Goal: Task Accomplishment & Management: Complete application form

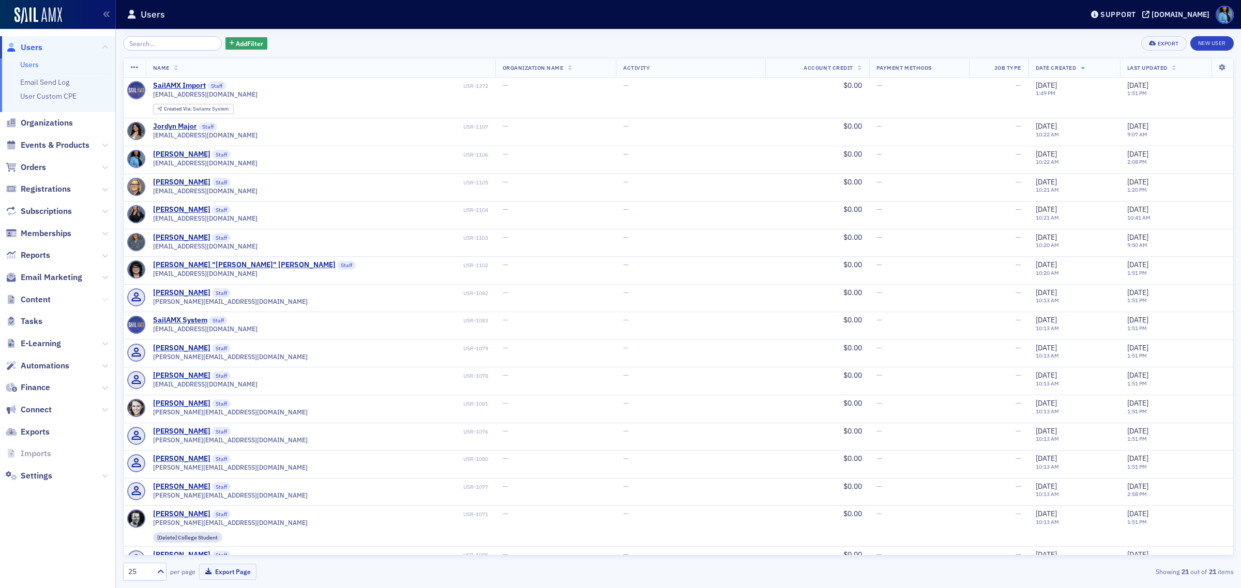
click at [103, 301] on icon at bounding box center [105, 300] width 6 height 6
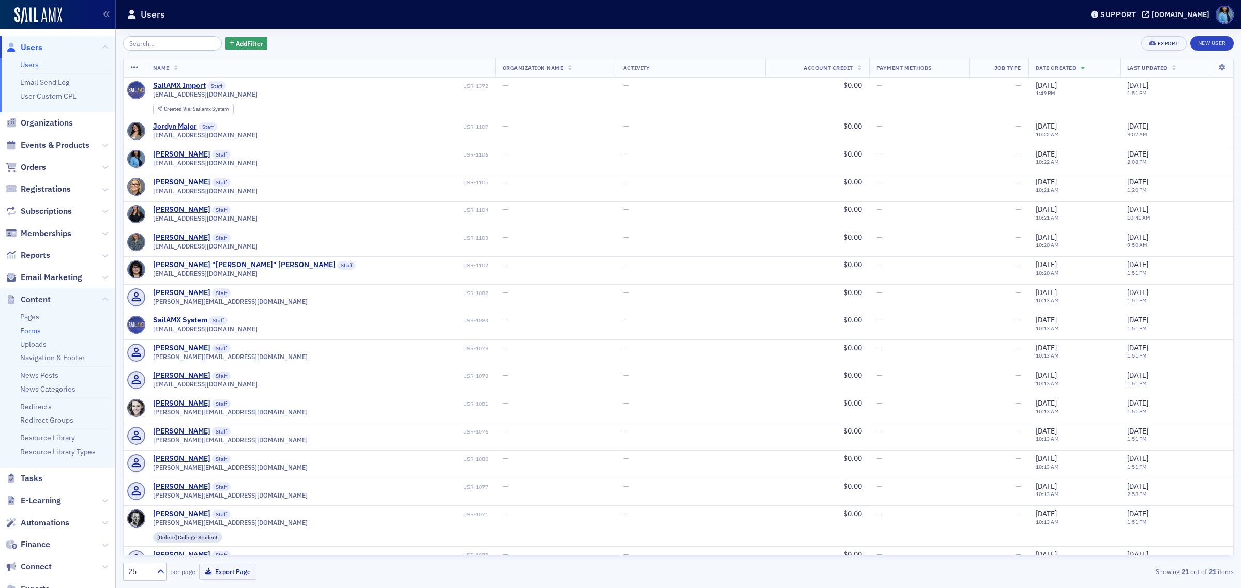
click at [29, 331] on link "Forms" at bounding box center [30, 330] width 21 height 9
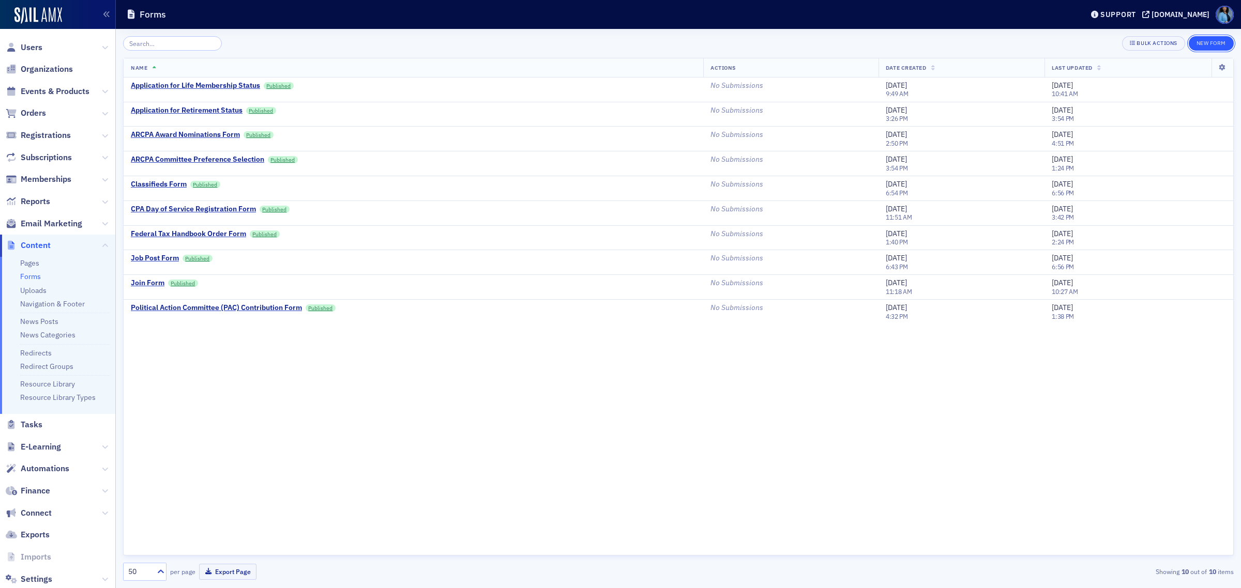
click at [1205, 39] on button "New Form" at bounding box center [1210, 43] width 45 height 14
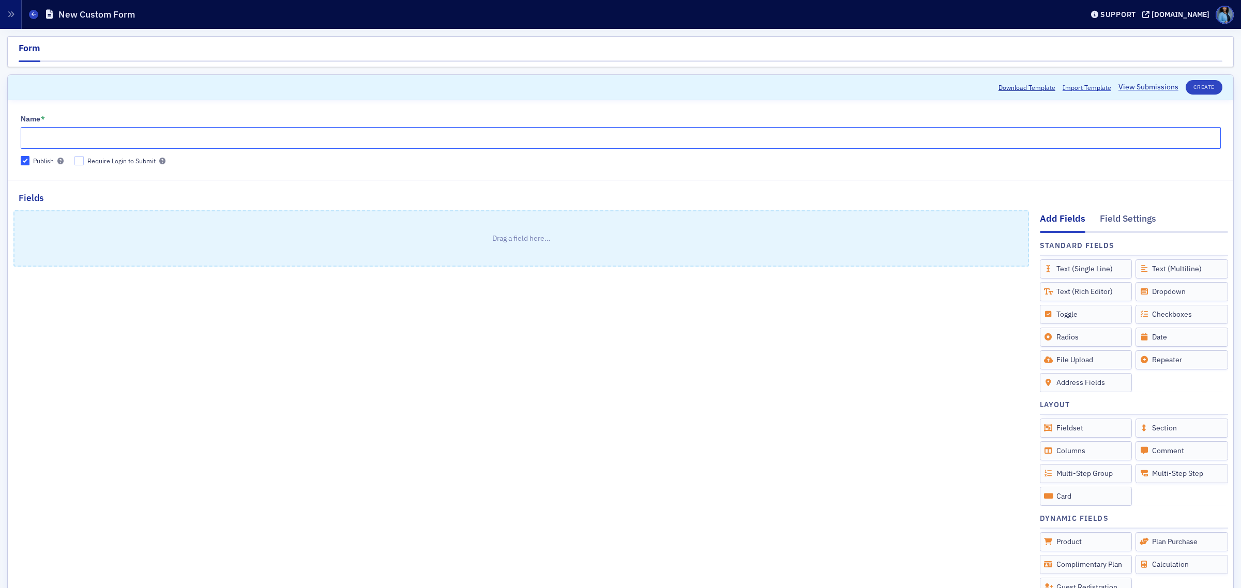
click at [153, 137] on input "Name *" at bounding box center [621, 138] width 1200 height 22
type input "Mentorship Application Form"
click at [80, 160] on input "Require Login to Submit" at bounding box center [78, 160] width 9 height 9
checkbox input "true"
click at [1187, 84] on button "Create" at bounding box center [1203, 87] width 37 height 14
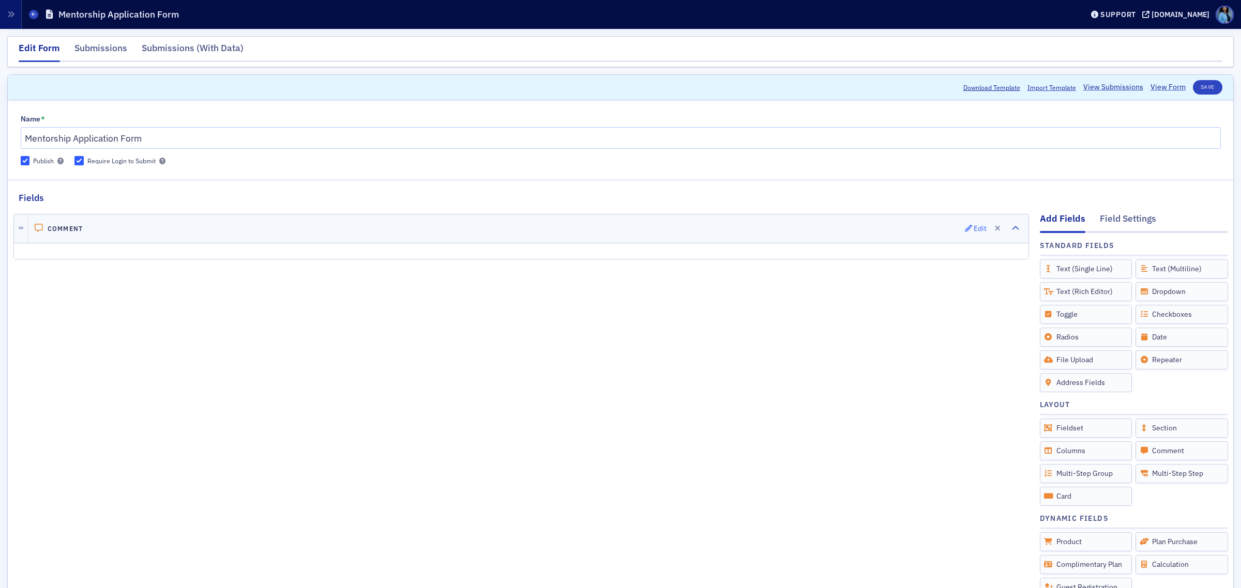
click at [965, 225] on icon "button" at bounding box center [968, 228] width 7 height 7
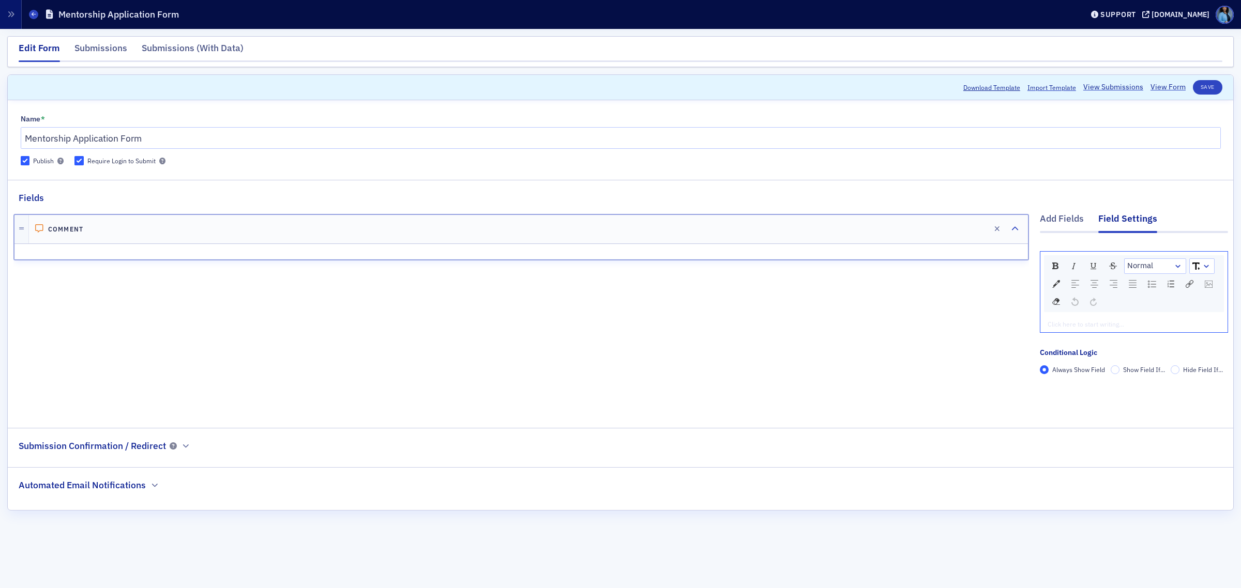
click at [1080, 323] on div "rdw-editor" at bounding box center [1134, 323] width 172 height 9
click at [1179, 265] on div "rdw-dropdown" at bounding box center [1177, 266] width 8 height 10
click at [1138, 314] on li "H2" at bounding box center [1154, 314] width 59 height 16
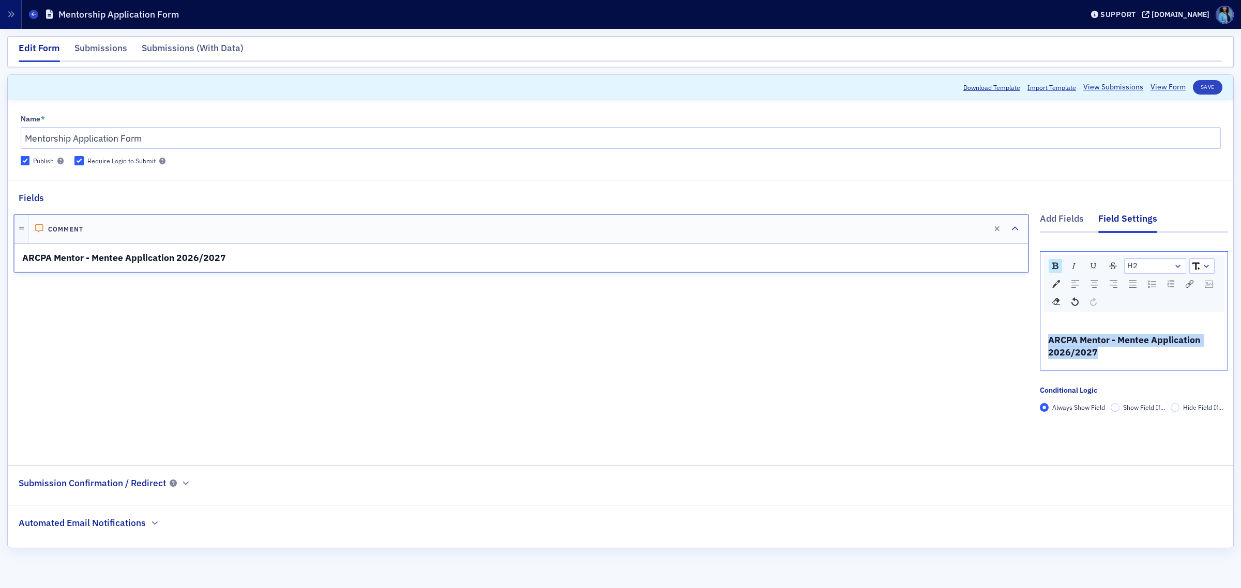
drag, startPoint x: 1103, startPoint y: 350, endPoint x: 1027, endPoint y: 334, distance: 77.1
click at [1027, 334] on div "Add Fields Field Settings H2 ARCPA Mentor - Mentee Application 2026/2027 Condit…" at bounding box center [620, 328] width 1214 height 246
click at [1091, 287] on img "rdw-textalign-control" at bounding box center [1094, 284] width 8 height 8
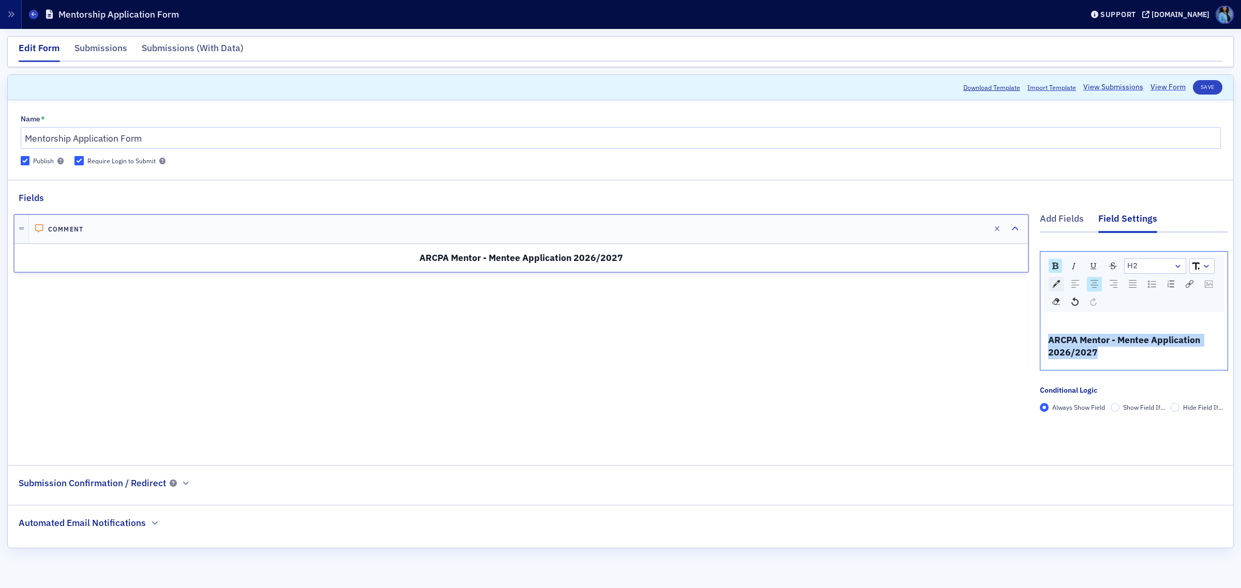
click at [1056, 287] on img "rdw-color-picker" at bounding box center [1056, 284] width 8 height 8
click at [1116, 354] on span "rdw-color-picker" at bounding box center [1121, 347] width 11 height 11
click at [960, 302] on div "Comment Edit ARCPA Mentor - Mentee Application 2026/2027" at bounding box center [520, 328] width 1015 height 246
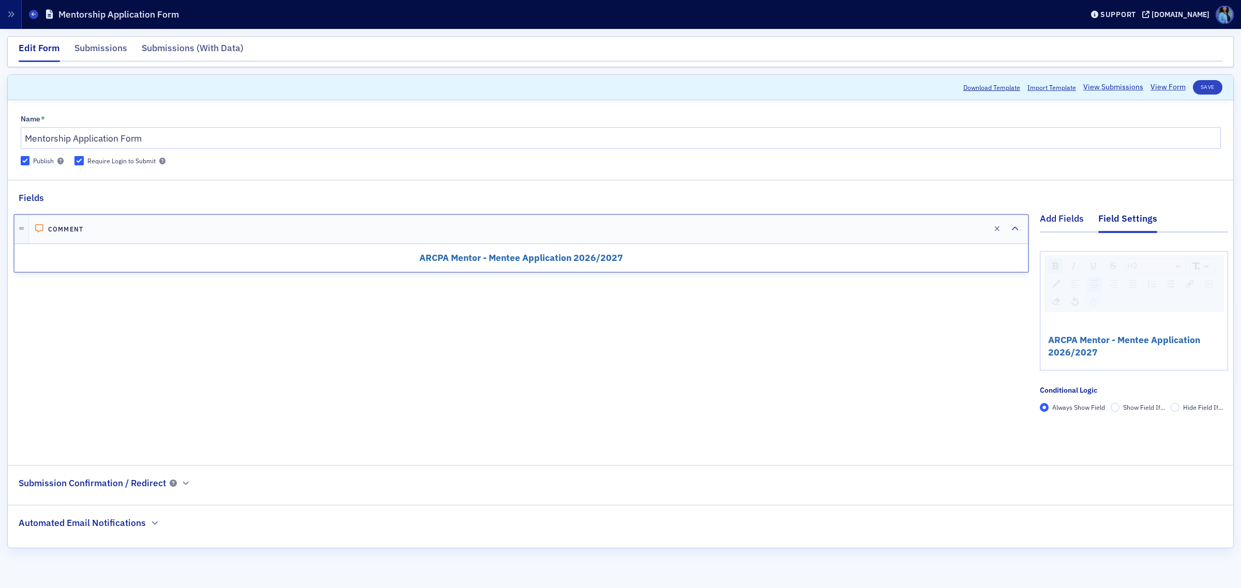
click at [1066, 228] on div "Add Fields" at bounding box center [1061, 221] width 44 height 19
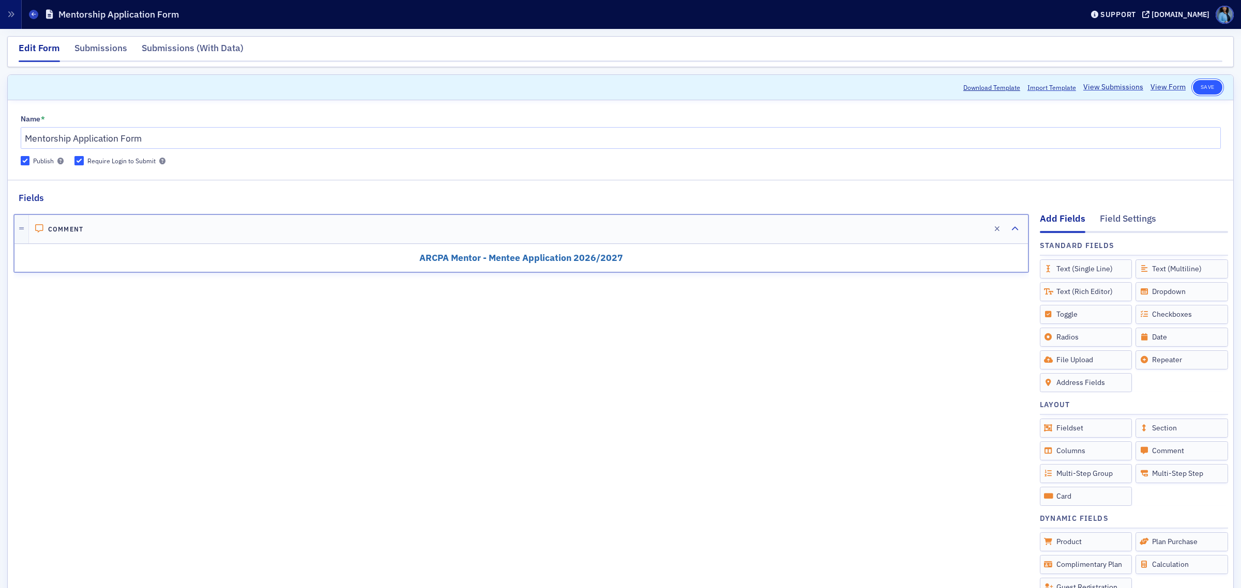
click at [1200, 88] on button "Save" at bounding box center [1206, 87] width 29 height 14
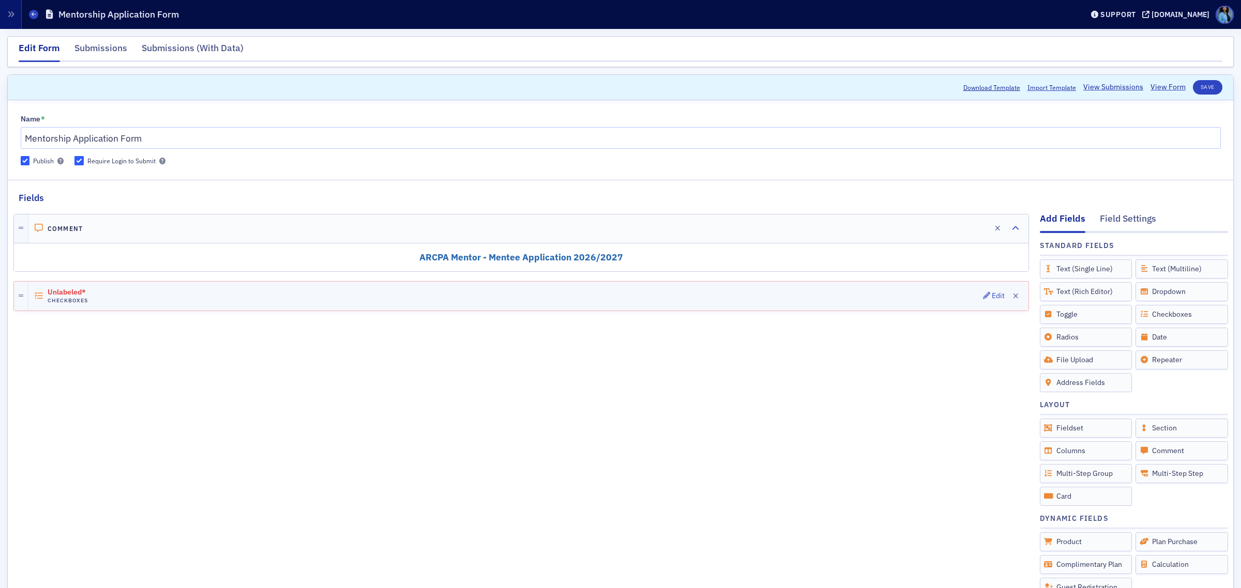
click at [505, 301] on div "Unlabeled* Checkboxes Edit" at bounding box center [528, 296] width 1000 height 29
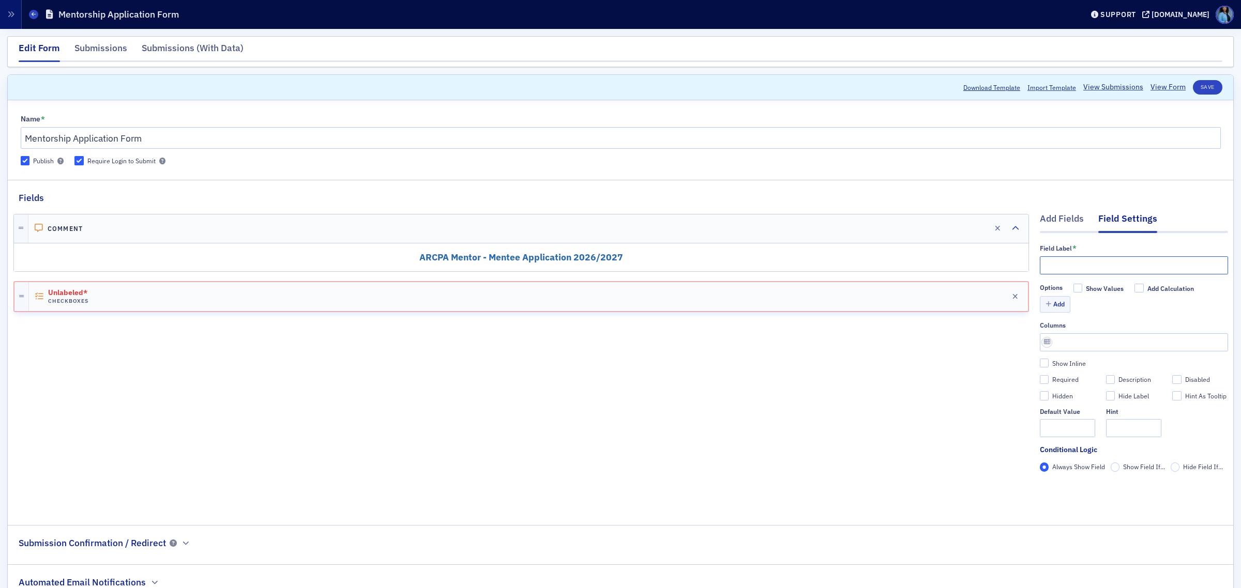
click at [1062, 265] on input "text" at bounding box center [1133, 265] width 188 height 18
paste input "Would you like to apply as a mentor or mentee?"
type input "Would you like to apply as a mentor or mentee?"
click at [1052, 310] on button "Add" at bounding box center [1054, 304] width 31 height 16
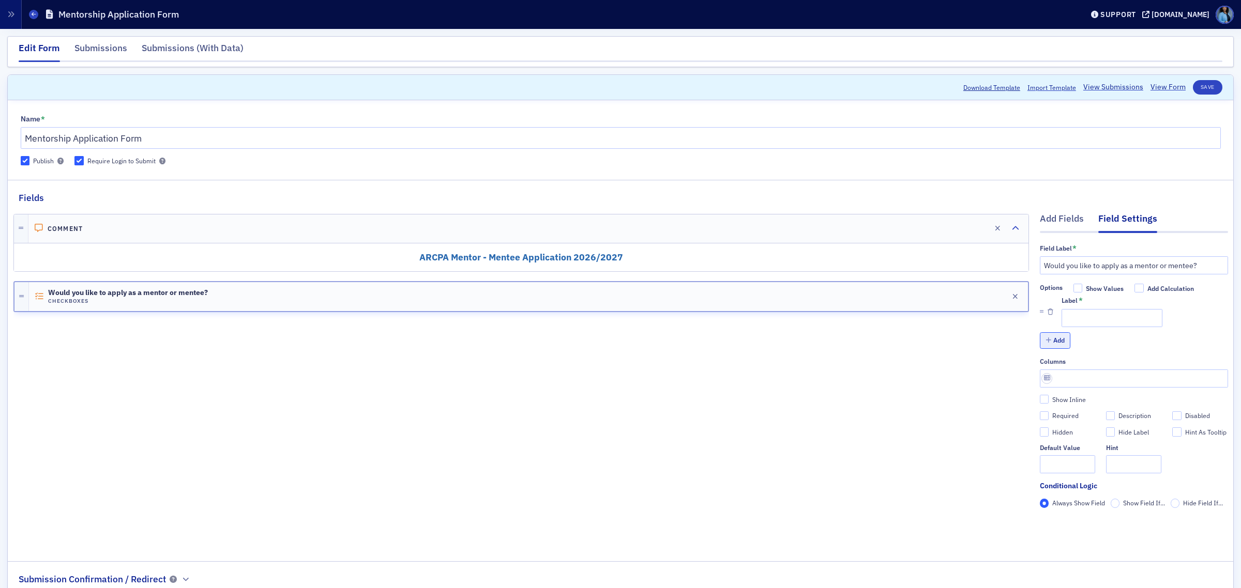
click at [1048, 340] on button "Add" at bounding box center [1054, 340] width 31 height 16
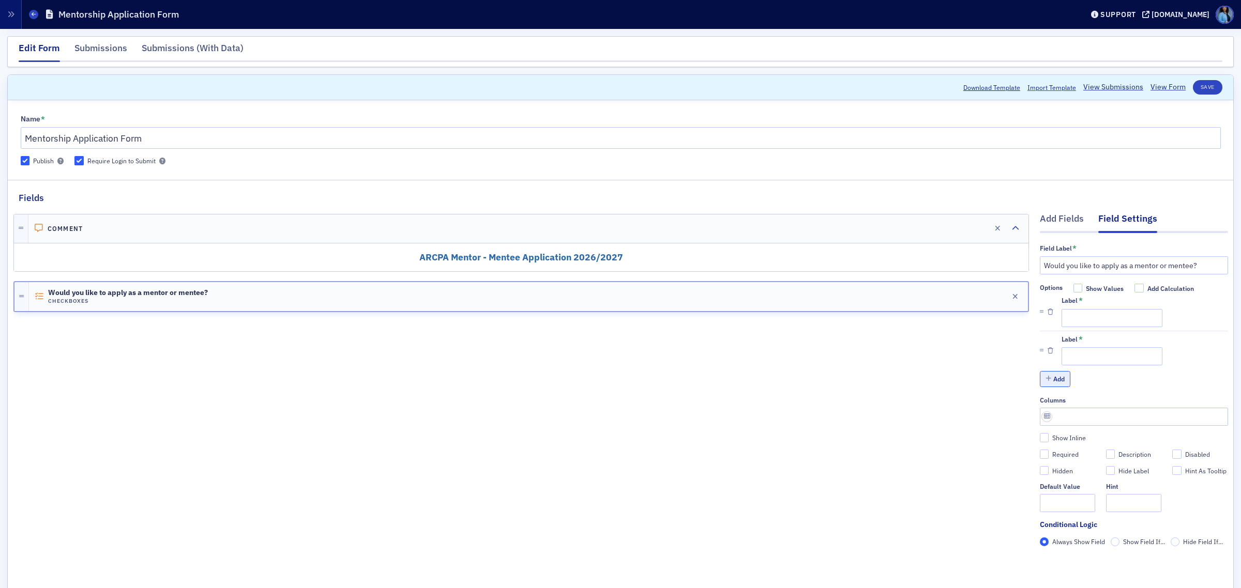
click at [1042, 374] on button "Add" at bounding box center [1054, 379] width 31 height 16
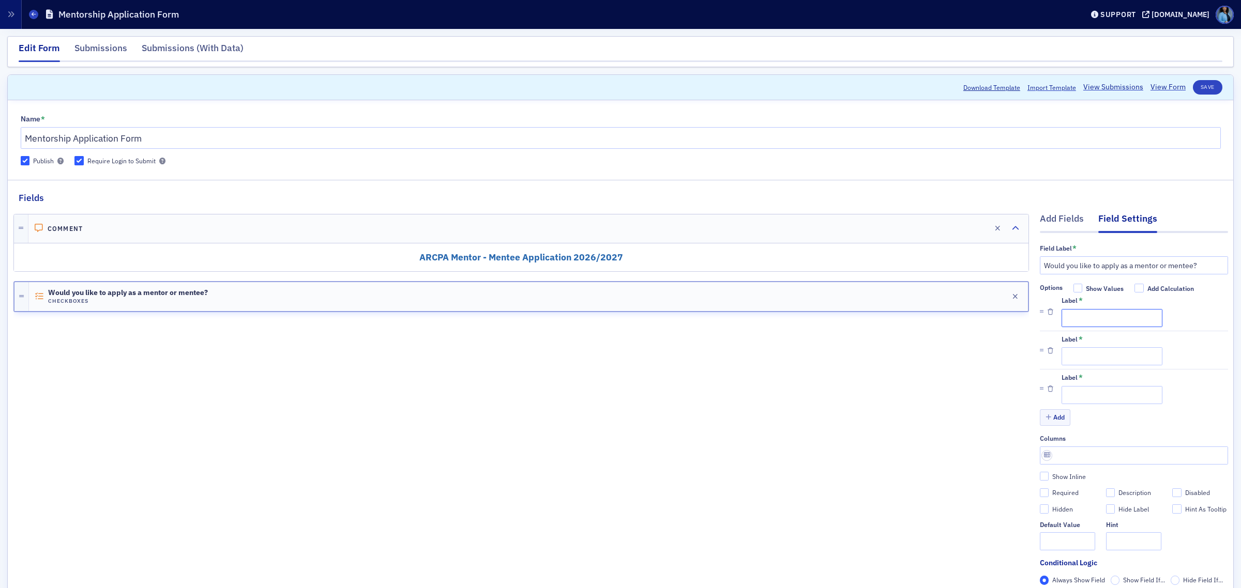
click at [1091, 316] on input "Label *" at bounding box center [1111, 318] width 101 height 18
paste input "Mentor"
type input "Mentor"
click at [1092, 349] on input "Label *" at bounding box center [1111, 356] width 101 height 18
paste input "Mentee"
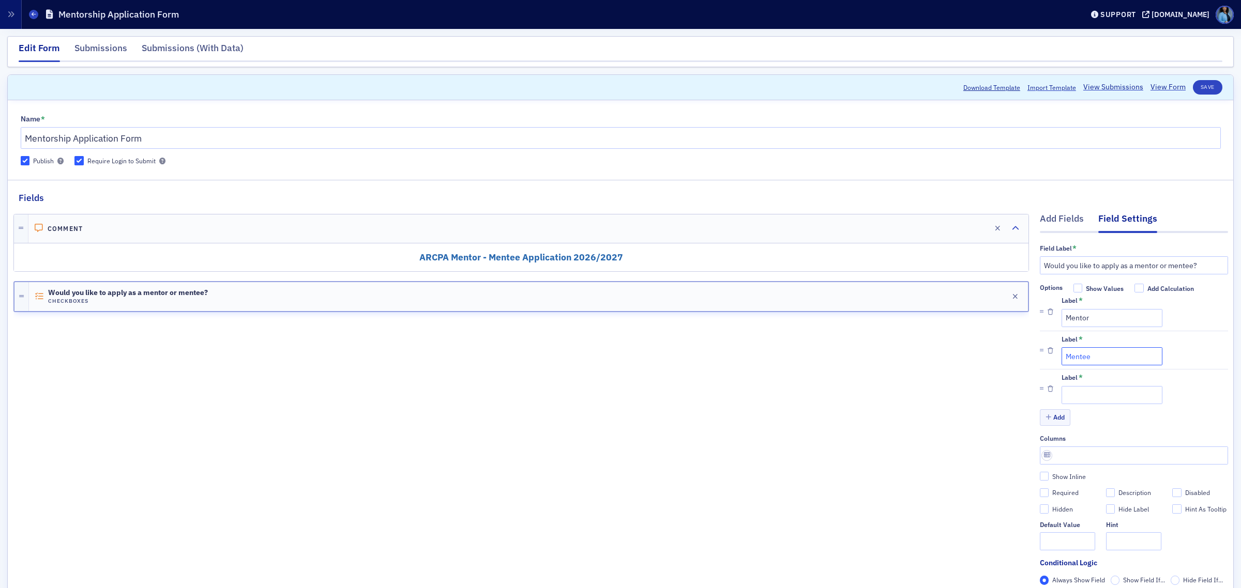
type input "Mentee"
click at [1070, 392] on input "Label *" at bounding box center [1111, 395] width 101 height 18
paste input "Both"
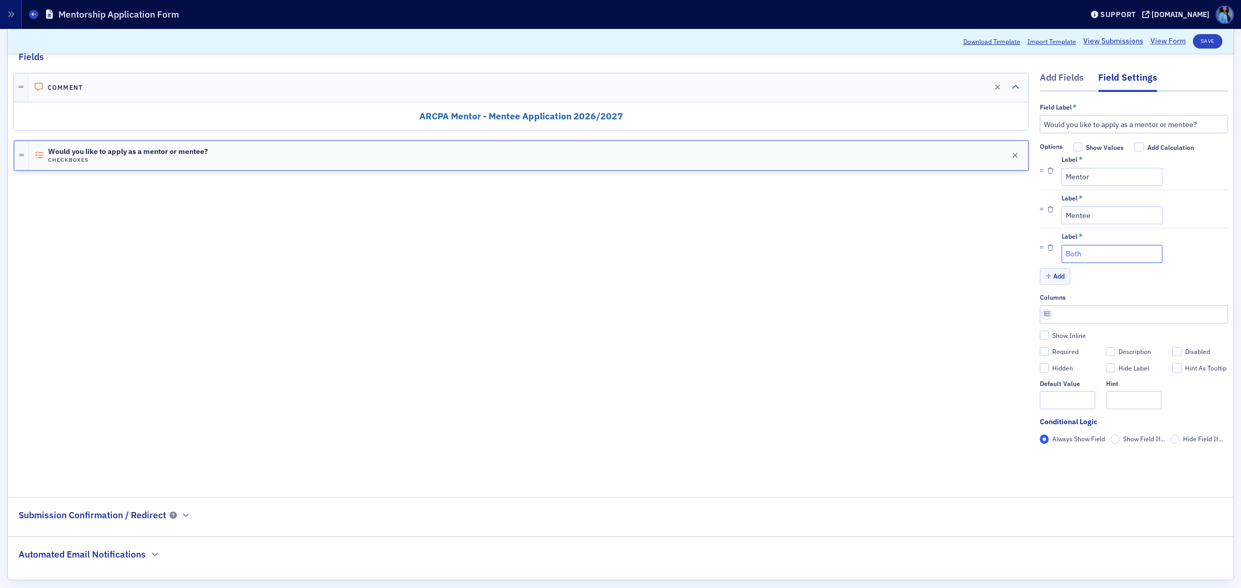
scroll to position [152, 0]
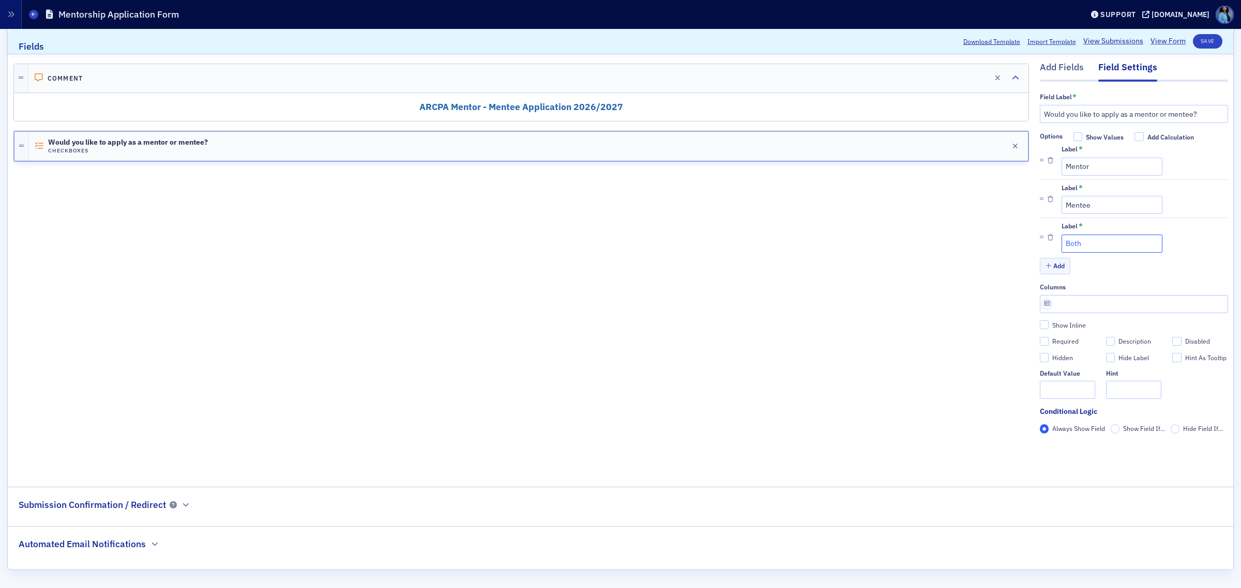
type input "Both"
click at [1039, 340] on input "Required" at bounding box center [1043, 341] width 9 height 9
checkbox input "true"
type input "required"
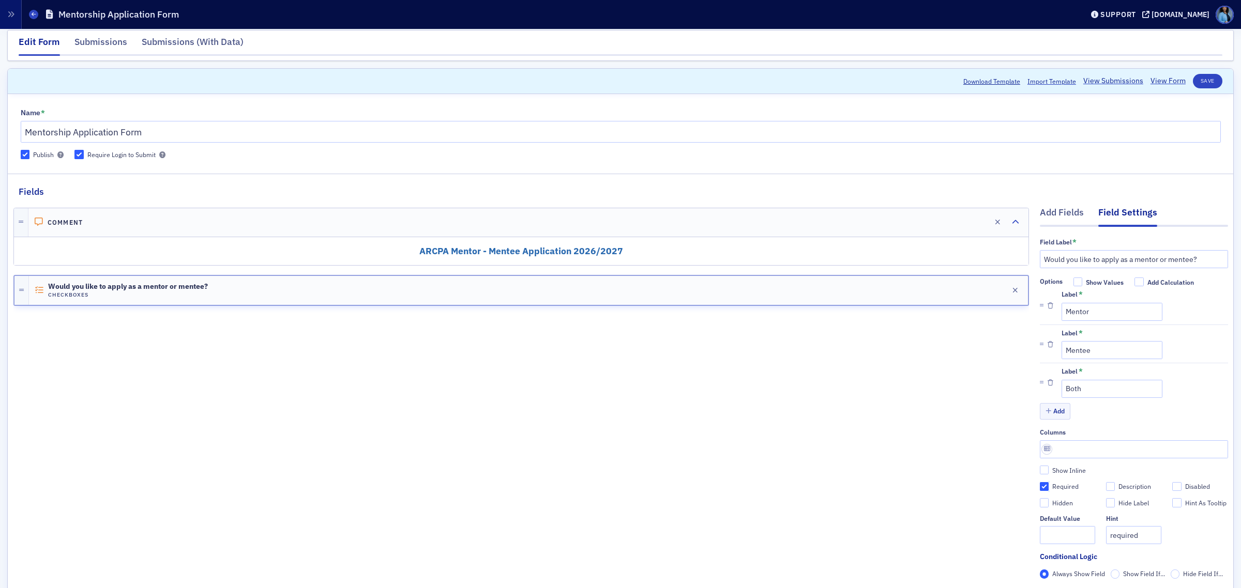
scroll to position [0, 0]
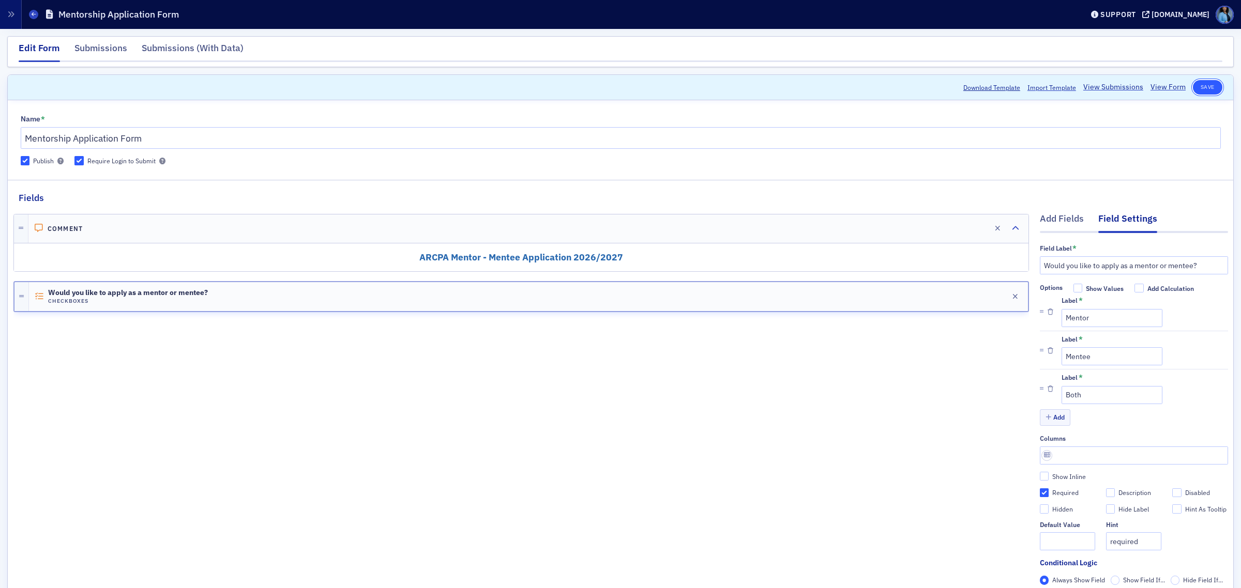
click at [1192, 84] on button "Save" at bounding box center [1206, 87] width 29 height 14
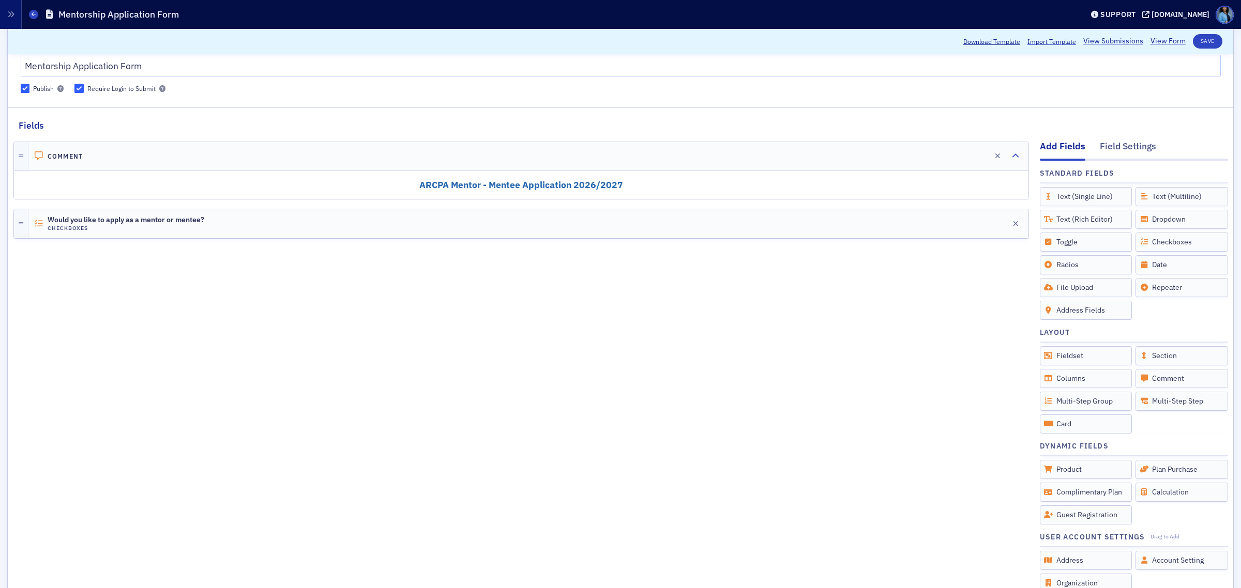
scroll to position [65, 0]
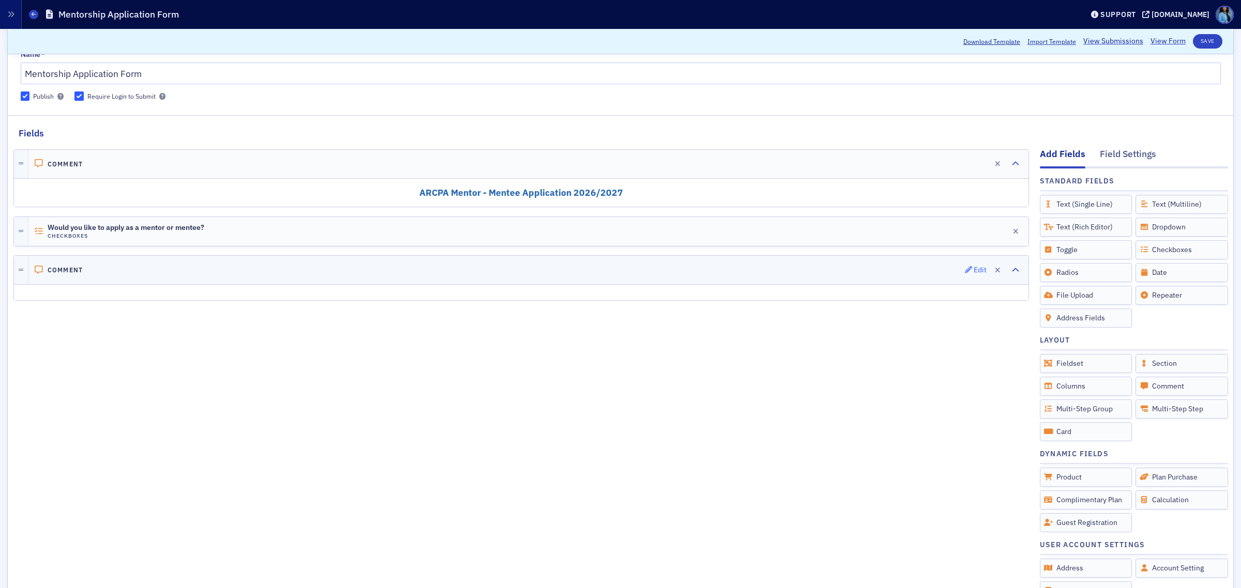
click at [965, 271] on icon "button" at bounding box center [968, 269] width 7 height 7
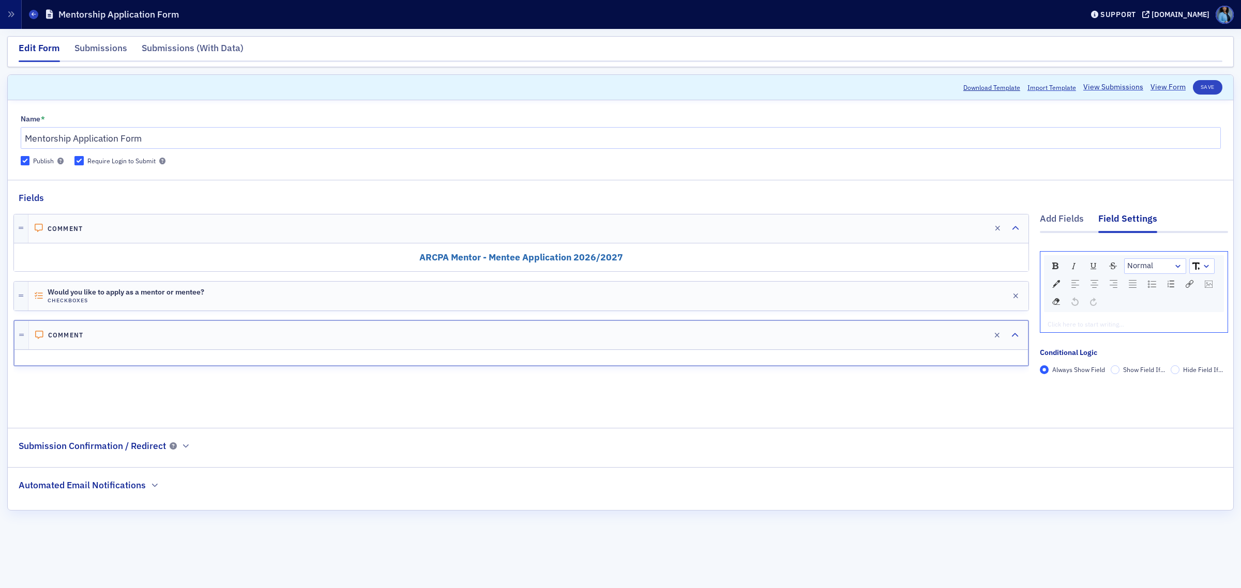
scroll to position [0, 0]
click at [1118, 328] on div "rdw-editor" at bounding box center [1134, 323] width 172 height 9
click at [1095, 285] on img "rdw-textalign-control" at bounding box center [1094, 284] width 8 height 8
click at [1179, 267] on div "rdw-dropdown" at bounding box center [1177, 266] width 8 height 10
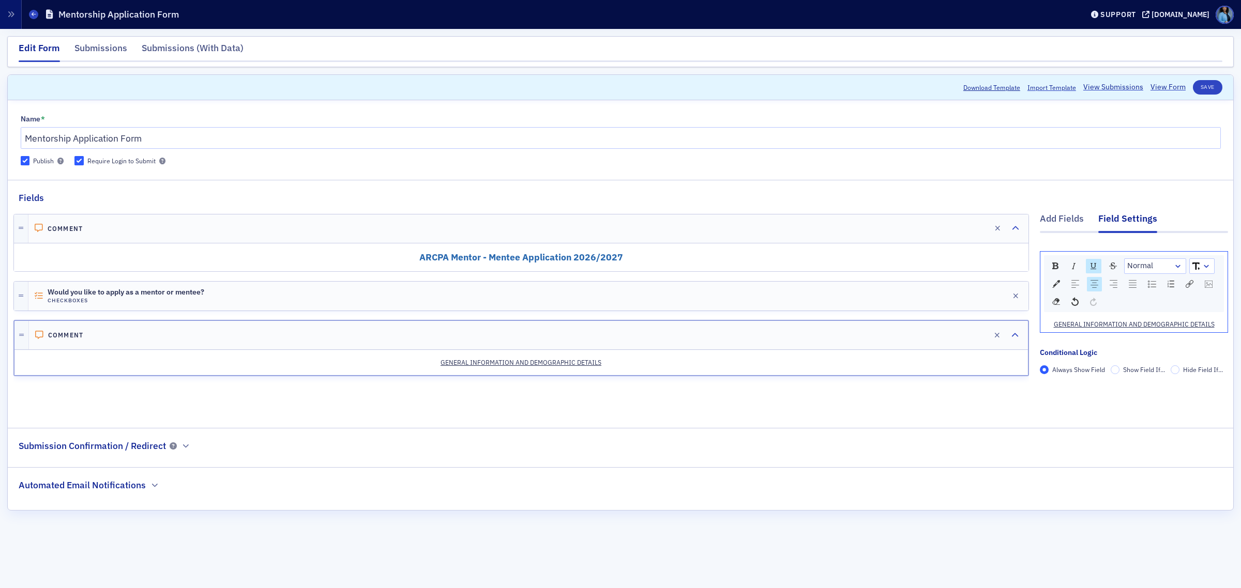
click at [1207, 271] on div "rdw-dropdown" at bounding box center [1206, 266] width 8 height 10
click at [1197, 356] on li "14" at bounding box center [1201, 360] width 23 height 16
drag, startPoint x: 1216, startPoint y: 322, endPoint x: 1045, endPoint y: 328, distance: 170.7
click at [1045, 328] on div "GENERAL INFORMATION AND DEMOGRAPHIC DETAILS" at bounding box center [1133, 324] width 187 height 17
click at [1213, 268] on link "rdw-dropdown" at bounding box center [1201, 266] width 24 height 14
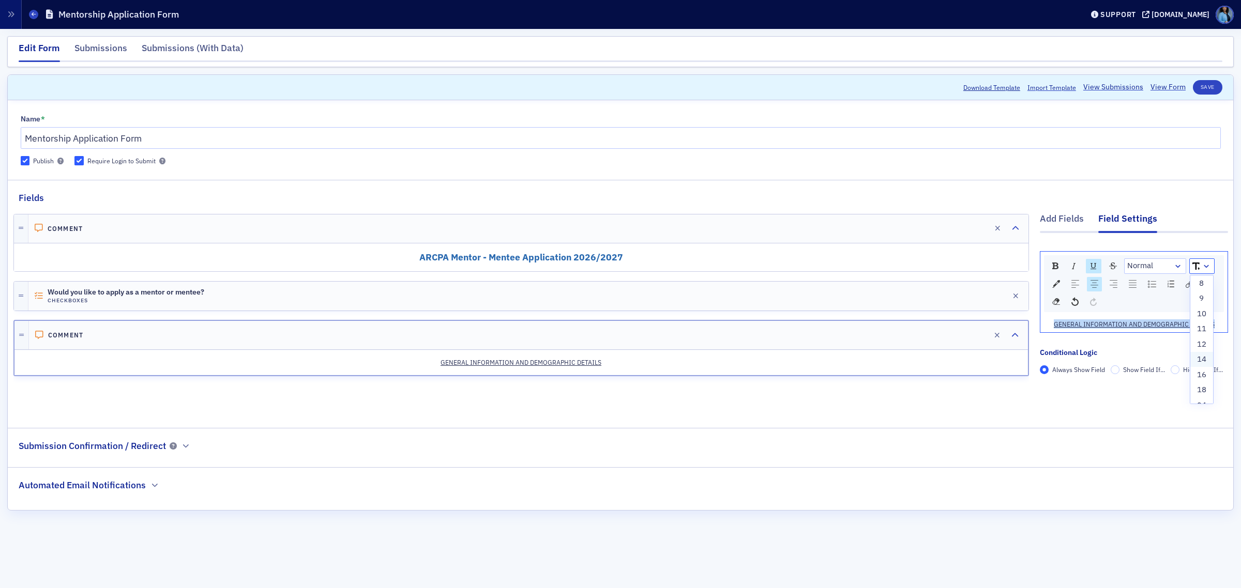
click at [1193, 360] on li "14" at bounding box center [1201, 360] width 23 height 16
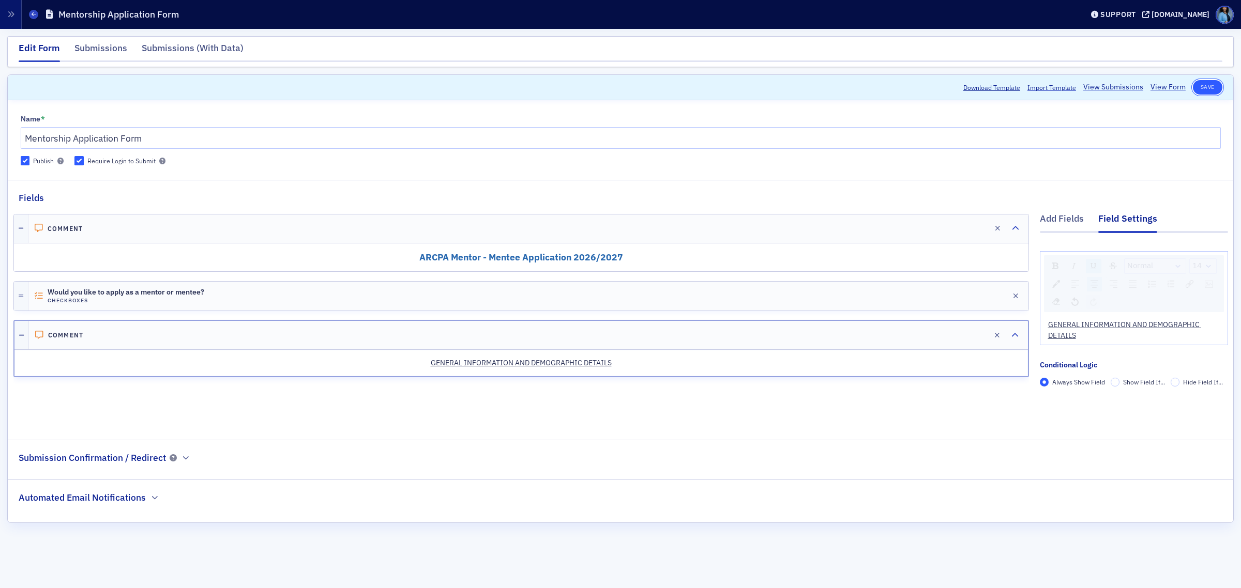
click at [1207, 87] on button "Save" at bounding box center [1206, 87] width 29 height 14
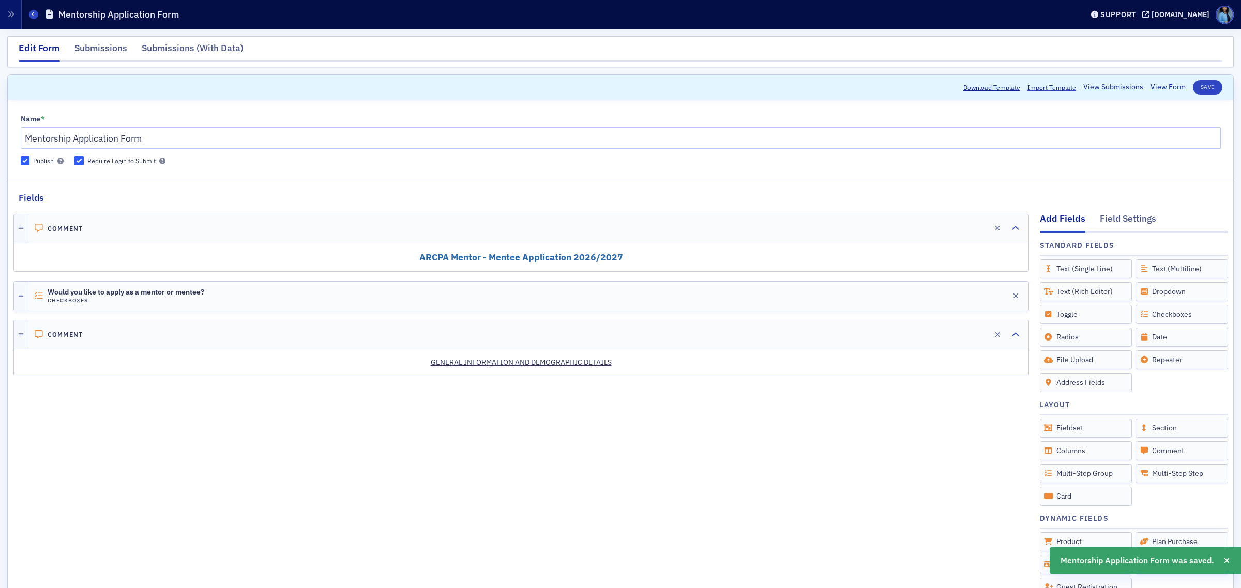
click at [1160, 89] on link "View Form" at bounding box center [1167, 87] width 35 height 11
click at [900, 373] on div "GENERAL INFORMATION AND DEMOGRAPHIC DETAILS" at bounding box center [520, 362] width 1013 height 25
click at [965, 335] on icon "button" at bounding box center [968, 334] width 7 height 7
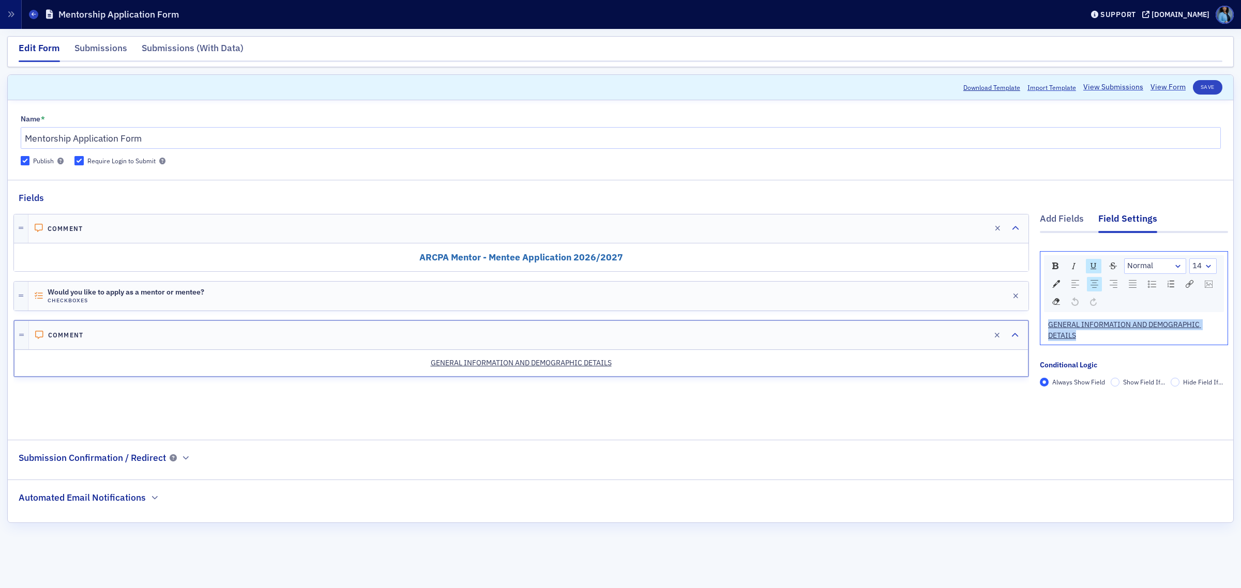
drag, startPoint x: 1087, startPoint y: 336, endPoint x: 1037, endPoint y: 322, distance: 51.8
click at [1037, 322] on div "Add Fields Field Settings Normal 14 GENERAL INFORMATION AND DEMOGRAPHIC DETAILS…" at bounding box center [620, 315] width 1214 height 221
click at [1206, 261] on div "rdw-dropdown" at bounding box center [1208, 266] width 8 height 10
click at [1200, 340] on li "24" at bounding box center [1202, 341] width 25 height 16
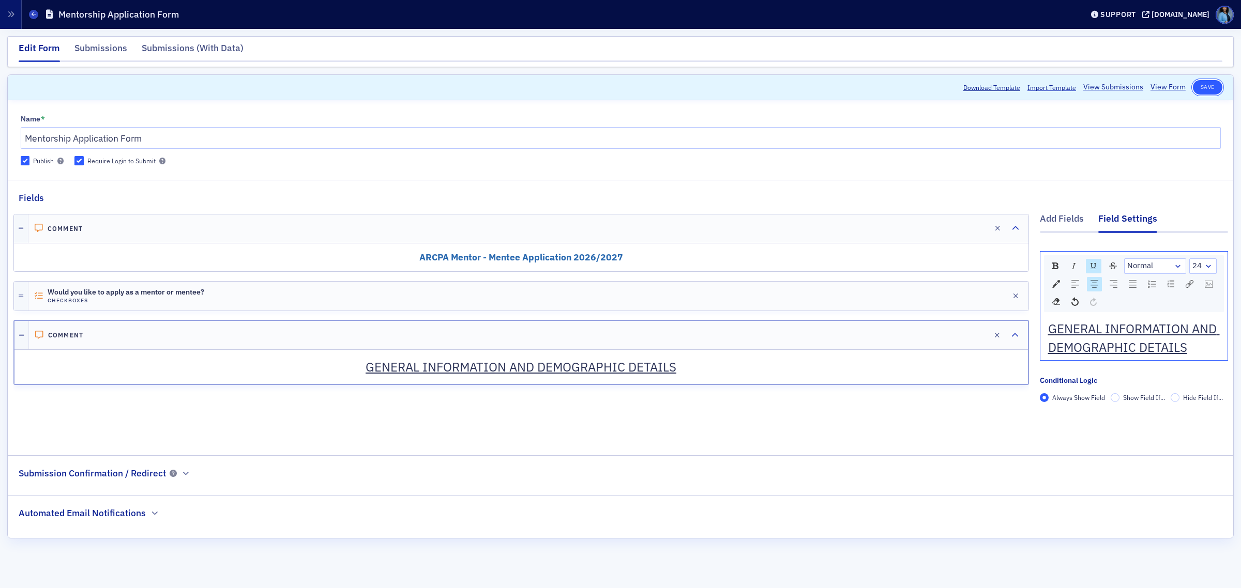
click at [1206, 87] on button "Save" at bounding box center [1206, 87] width 29 height 14
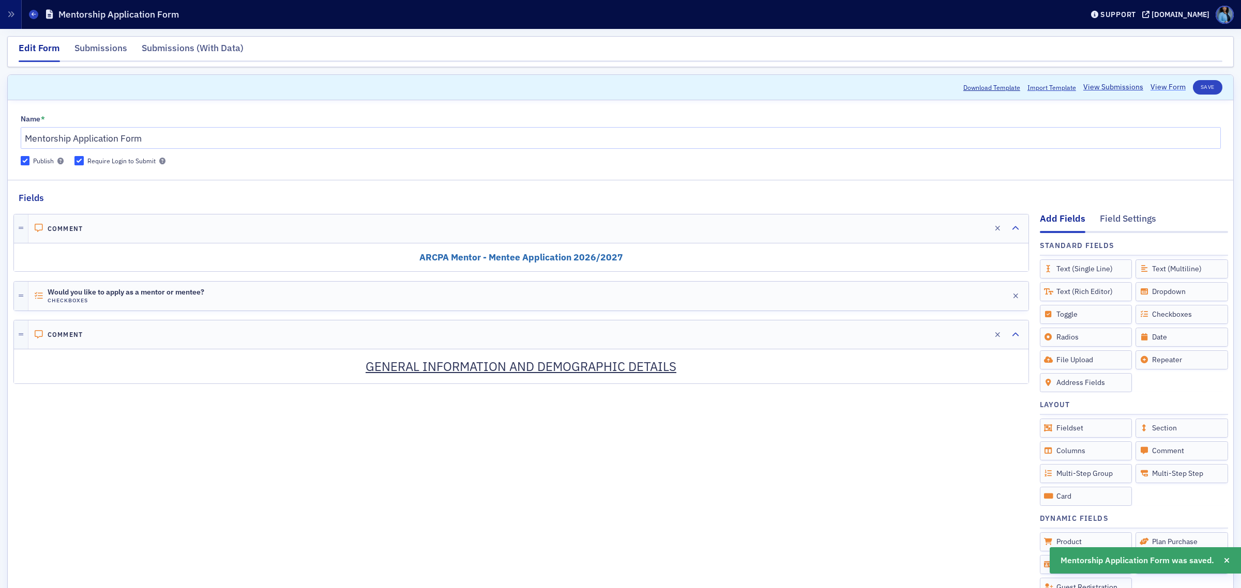
click at [1167, 88] on link "View Form" at bounding box center [1167, 87] width 35 height 11
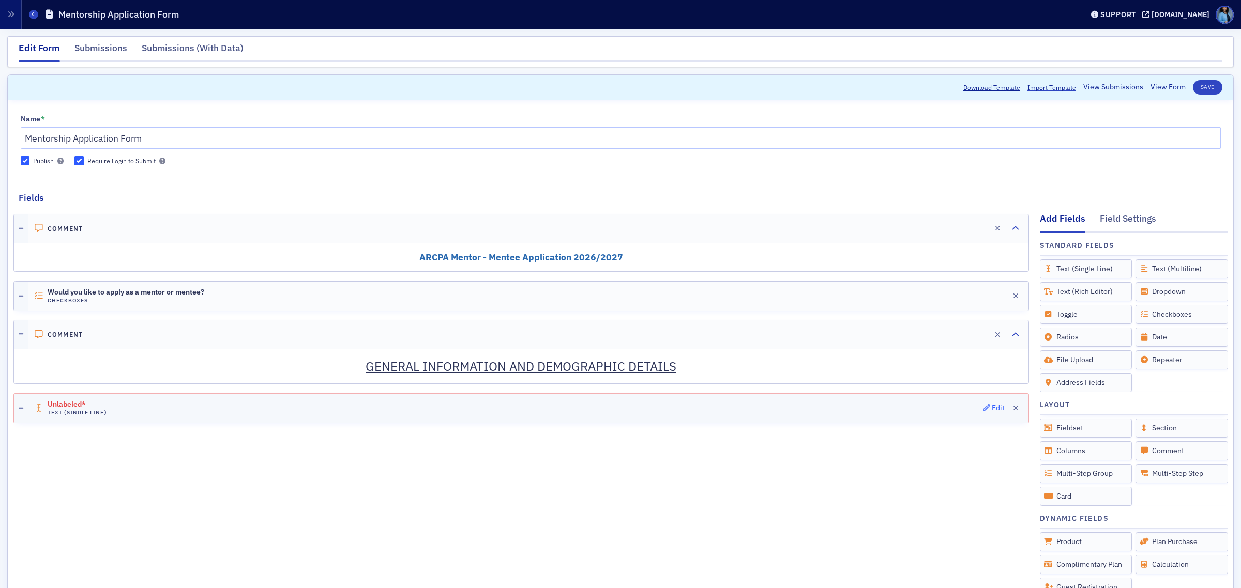
click at [983, 411] on icon "button" at bounding box center [986, 407] width 7 height 7
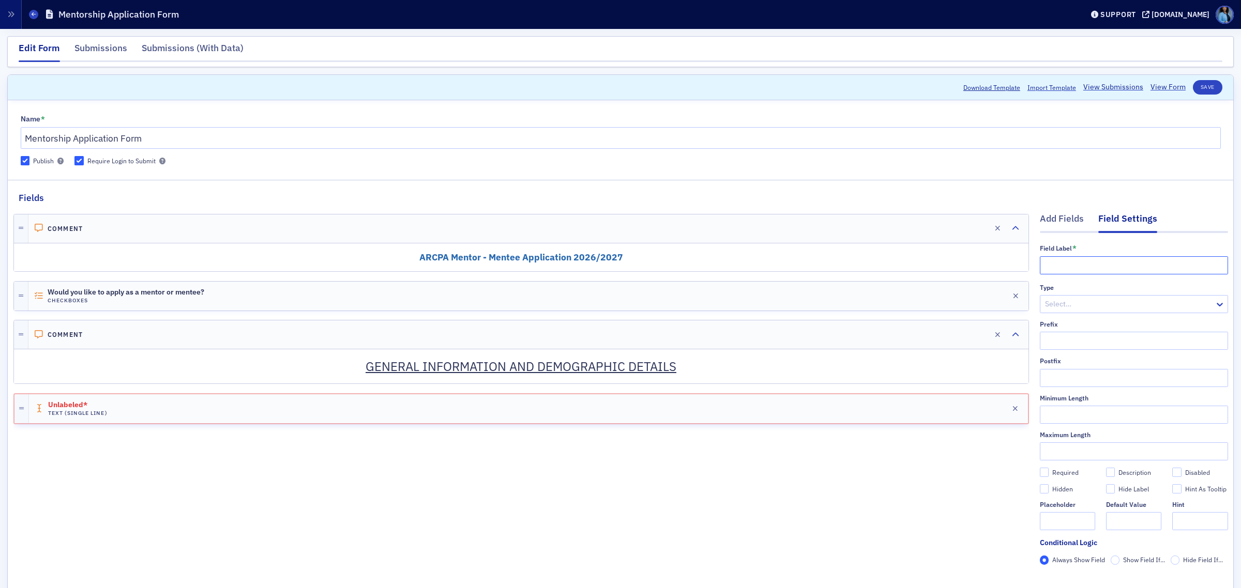
click at [1057, 268] on input "text" at bounding box center [1133, 265] width 188 height 18
paste input "Name"
type input "Name"
click at [1039, 476] on input "Required" at bounding box center [1043, 472] width 9 height 9
checkbox input "true"
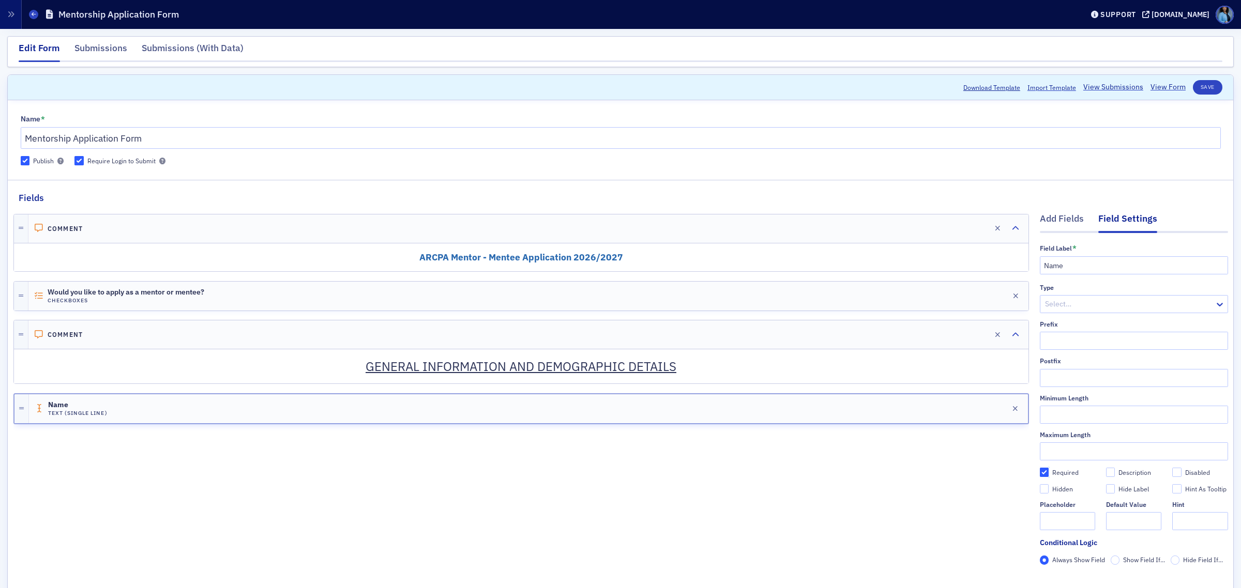
type input "required"
click at [1046, 228] on div "Add Fields" at bounding box center [1061, 221] width 44 height 19
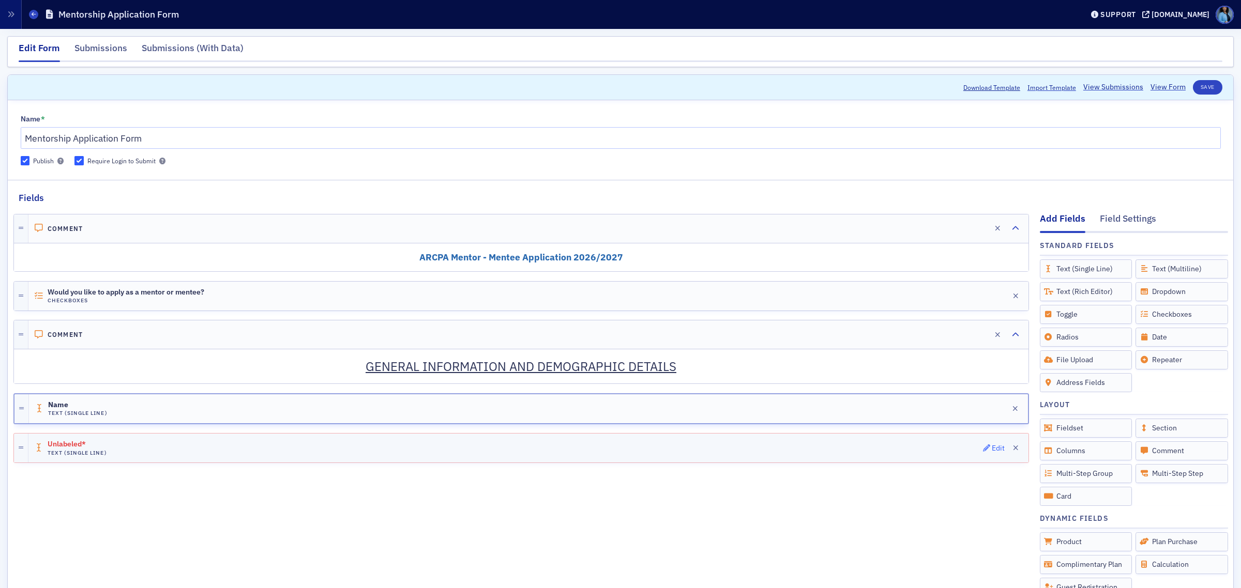
click at [983, 448] on icon "button" at bounding box center [986, 448] width 7 height 7
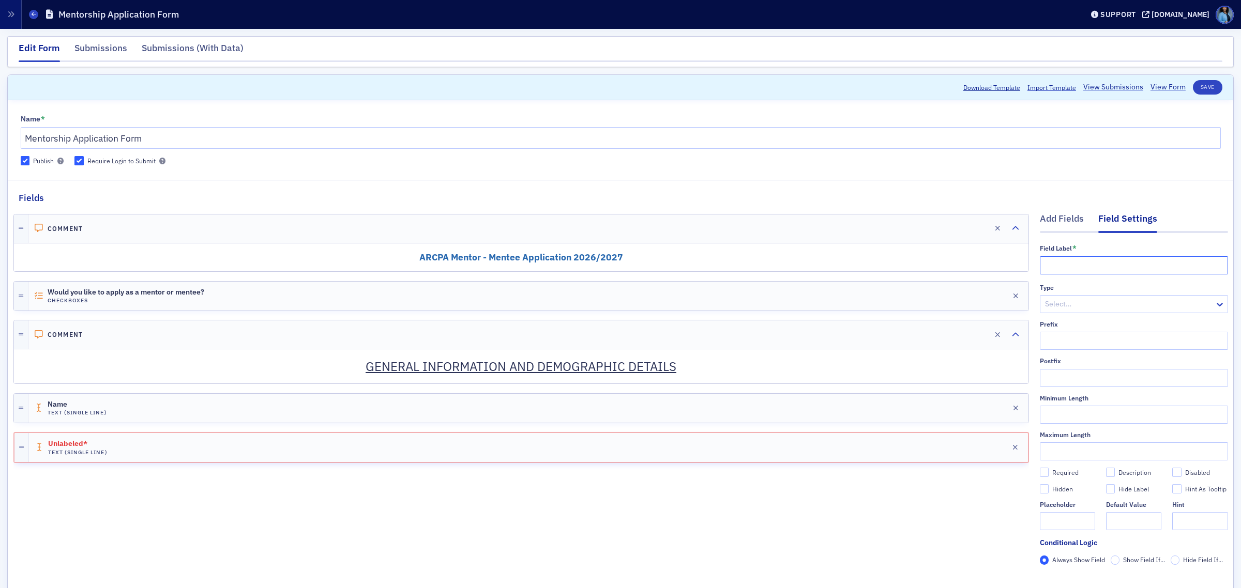
click at [1072, 270] on input "text" at bounding box center [1133, 265] width 188 height 18
paste input "Email Address"
type input "Email Address"
click at [1078, 306] on div at bounding box center [1129, 304] width 170 height 13
click at [1056, 329] on div "Email" at bounding box center [1123, 327] width 175 height 11
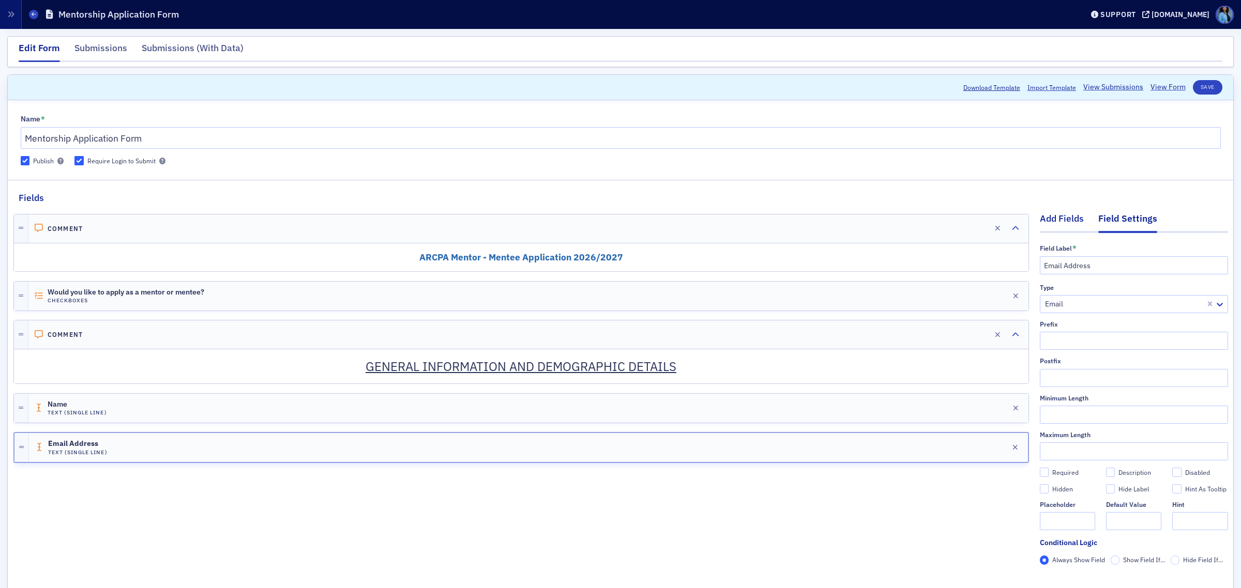
click at [1058, 218] on div "Add Fields" at bounding box center [1061, 221] width 44 height 19
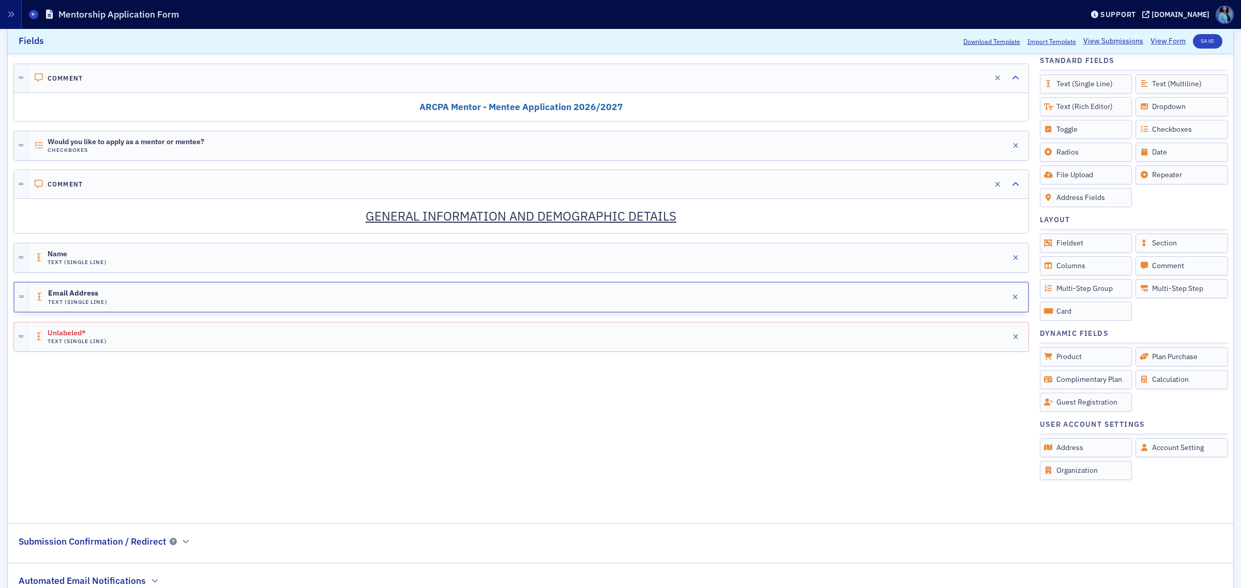
scroll to position [194, 0]
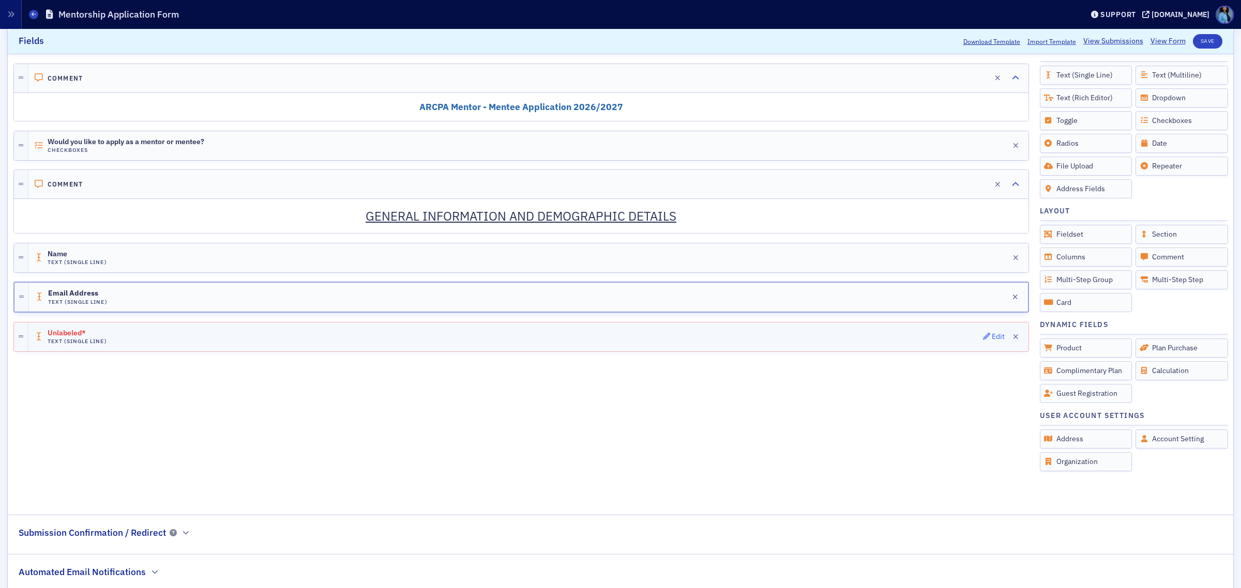
click at [983, 338] on icon "button" at bounding box center [986, 336] width 7 height 7
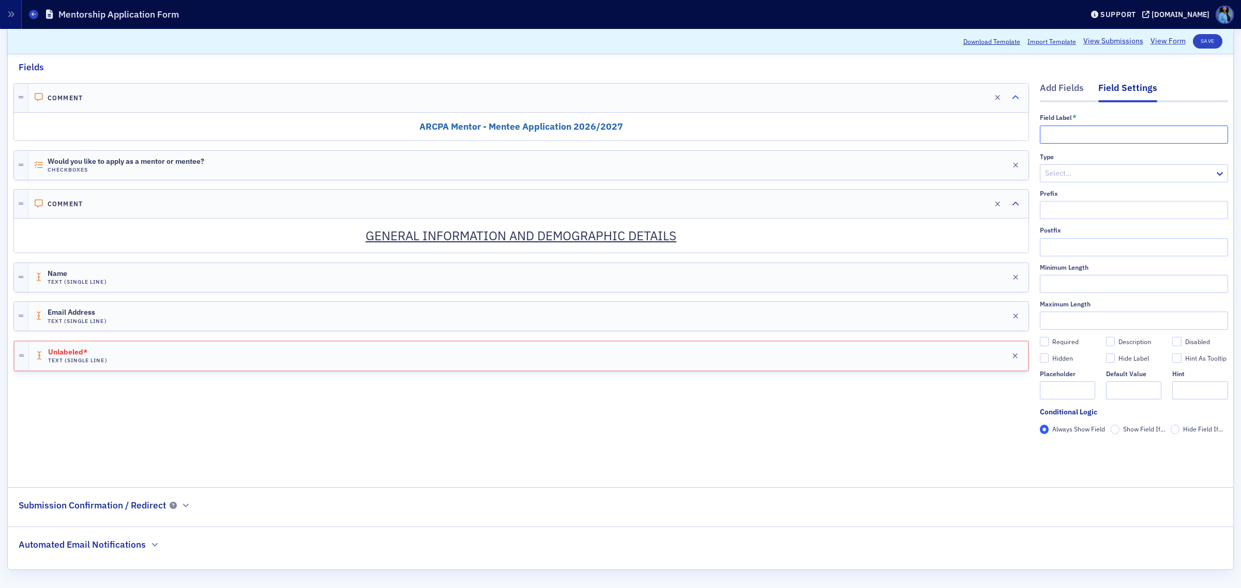
click at [1064, 135] on input "text" at bounding box center [1133, 135] width 188 height 18
paste input "Phone"
type input "Phone"
click at [1066, 177] on div at bounding box center [1129, 173] width 170 height 13
click at [1068, 220] on div "Number" at bounding box center [1123, 214] width 175 height 11
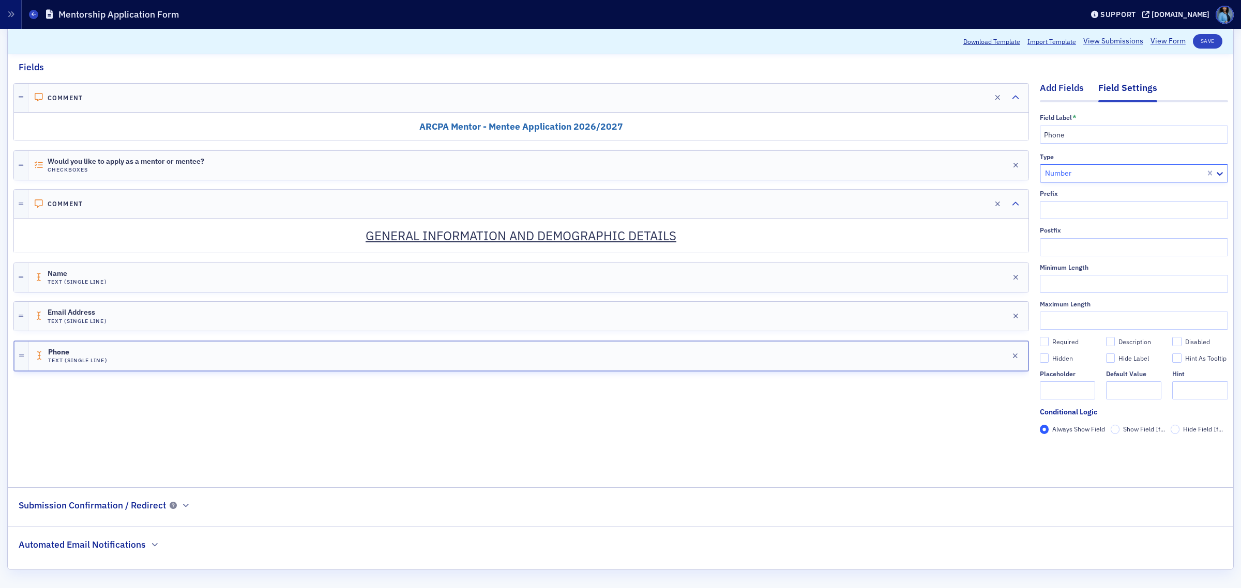
click at [1058, 91] on div "Add Fields" at bounding box center [1061, 90] width 44 height 19
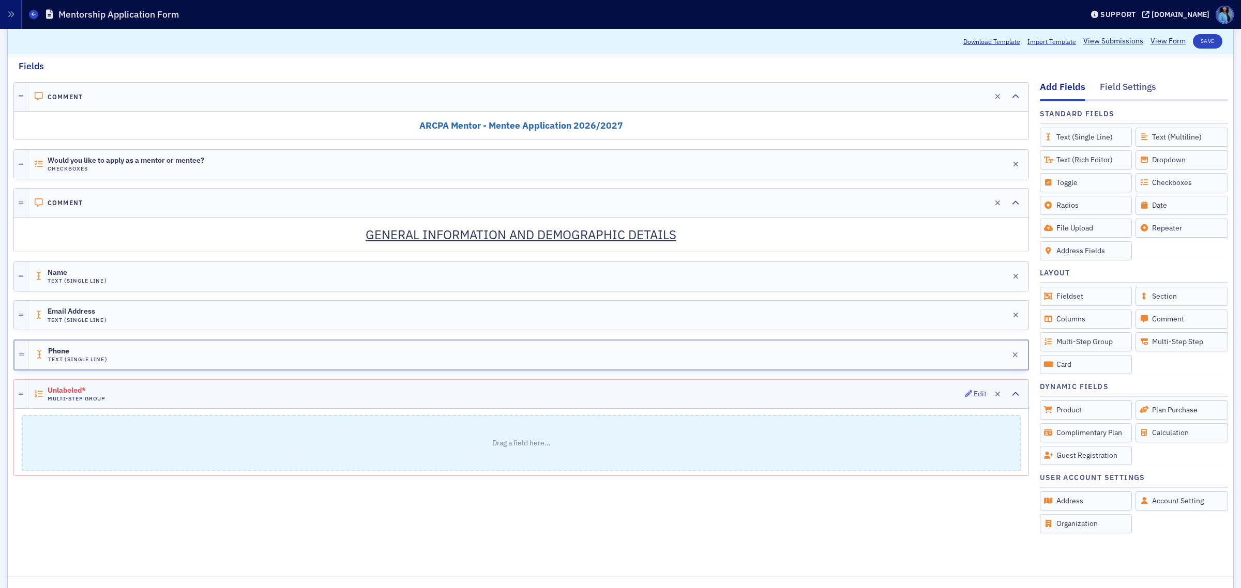
click at [949, 393] on div "Unlabeled* Multi-Step Group Edit" at bounding box center [528, 394] width 1000 height 28
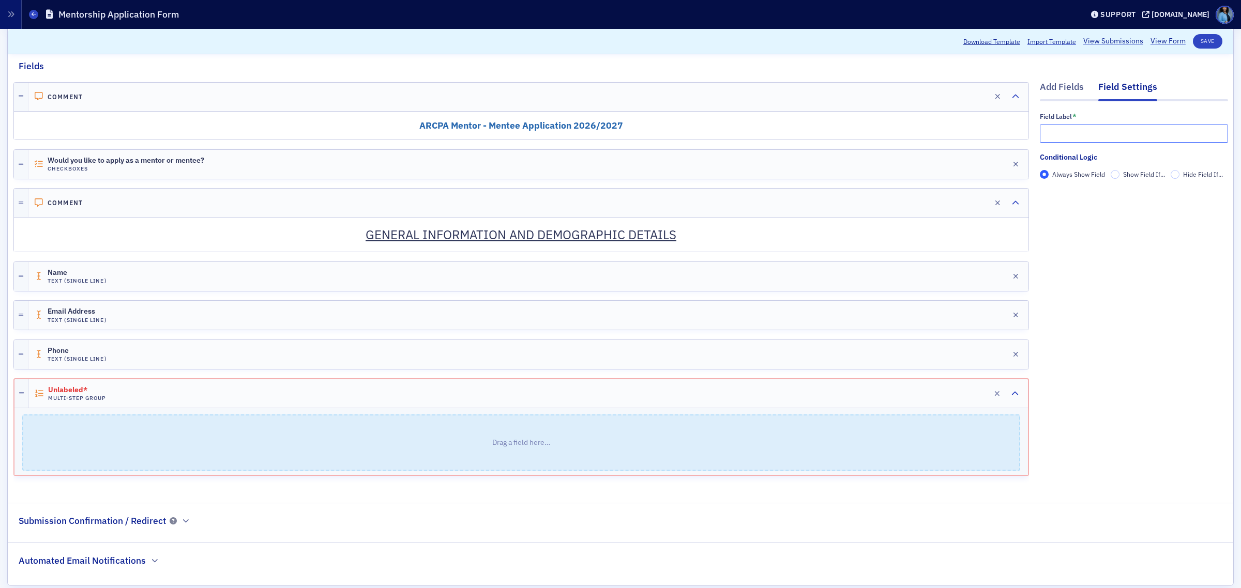
click at [1081, 142] on input "text" at bounding box center [1133, 134] width 188 height 18
paste input "GENERAL INFORMATION AND DEMOGRAPHIC DETAILS"
type input "GENERAL INFORMATION AND DEMOGRAPHIC DETAILS"
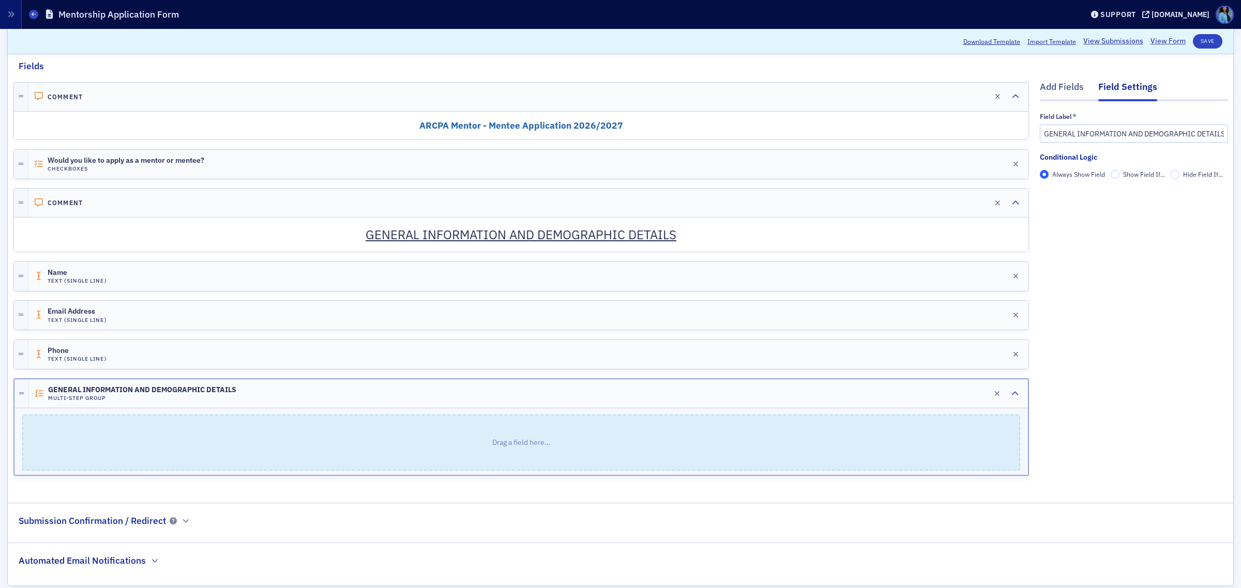
click at [1095, 364] on div "Add Fields Field Settings Field Label * GENERAL INFORMATION AND DEMOGRAPHIC DET…" at bounding box center [1133, 281] width 188 height 416
click at [1045, 86] on div "Add Fields" at bounding box center [1061, 89] width 44 height 19
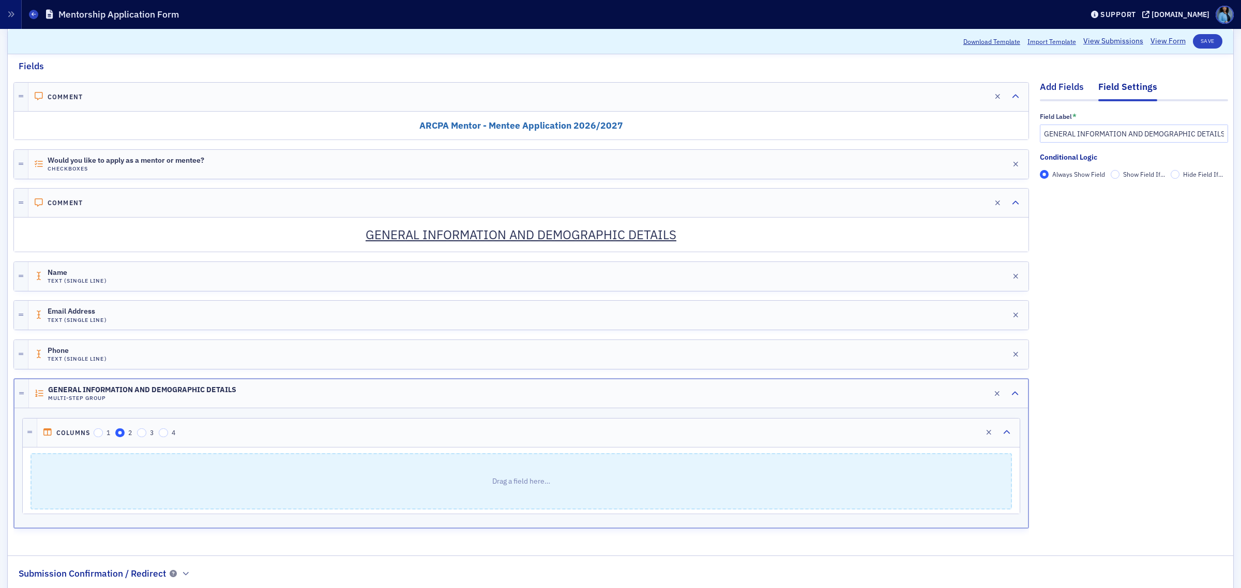
click at [1050, 85] on div "Add Fields" at bounding box center [1061, 89] width 44 height 19
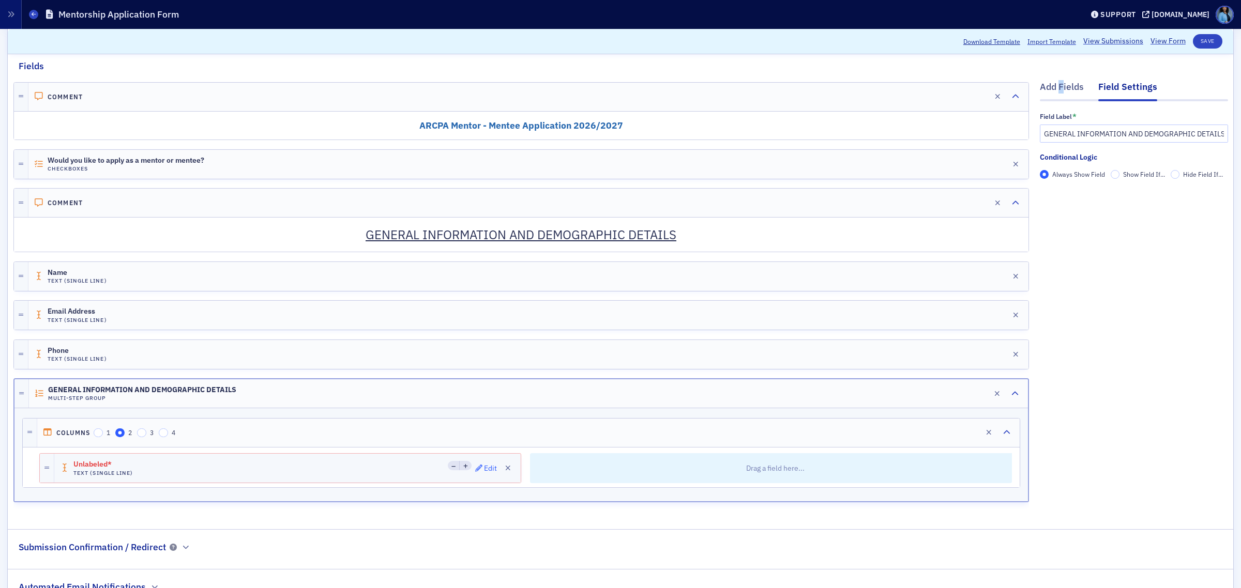
click at [484, 468] on div "Edit" at bounding box center [490, 469] width 13 height 6
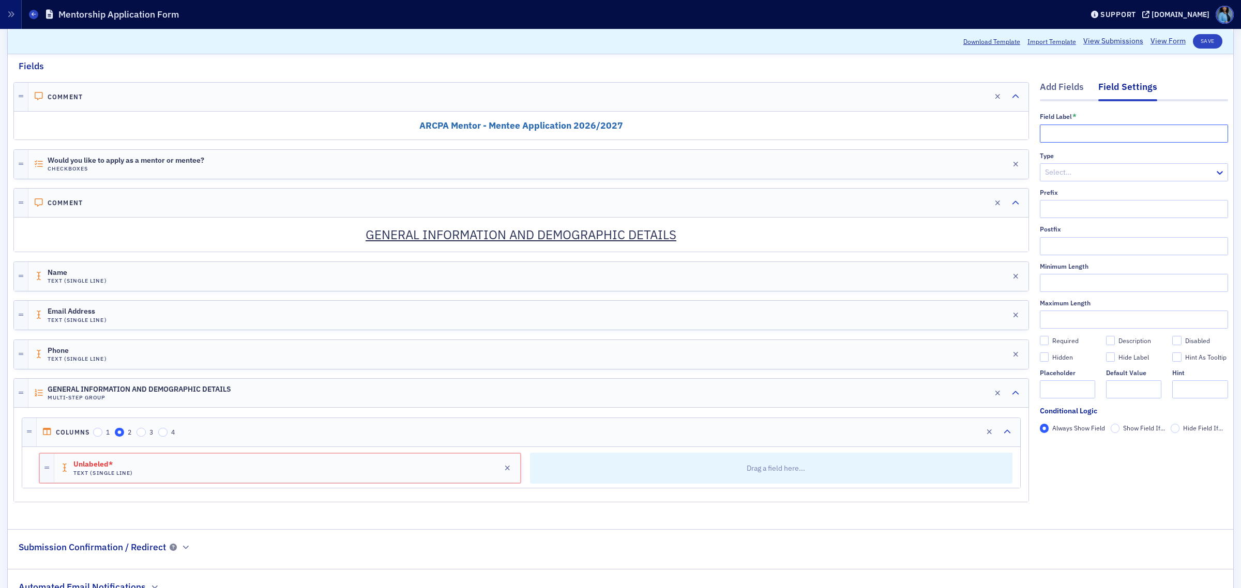
click at [1104, 139] on input "text" at bounding box center [1133, 134] width 188 height 18
type input "Name"
click at [1047, 90] on div "Add Fields" at bounding box center [1061, 89] width 44 height 19
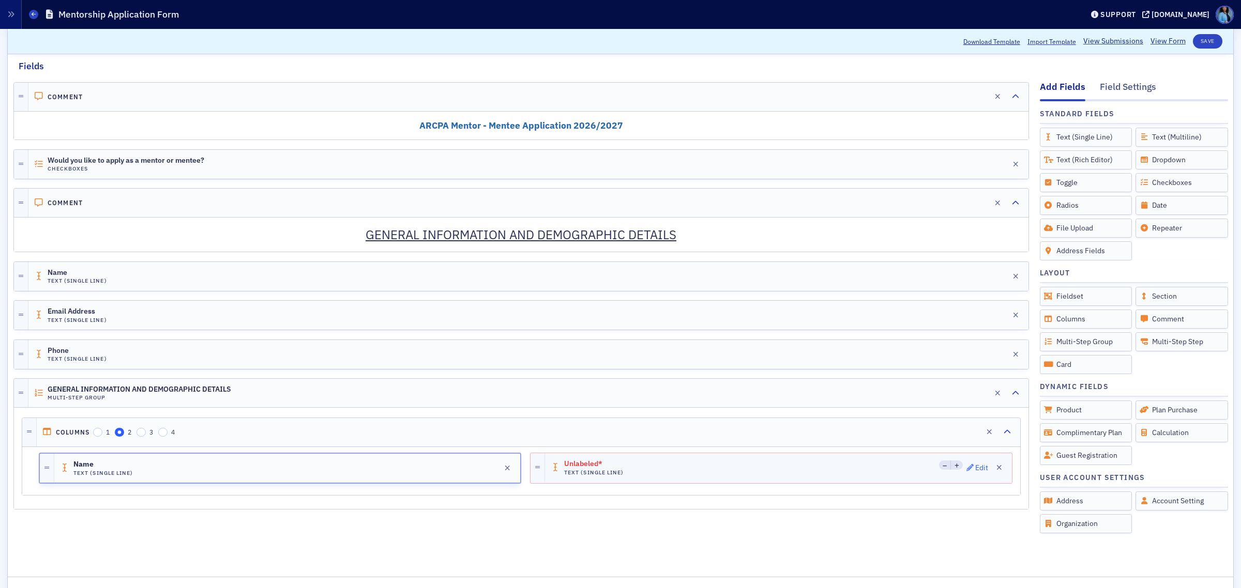
click at [975, 471] on div "Edit" at bounding box center [981, 468] width 13 height 6
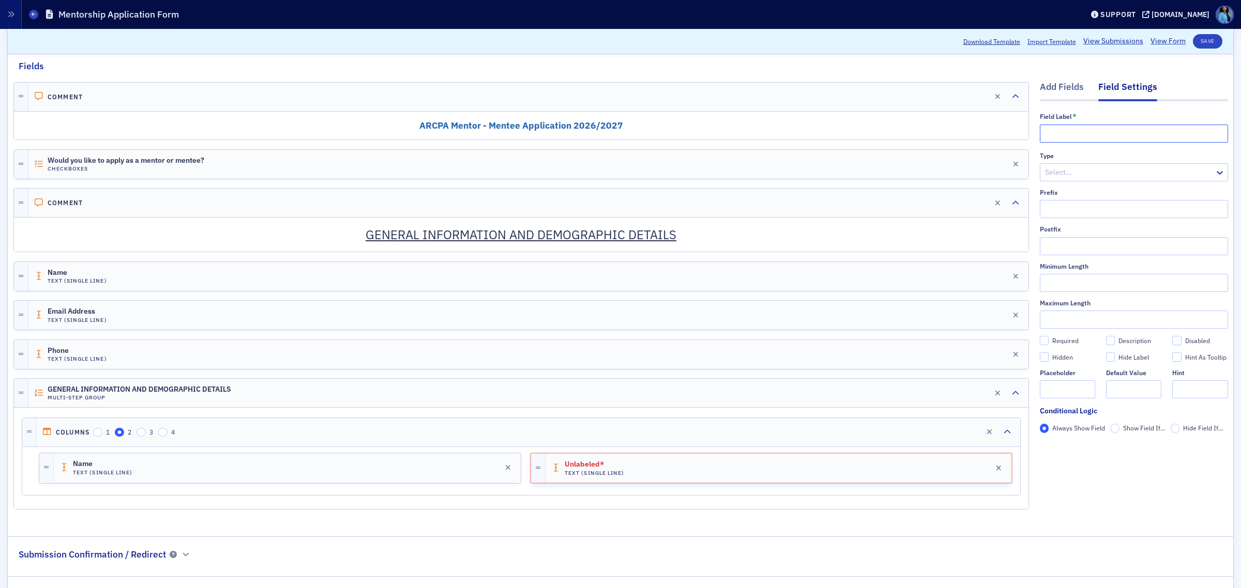
click at [1065, 136] on input "text" at bounding box center [1133, 134] width 188 height 18
type input "Email"
click at [1045, 176] on div at bounding box center [1129, 172] width 170 height 13
click at [1056, 197] on div "Email" at bounding box center [1123, 195] width 175 height 11
click at [1192, 40] on button "Save" at bounding box center [1206, 41] width 29 height 14
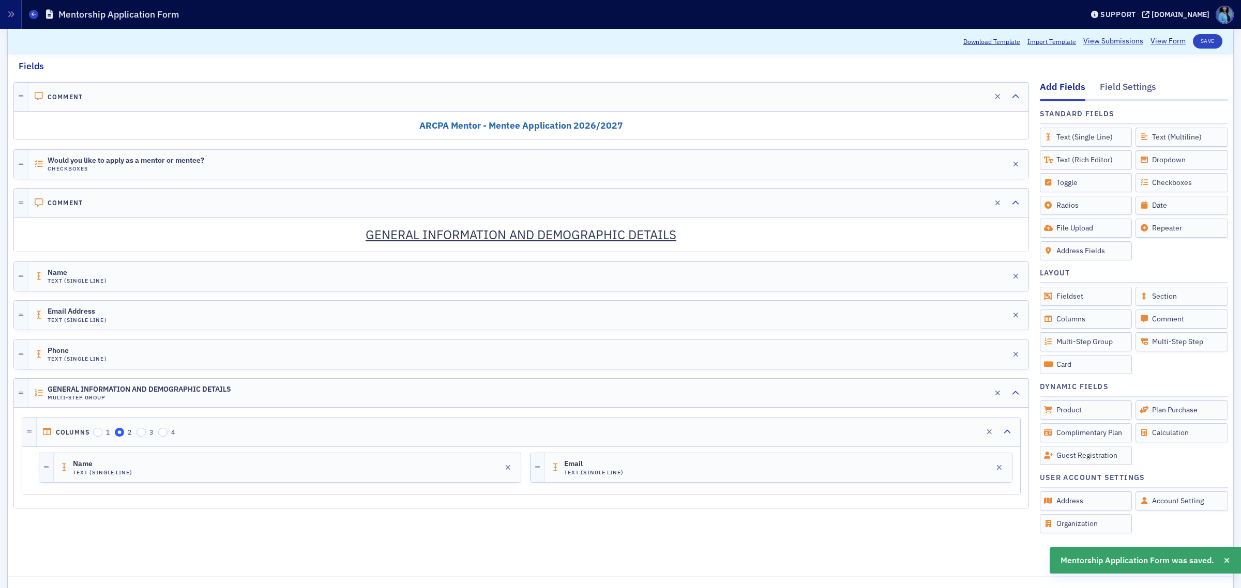
click at [1152, 42] on link "View Form" at bounding box center [1167, 41] width 35 height 11
click at [129, 396] on div "GENERAL INFORMATION AND DEMOGRAPHIC DETAILS Multi-Step Group" at bounding box center [139, 394] width 183 height 16
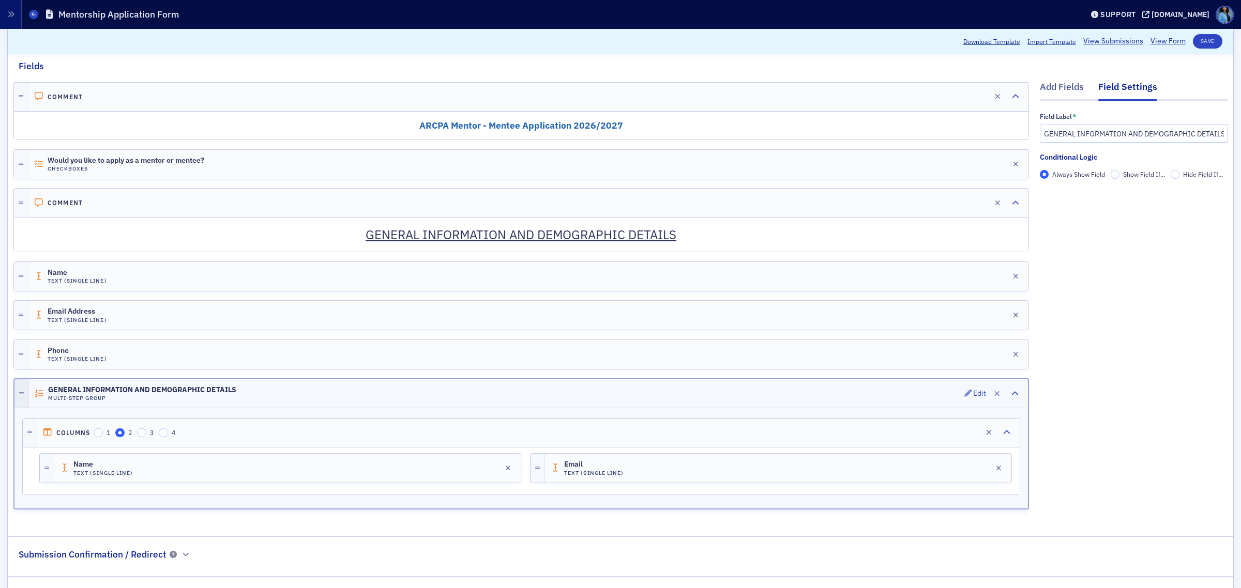
click at [20, 393] on icon at bounding box center [21, 394] width 5 height 6
click at [42, 393] on icon at bounding box center [39, 394] width 10 height 8
click at [588, 508] on div "Columns 1 2 3 4 Edit Name Text (Single Line) Edit Email Text (Single Line) Edit" at bounding box center [520, 458] width 1013 height 100
click at [994, 396] on icon "button" at bounding box center [997, 393] width 6 height 7
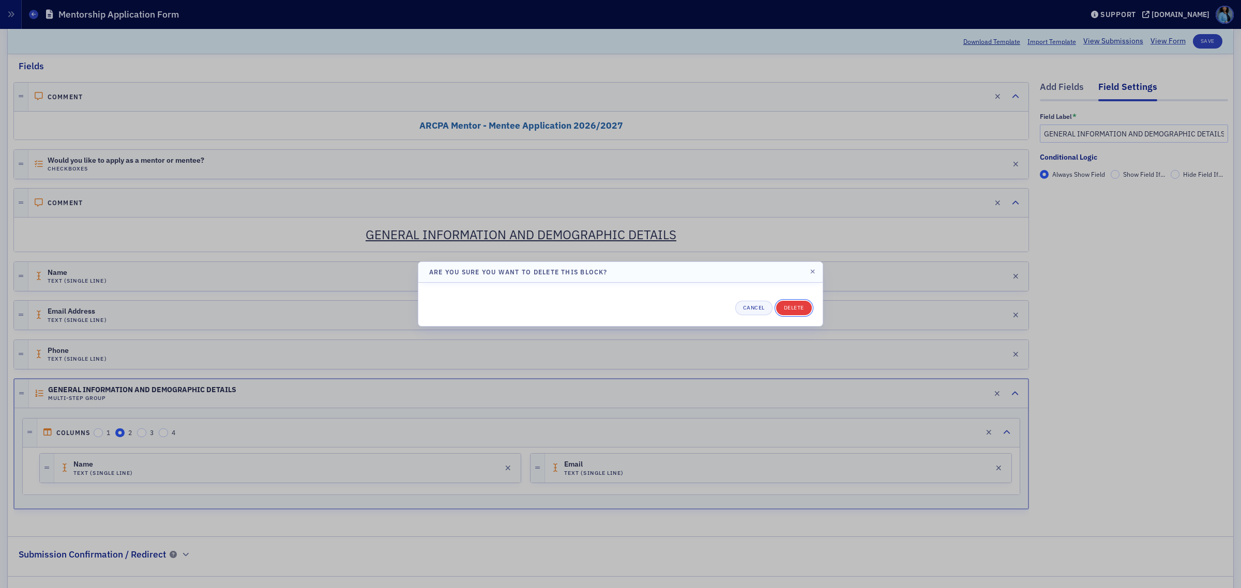
click at [795, 308] on button "Delete" at bounding box center [794, 308] width 36 height 14
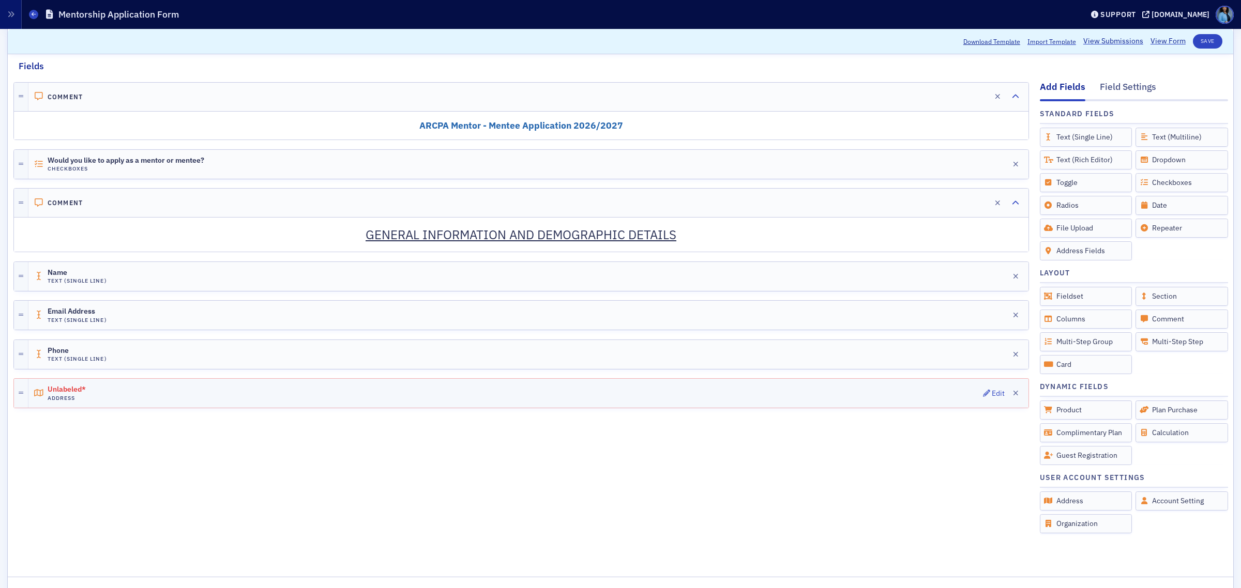
click at [970, 392] on div "Unlabeled* Address Edit" at bounding box center [528, 393] width 1000 height 29
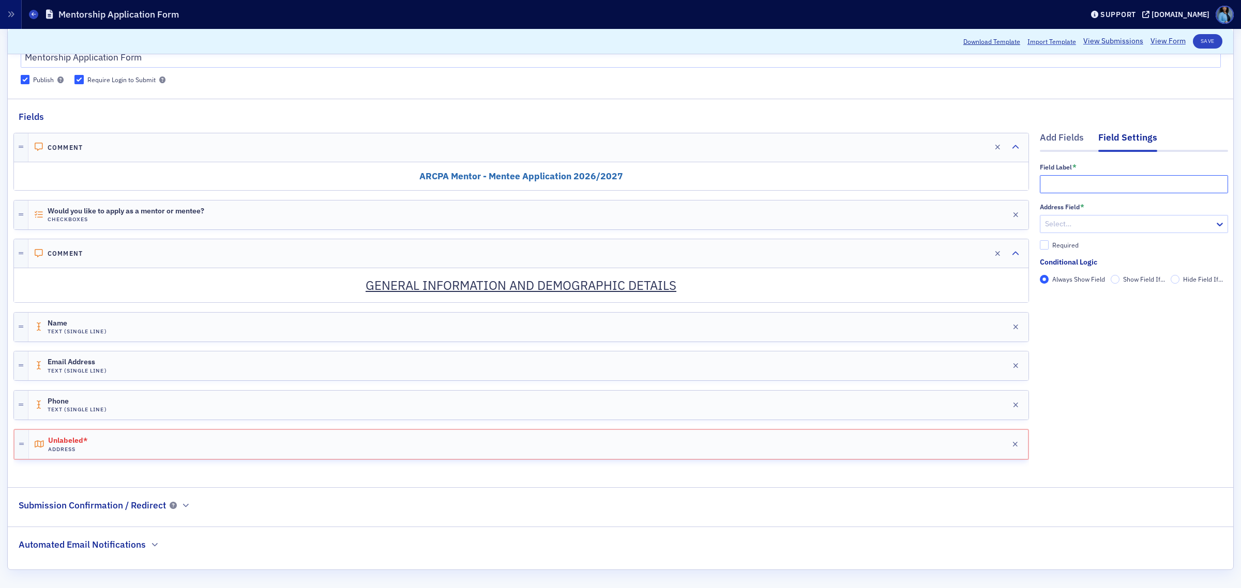
click at [1066, 187] on input "text" at bounding box center [1133, 184] width 188 height 18
paste input "Preferred Mailing"
type input "Preferred Mailing"
click at [1039, 244] on input "Required" at bounding box center [1043, 244] width 9 height 9
checkbox input "true"
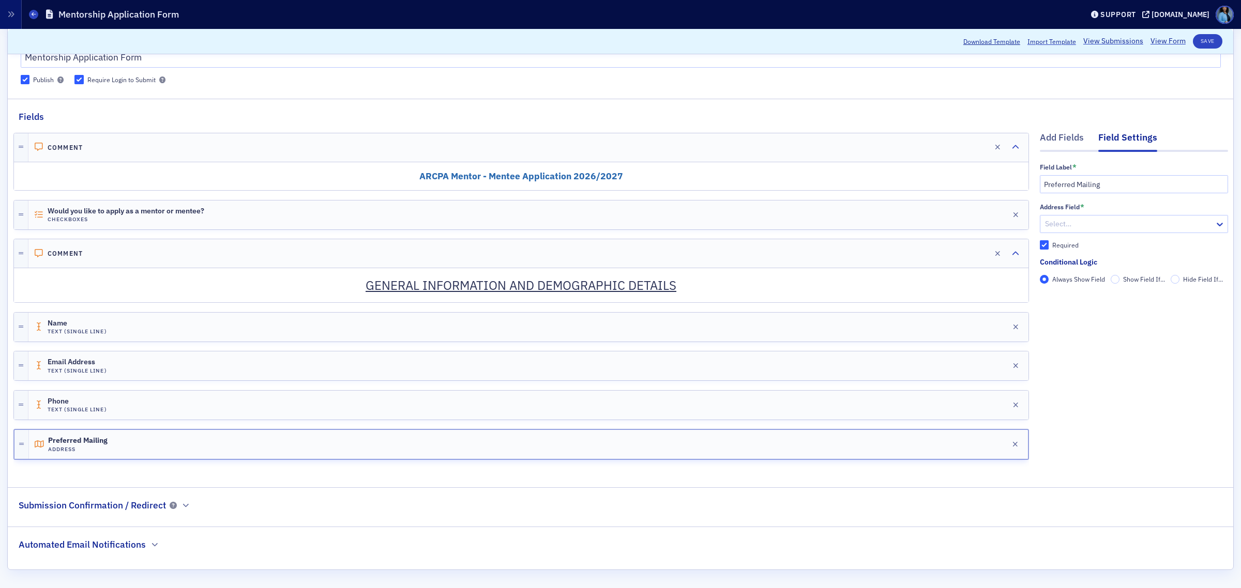
click at [1124, 225] on div at bounding box center [1129, 224] width 170 height 13
click at [1096, 223] on div at bounding box center [1129, 224] width 170 height 13
click at [136, 414] on div "Phone Text (Single Line) Edit" at bounding box center [528, 405] width 1000 height 29
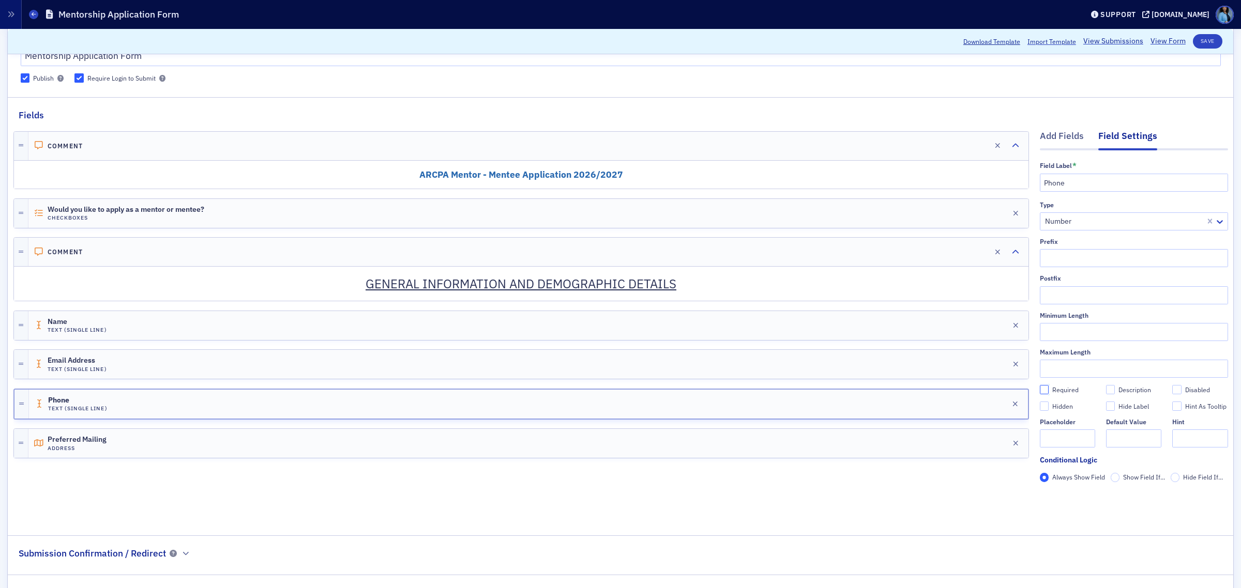
click at [1039, 393] on input "Required" at bounding box center [1043, 389] width 9 height 9
checkbox input "true"
type input "required"
click at [947, 370] on div "Email Address Text (Single Line) Edit" at bounding box center [528, 364] width 1000 height 29
click at [1039, 391] on input "Required" at bounding box center [1043, 389] width 9 height 9
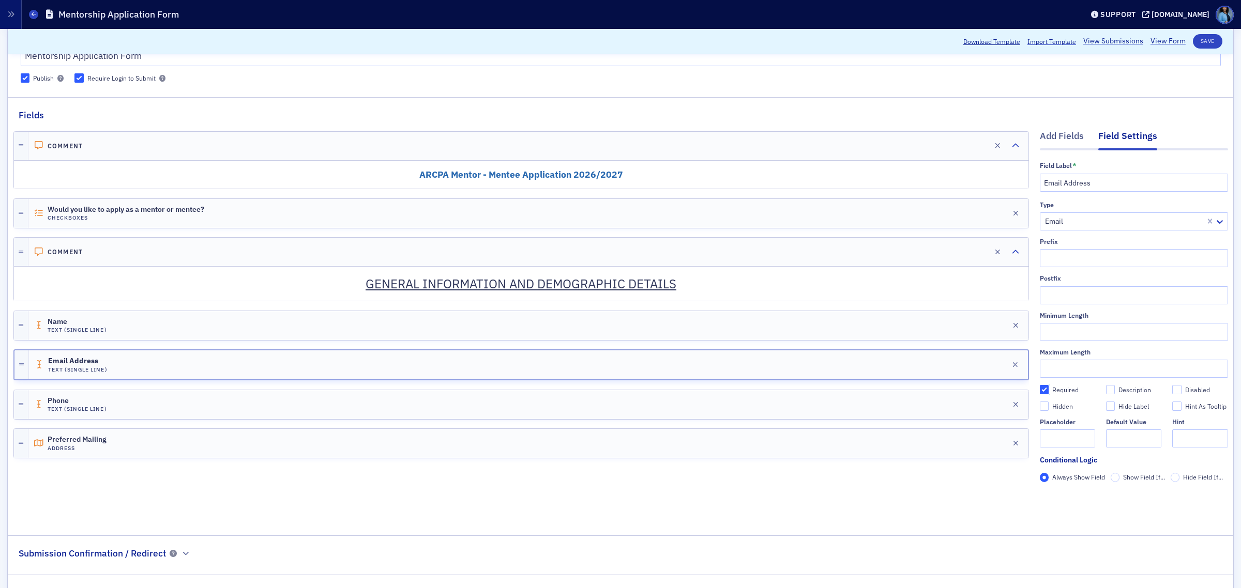
checkbox input "true"
type input "required"
click at [906, 332] on div "Name Text (Single Line) Edit" at bounding box center [528, 325] width 1000 height 29
click at [602, 210] on div "Would you like to apply as a mentor or mentee? Checkboxes Edit" at bounding box center [528, 213] width 1000 height 29
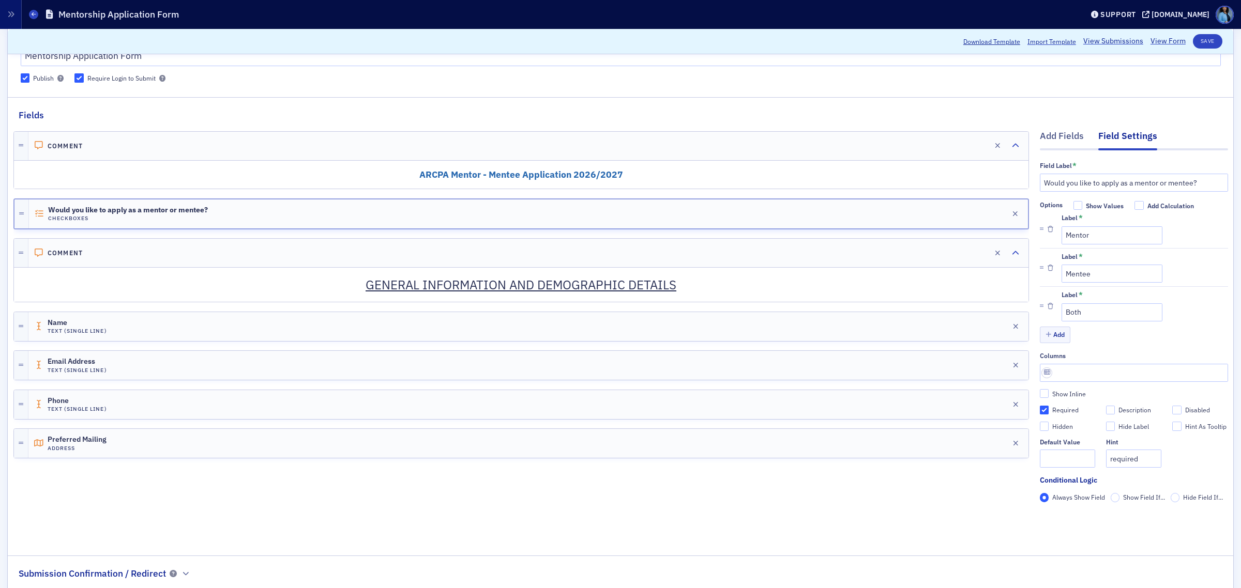
click at [437, 486] on div "Comment Edit ARCPA Mentor - Mentee Application 2026/2027 Would you like to appl…" at bounding box center [520, 331] width 1015 height 419
click at [1043, 137] on div "Add Fields" at bounding box center [1061, 138] width 44 height 19
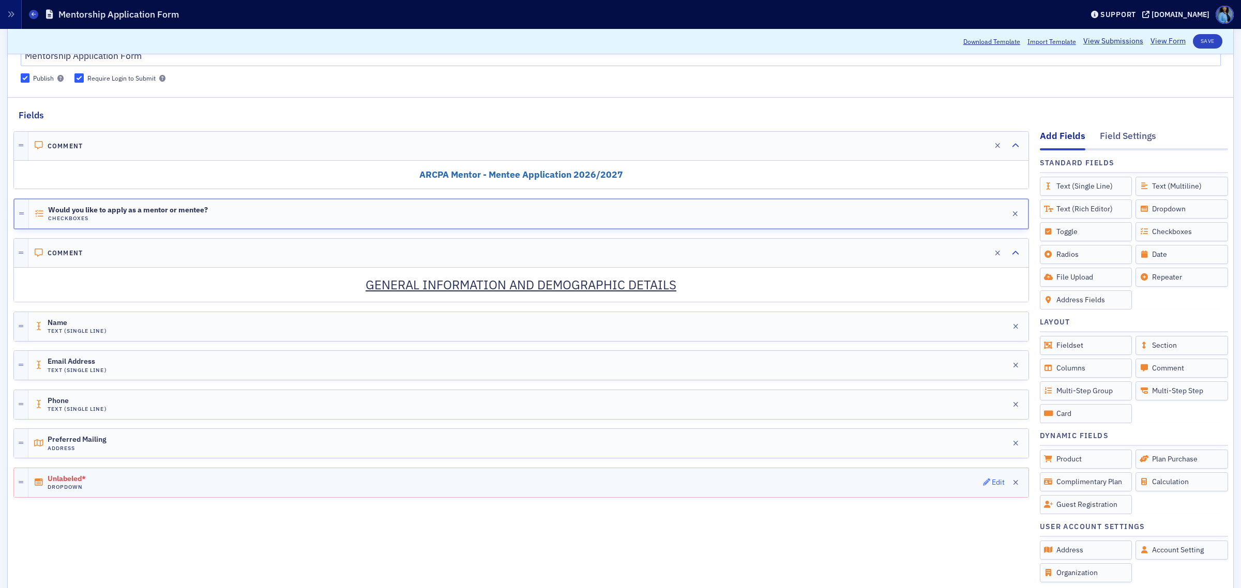
click at [991, 485] on div "Edit" at bounding box center [997, 483] width 13 height 6
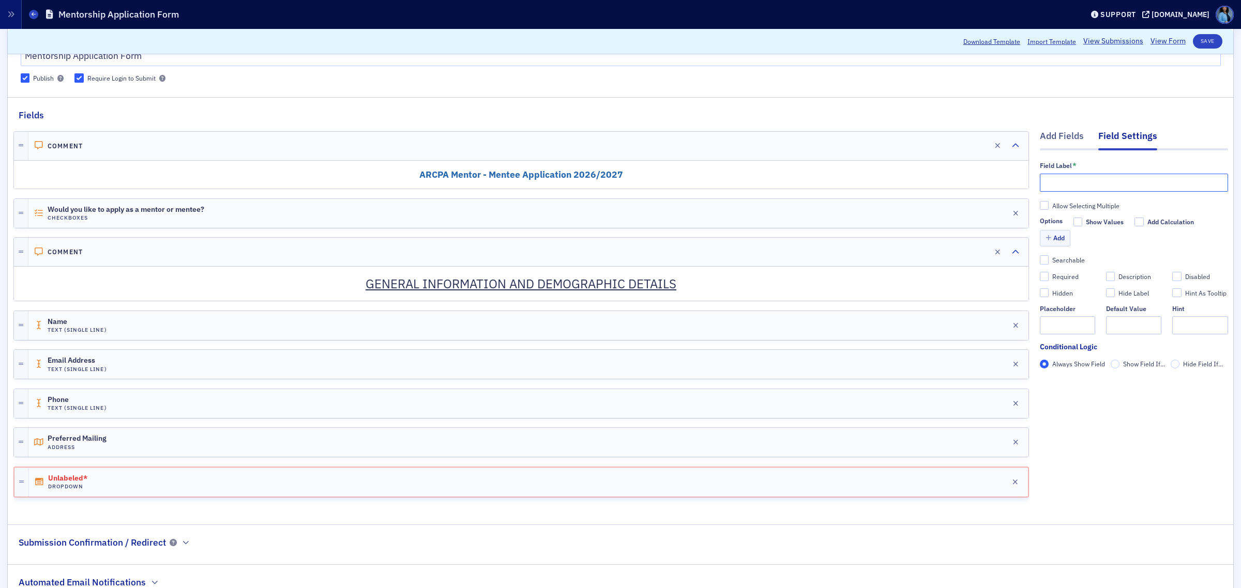
click at [1081, 189] on input "text" at bounding box center [1133, 183] width 188 height 18
paste input "Generation"
type input "Generation"
click at [1044, 238] on button "Add" at bounding box center [1054, 238] width 31 height 16
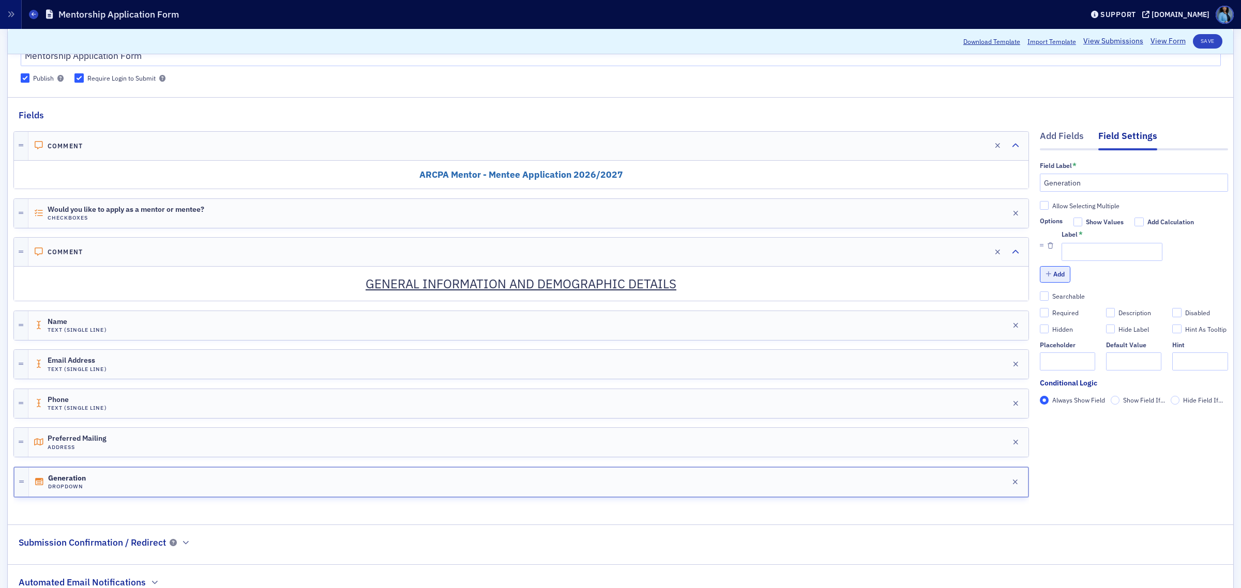
click at [1043, 279] on button "Add" at bounding box center [1054, 274] width 31 height 16
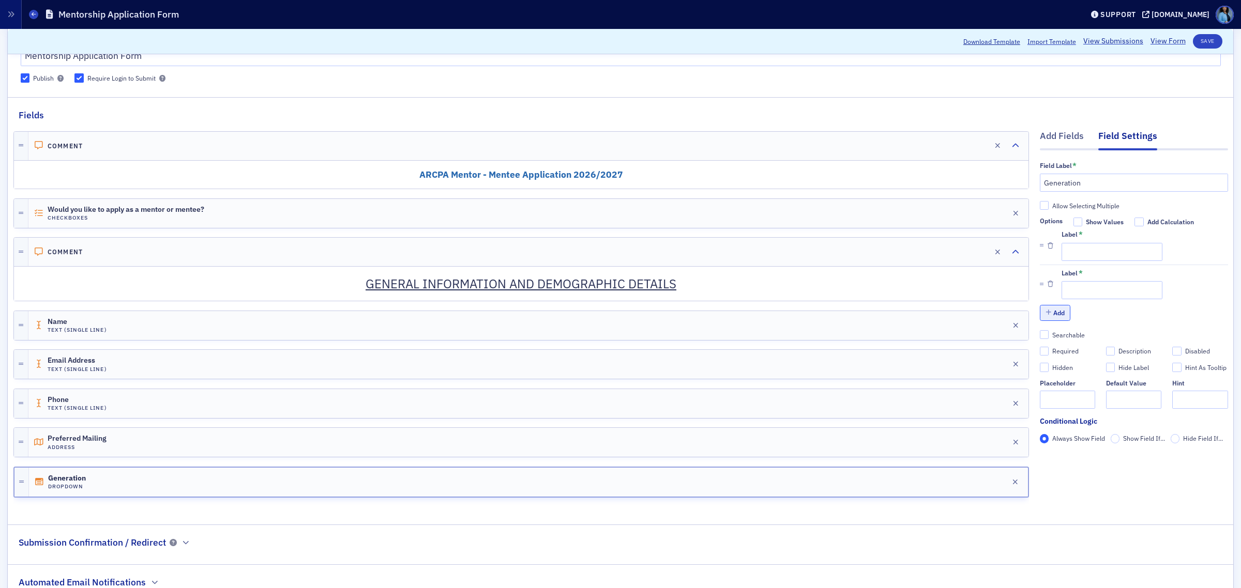
click at [1053, 318] on button "Add" at bounding box center [1054, 313] width 31 height 16
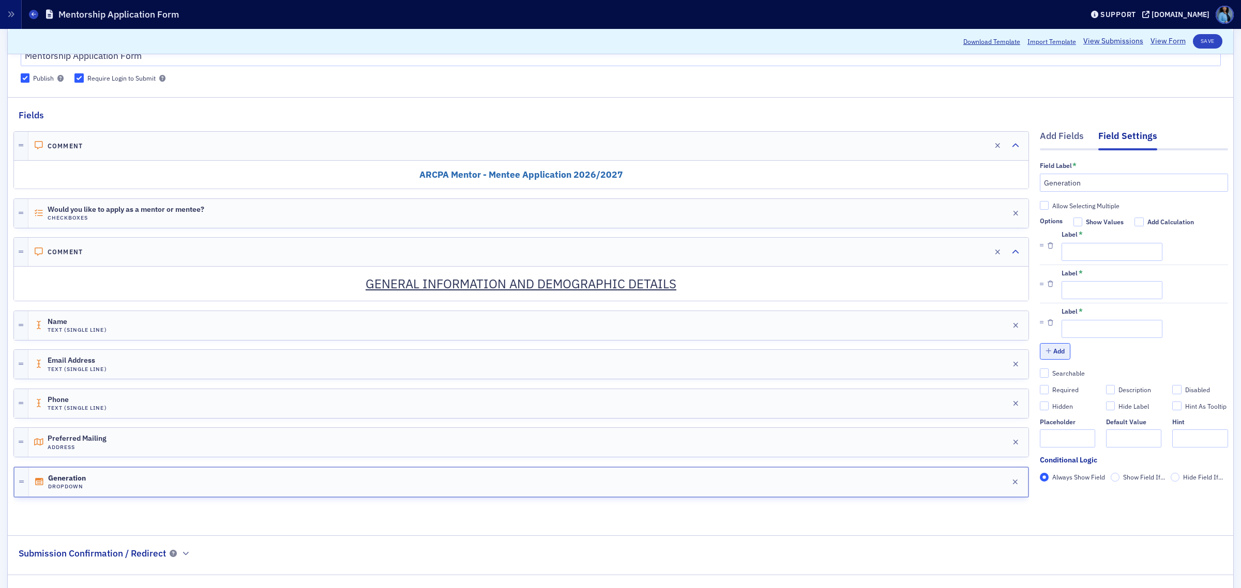
click at [1052, 350] on button "Add" at bounding box center [1054, 351] width 31 height 16
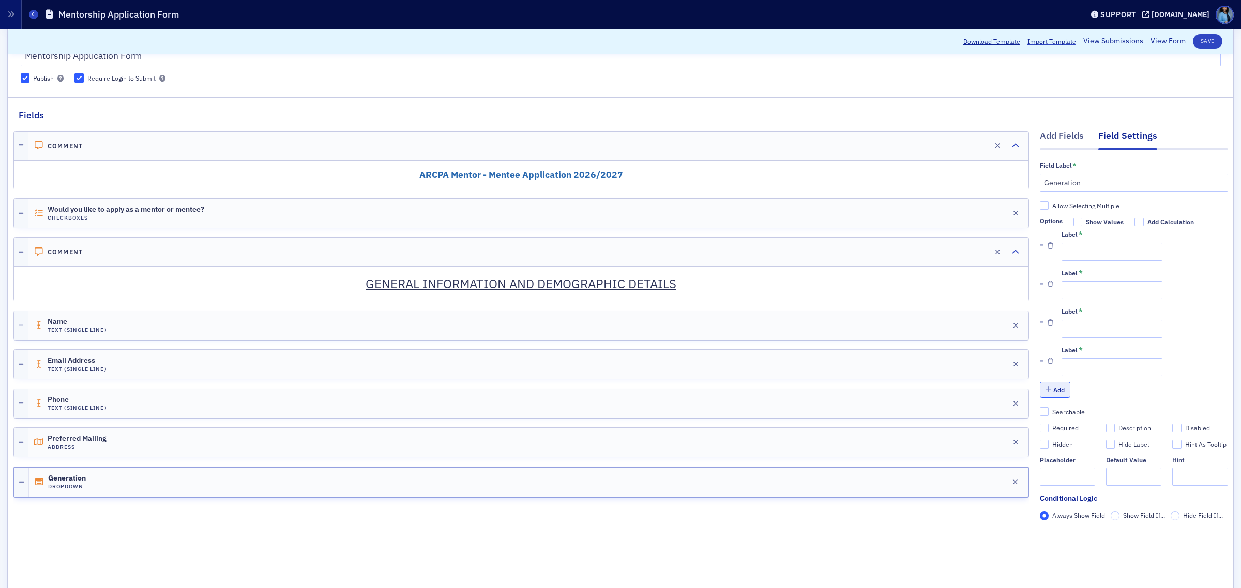
click at [1053, 389] on button "Add" at bounding box center [1054, 390] width 31 height 16
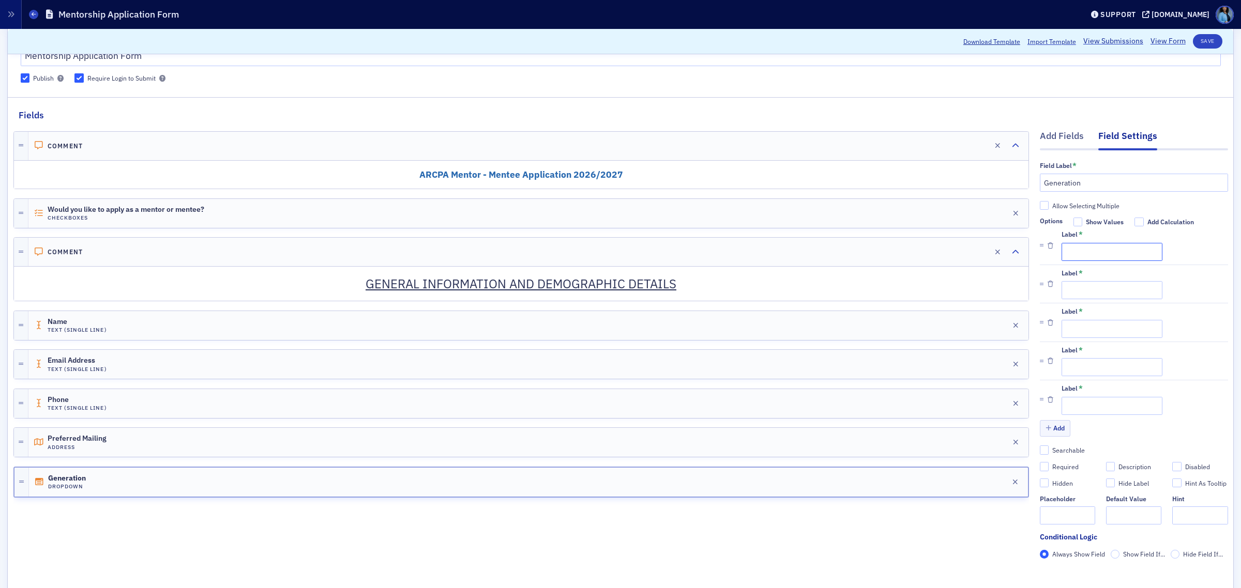
click at [1093, 257] on input "Label *" at bounding box center [1111, 252] width 101 height 18
paste input "Gen Z (born between 1997 – 2012)"
type input "Gen Z (born between 1997 – 2012)"
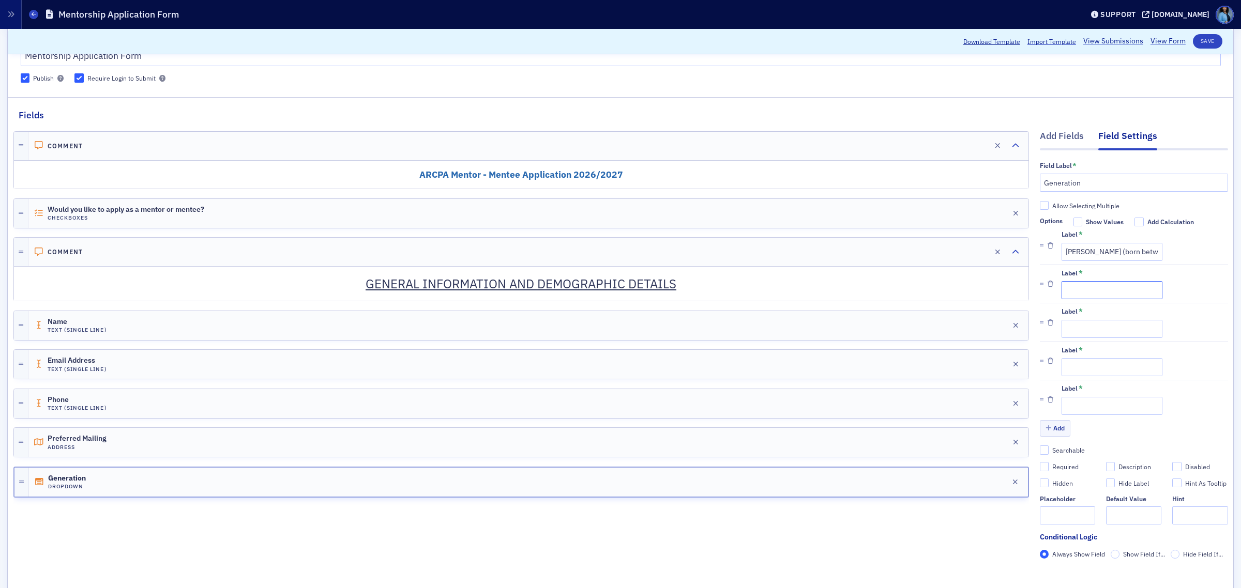
click at [1075, 293] on input "Label *" at bounding box center [1111, 290] width 101 height 18
paste input "Millennial (born between 1981 – 1996)"
type input "Millennial (born between 1981 – 1996)"
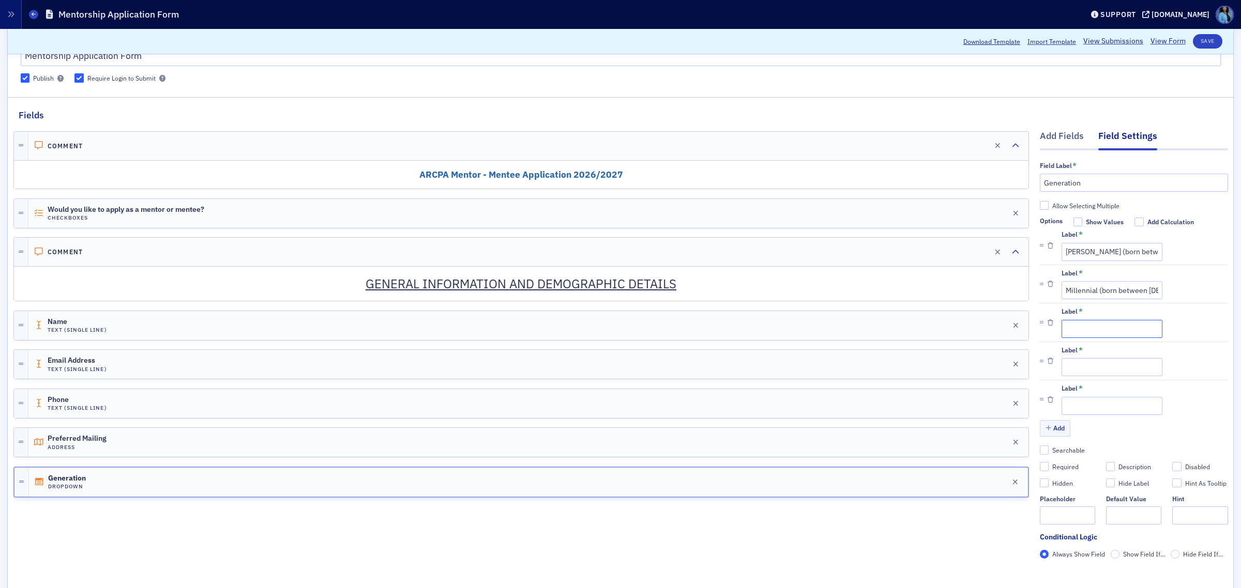
click at [1089, 327] on input "Label *" at bounding box center [1111, 329] width 101 height 18
paste input "Gen X (born between 1965 – 1980)"
type input "Gen X (born between 1965 – 1980)"
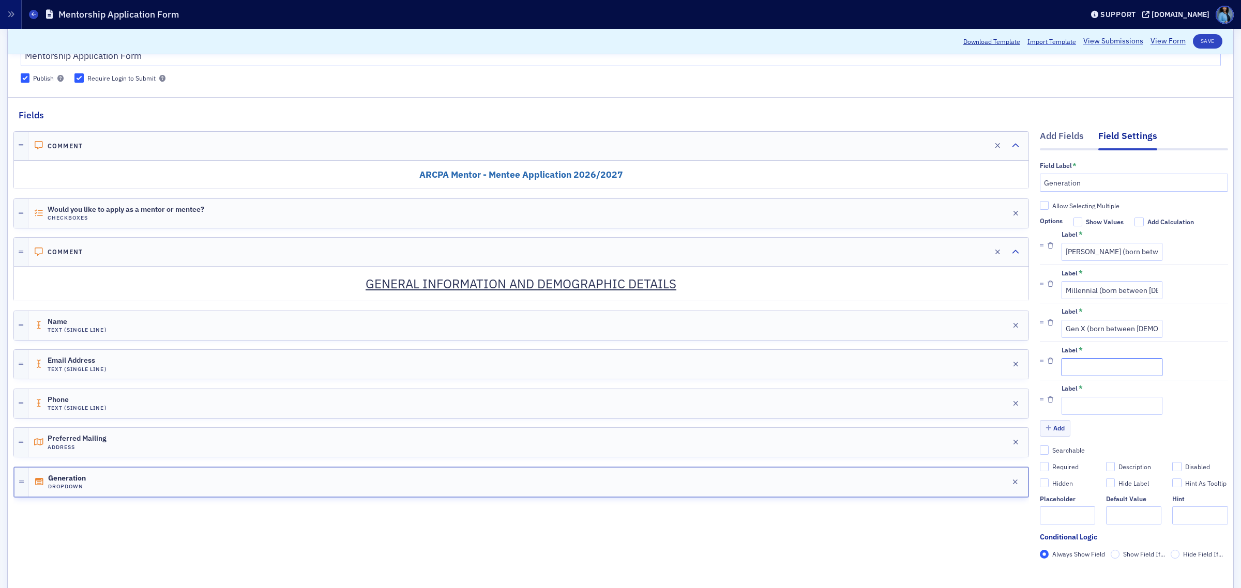
click at [1092, 370] on input "Label *" at bounding box center [1111, 367] width 101 height 18
paste input "Boomer (born between 1946 – 1964)"
type input "Boomer (born between 1946 – 1964)"
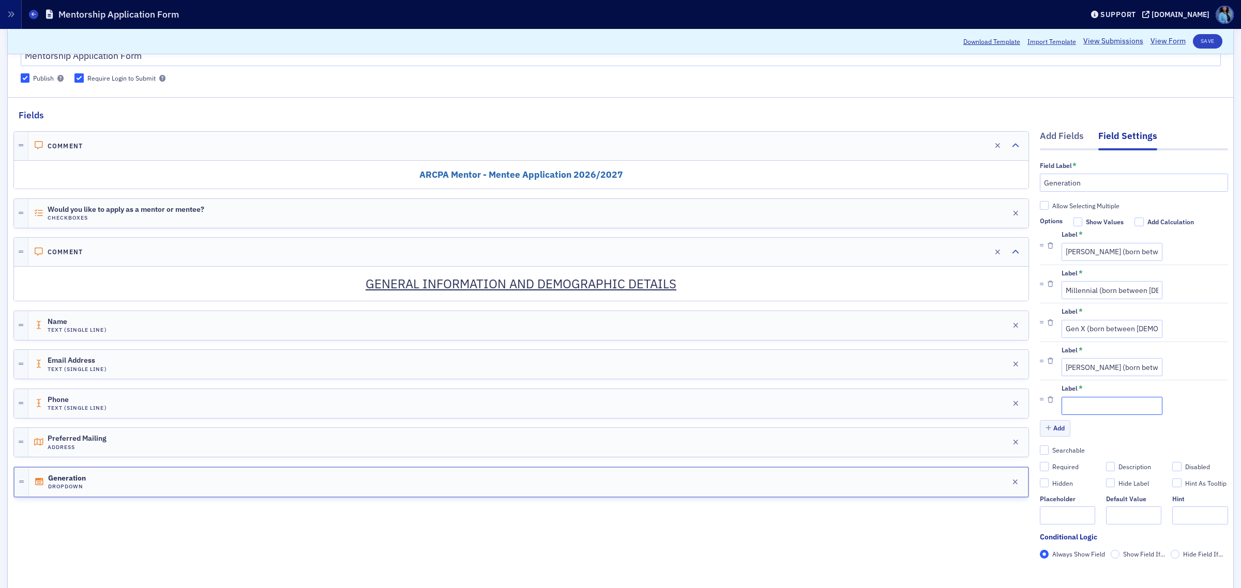
click at [1108, 407] on input "Label *" at bounding box center [1111, 406] width 101 height 18
paste input "Mature (born between 1925 – 1945)"
type input "Mature (born between 1925 – 1945)"
click at [1039, 466] on input "Required" at bounding box center [1043, 466] width 9 height 9
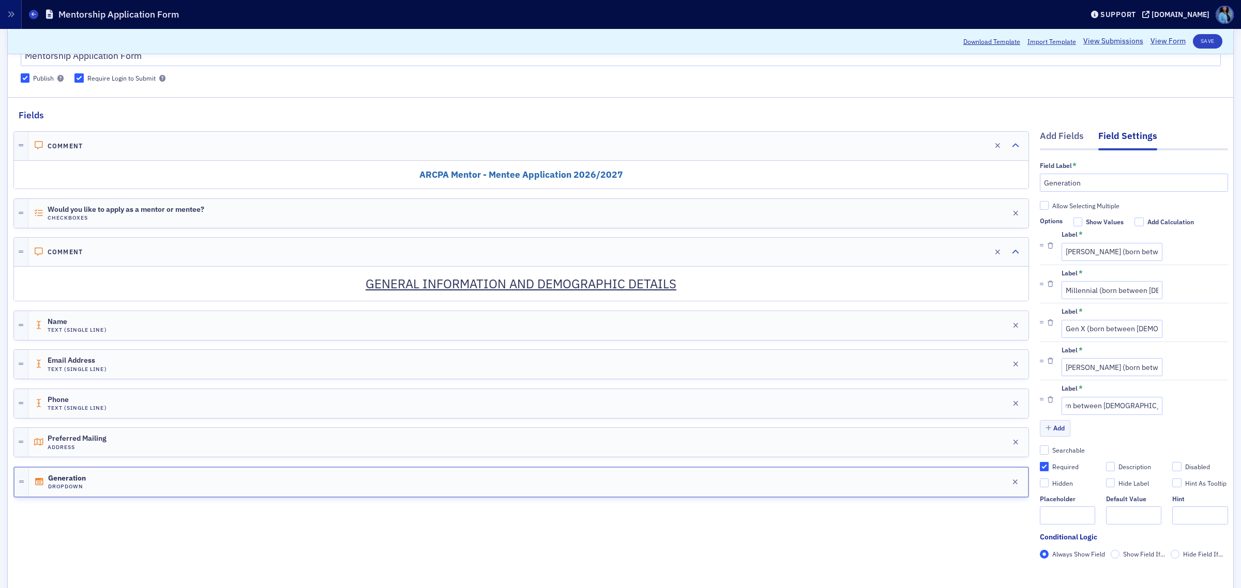
checkbox input "true"
type input "required"
click at [1039, 469] on input "Required" at bounding box center [1043, 466] width 9 height 9
checkbox input "false"
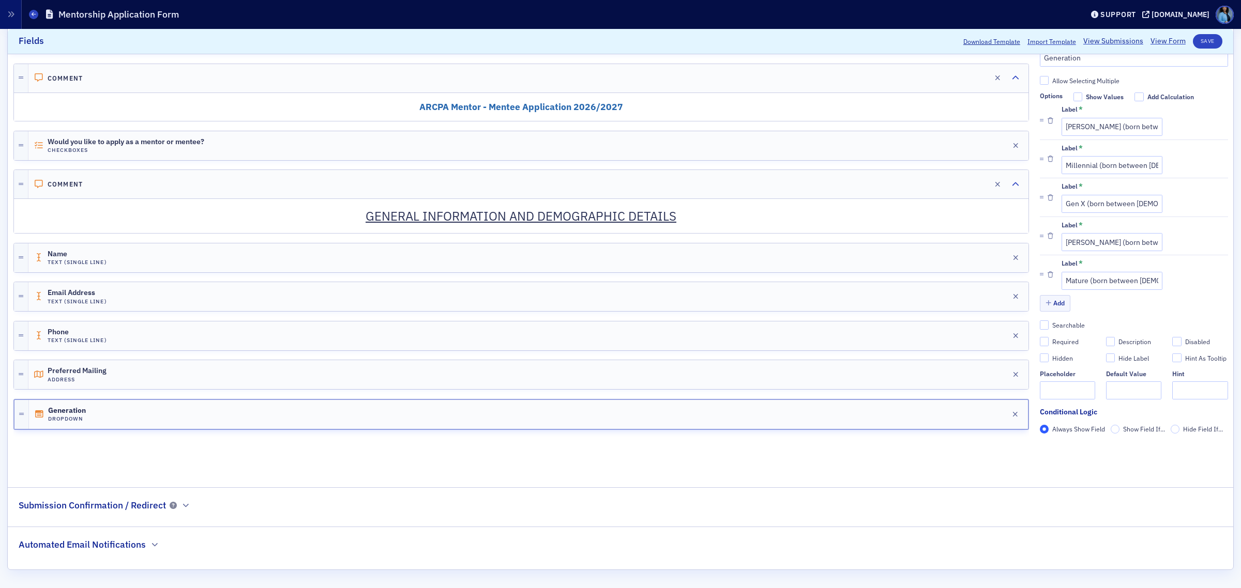
scroll to position [145, 0]
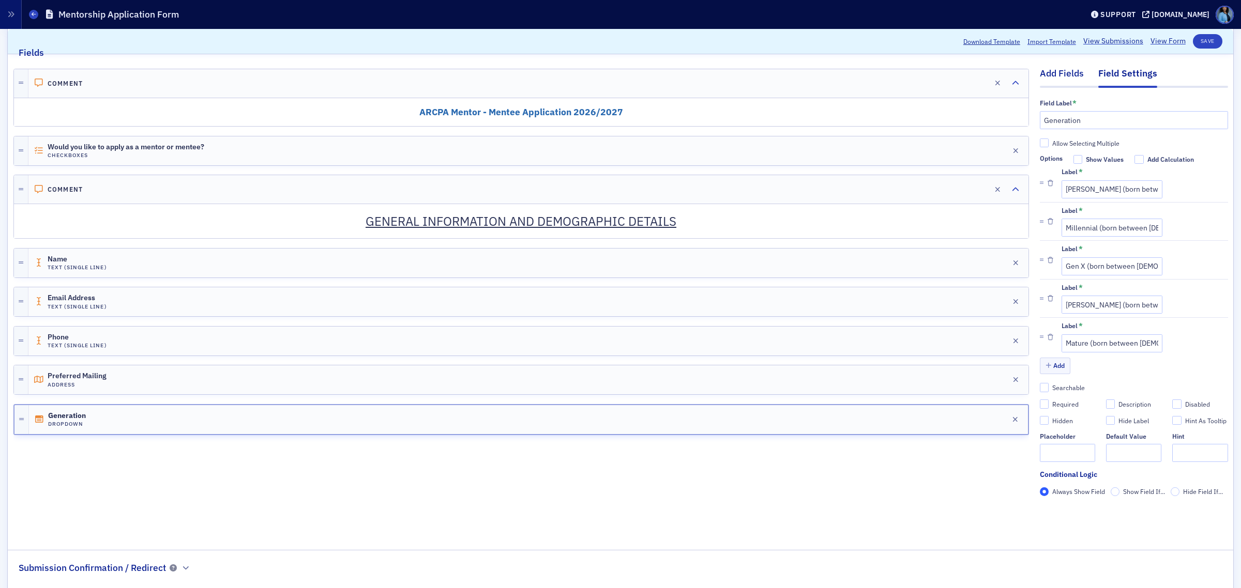
click at [1056, 75] on div "Add Fields" at bounding box center [1061, 76] width 44 height 19
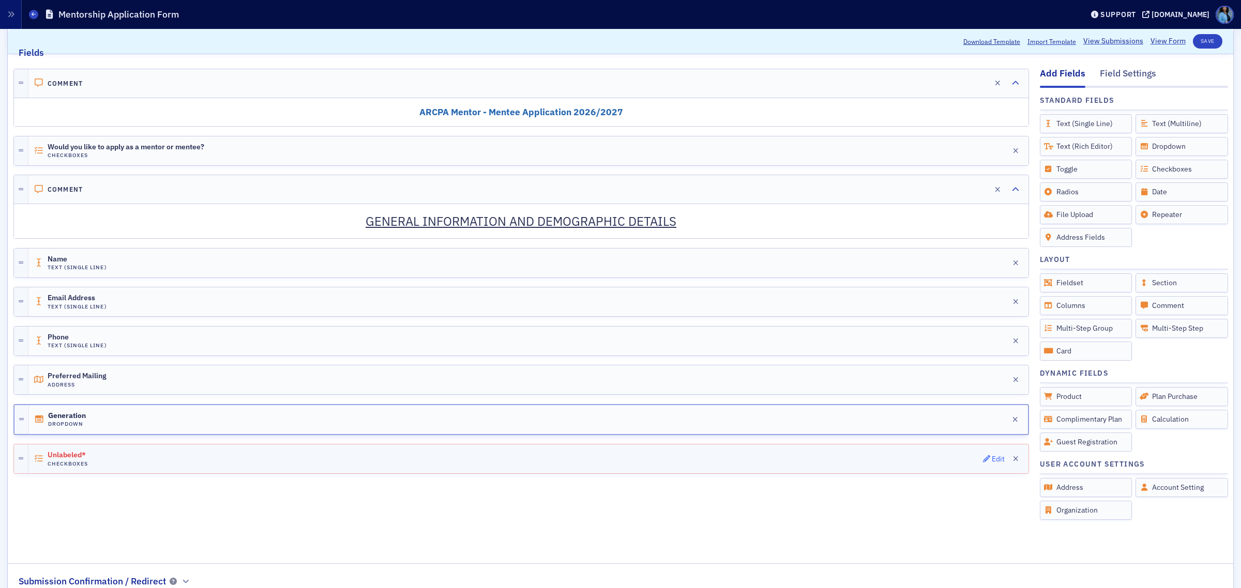
click at [983, 461] on icon "button" at bounding box center [986, 458] width 7 height 7
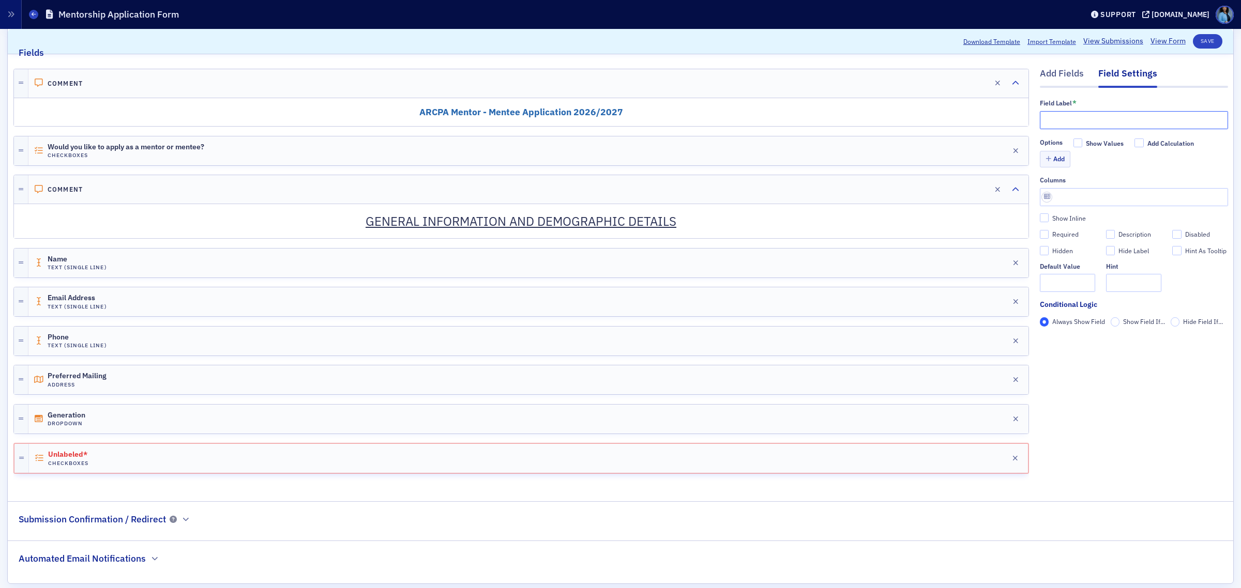
click at [1075, 125] on input "text" at bounding box center [1133, 120] width 188 height 18
paste input "What is your preferred method(s) of communication with your mentor/mentee? (Che…"
type input "What is your preferred method(s) of communication with your mentor/mentee? (Che…"
click at [1055, 161] on button "Add" at bounding box center [1054, 159] width 31 height 16
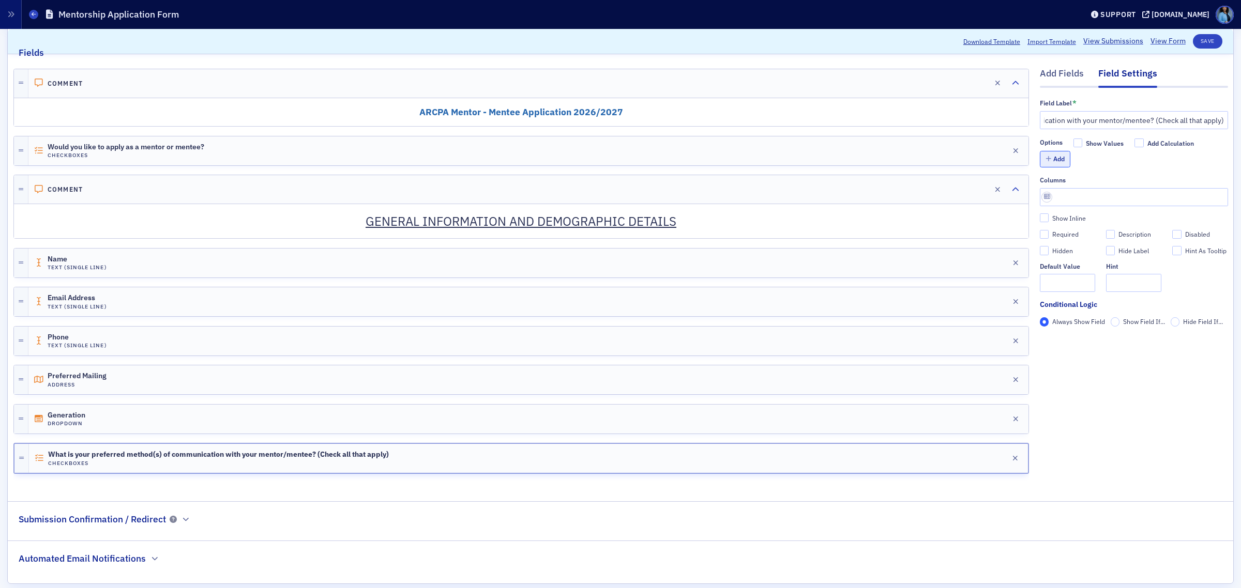
scroll to position [0, 0]
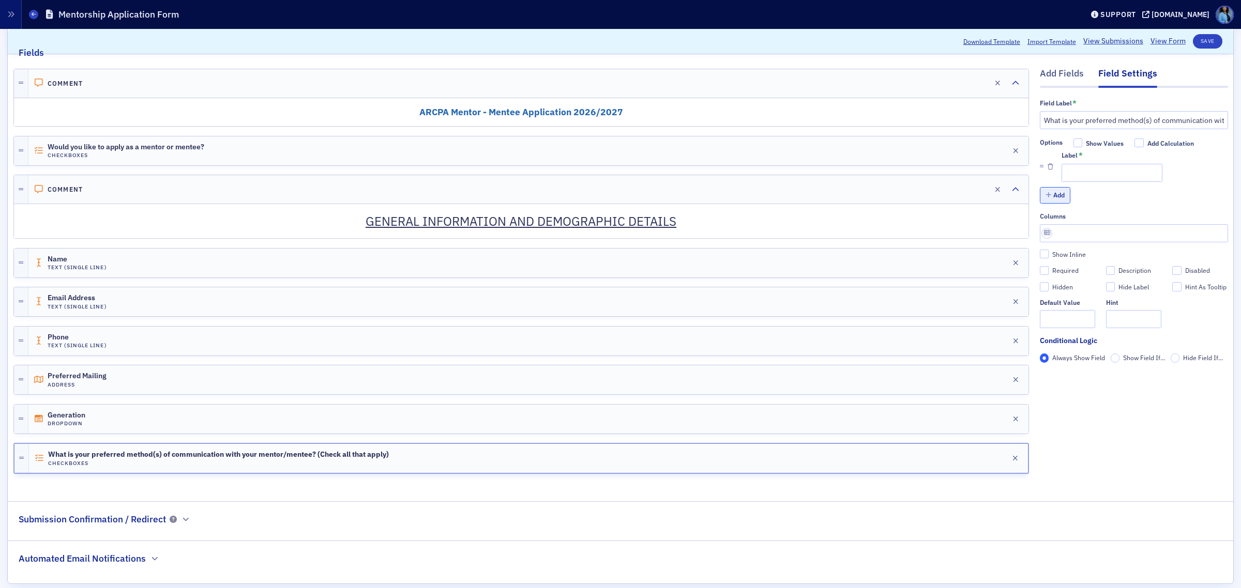
click at [1046, 201] on button "Add" at bounding box center [1054, 195] width 31 height 16
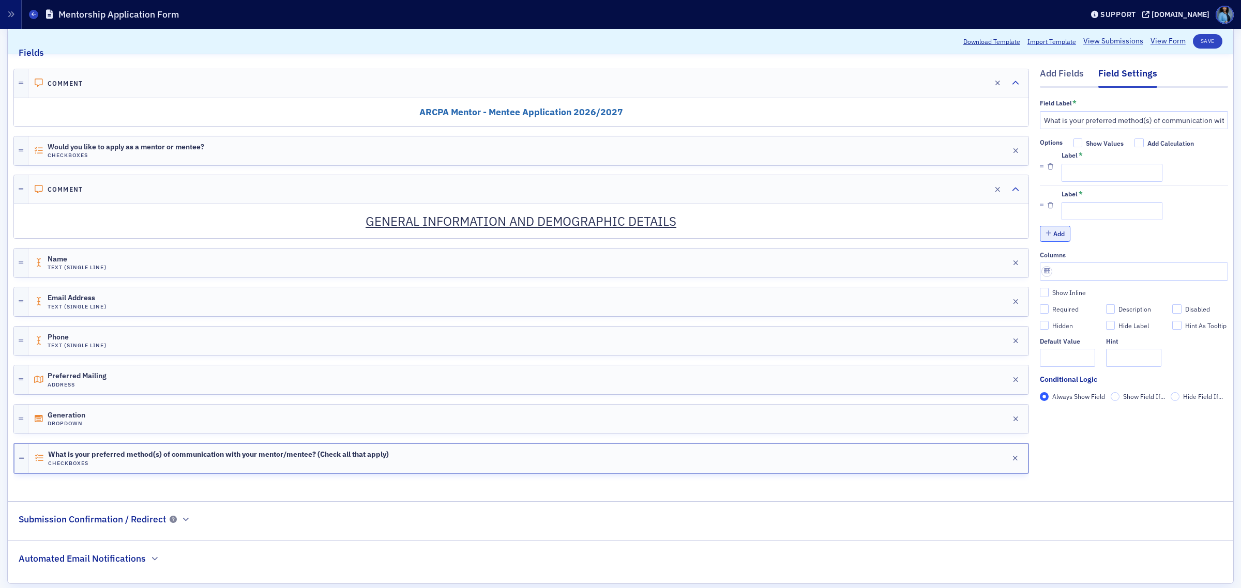
click at [1044, 230] on button "Add" at bounding box center [1054, 234] width 31 height 16
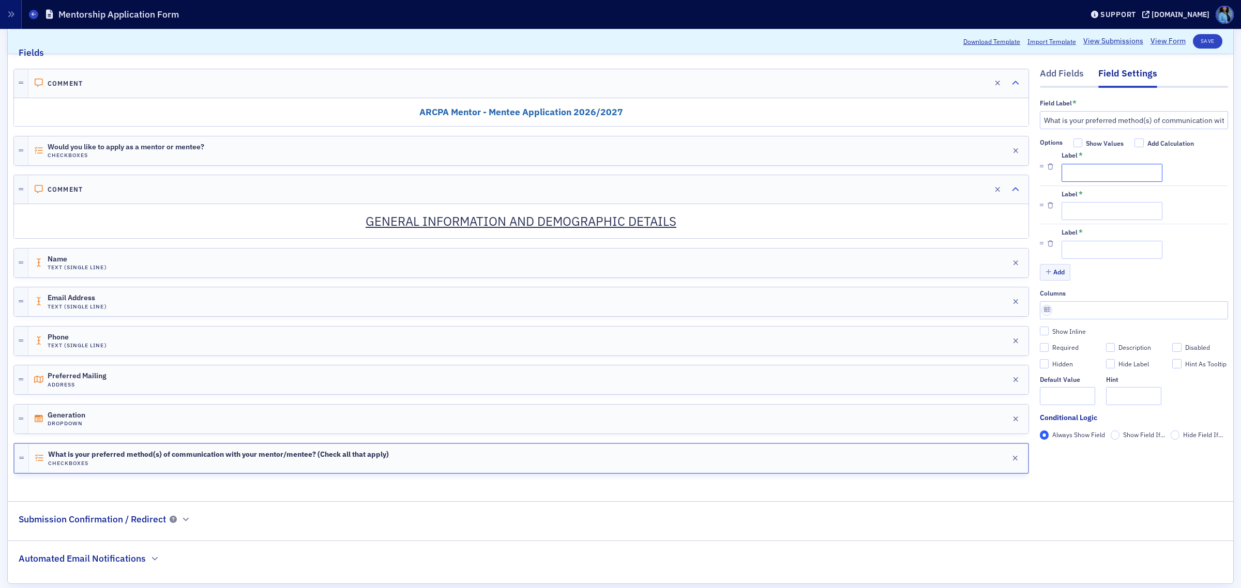
click at [1102, 171] on input "Label *" at bounding box center [1111, 173] width 101 height 18
paste input "In-person meetings"
drag, startPoint x: 1130, startPoint y: 170, endPoint x: 1017, endPoint y: 170, distance: 112.7
click at [1017, 170] on div "Add Fields Field Settings Field Label * What is your preferred method(s) of com…" at bounding box center [620, 272] width 1214 height 427
paste input "Email"
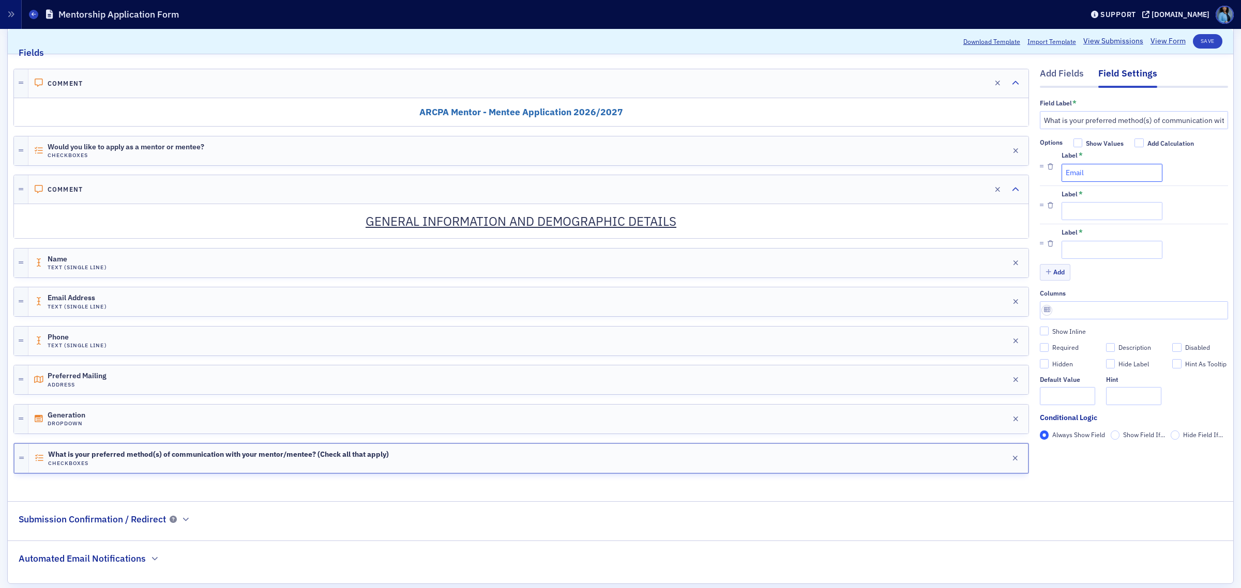
type input "Email"
click at [1088, 208] on input "Label *" at bounding box center [1111, 211] width 101 height 18
paste input "Phone call"
type input "Phone call"
click at [1076, 249] on input "Label *" at bounding box center [1111, 250] width 101 height 18
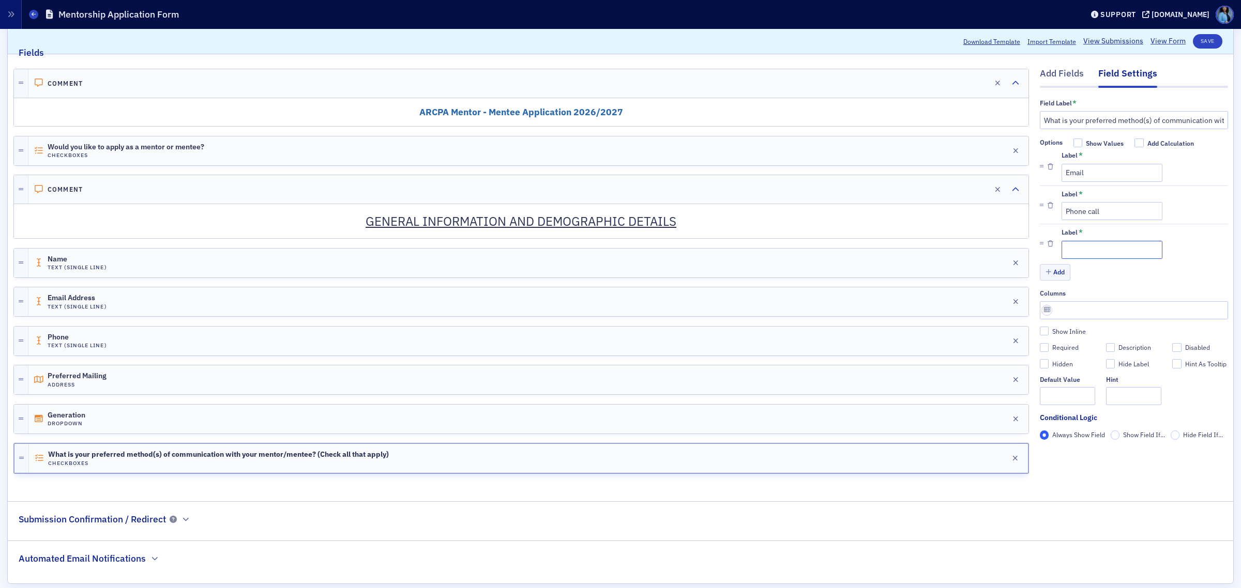
paste input "Text"
type input "Text"
click at [1039, 347] on input "Required" at bounding box center [1043, 347] width 9 height 9
checkbox input "true"
type input "required"
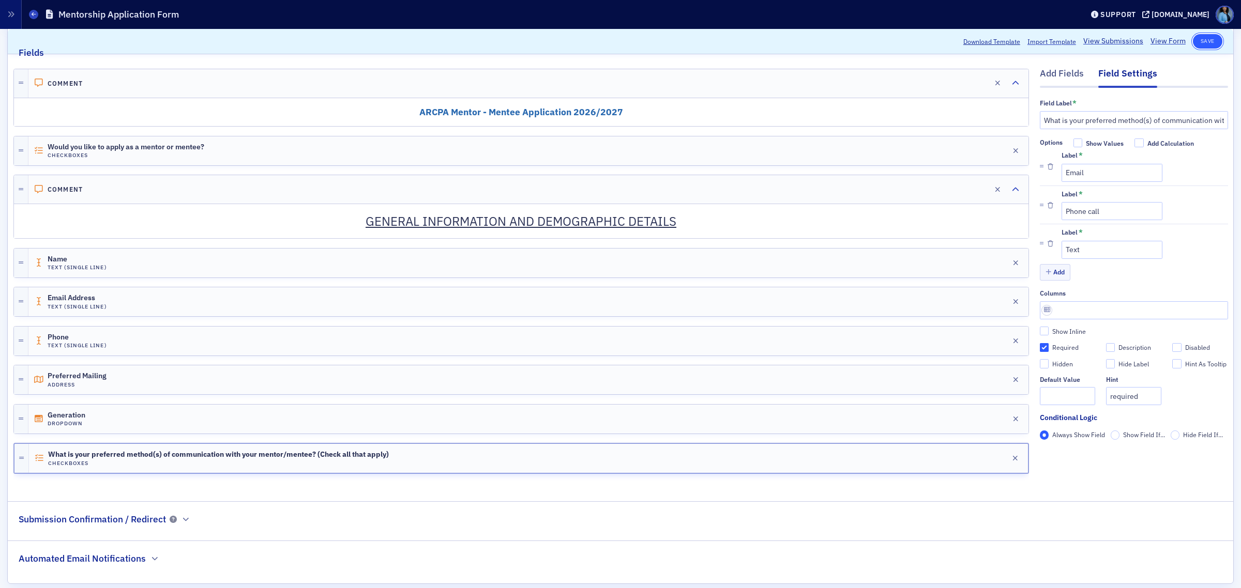
click at [1192, 42] on button "Save" at bounding box center [1206, 41] width 29 height 14
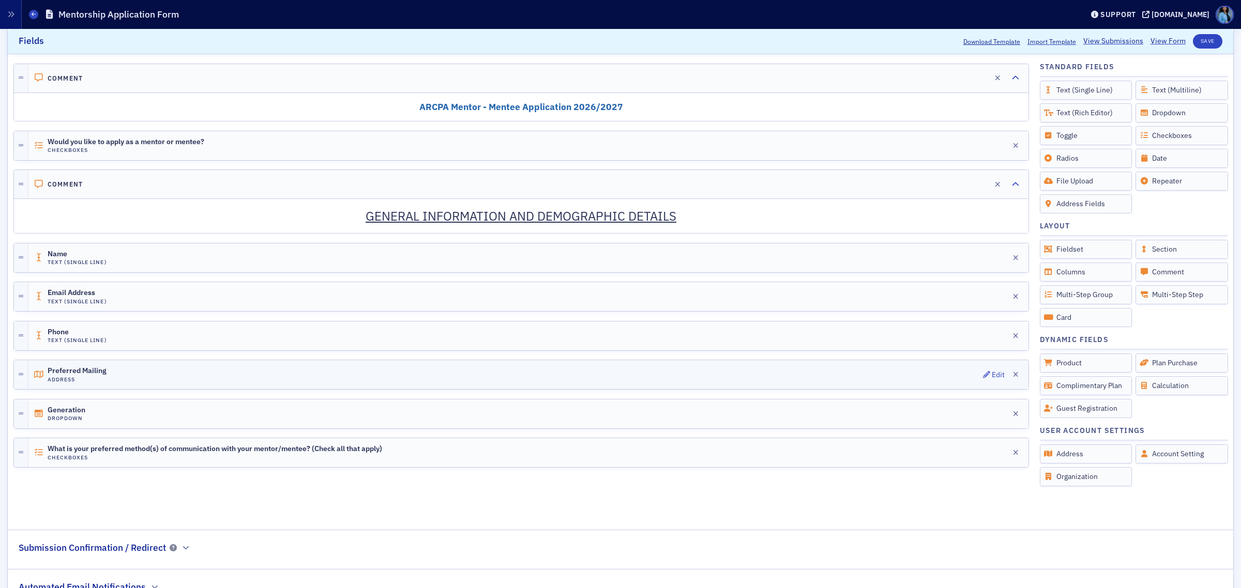
scroll to position [159, 0]
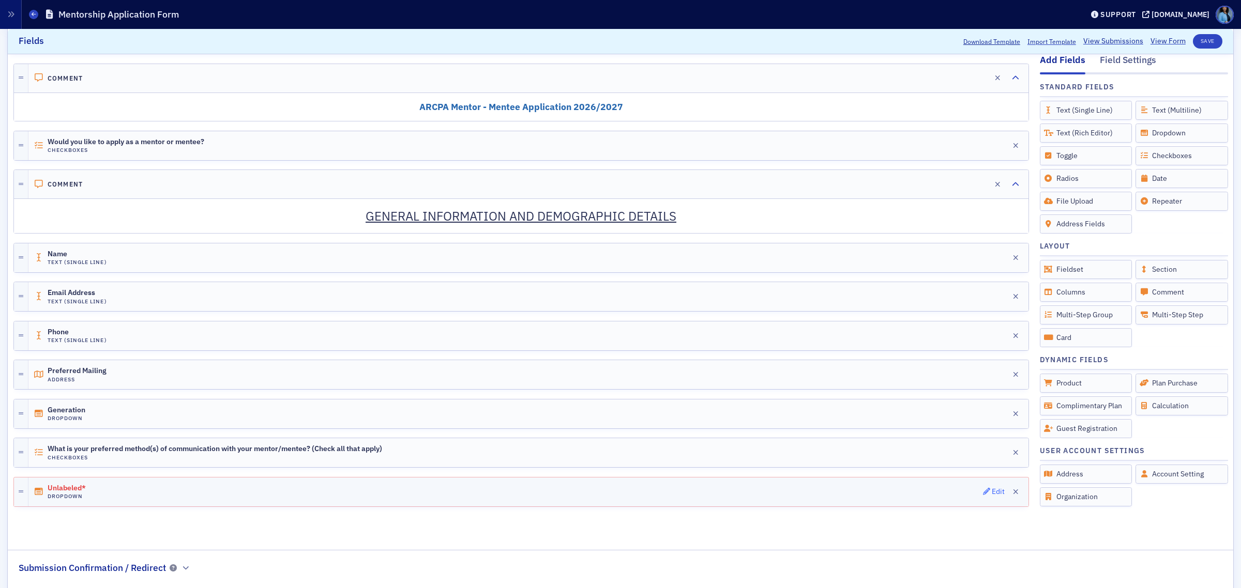
click at [991, 495] on div "Edit" at bounding box center [997, 492] width 13 height 6
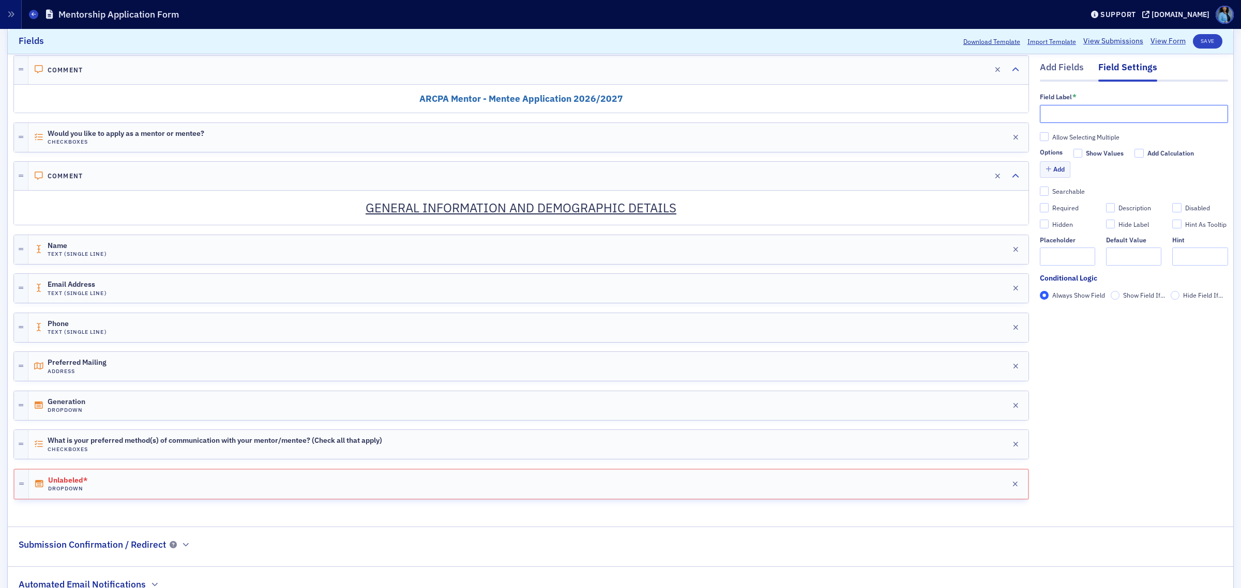
click at [1128, 115] on input "text" at bounding box center [1133, 114] width 188 height 18
paste input "What is your preferred way of meeting with your mentor/mentee?"
type input "What is your preferred way of meeting with your mentor/mentee?"
click at [1048, 174] on button "Add" at bounding box center [1054, 170] width 31 height 16
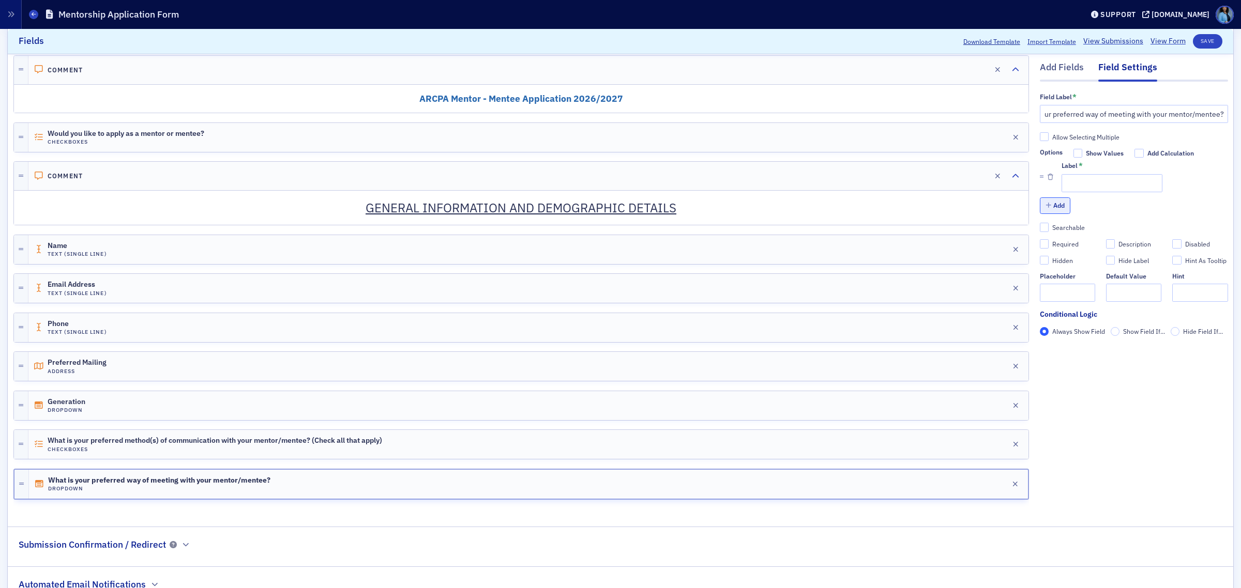
scroll to position [0, 0]
click at [1048, 203] on button "Add" at bounding box center [1054, 206] width 31 height 16
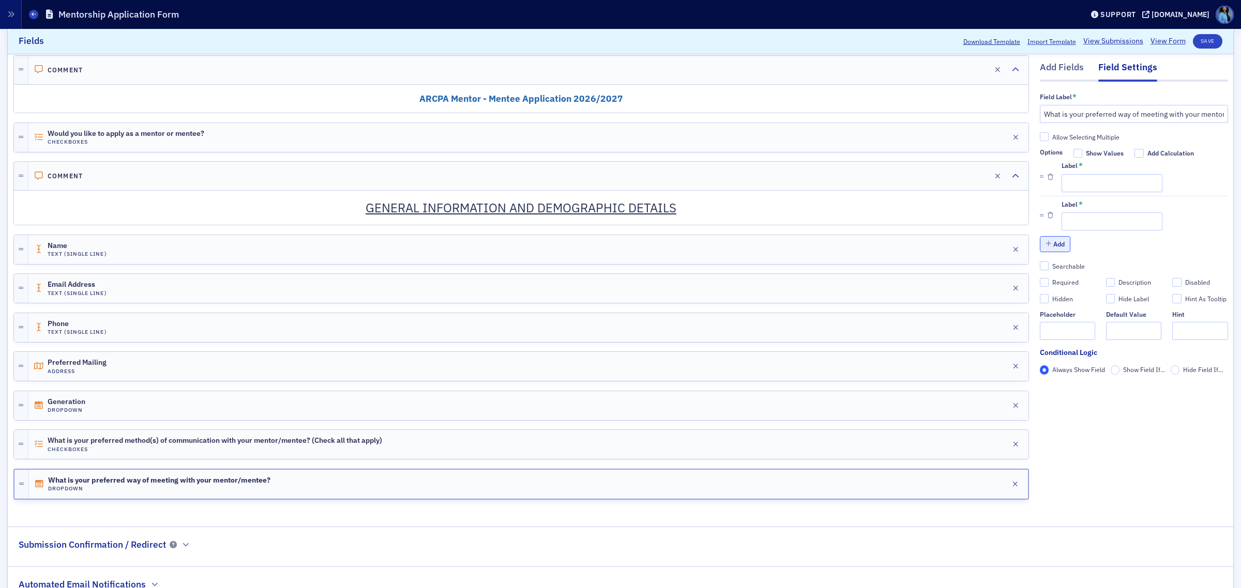
click at [1054, 243] on button "Add" at bounding box center [1054, 244] width 31 height 16
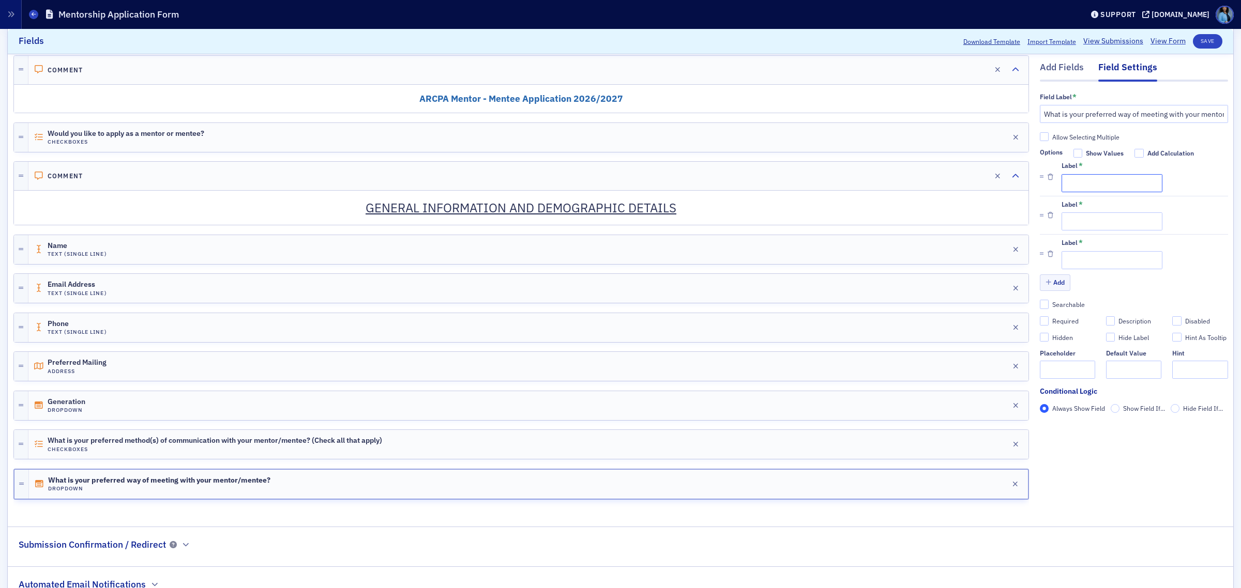
click at [1063, 187] on input "Label *" at bounding box center [1111, 183] width 101 height 18
paste input "In-person meetings"
type input "In-person meetings"
click at [1072, 259] on input "Label *" at bounding box center [1111, 260] width 101 height 18
paste input "No preference—I’m open to both!"
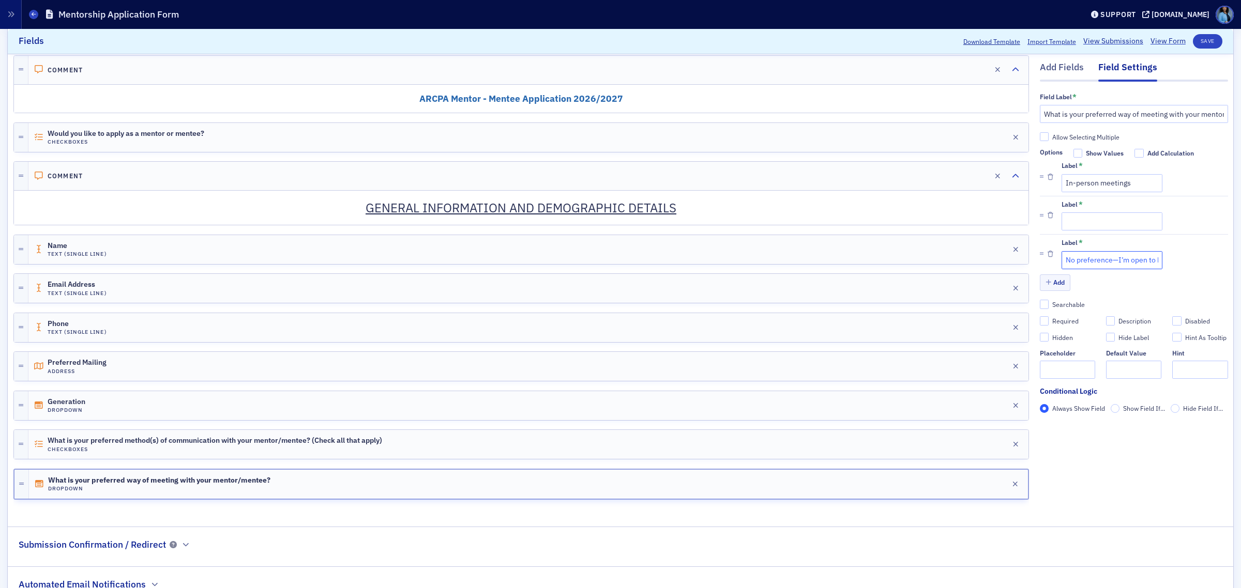
scroll to position [0, 25]
type input "No preference—I’m open to both!"
click at [1092, 219] on input "Label *" at bounding box center [1111, 222] width 101 height 18
paste input "Virtual meetings"
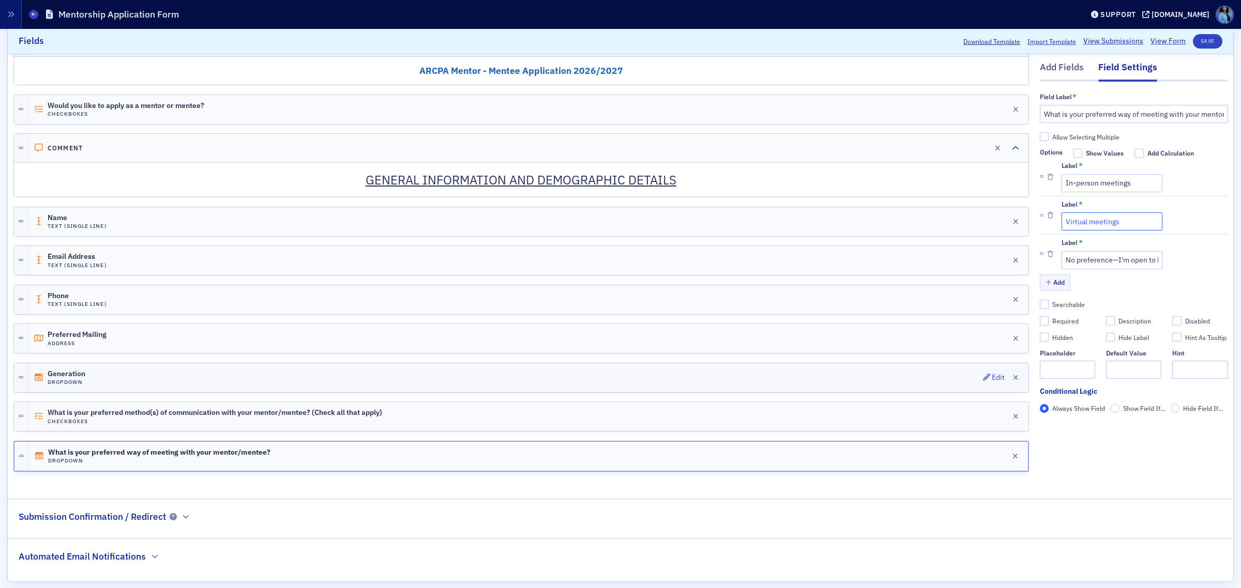
scroll to position [201, 0]
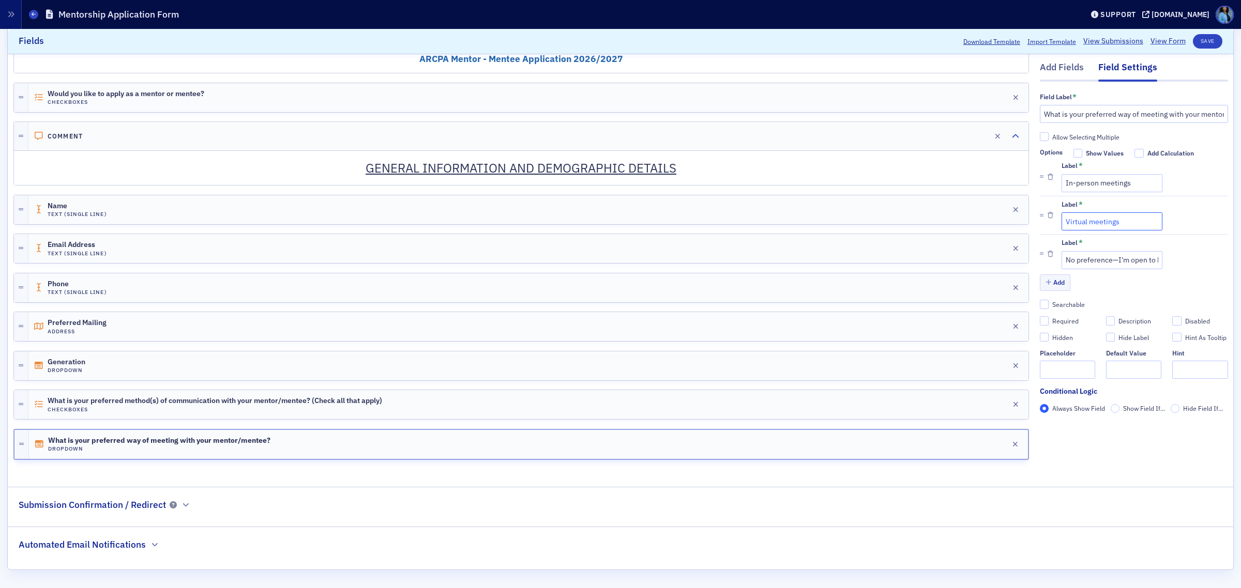
type input "Virtual meetings"
click at [1039, 323] on input "Required" at bounding box center [1043, 320] width 9 height 9
checkbox input "true"
type input "required"
click at [1061, 69] on div "Add Fields" at bounding box center [1061, 70] width 44 height 19
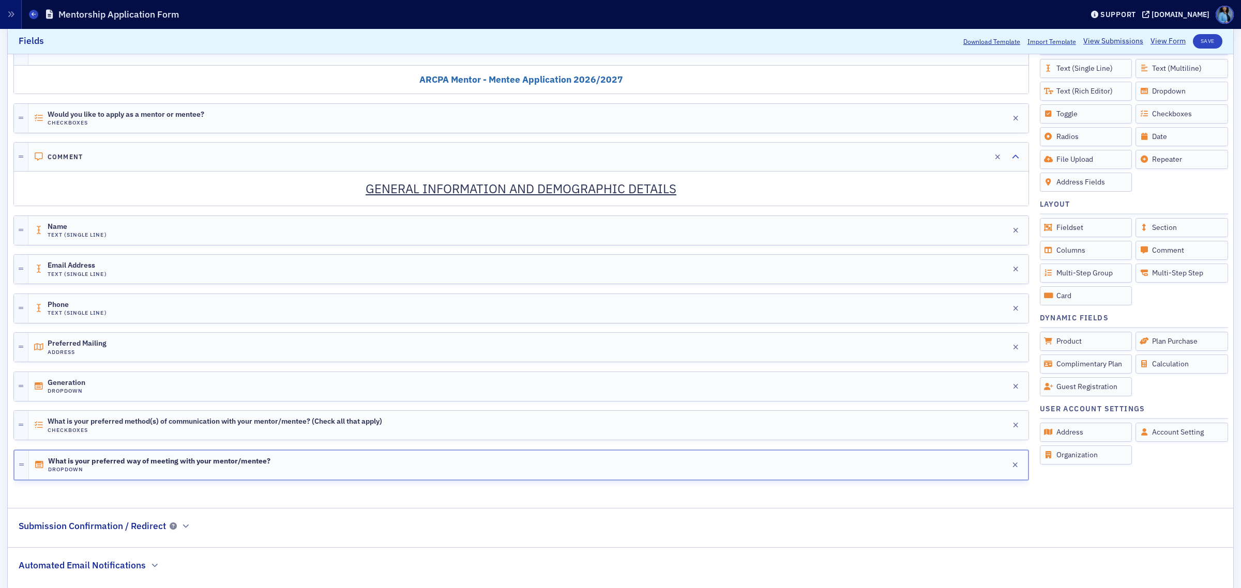
click at [897, 194] on p "GENERAL INFORMATION AND DEMOGRAPHIC DETAILS" at bounding box center [521, 189] width 999 height 19
click at [794, 159] on div "Comment Edit" at bounding box center [528, 157] width 1000 height 28
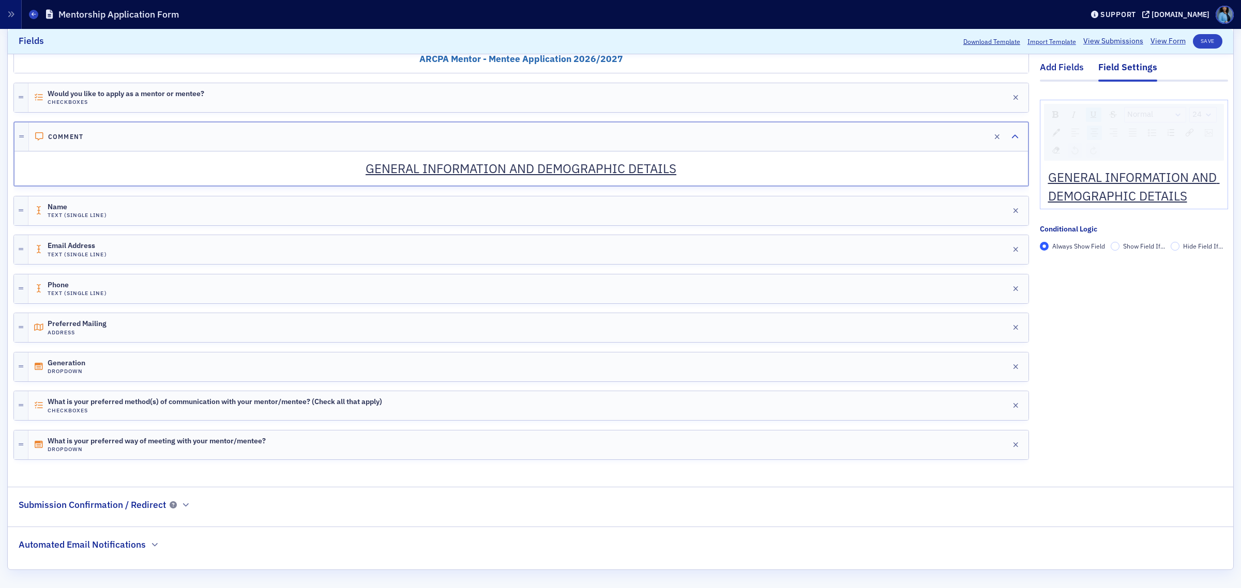
click at [1058, 68] on div "Add Fields" at bounding box center [1061, 70] width 44 height 19
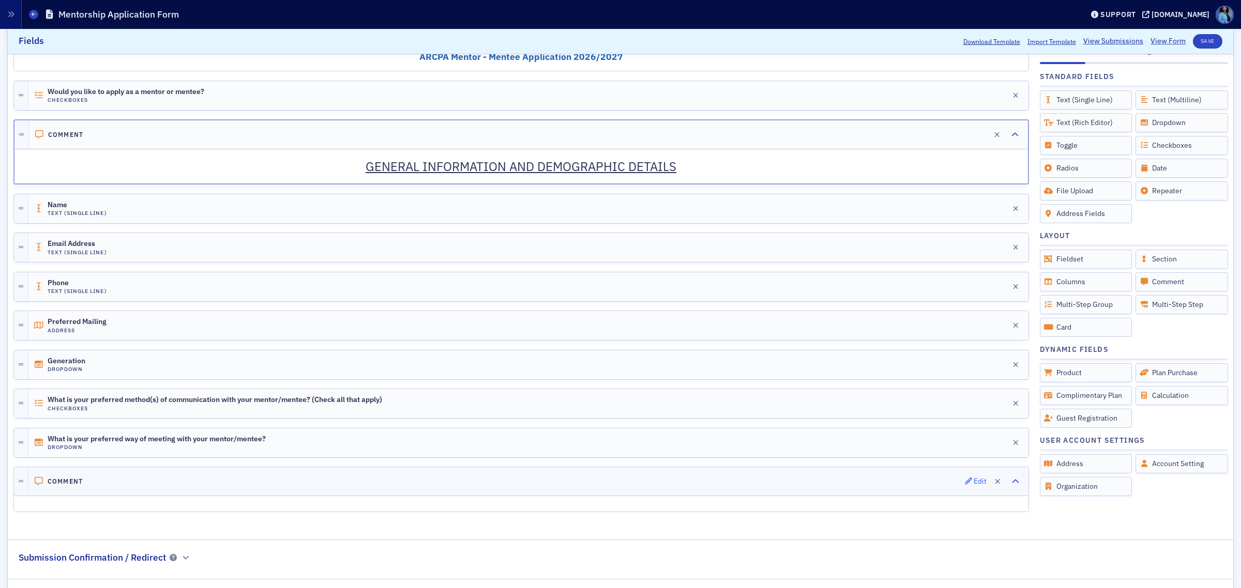
click at [965, 483] on icon "button" at bounding box center [968, 481] width 7 height 7
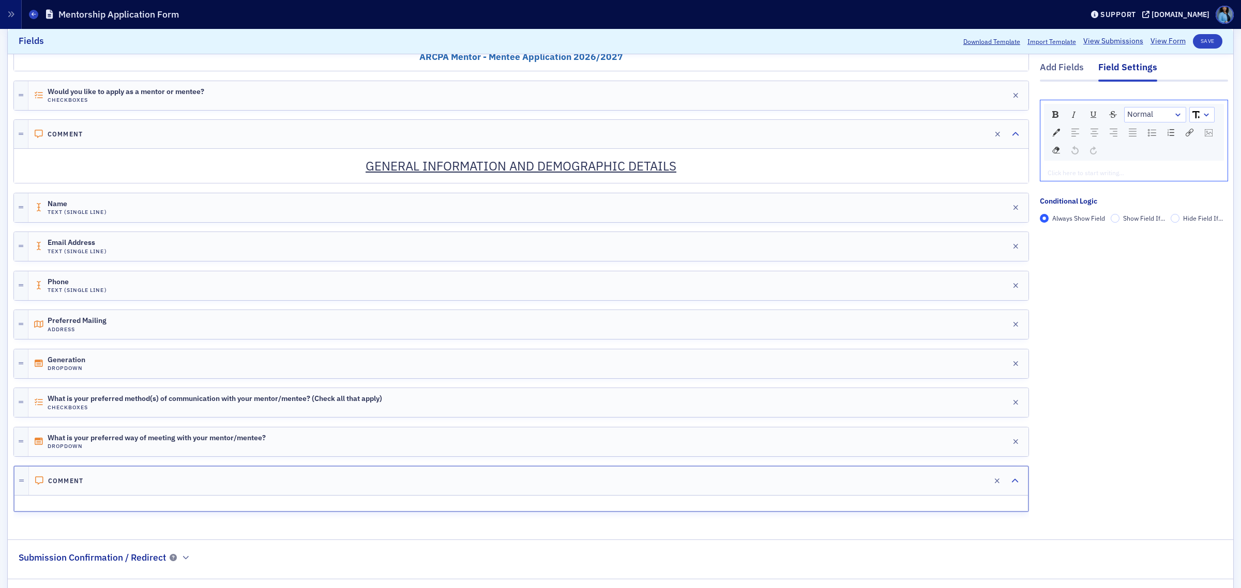
click at [1075, 172] on div "rdw-editor" at bounding box center [1134, 172] width 172 height 9
drag, startPoint x: 1189, startPoint y: 174, endPoint x: 1027, endPoint y: 181, distance: 162.5
click at [1027, 181] on div "Add Fields Field Settings Normal WORK INFORMATION AND EMPLOYMENT DETAILS Condit…" at bounding box center [620, 269] width 1214 height 530
click at [1052, 115] on img "rdw-inline-control" at bounding box center [1055, 114] width 6 height 7
click at [1089, 115] on img "rdw-inline-control" at bounding box center [1093, 115] width 8 height 8
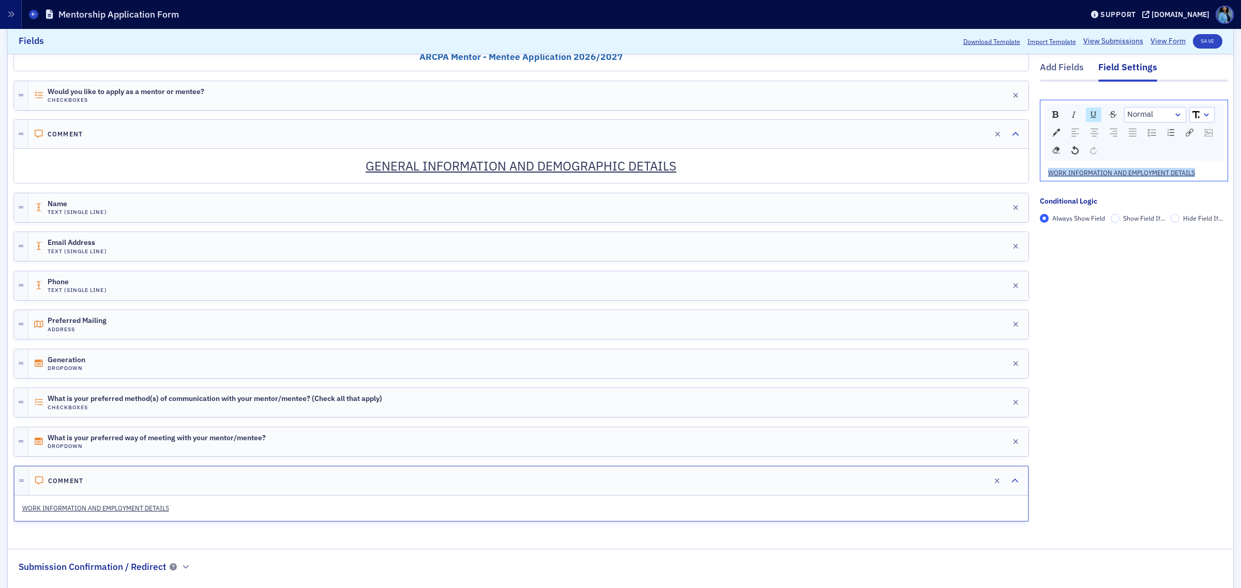
click at [1202, 115] on div "rdw-dropdown" at bounding box center [1206, 115] width 8 height 10
click at [1190, 185] on li "24" at bounding box center [1201, 189] width 23 height 16
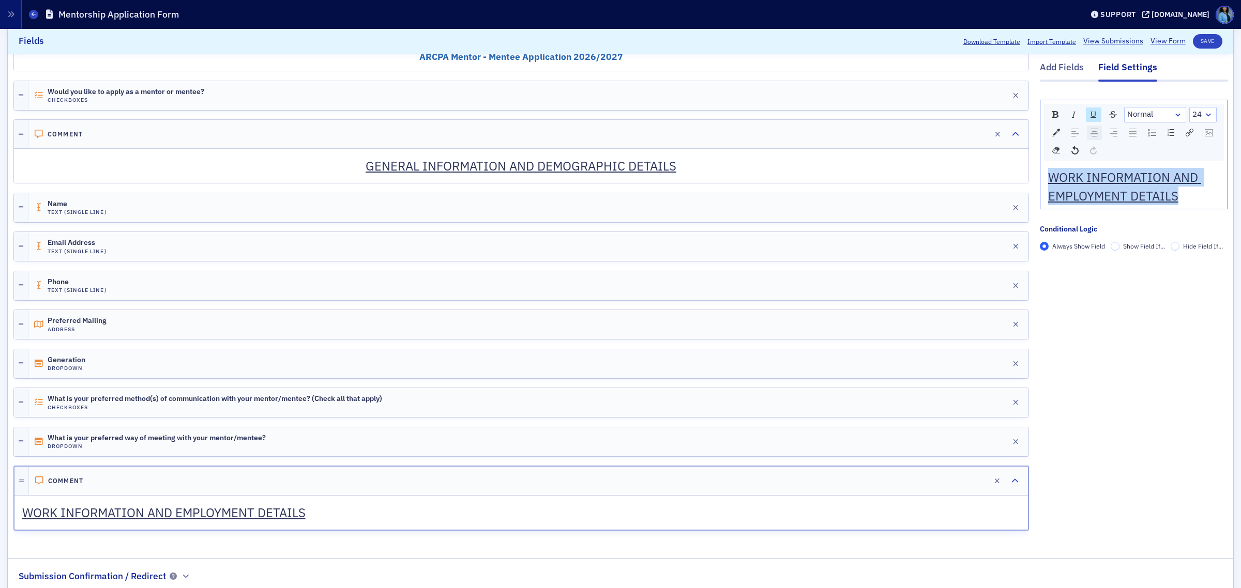
click at [1090, 132] on img "rdw-textalign-control" at bounding box center [1094, 133] width 8 height 8
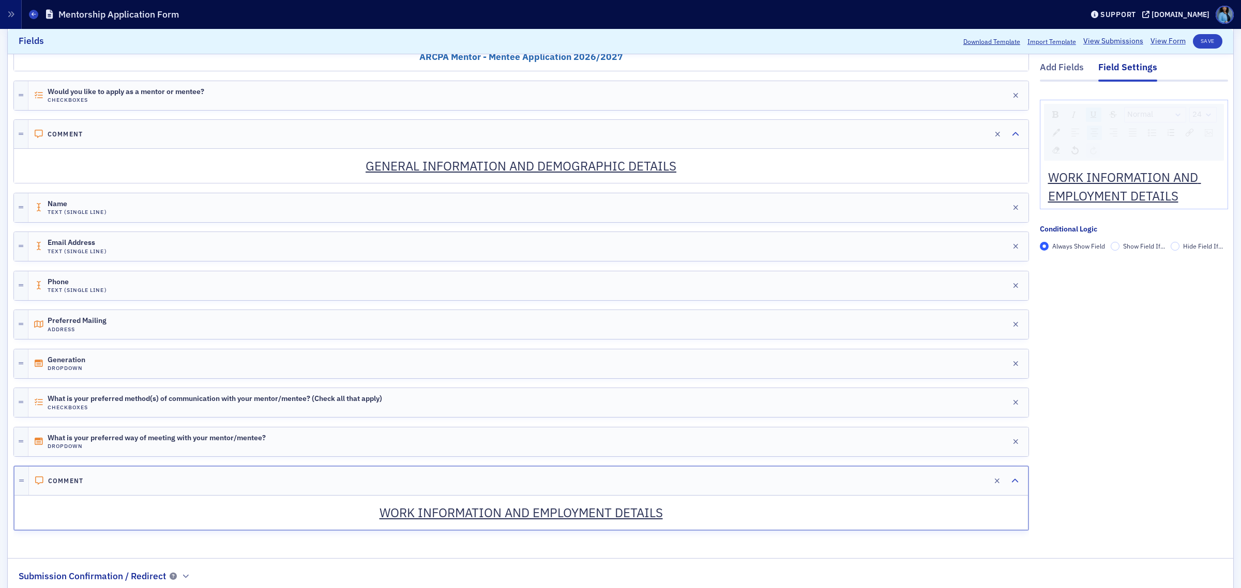
click at [569, 167] on ins "GENERAL INFORMATION AND DEMOGRAPHIC DETAILS" at bounding box center [520, 166] width 311 height 17
click at [820, 138] on div "Comment Edit" at bounding box center [528, 134] width 1000 height 28
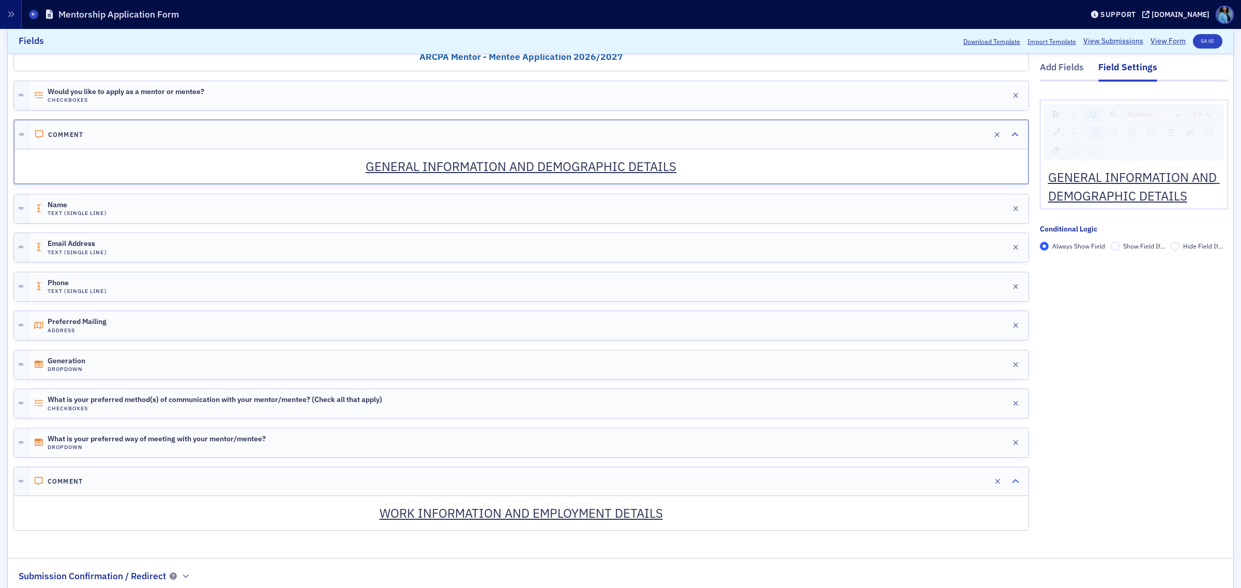
click at [741, 525] on div "WORK INFORMATION AND EMPLOYMENT DETAILS" at bounding box center [520, 513] width 1013 height 33
click at [1056, 68] on div "Add Fields" at bounding box center [1061, 70] width 44 height 19
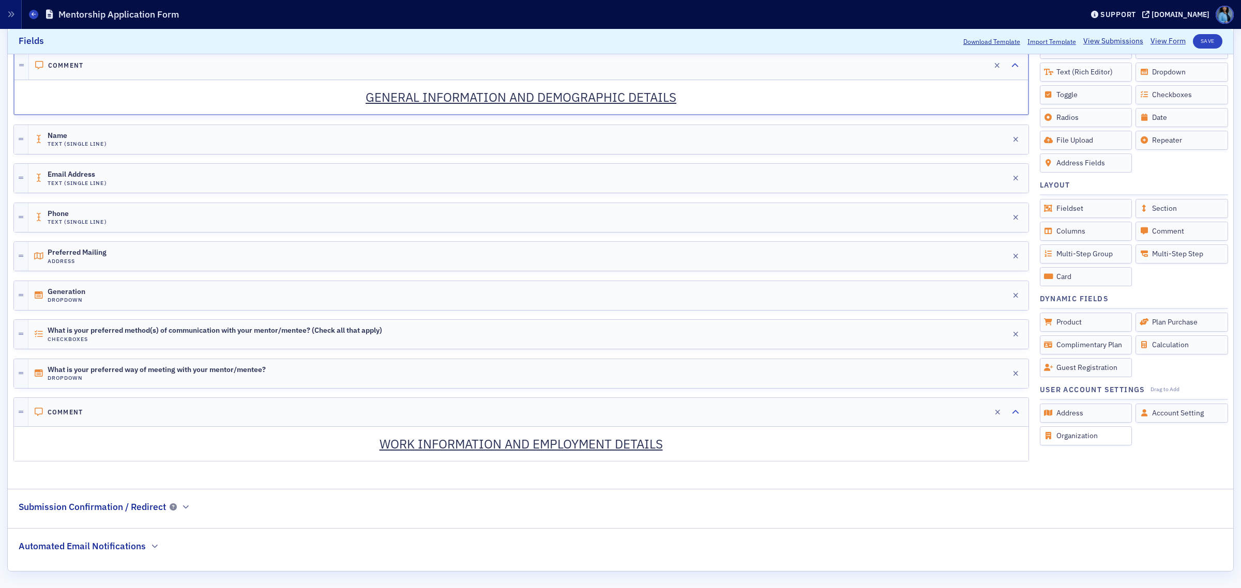
scroll to position [274, 0]
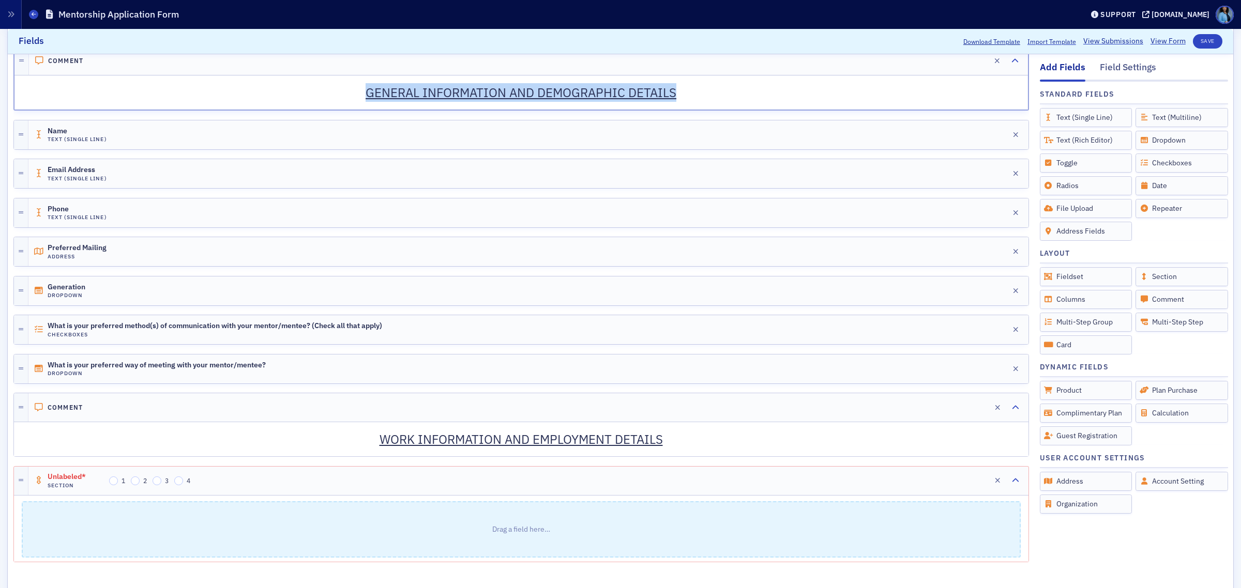
drag, startPoint x: 683, startPoint y: 94, endPoint x: 363, endPoint y: 101, distance: 320.5
click at [363, 101] on p "GENERAL INFORMATION AND DEMOGRAPHIC DETAILS" at bounding box center [521, 92] width 998 height 19
copy ins "GENERAL INFORMATION AND DEMOGRAPHIC DETAILS"
click at [137, 485] on input "2" at bounding box center [135, 481] width 9 height 9
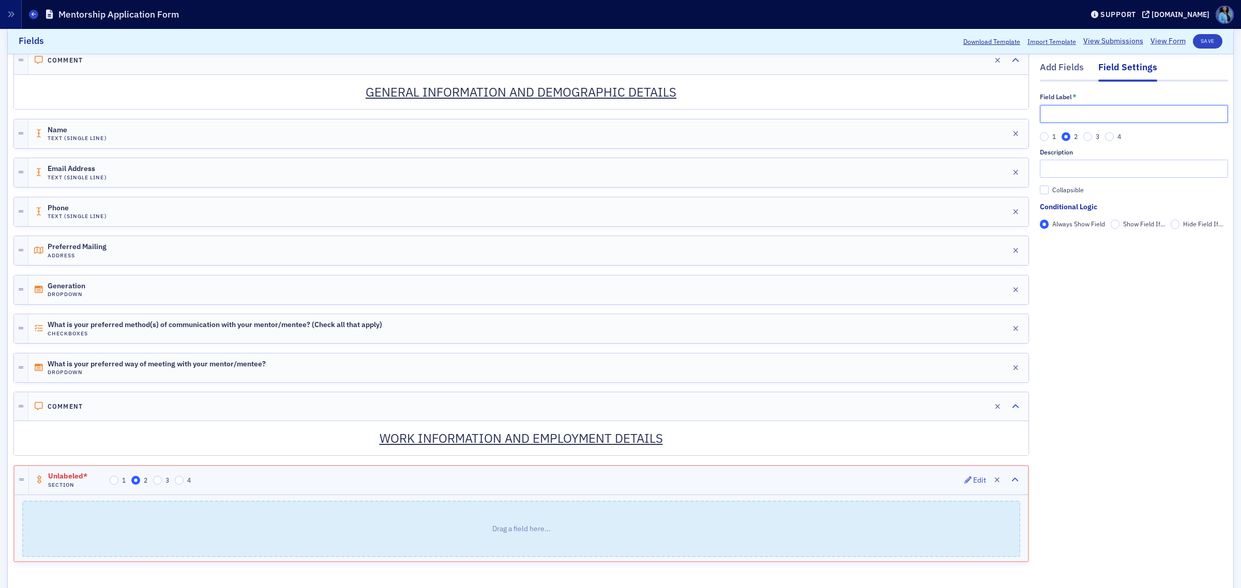
click at [1062, 113] on input "text" at bounding box center [1133, 114] width 188 height 18
paste input "GENERAL INFORMATION AND DEMOGRAPHIC DETAILS"
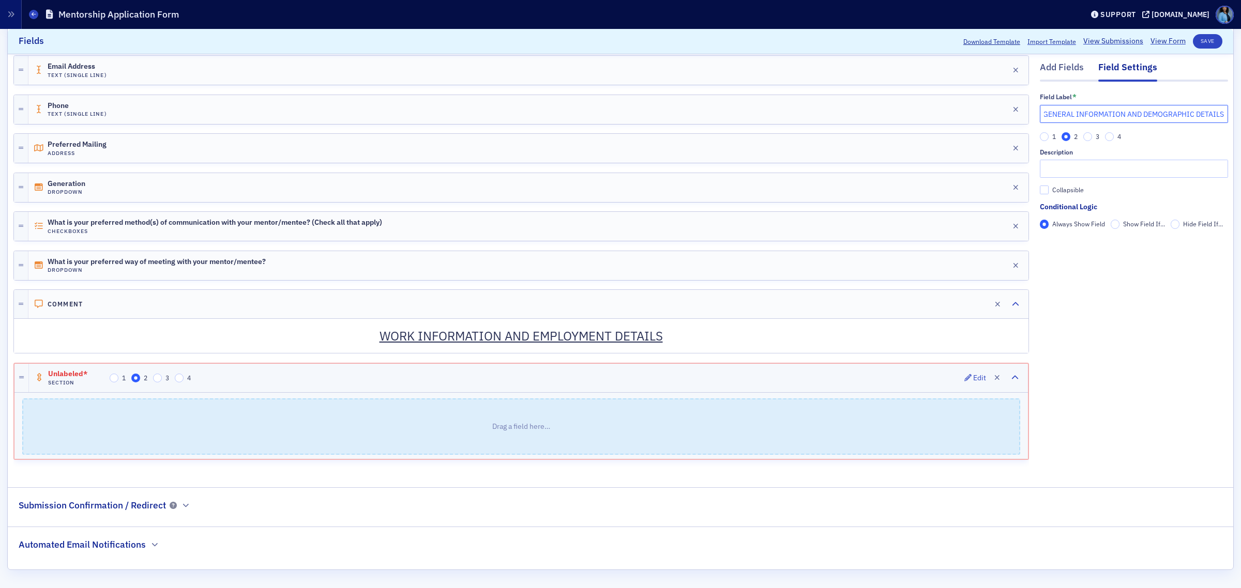
scroll to position [379, 0]
type input "GENERAL INFORMATION AND DEMOGRAPHIC DETAILS"
click at [1053, 64] on div "Add Fields" at bounding box center [1061, 70] width 44 height 19
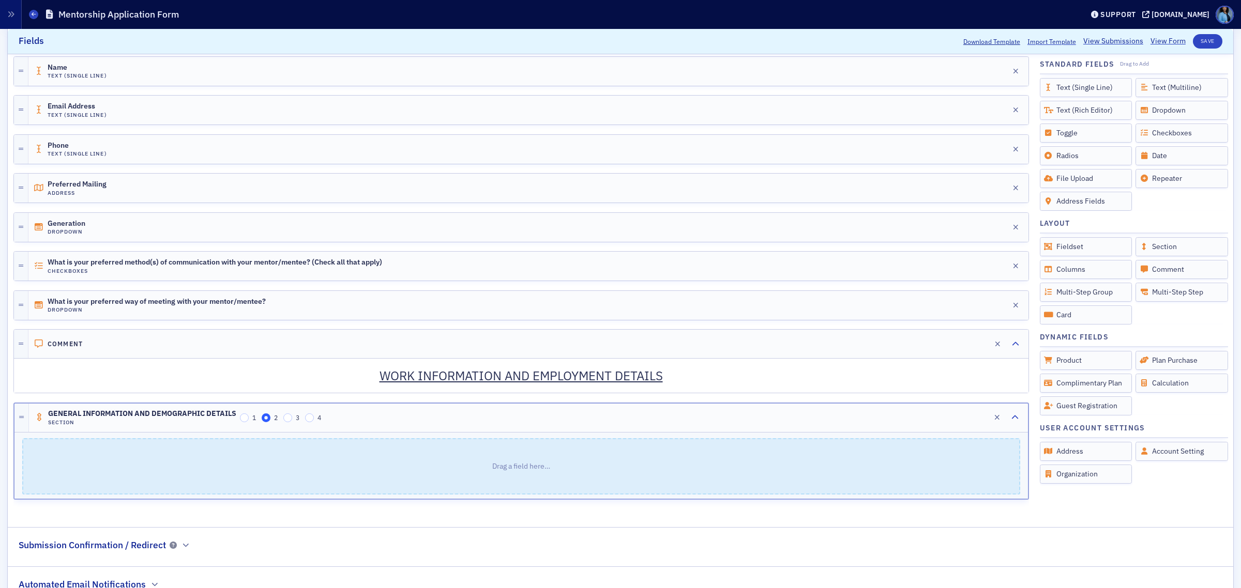
scroll to position [314, 0]
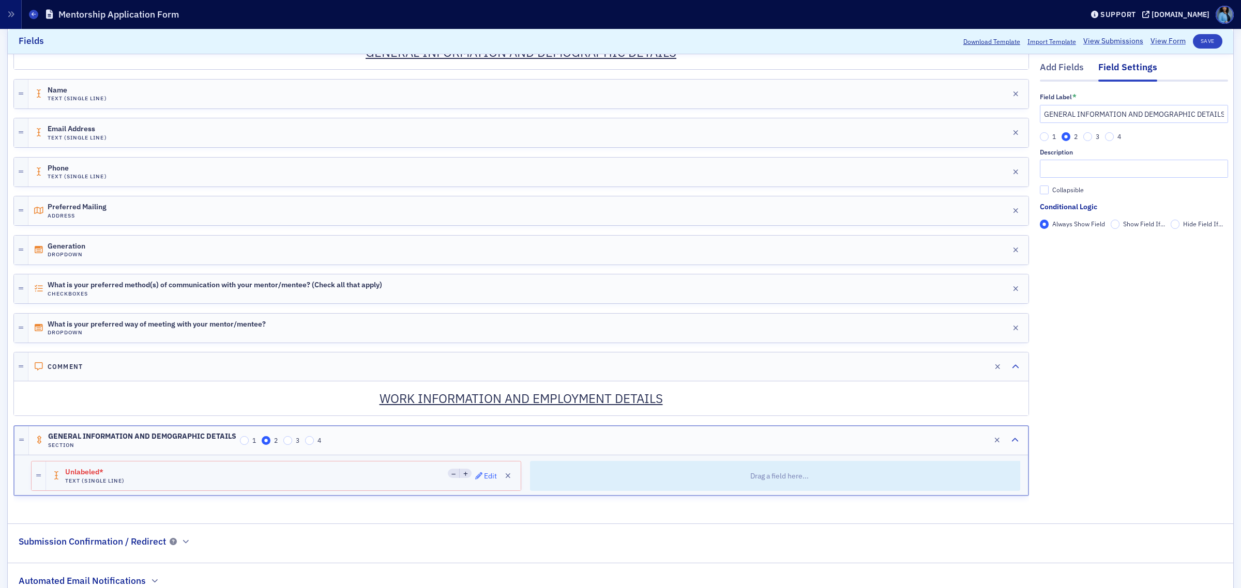
click at [484, 479] on div "Edit" at bounding box center [490, 476] width 13 height 6
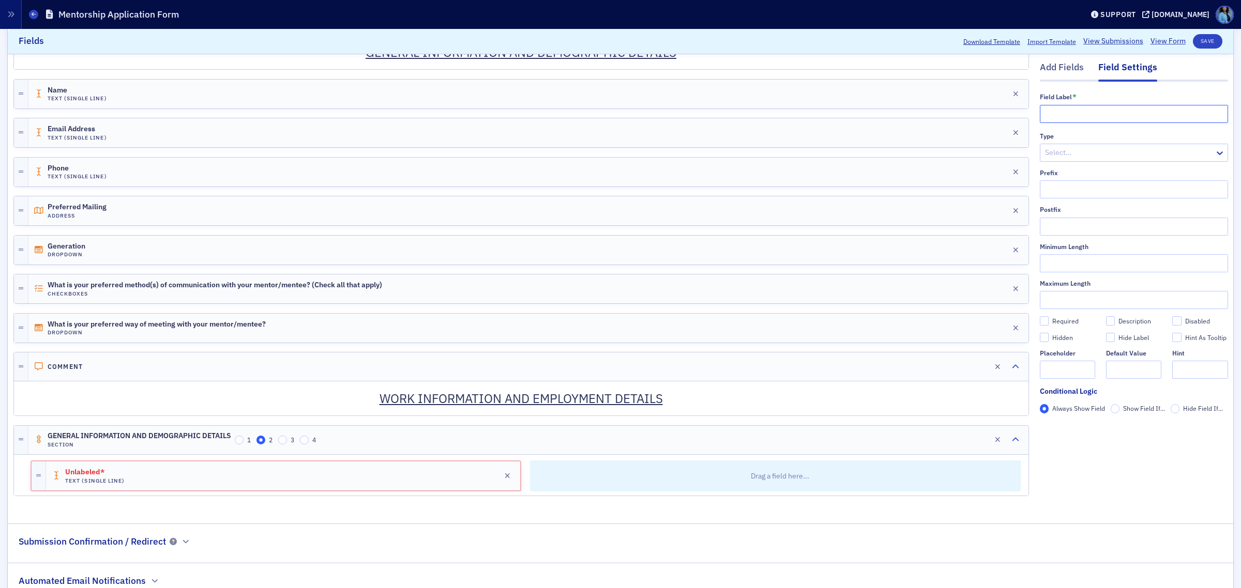
click at [1060, 115] on input "text" at bounding box center [1133, 114] width 188 height 18
type input "Name"
click at [1048, 68] on div "Add Fields" at bounding box center [1061, 70] width 44 height 19
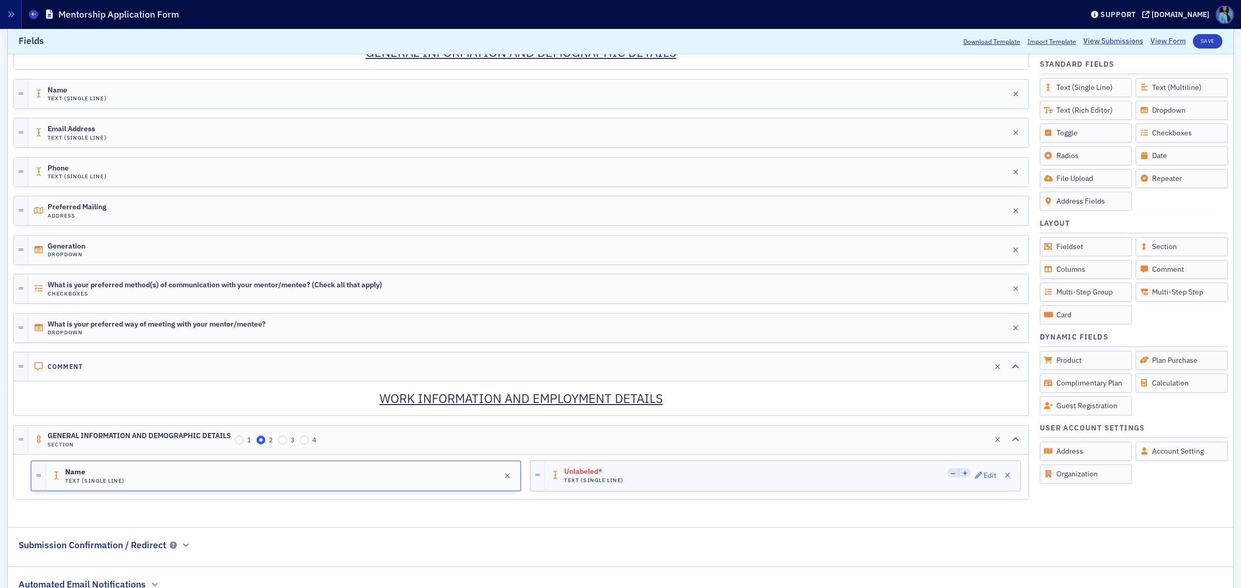
click at [974, 479] on span "Edit" at bounding box center [985, 475] width 22 height 7
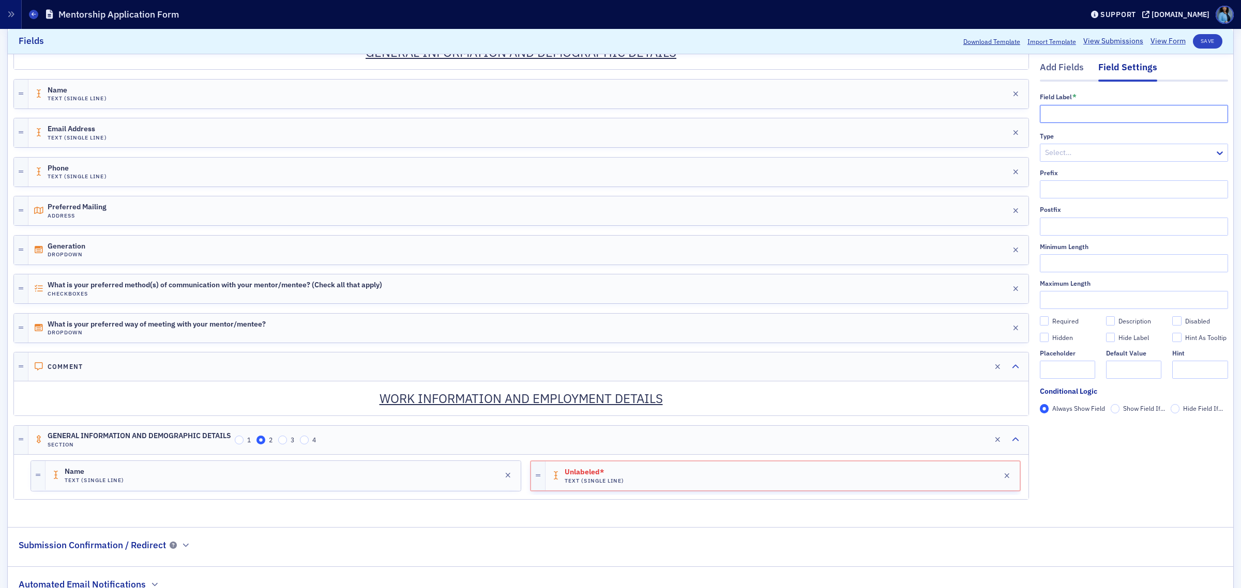
click at [1066, 116] on input "text" at bounding box center [1133, 114] width 188 height 18
type input "Email"
click at [1063, 158] on div at bounding box center [1129, 152] width 170 height 13
click at [1060, 178] on div "Email" at bounding box center [1123, 175] width 175 height 11
click at [1192, 44] on button "Save" at bounding box center [1206, 41] width 29 height 14
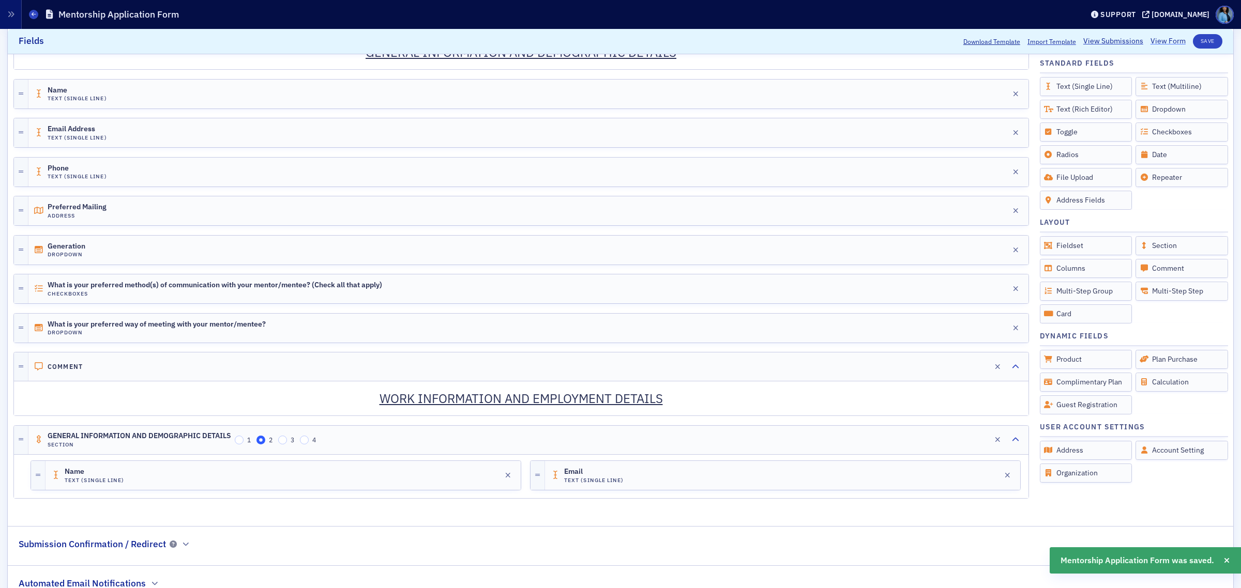
click at [1157, 44] on link "View Form" at bounding box center [1167, 41] width 35 height 11
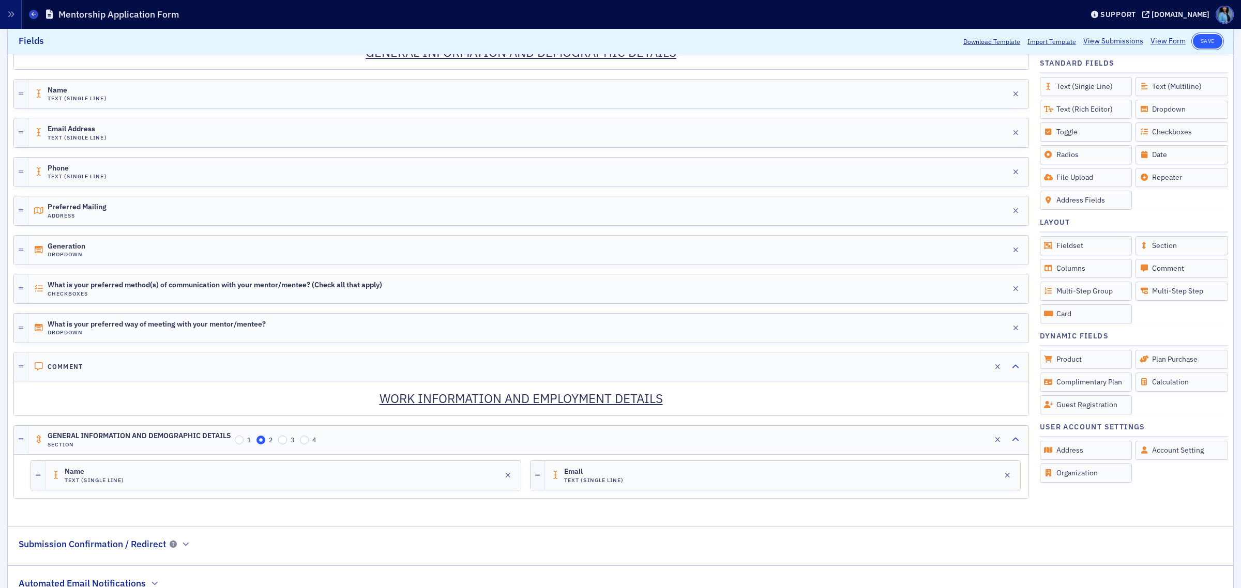
click at [1201, 41] on button "Save" at bounding box center [1206, 41] width 29 height 14
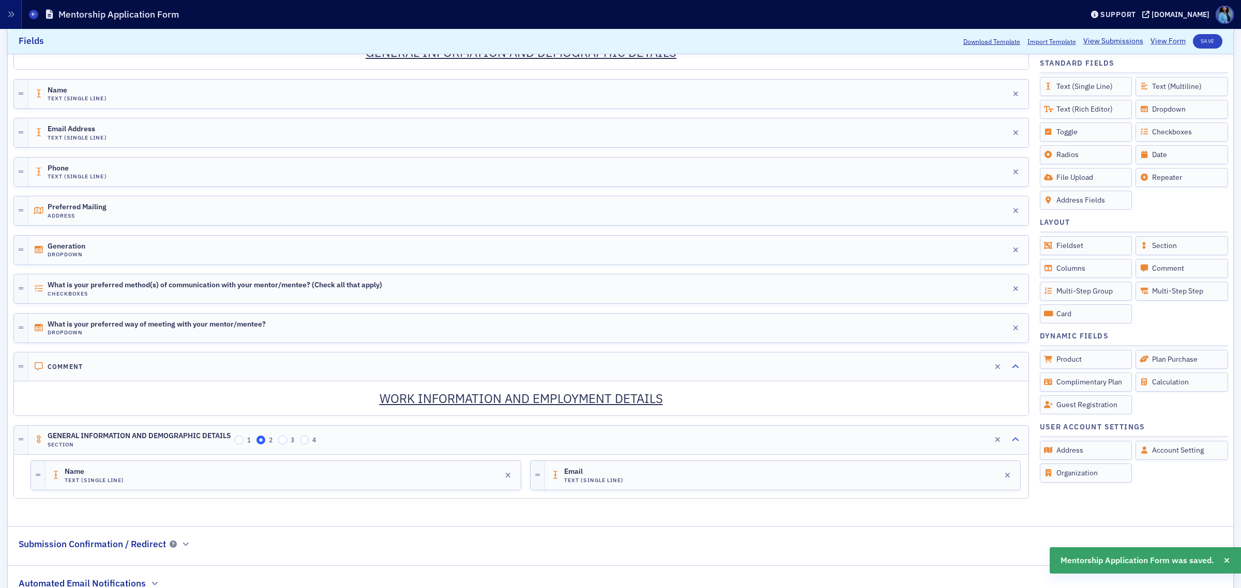
click at [1155, 42] on link "View Form" at bounding box center [1167, 41] width 35 height 11
click at [965, 443] on icon "button" at bounding box center [968, 439] width 7 height 7
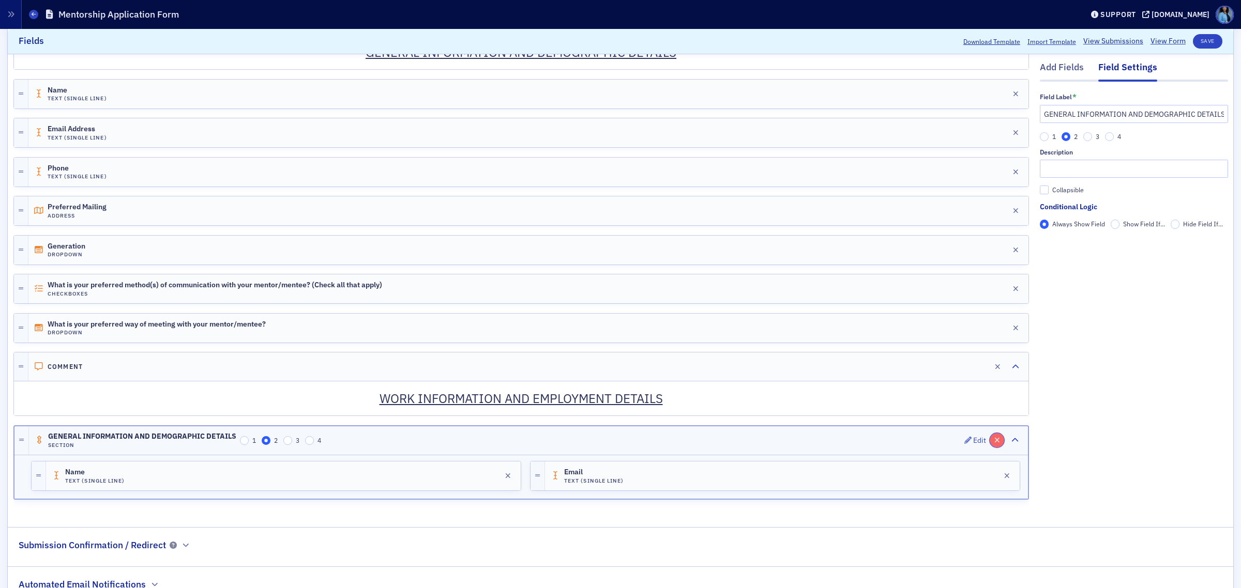
click at [994, 444] on icon "button" at bounding box center [997, 440] width 6 height 7
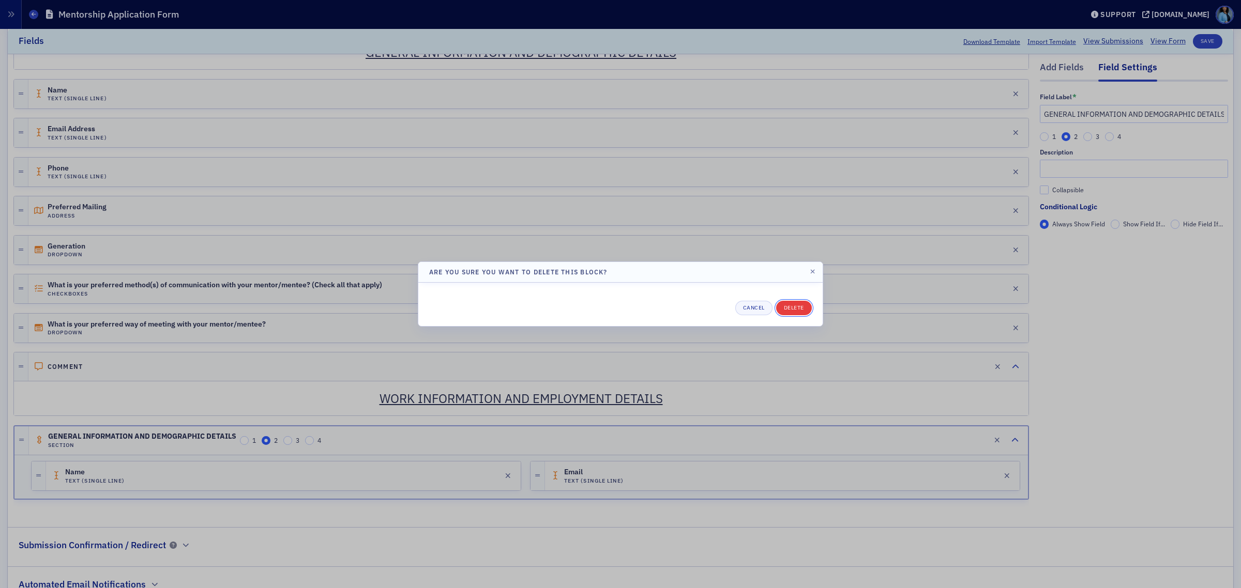
click at [800, 309] on button "Delete" at bounding box center [794, 308] width 36 height 14
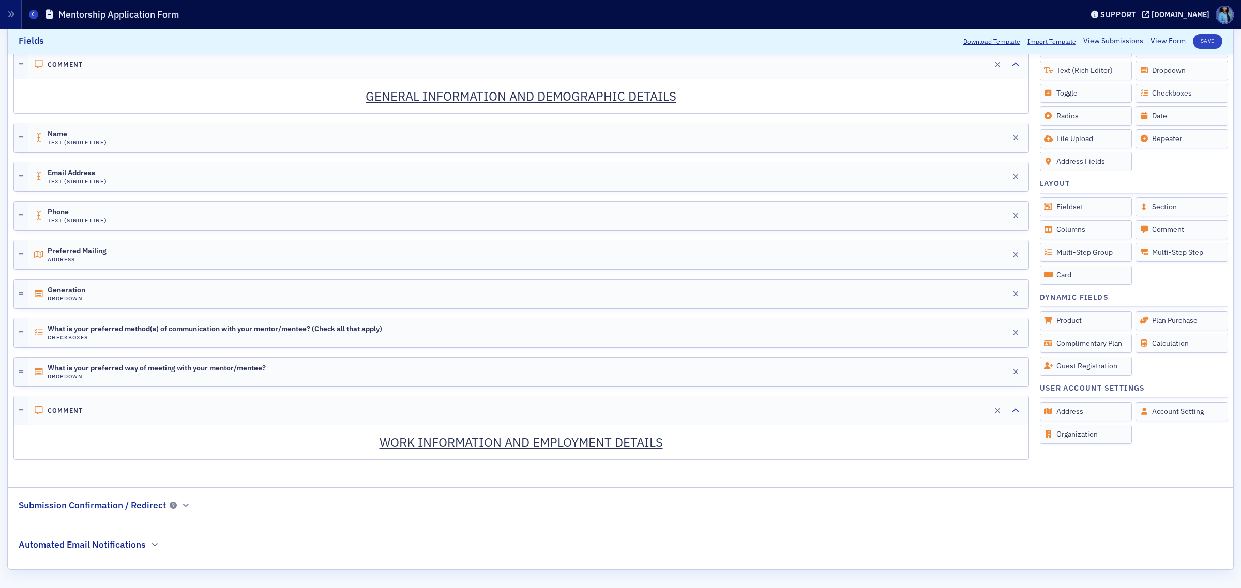
scroll to position [274, 0]
click at [1193, 42] on button "Save" at bounding box center [1206, 41] width 29 height 14
click at [1155, 42] on link "View Form" at bounding box center [1167, 41] width 35 height 11
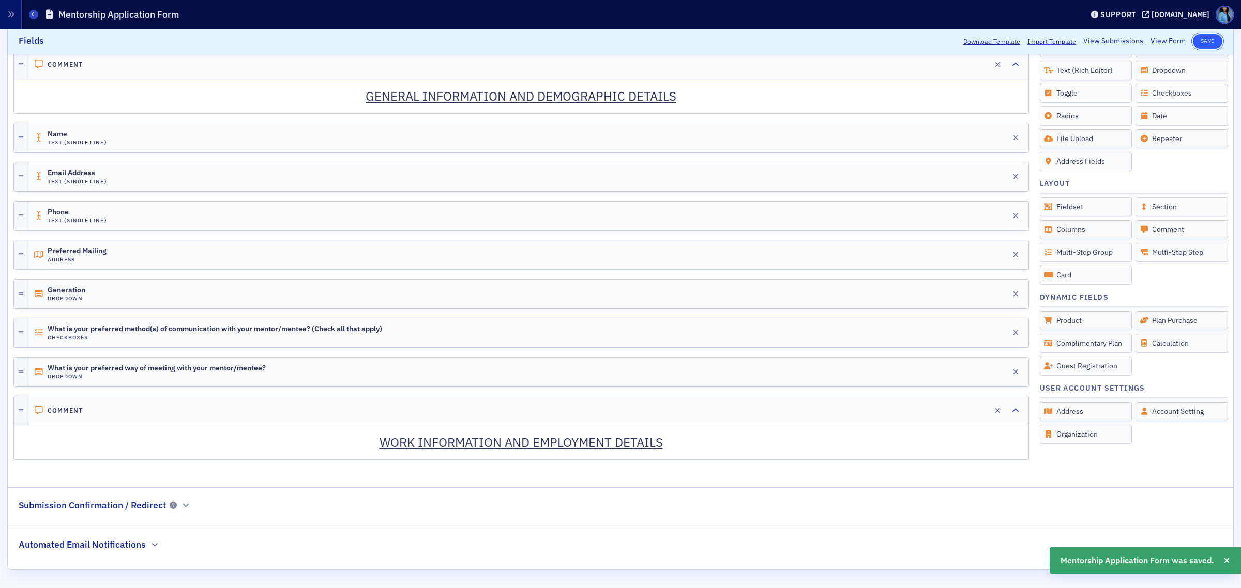
click at [1199, 40] on button "Save" at bounding box center [1206, 41] width 29 height 14
click at [1160, 40] on link "View Form" at bounding box center [1167, 41] width 35 height 11
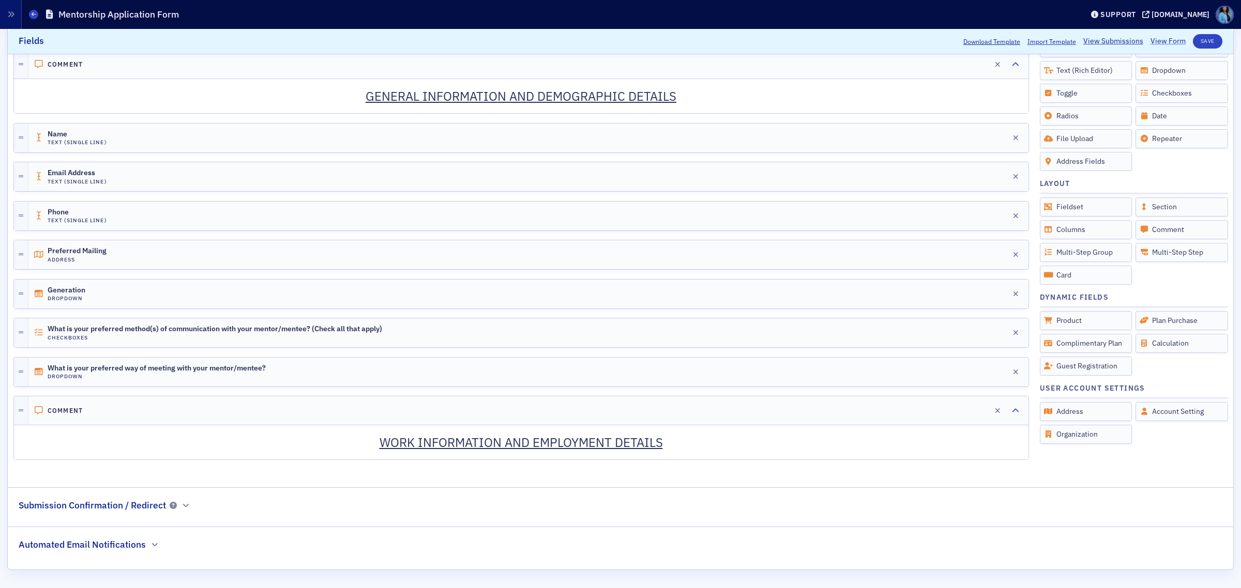
click at [1154, 47] on link "View Form" at bounding box center [1167, 41] width 35 height 11
click at [1198, 44] on button "Save" at bounding box center [1206, 41] width 29 height 14
click at [1153, 40] on link "View Form" at bounding box center [1167, 41] width 35 height 11
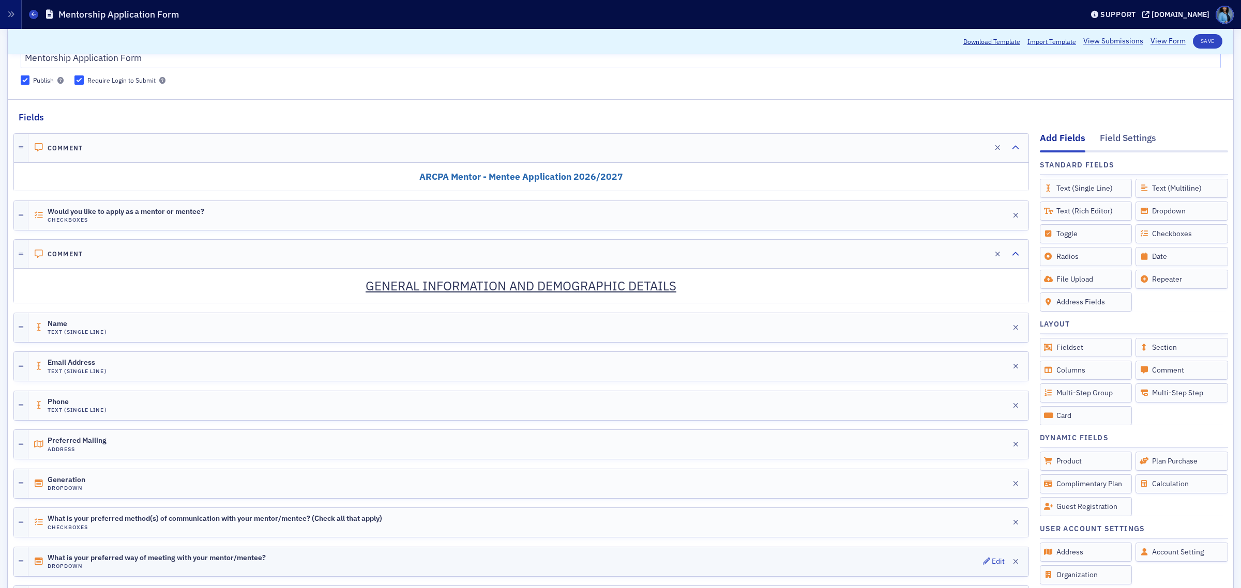
scroll to position [145, 0]
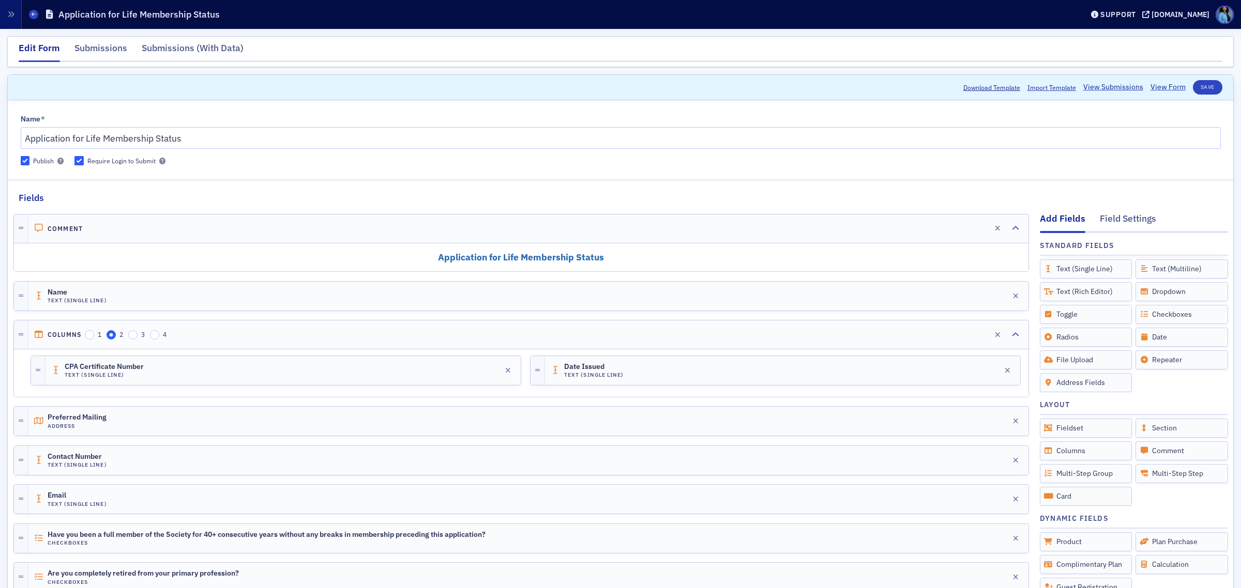
click at [625, 269] on div "Application for Life Membership Status" at bounding box center [520, 257] width 1013 height 27
click at [965, 226] on icon "button" at bounding box center [968, 228] width 7 height 7
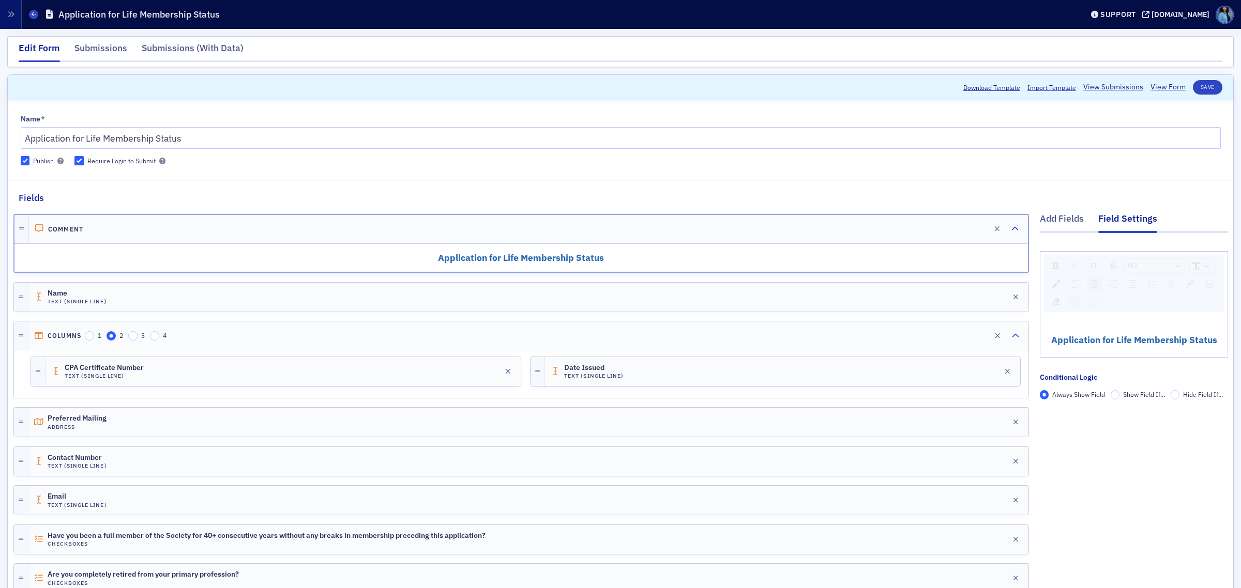
click at [32, 8] on div "Forms Application for Life Membership Status" at bounding box center [557, 15] width 1056 height 20
click at [33, 13] on icon at bounding box center [34, 14] width 4 height 5
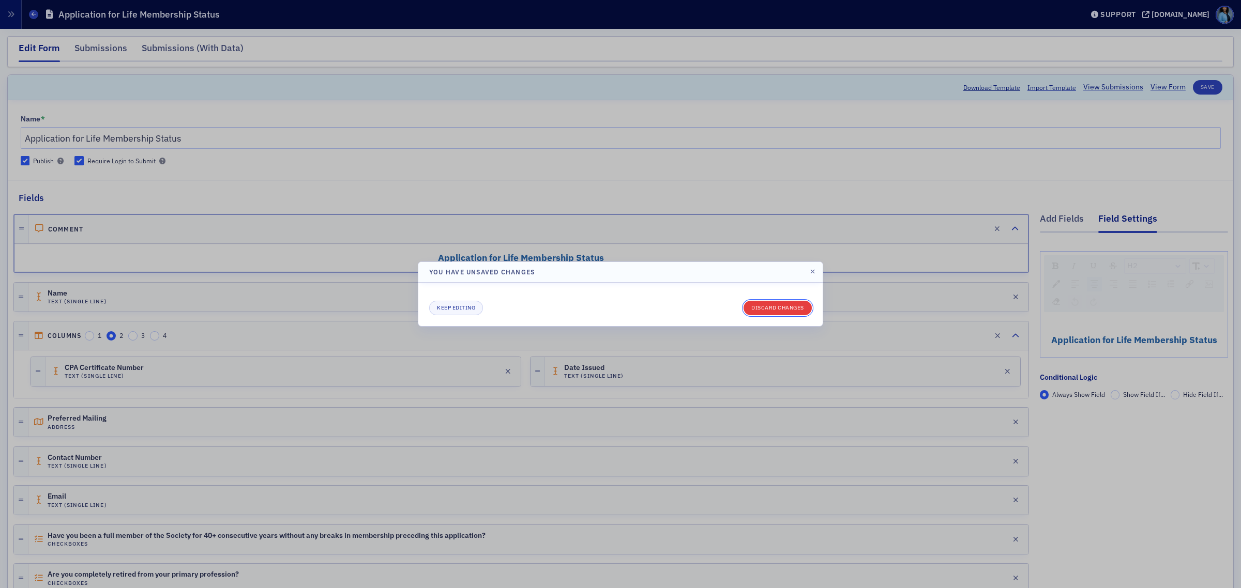
click at [752, 303] on button "Discard changes" at bounding box center [777, 308] width 68 height 14
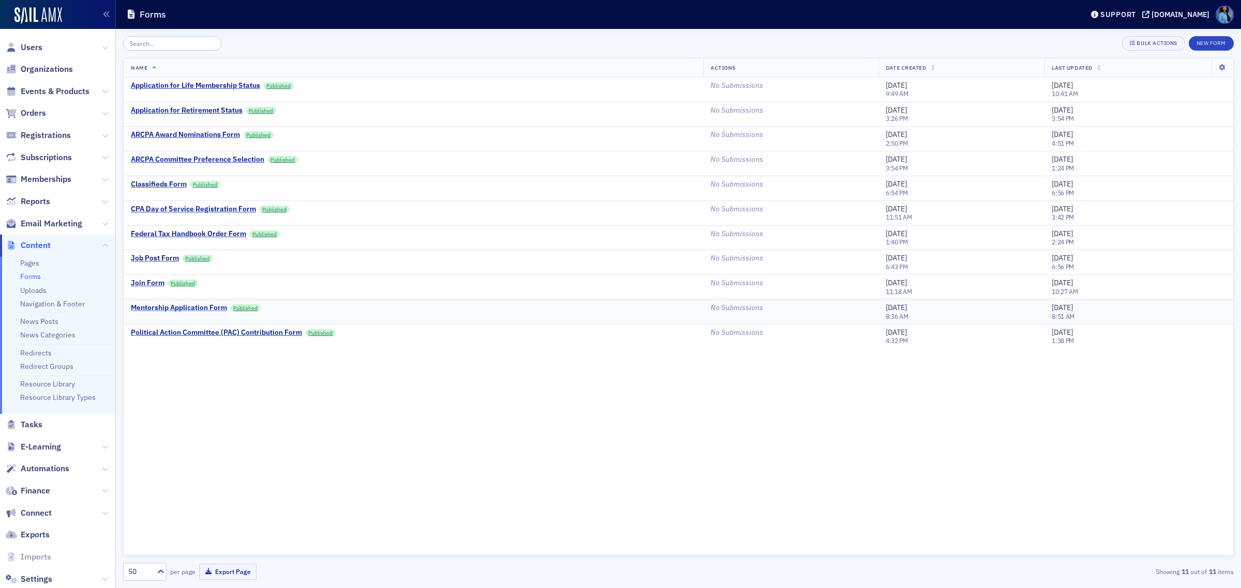
click at [178, 310] on div "Mentorship Application Form" at bounding box center [179, 307] width 96 height 9
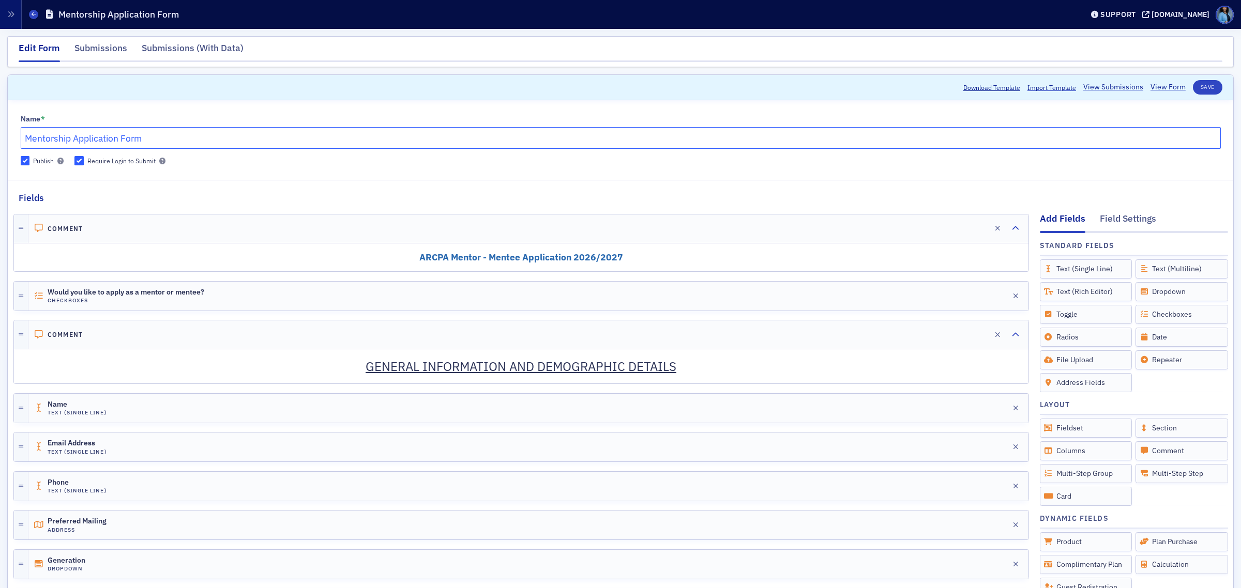
click at [73, 136] on input "Mentorship Application Form" at bounding box center [621, 138] width 1200 height 22
type input "Mentorship Program Application Form"
click at [1194, 86] on button "Save" at bounding box center [1206, 87] width 29 height 14
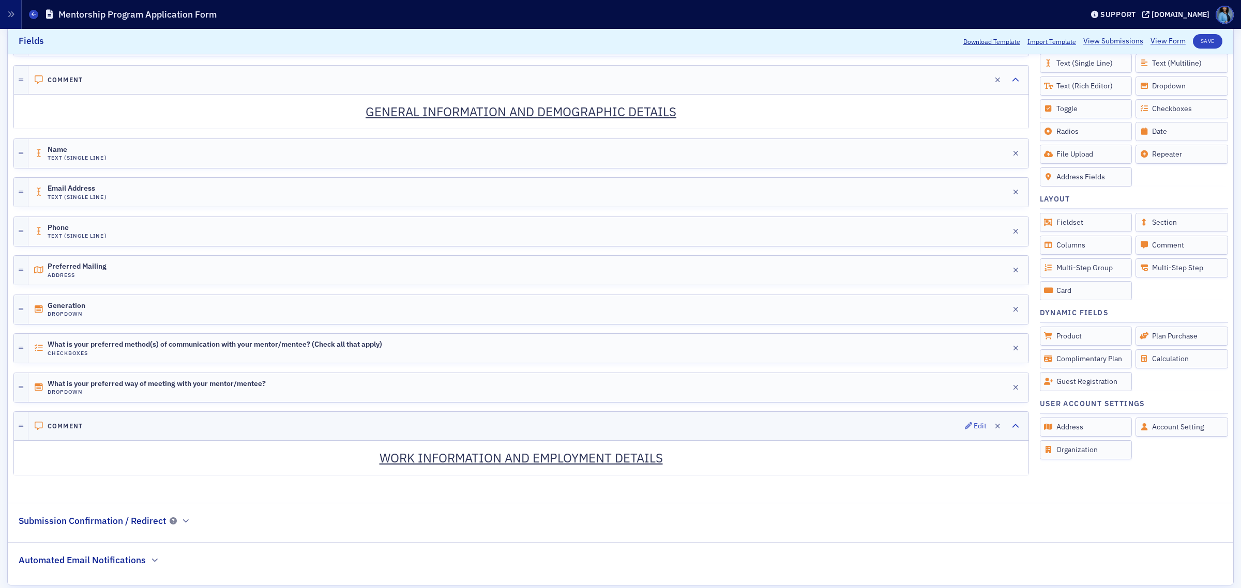
scroll to position [274, 0]
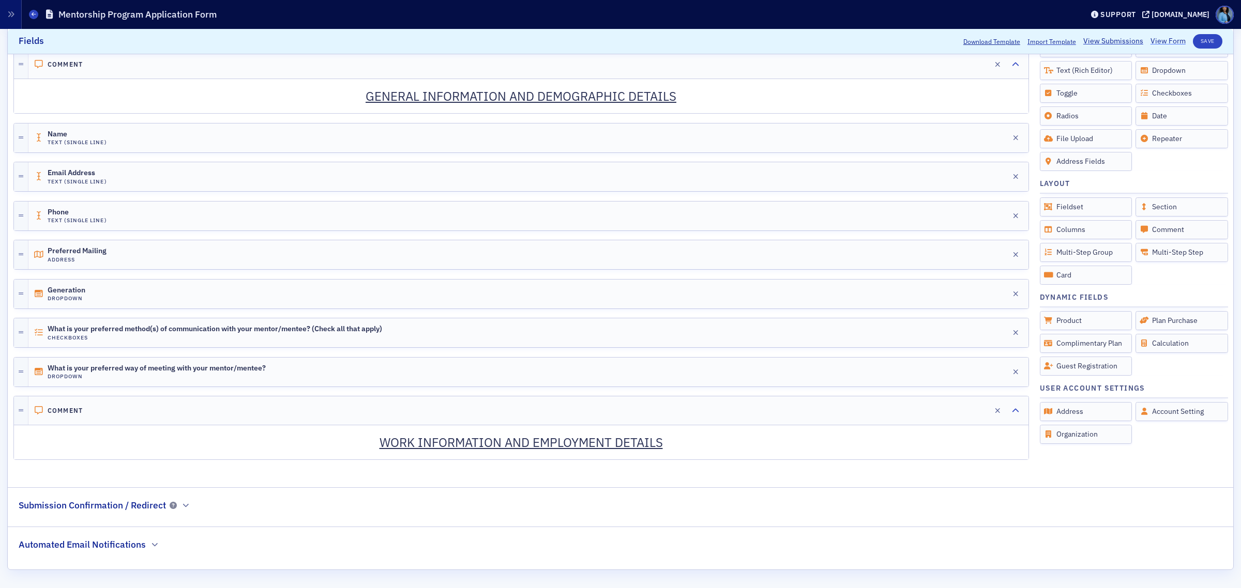
click at [1151, 39] on link "View Form" at bounding box center [1167, 41] width 35 height 11
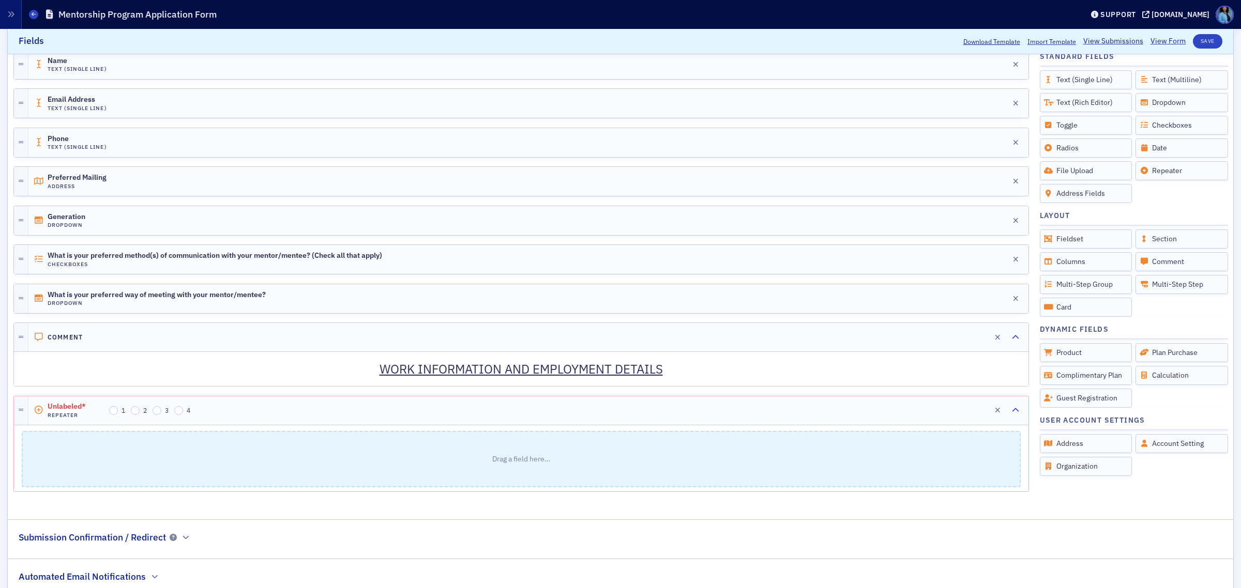
scroll to position [379, 0]
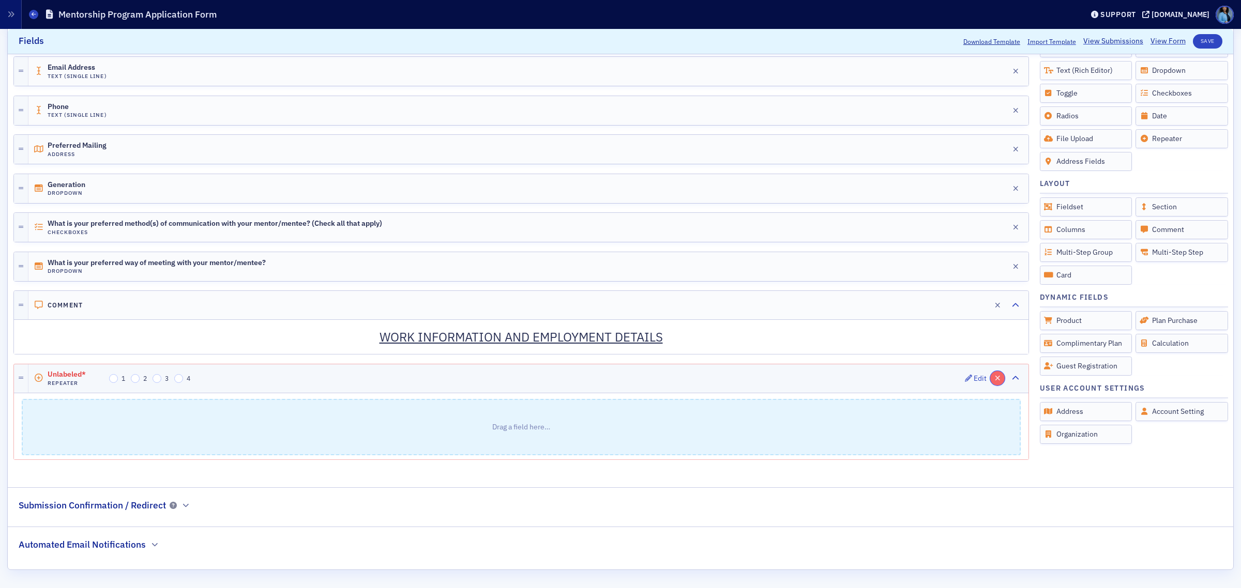
click at [995, 381] on icon "button" at bounding box center [998, 378] width 6 height 7
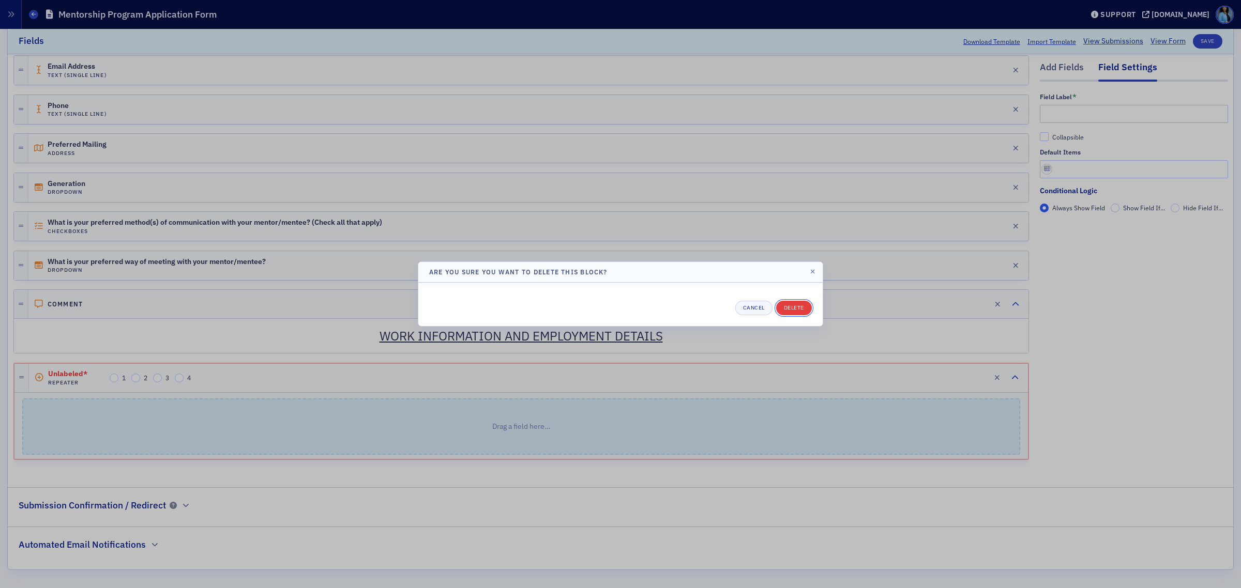
click at [800, 307] on button "Delete" at bounding box center [794, 308] width 36 height 14
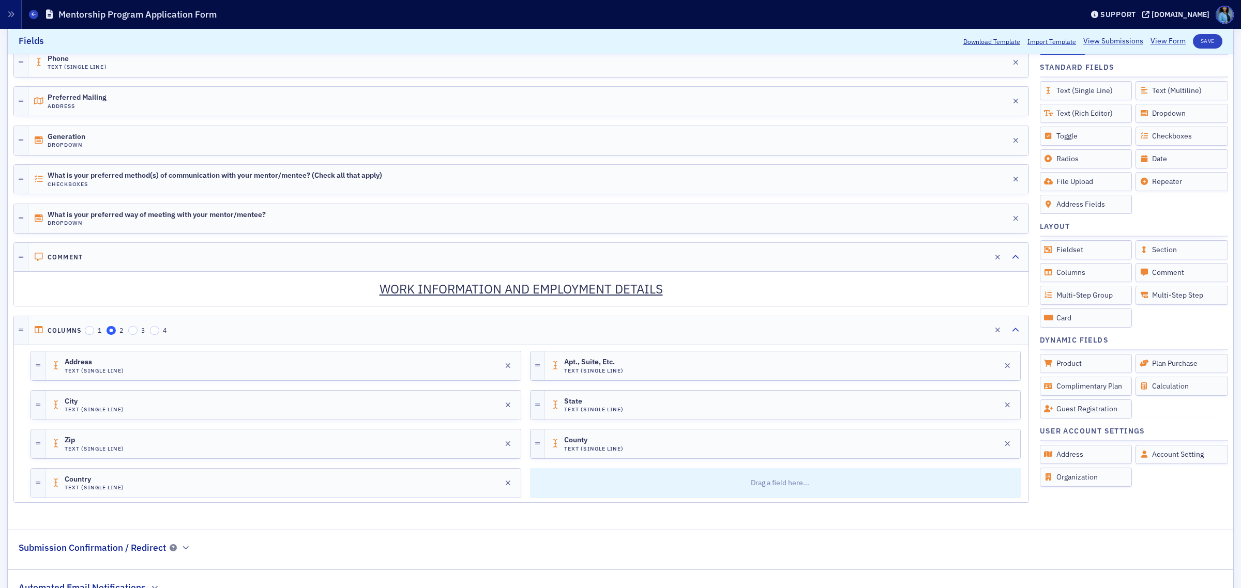
scroll to position [481, 0]
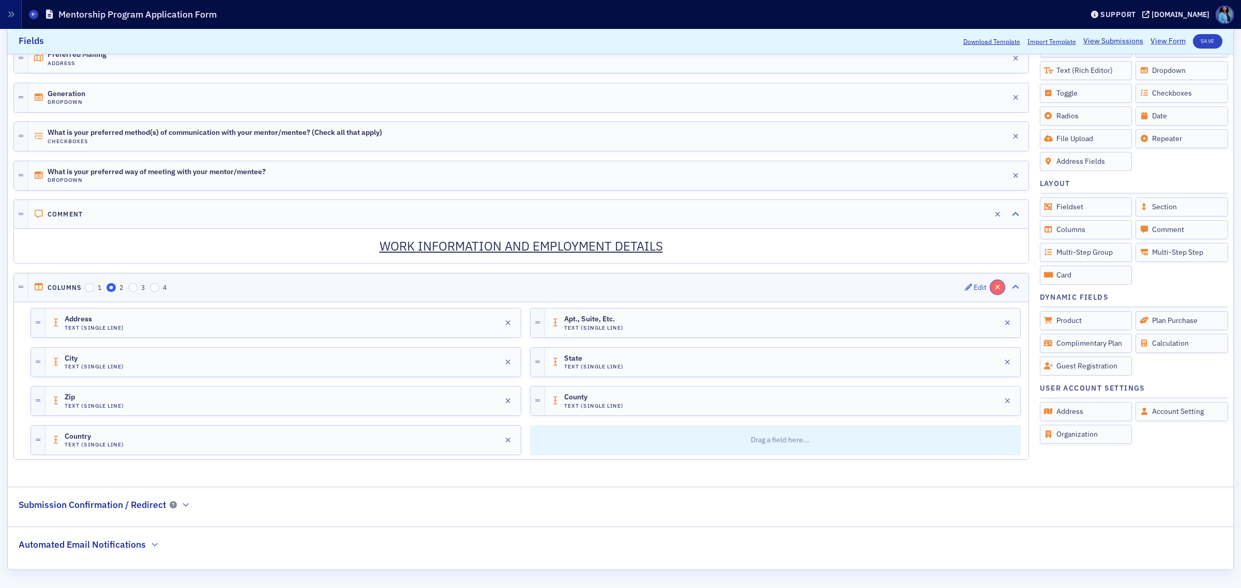
click at [995, 284] on icon "button" at bounding box center [998, 287] width 6 height 7
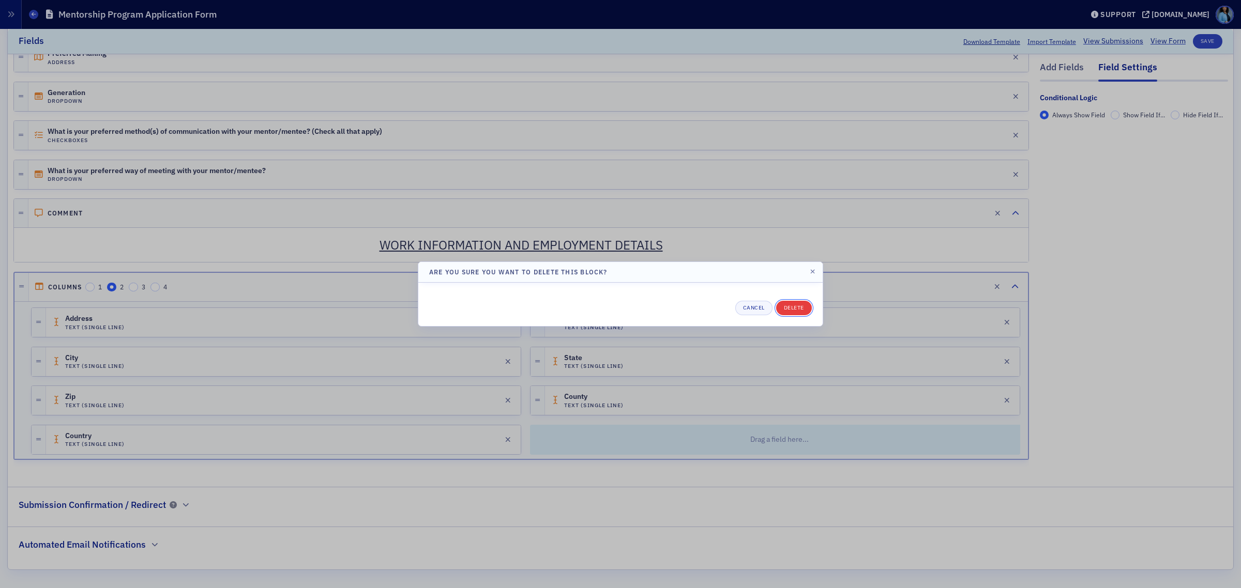
click at [795, 311] on button "Delete" at bounding box center [794, 308] width 36 height 14
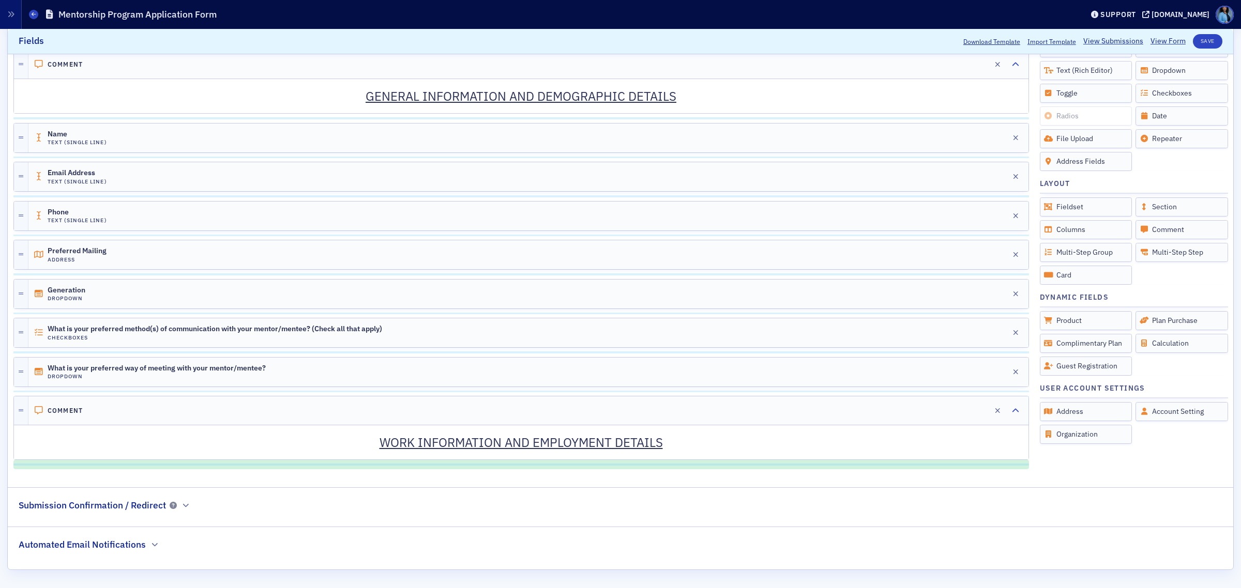
scroll to position [314, 0]
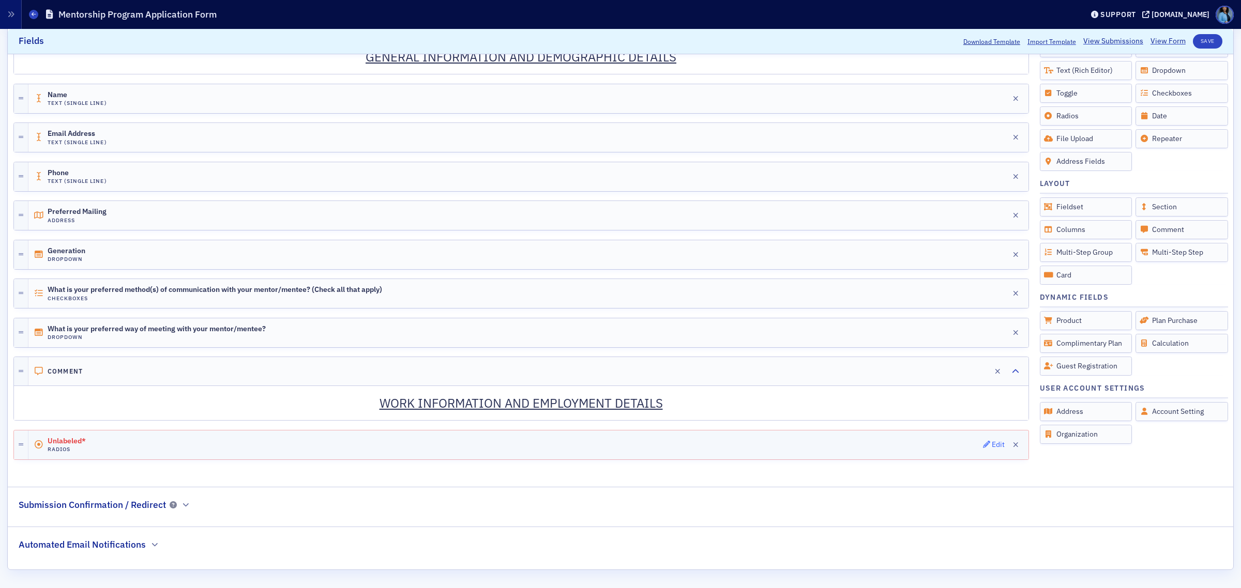
click at [991, 447] on div "Edit" at bounding box center [997, 445] width 13 height 6
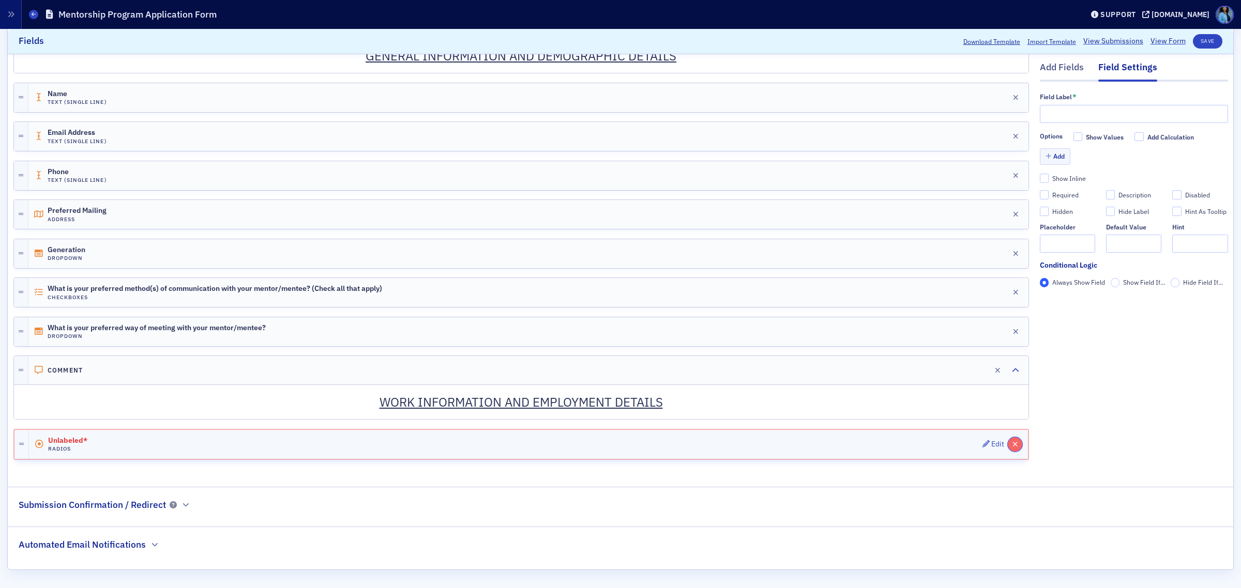
click at [1012, 446] on icon "button" at bounding box center [1015, 444] width 6 height 7
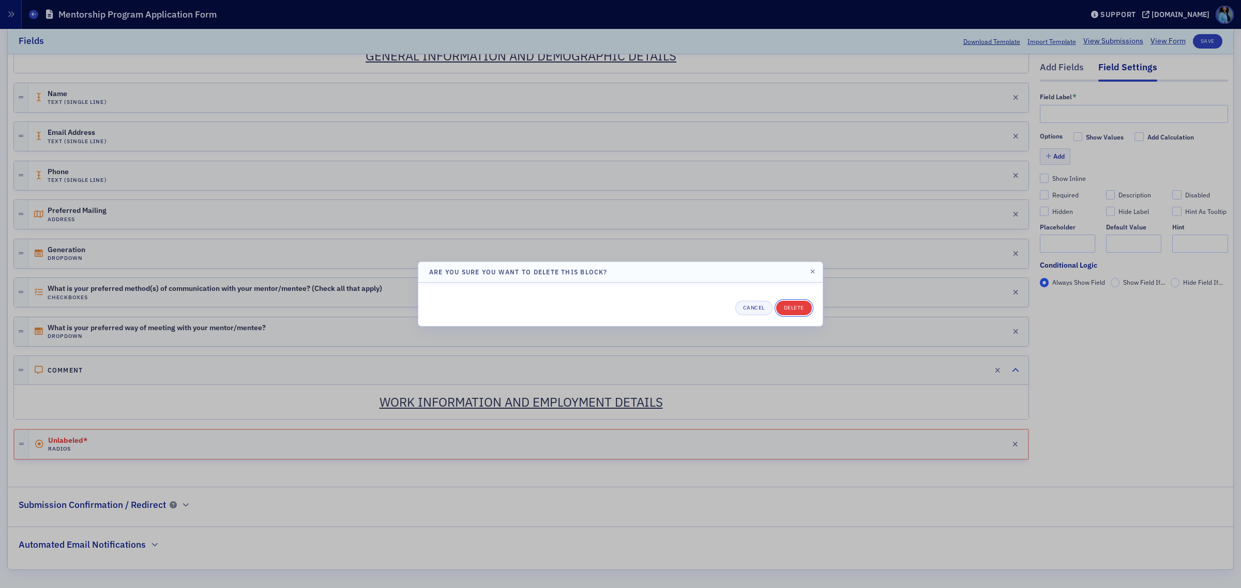
click at [792, 313] on button "Delete" at bounding box center [794, 308] width 36 height 14
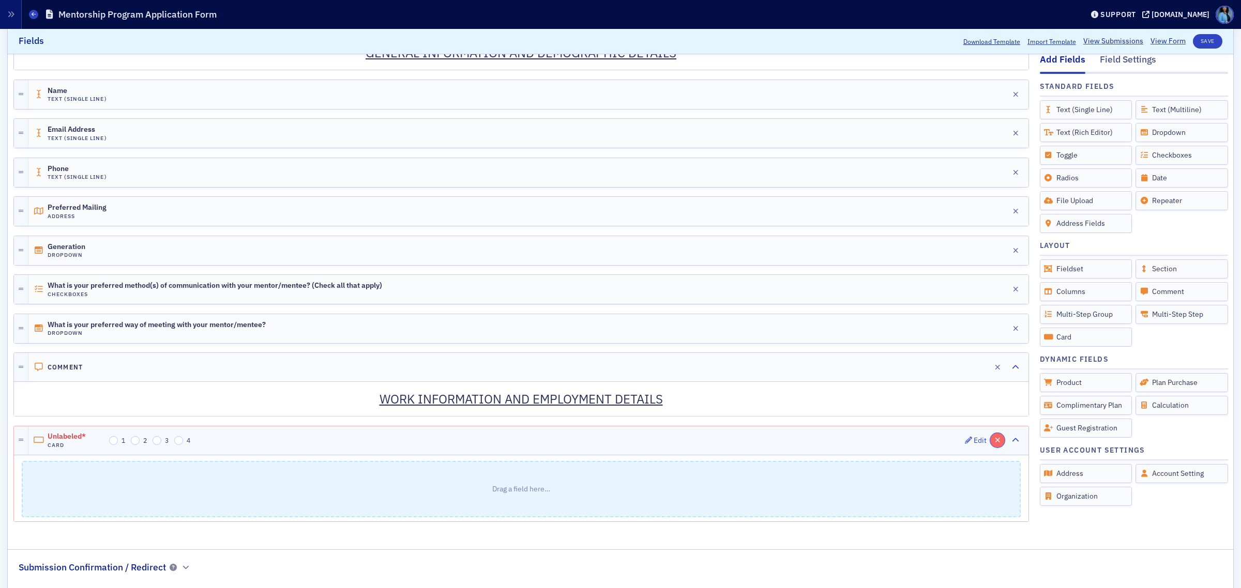
click at [995, 444] on icon "button" at bounding box center [998, 440] width 6 height 7
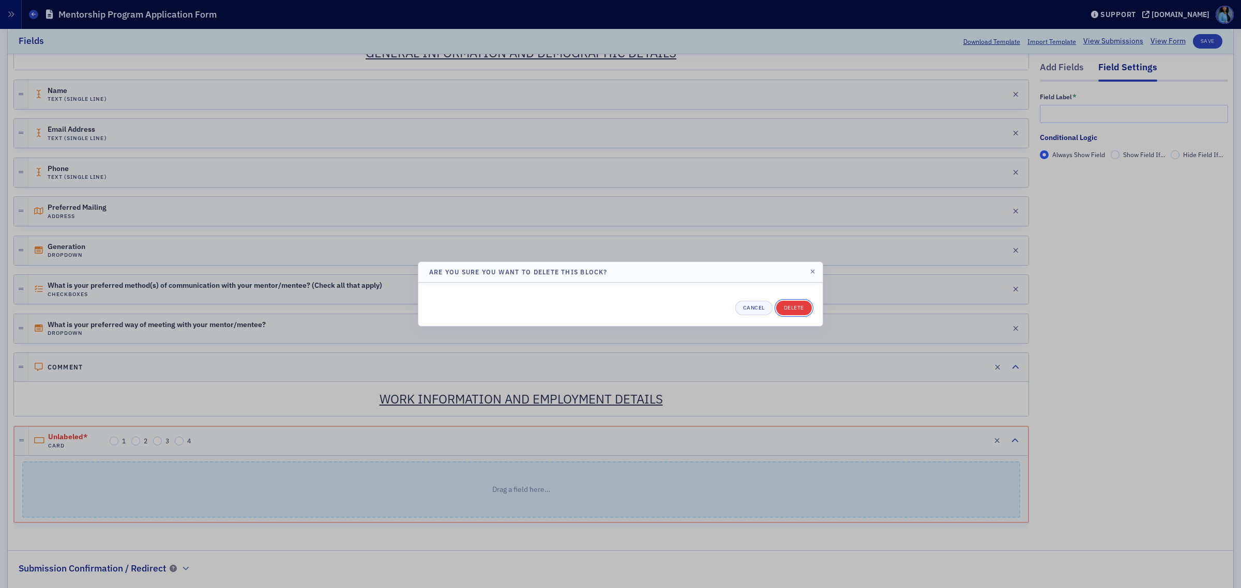
click at [793, 312] on button "Delete" at bounding box center [794, 308] width 36 height 14
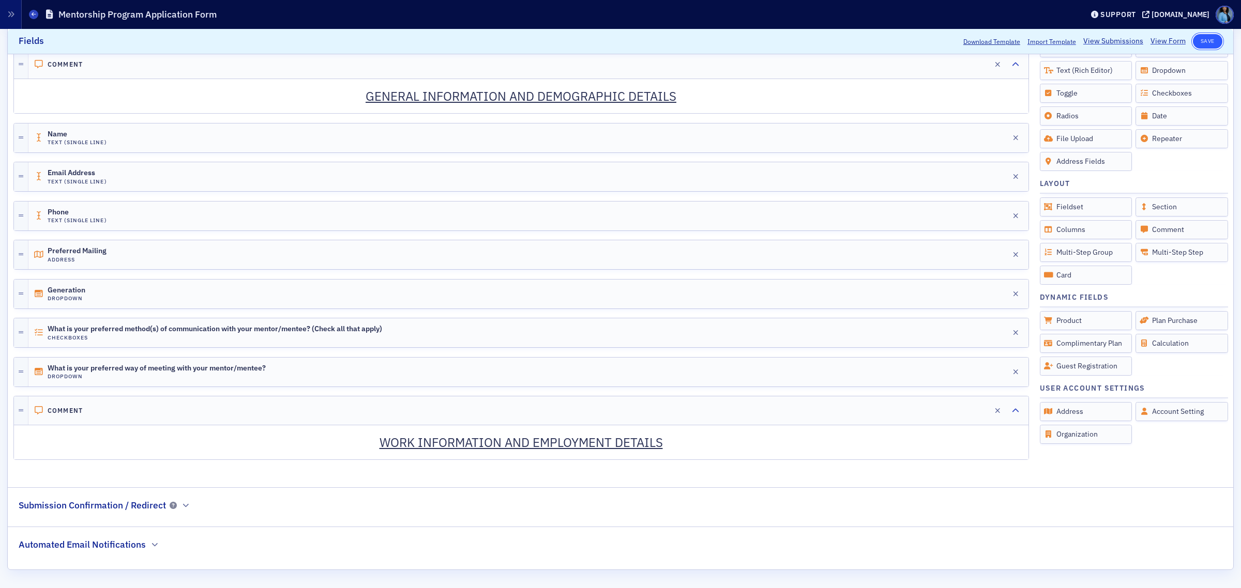
click at [1192, 45] on button "Save" at bounding box center [1206, 41] width 29 height 14
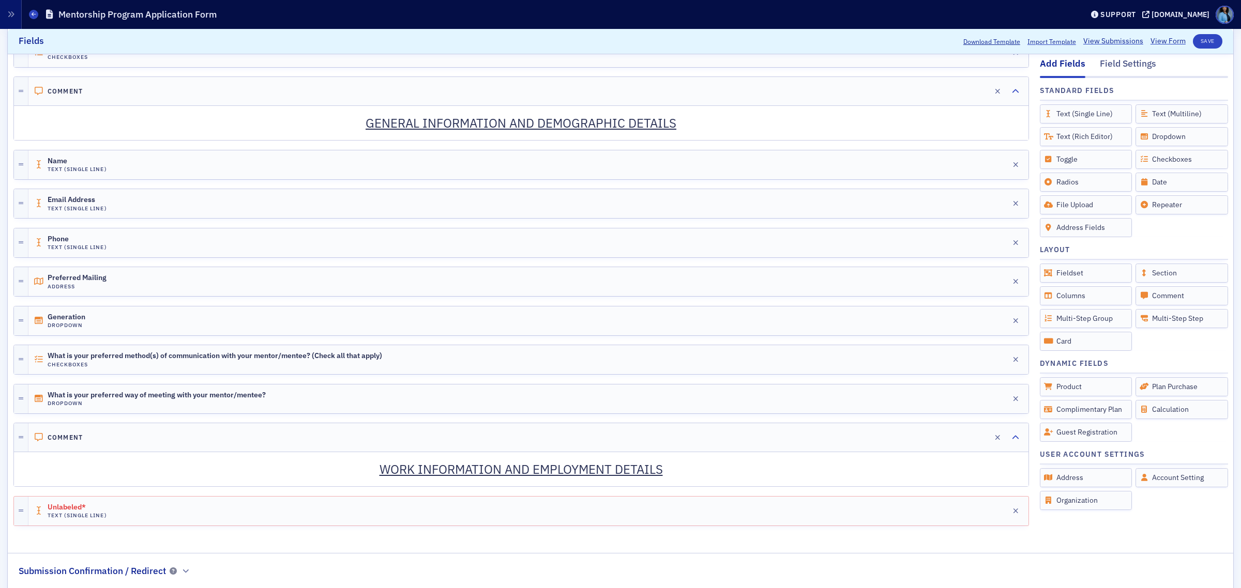
scroll to position [313, 0]
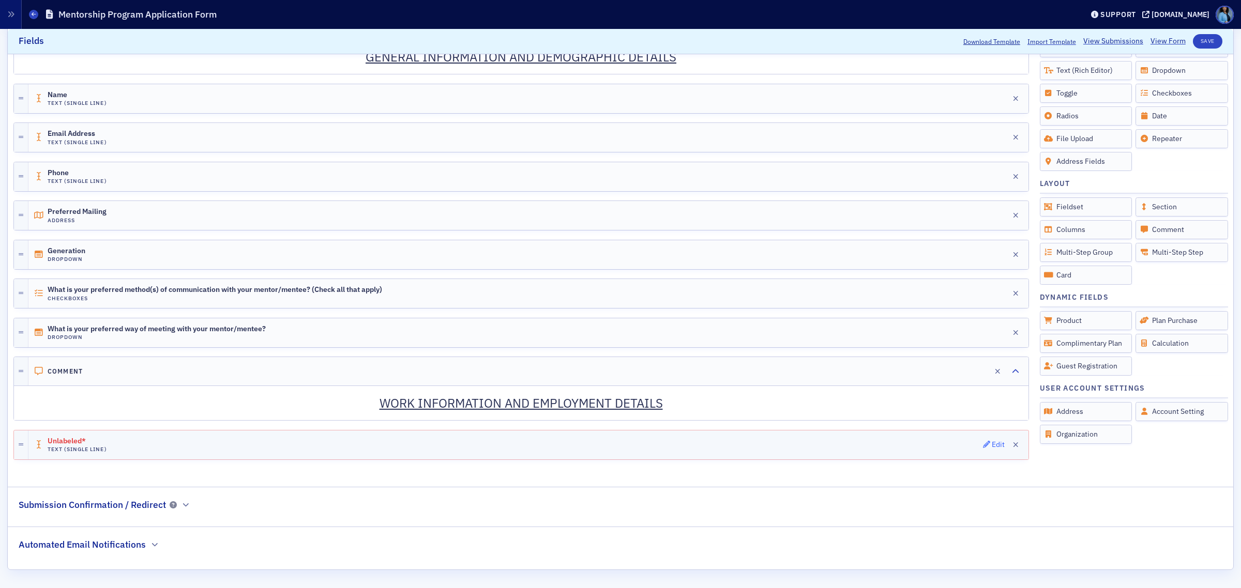
click at [983, 449] on button "Edit" at bounding box center [994, 445] width 22 height 14
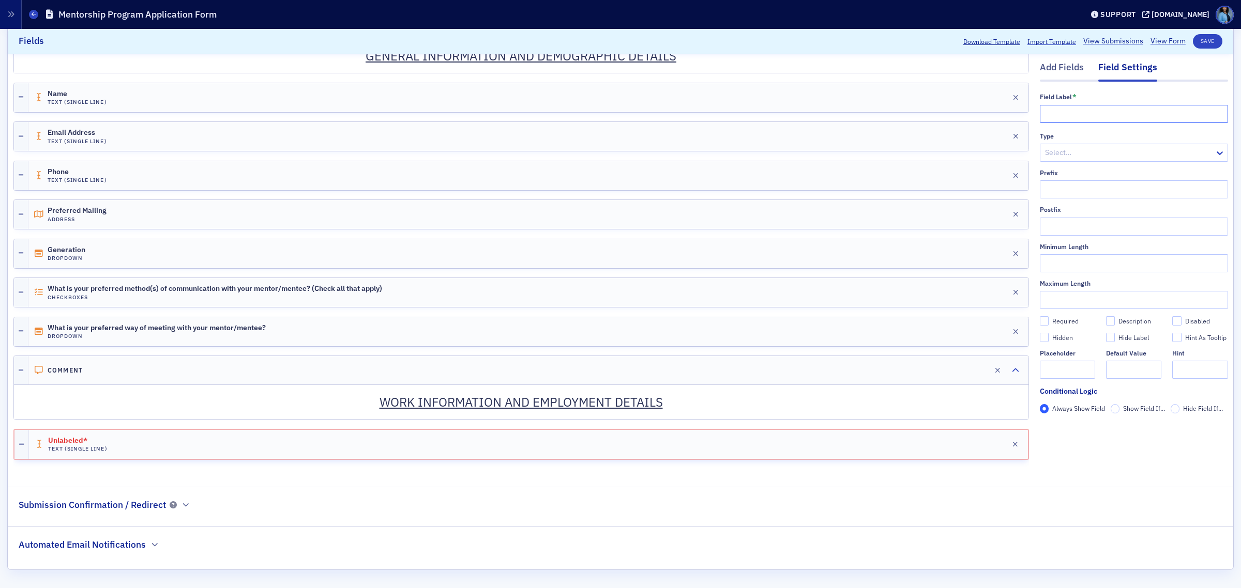
click at [1058, 115] on input "text" at bounding box center [1133, 114] width 188 height 18
paste input "LinkedIn Profile Url"
type input "LinkedIn Profile Url"
click at [1089, 154] on div at bounding box center [1129, 152] width 170 height 13
click at [1039, 251] on span "URL" at bounding box center [1042, 252] width 13 height 11
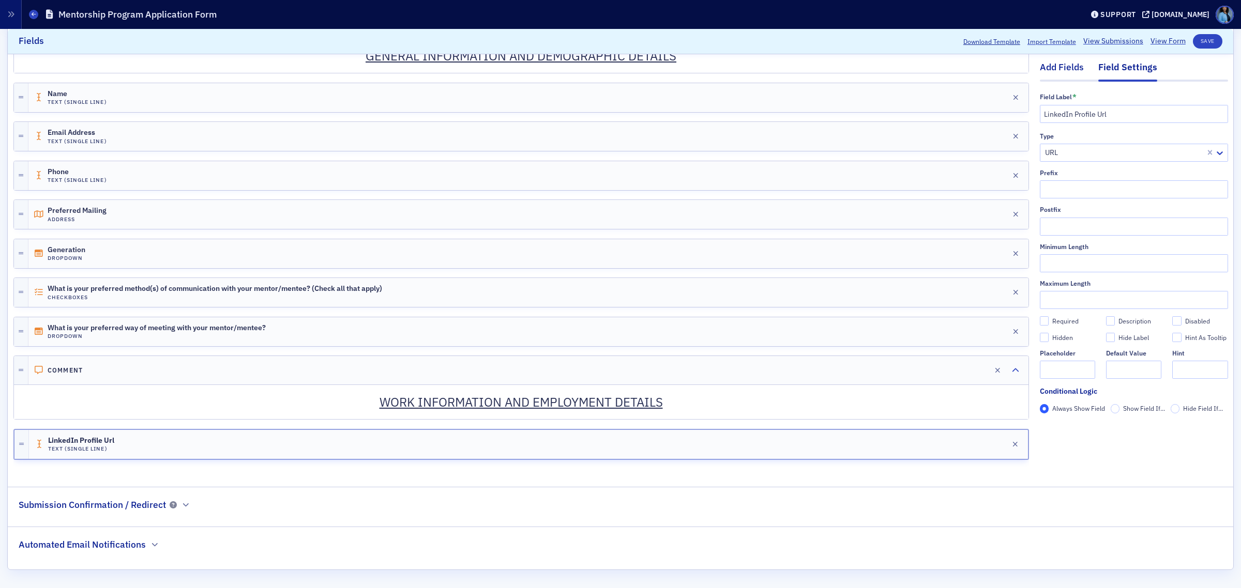
click at [1065, 71] on div "Add Fields" at bounding box center [1061, 70] width 44 height 19
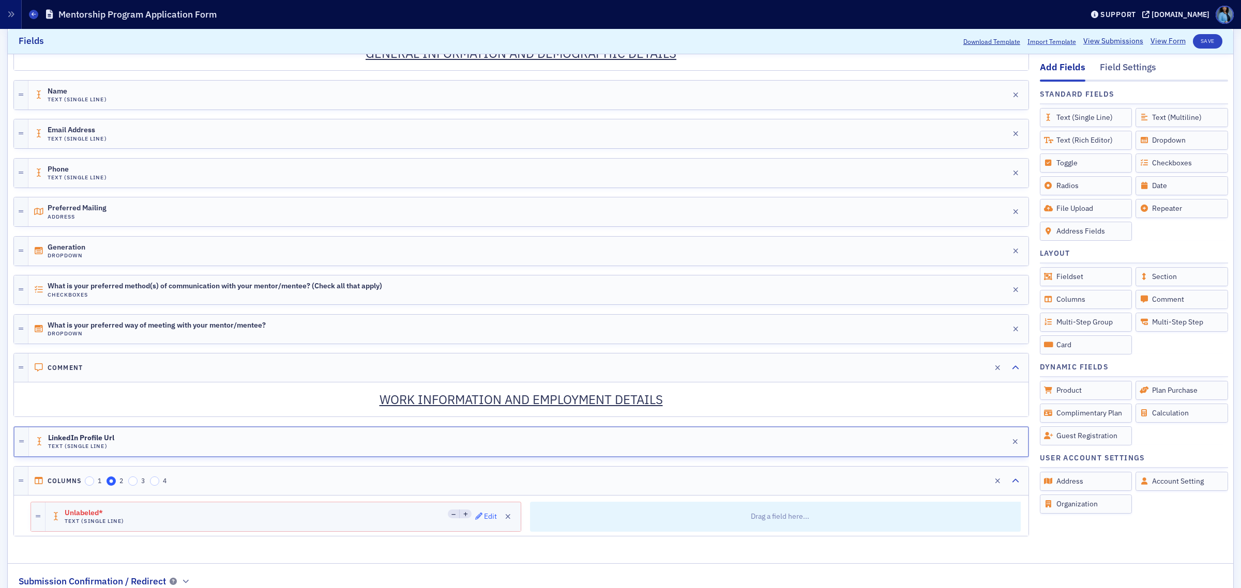
click at [484, 519] on div "Edit" at bounding box center [490, 517] width 13 height 6
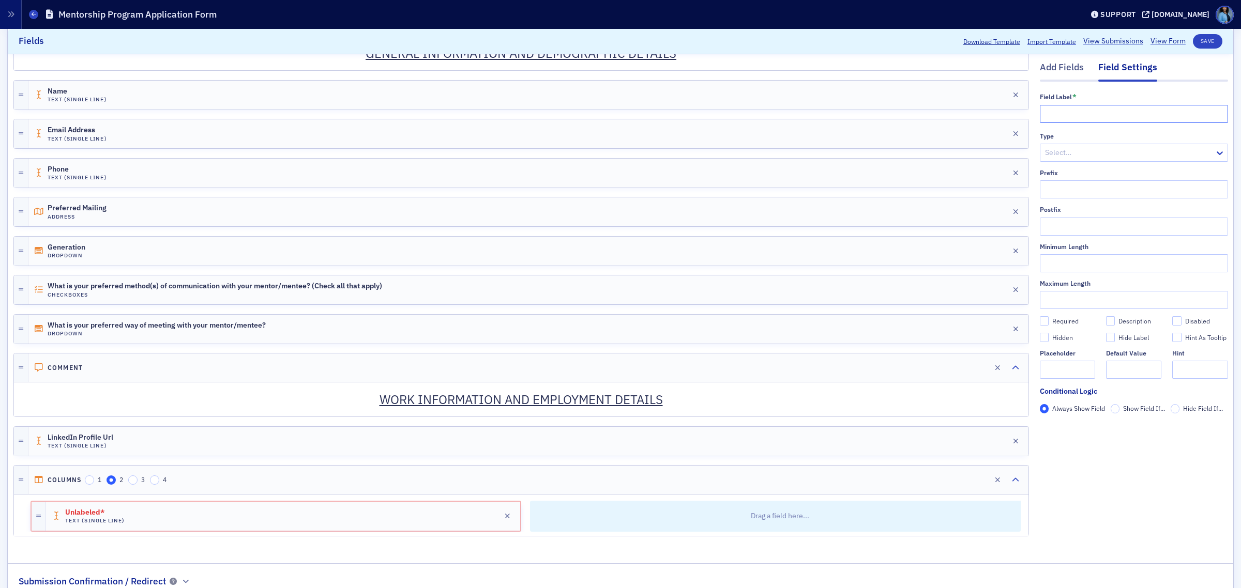
click at [1068, 117] on input "text" at bounding box center [1133, 114] width 188 height 18
paste input "Employer"
type input "Employer"
click at [1061, 73] on div "Add Fields" at bounding box center [1061, 70] width 44 height 19
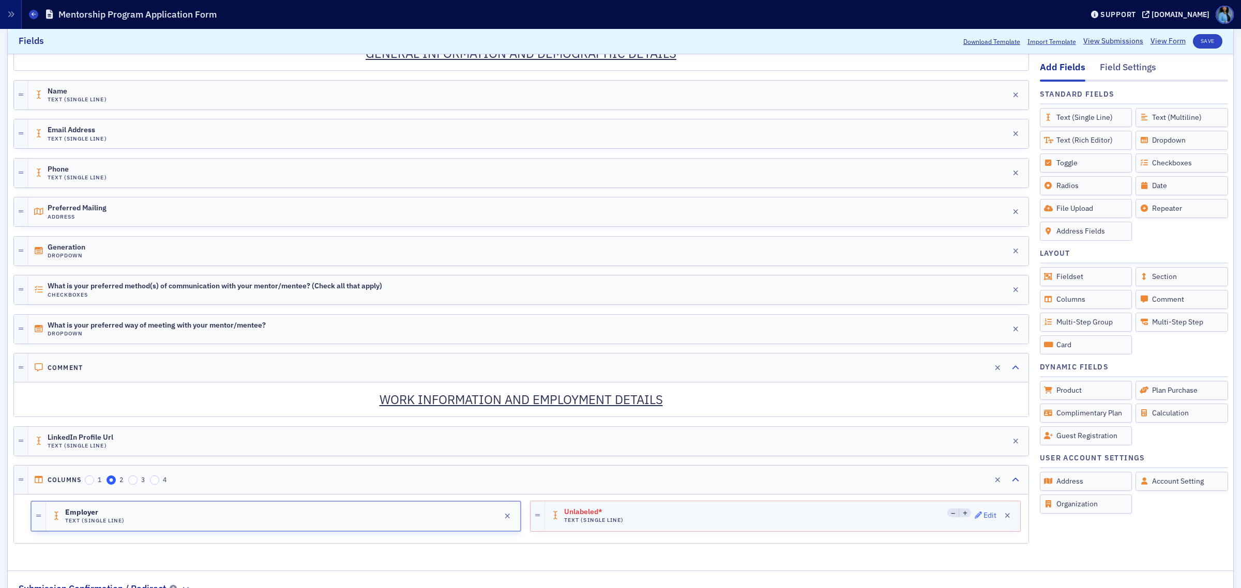
click at [983, 518] on div "Edit" at bounding box center [989, 516] width 13 height 6
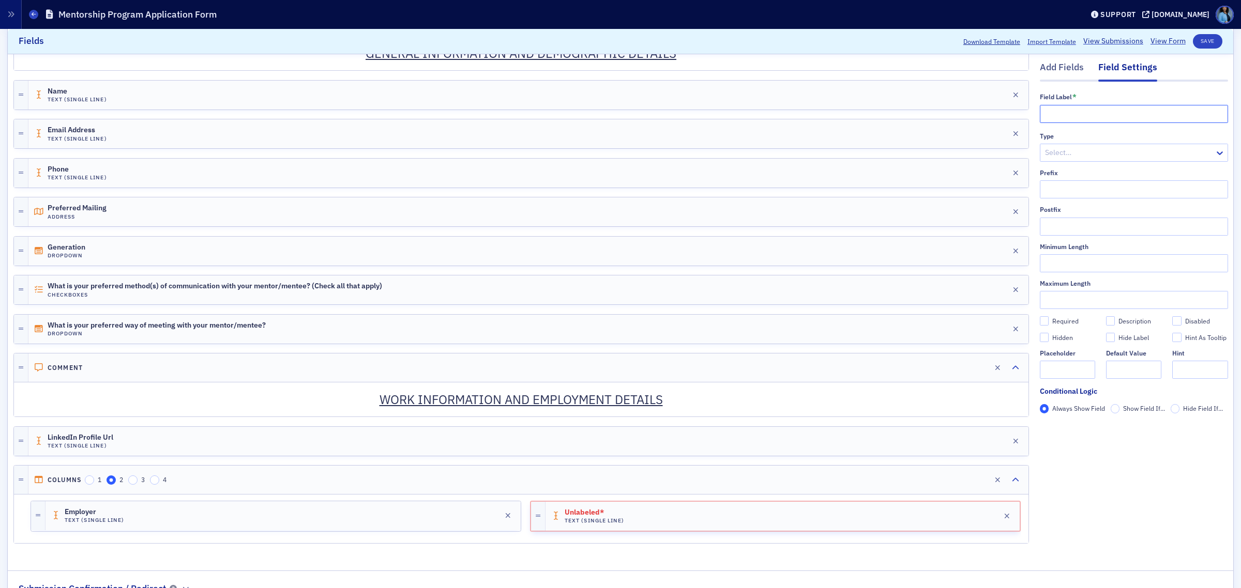
click at [1057, 110] on input "text" at bounding box center [1133, 114] width 188 height 18
paste input "Job Title"
type input "Job Title"
click at [1153, 162] on div "Type Select… Prefix Postfix Minimum Length Maximum Length Required Description …" at bounding box center [1133, 255] width 188 height 247
click at [1203, 155] on div "Select…" at bounding box center [1127, 152] width 174 height 15
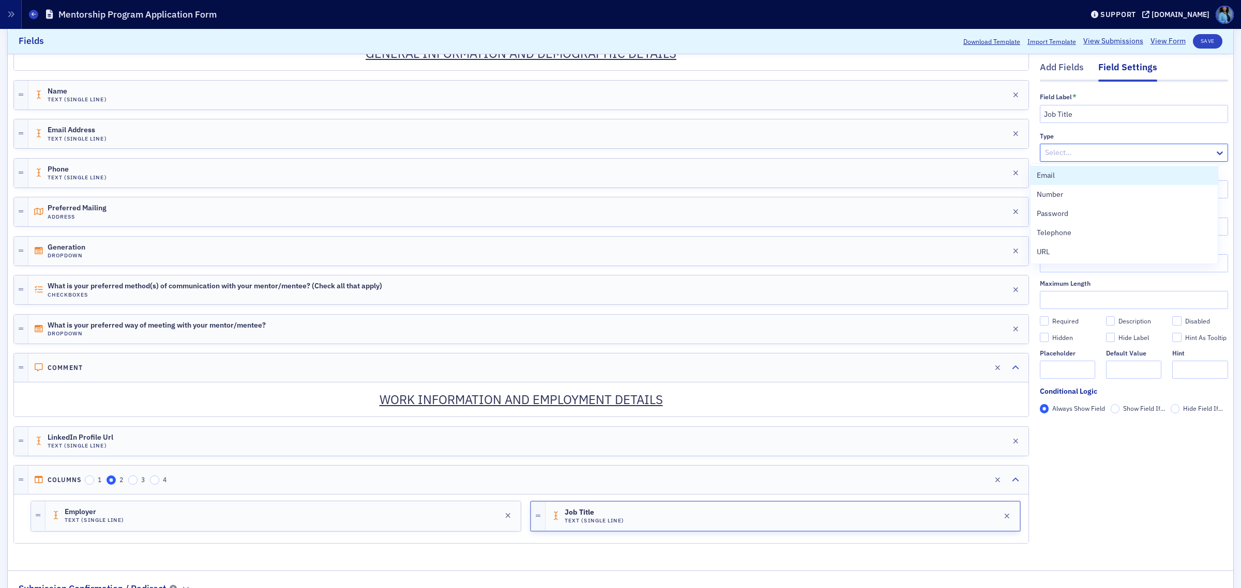
click at [1203, 155] on div "Select…" at bounding box center [1127, 152] width 174 height 15
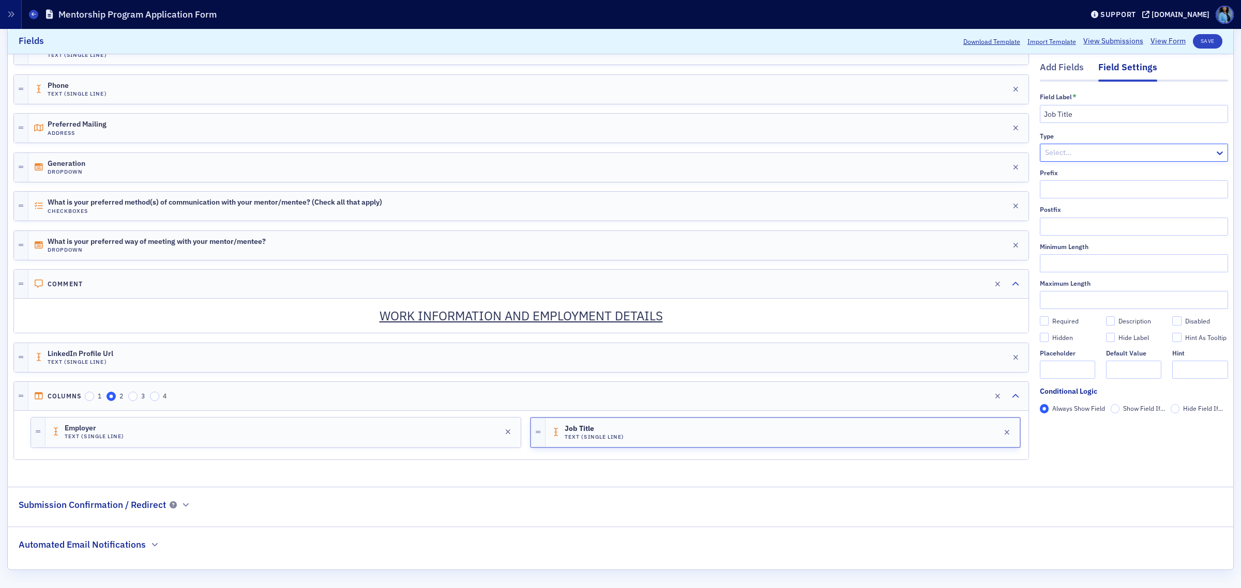
scroll to position [401, 0]
click at [137, 396] on input "3" at bounding box center [132, 396] width 9 height 9
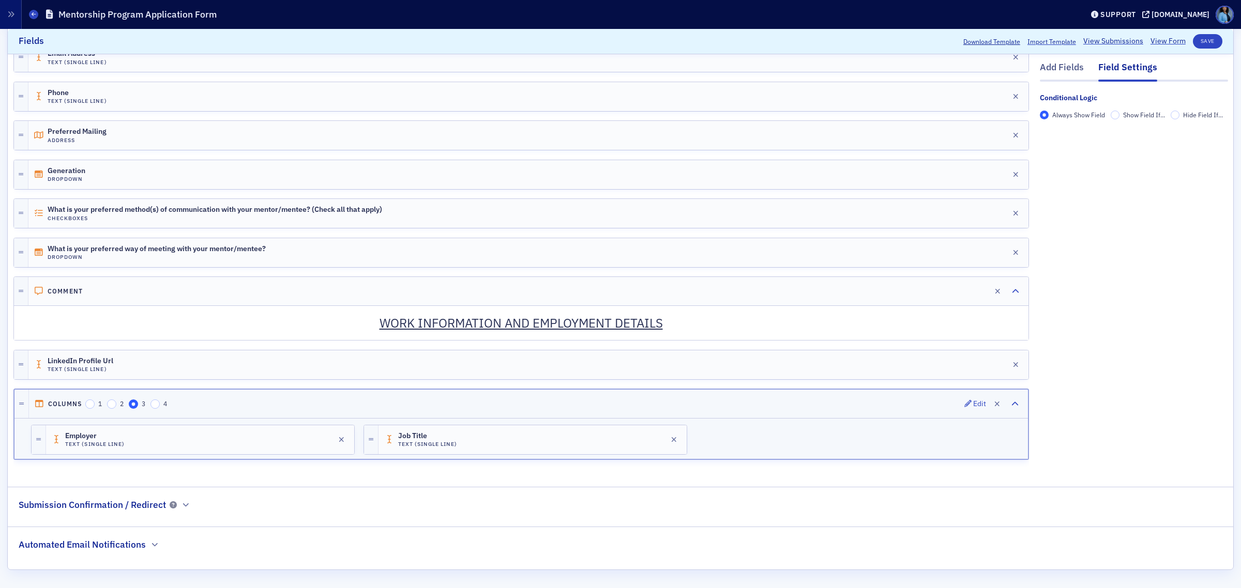
scroll to position [393, 0]
click at [1043, 78] on div "Add Fields" at bounding box center [1061, 70] width 44 height 19
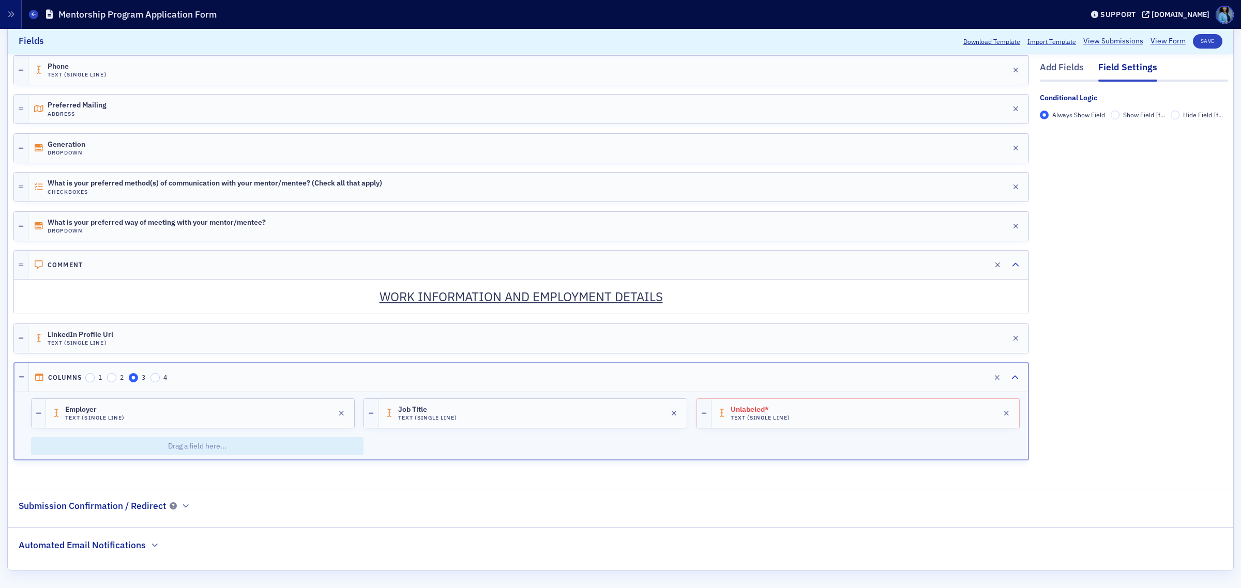
scroll to position [420, 0]
click at [973, 415] on icon "button" at bounding box center [976, 412] width 7 height 7
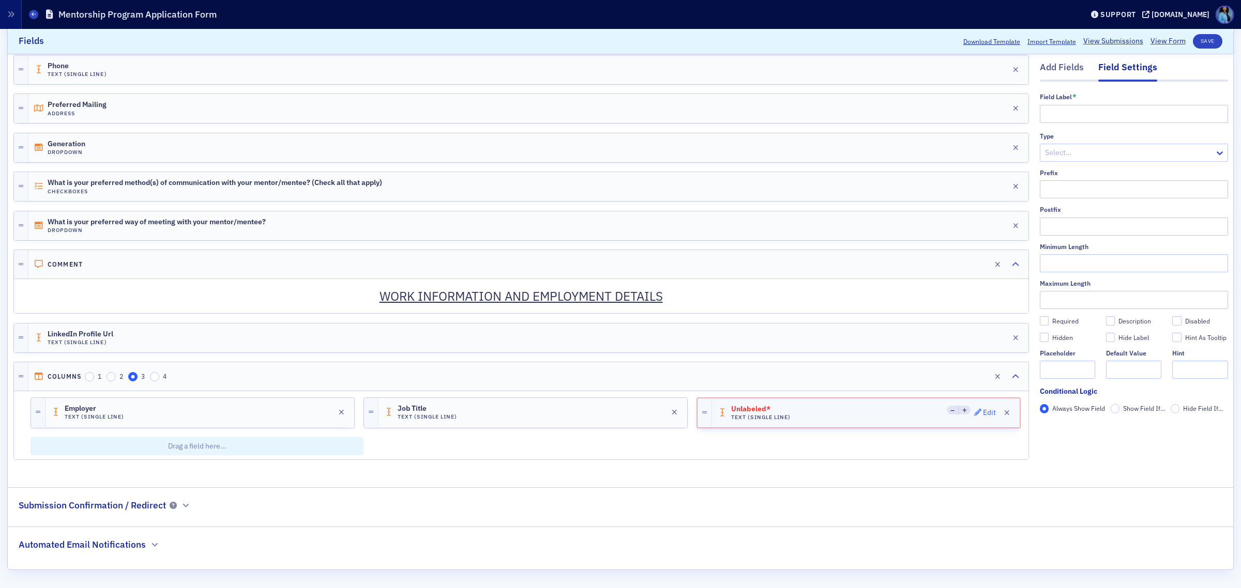
click at [974, 410] on icon "button" at bounding box center [977, 412] width 7 height 7
click at [1082, 114] on input "text" at bounding box center [1133, 114] width 188 height 18
paste input "https://fs17.formsite.com/arcpa/form19/index#:~:text=Job%20Title-,County%20of%2…"
type input "h"
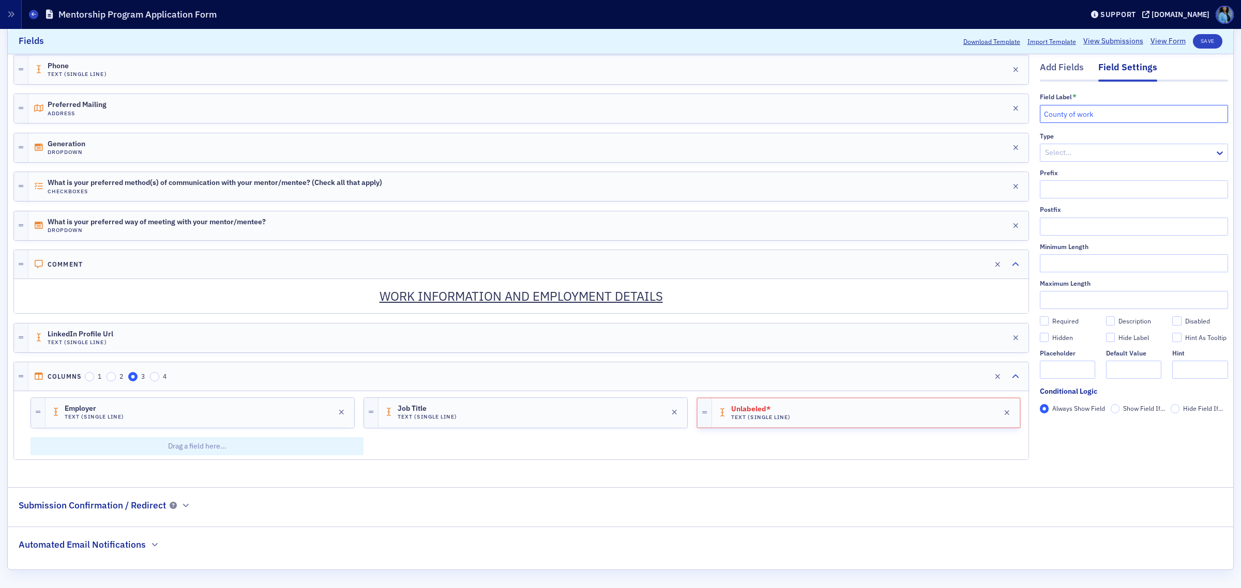
type input "County of work"
click at [1061, 75] on div "Add Fields" at bounding box center [1061, 70] width 44 height 19
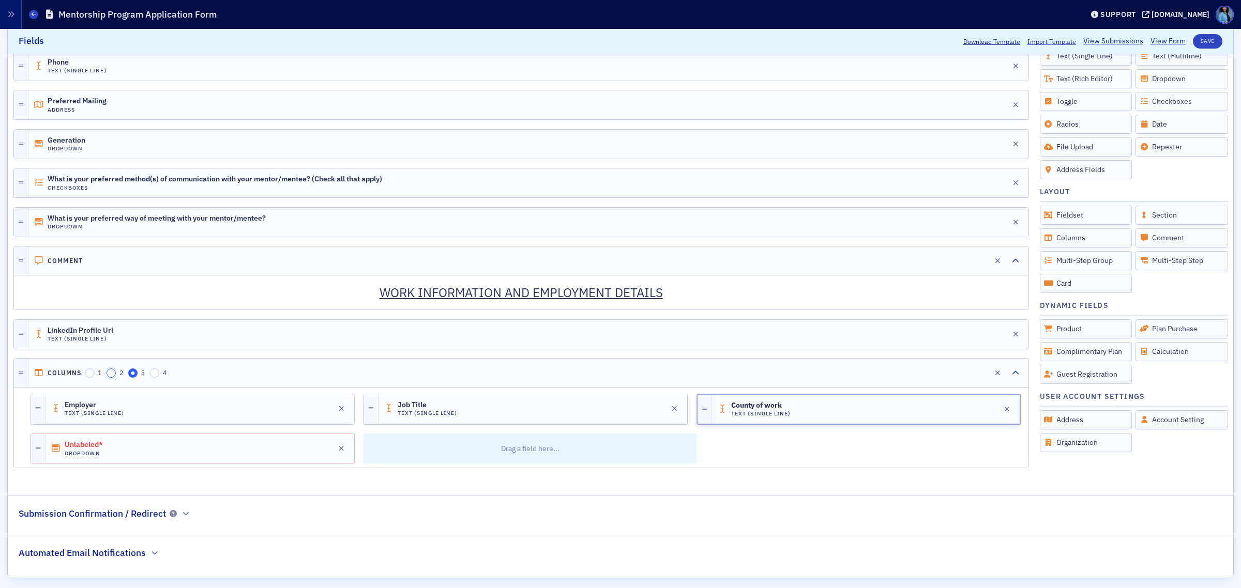
click at [113, 376] on input "2" at bounding box center [110, 373] width 9 height 9
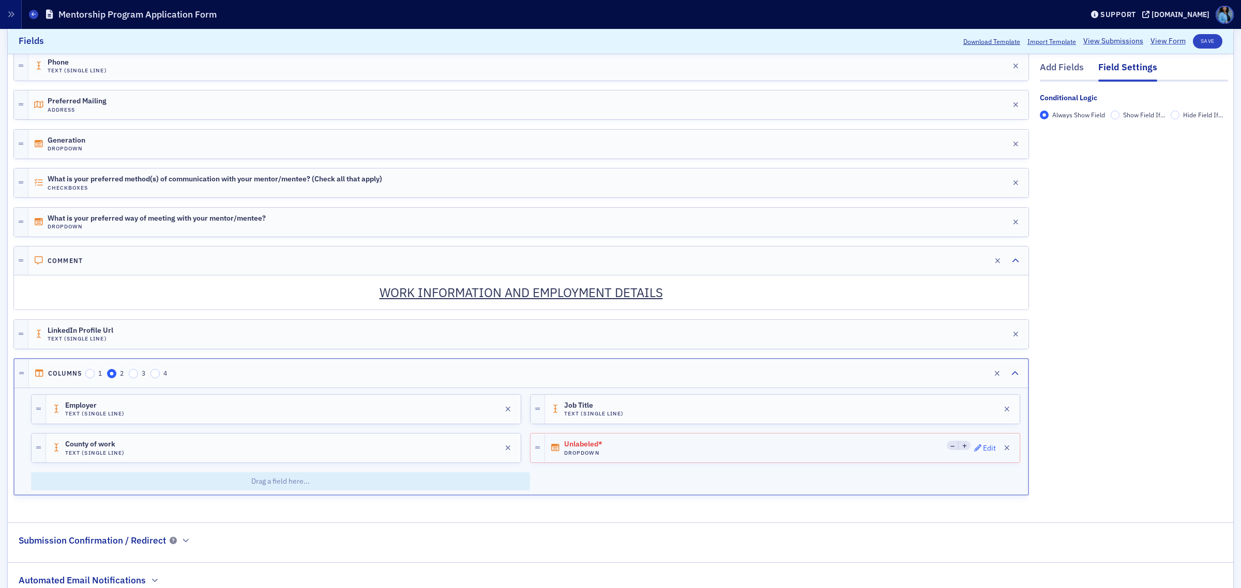
click at [980, 455] on button "Edit" at bounding box center [985, 448] width 22 height 14
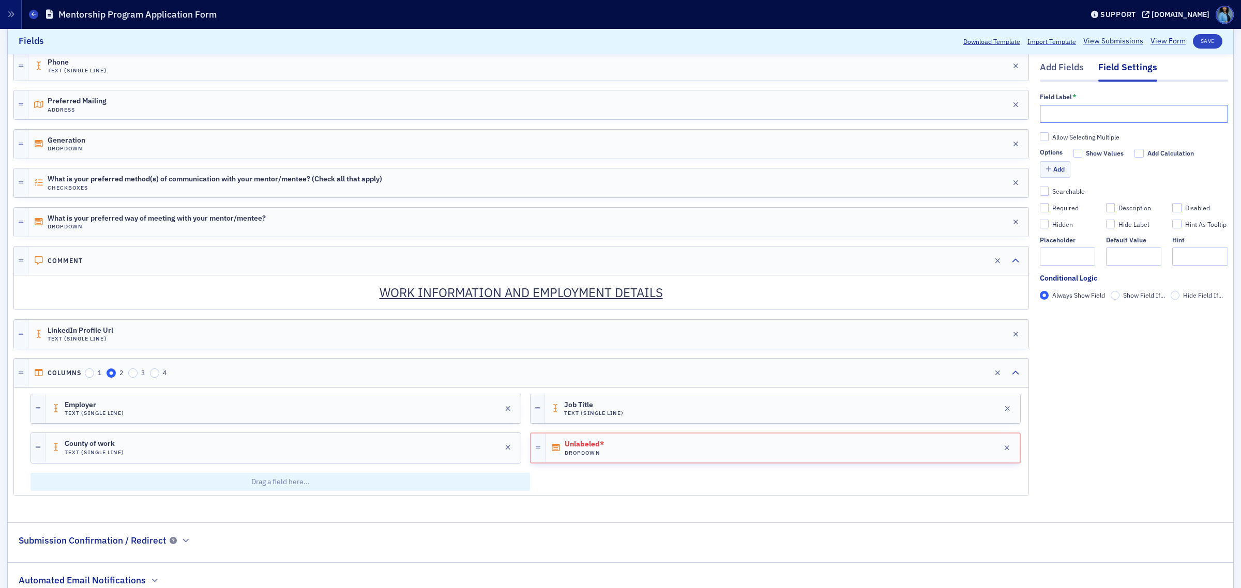
click at [1074, 118] on input "text" at bounding box center [1133, 114] width 188 height 18
paste input "Employer Type"
type input "Employer Type"
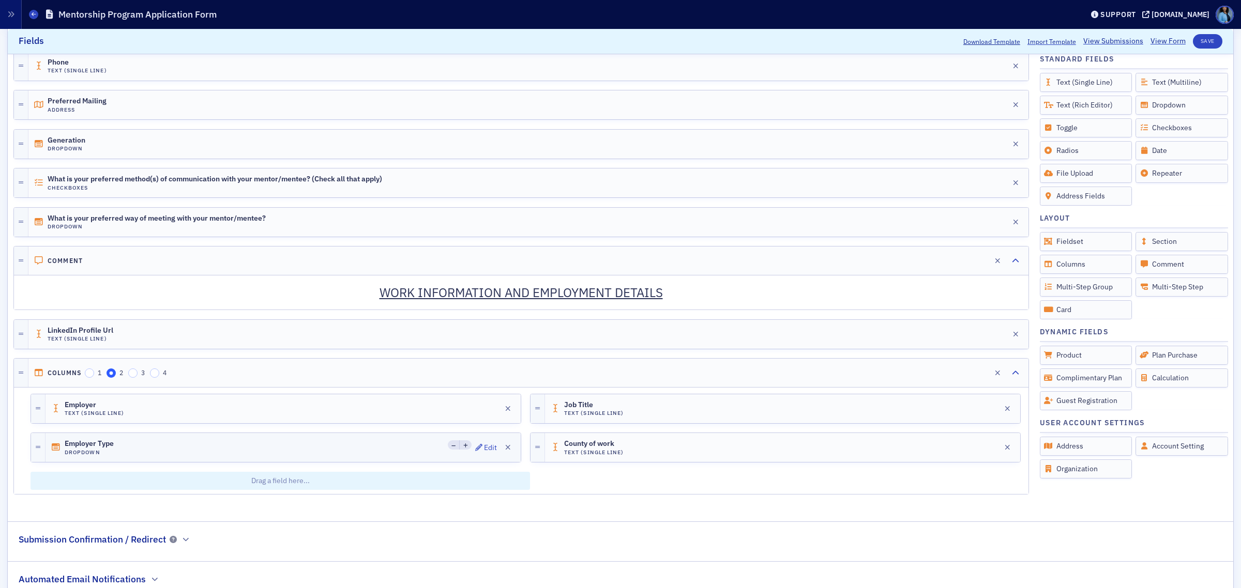
click at [390, 455] on div "Employer Type Dropdown Edit" at bounding box center [282, 447] width 475 height 29
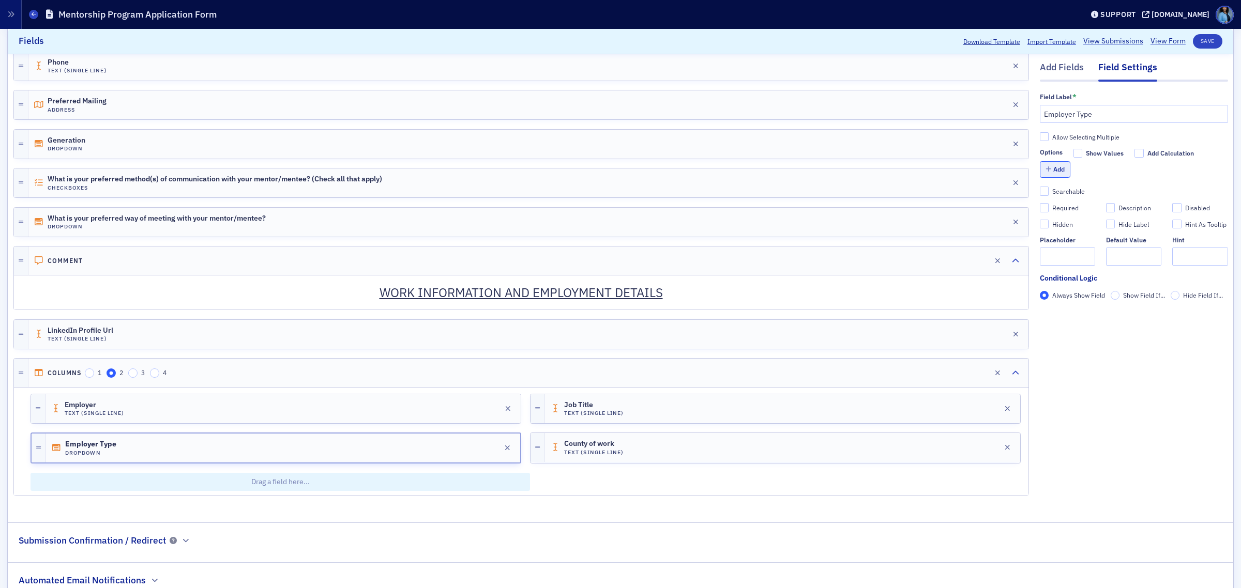
click at [1050, 171] on button "Add" at bounding box center [1054, 170] width 31 height 16
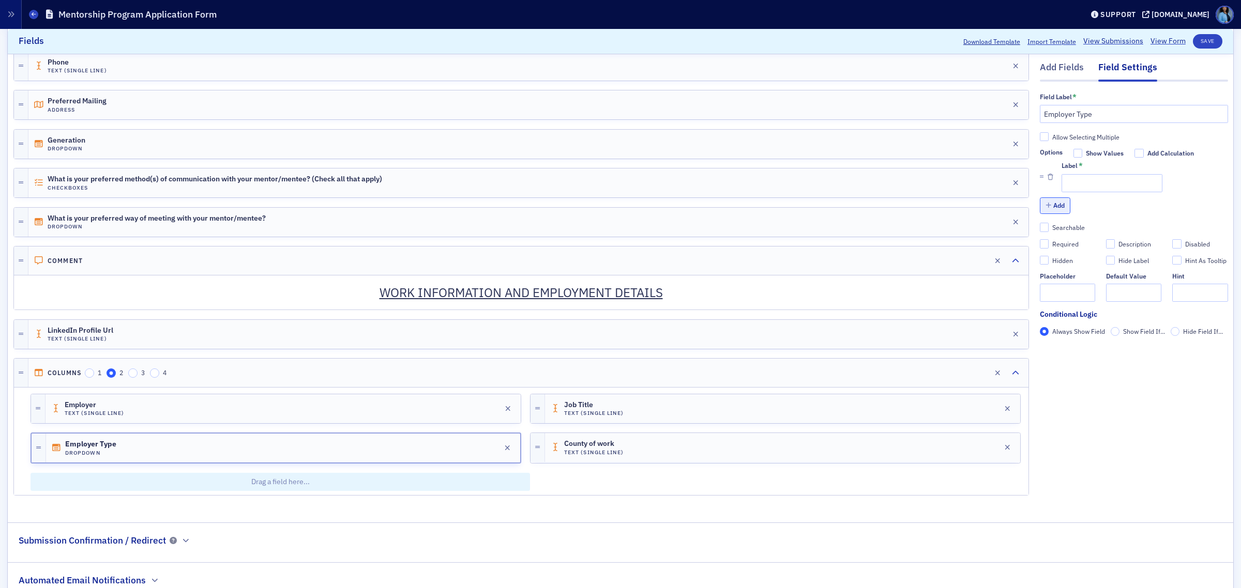
click at [1045, 205] on button "Add" at bounding box center [1054, 206] width 31 height 16
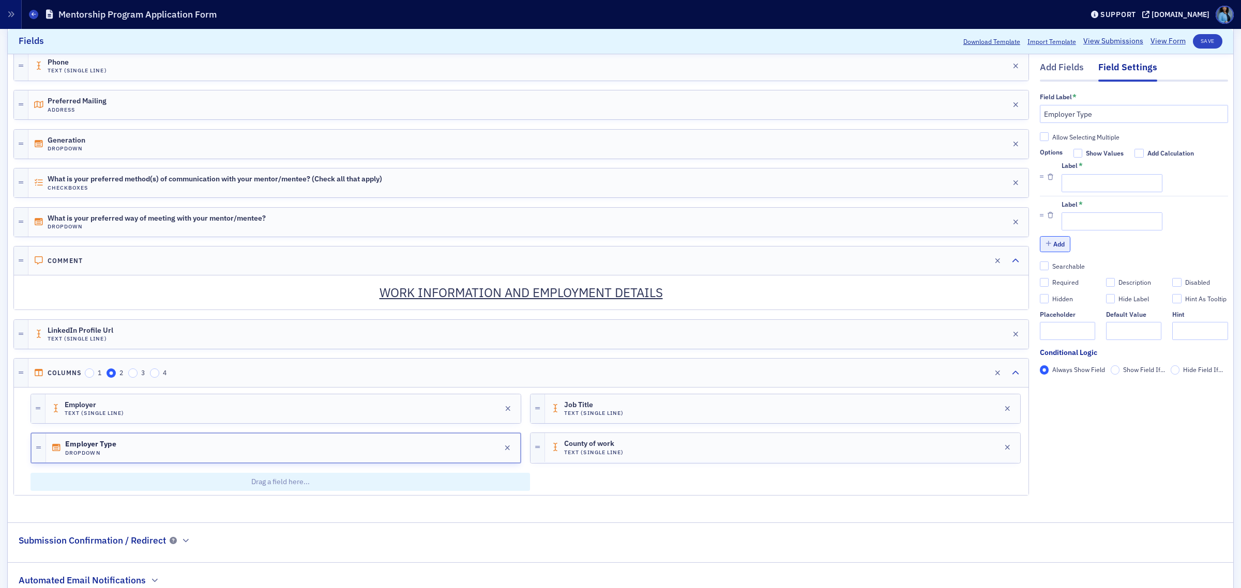
click at [1053, 247] on button "Add" at bounding box center [1054, 244] width 31 height 16
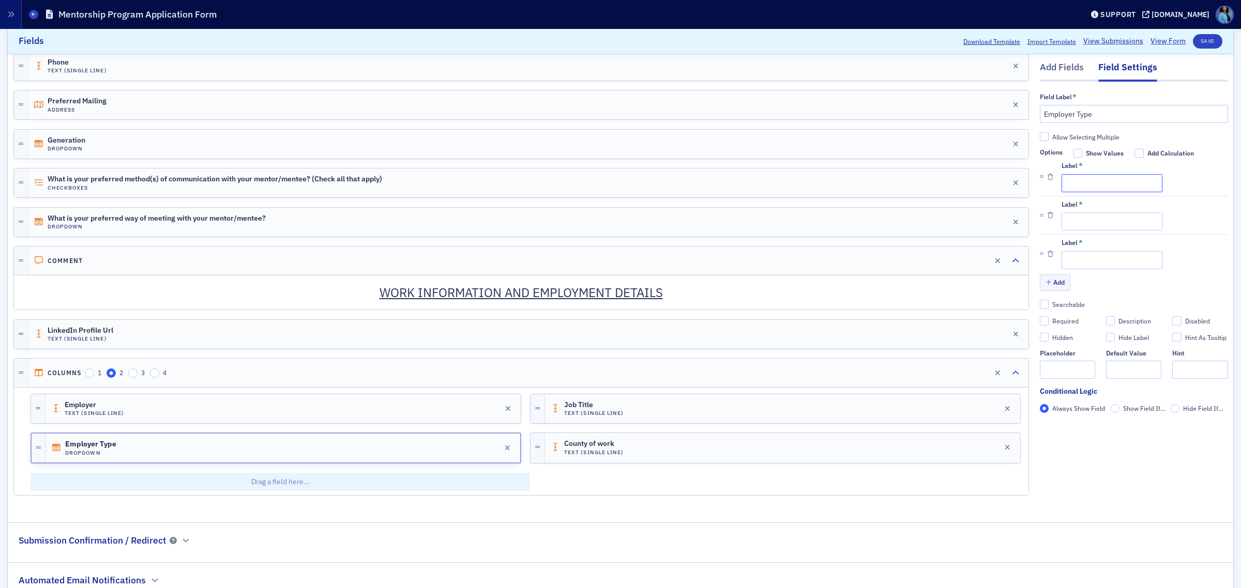
click at [1071, 182] on input "Label *" at bounding box center [1111, 183] width 101 height 18
paste input "Public"
type input "Public"
click at [1039, 139] on input "Allow Selecting Multiple" at bounding box center [1043, 136] width 9 height 9
checkbox input "true"
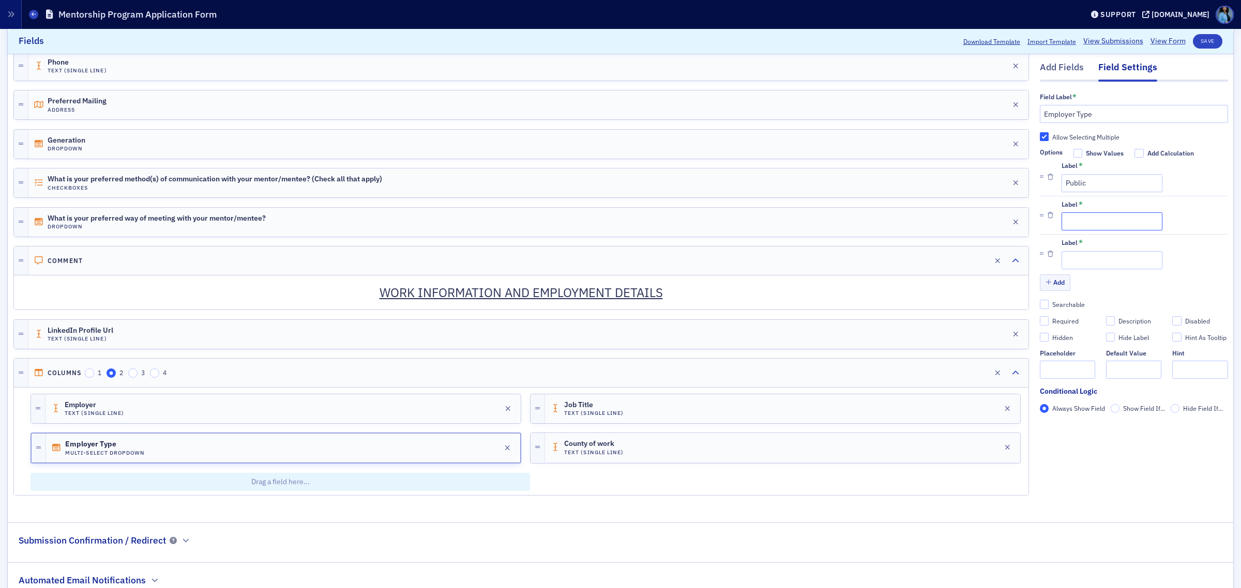
click at [1116, 225] on input "Label *" at bounding box center [1111, 222] width 101 height 18
paste input "Private"
type input "Private"
click at [1077, 255] on input "Label *" at bounding box center [1111, 260] width 101 height 18
paste input "Individual Practitioner"
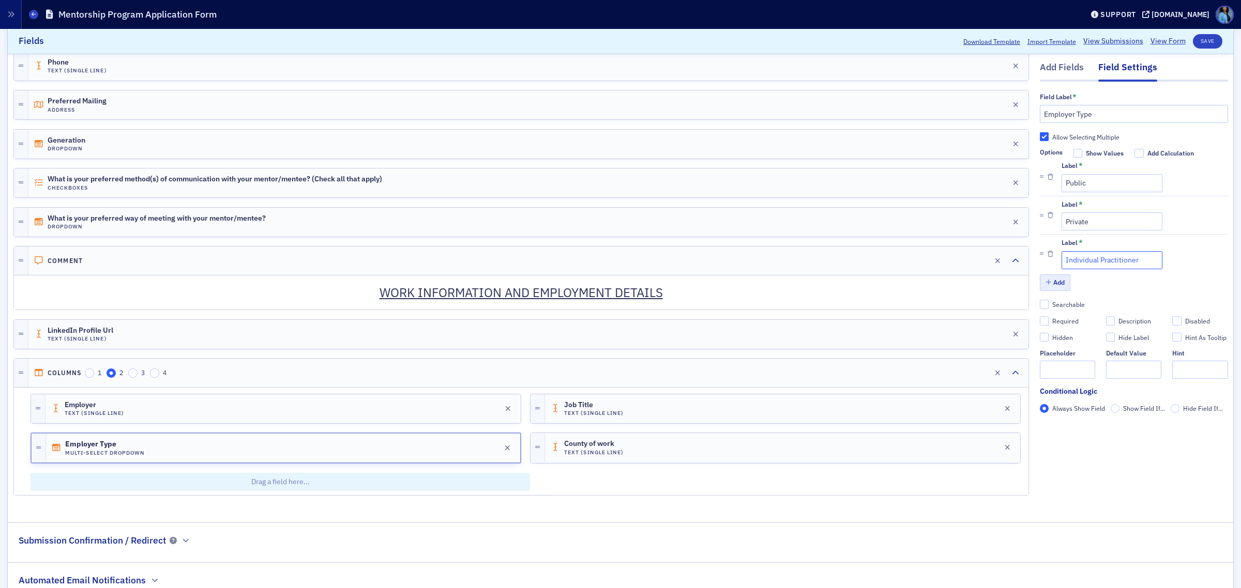
type input "Individual Practitioner"
click at [1048, 282] on button "Add" at bounding box center [1054, 283] width 31 height 16
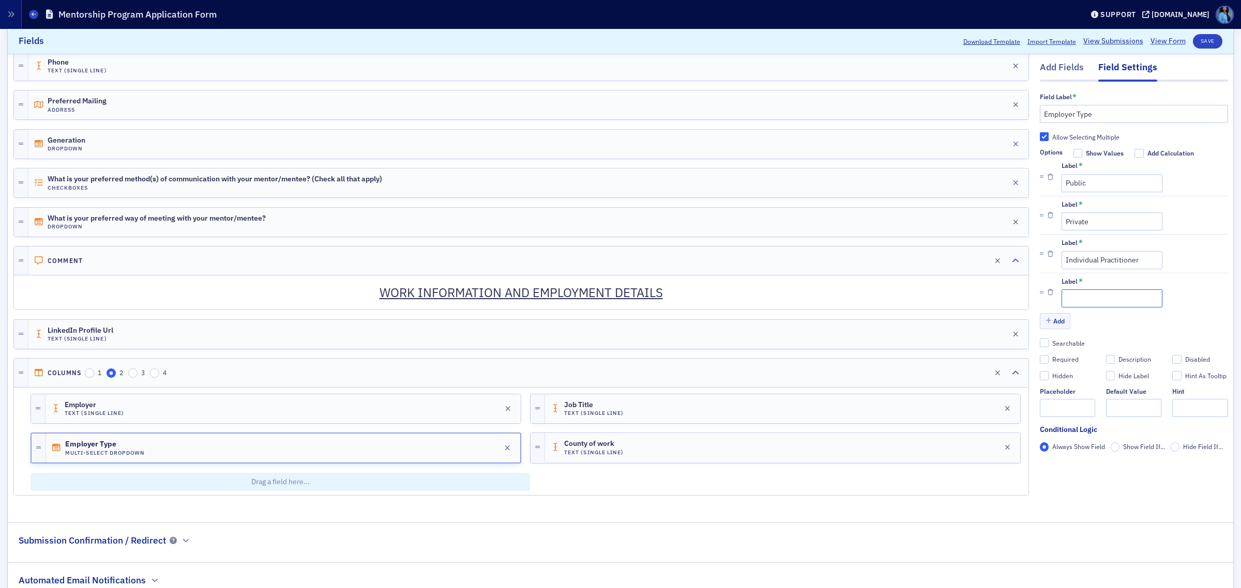
click at [1076, 298] on input "Label *" at bounding box center [1111, 299] width 101 height 18
paste input "Government"
type input "Government"
click at [1048, 322] on button "Add" at bounding box center [1054, 321] width 31 height 16
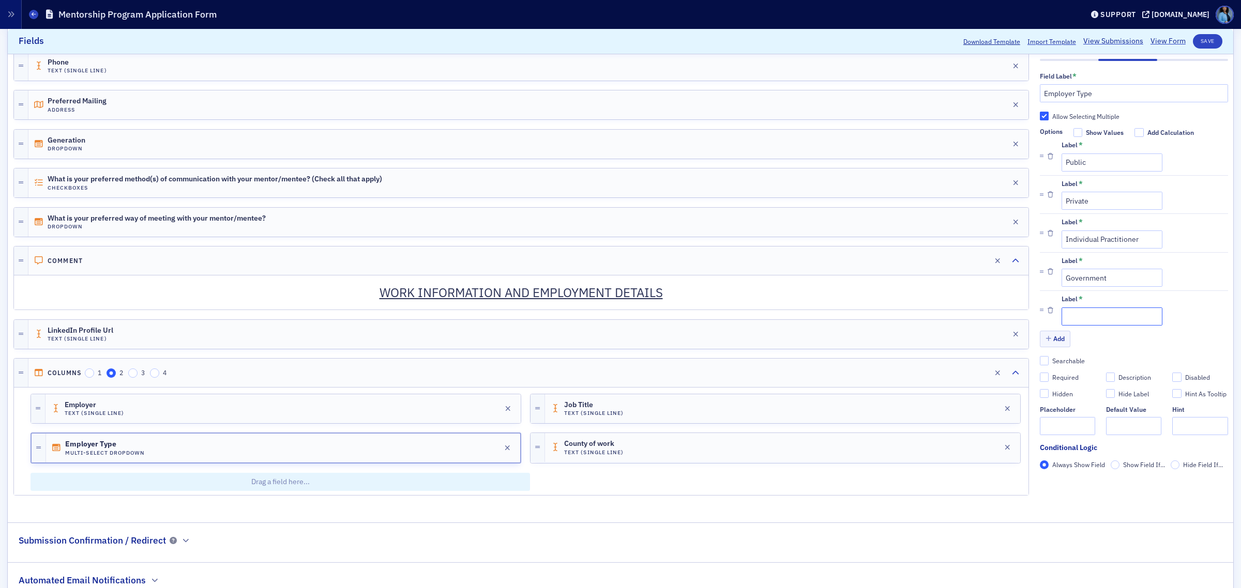
click at [1076, 315] on input "Label *" at bounding box center [1111, 316] width 101 height 18
paste input "Non-Profit"
type input "Non-Profit"
click at [1050, 342] on button "Add" at bounding box center [1054, 339] width 31 height 16
drag, startPoint x: 1196, startPoint y: 45, endPoint x: 1136, endPoint y: 111, distance: 88.6
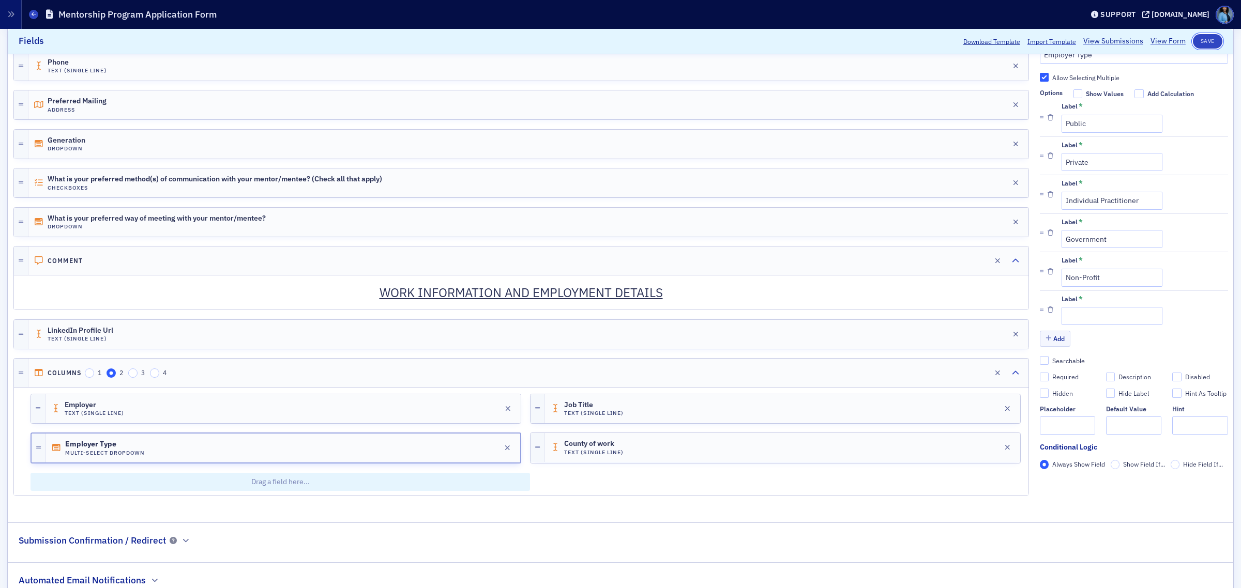
click at [1196, 45] on button "Save" at bounding box center [1206, 41] width 29 height 14
click at [1047, 314] on icon "button" at bounding box center [1050, 311] width 6 height 6
click at [1192, 40] on button "Save" at bounding box center [1206, 41] width 29 height 14
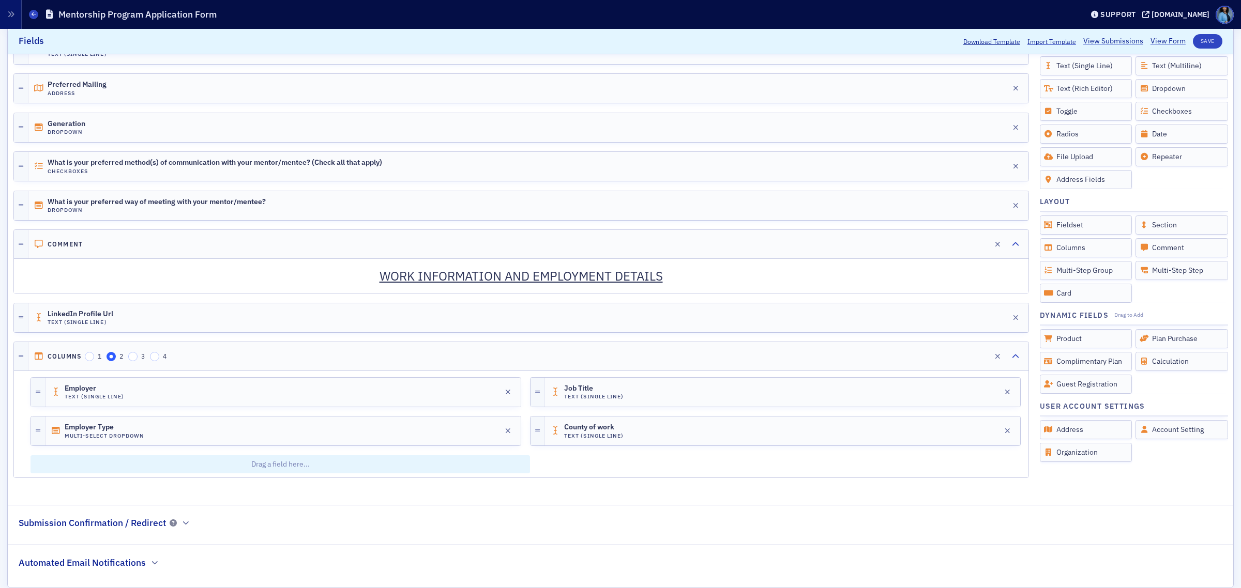
scroll to position [460, 0]
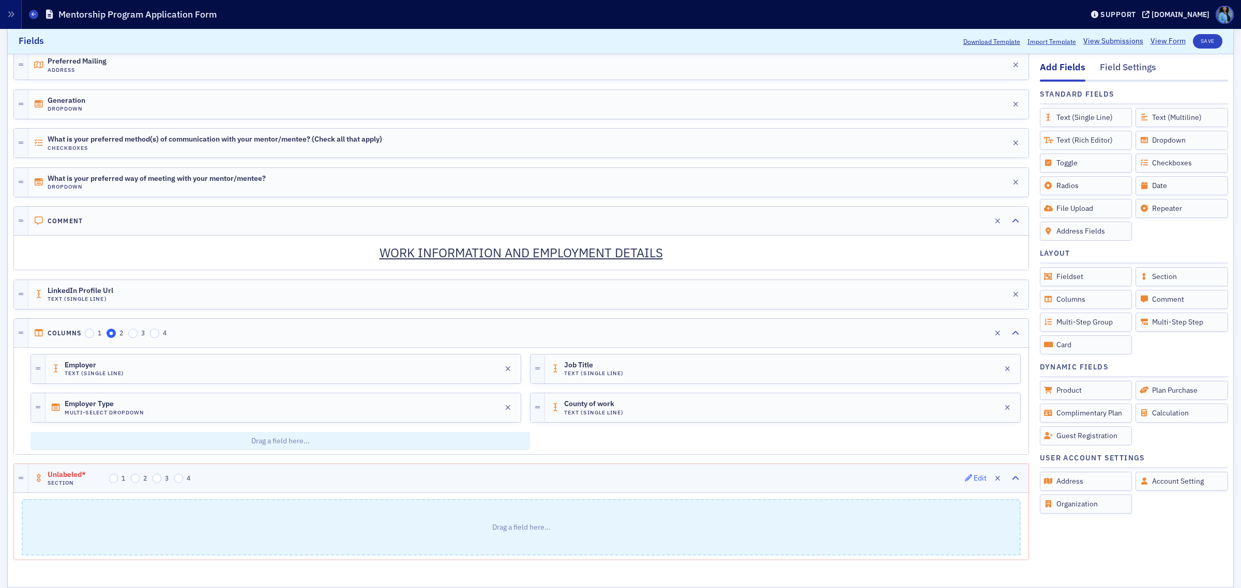
click at [973, 481] on div "Edit" at bounding box center [979, 479] width 13 height 6
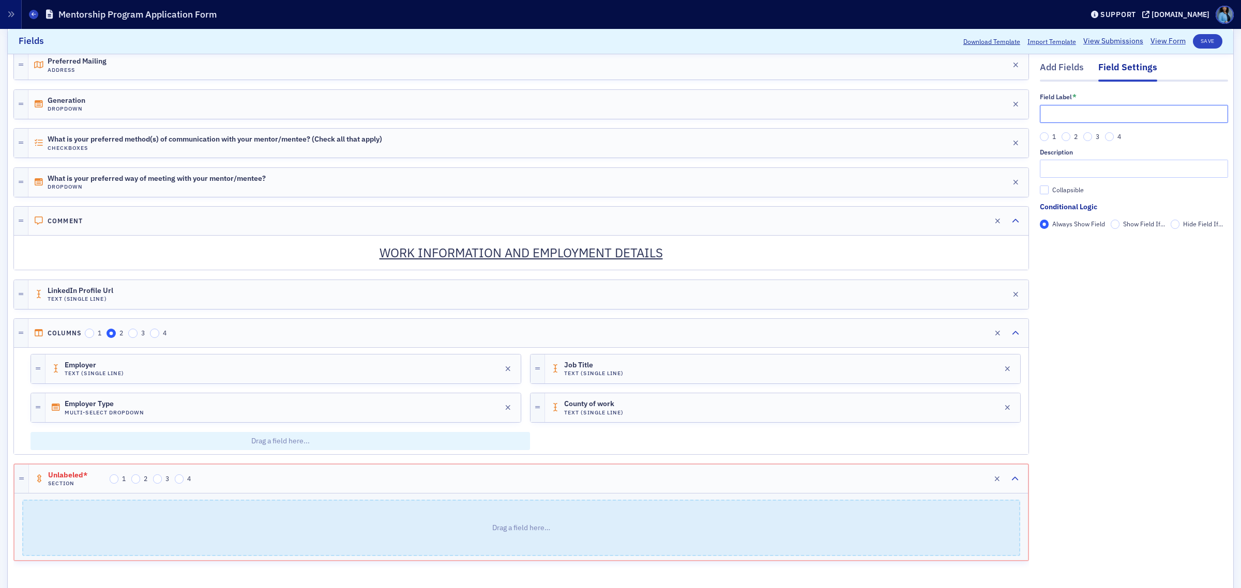
click at [1090, 114] on input "text" at bounding box center [1133, 114] width 188 height 18
type input "Students"
click at [1039, 64] on div "Add Fields" at bounding box center [1061, 70] width 44 height 19
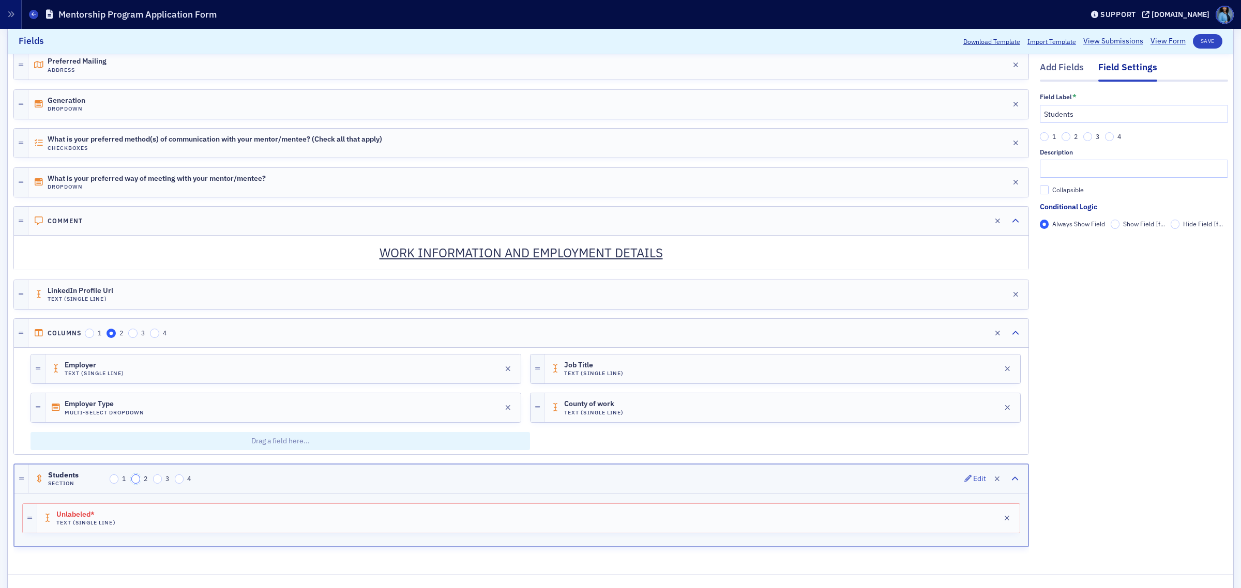
click at [136, 484] on input "2" at bounding box center [135, 479] width 9 height 9
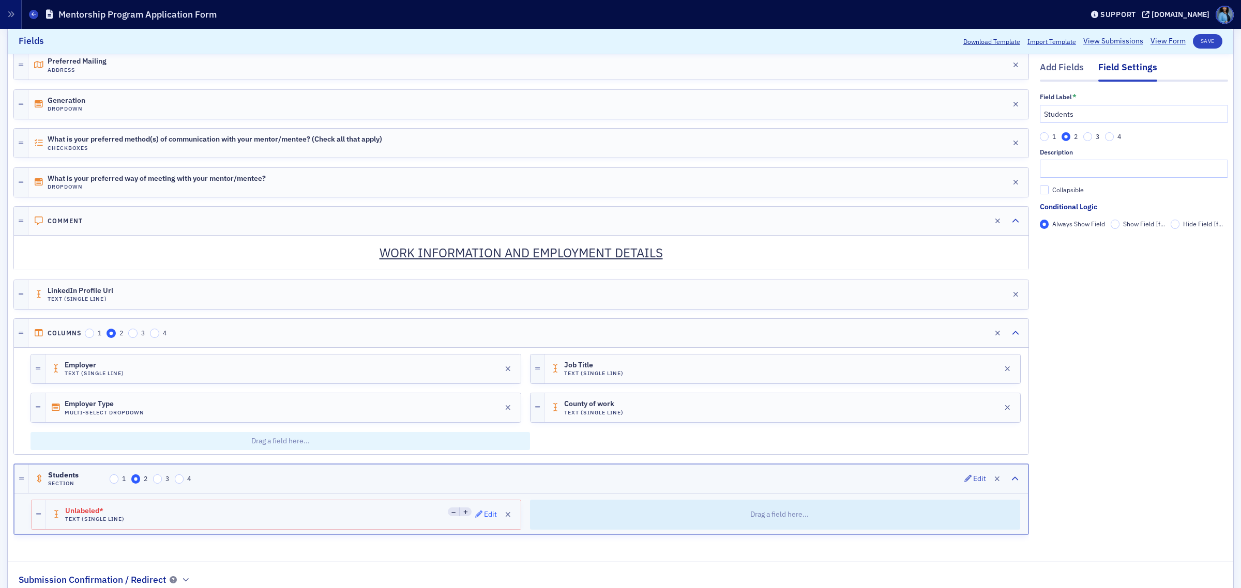
click at [484, 516] on div "Edit" at bounding box center [490, 515] width 13 height 6
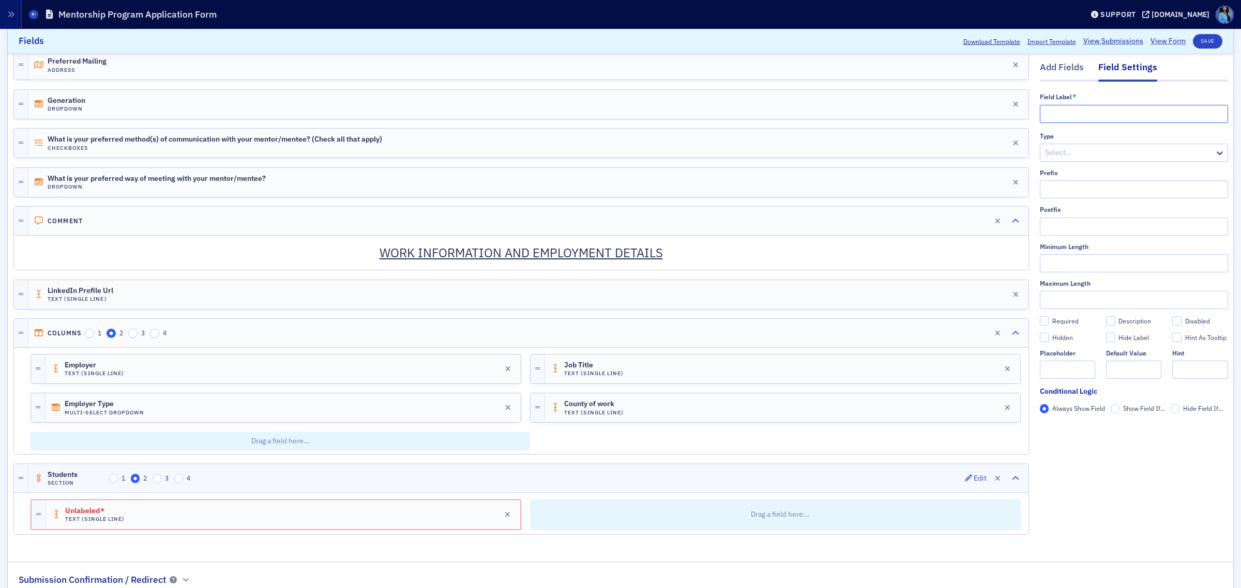
click at [1042, 109] on input "text" at bounding box center [1133, 114] width 188 height 18
paste input "College/[GEOGRAPHIC_DATA]"
type input "College/[GEOGRAPHIC_DATA]"
click at [1056, 68] on div "Add Fields" at bounding box center [1061, 70] width 44 height 19
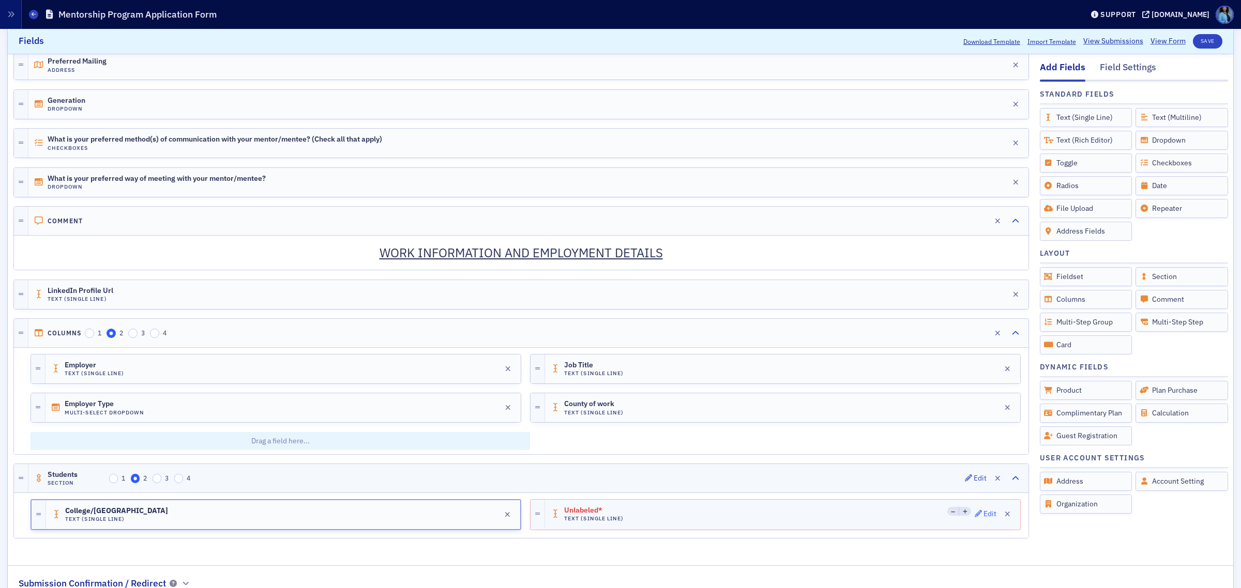
click at [974, 517] on icon "button" at bounding box center [977, 513] width 7 height 7
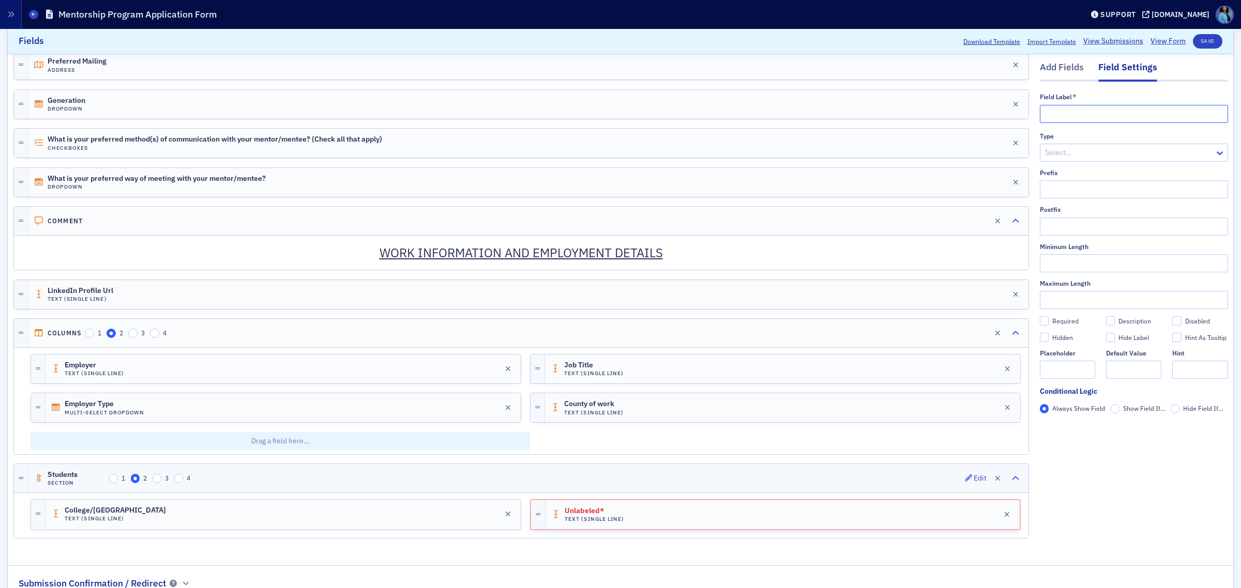
click at [1056, 119] on input "text" at bounding box center [1133, 114] width 188 height 18
paste input "Classification (freshman, sophomore, junior, senior, graduate student)"
type input "Classification (freshman, sophomore, junior, senior, graduate student)"
click at [1200, 42] on button "Save" at bounding box center [1206, 41] width 29 height 14
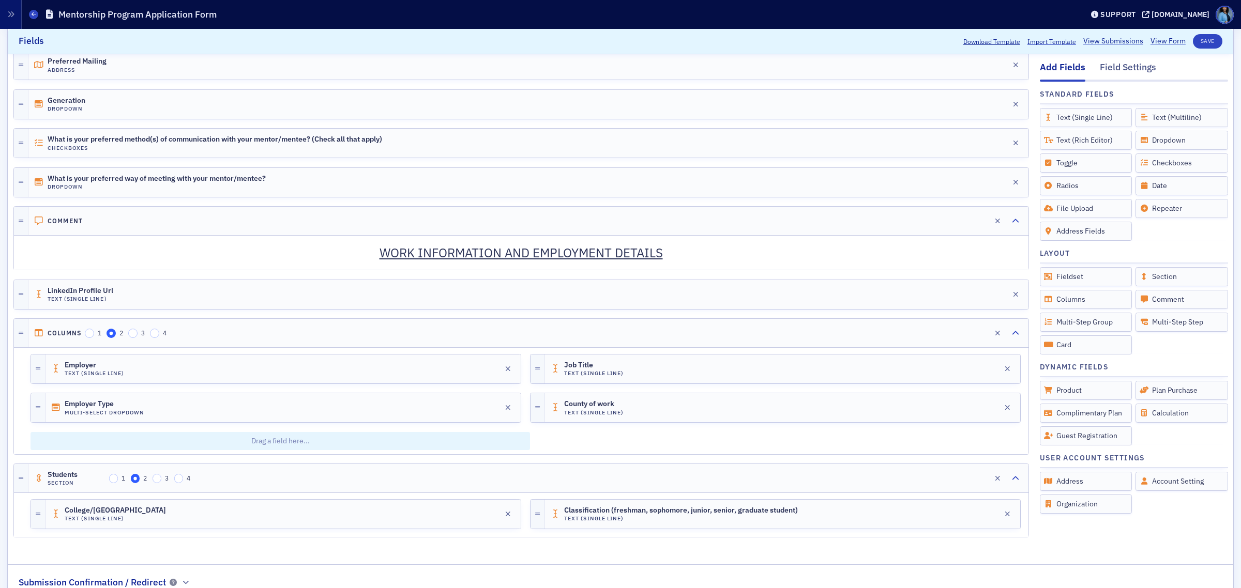
scroll to position [543, 0]
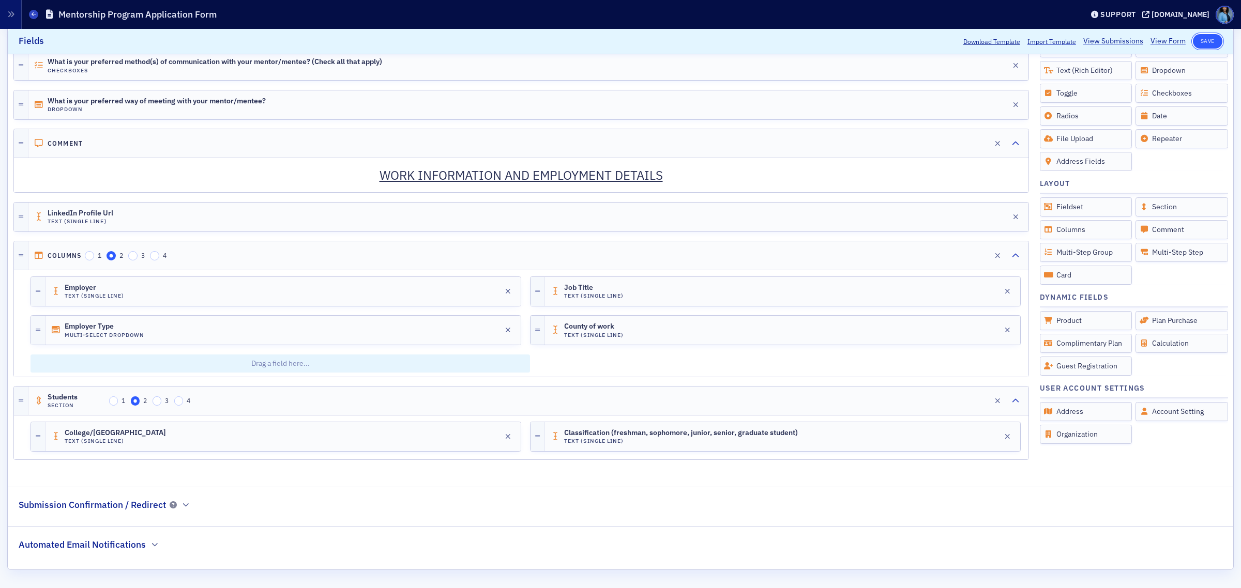
click at [1202, 40] on button "Save" at bounding box center [1206, 41] width 29 height 14
click at [475, 327] on icon "button" at bounding box center [478, 330] width 7 height 7
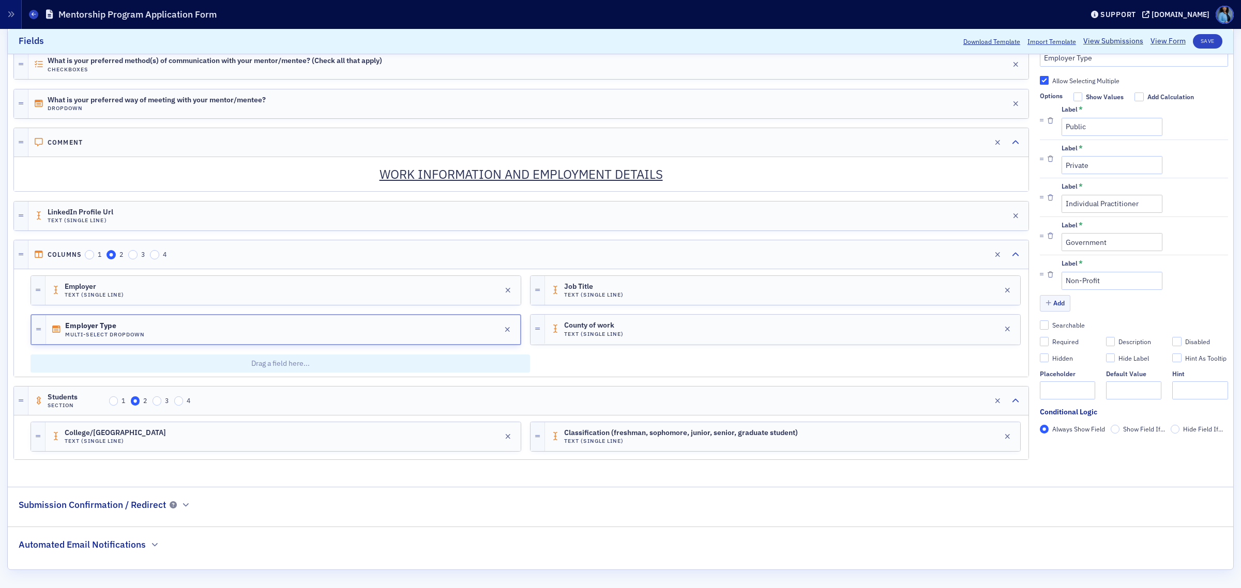
scroll to position [479, 0]
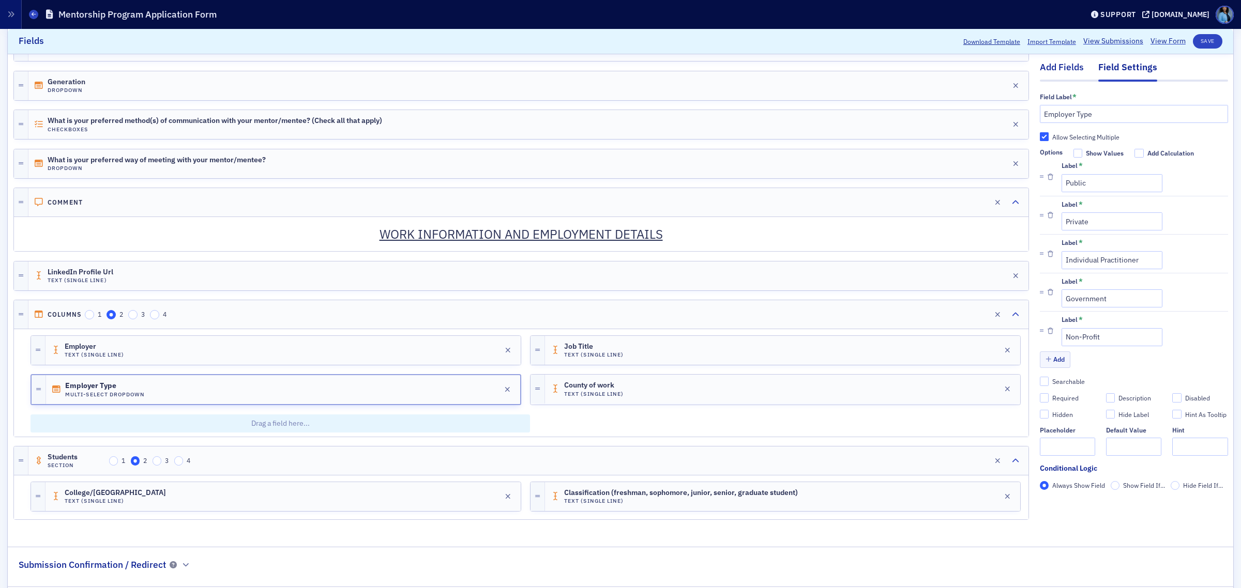
click at [1048, 72] on div "Add Fields" at bounding box center [1061, 70] width 44 height 19
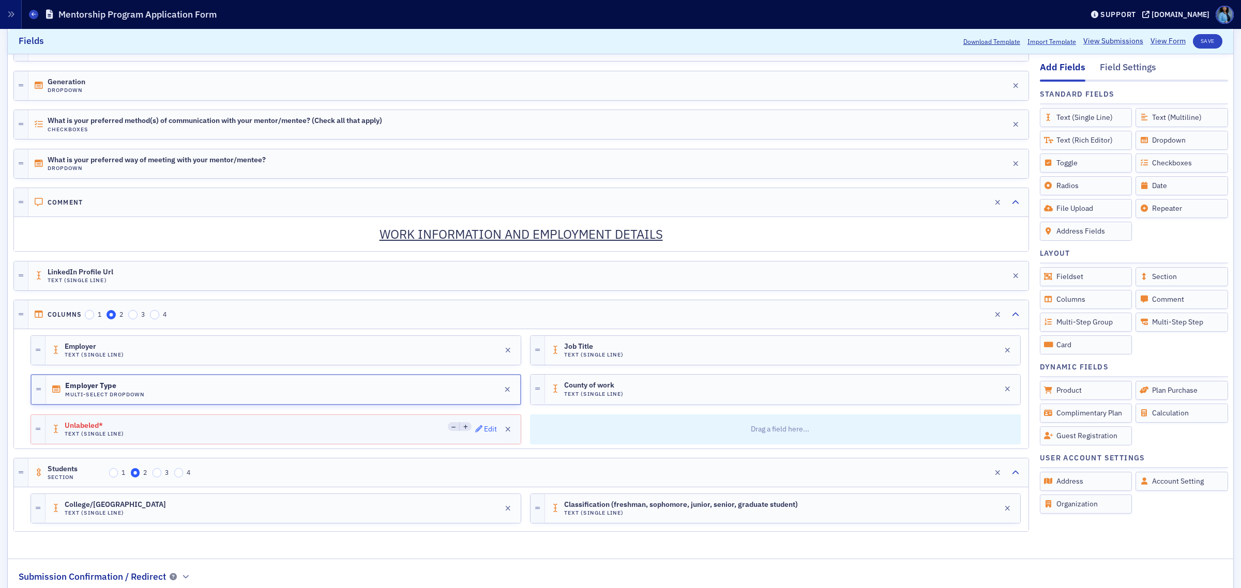
click at [484, 432] on div "Edit" at bounding box center [490, 429] width 13 height 6
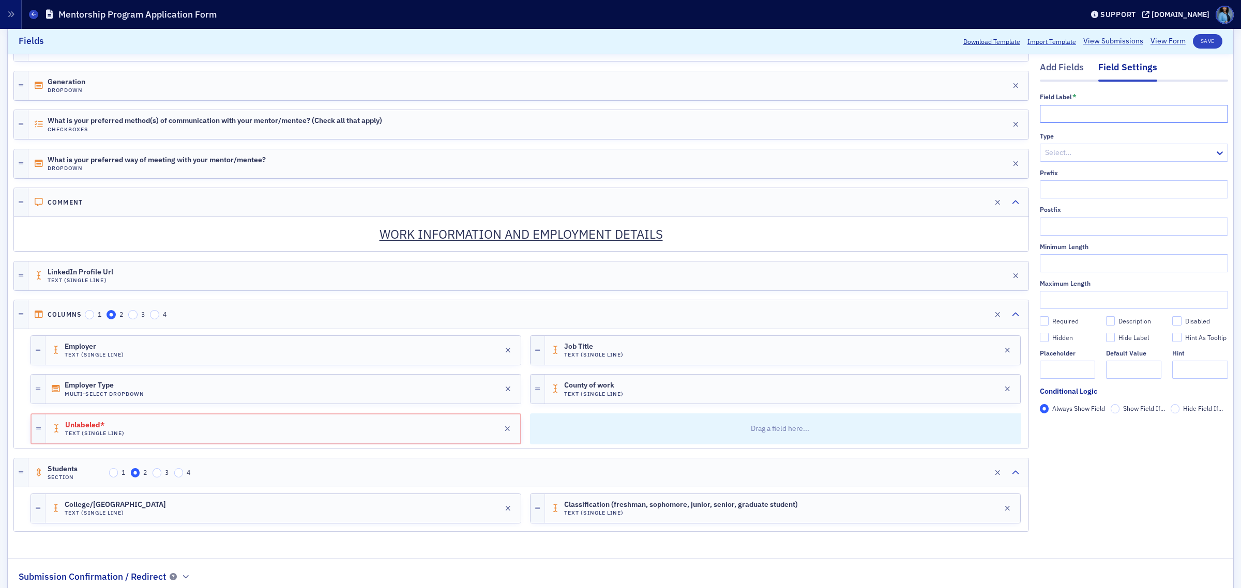
click at [1099, 110] on input "text" at bounding box center [1133, 114] width 188 height 18
type input "Other Employer Type"
click at [1198, 37] on button "Save" at bounding box center [1206, 41] width 29 height 14
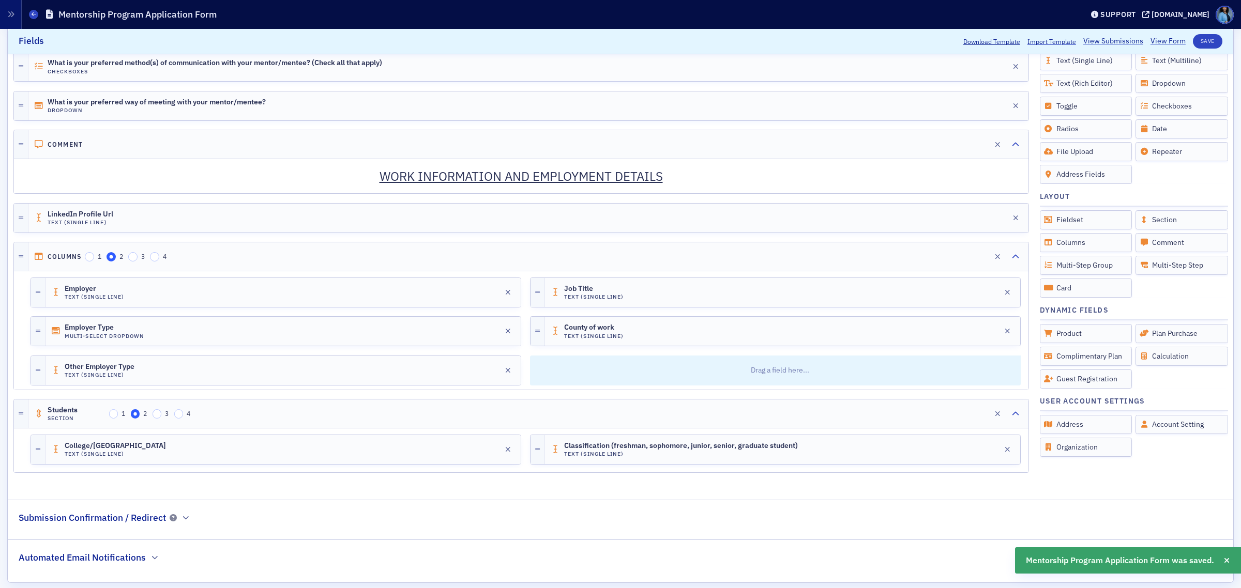
scroll to position [565, 0]
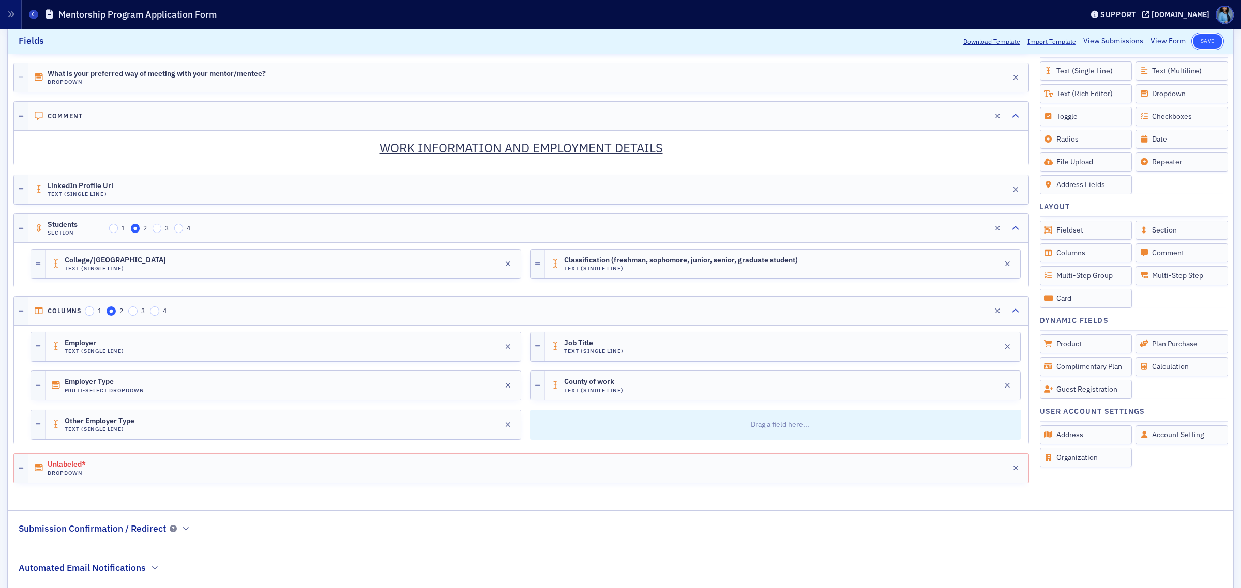
click at [1194, 47] on button "Save" at bounding box center [1206, 41] width 29 height 14
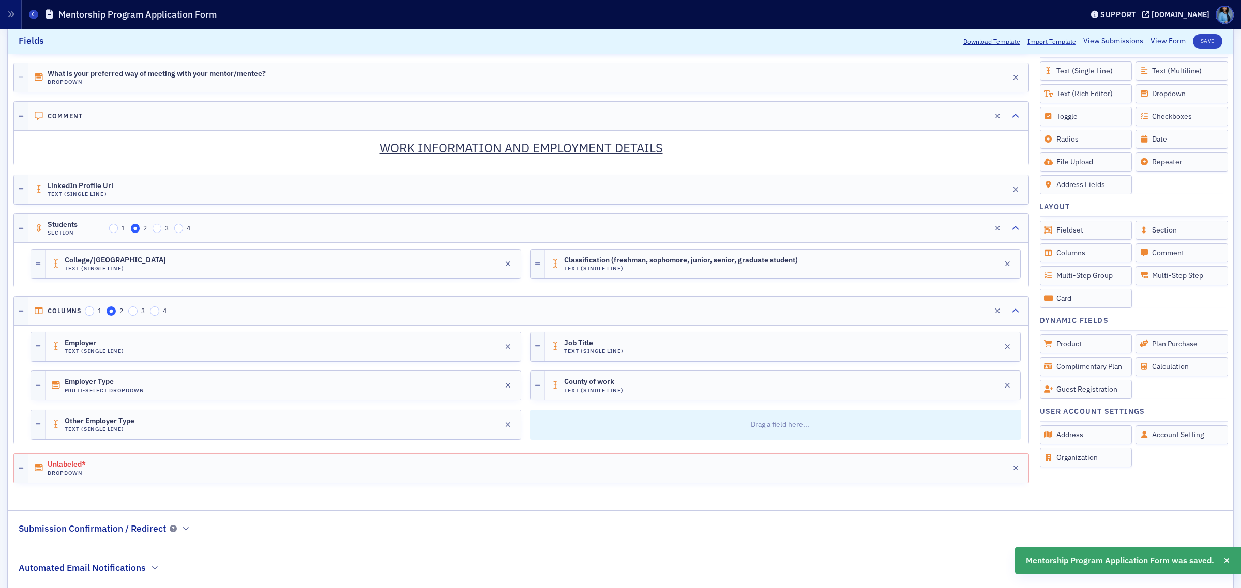
click at [1156, 43] on link "View Form" at bounding box center [1167, 41] width 35 height 11
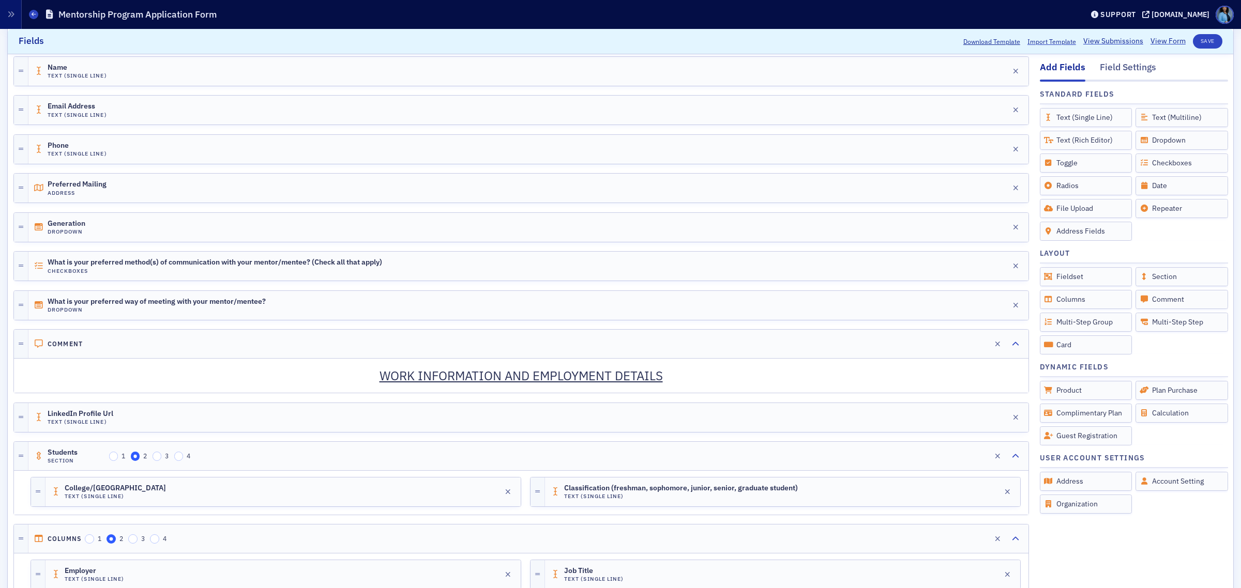
scroll to position [307, 0]
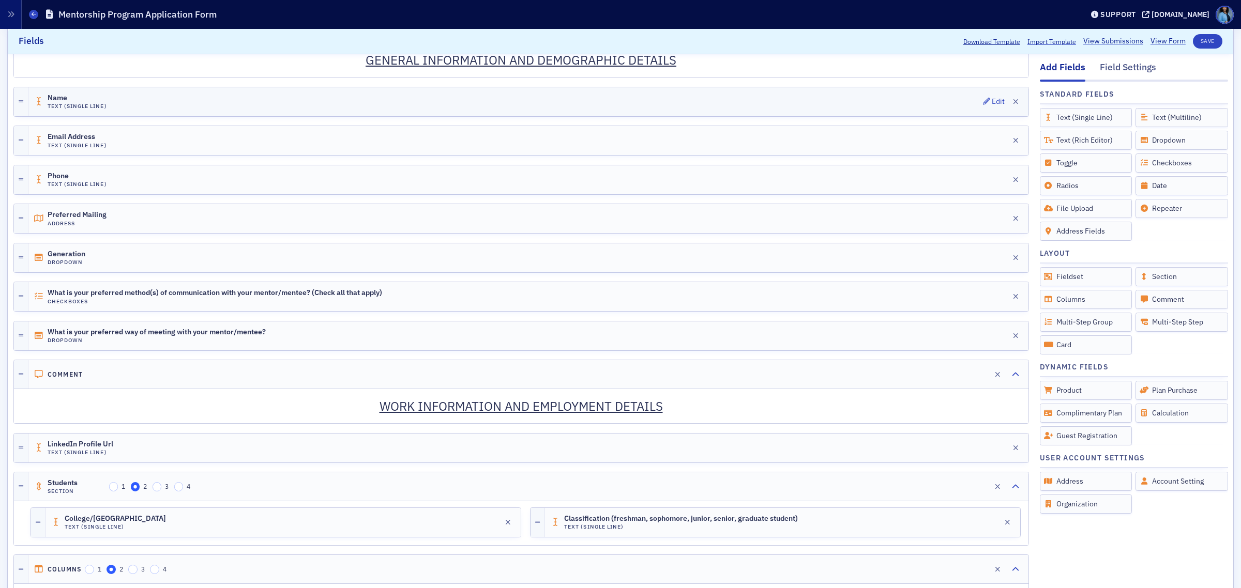
click at [141, 108] on div "Name Text (Single Line) Edit" at bounding box center [528, 101] width 1000 height 29
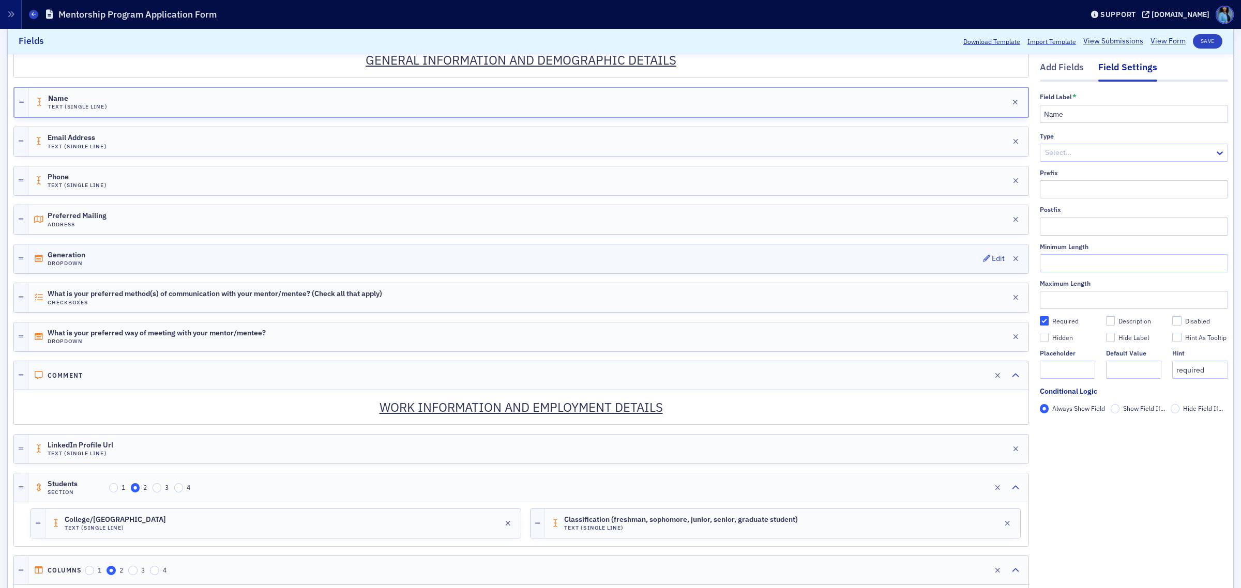
click at [101, 267] on h4 "Dropdown" at bounding box center [77, 263] width 58 height 7
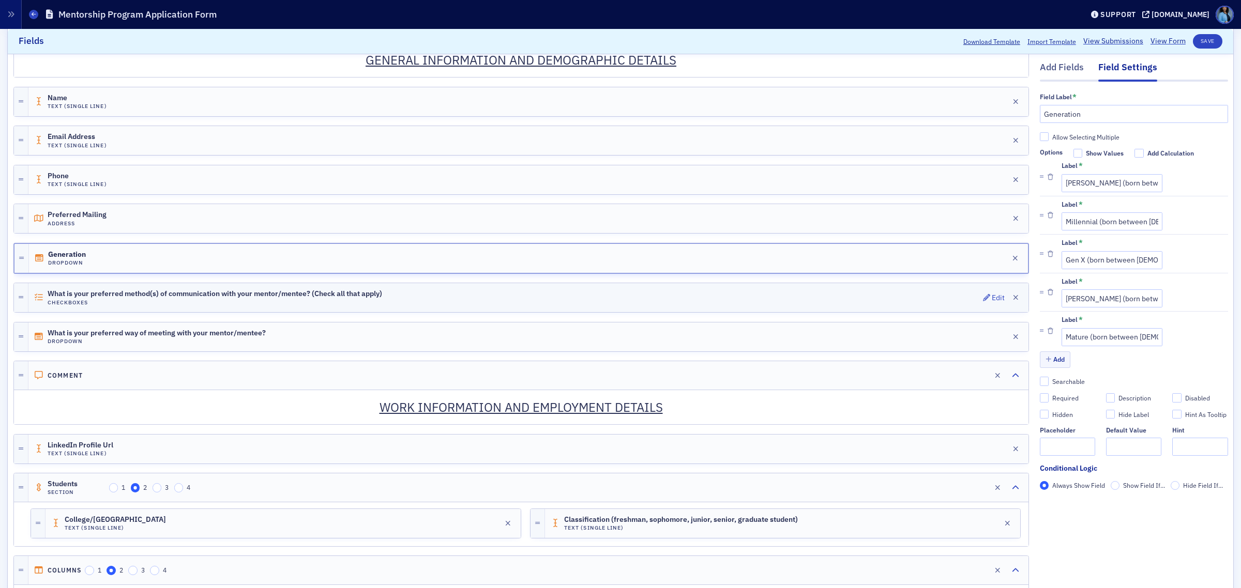
click at [91, 301] on h4 "Checkboxes" at bounding box center [215, 302] width 334 height 7
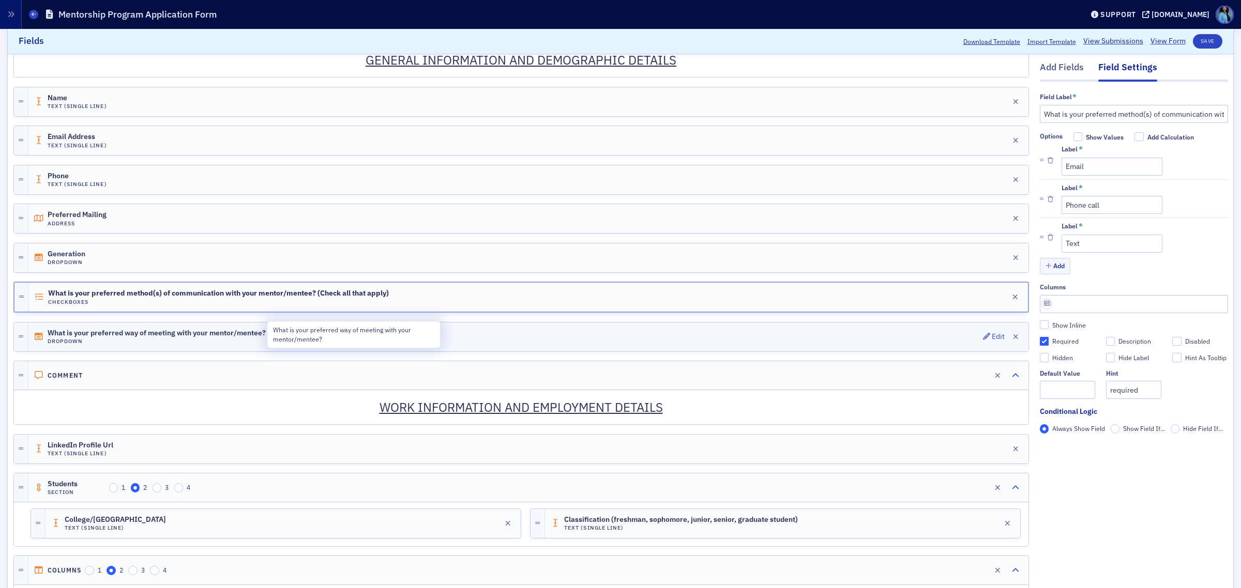
click at [82, 337] on span "What is your preferred way of meeting with your mentor/mentee?" at bounding box center [157, 333] width 218 height 8
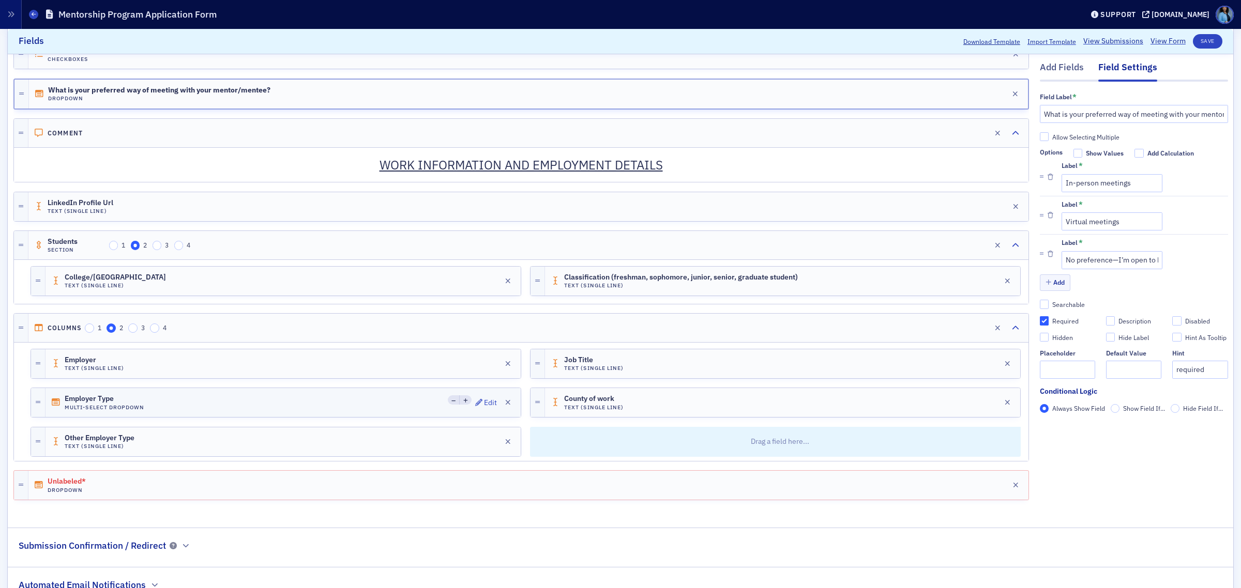
scroll to position [604, 0]
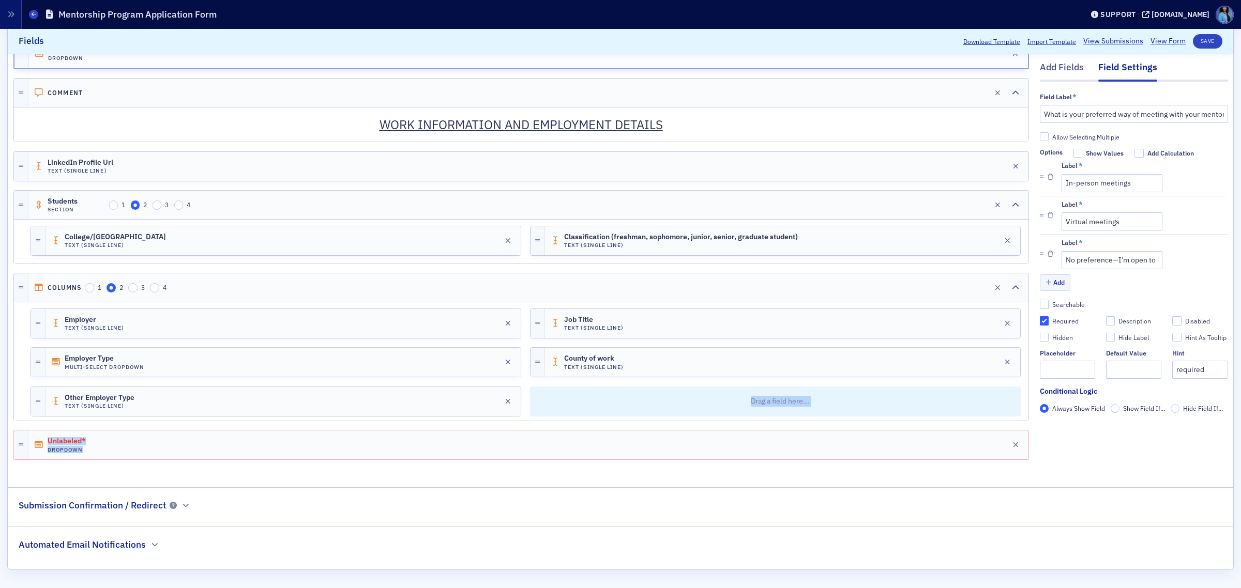
drag, startPoint x: 140, startPoint y: 446, endPoint x: 667, endPoint y: 398, distance: 529.4
click at [667, 398] on div "Comment Edit ARCPA Mentor - Mentee Application 2026/2027 Would you like to appl…" at bounding box center [520, 42] width 1015 height 854
click at [497, 467] on div at bounding box center [520, 464] width 1015 height 9
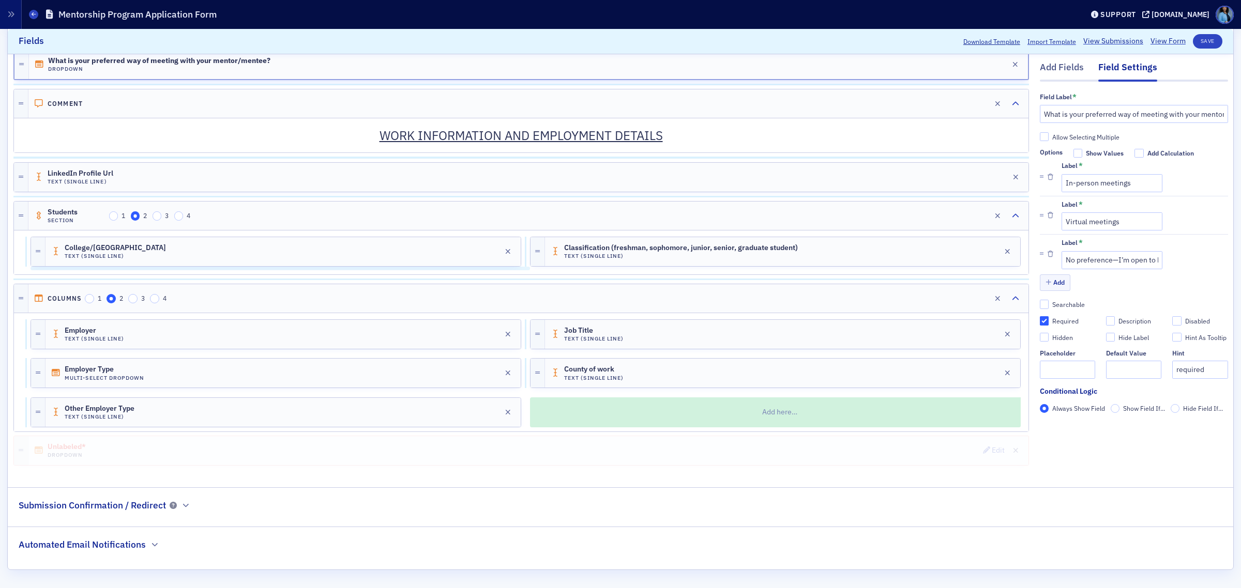
scroll to position [583, 0]
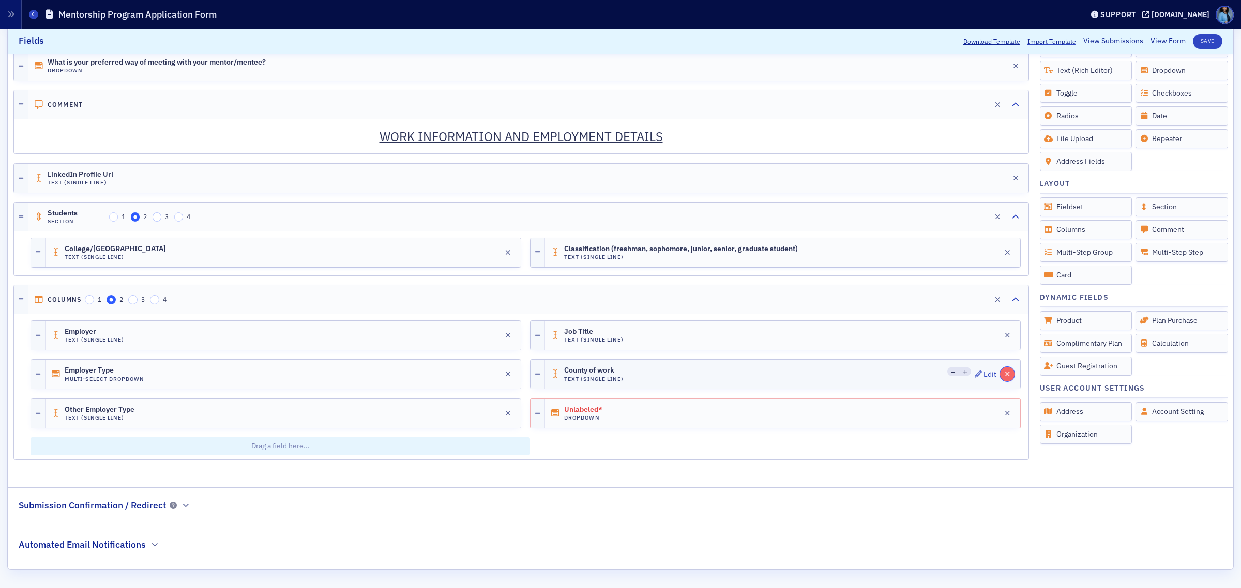
click at [1004, 373] on icon "button" at bounding box center [1007, 374] width 6 height 7
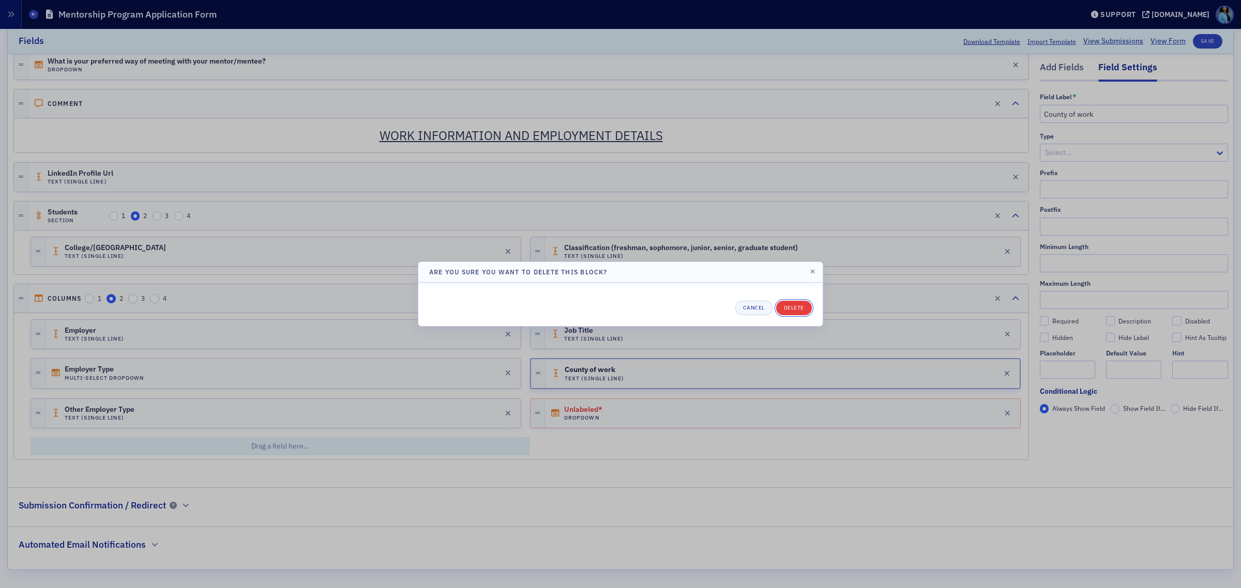
click at [795, 309] on button "Delete" at bounding box center [794, 308] width 36 height 14
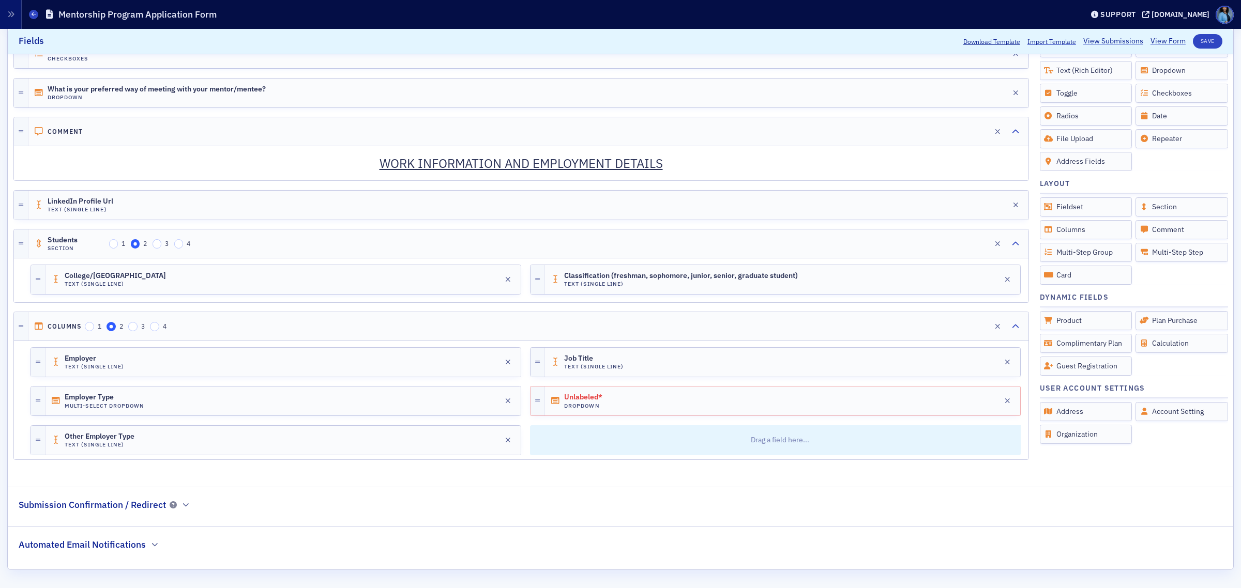
scroll to position [565, 0]
click at [974, 397] on icon "button" at bounding box center [977, 400] width 7 height 7
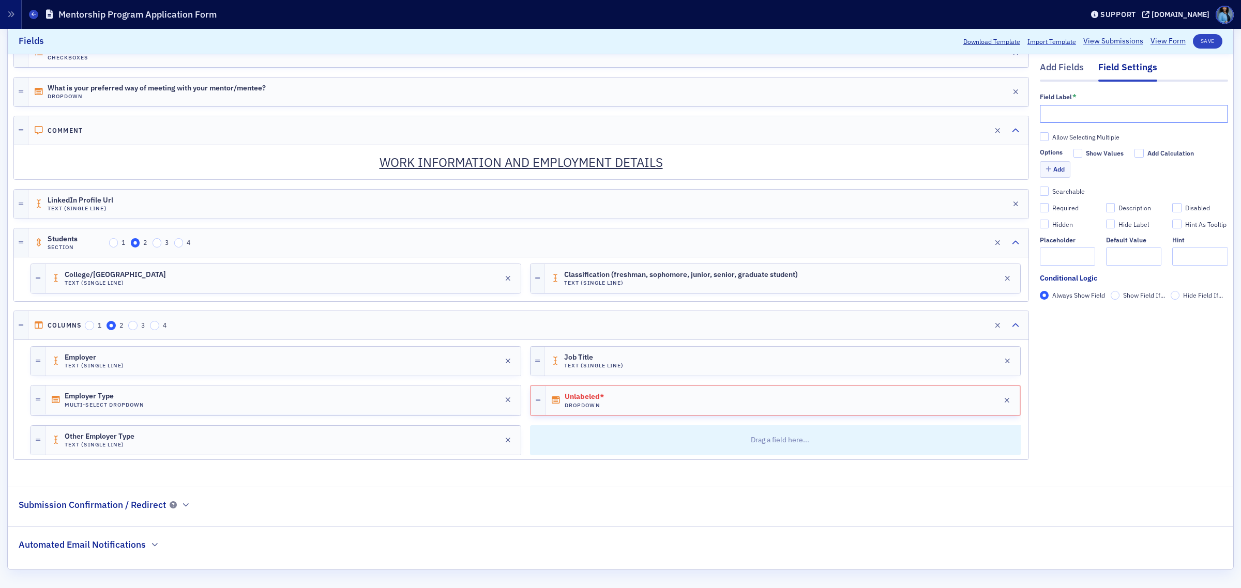
click at [1074, 115] on input "text" at bounding box center [1133, 114] width 188 height 18
paste input "Area of Accounting"
type input "Area of Accounting"
click at [1050, 169] on button "Add" at bounding box center [1054, 170] width 31 height 16
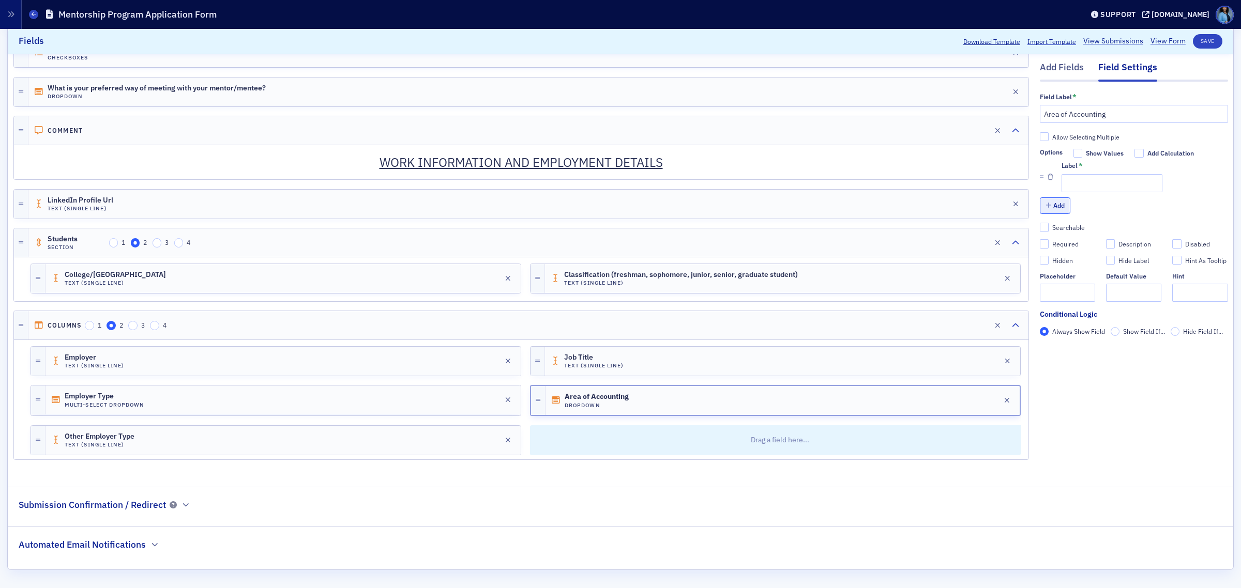
click at [1039, 199] on button "Add" at bounding box center [1054, 206] width 31 height 16
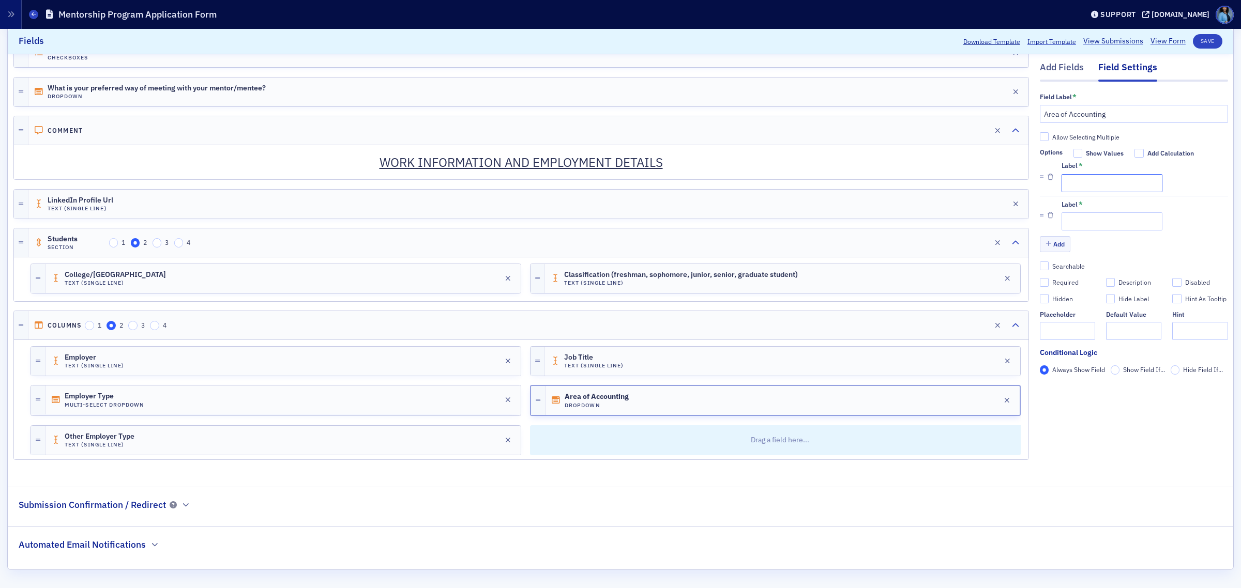
click at [1075, 181] on input "Label *" at bounding box center [1111, 183] width 101 height 18
paste input "Corporate Accounting"
type input "Corporate Accounting"
click at [1039, 137] on input "Allow Selecting Multiple" at bounding box center [1043, 136] width 9 height 9
checkbox input "true"
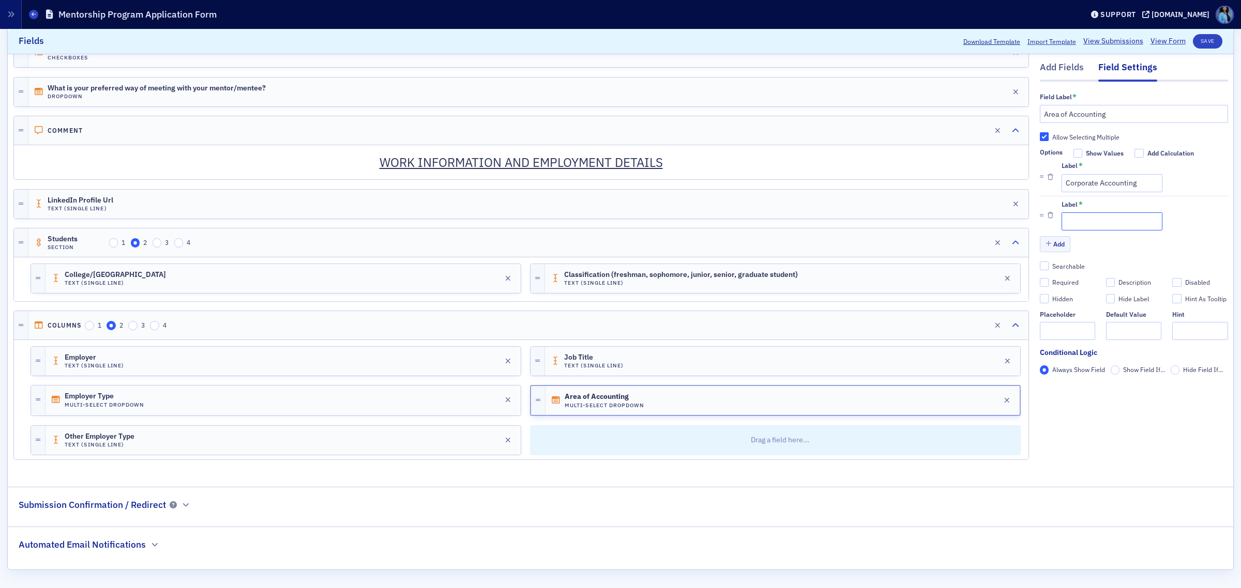
click at [1100, 226] on input "Label *" at bounding box center [1111, 222] width 101 height 18
paste input "Audit"
type input "Audit"
click at [1042, 244] on button "Add" at bounding box center [1054, 244] width 31 height 16
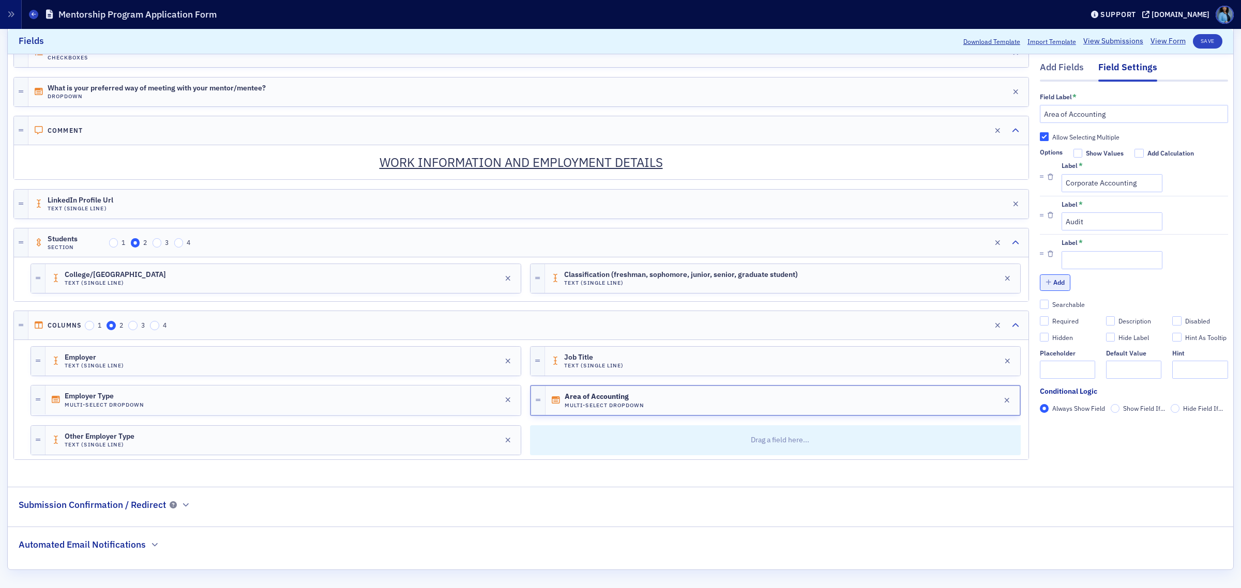
click at [1043, 282] on button "Add" at bounding box center [1054, 283] width 31 height 16
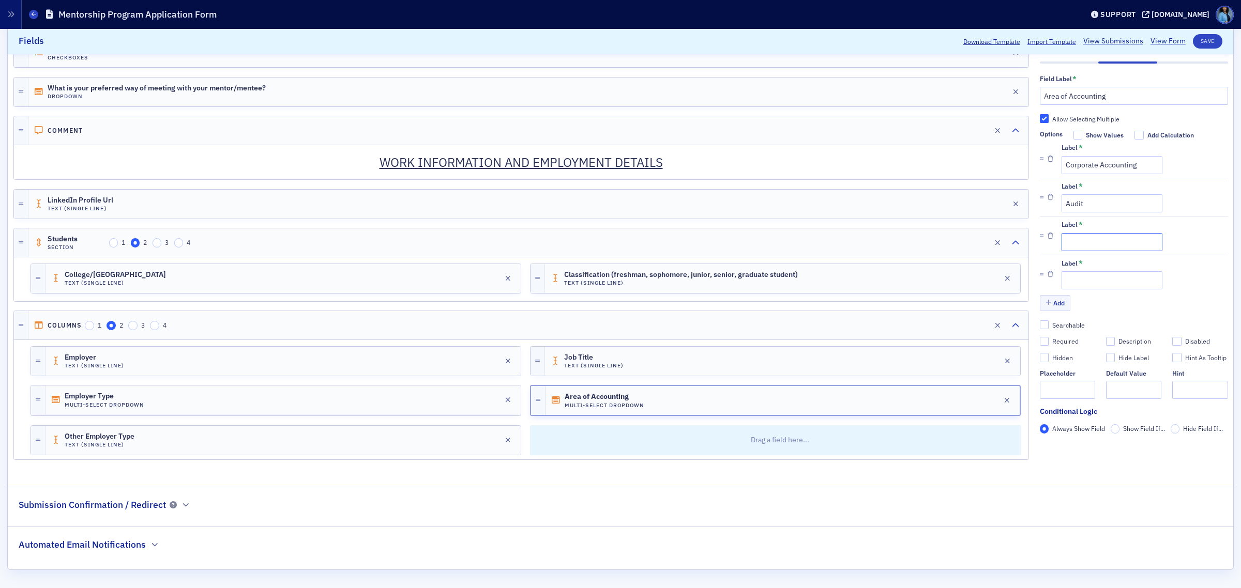
click at [1120, 243] on input "Label *" at bounding box center [1111, 242] width 101 height 18
paste input "Tax"
type input "Tax"
click at [1078, 282] on input "Label *" at bounding box center [1111, 280] width 101 height 18
paste input "Finance"
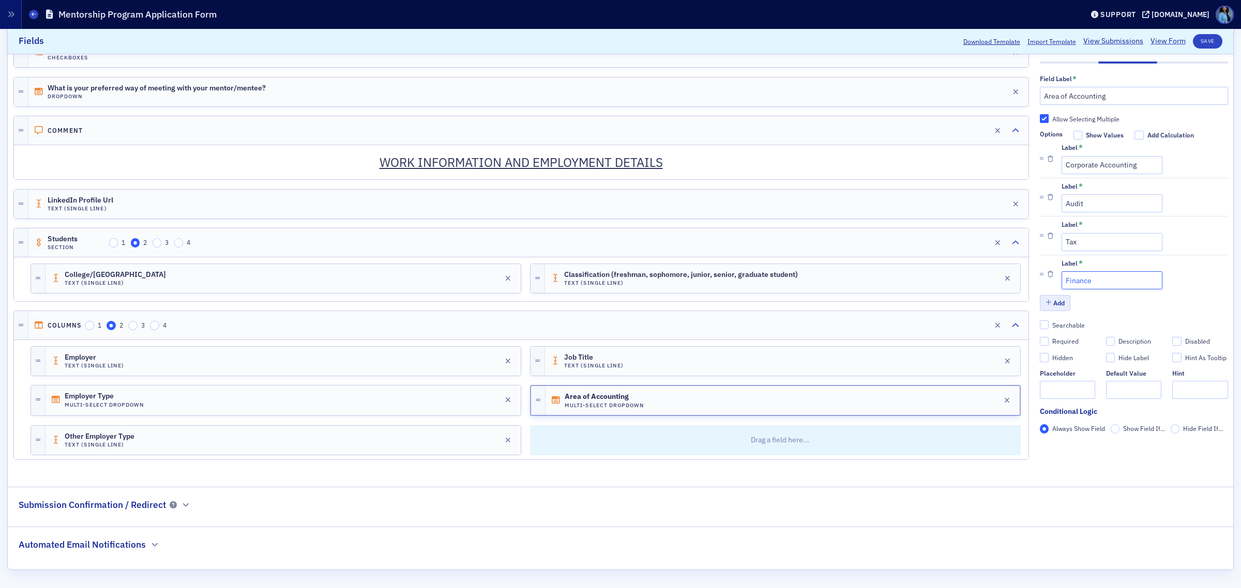
type input "Finance"
click at [1042, 305] on button "Add" at bounding box center [1054, 303] width 31 height 16
click at [1048, 308] on button "Add" at bounding box center [1054, 303] width 31 height 16
click at [1076, 243] on input "Label *" at bounding box center [1111, 242] width 101 height 18
paste input "Consulting"
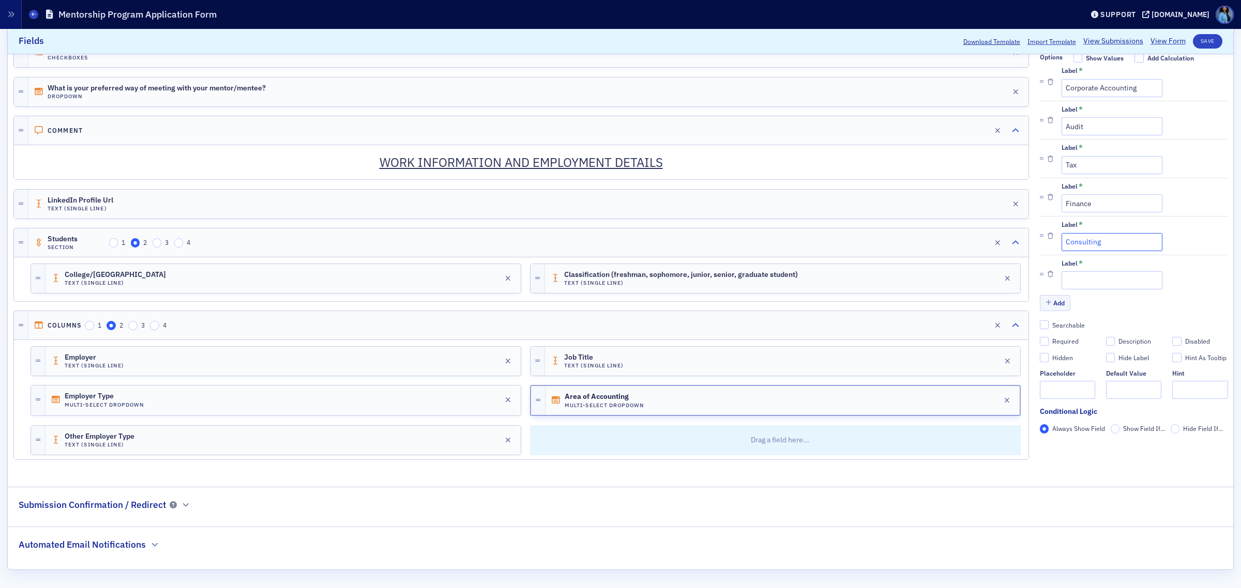
type input "Consulting"
click at [1101, 285] on input "Label *" at bounding box center [1111, 280] width 101 height 18
paste input "Retired"
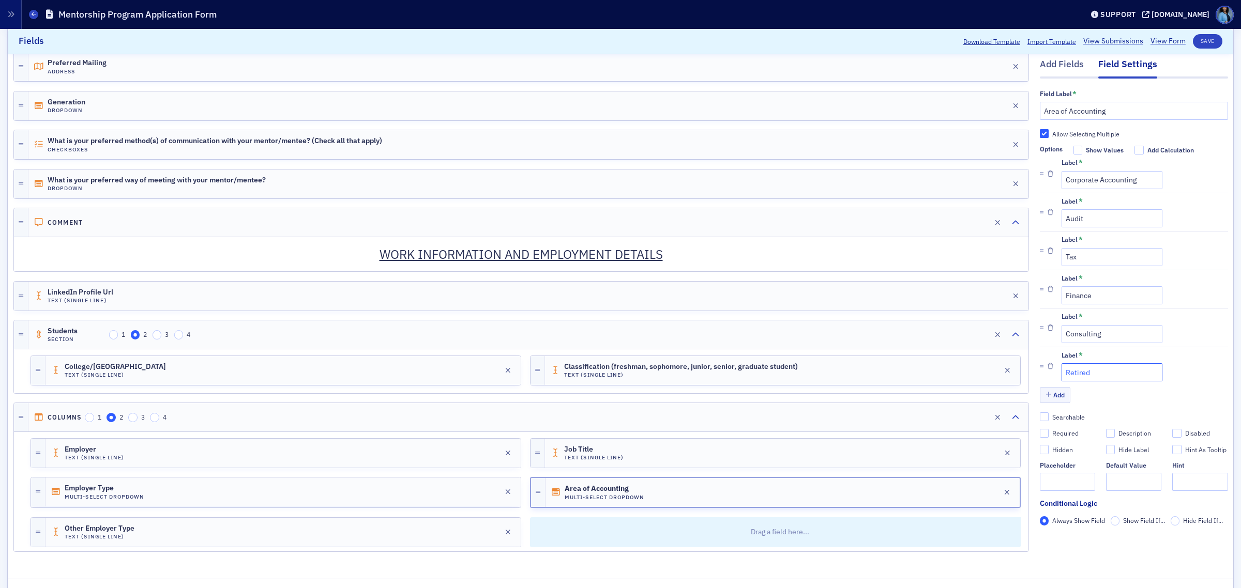
scroll to position [436, 0]
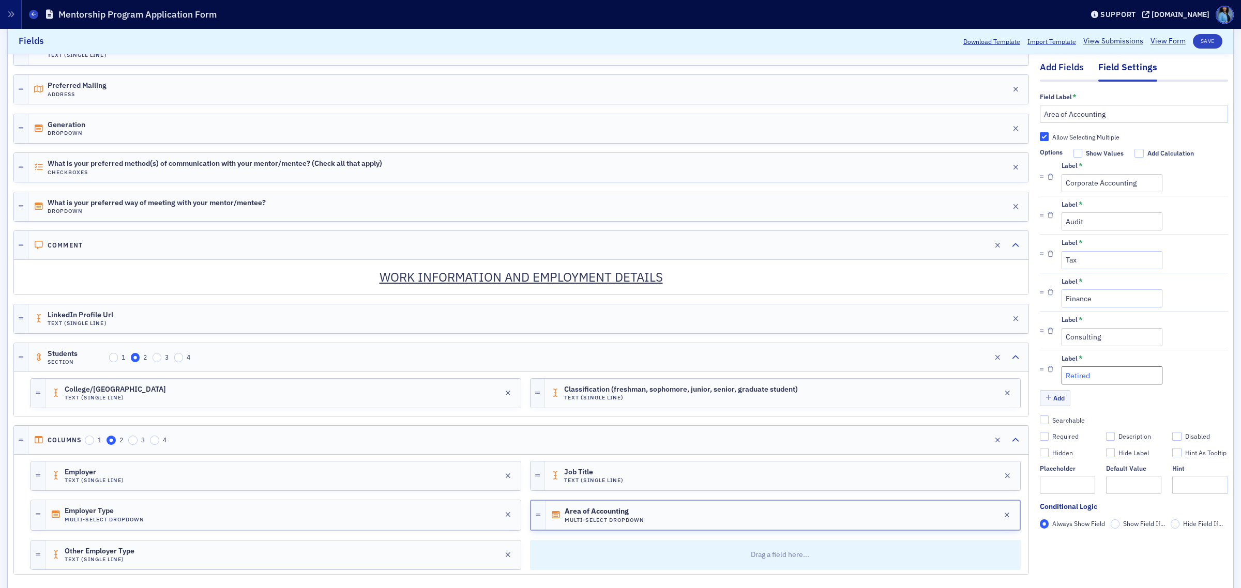
type input "Retired"
click at [1050, 75] on div "Add Fields" at bounding box center [1061, 70] width 44 height 19
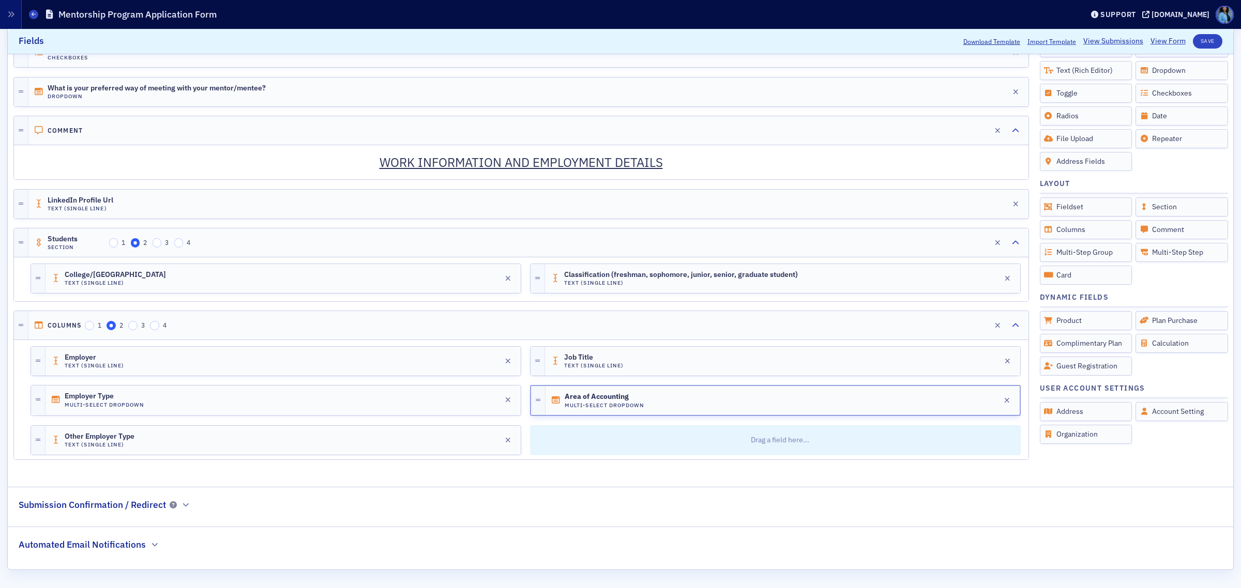
scroll to position [565, 0]
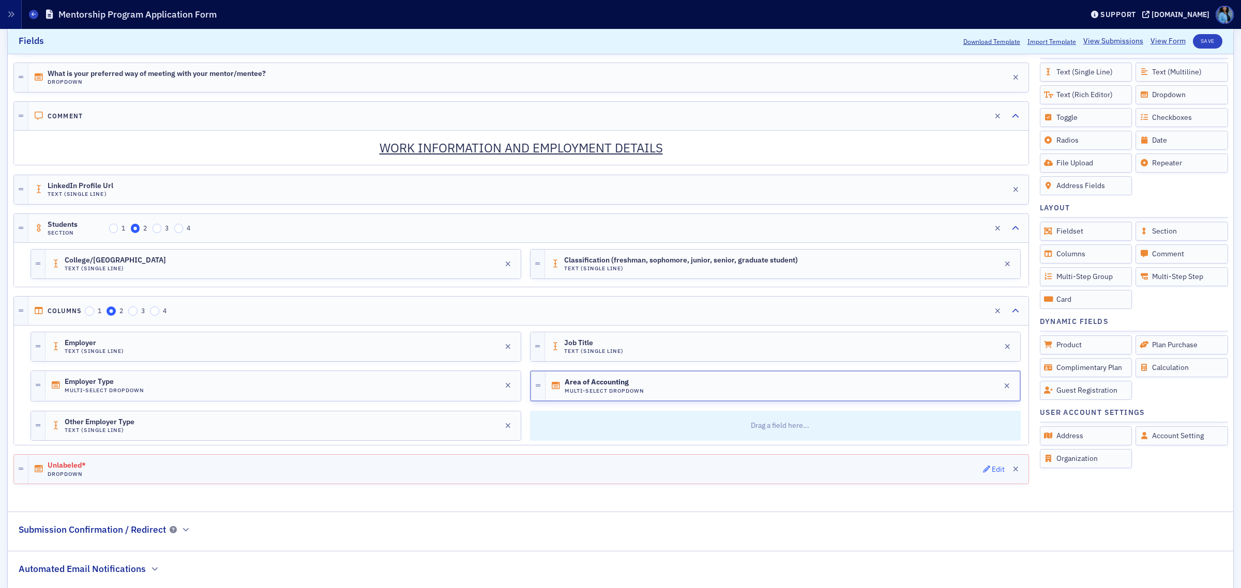
click at [983, 477] on button "Edit" at bounding box center [994, 469] width 22 height 14
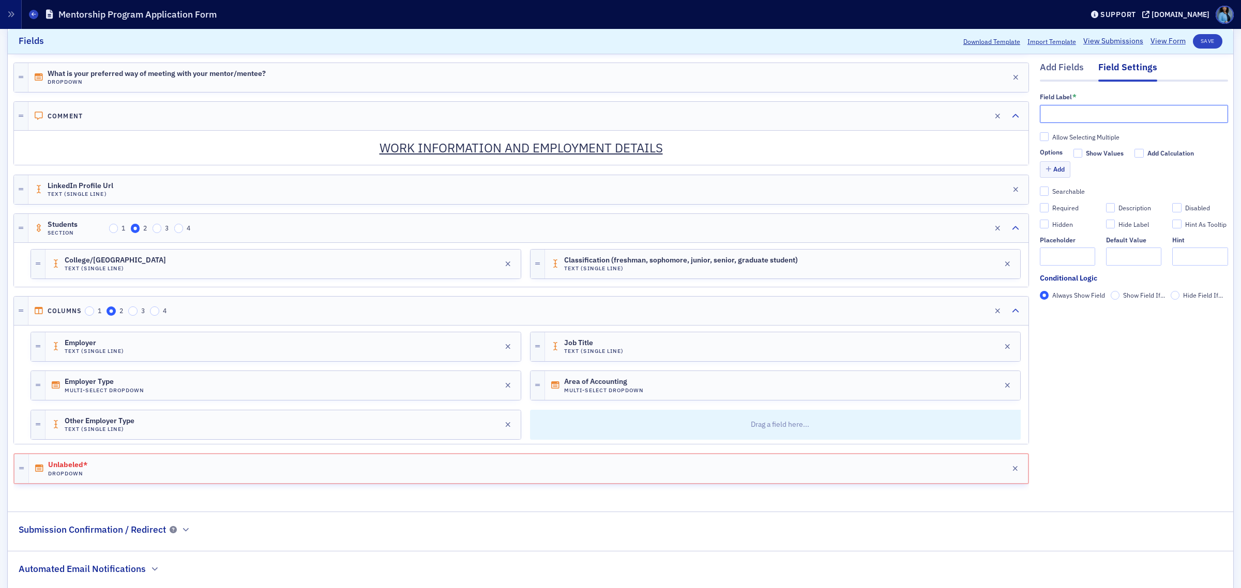
click at [1064, 112] on input "text" at bounding box center [1133, 114] width 188 height 18
paste input "Career Level"
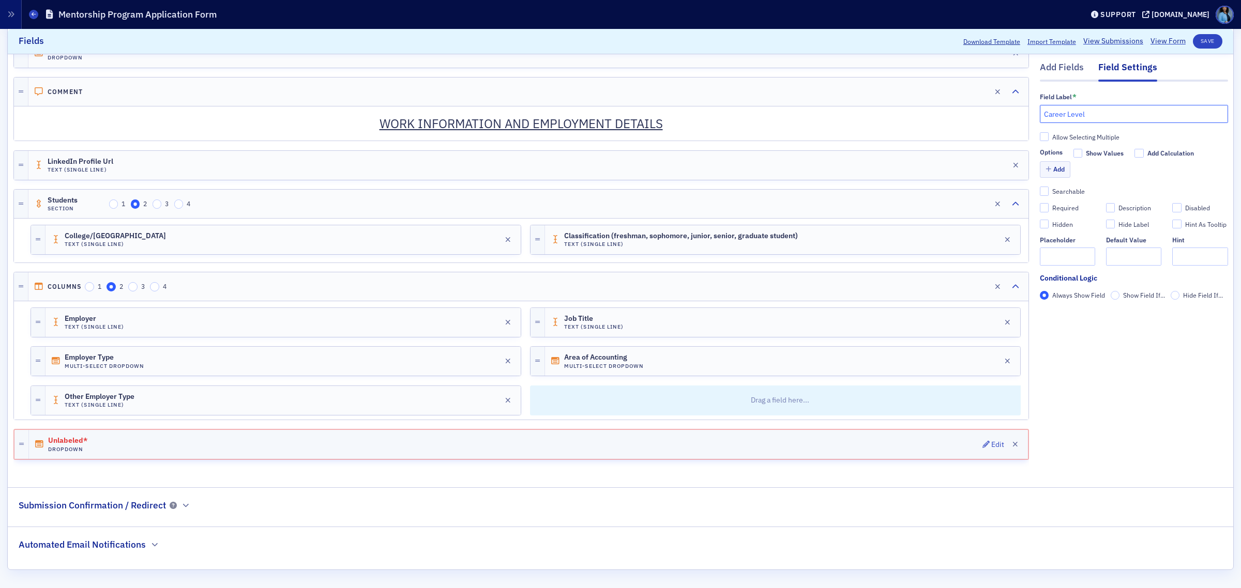
scroll to position [604, 0]
type input "Career Level"
click at [1050, 171] on button "Add" at bounding box center [1054, 170] width 31 height 16
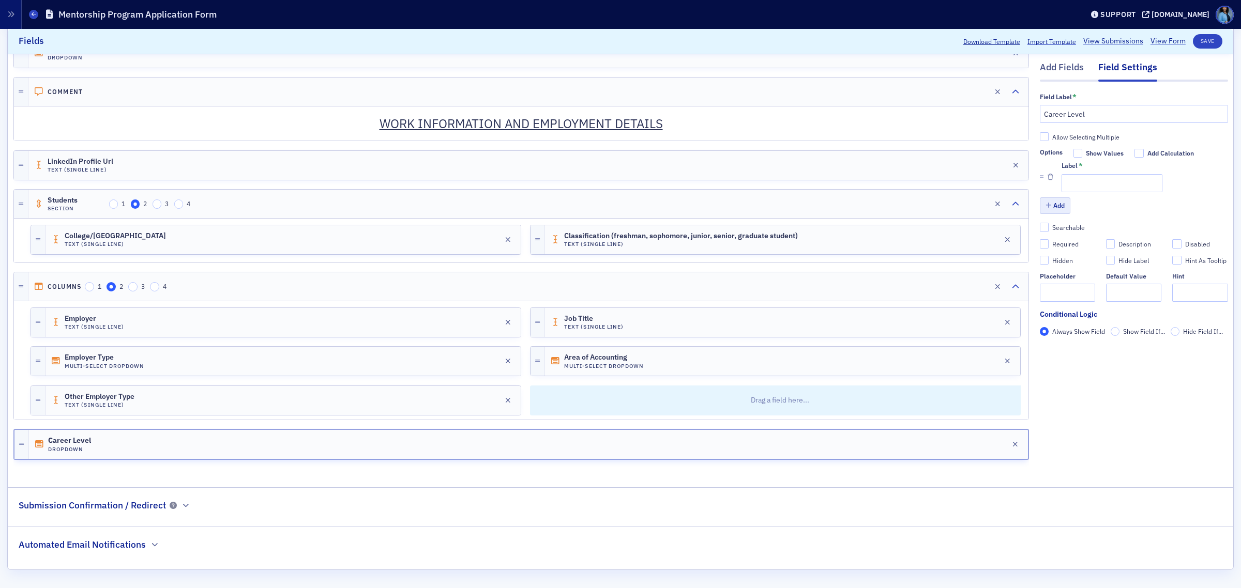
click at [1061, 170] on div "Label" at bounding box center [1069, 166] width 16 height 8
click at [1061, 174] on input "Label *" at bounding box center [1111, 183] width 101 height 18
click at [1044, 206] on button "Add" at bounding box center [1054, 206] width 31 height 16
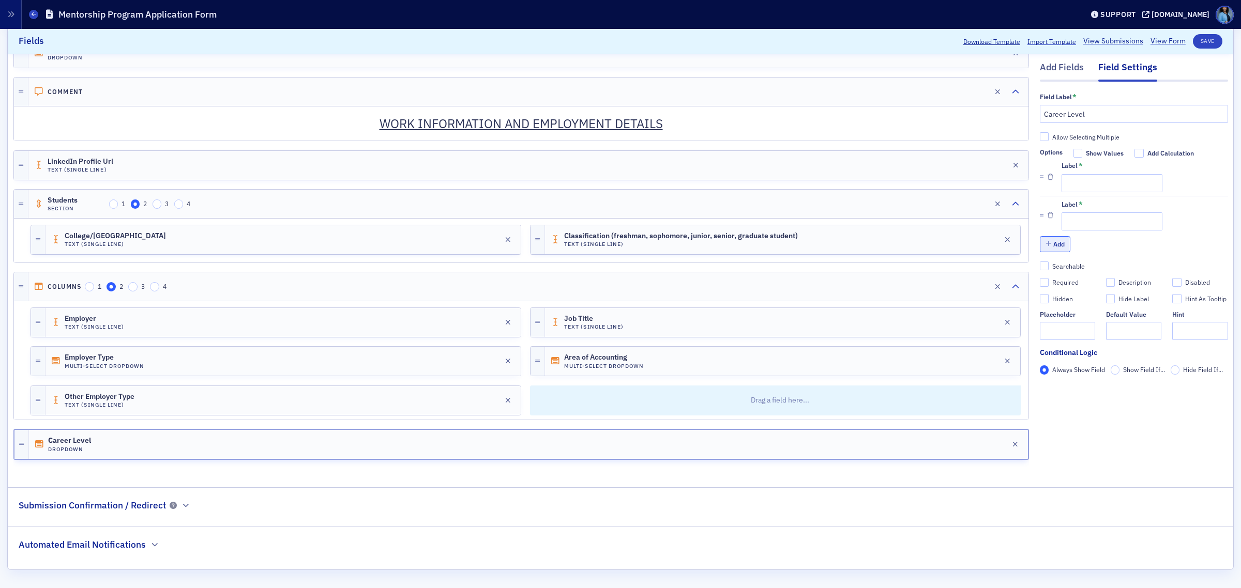
click at [1054, 246] on button "Add" at bounding box center [1054, 244] width 31 height 16
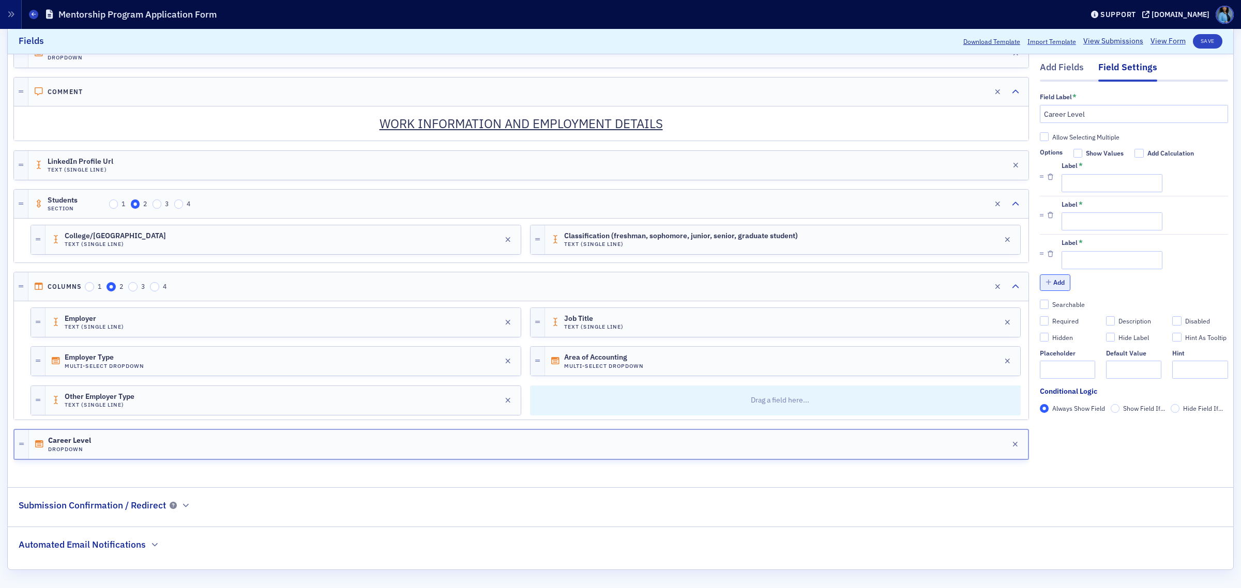
drag, startPoint x: 1047, startPoint y: 282, endPoint x: 1109, endPoint y: 303, distance: 65.2
click at [1047, 282] on button "Add" at bounding box center [1054, 283] width 31 height 16
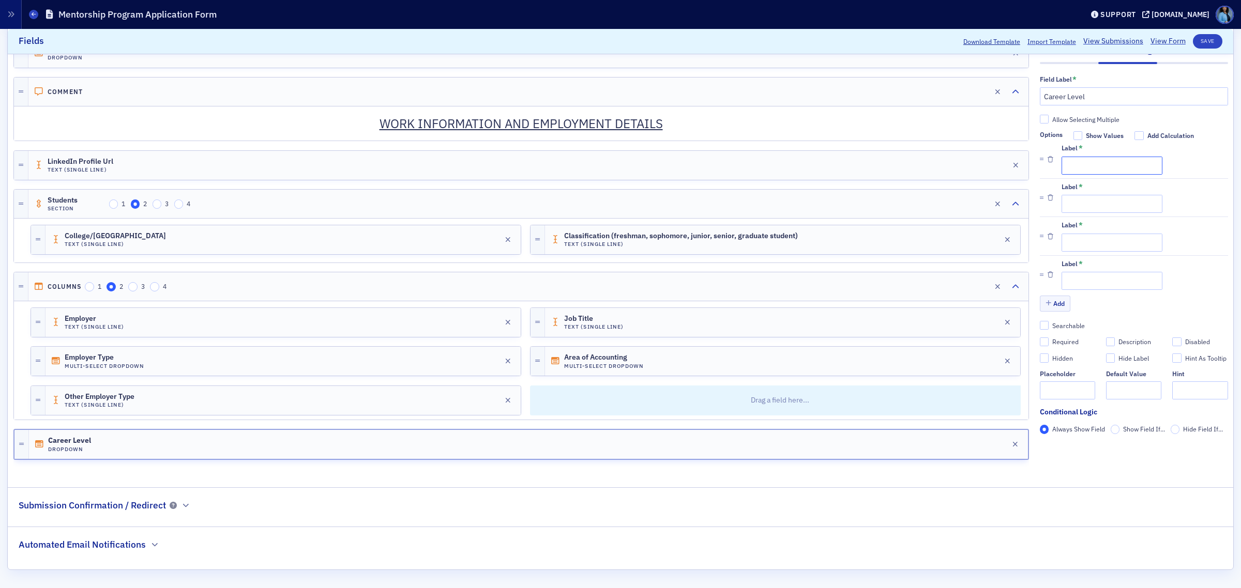
click at [1081, 163] on input "Label *" at bounding box center [1111, 165] width 101 height 18
paste input "Student"
type input "Student"
click at [1089, 205] on input "Label *" at bounding box center [1111, 204] width 101 height 18
paste input "1-3 Years Experience"
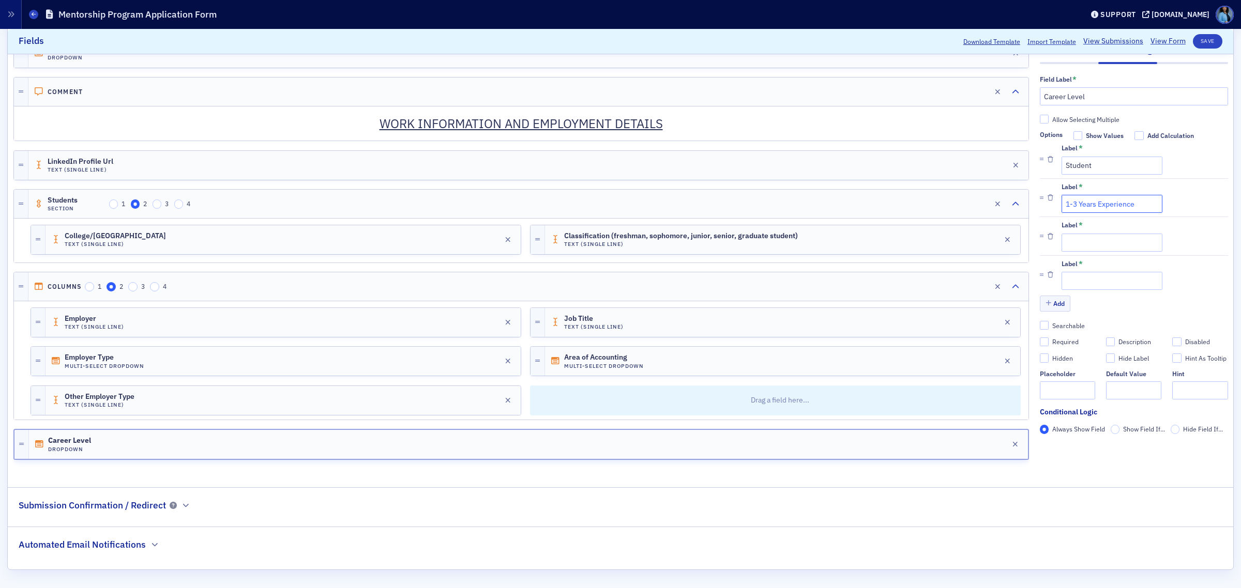
type input "1-3 Years Experience"
click at [1096, 241] on input "Label *" at bounding box center [1111, 242] width 101 height 18
paste input "3-5 Years Experience"
type input "3-5 Years Experience"
click at [1089, 278] on input "Label *" at bounding box center [1111, 281] width 101 height 18
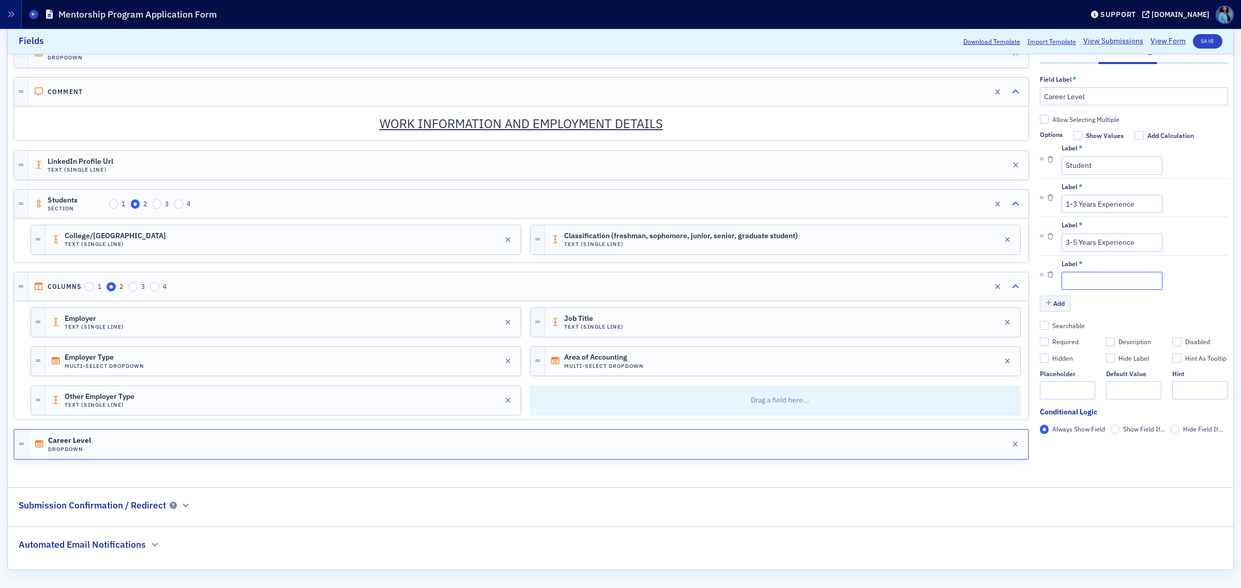
paste input "5-15 Years Experience"
type input "5-15 Years Experience"
click at [1061, 241] on input "3-5 Years Experience" at bounding box center [1111, 242] width 101 height 18
type input "4-5 Years Experience"
click at [1061, 278] on input "5-15 Years Experience" at bounding box center [1111, 281] width 101 height 18
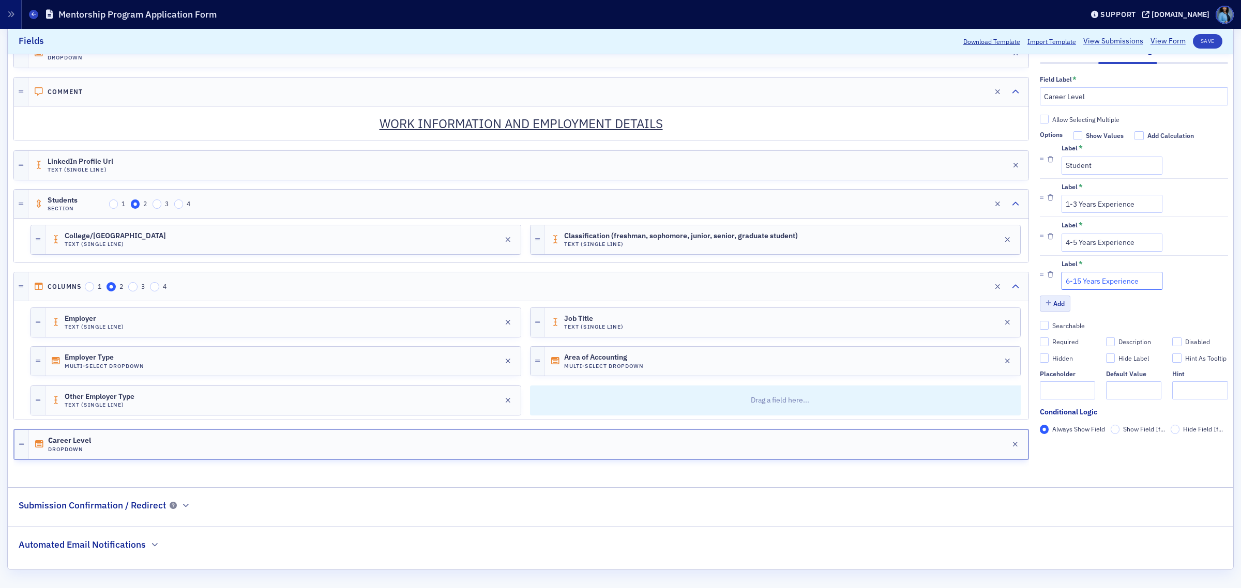
type input "6-15 Years Experience"
click at [1053, 307] on button "Add" at bounding box center [1054, 303] width 31 height 16
click at [1096, 284] on input "Label *" at bounding box center [1111, 281] width 101 height 18
paste input "15+ Years Experience"
click at [1063, 283] on input "15+ Years Experience" at bounding box center [1111, 281] width 101 height 18
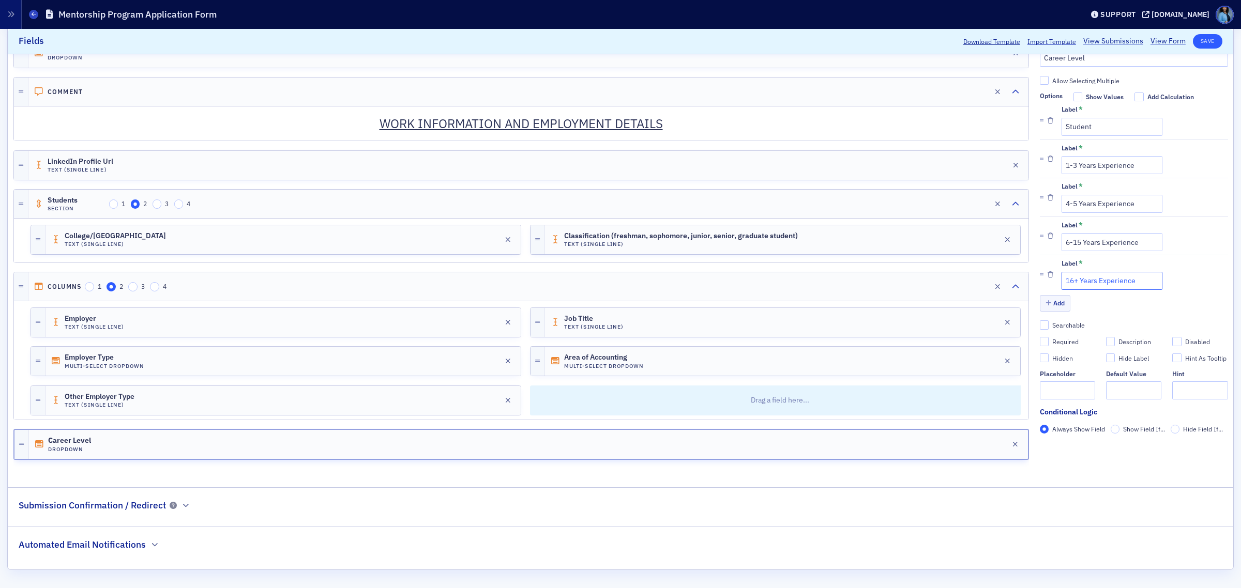
type input "16+ Years Experience"
click at [1197, 45] on button "Save" at bounding box center [1206, 41] width 29 height 14
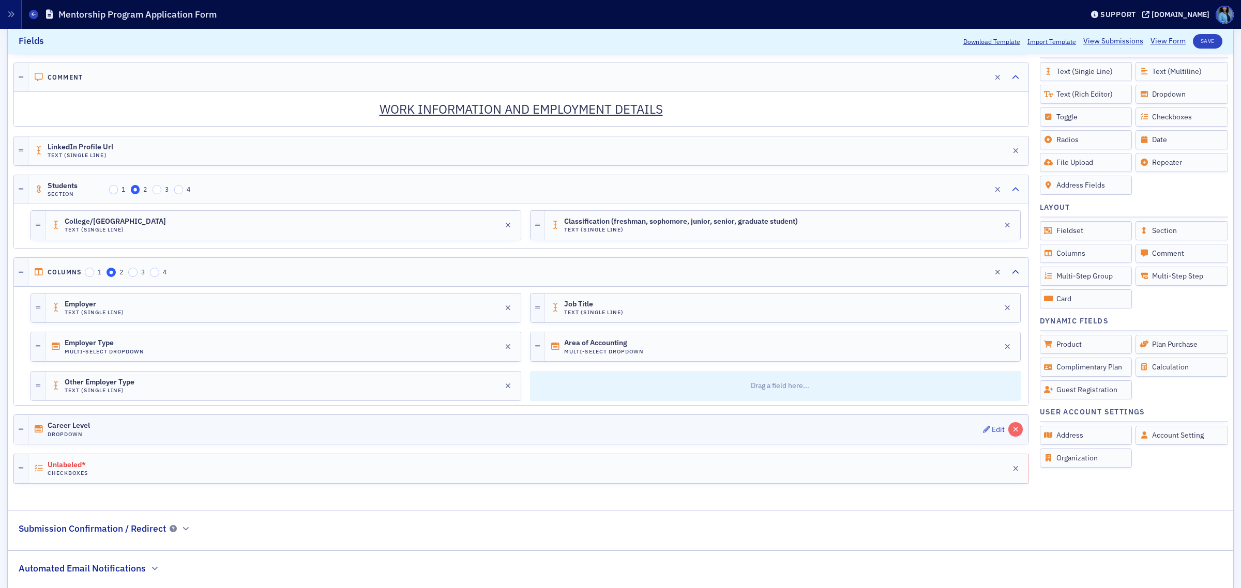
drag, startPoint x: 984, startPoint y: 485, endPoint x: 1001, endPoint y: 451, distance: 37.9
click at [991, 471] on div "Edit" at bounding box center [997, 469] width 13 height 6
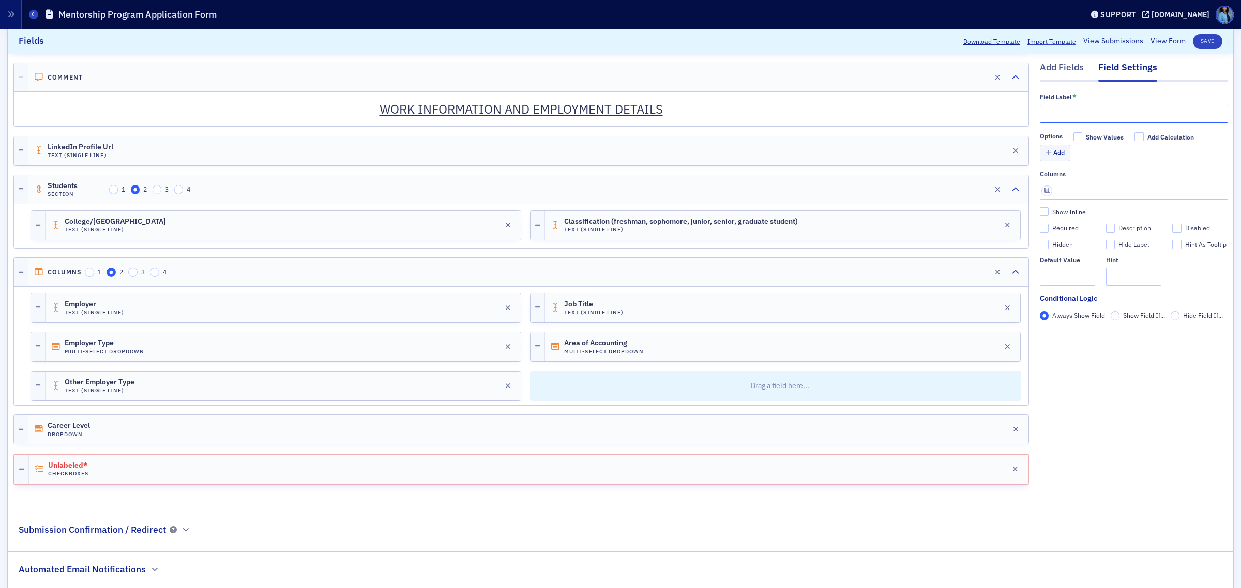
click at [1074, 117] on input "text" at bounding box center [1133, 114] width 188 height 18
paste input "Active CPA"
drag, startPoint x: 1079, startPoint y: 110, endPoint x: 967, endPoint y: 102, distance: 111.9
click at [967, 102] on div "Add Fields Field Settings Field Label * Active CPA Options Show Values Add Calc…" at bounding box center [620, 49] width 1214 height 896
paste input "CPA License"
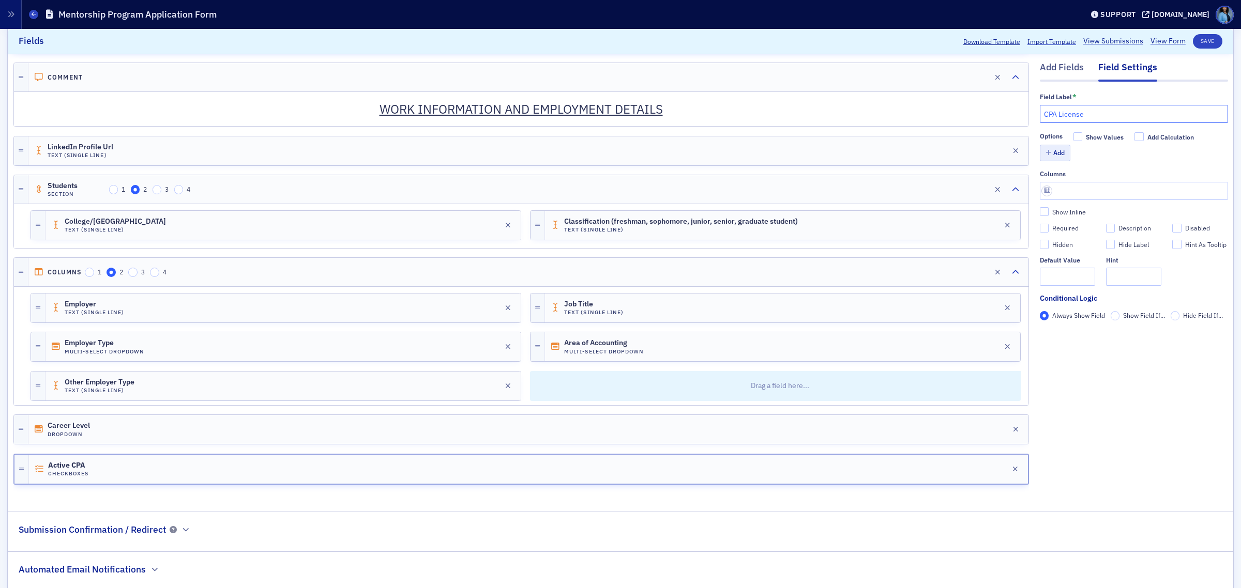
type input "CPA License"
click at [1049, 158] on button "Add" at bounding box center [1054, 153] width 31 height 16
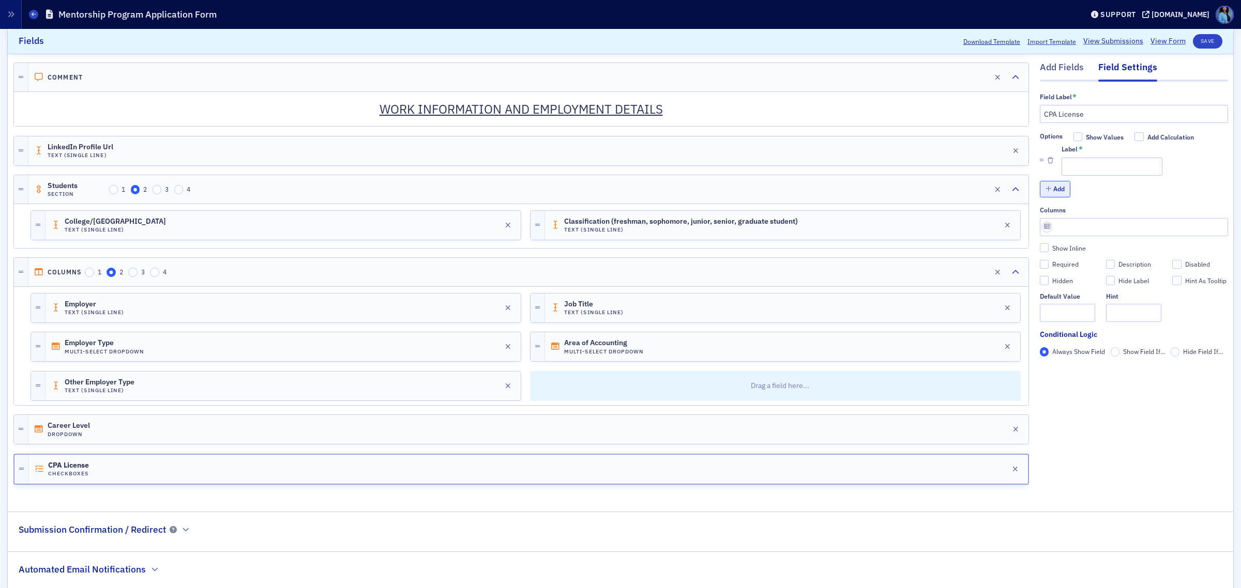
click at [1048, 185] on button "Add" at bounding box center [1054, 189] width 31 height 16
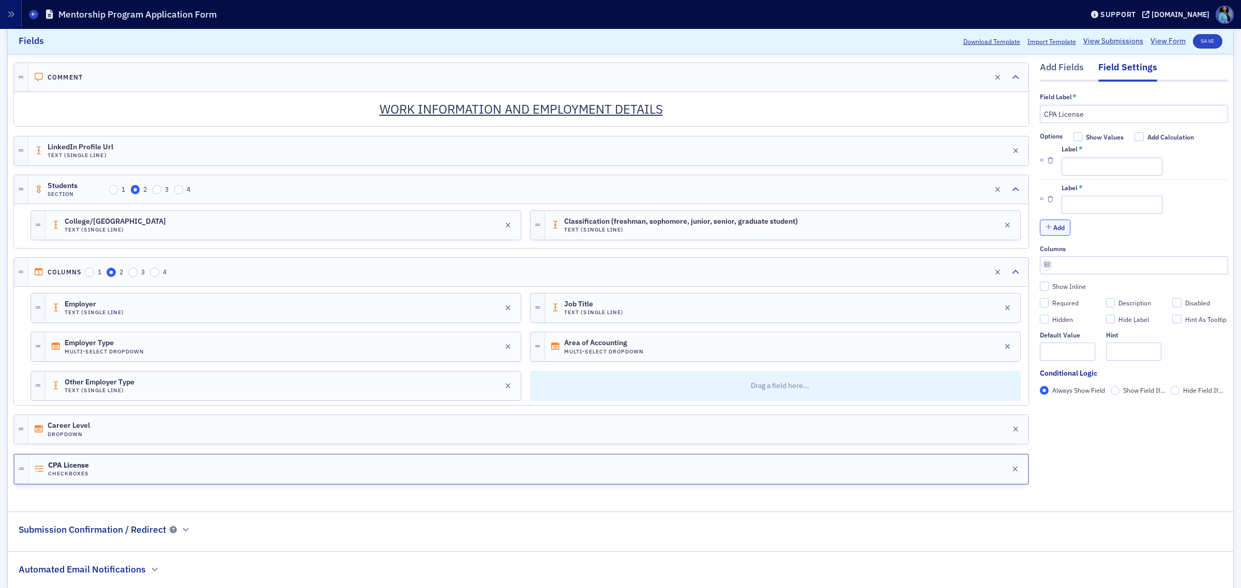
drag, startPoint x: 1044, startPoint y: 234, endPoint x: 1122, endPoint y: 266, distance: 84.1
click at [1044, 234] on button "Add" at bounding box center [1054, 228] width 31 height 16
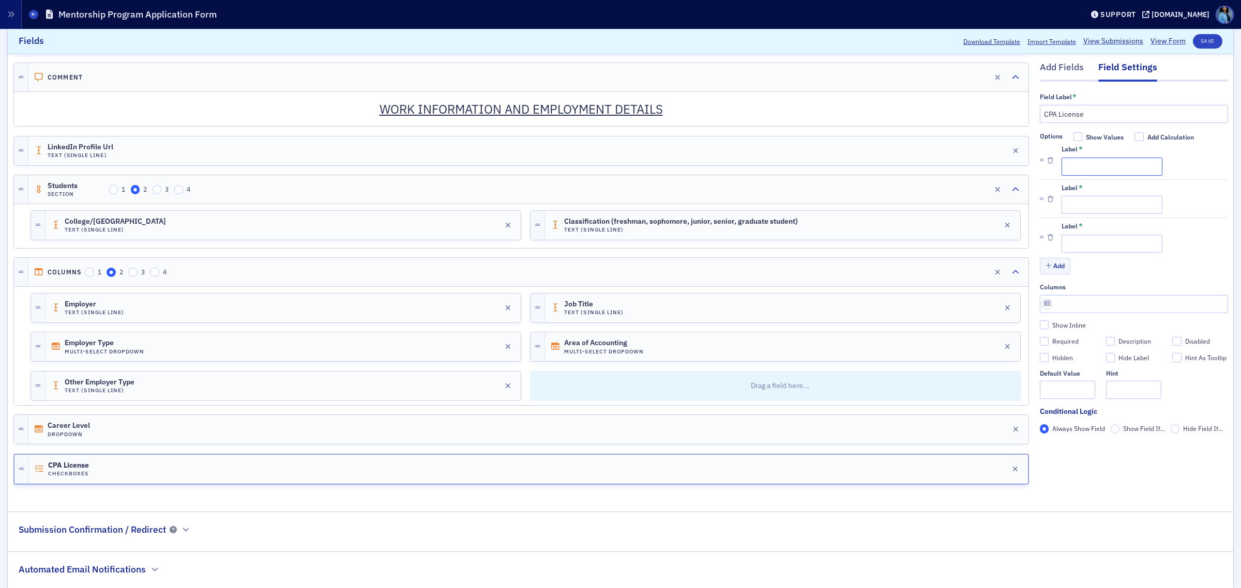
click at [1069, 162] on input "Label *" at bounding box center [1111, 167] width 101 height 18
paste input "Active CPA"
type input "Active CPA"
click at [1098, 209] on input "Label *" at bounding box center [1111, 205] width 101 height 18
paste input "Inactive CPA"
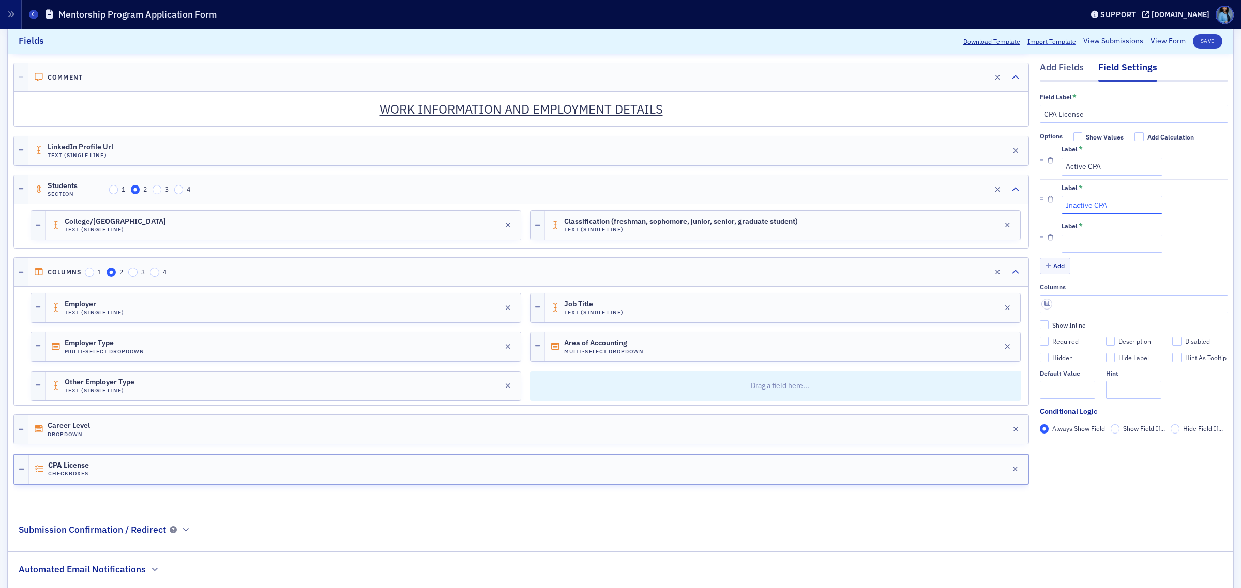
type input "Inactive CPA"
click at [1111, 247] on input "Label *" at bounding box center [1111, 244] width 101 height 18
paste input "Aspiring CPA"
type input "Aspiring CPA"
click at [1046, 266] on button "Add" at bounding box center [1054, 266] width 31 height 16
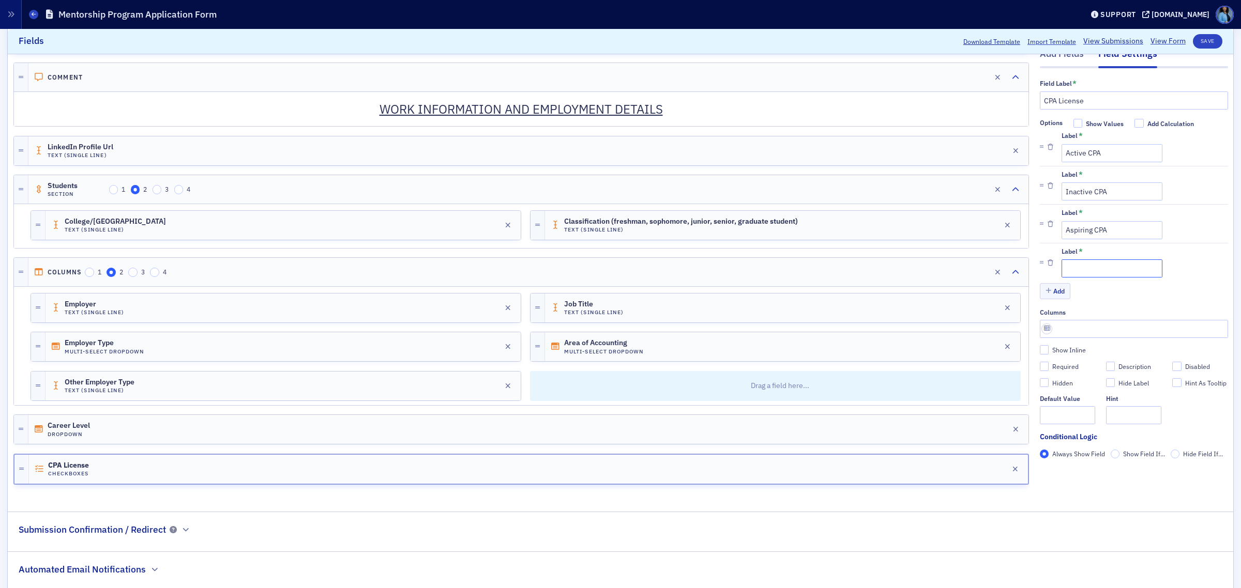
click at [1109, 278] on input "Label *" at bounding box center [1111, 268] width 101 height 18
paste input "Not pursing the CPA"
type input "Not pursing the CPA"
click at [1039, 371] on input "Required" at bounding box center [1043, 366] width 9 height 9
checkbox input "true"
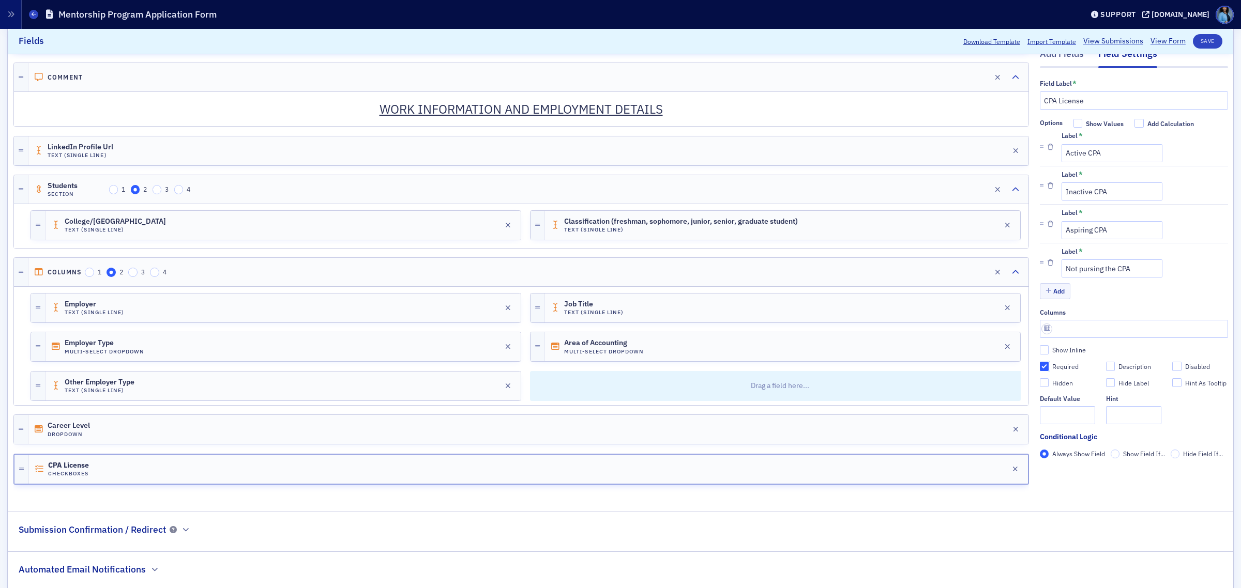
type input "required"
click at [1049, 66] on div "Add Fields" at bounding box center [1061, 56] width 44 height 19
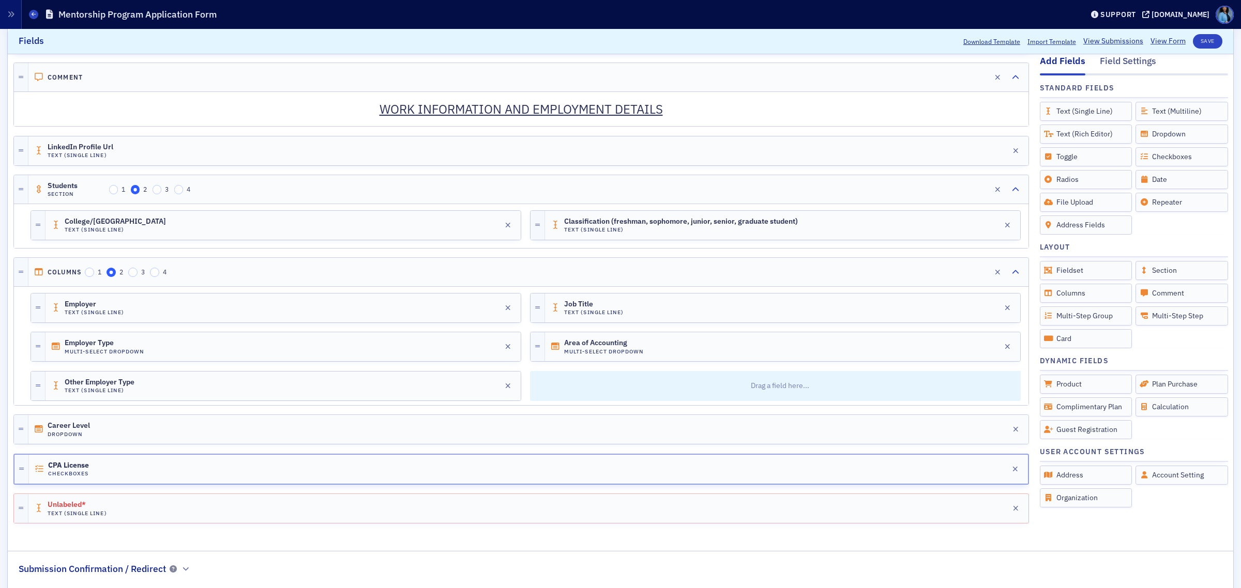
drag, startPoint x: 977, startPoint y: 523, endPoint x: 1028, endPoint y: 411, distance: 122.9
click at [983, 512] on icon "button" at bounding box center [986, 508] width 7 height 7
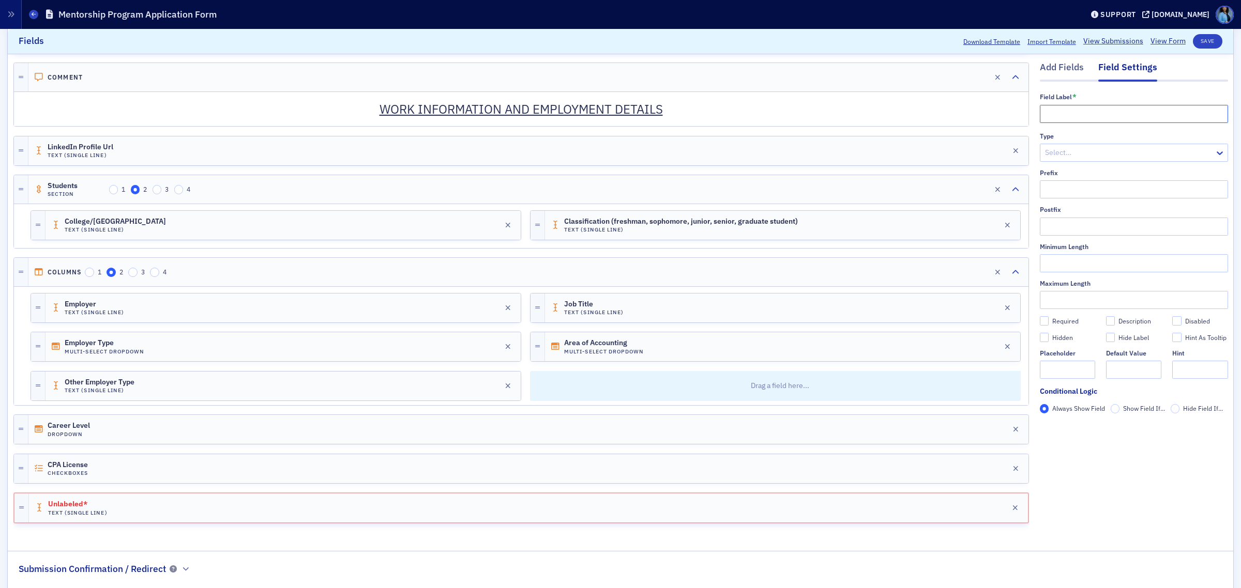
click at [1061, 115] on input "text" at bounding box center [1133, 114] width 188 height 18
paste input "Other Licenses/ Credentials"
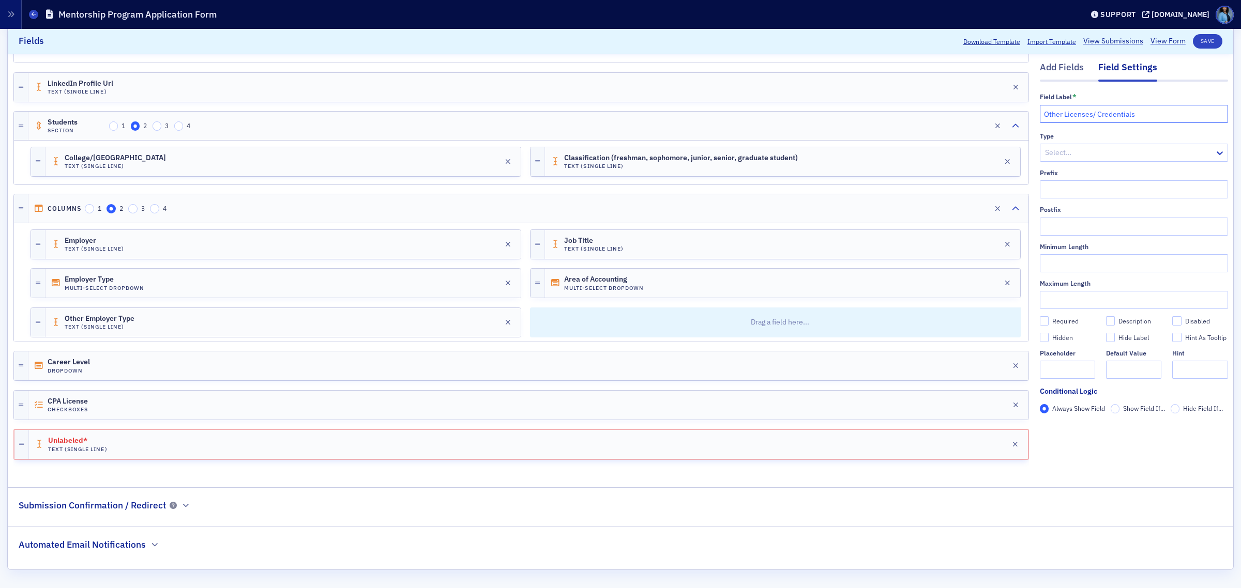
scroll to position [683, 0]
type input "Other Licenses/ Credentials"
click at [1200, 42] on button "Save" at bounding box center [1206, 41] width 29 height 14
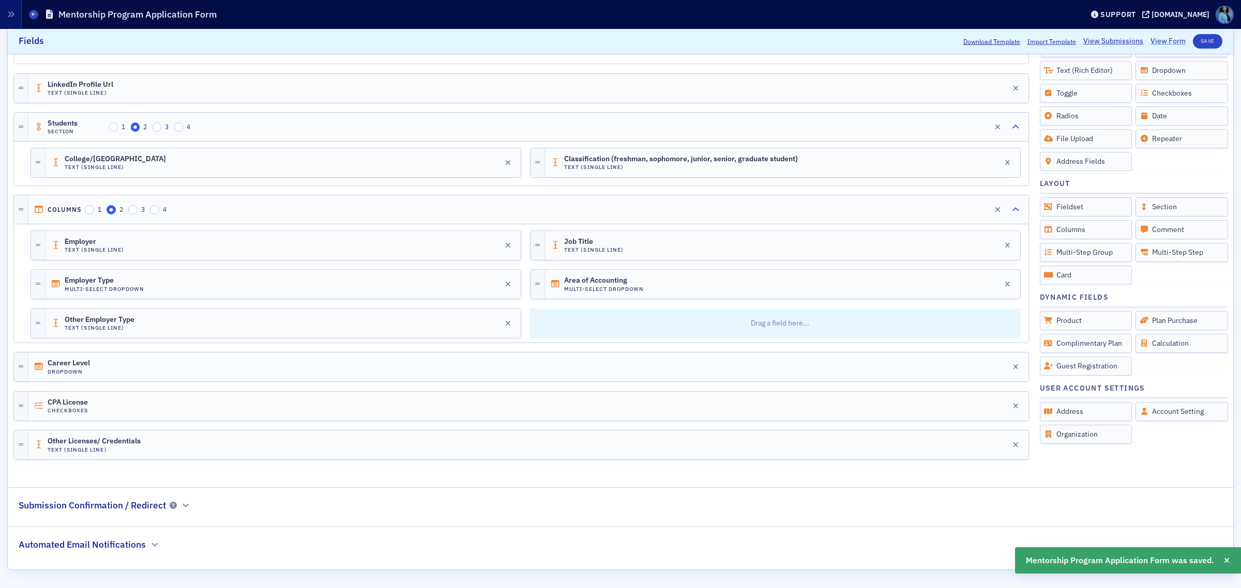
click at [1156, 45] on link "View Form" at bounding box center [1167, 41] width 35 height 11
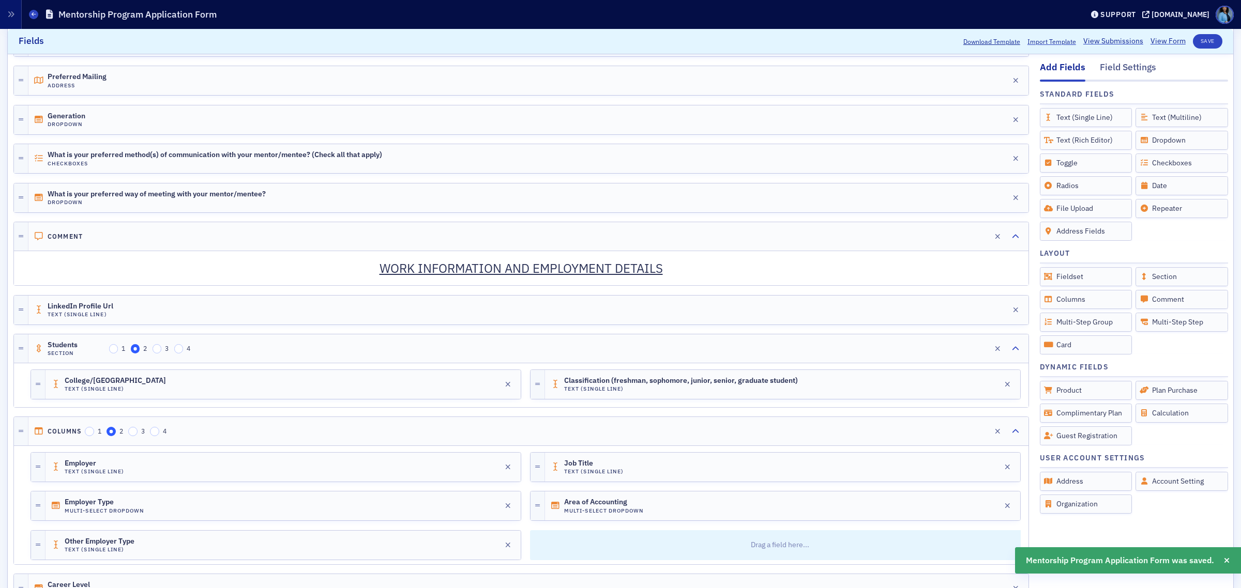
scroll to position [424, 0]
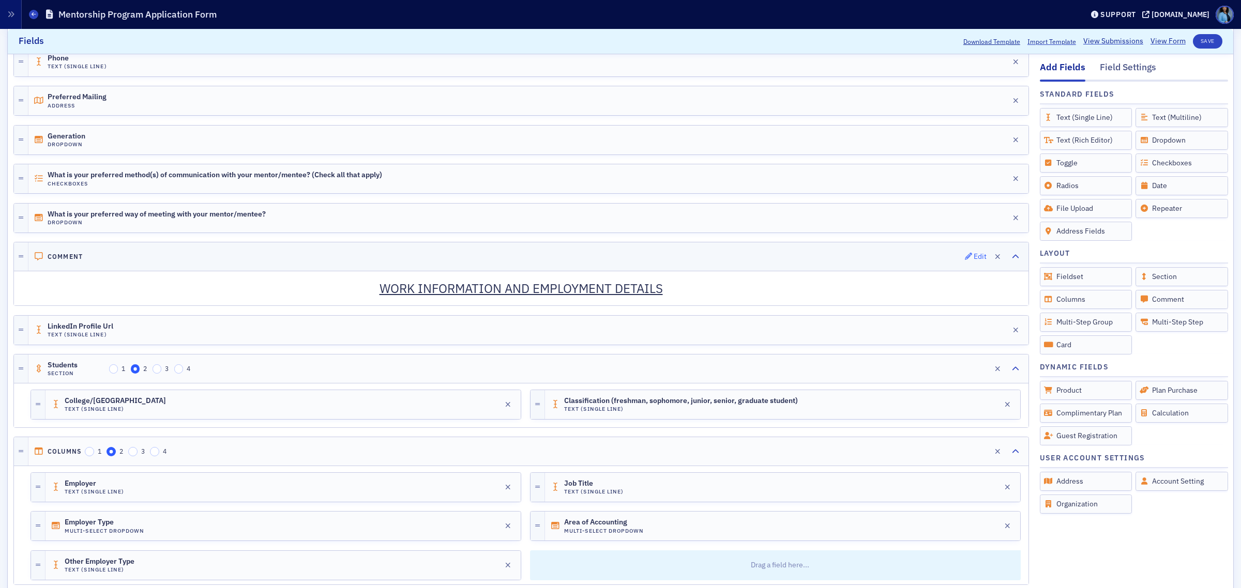
click at [965, 256] on icon "button" at bounding box center [968, 256] width 7 height 7
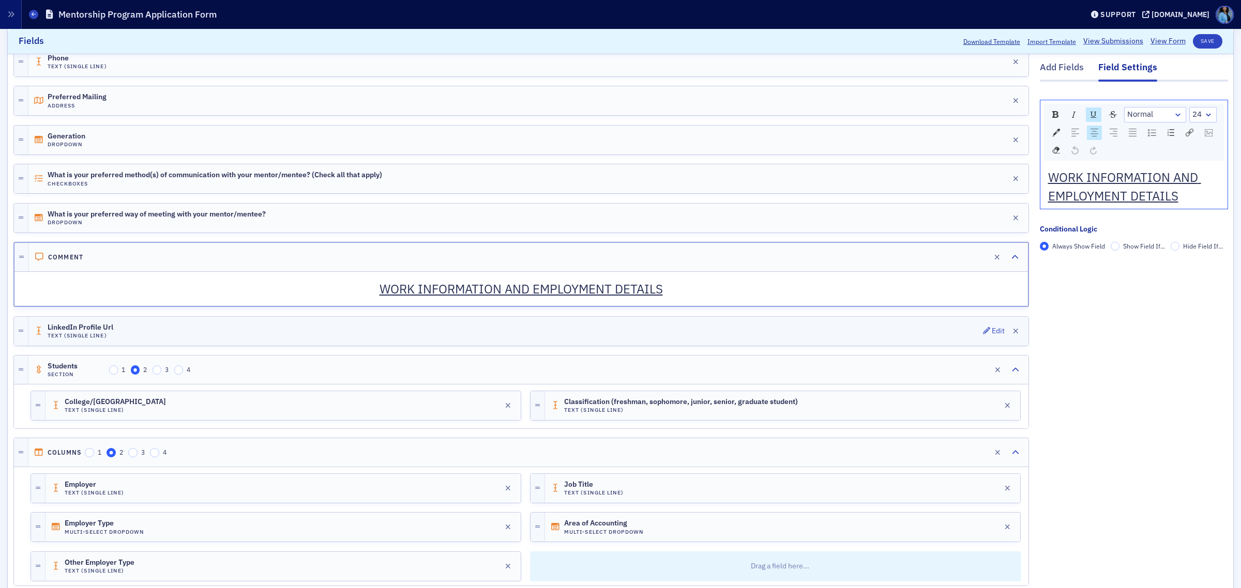
scroll to position [360, 0]
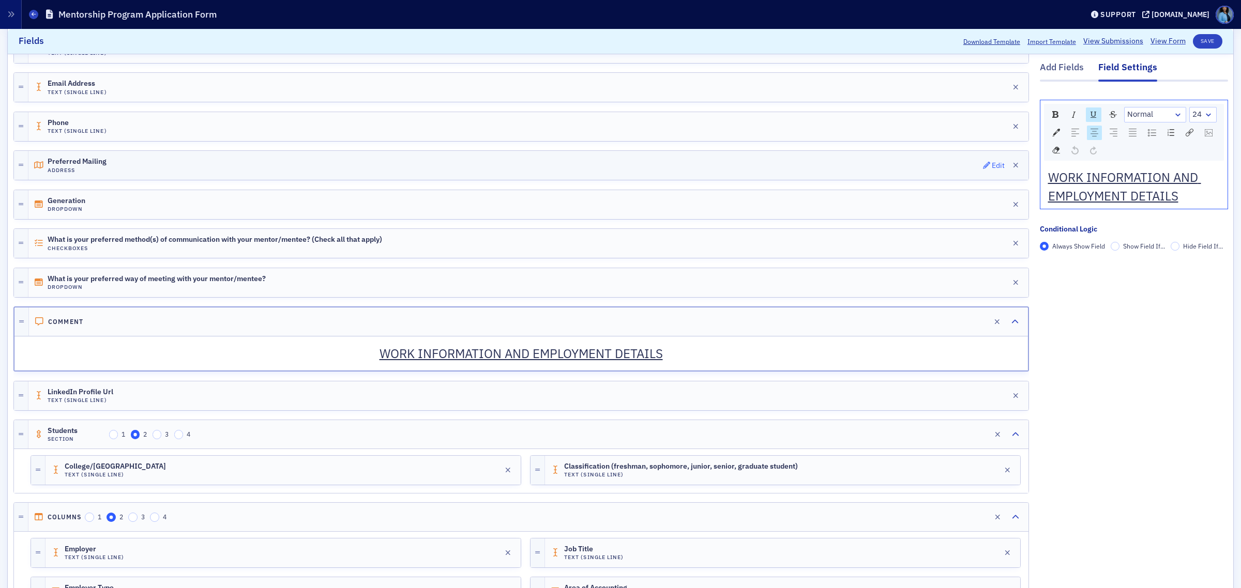
click at [983, 169] on icon "button" at bounding box center [986, 165] width 7 height 7
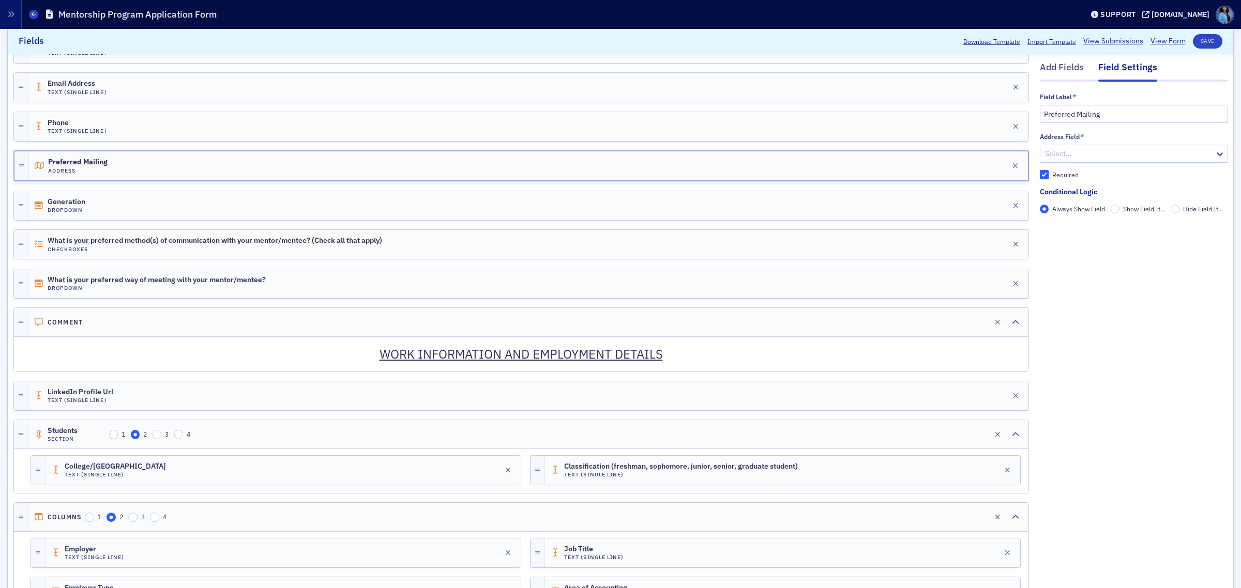
click at [1118, 154] on div at bounding box center [1129, 153] width 170 height 13
click at [1054, 176] on span "Home" at bounding box center [1046, 177] width 20 height 11
click at [1200, 44] on button "Save" at bounding box center [1206, 41] width 29 height 14
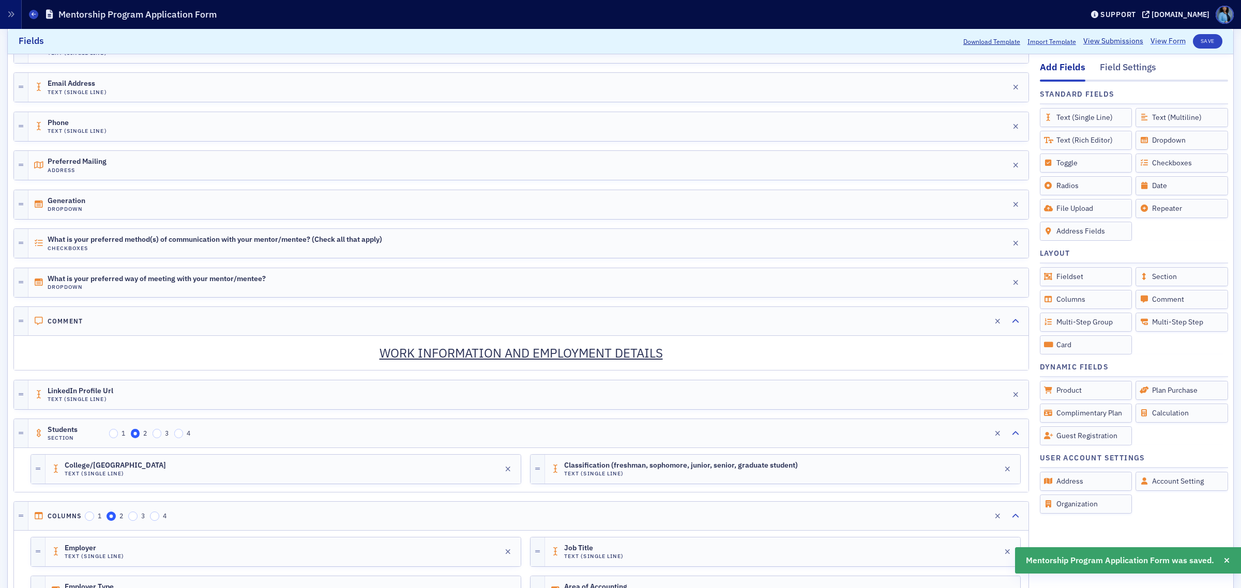
click at [1154, 44] on link "View Form" at bounding box center [1167, 41] width 35 height 11
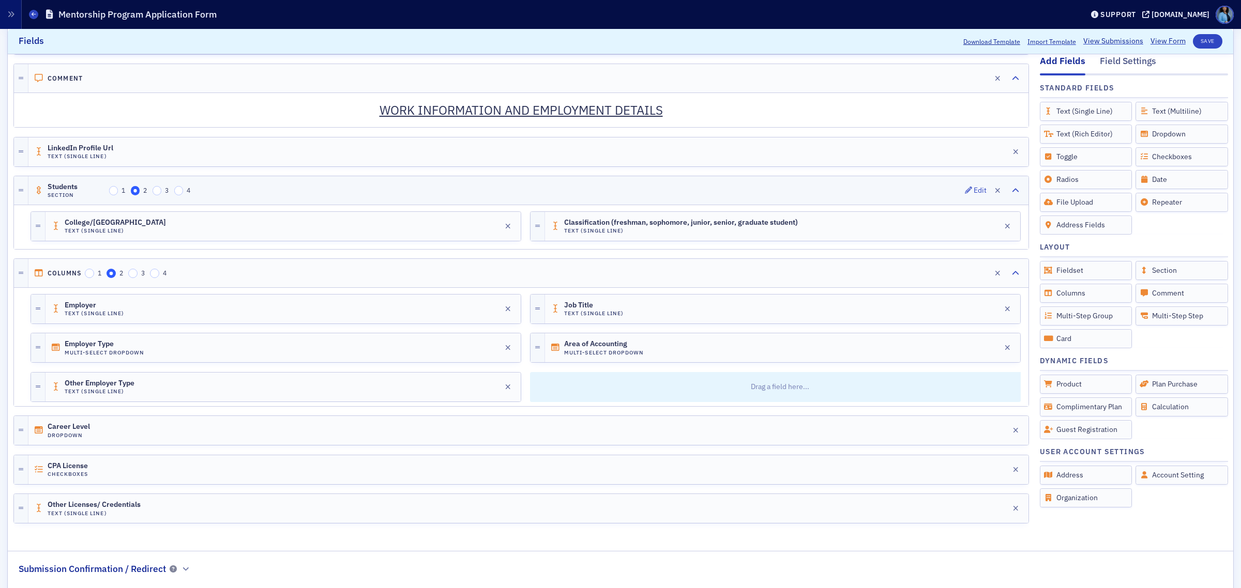
scroll to position [618, 0]
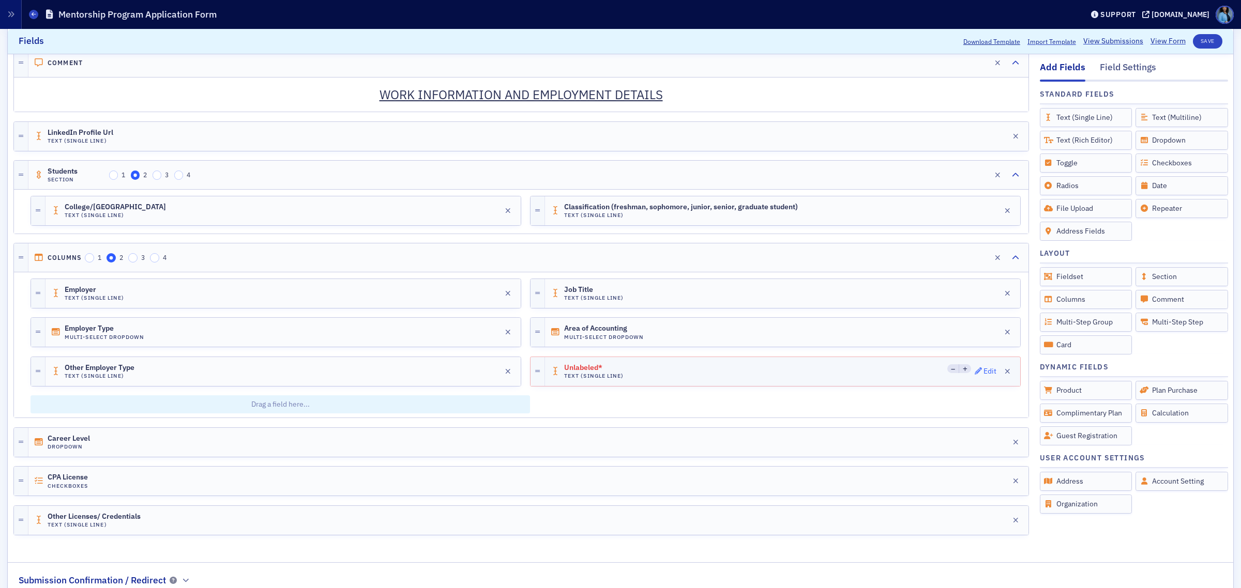
click at [974, 374] on icon "button" at bounding box center [977, 371] width 7 height 7
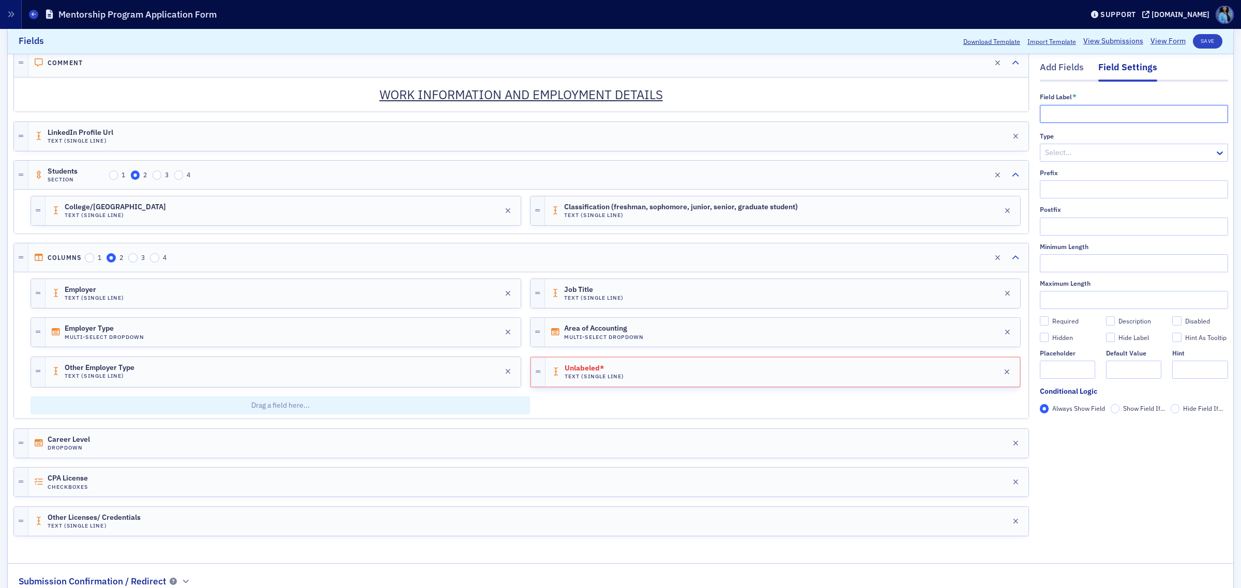
click at [1064, 109] on input "text" at bounding box center [1133, 114] width 188 height 18
paste input "Other Area of Accounting"
type input "Other Area of Accounting"
click at [1202, 37] on button "Save" at bounding box center [1206, 41] width 29 height 14
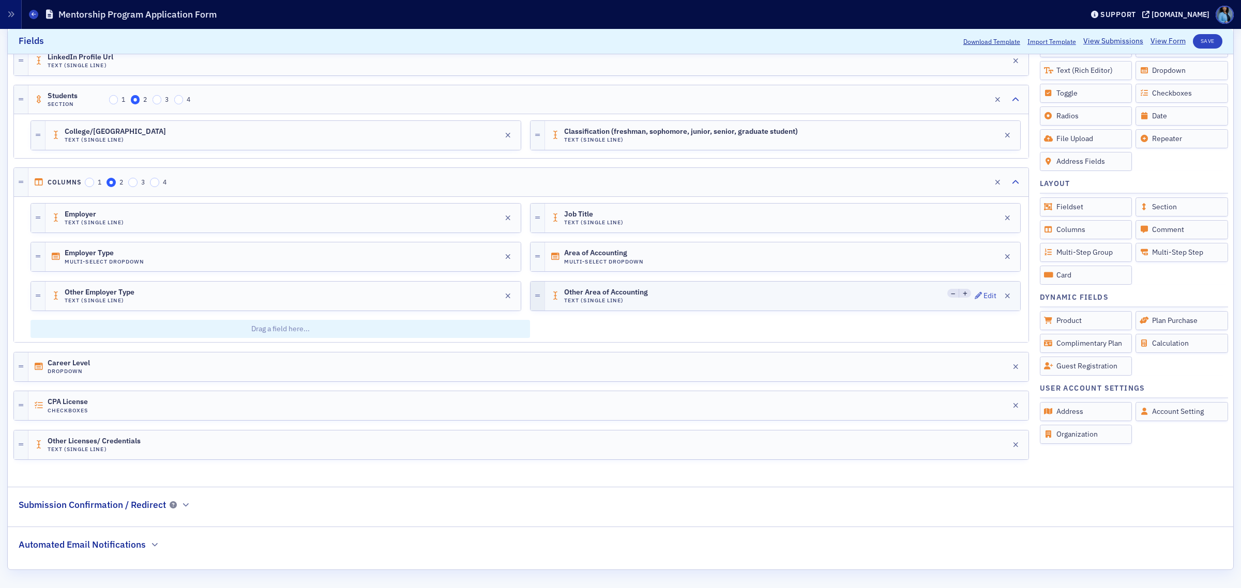
scroll to position [700, 0]
click at [983, 367] on icon "button" at bounding box center [986, 366] width 7 height 7
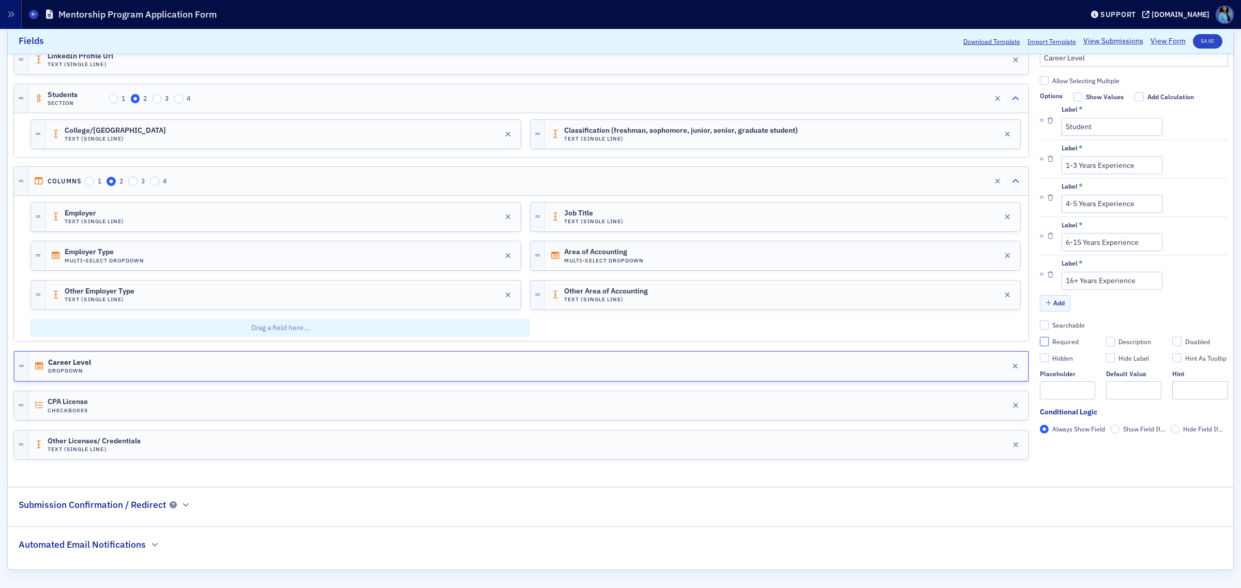
click at [1039, 342] on input "Required" at bounding box center [1043, 341] width 9 height 9
checkbox input "true"
type input "required"
click at [869, 402] on div "CPA License Checkboxes Edit" at bounding box center [528, 405] width 1000 height 29
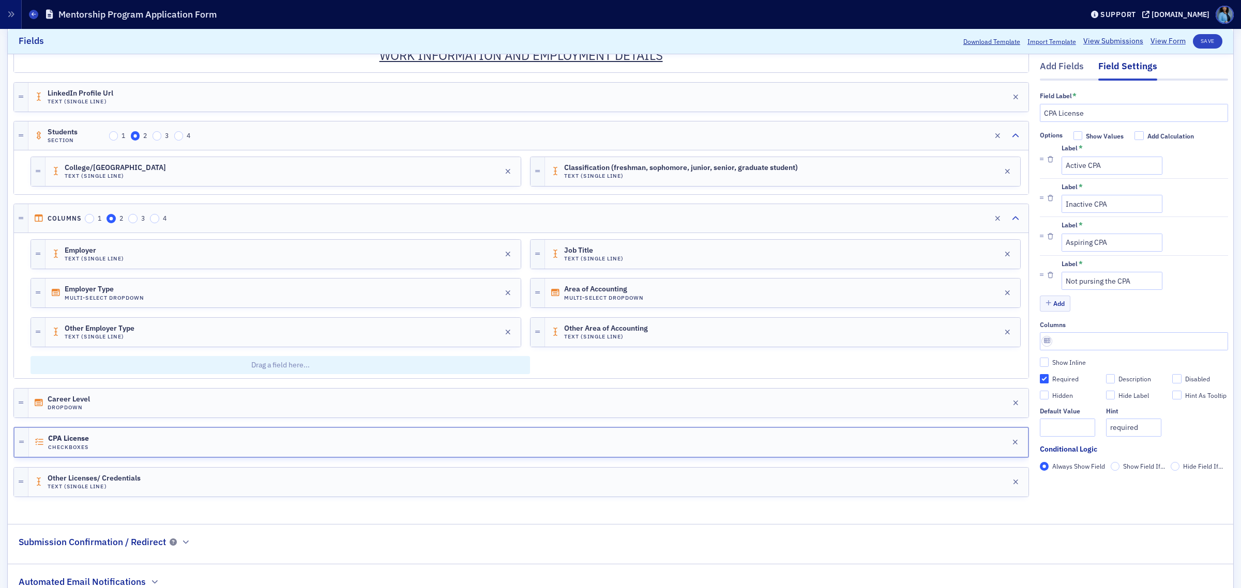
scroll to position [636, 0]
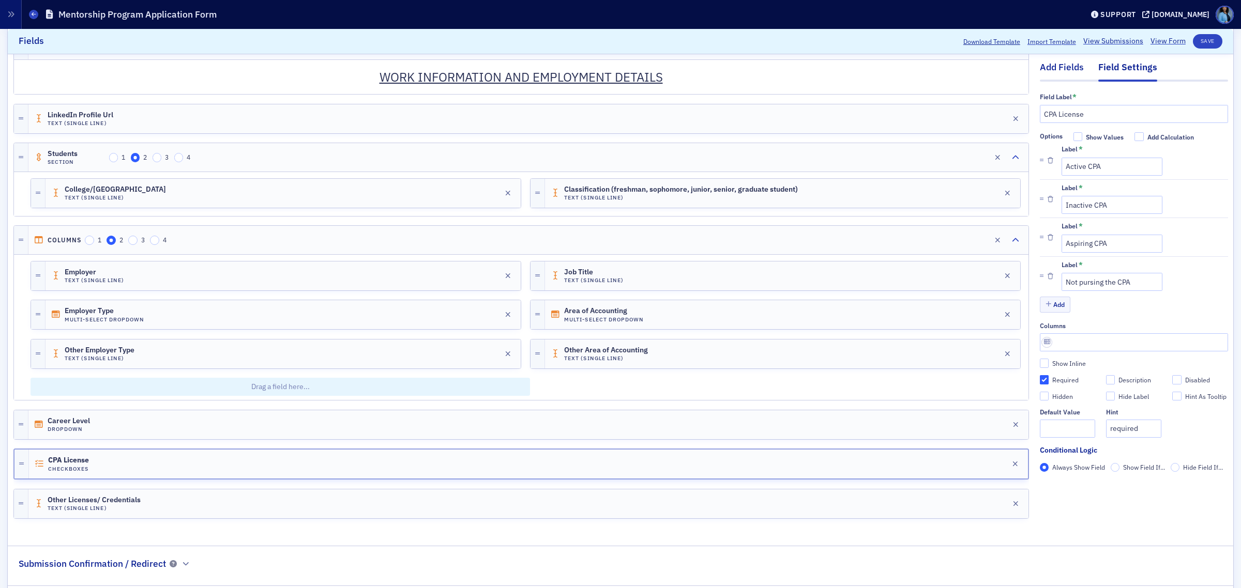
click at [1054, 72] on div "Add Fields" at bounding box center [1061, 70] width 44 height 19
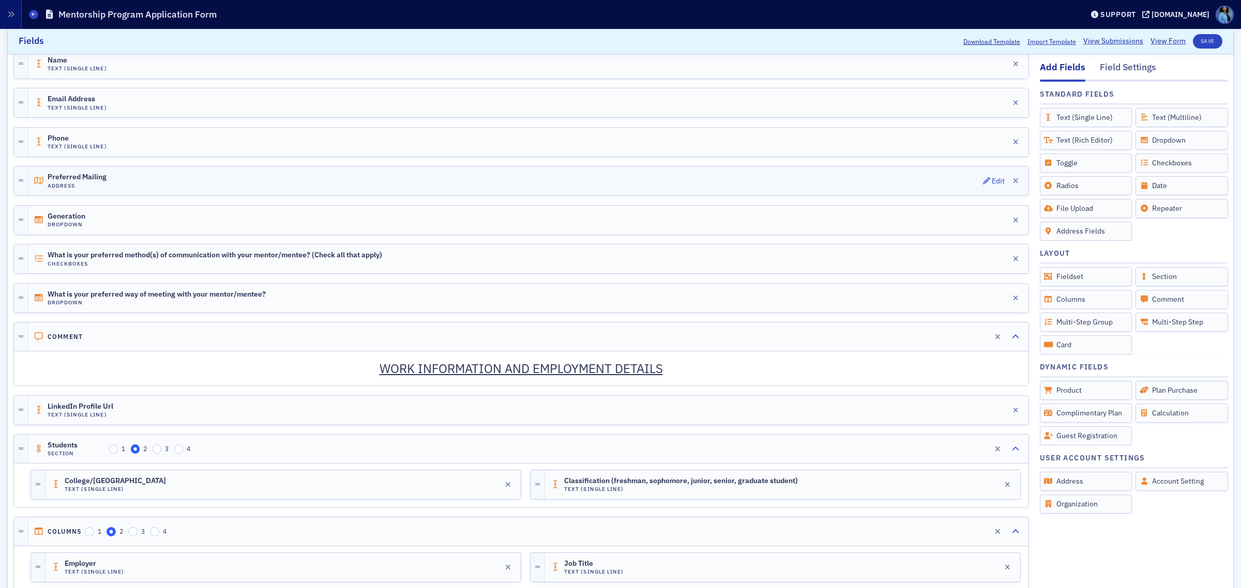
scroll to position [313, 0]
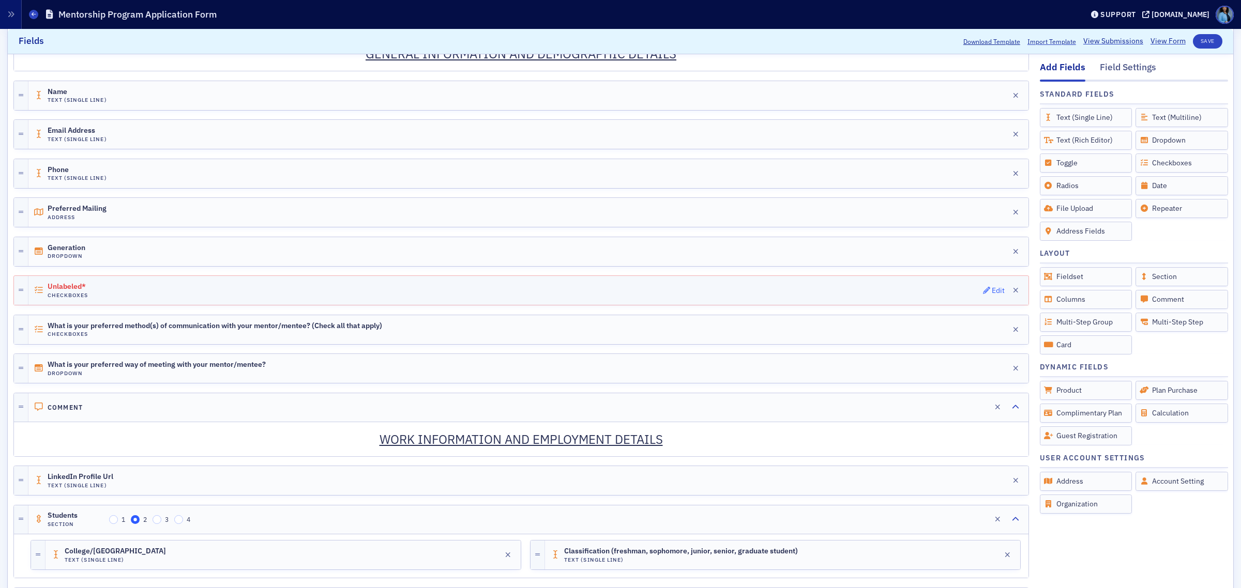
click at [983, 292] on span "Edit" at bounding box center [994, 290] width 22 height 7
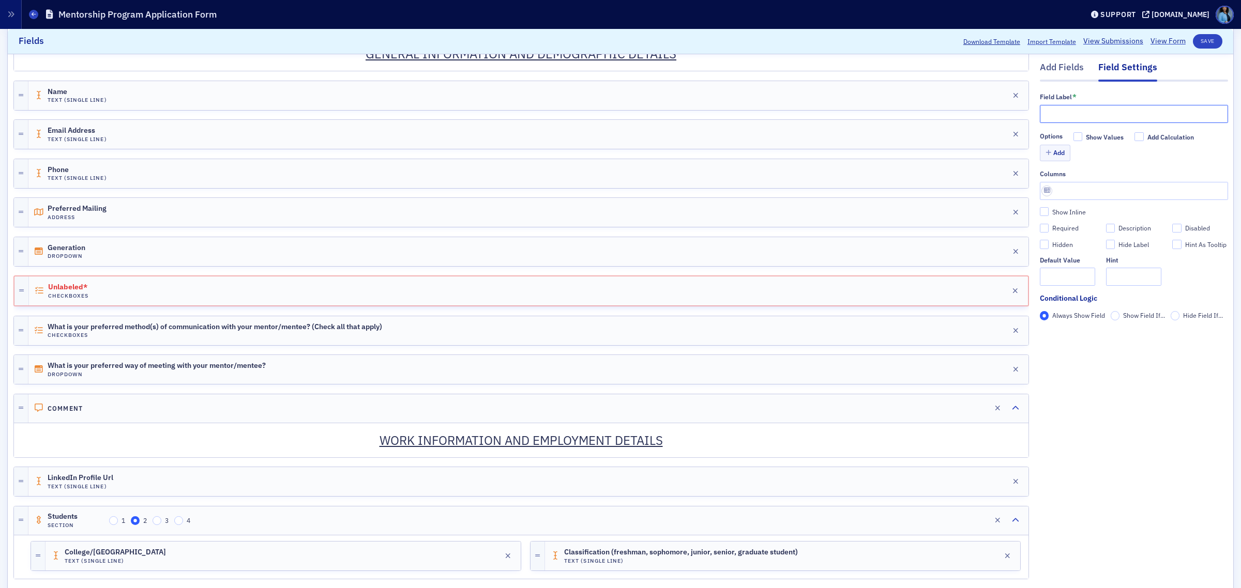
click at [1103, 110] on input "text" at bounding box center [1133, 114] width 188 height 18
paste input "Gender"
type input "Gender"
click at [1049, 152] on button "Add" at bounding box center [1054, 153] width 31 height 16
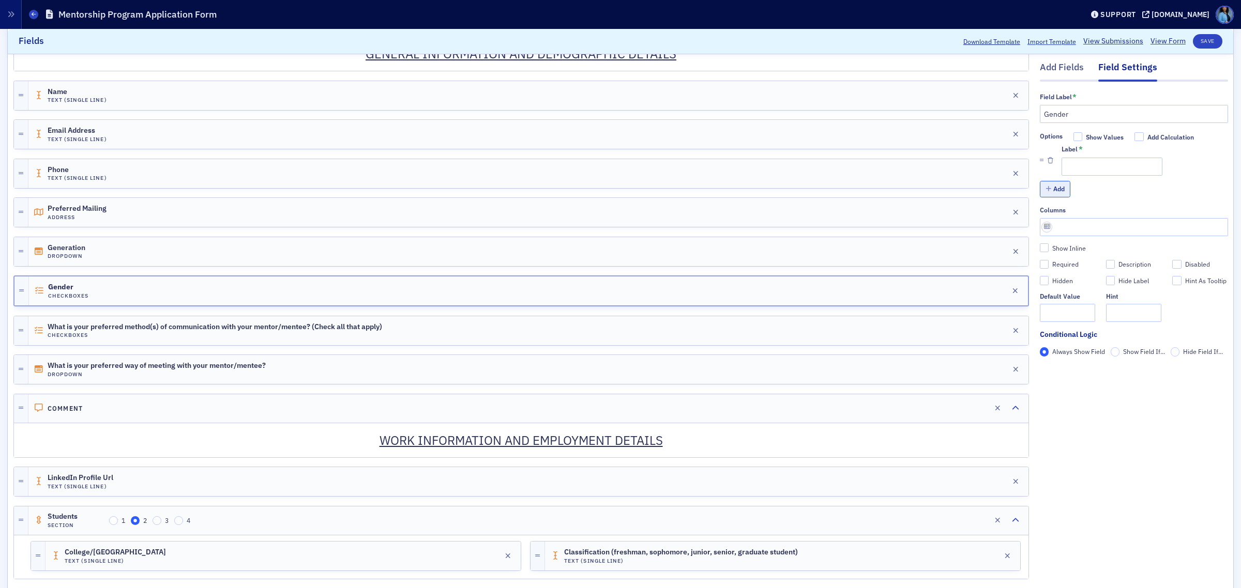
click at [1047, 185] on button "Add" at bounding box center [1054, 189] width 31 height 16
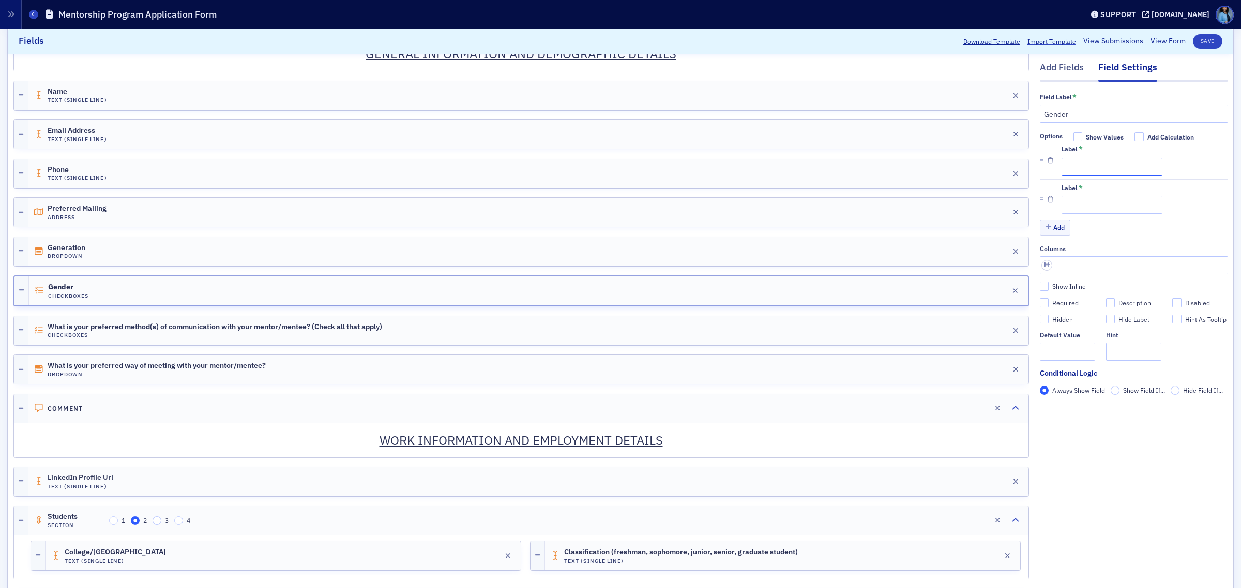
click at [1070, 169] on input "Label *" at bounding box center [1111, 167] width 101 height 18
type input "Male"
click at [1082, 204] on input "Label *" at bounding box center [1111, 205] width 101 height 18
type input "Female"
click at [1192, 40] on button "Save" at bounding box center [1206, 41] width 29 height 14
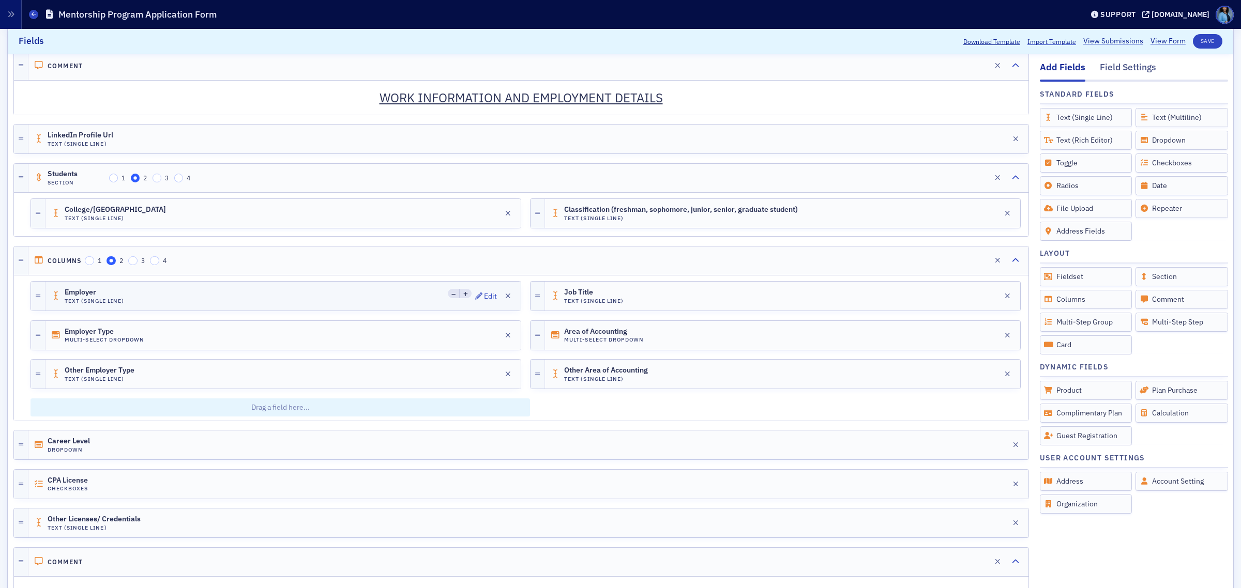
scroll to position [794, 0]
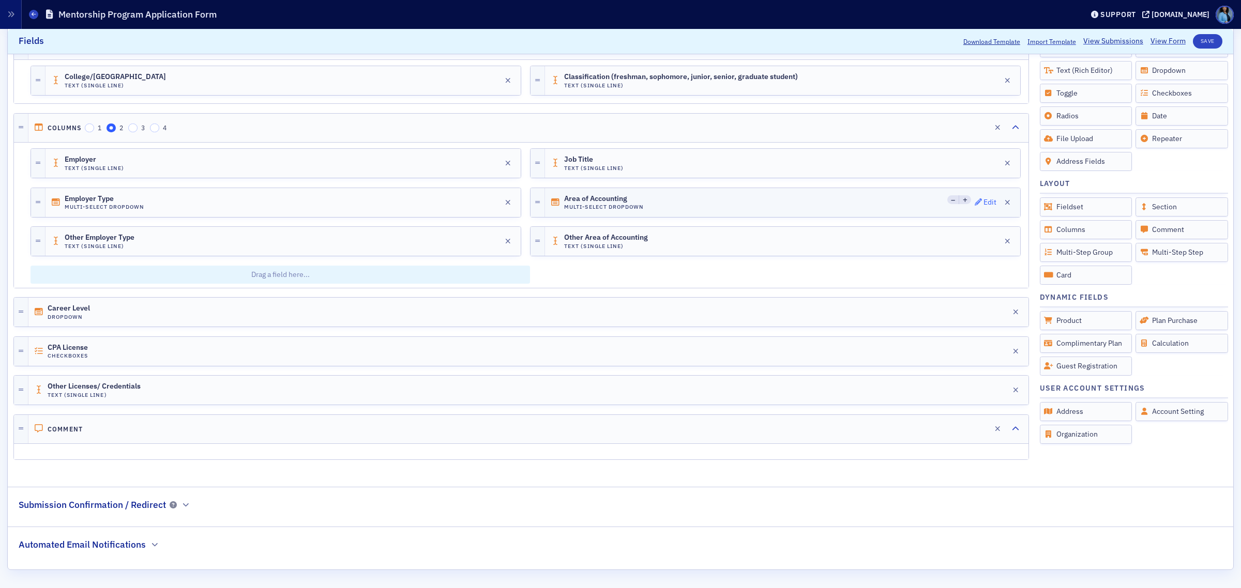
click at [983, 200] on div "Edit" at bounding box center [989, 203] width 13 height 6
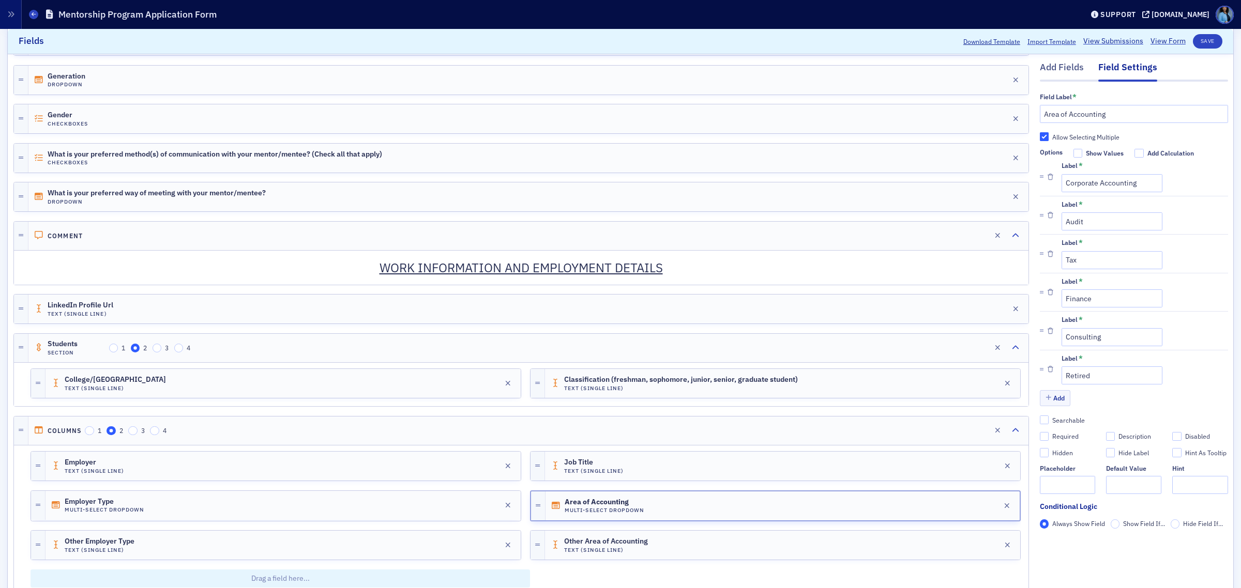
scroll to position [471, 0]
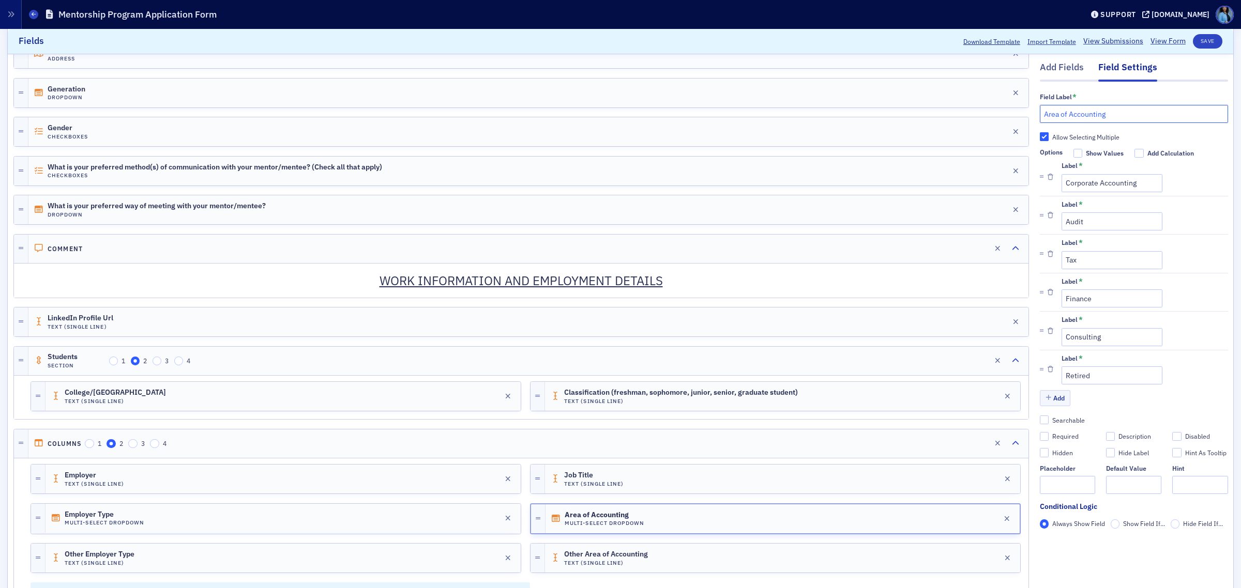
click at [1142, 115] on input "Area of Accounting" at bounding box center [1133, 114] width 188 height 18
paste input "(Area you currently work in)"
click at [1095, 114] on input "Area of Accounting(Area you currently work in)" at bounding box center [1133, 114] width 188 height 18
type input "Area of Accounting (Area you currently work in)"
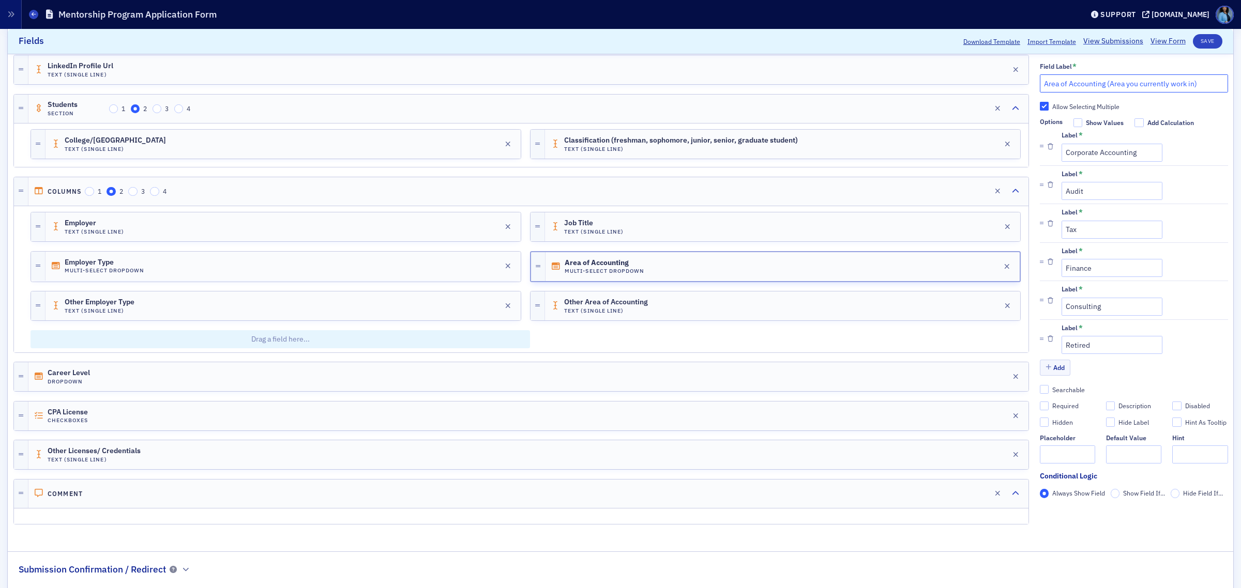
scroll to position [794, 0]
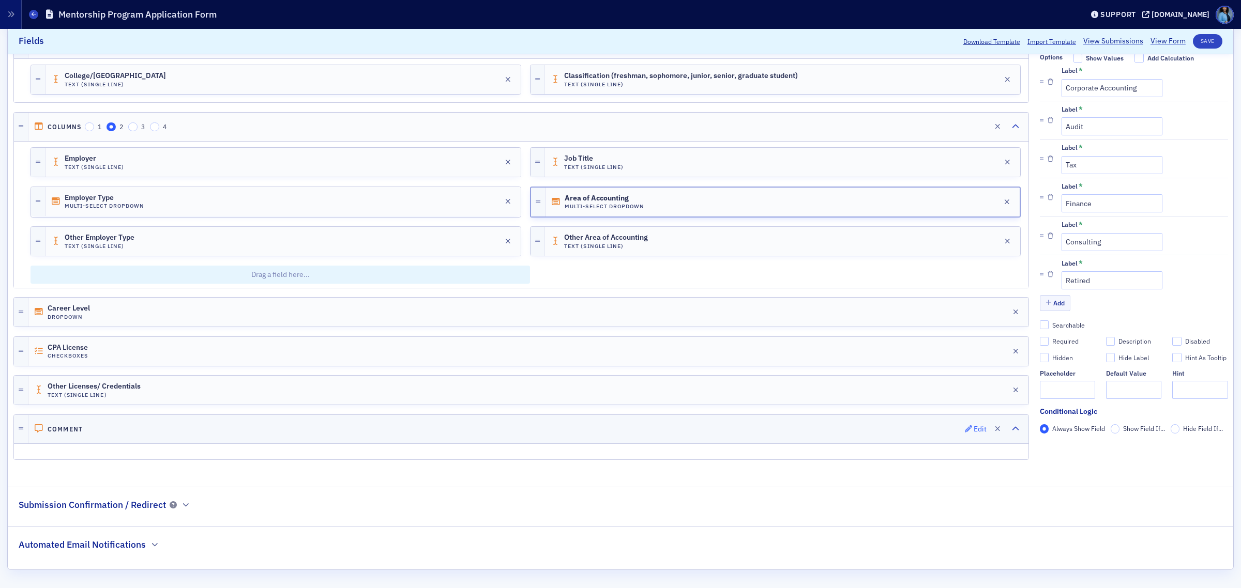
click at [973, 430] on div "Edit" at bounding box center [979, 429] width 13 height 6
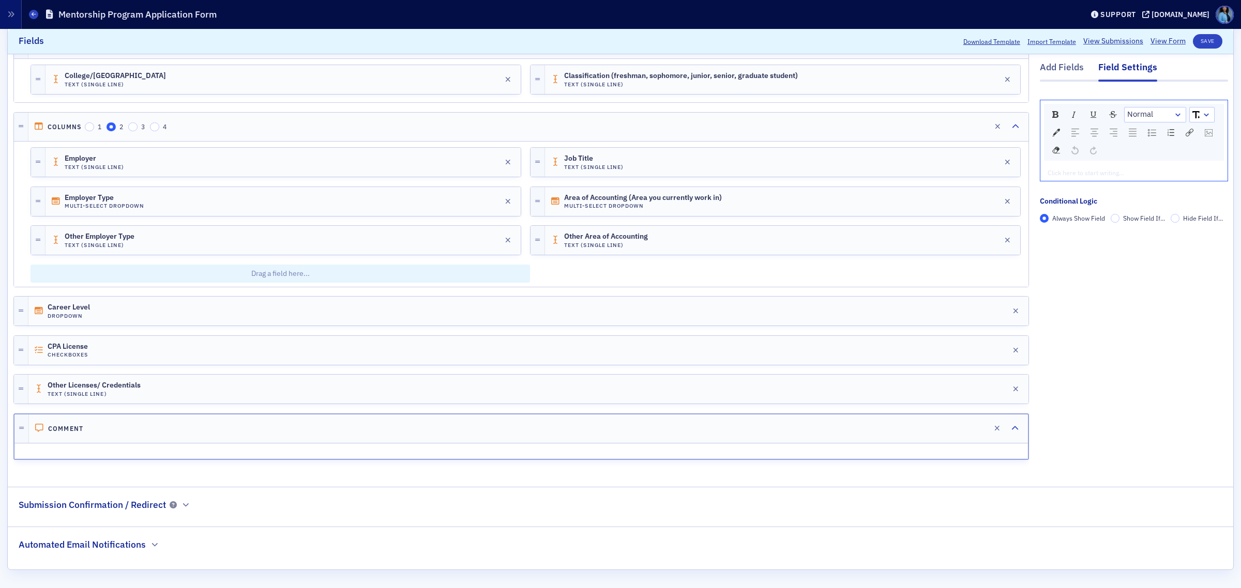
click at [1071, 174] on div "rdw-editor" at bounding box center [1134, 172] width 172 height 9
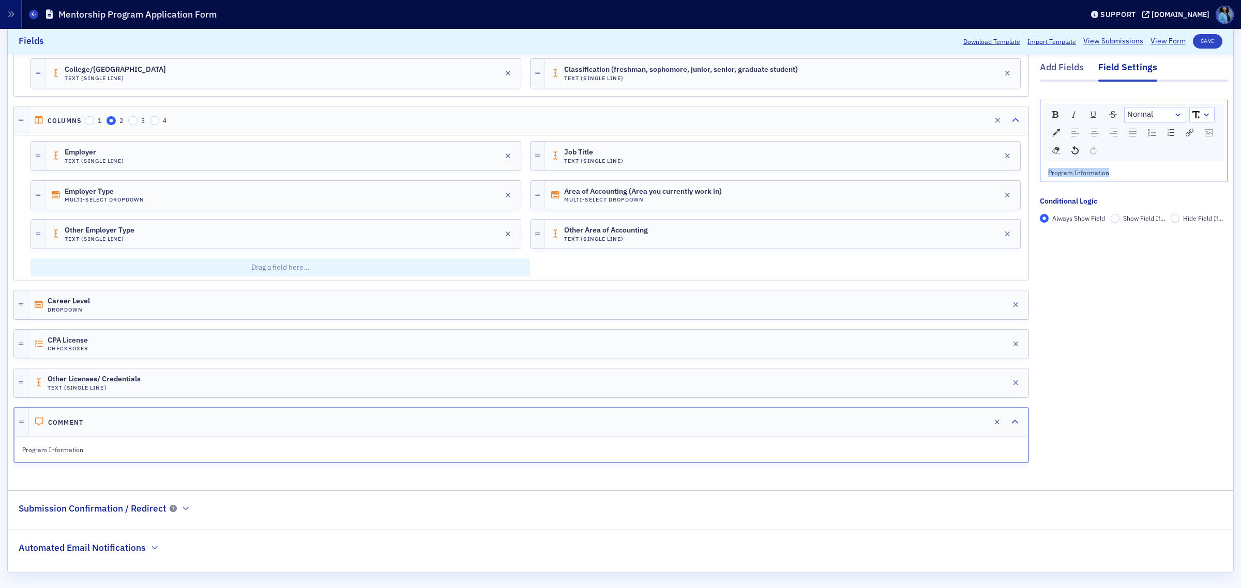
drag, startPoint x: 1111, startPoint y: 171, endPoint x: 1012, endPoint y: 176, distance: 99.9
click at [1090, 133] on img "rdw-textalign-control" at bounding box center [1094, 133] width 8 height 8
click at [1202, 117] on div "rdw-dropdown" at bounding box center [1206, 115] width 8 height 10
drag, startPoint x: 1161, startPoint y: 170, endPoint x: 1073, endPoint y: 170, distance: 88.4
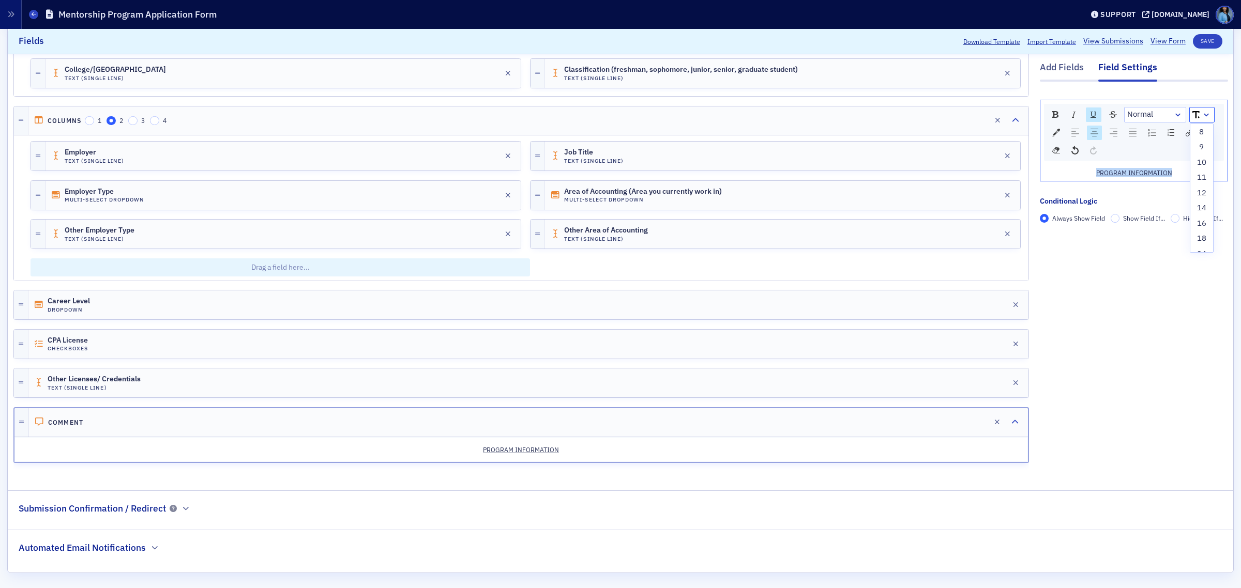
click at [1073, 170] on div "PROGRAM INFORMATION" at bounding box center [1134, 172] width 172 height 9
click at [1202, 114] on div "rdw-dropdown" at bounding box center [1206, 115] width 8 height 10
click at [1190, 189] on li "24" at bounding box center [1201, 189] width 23 height 16
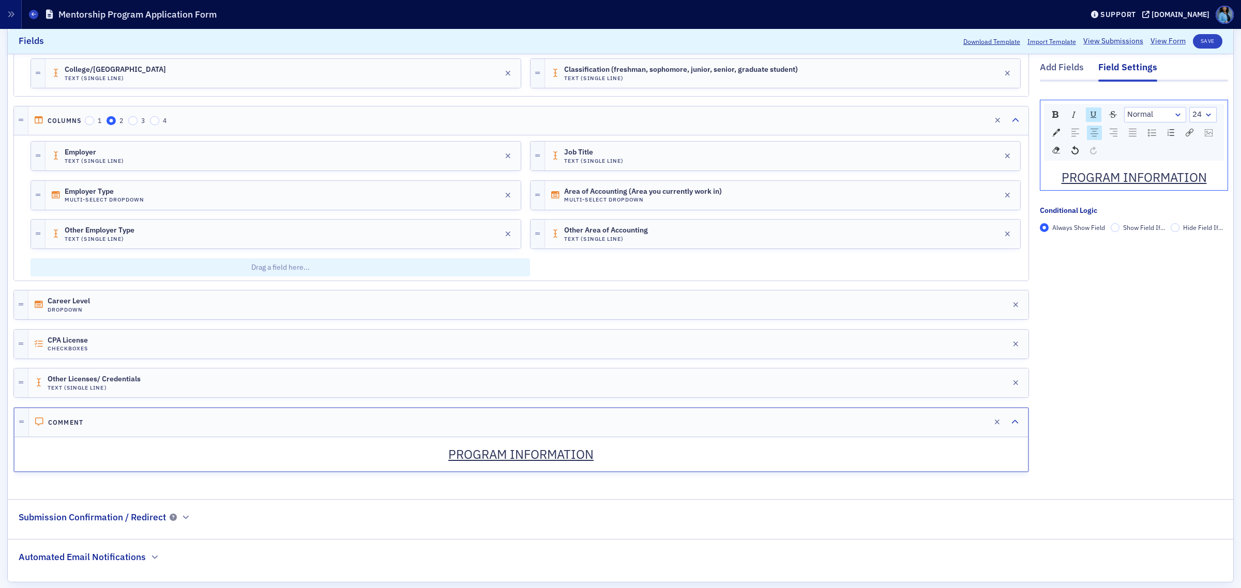
click at [1207, 180] on div "PROGRAM INFORMATION" at bounding box center [1134, 177] width 172 height 19
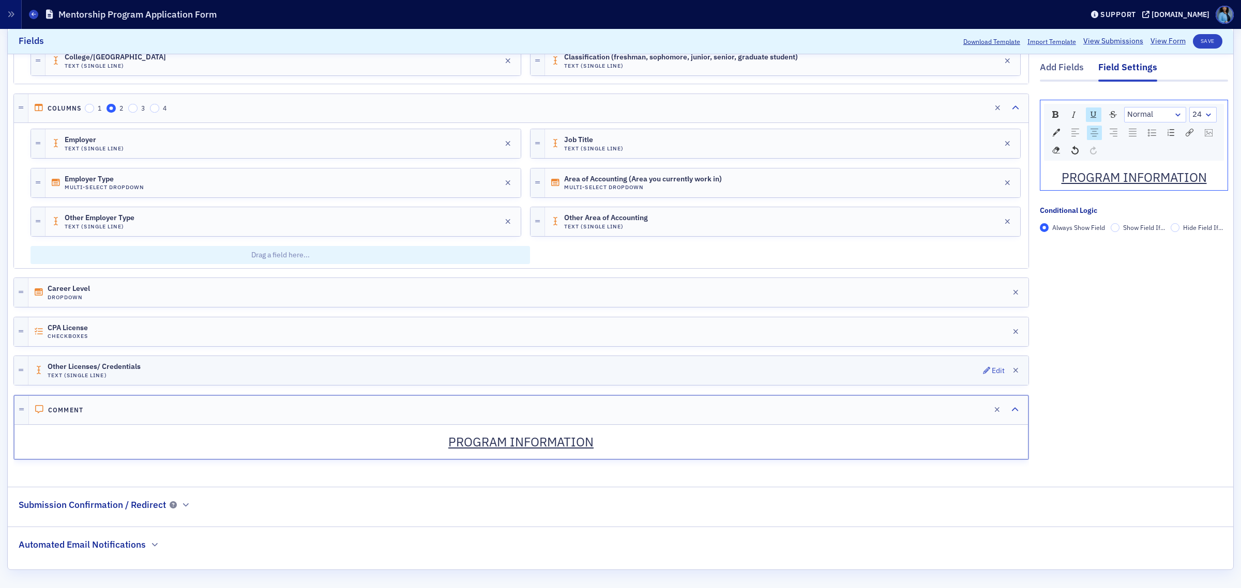
scroll to position [813, 0]
click at [1047, 69] on div "Add Fields" at bounding box center [1061, 70] width 44 height 19
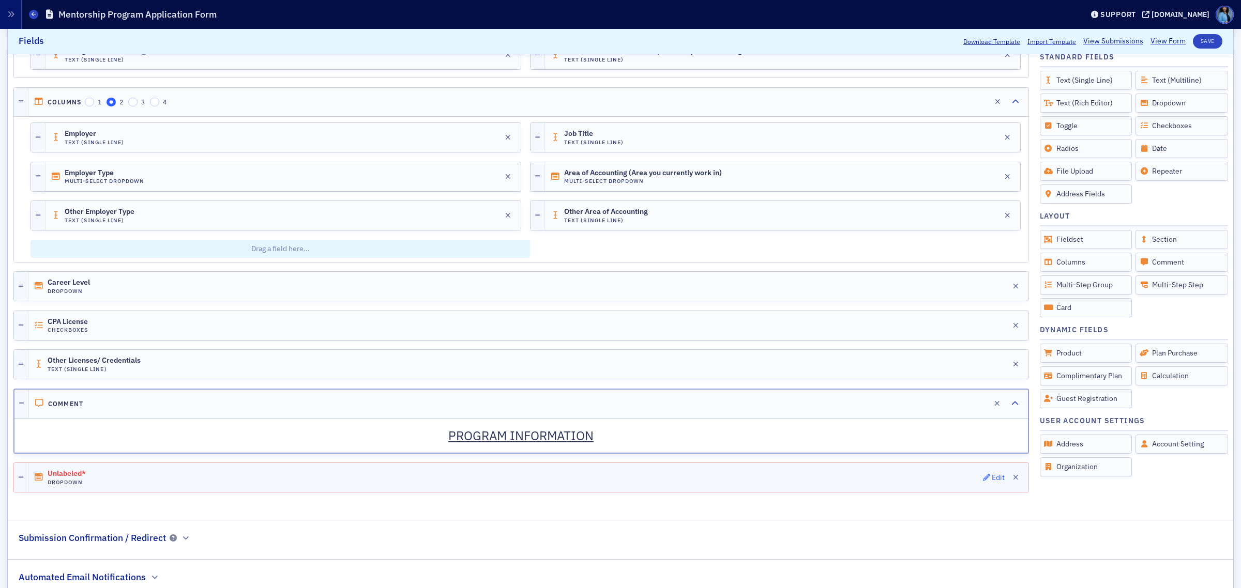
click at [983, 481] on icon "button" at bounding box center [986, 477] width 7 height 7
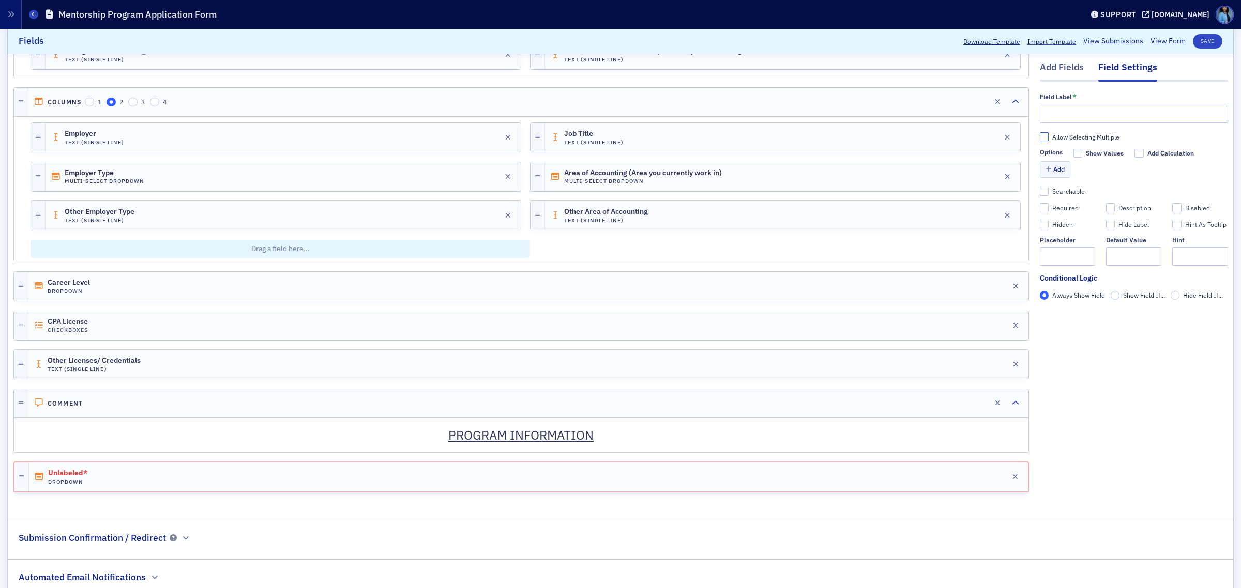
click at [1039, 137] on input "Allow Selecting Multiple" at bounding box center [1043, 136] width 9 height 9
checkbox input "true"
click at [1049, 170] on button "Add" at bounding box center [1054, 170] width 31 height 16
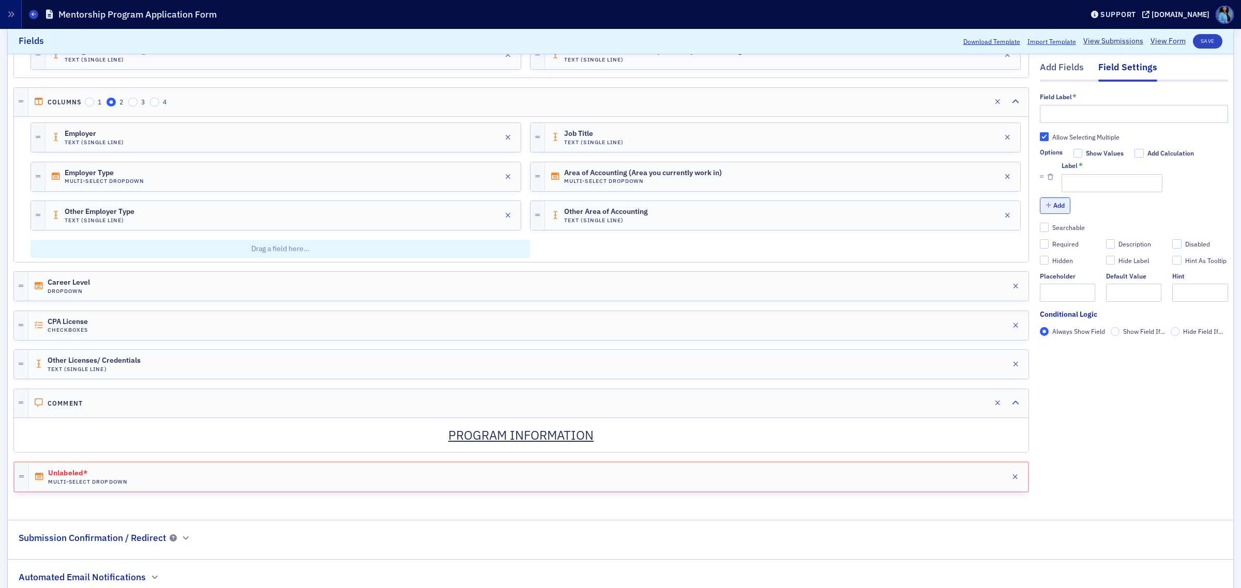
click at [1050, 202] on button "Add" at bounding box center [1054, 206] width 31 height 16
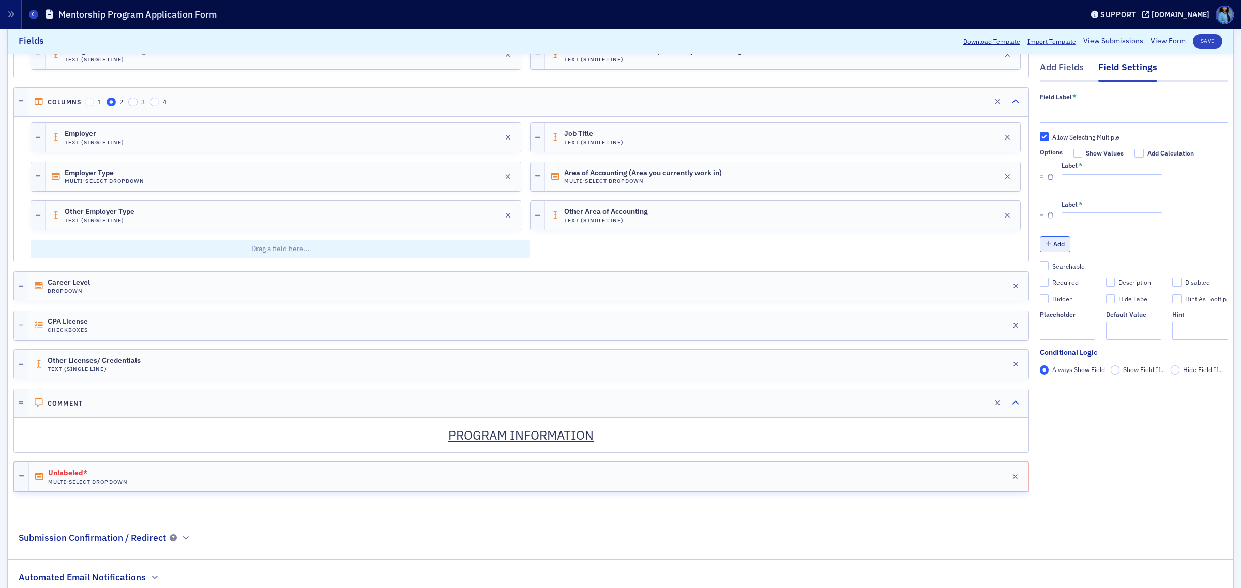
click at [1052, 244] on button "Add" at bounding box center [1054, 244] width 31 height 16
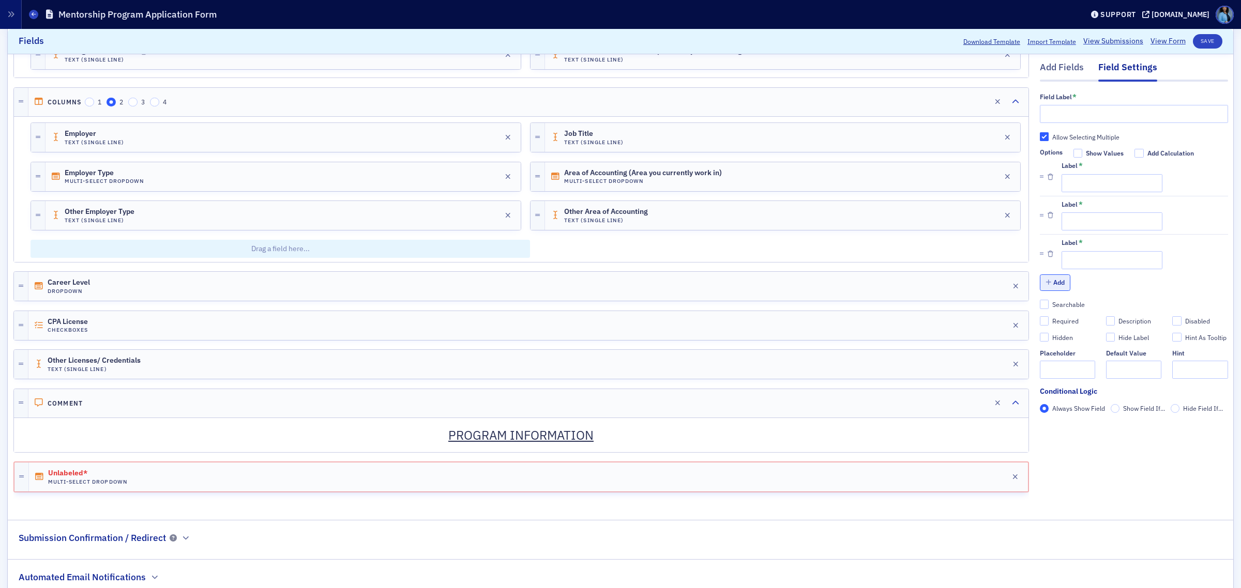
drag, startPoint x: 1057, startPoint y: 284, endPoint x: 1060, endPoint y: 315, distance: 31.2
click at [1057, 285] on button "Add" at bounding box center [1054, 283] width 31 height 16
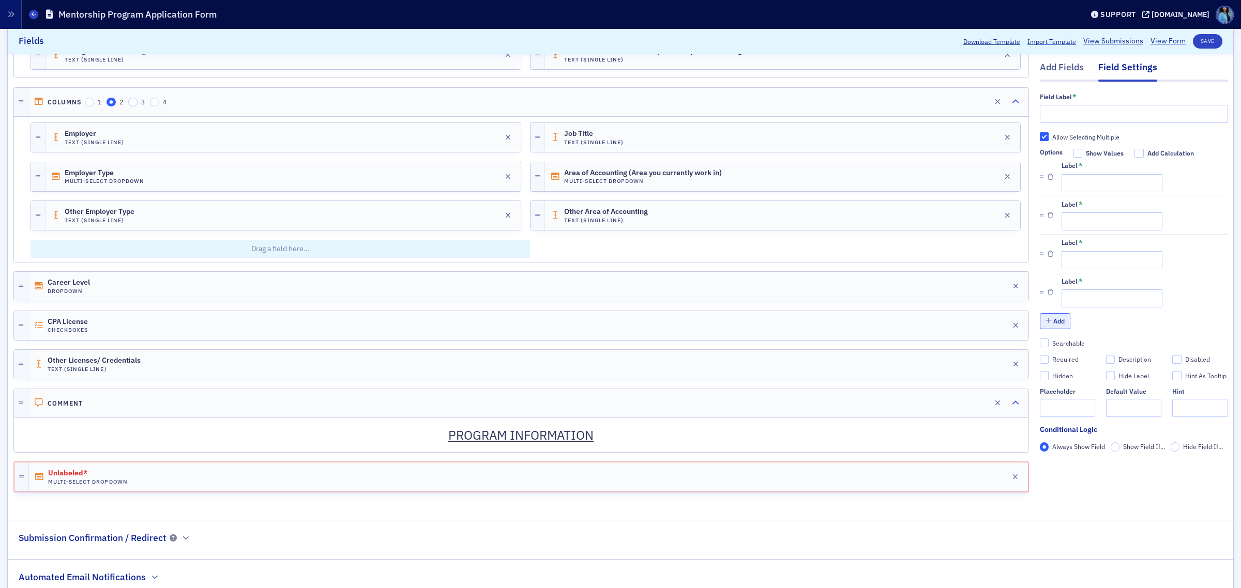
click at [1050, 329] on button "Add" at bounding box center [1054, 321] width 31 height 16
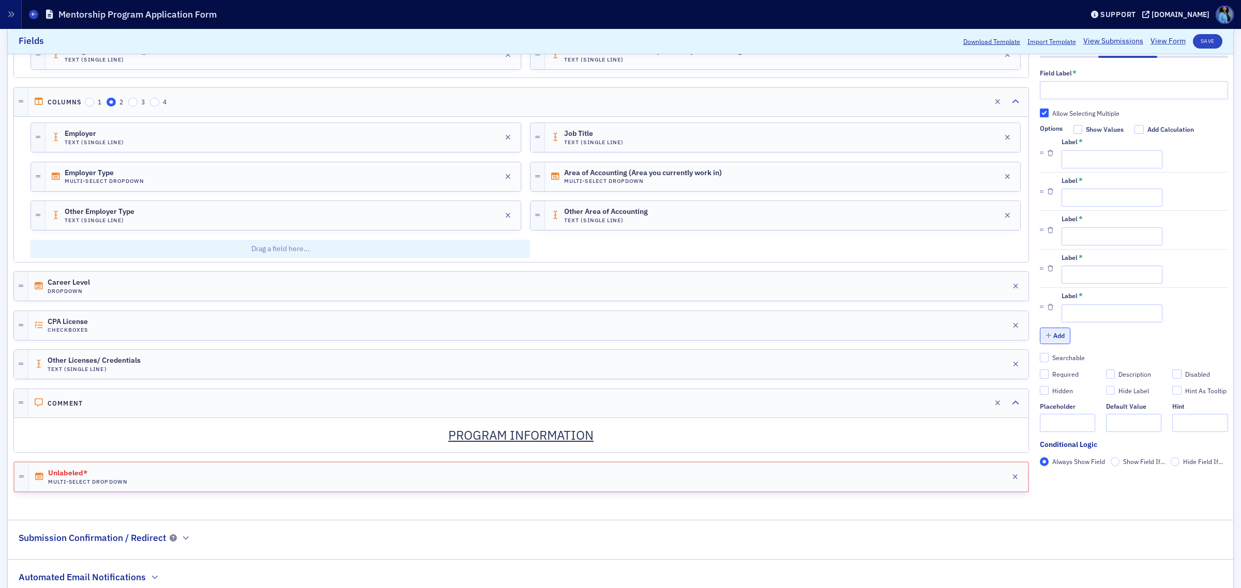
click at [1049, 344] on button "Add" at bounding box center [1054, 336] width 31 height 16
click at [1050, 344] on button "Add" at bounding box center [1054, 336] width 31 height 16
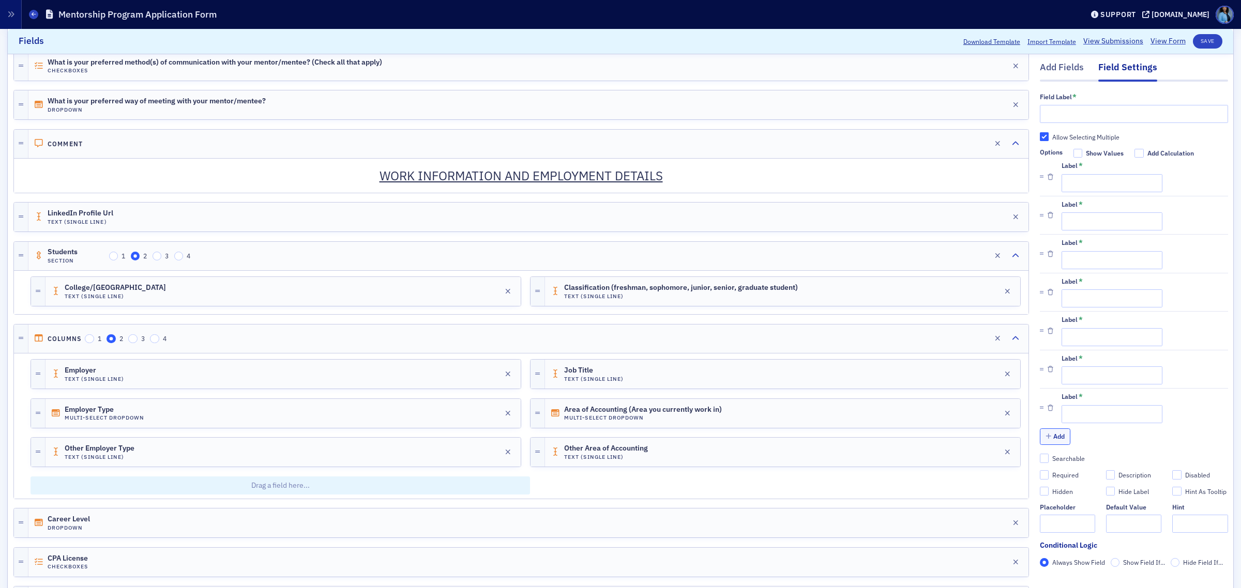
scroll to position [555, 0]
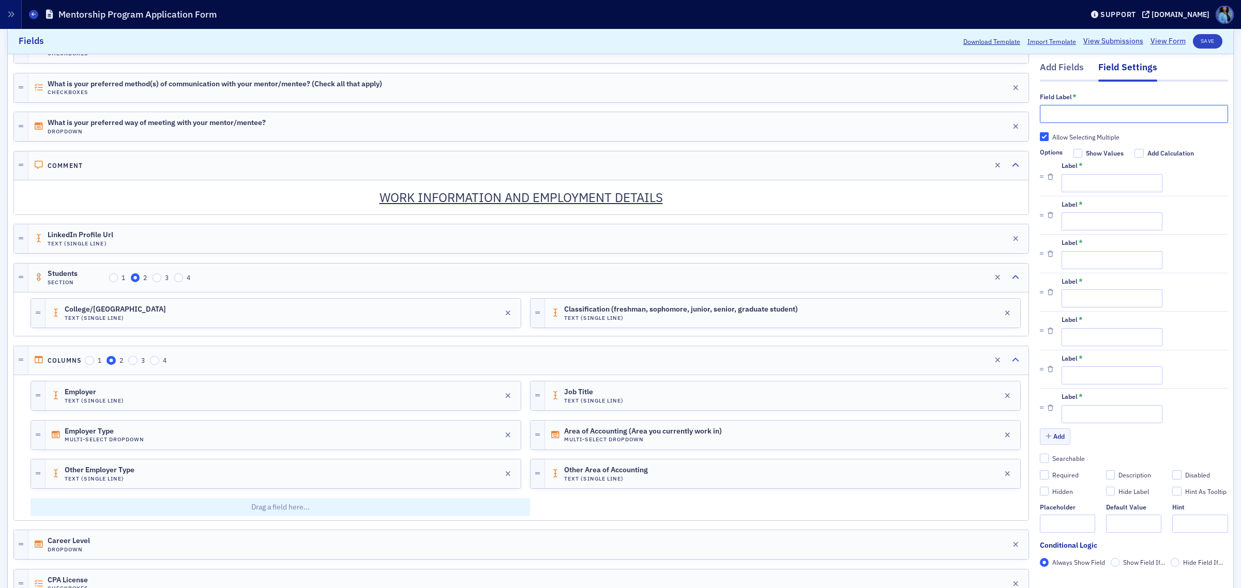
click at [1109, 112] on input "text" at bounding box center [1133, 114] width 188 height 18
paste input "MENTEE ONLY: In which field(s) of accounting would you like your assigned mento…"
type input "MENTEE ONLY: In which field(s) of accounting would you like your assigned mento…"
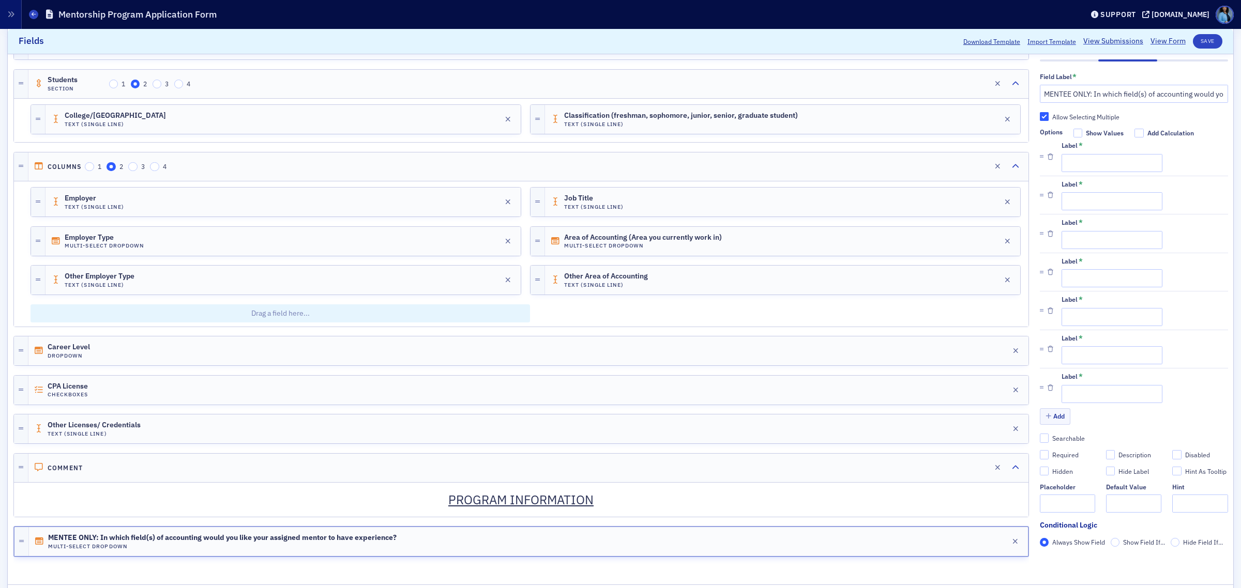
scroll to position [813, 0]
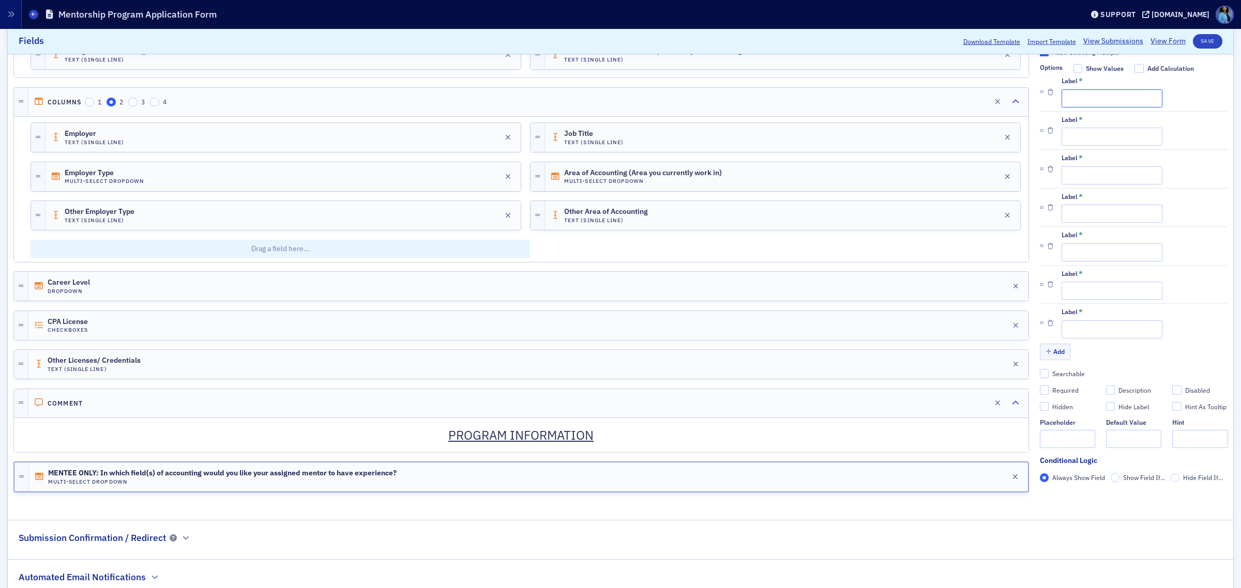
click at [1107, 105] on input "Label *" at bounding box center [1111, 98] width 101 height 18
paste input "Public"
type input "Public"
click at [1081, 140] on input "Label *" at bounding box center [1111, 137] width 101 height 18
paste input "Private"
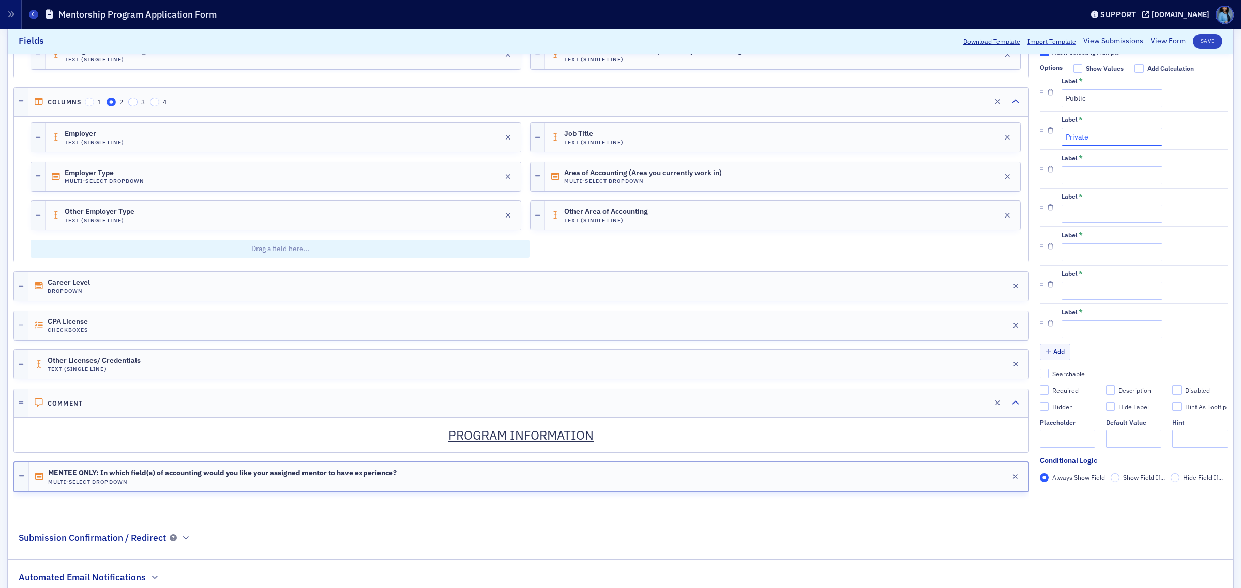
type input "Private"
click at [1112, 178] on input "Label *" at bounding box center [1111, 175] width 101 height 18
paste input "Audit"
type input "Audit"
click at [1061, 222] on input "Label *" at bounding box center [1111, 214] width 101 height 18
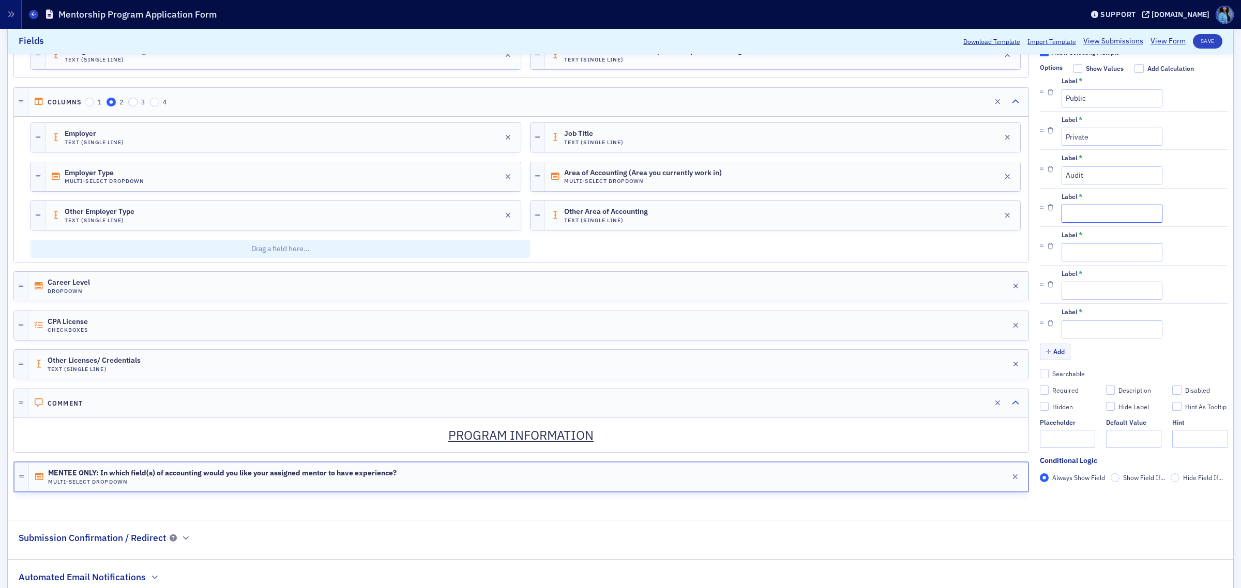
paste input "Tax"
type input "Tax"
click at [1074, 262] on input "Label *" at bounding box center [1111, 252] width 101 height 18
paste input "Government"
type input "Government"
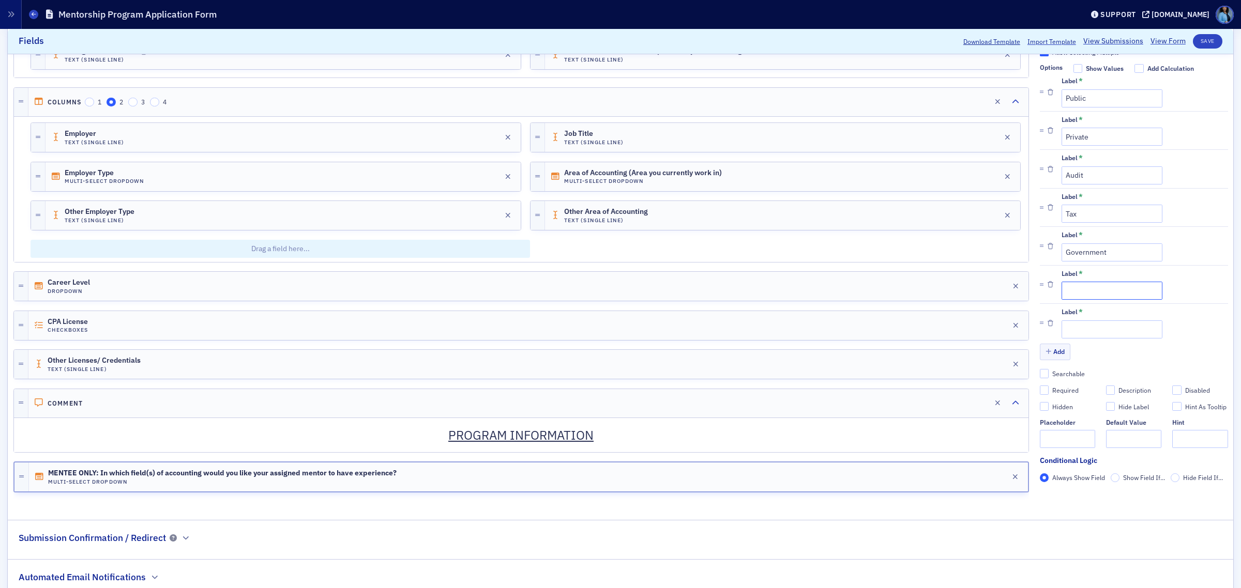
click at [1089, 296] on input "Label *" at bounding box center [1111, 291] width 101 height 18
paste input "Individual Practitioner"
type input "Individual Practitioner"
click at [1093, 339] on input "Label *" at bounding box center [1111, 329] width 101 height 18
paste input "Non-profit"
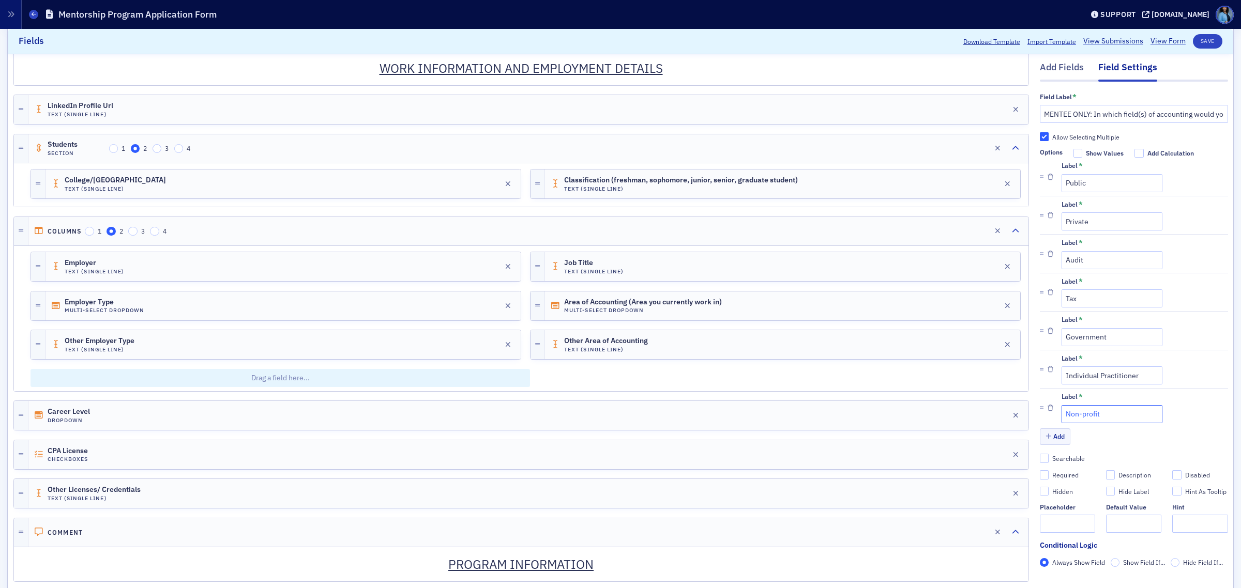
scroll to position [37, 0]
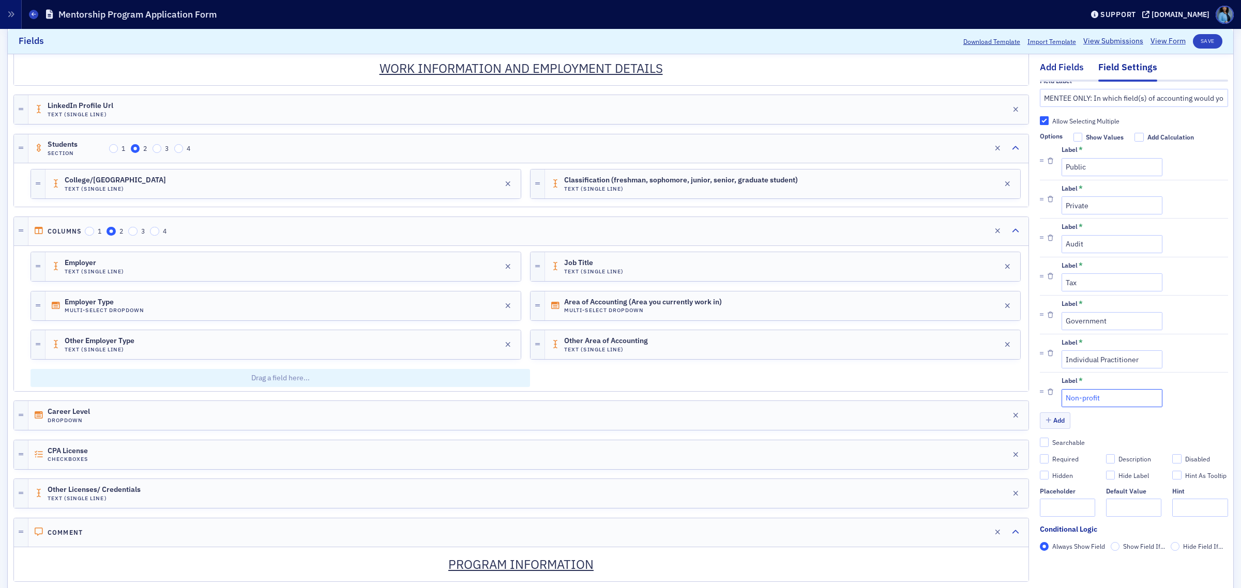
type input "Non-profit"
click at [1063, 67] on div "Add Fields" at bounding box center [1061, 70] width 44 height 19
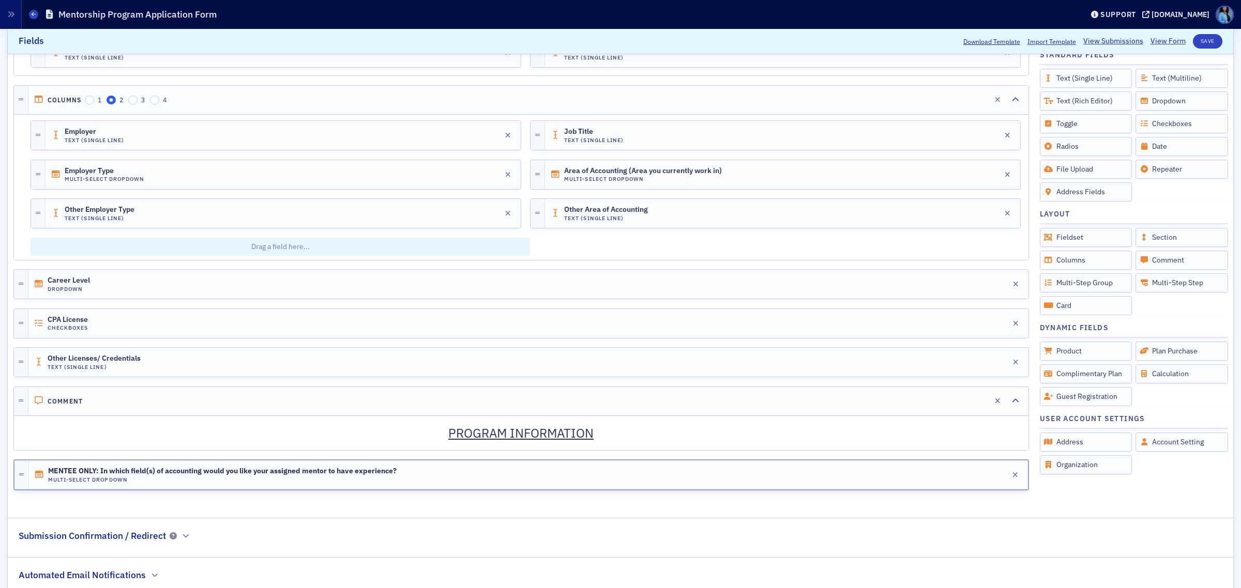
scroll to position [852, 0]
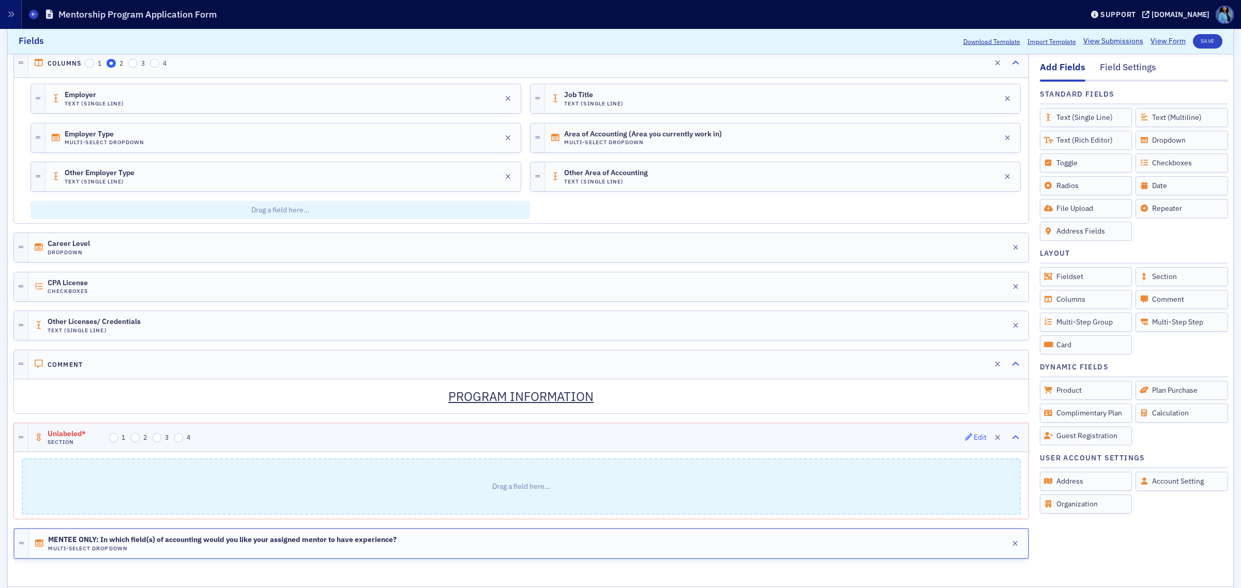
click at [965, 441] on icon "button" at bounding box center [968, 437] width 7 height 7
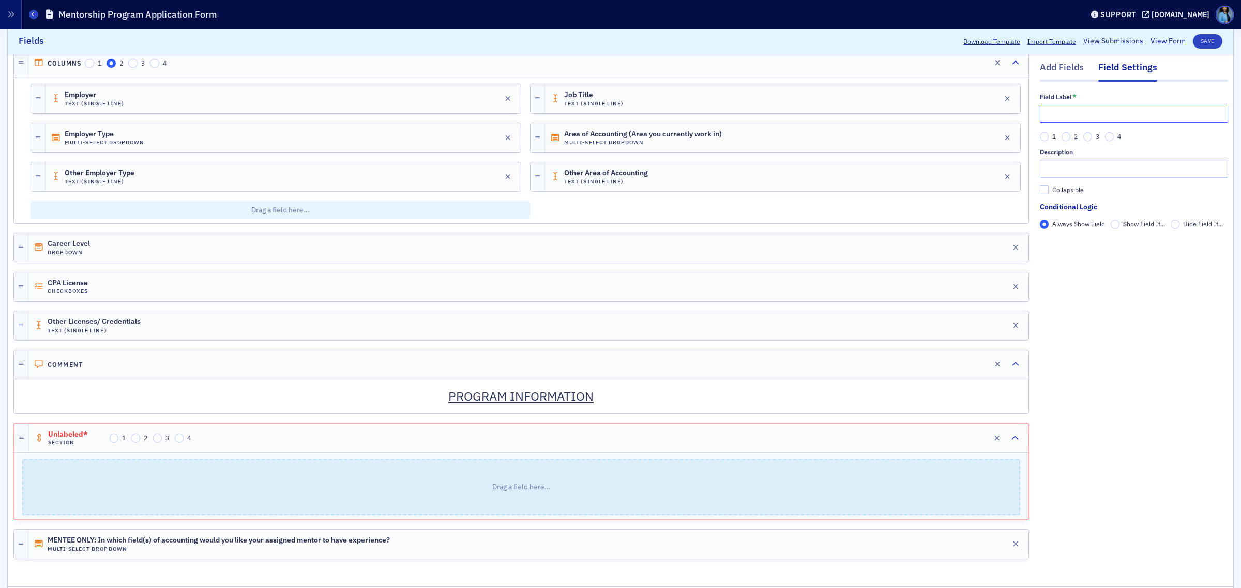
click at [1112, 112] on input "text" at bounding box center [1133, 114] width 188 height 18
type input "MENTEE ONLY"
click at [1061, 135] on input "2" at bounding box center [1065, 136] width 9 height 9
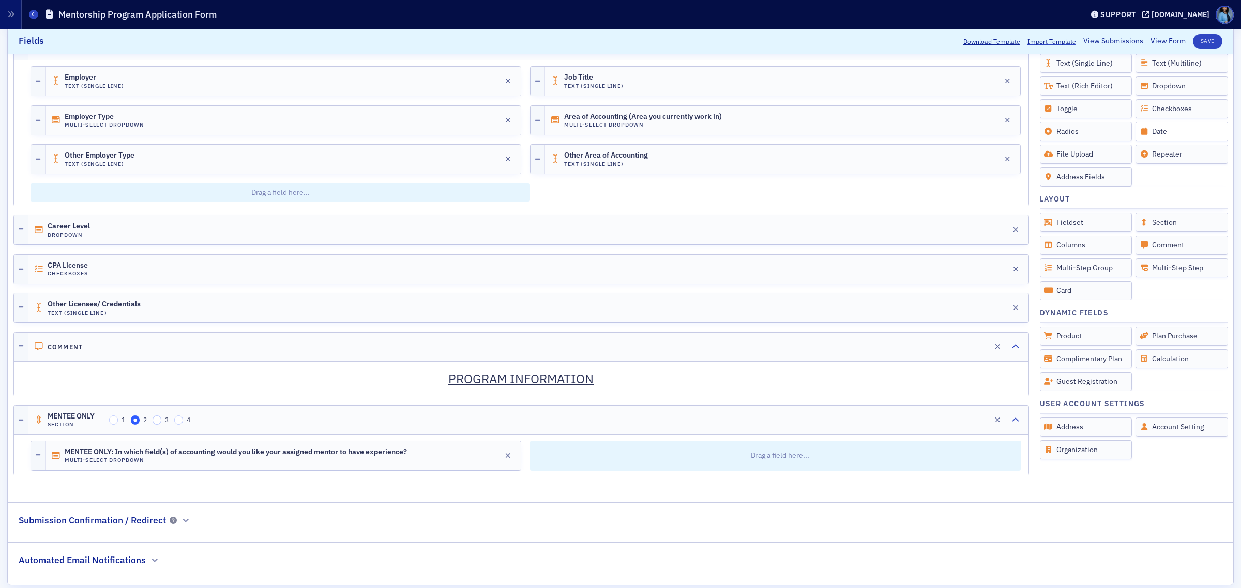
scroll to position [838, 0]
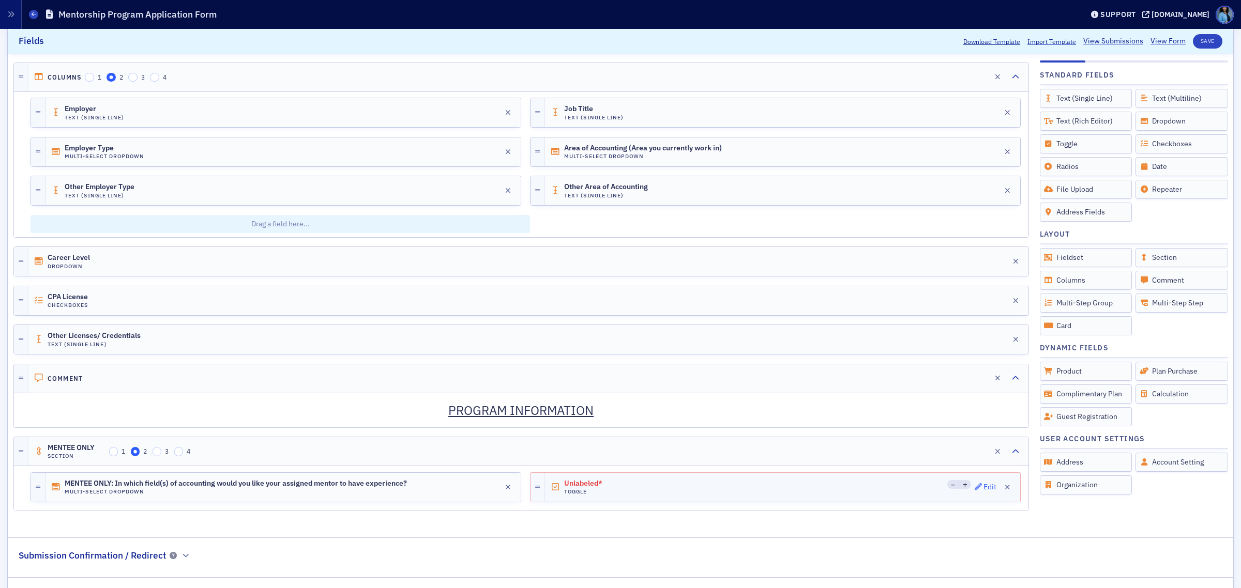
click at [983, 490] on div "Edit" at bounding box center [989, 487] width 13 height 6
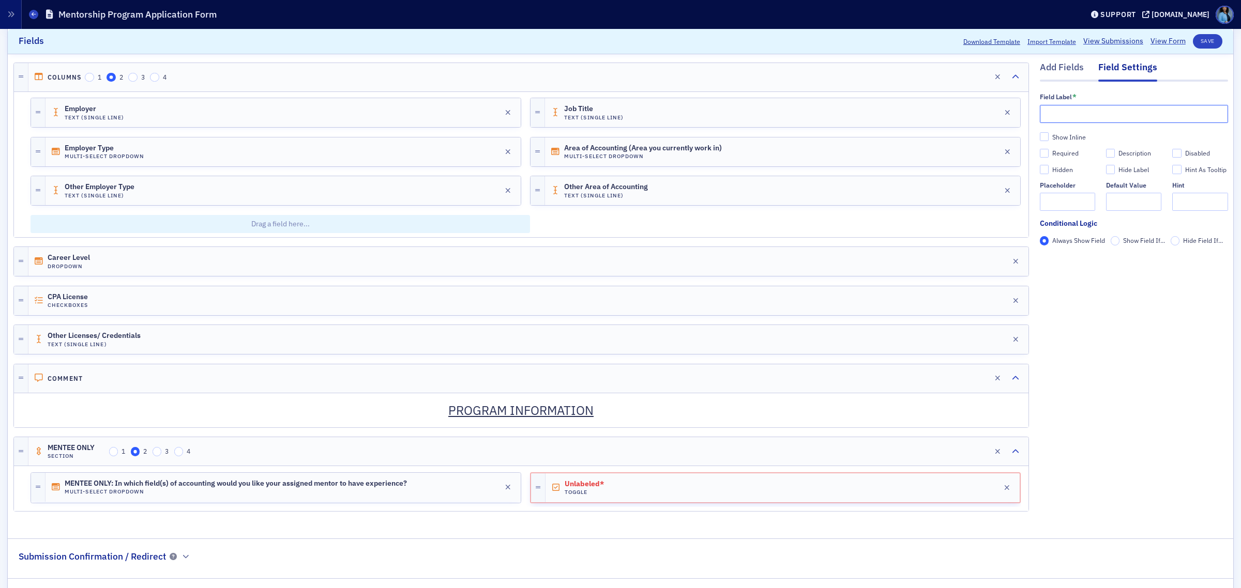
click at [1098, 113] on input "text" at bounding box center [1133, 114] width 188 height 18
click at [1070, 74] on div "Add Fields" at bounding box center [1061, 70] width 44 height 19
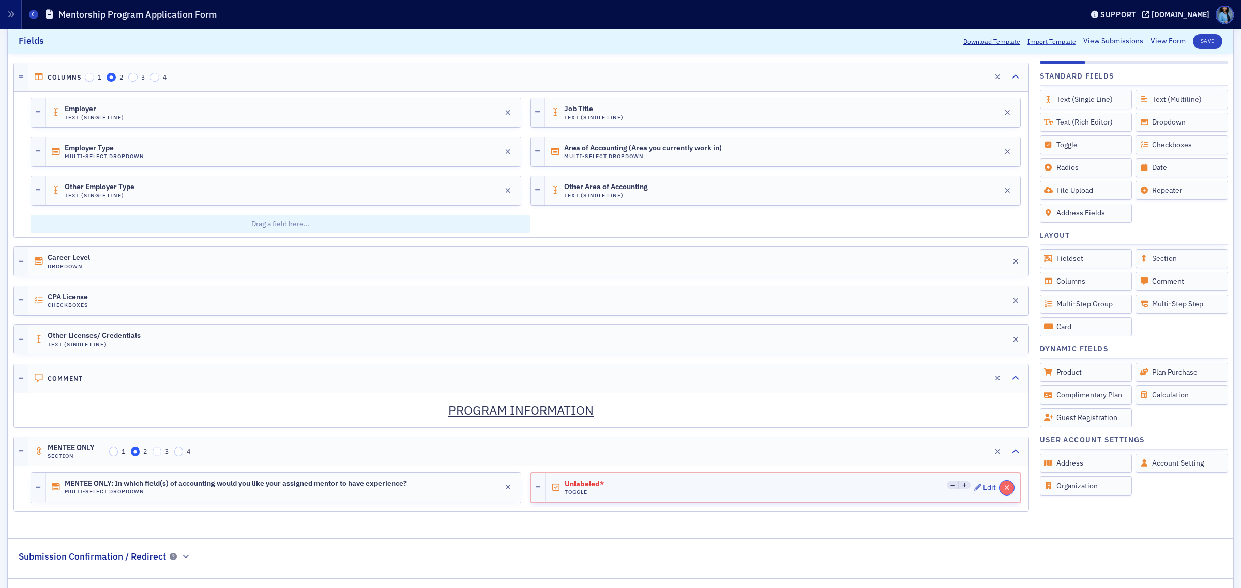
click at [1000, 494] on button "button" at bounding box center [1006, 488] width 14 height 14
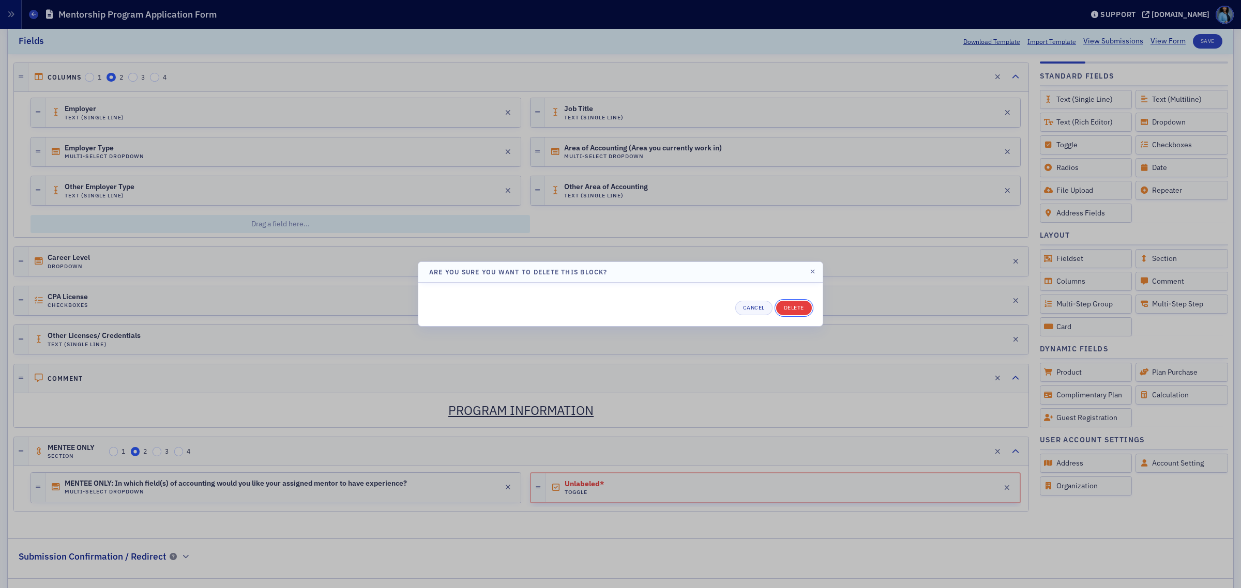
click at [792, 309] on button "Delete" at bounding box center [794, 308] width 36 height 14
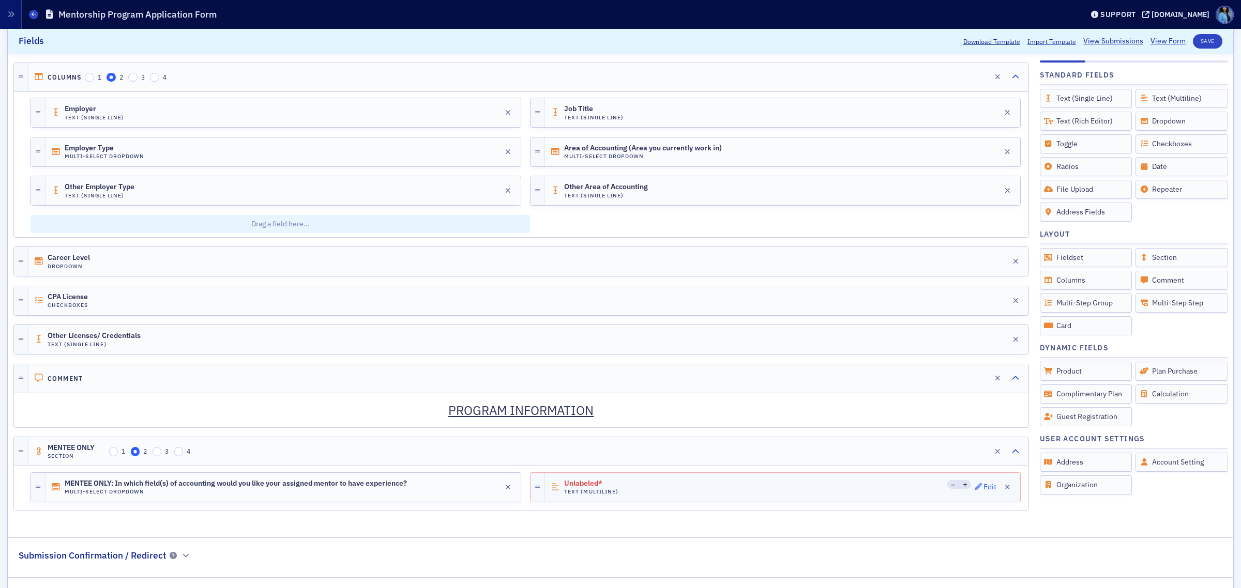
click at [983, 490] on div "Edit" at bounding box center [989, 487] width 13 height 6
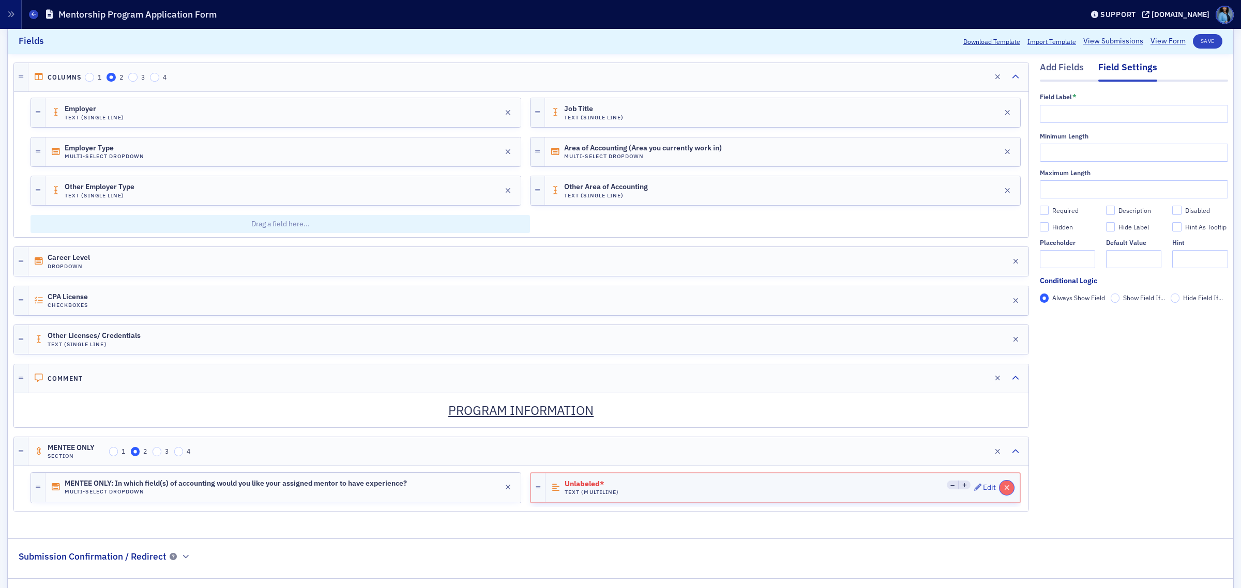
click at [1004, 492] on icon "button" at bounding box center [1007, 487] width 6 height 7
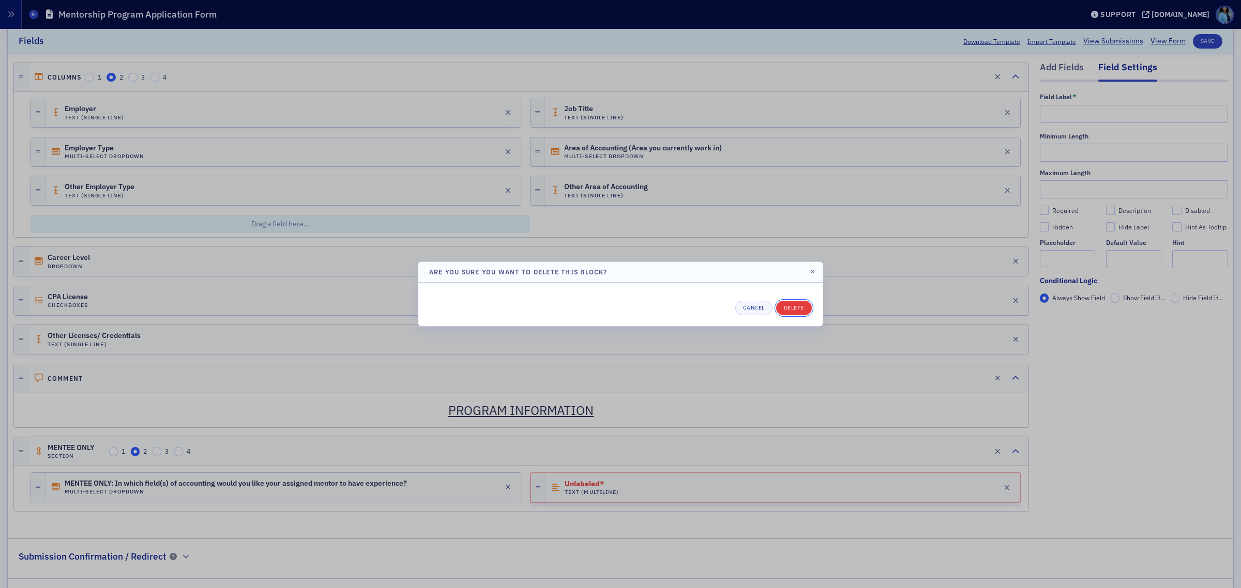
click at [803, 306] on button "Delete" at bounding box center [794, 308] width 36 height 14
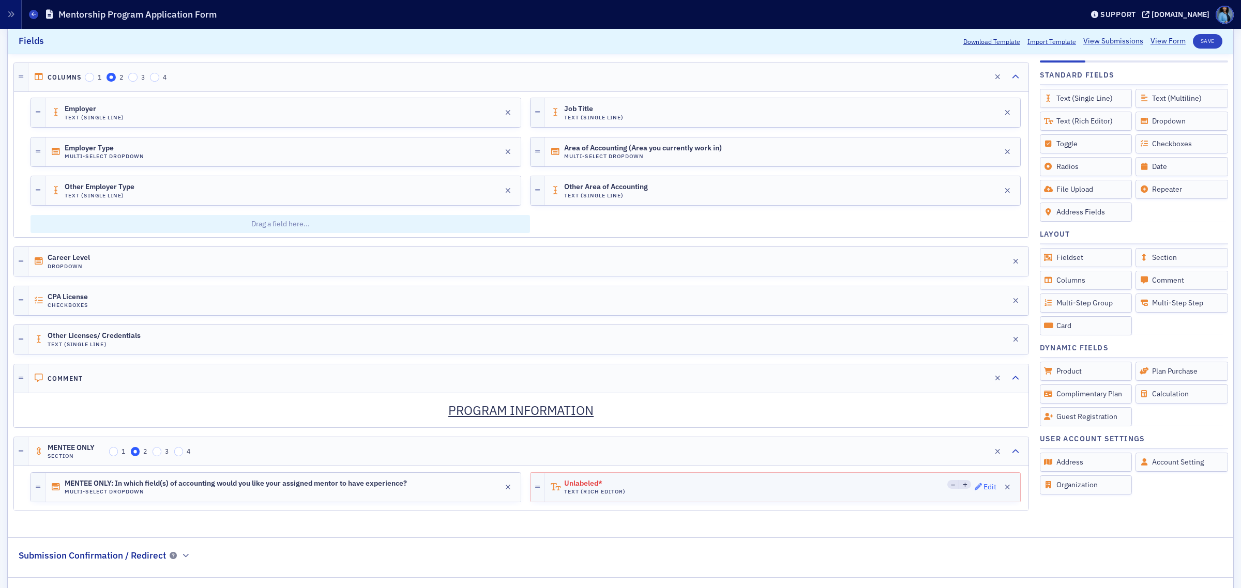
click at [983, 490] on div "Edit" at bounding box center [989, 487] width 13 height 6
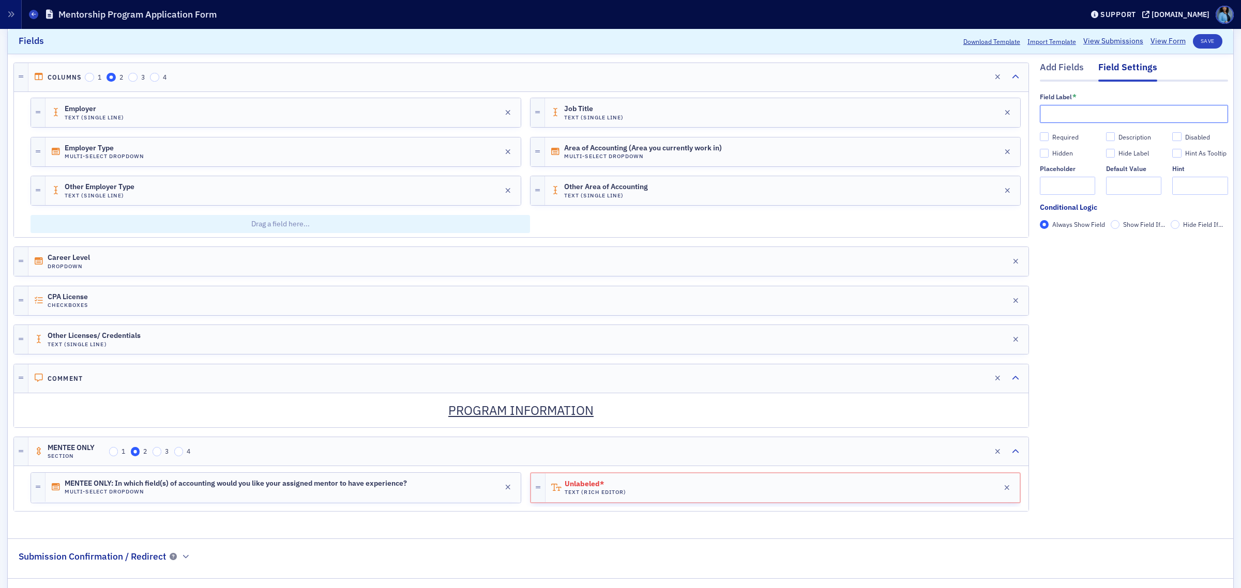
click at [1048, 117] on input "text" at bounding box center [1133, 114] width 188 height 18
type input "a"
type input "Rank"
click at [1195, 45] on button "Save" at bounding box center [1206, 41] width 29 height 14
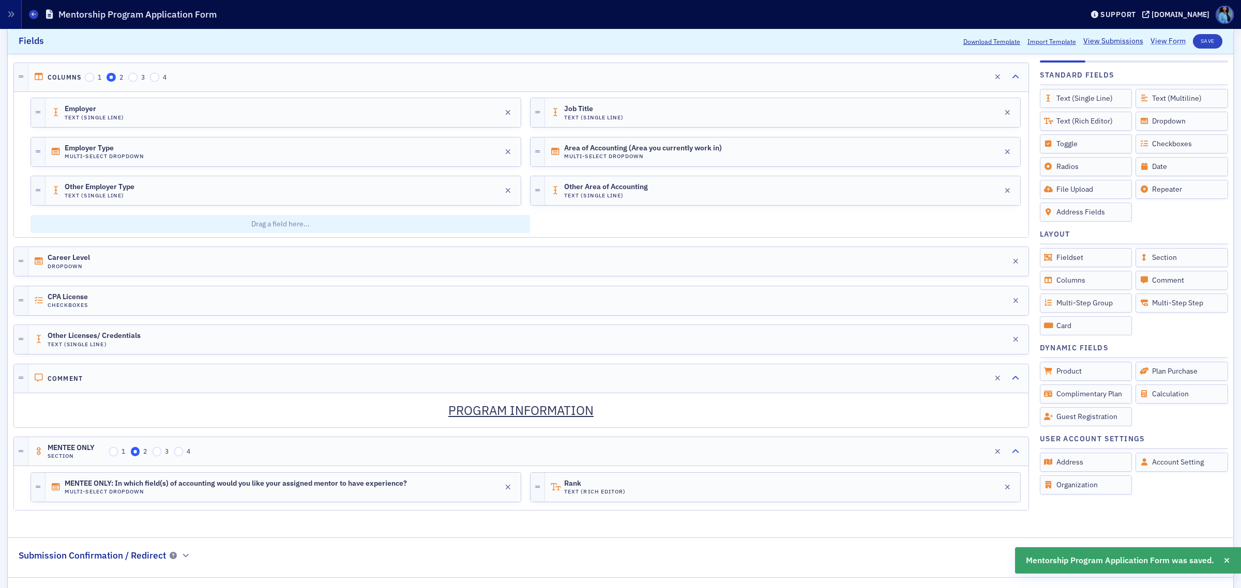
click at [1154, 43] on link "View Form" at bounding box center [1167, 41] width 35 height 11
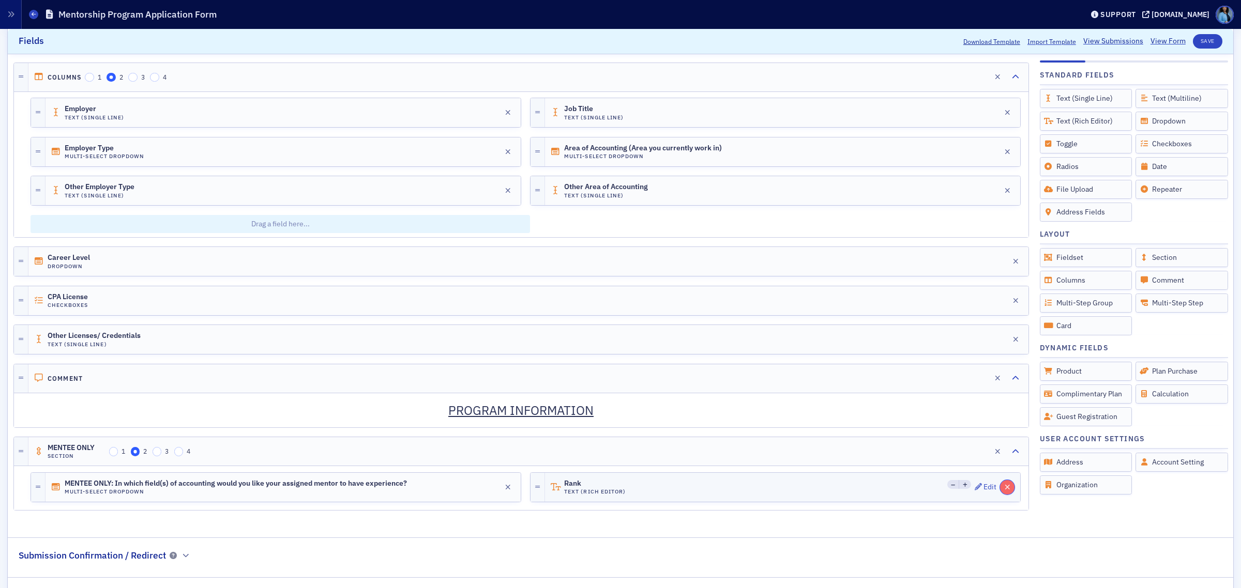
click at [1004, 491] on icon "button" at bounding box center [1007, 487] width 6 height 7
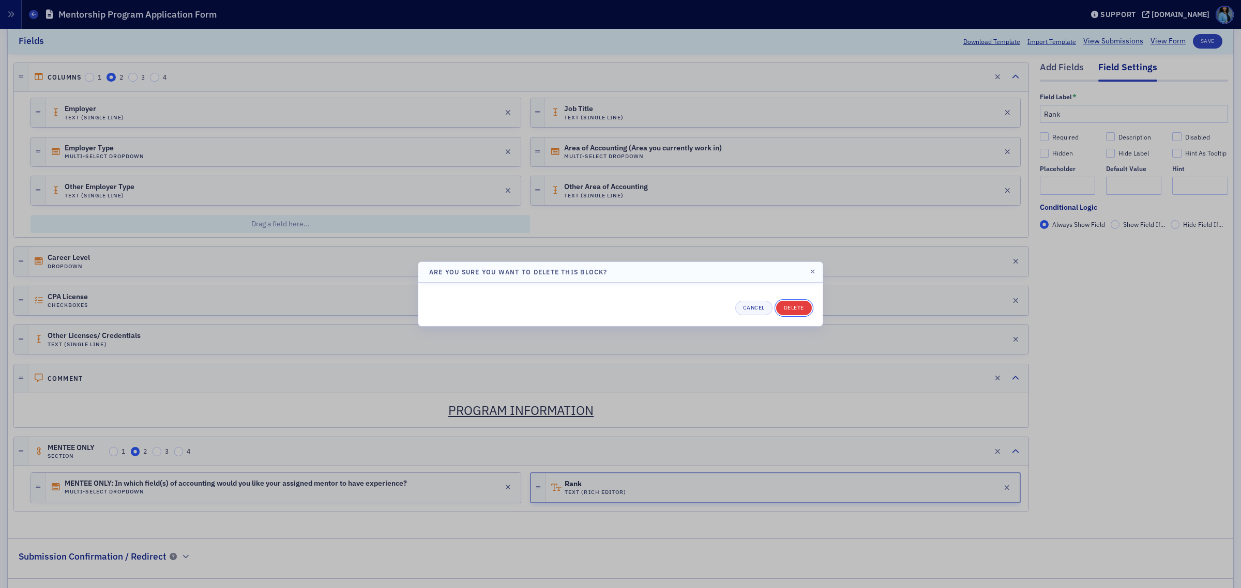
click at [799, 310] on button "Delete" at bounding box center [794, 308] width 36 height 14
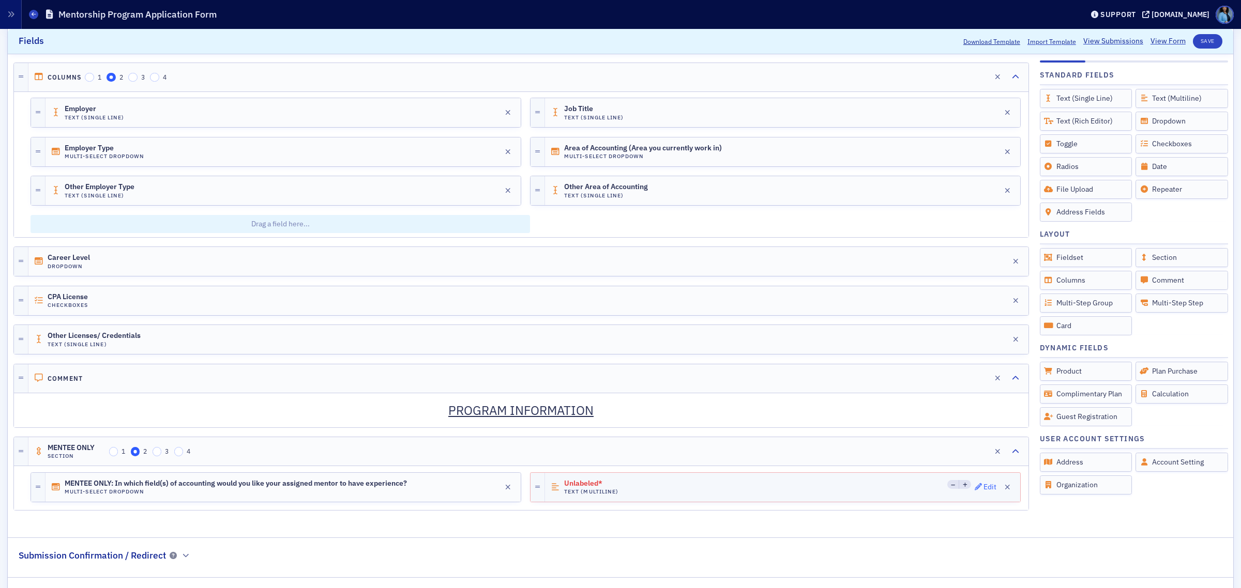
click at [983, 490] on div "Edit" at bounding box center [989, 487] width 13 height 6
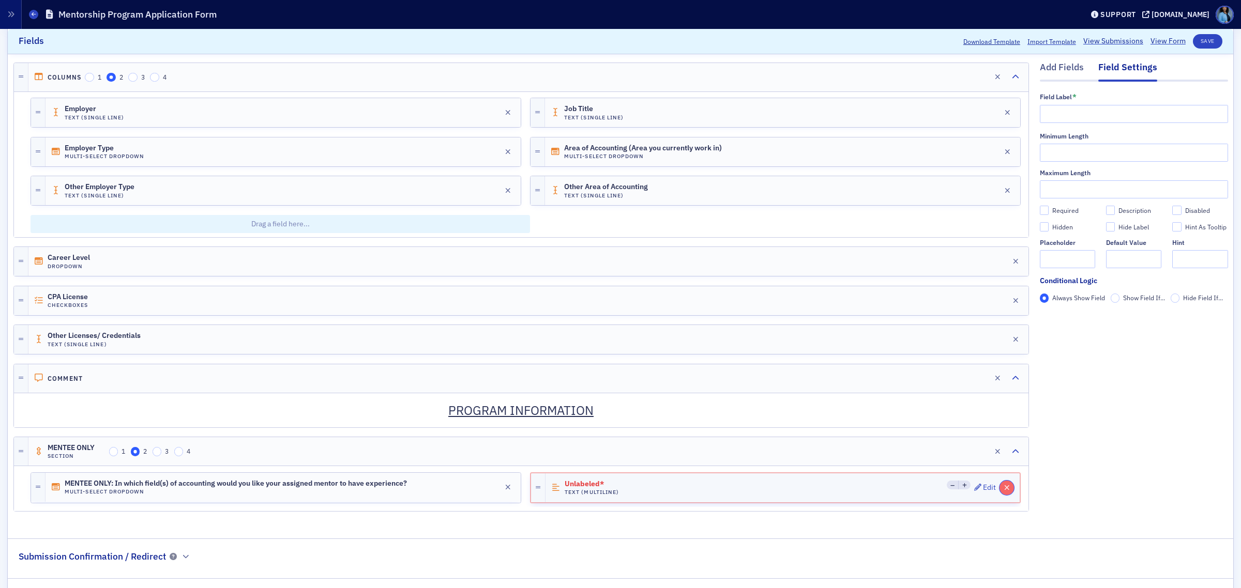
click at [1004, 492] on icon "button" at bounding box center [1007, 487] width 6 height 7
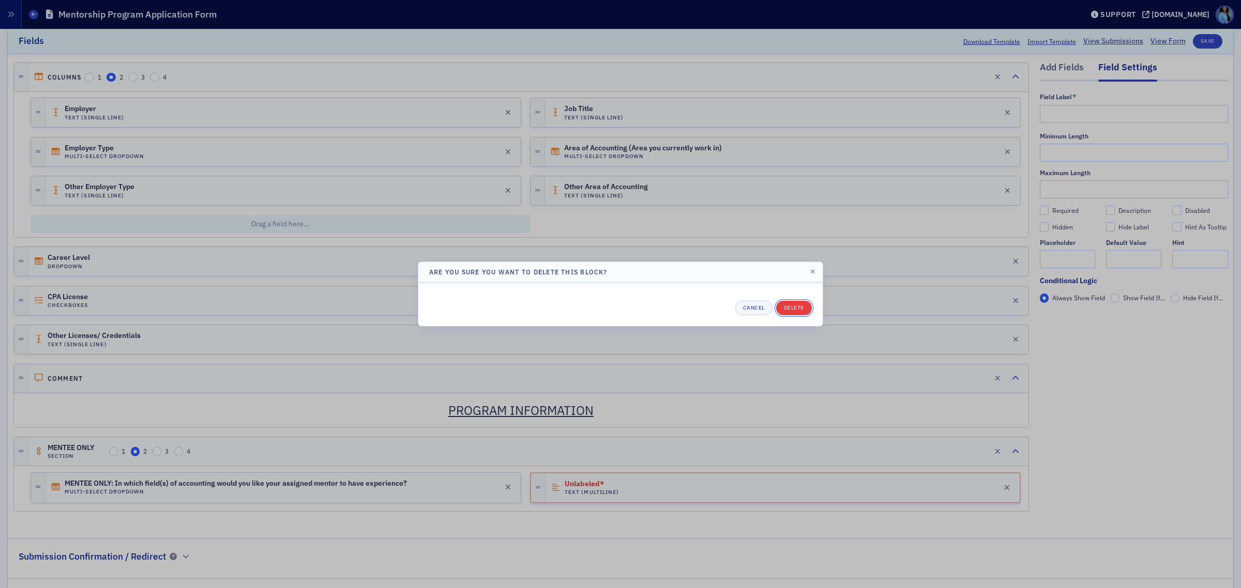
click at [797, 310] on button "Delete" at bounding box center [794, 308] width 36 height 14
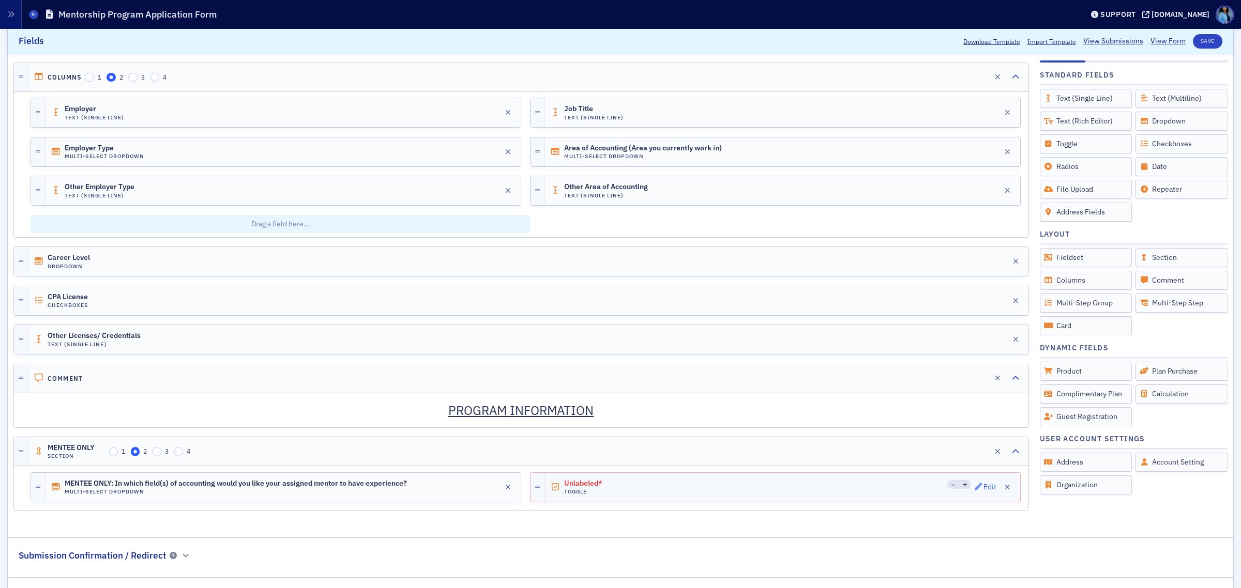
click at [983, 490] on div "Edit" at bounding box center [989, 487] width 13 height 6
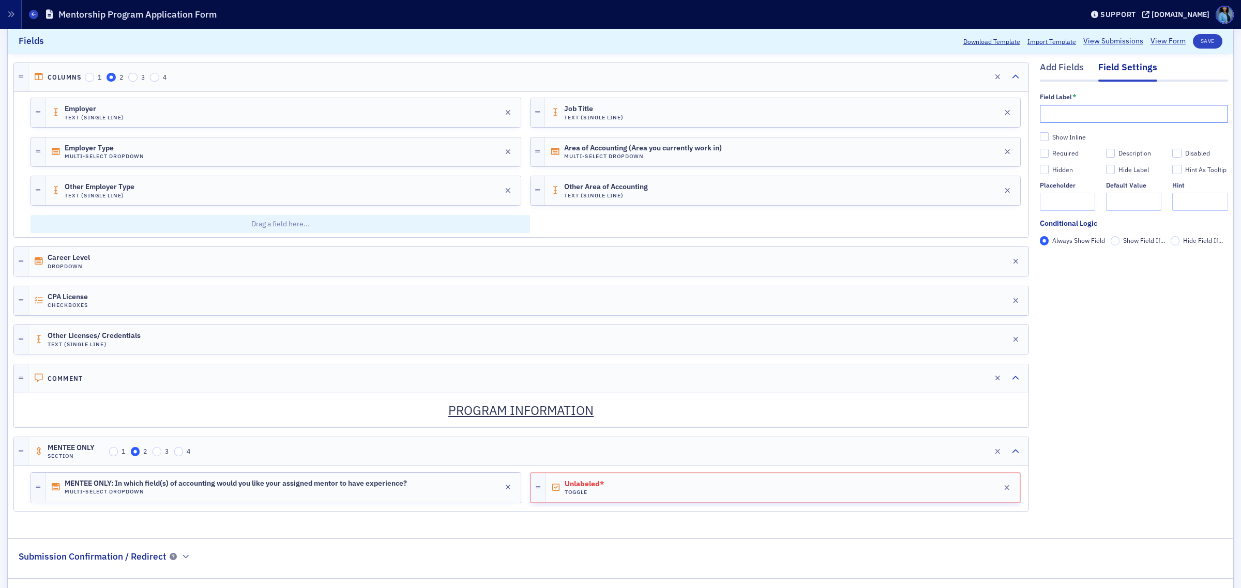
click at [1074, 110] on input "text" at bounding box center [1133, 114] width 188 height 18
type input "Toggle"
click at [1203, 40] on button "Save" at bounding box center [1206, 41] width 29 height 14
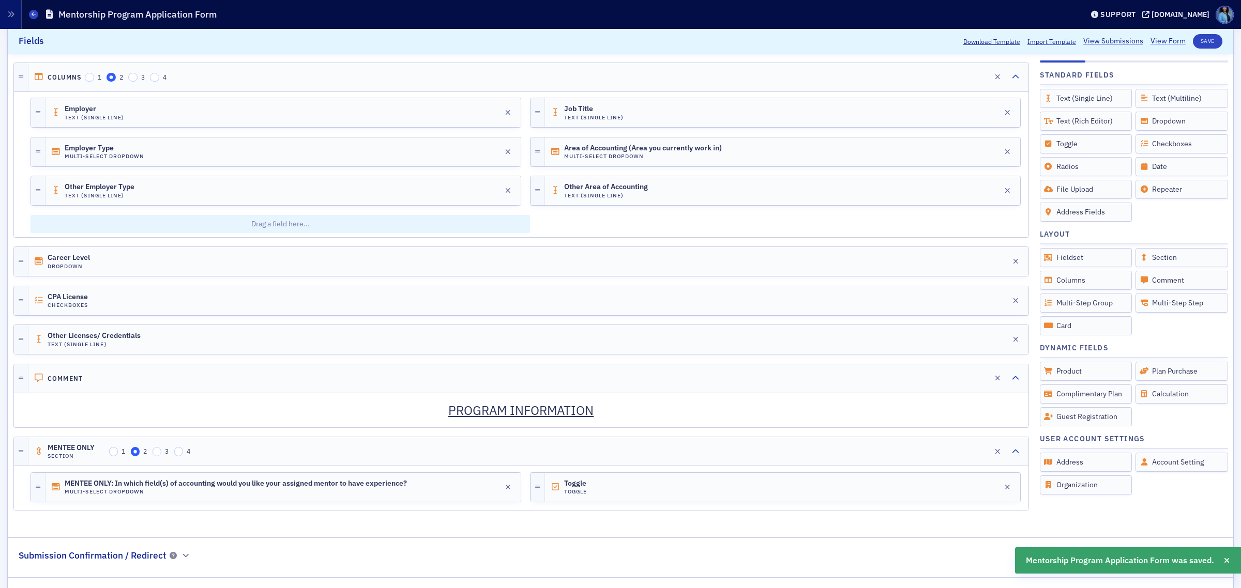
click at [1154, 40] on link "View Form" at bounding box center [1167, 41] width 35 height 11
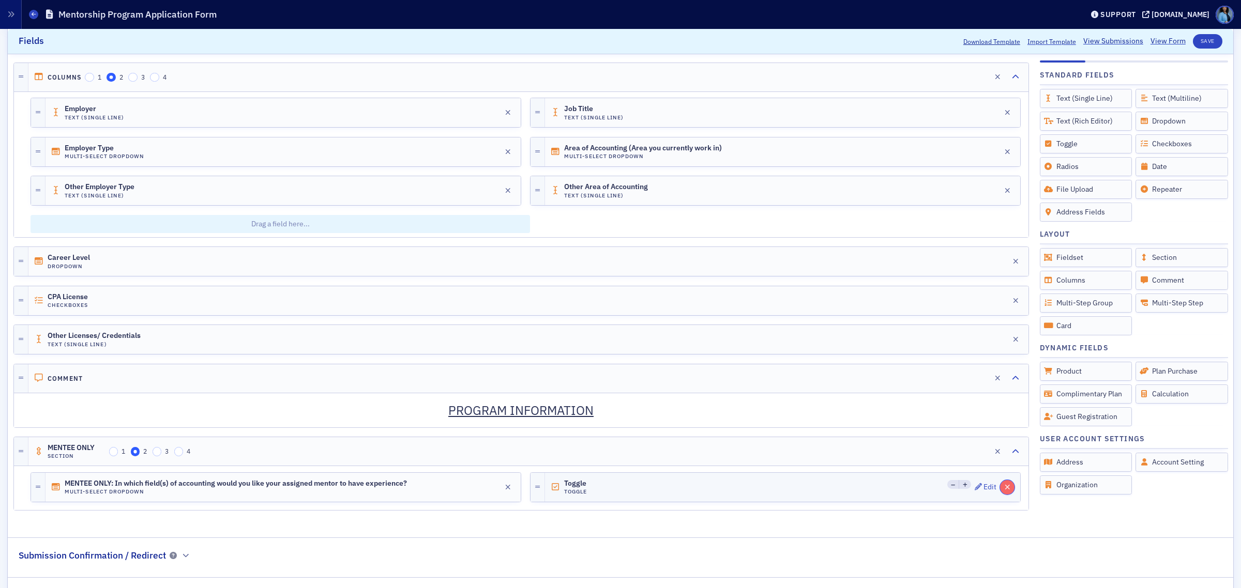
click at [1004, 491] on icon "button" at bounding box center [1007, 487] width 6 height 7
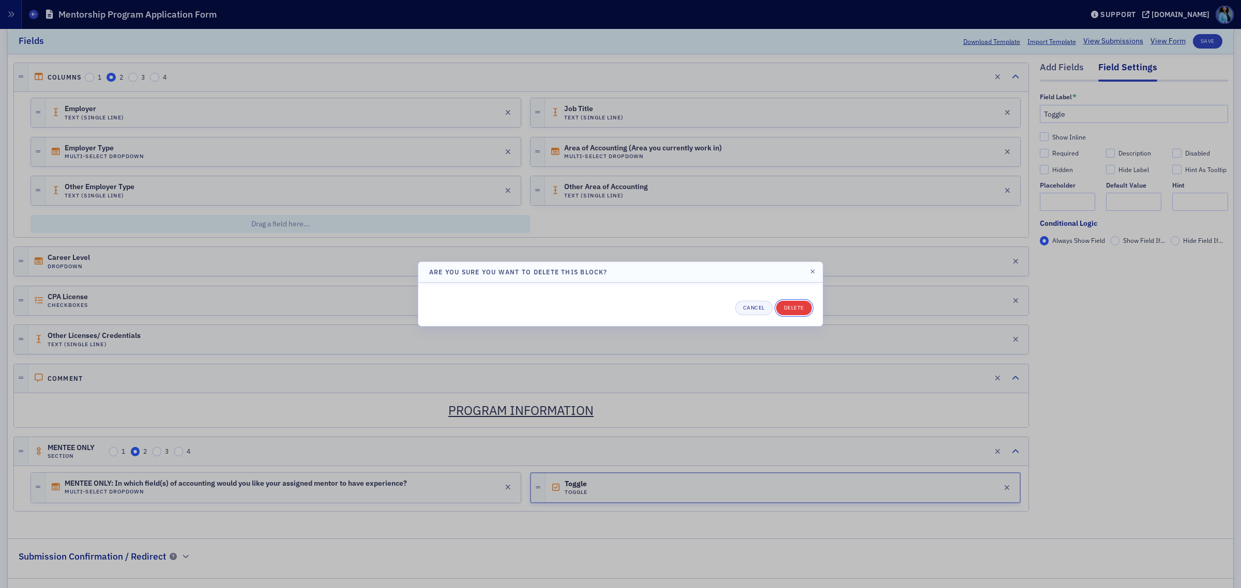
click at [784, 308] on button "Delete" at bounding box center [794, 308] width 36 height 14
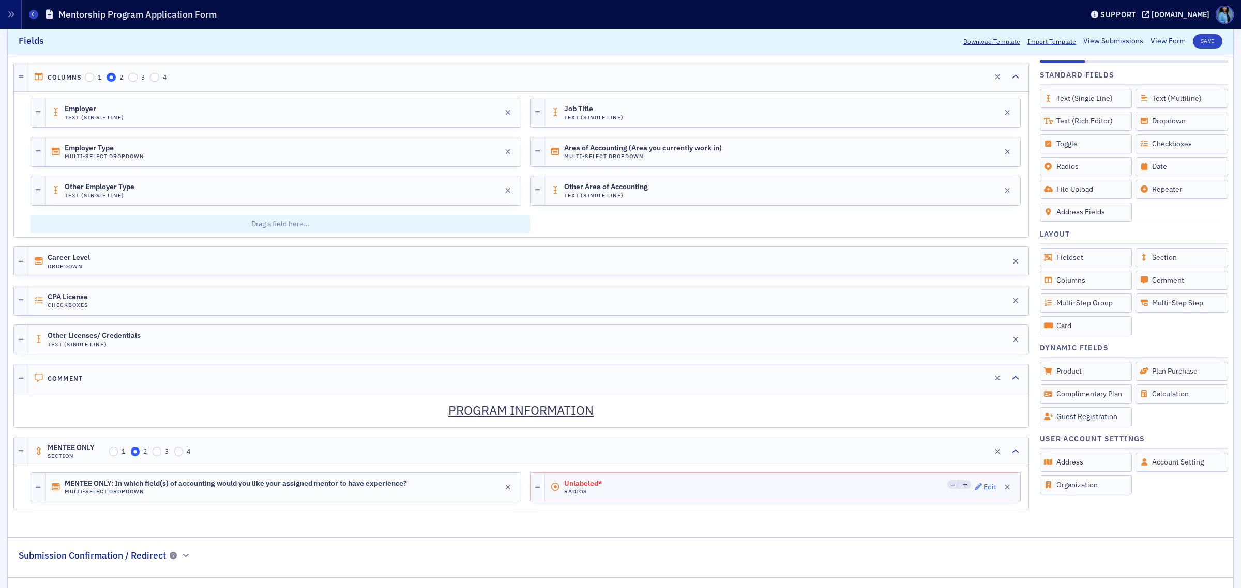
click at [983, 490] on div "Edit" at bounding box center [989, 487] width 13 height 6
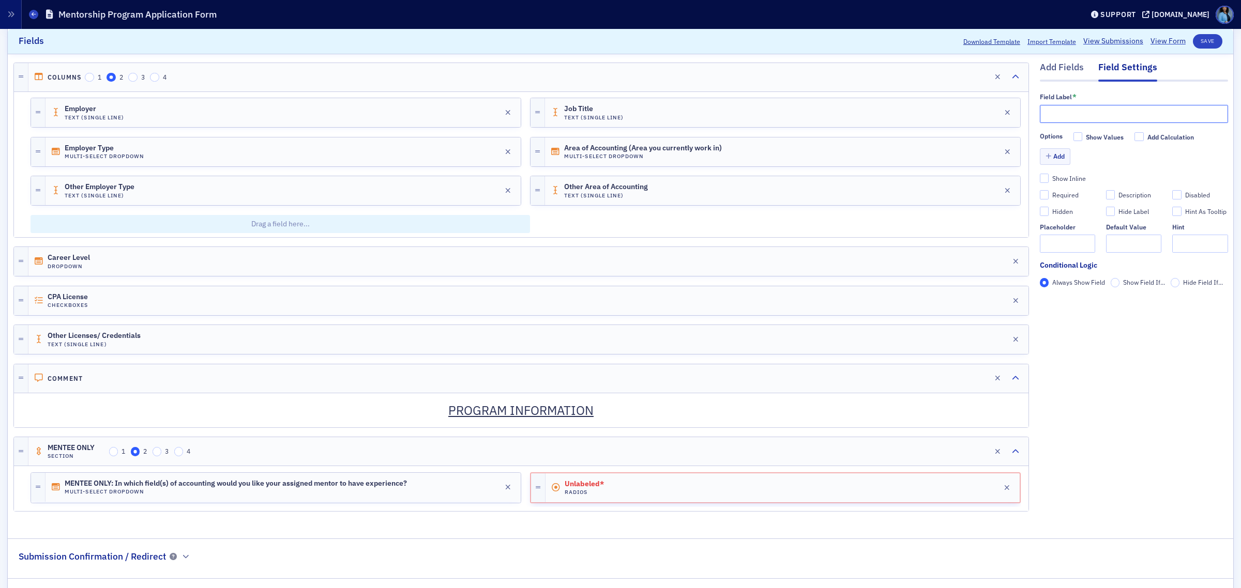
click at [1072, 112] on input "text" at bounding box center [1133, 114] width 188 height 18
type input "Radios"
click at [1042, 158] on button "Add" at bounding box center [1054, 157] width 31 height 16
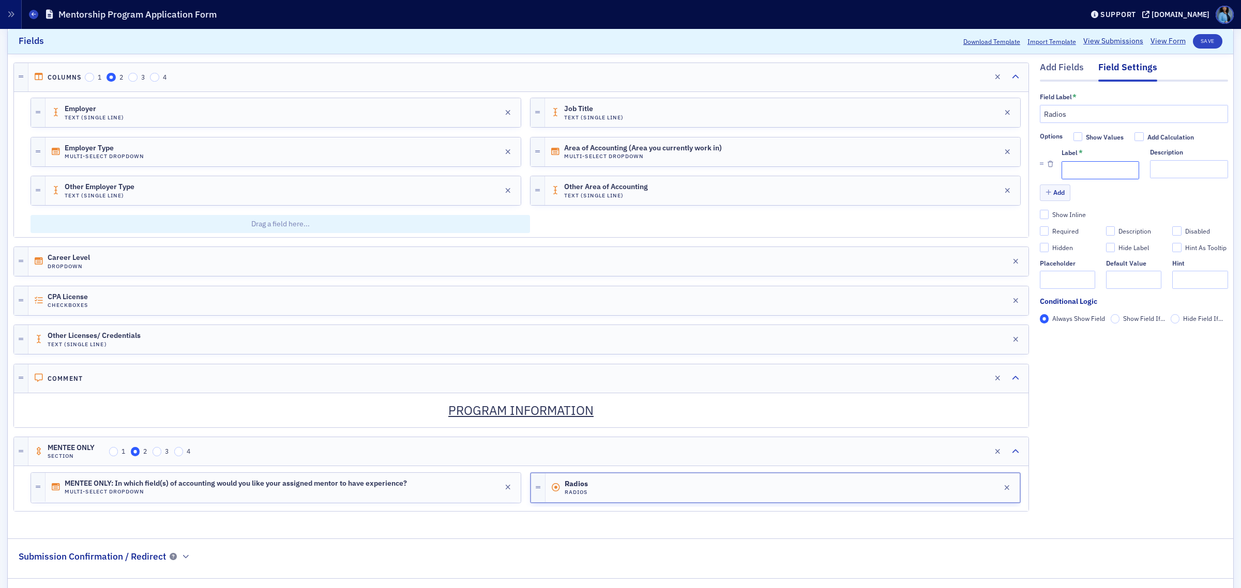
click at [1087, 172] on input "Label *" at bounding box center [1100, 170] width 78 height 18
type input "Label"
click at [1164, 175] on input "Description" at bounding box center [1189, 169] width 78 height 18
click at [1207, 48] on button "Save" at bounding box center [1206, 41] width 29 height 14
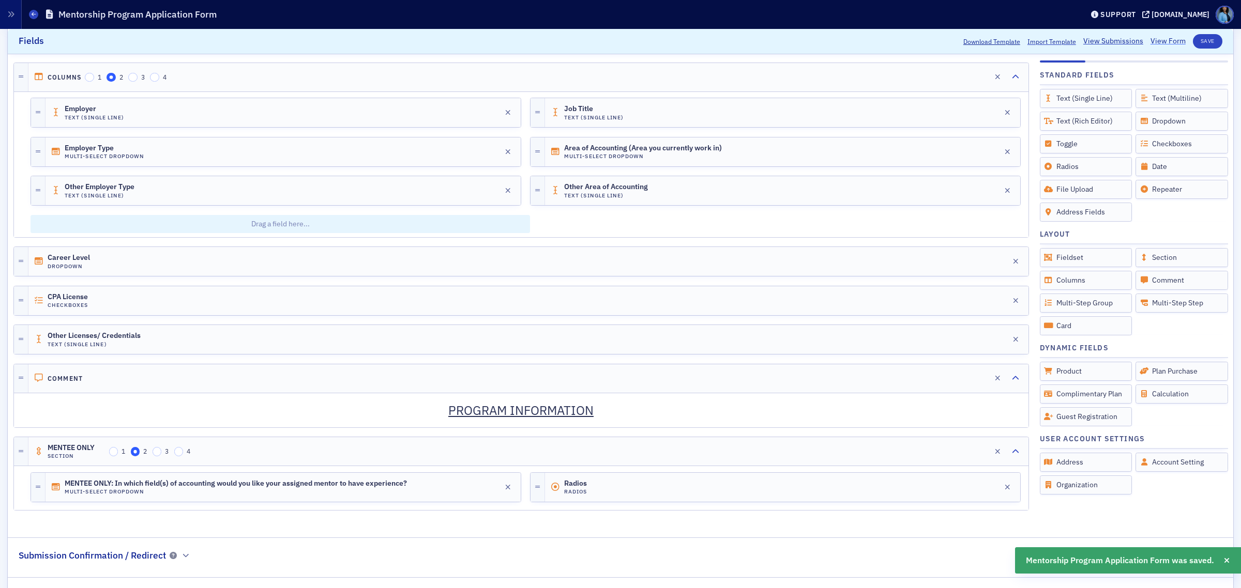
click at [1151, 42] on link "View Form" at bounding box center [1167, 41] width 35 height 11
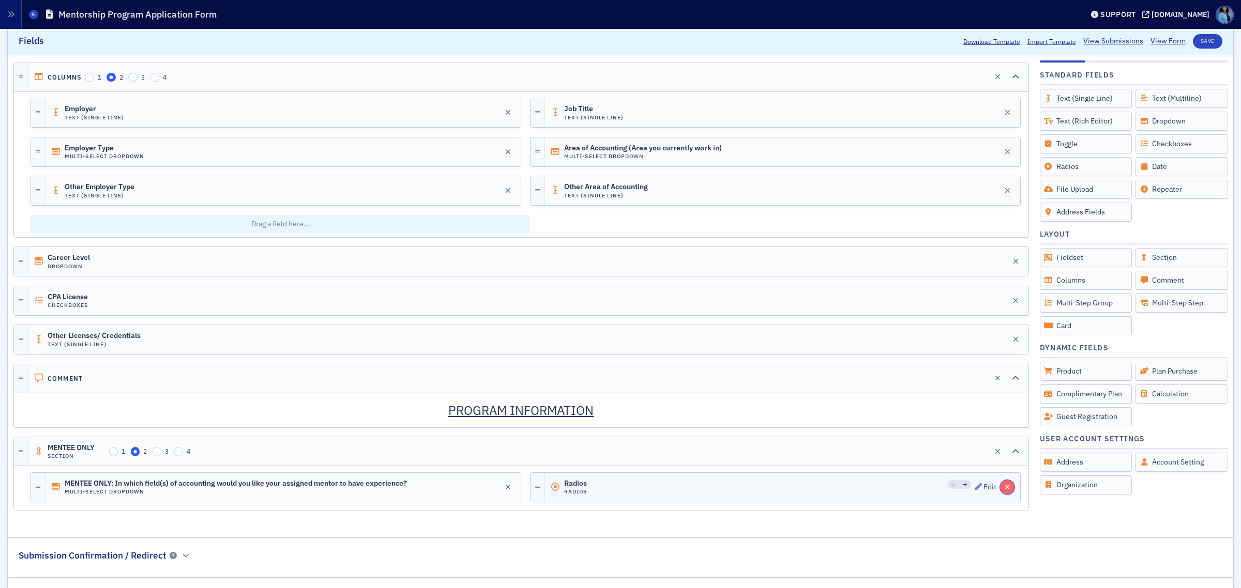
click at [1004, 491] on icon "button" at bounding box center [1007, 487] width 6 height 7
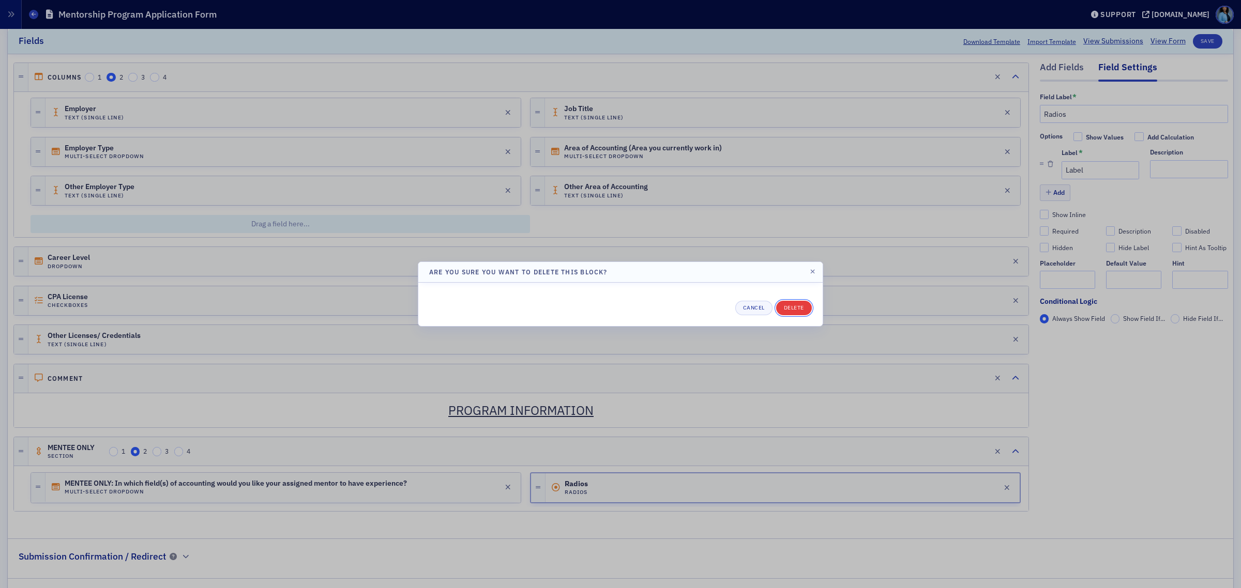
click at [799, 309] on button "Delete" at bounding box center [794, 308] width 36 height 14
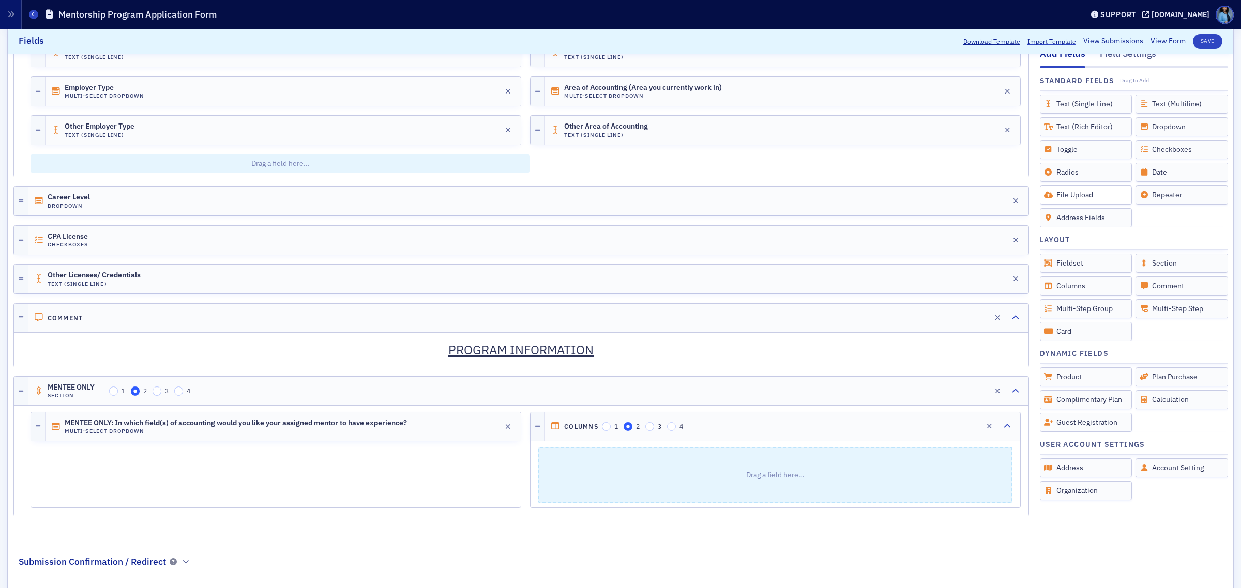
scroll to position [898, 0]
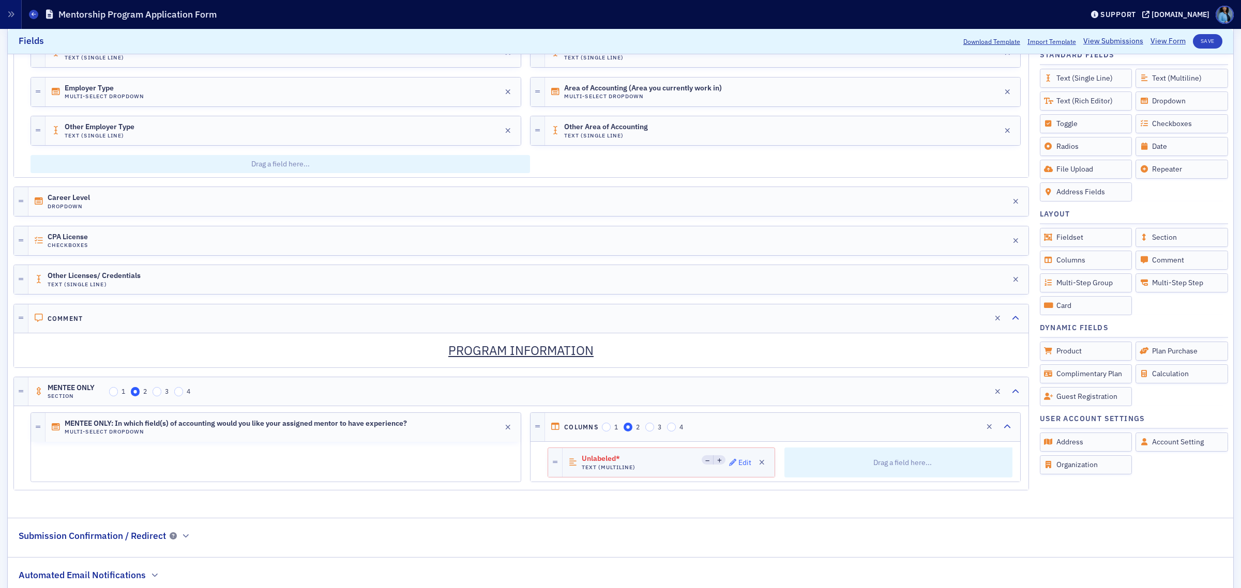
click at [738, 466] on div "Edit" at bounding box center [744, 463] width 13 height 6
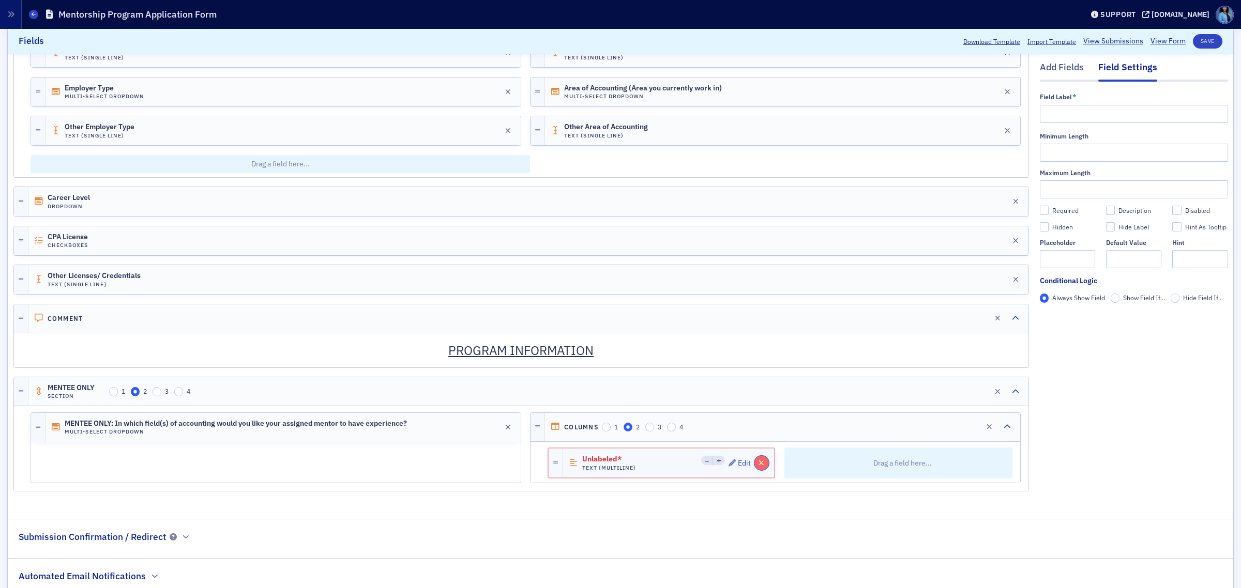
click at [758, 467] on icon "button" at bounding box center [761, 463] width 6 height 7
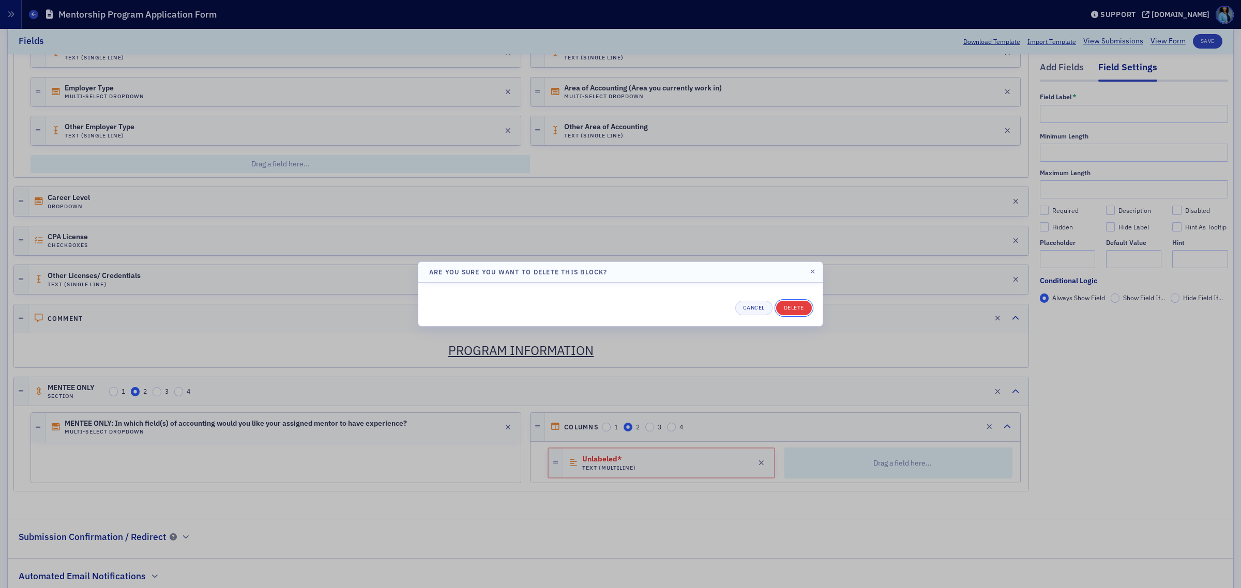
click at [794, 305] on button "Delete" at bounding box center [794, 308] width 36 height 14
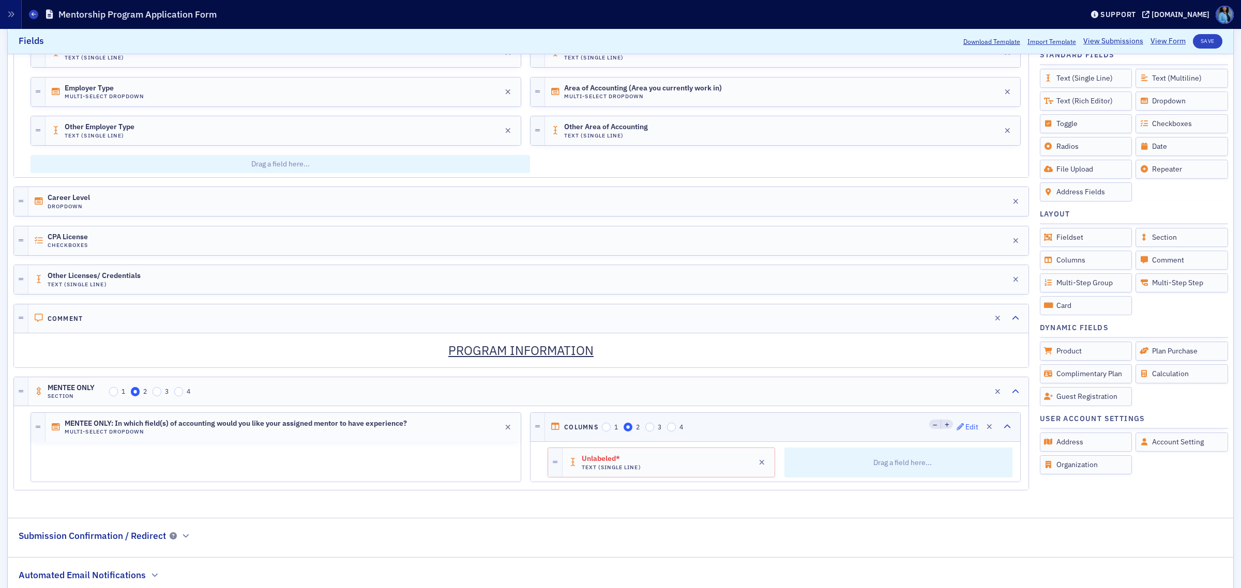
click at [956, 431] on span "Edit" at bounding box center [967, 426] width 22 height 7
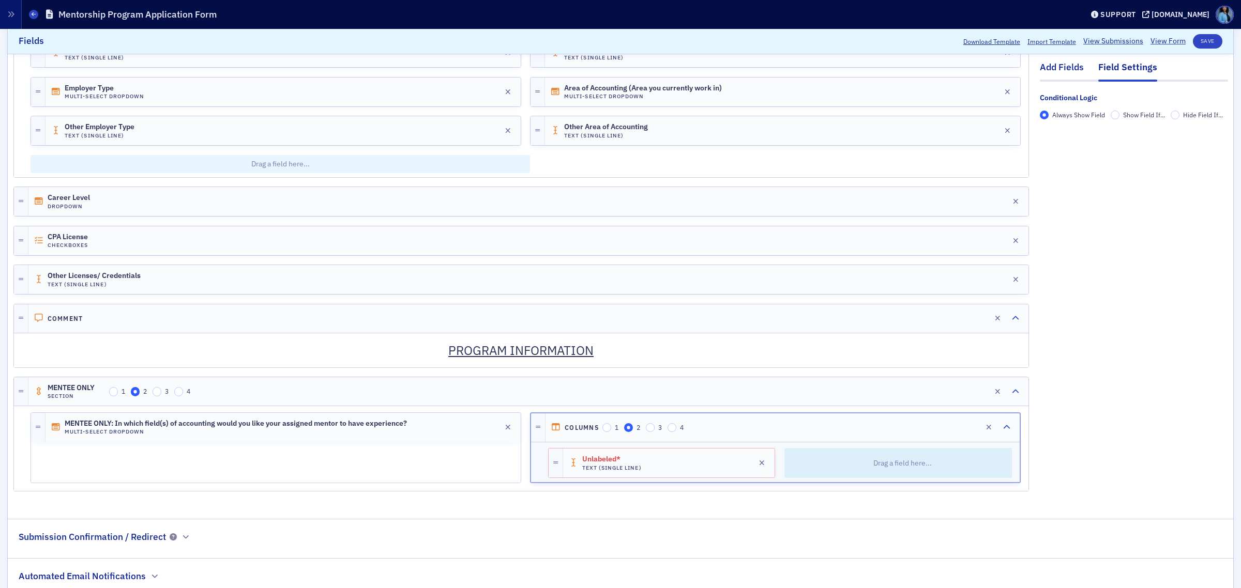
click at [1050, 67] on div "Add Fields" at bounding box center [1061, 70] width 44 height 19
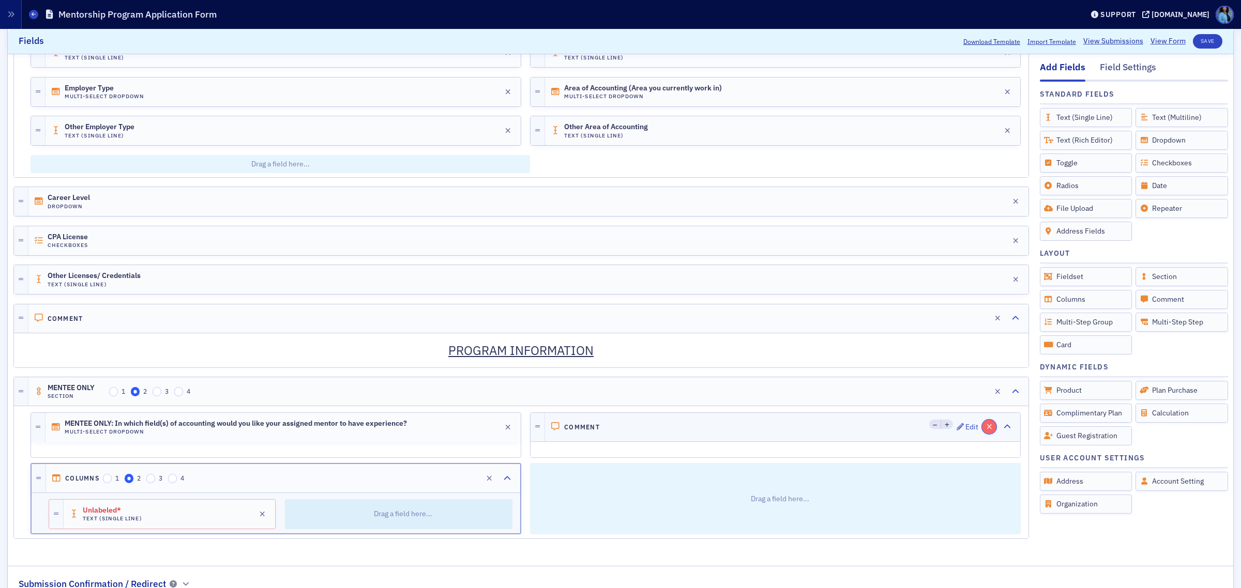
click at [982, 434] on button "button" at bounding box center [989, 427] width 14 height 14
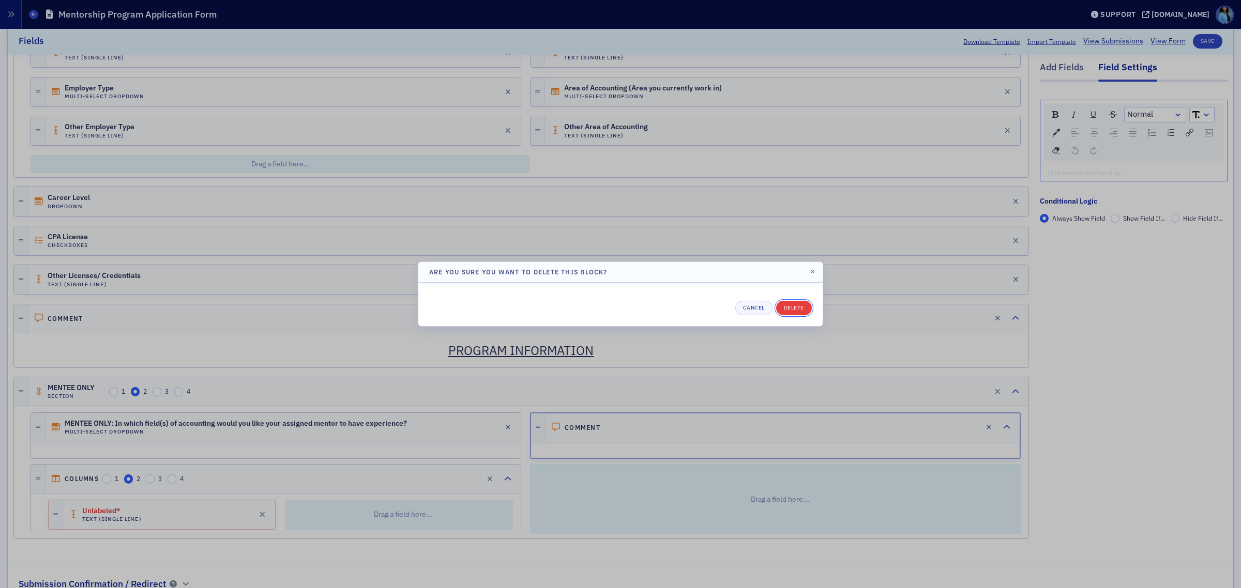
click at [790, 313] on button "Delete" at bounding box center [794, 308] width 36 height 14
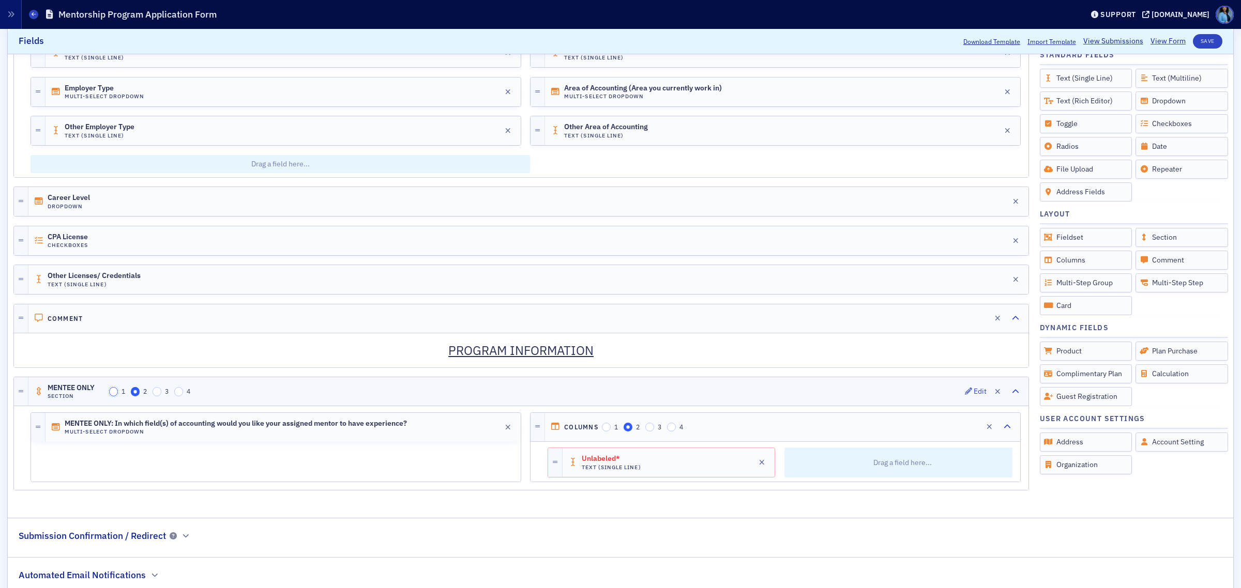
click at [112, 396] on input "1" at bounding box center [113, 391] width 9 height 9
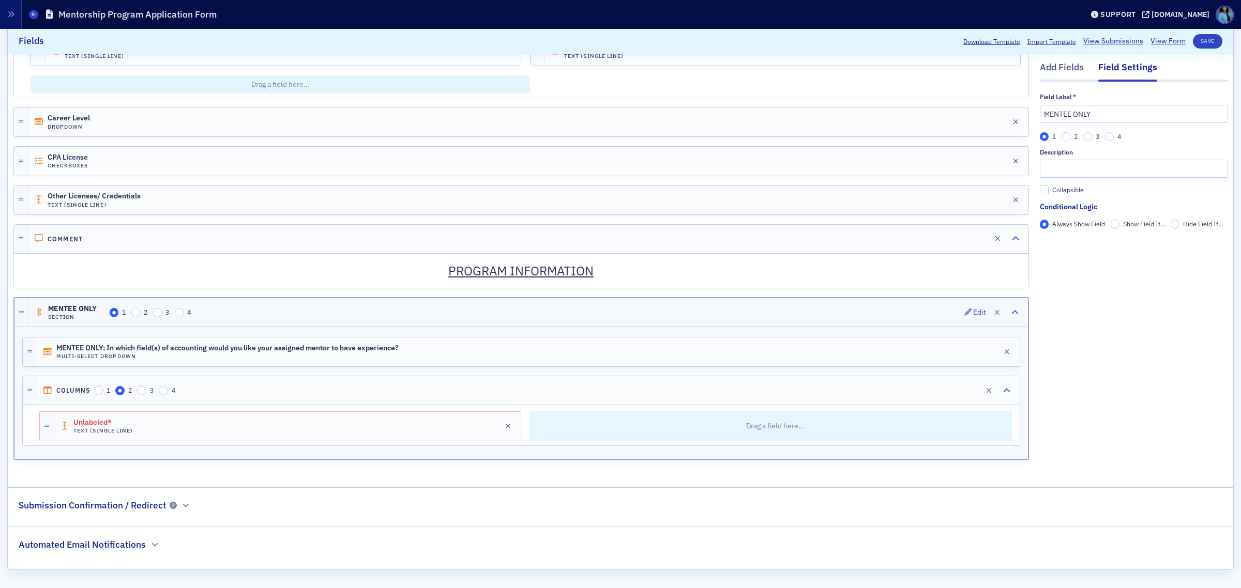
scroll to position [995, 0]
click at [484, 423] on div "Edit" at bounding box center [490, 426] width 13 height 6
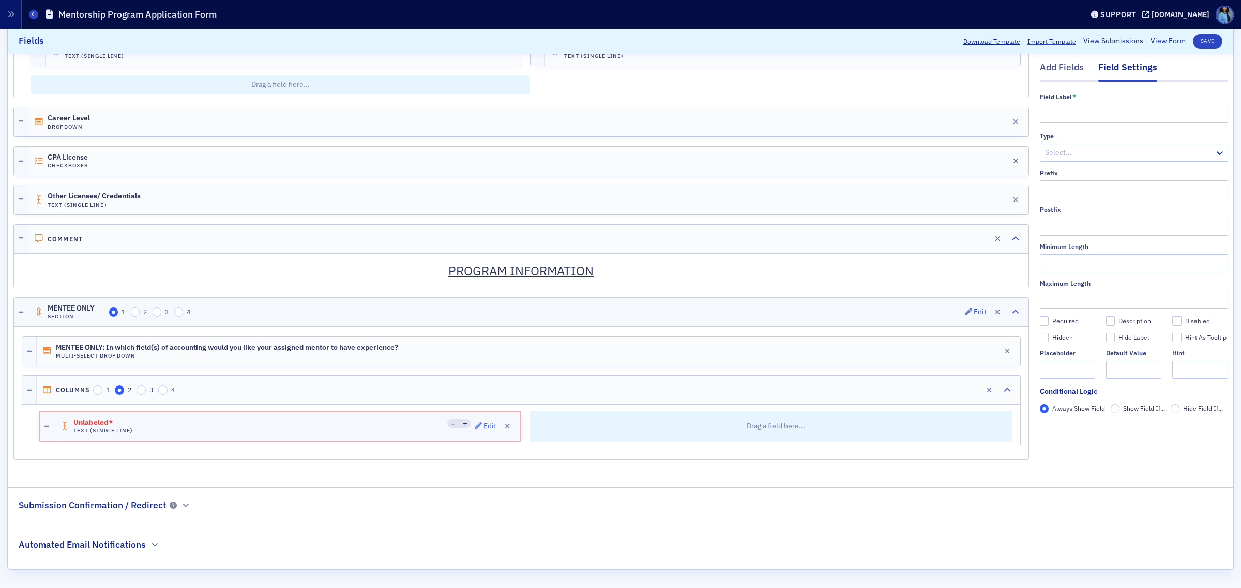
click at [478, 419] on button "Edit" at bounding box center [486, 426] width 22 height 14
click at [1039, 110] on input "text" at bounding box center [1133, 114] width 188 height 18
paste input "Leadership/Management"
type input "Leadership/Management"
click at [1043, 66] on div "Add Fields" at bounding box center [1061, 70] width 44 height 19
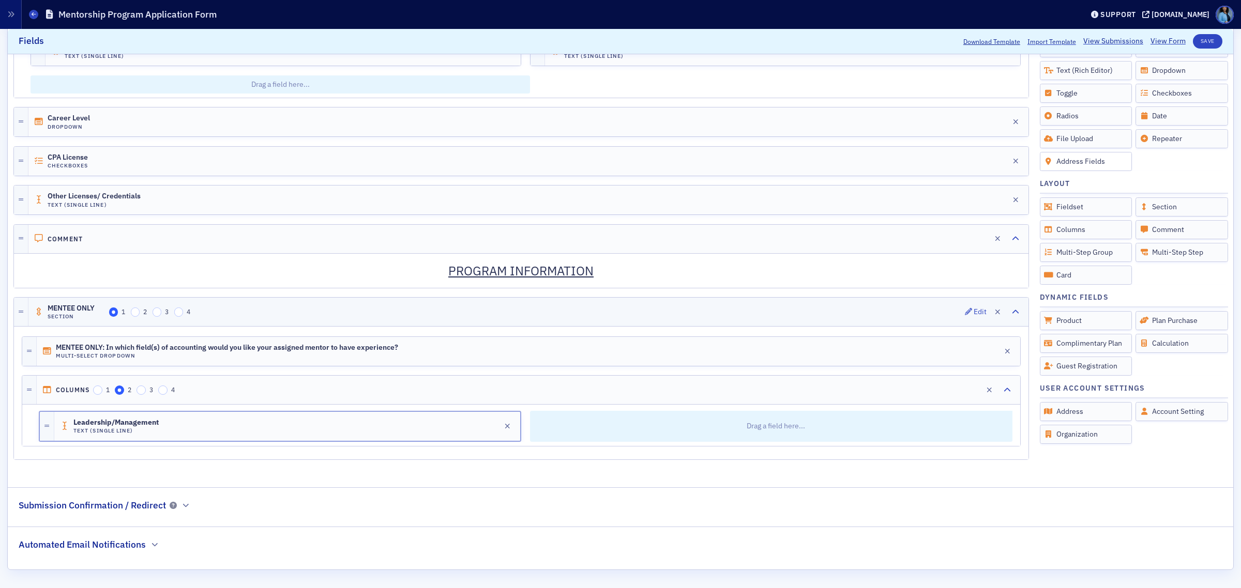
scroll to position [930, 0]
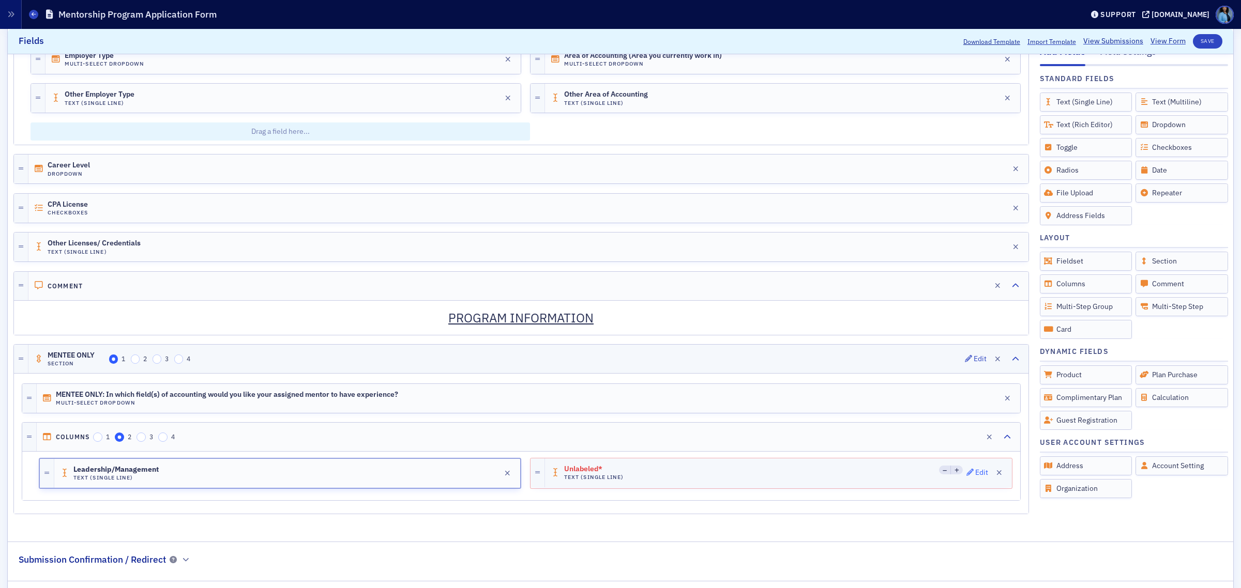
click at [966, 476] on icon "button" at bounding box center [969, 472] width 7 height 7
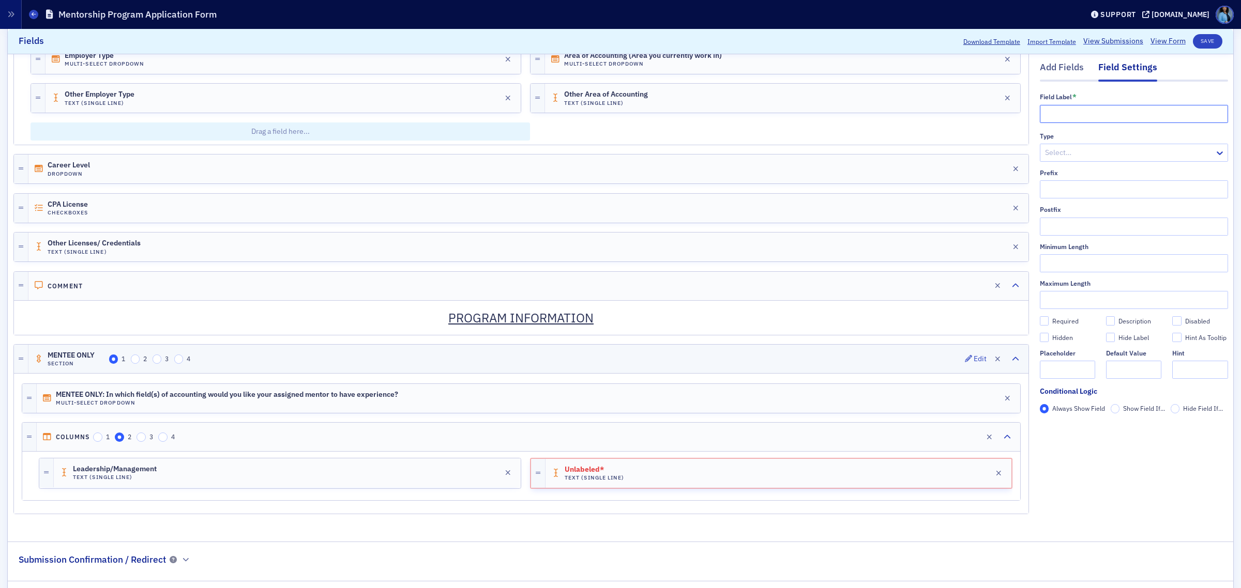
click at [1039, 106] on input "text" at bounding box center [1133, 114] width 188 height 18
type input "Rank"
click at [1195, 43] on button "Save" at bounding box center [1206, 41] width 29 height 14
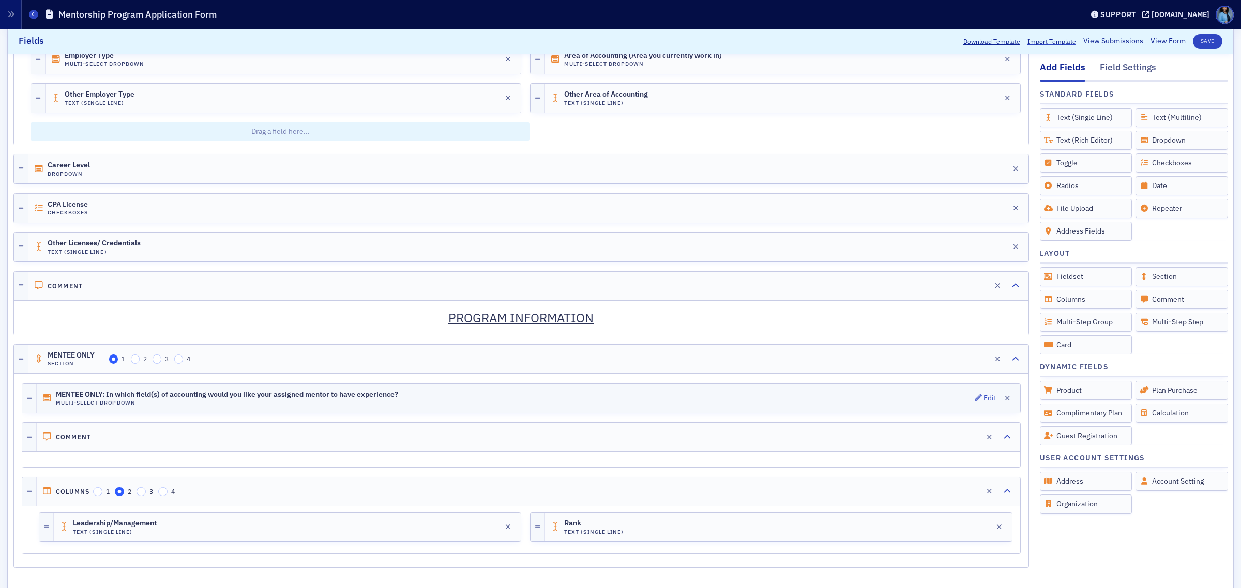
drag, startPoint x: 955, startPoint y: 442, endPoint x: 965, endPoint y: 415, distance: 29.1
click at [965, 440] on div "Edit" at bounding box center [971, 437] width 13 height 6
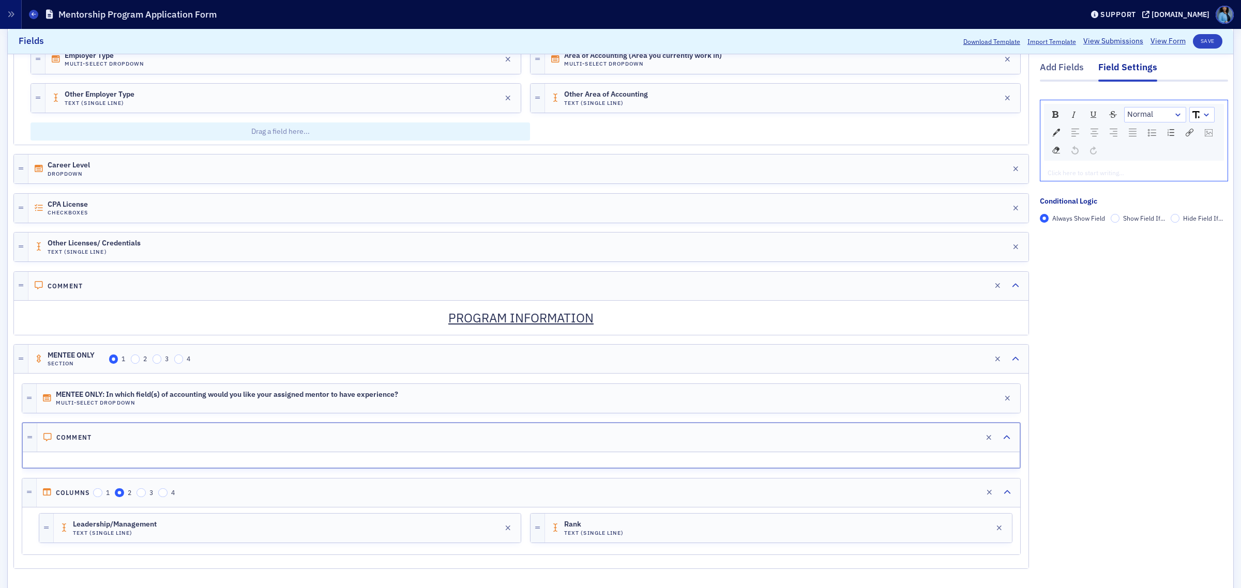
click at [1062, 169] on div "rdw-editor" at bounding box center [1134, 172] width 172 height 9
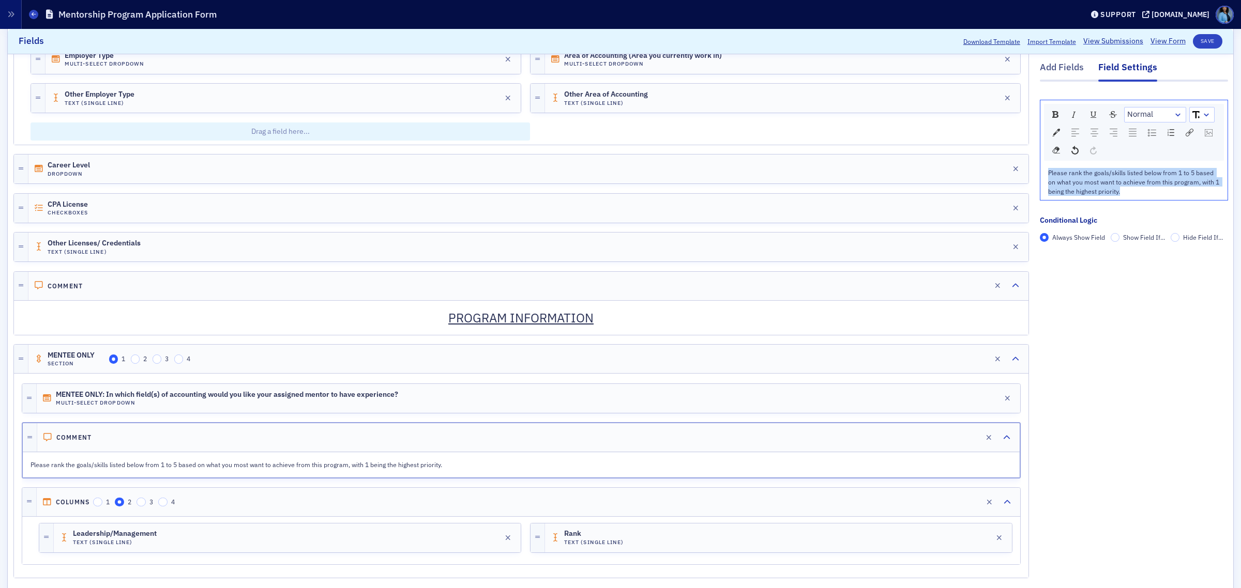
drag, startPoint x: 1122, startPoint y: 192, endPoint x: 1027, endPoint y: 176, distance: 96.5
click at [1202, 110] on div "rdw-dropdown" at bounding box center [1206, 115] width 8 height 10
click at [1190, 224] on li "16" at bounding box center [1201, 224] width 23 height 16
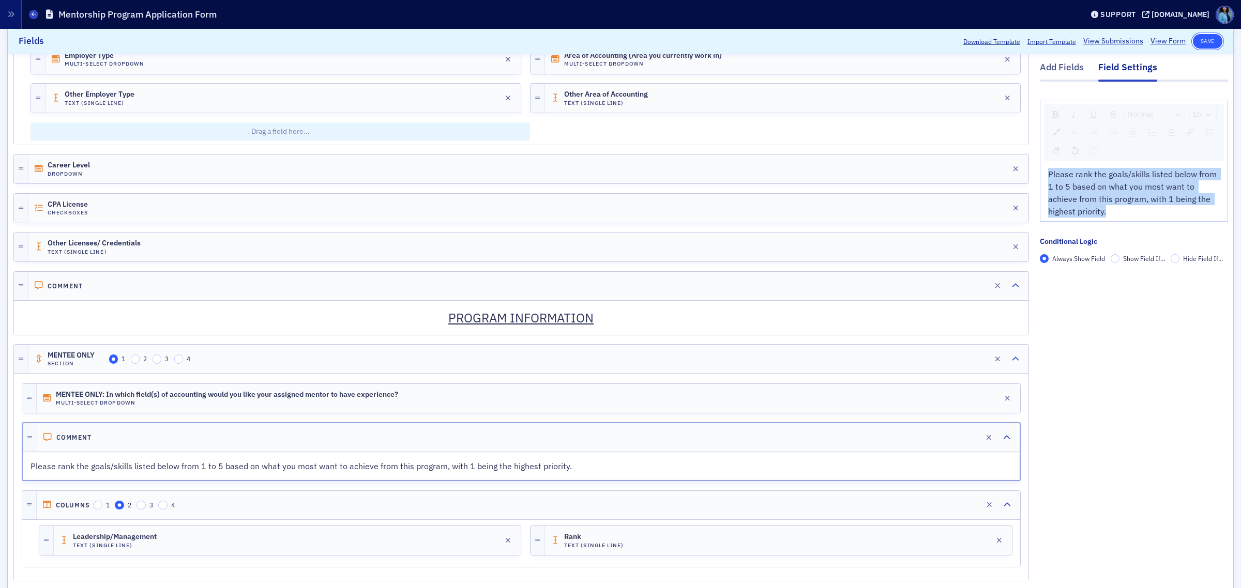
click at [1199, 39] on button "Save" at bounding box center [1206, 41] width 29 height 14
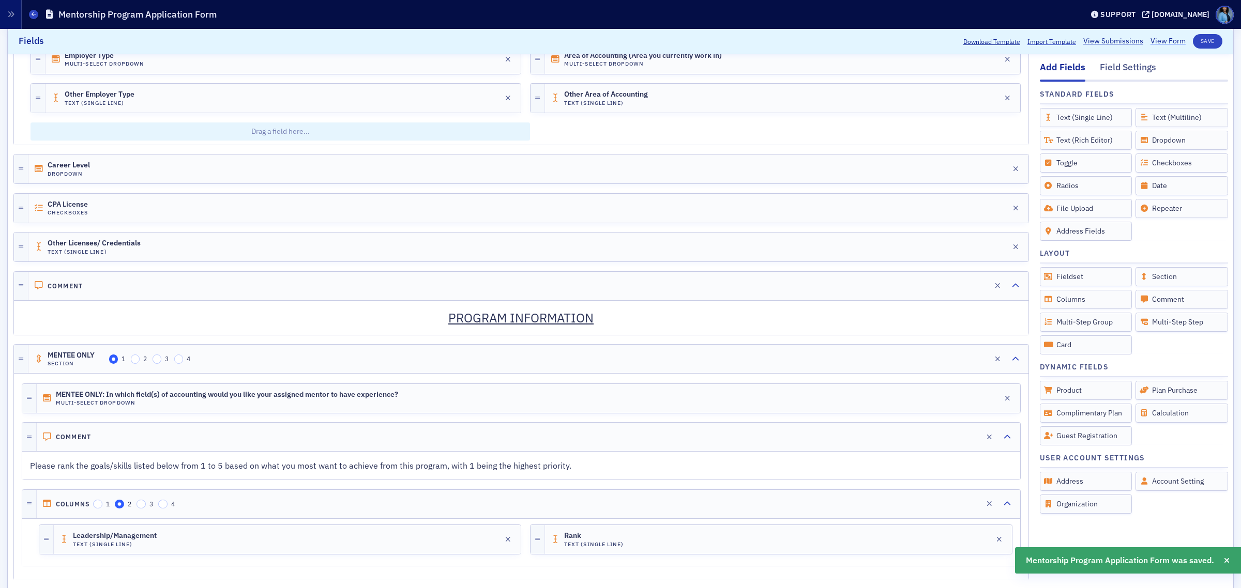
click at [1151, 43] on link "View Form" at bounding box center [1167, 41] width 35 height 11
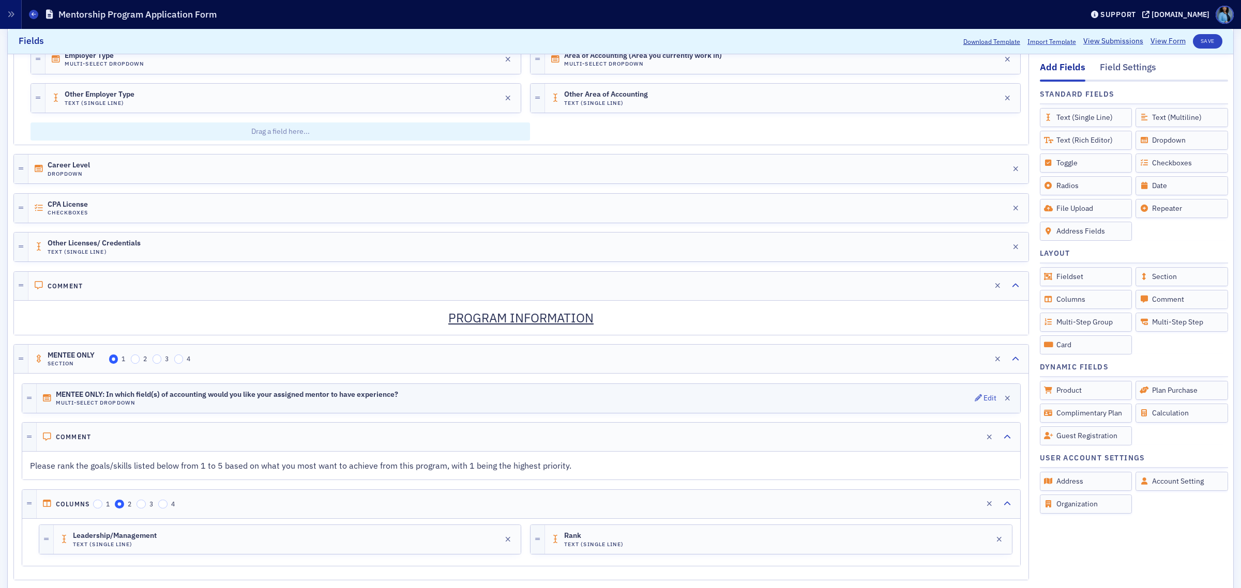
click at [960, 401] on div "MENTEE ONLY: In which field(s) of accounting would you like your assigned mento…" at bounding box center [528, 398] width 983 height 29
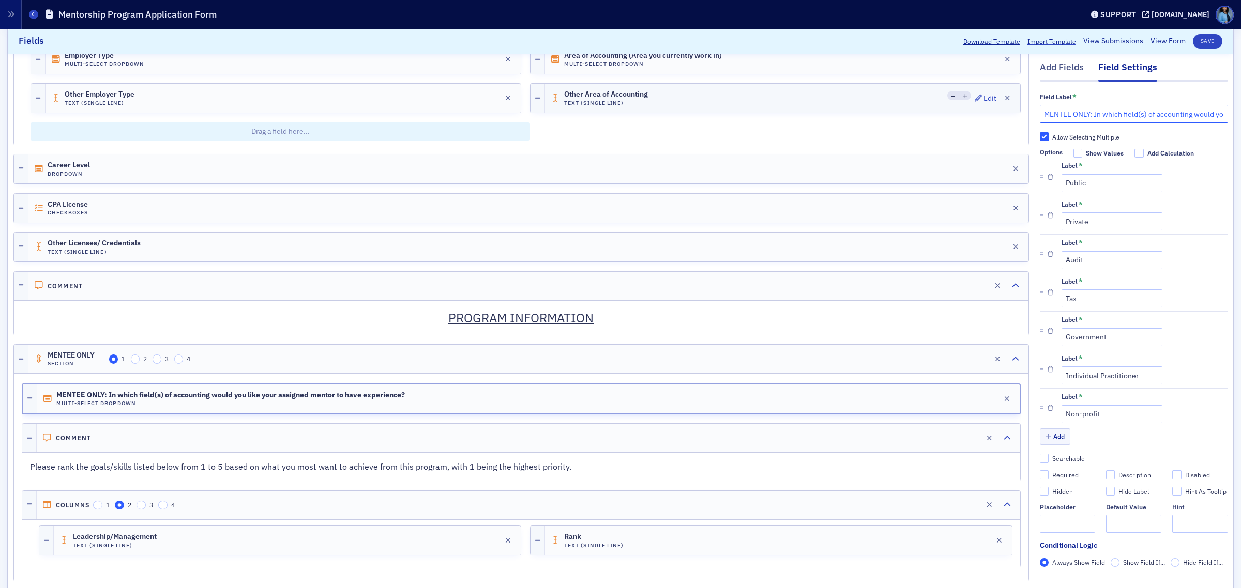
drag, startPoint x: 1085, startPoint y: 111, endPoint x: 992, endPoint y: 118, distance: 93.3
type input "In which field(s) of accounting would you like your assigned mentor to have exp…"
click at [1197, 42] on button "Save" at bounding box center [1206, 41] width 29 height 14
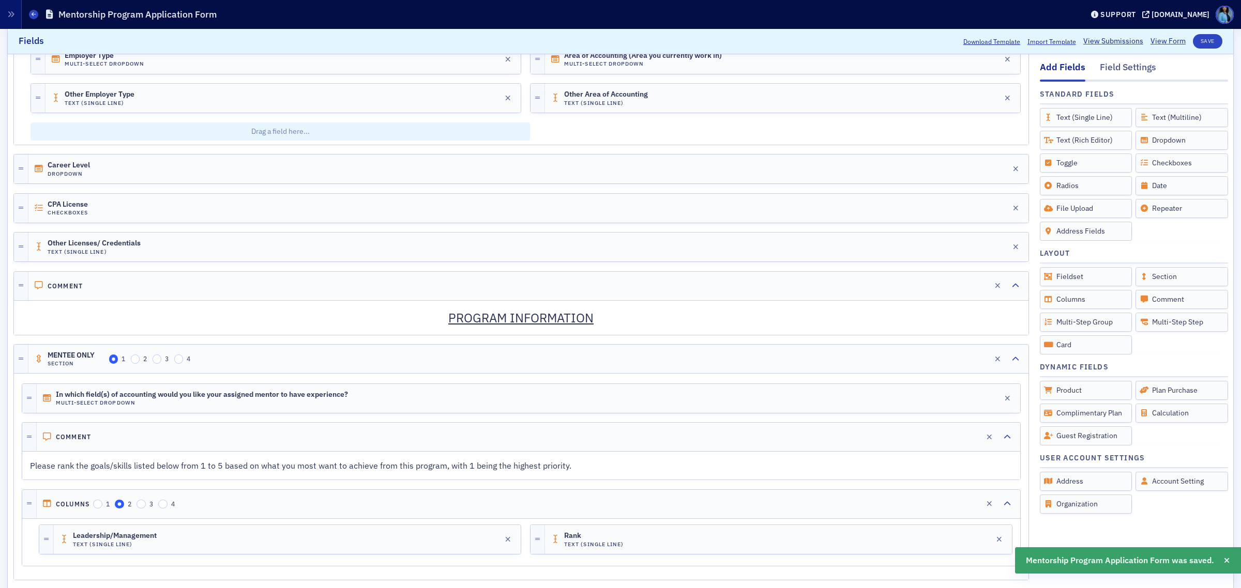
click at [935, 468] on p "Please rank the goals/skills listed below from 1 to 5 based on what you most wa…" at bounding box center [521, 466] width 982 height 12
click at [965, 440] on div "Edit" at bounding box center [971, 437] width 13 height 6
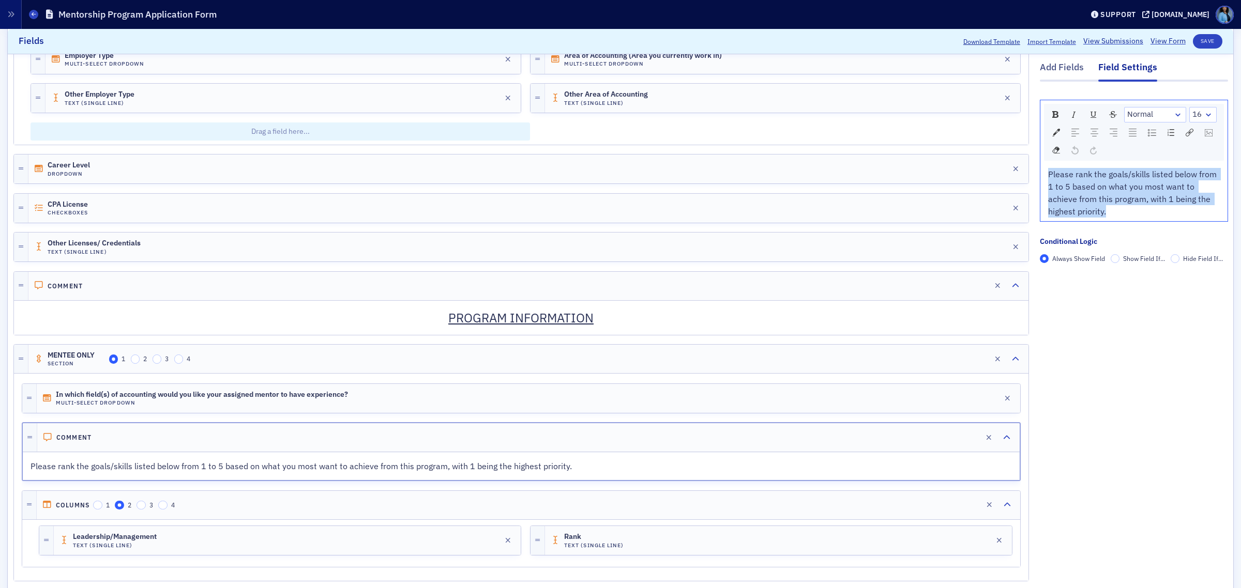
drag, startPoint x: 1109, startPoint y: 210, endPoint x: 1040, endPoint y: 171, distance: 79.2
click at [1048, 171] on div "Please rank the goals/skills listed below from 1 to 5 based on what you most wa…" at bounding box center [1134, 193] width 172 height 50
click at [1052, 112] on img "rdw-inline-control" at bounding box center [1055, 114] width 6 height 7
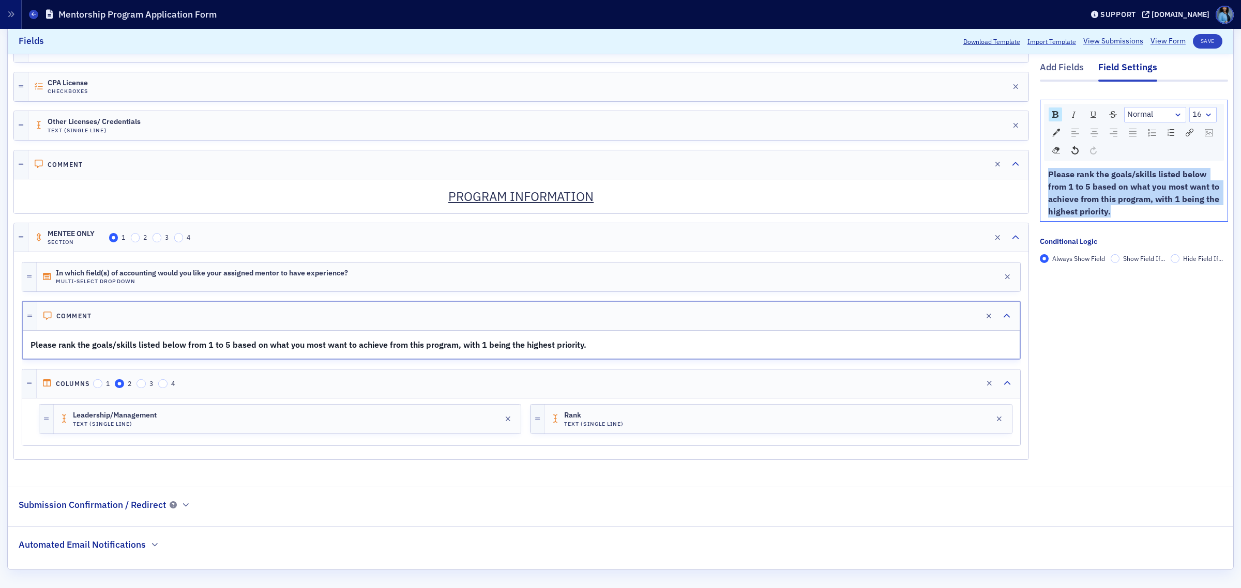
scroll to position [1060, 0]
click at [1044, 74] on div "Add Fields" at bounding box center [1061, 70] width 44 height 19
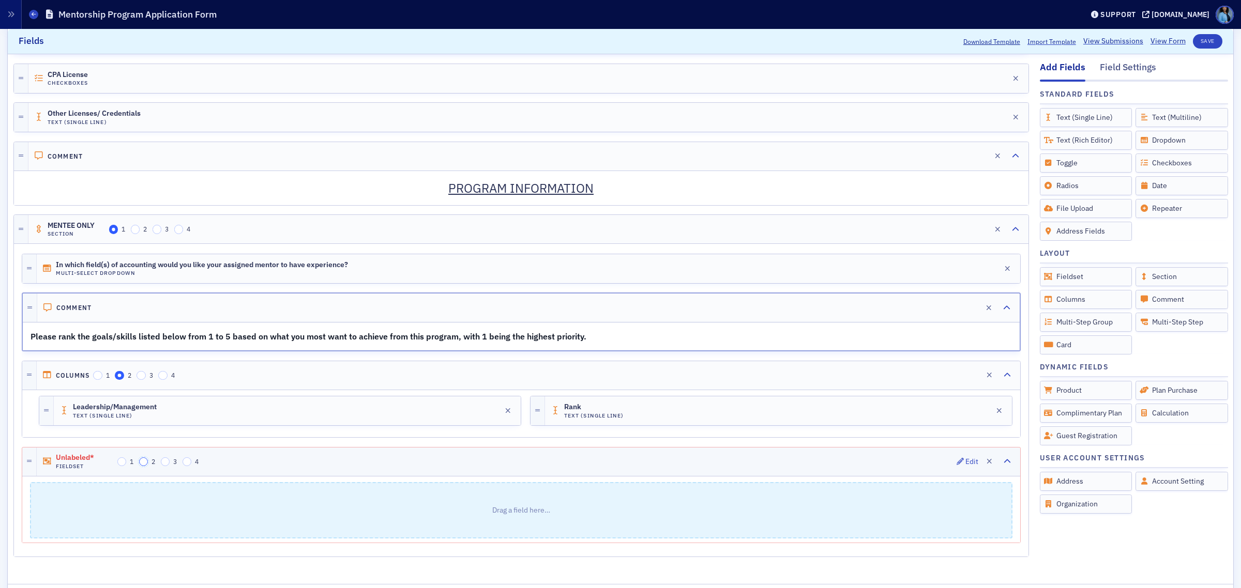
click at [145, 467] on input "2" at bounding box center [143, 461] width 9 height 9
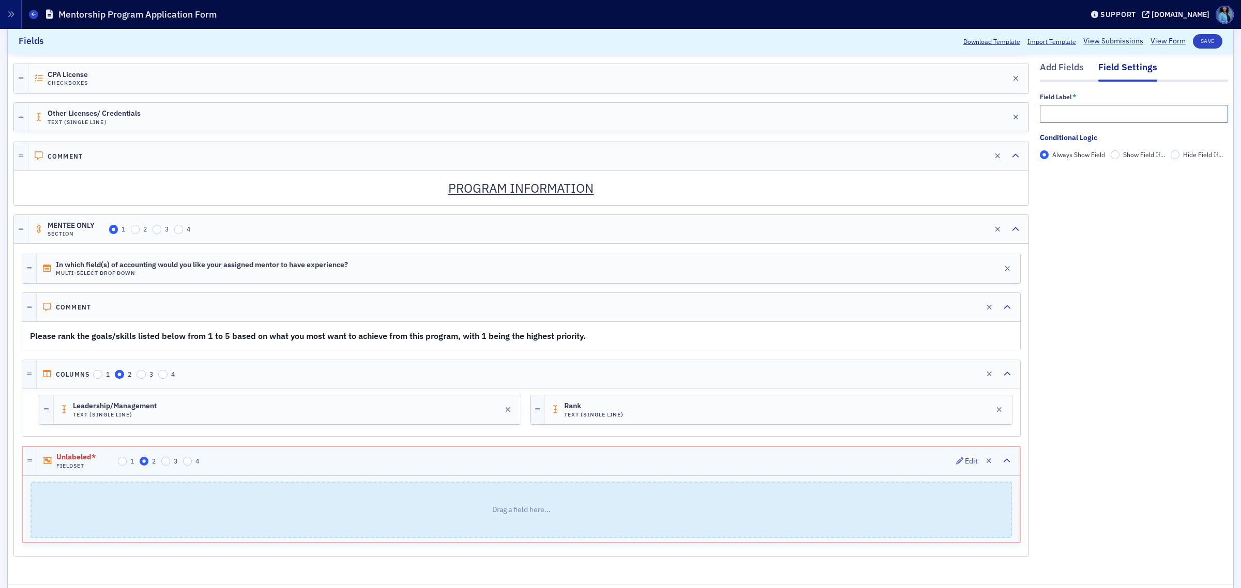
click at [1092, 119] on input "text" at bounding box center [1133, 114] width 188 height 18
type input "Field Set"
click at [1055, 73] on div "Add Fields" at bounding box center [1061, 70] width 44 height 19
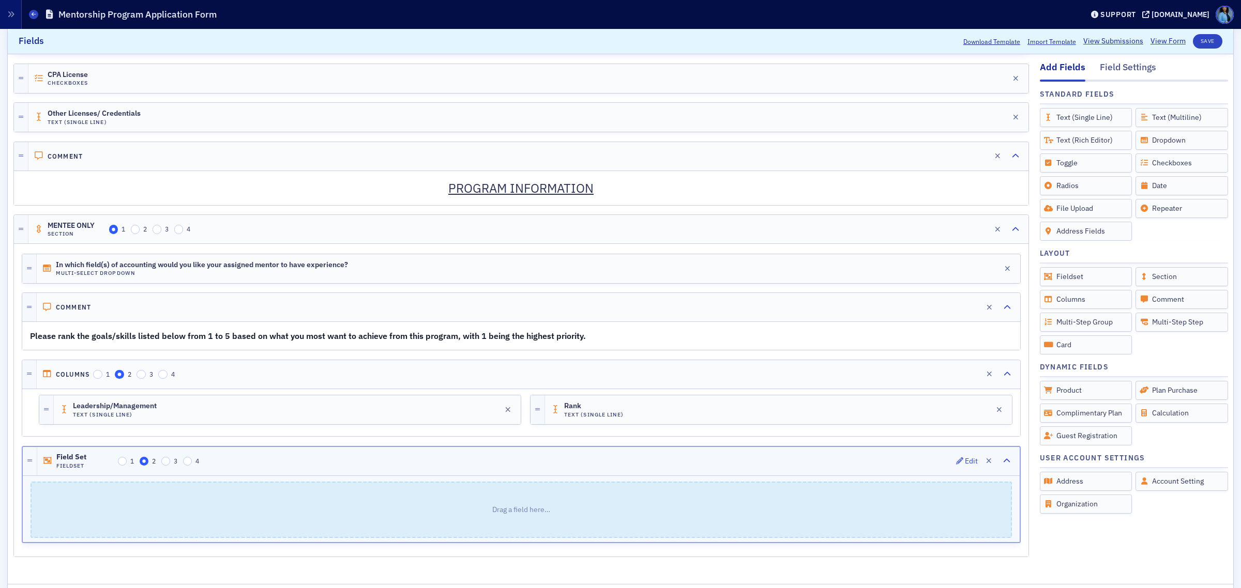
scroll to position [996, 0]
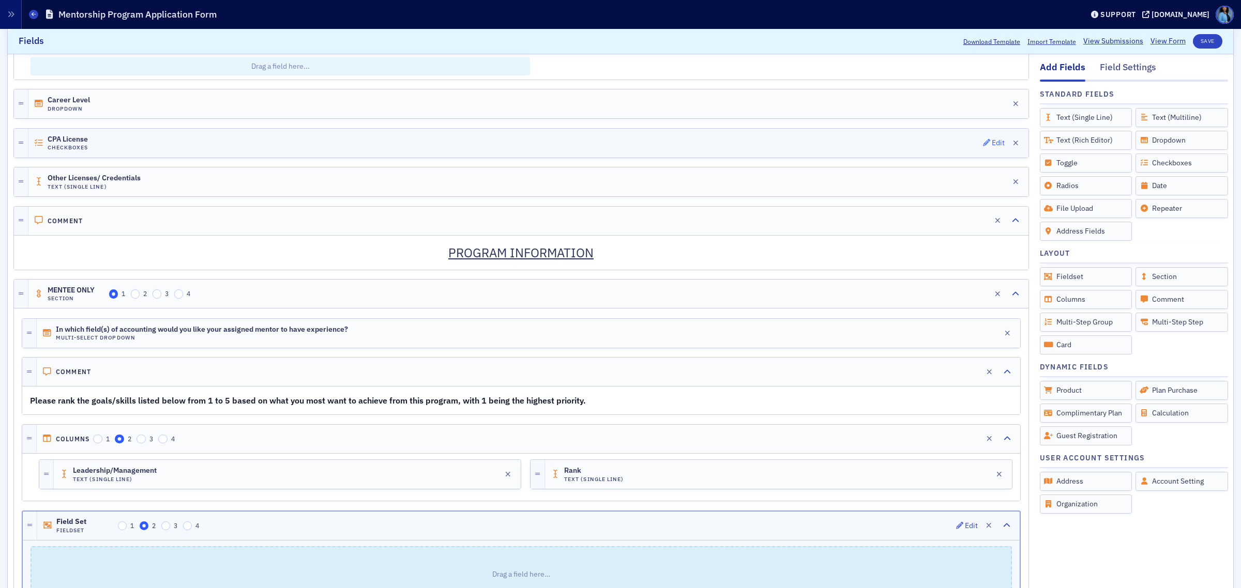
click at [983, 146] on icon "button" at bounding box center [986, 142] width 7 height 7
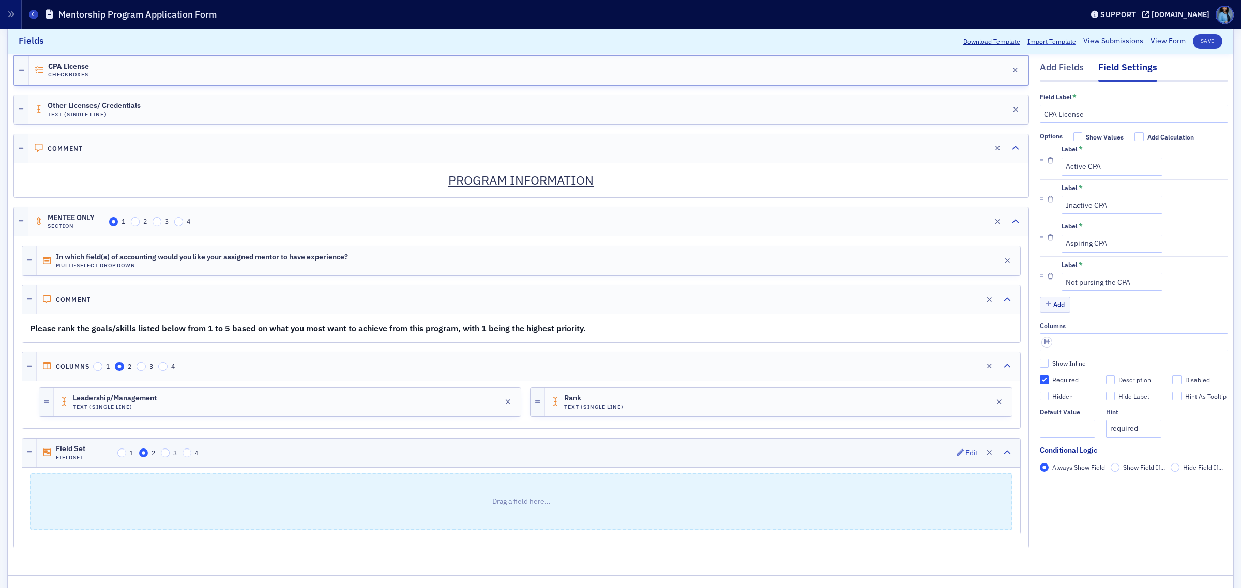
scroll to position [1036, 0]
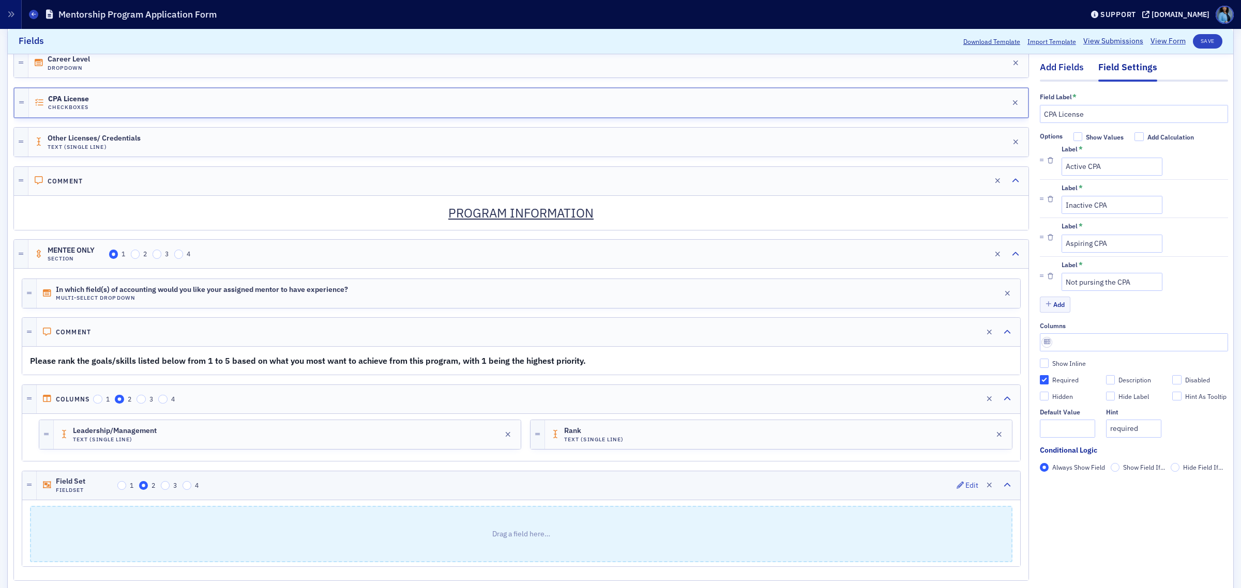
click at [1056, 66] on div "Add Fields" at bounding box center [1061, 70] width 44 height 19
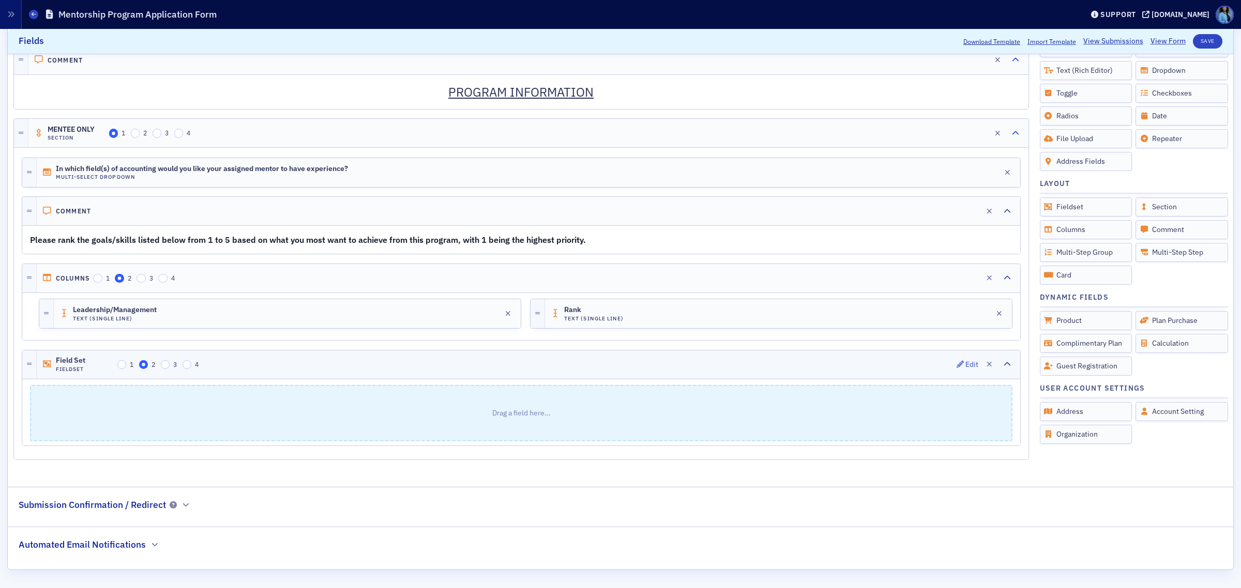
scroll to position [1101, 0]
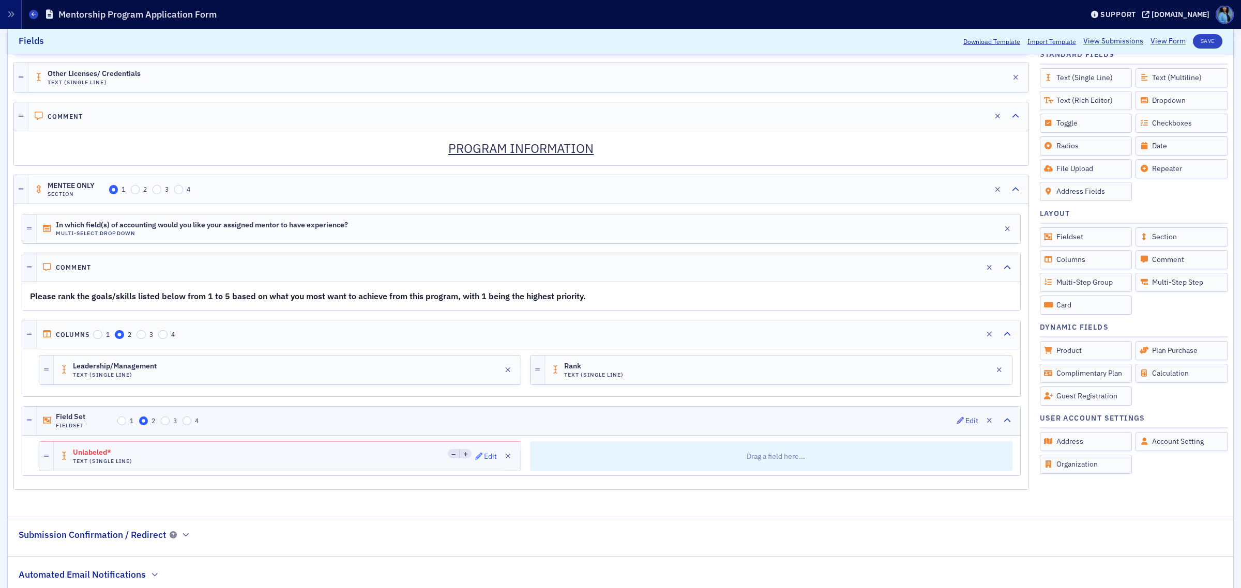
click at [487, 460] on div "Edit" at bounding box center [490, 457] width 13 height 6
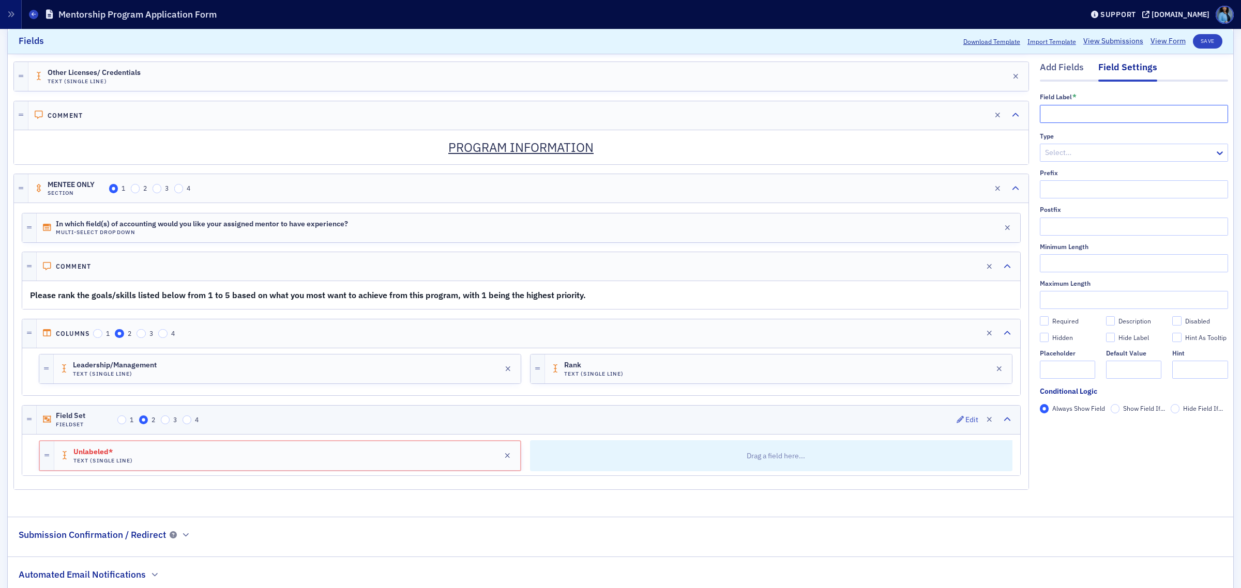
click at [1086, 111] on input "text" at bounding box center [1133, 114] width 188 height 18
type input "Text Line"
click at [1058, 64] on div "Add Fields" at bounding box center [1061, 70] width 44 height 19
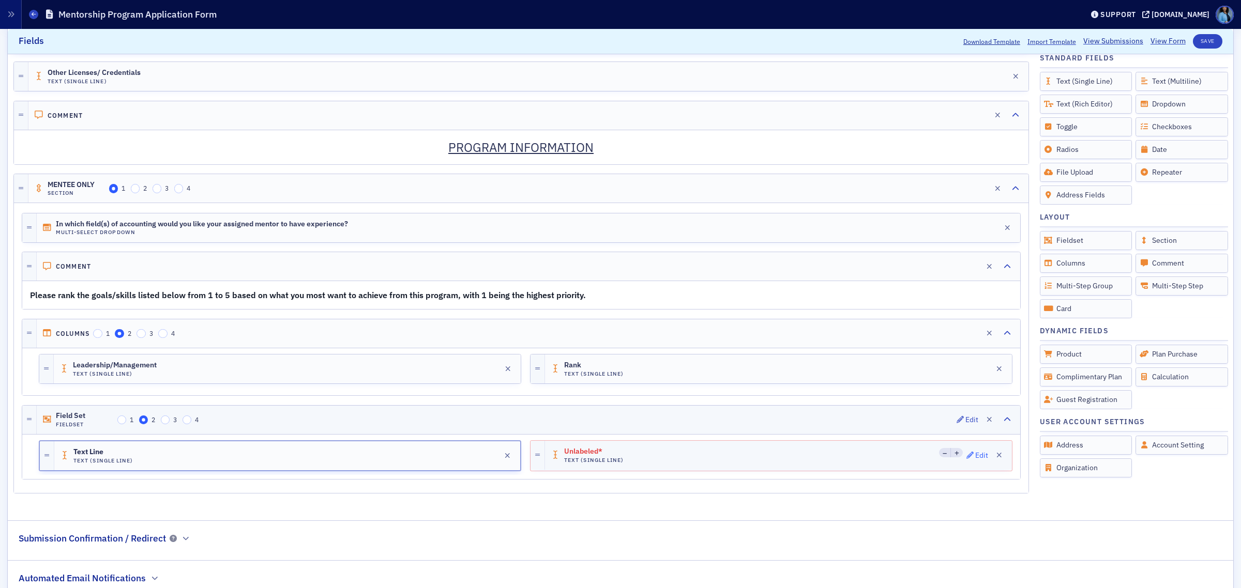
click at [975, 458] on div "Edit" at bounding box center [981, 456] width 13 height 6
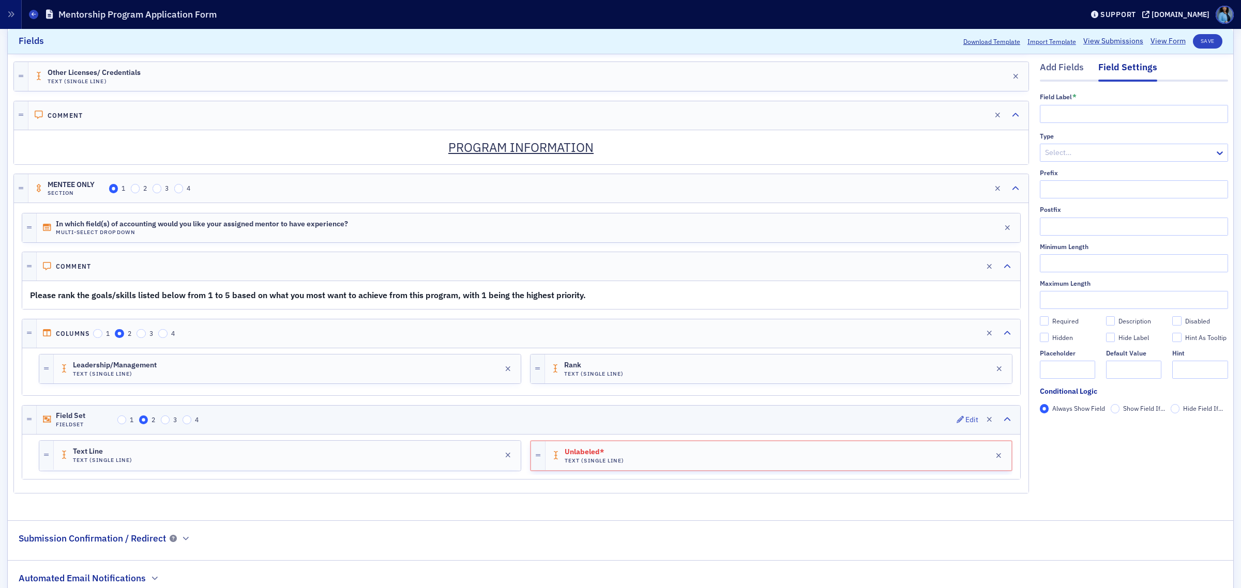
click at [1079, 123] on div "Field Label * Type Select… Prefix Postfix Minimum Length Maximum Length Require…" at bounding box center [1133, 257] width 188 height 328
click at [1079, 115] on input "text" at bounding box center [1133, 114] width 188 height 18
type input "Text Line"
click at [1205, 41] on button "Save" at bounding box center [1206, 41] width 29 height 14
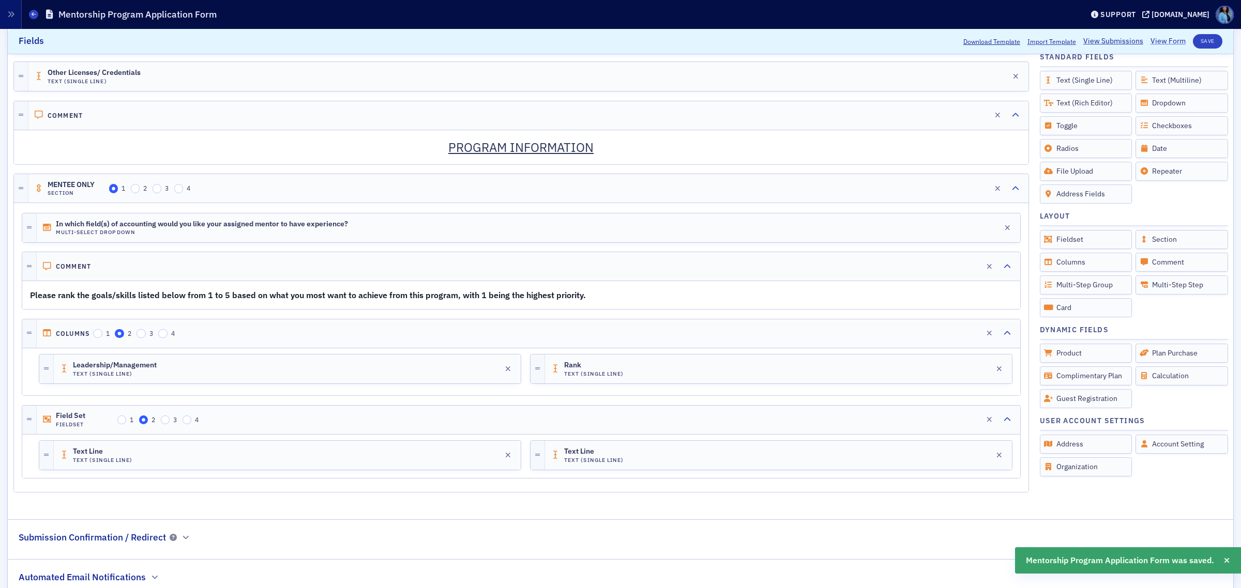
click at [1154, 41] on link "View Form" at bounding box center [1167, 41] width 35 height 11
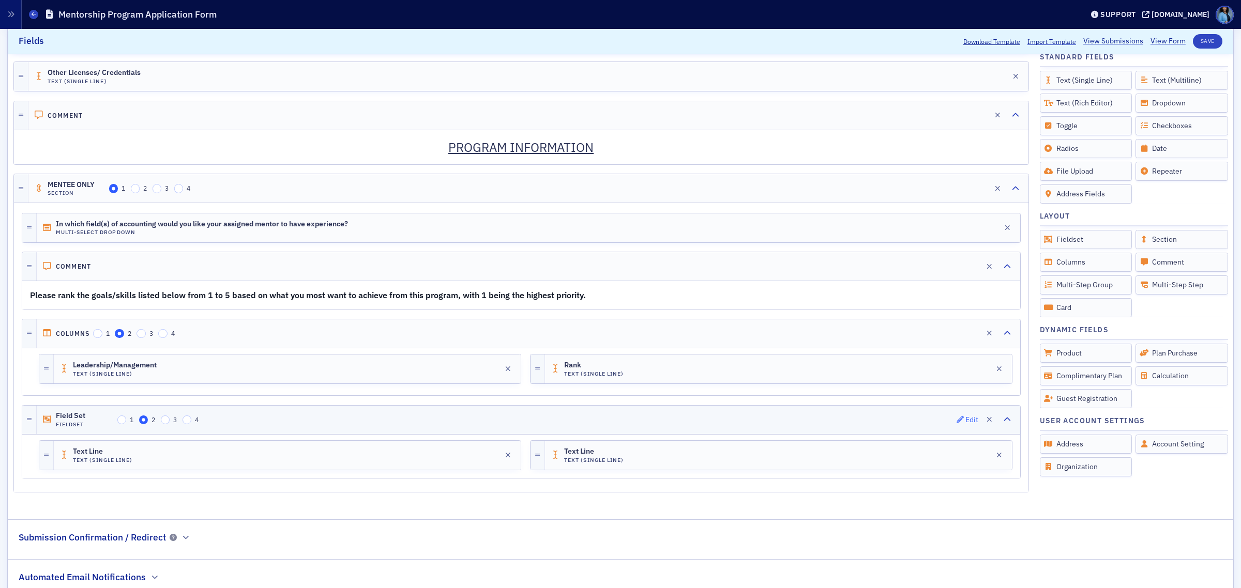
click at [956, 423] on icon "button" at bounding box center [959, 419] width 7 height 7
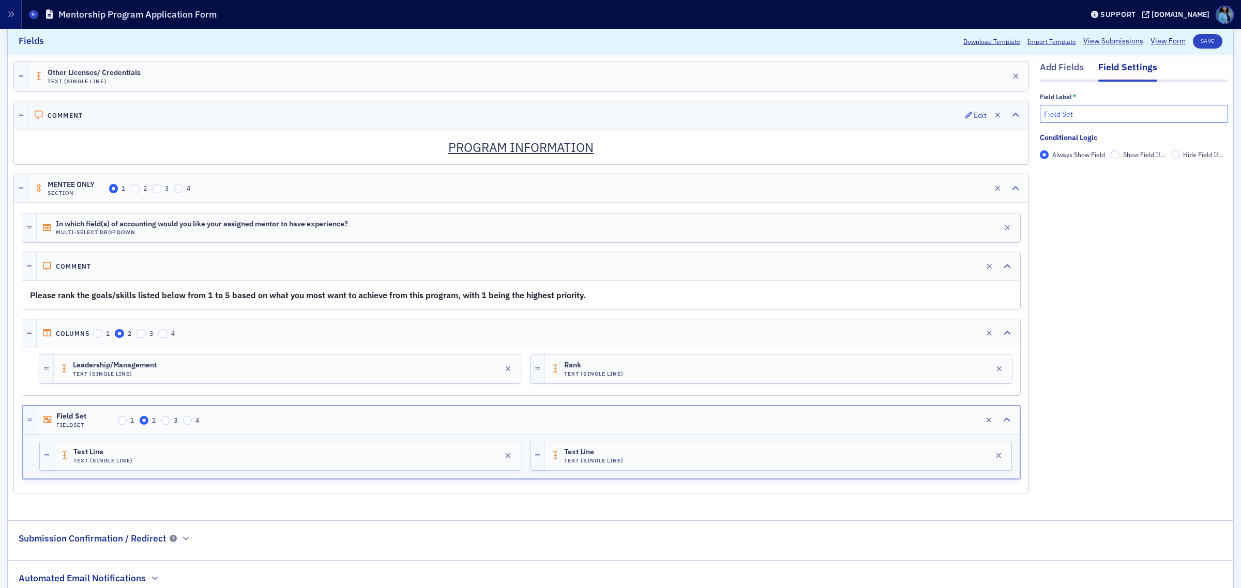
drag, startPoint x: 1080, startPoint y: 117, endPoint x: 1004, endPoint y: 110, distance: 76.8
paste input "Please rank the goals/skills listed below from 1 to 5 based on what you most wa…"
type input "Please rank the goals/skills listed below from 1 to 5 based on what you most wa…"
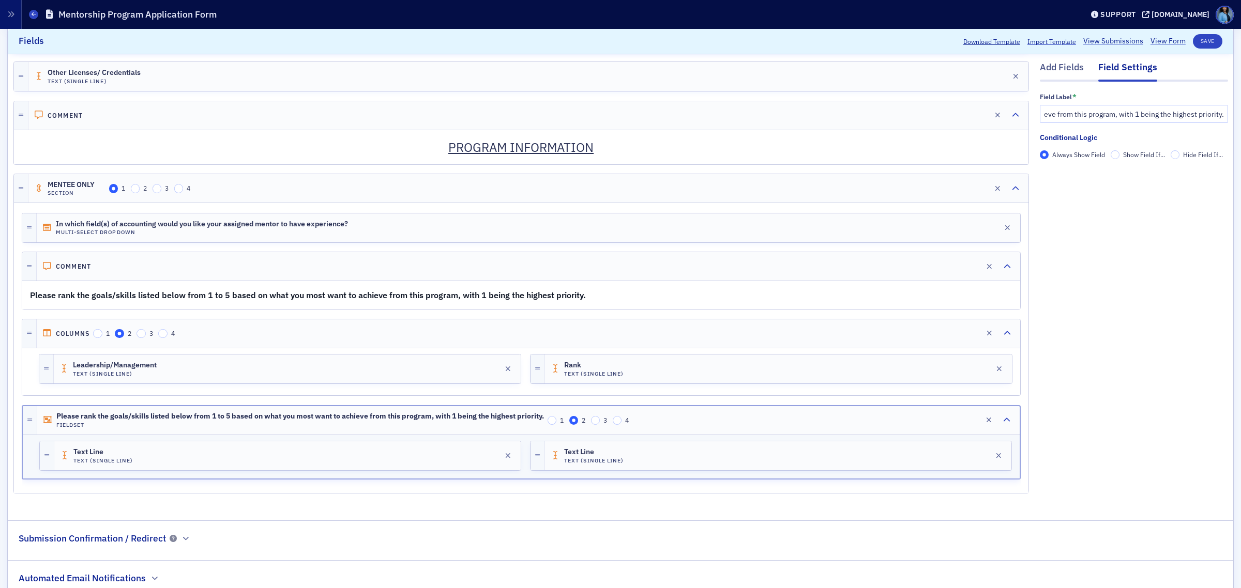
scroll to position [0, 0]
click at [1192, 39] on button "Save" at bounding box center [1206, 41] width 29 height 14
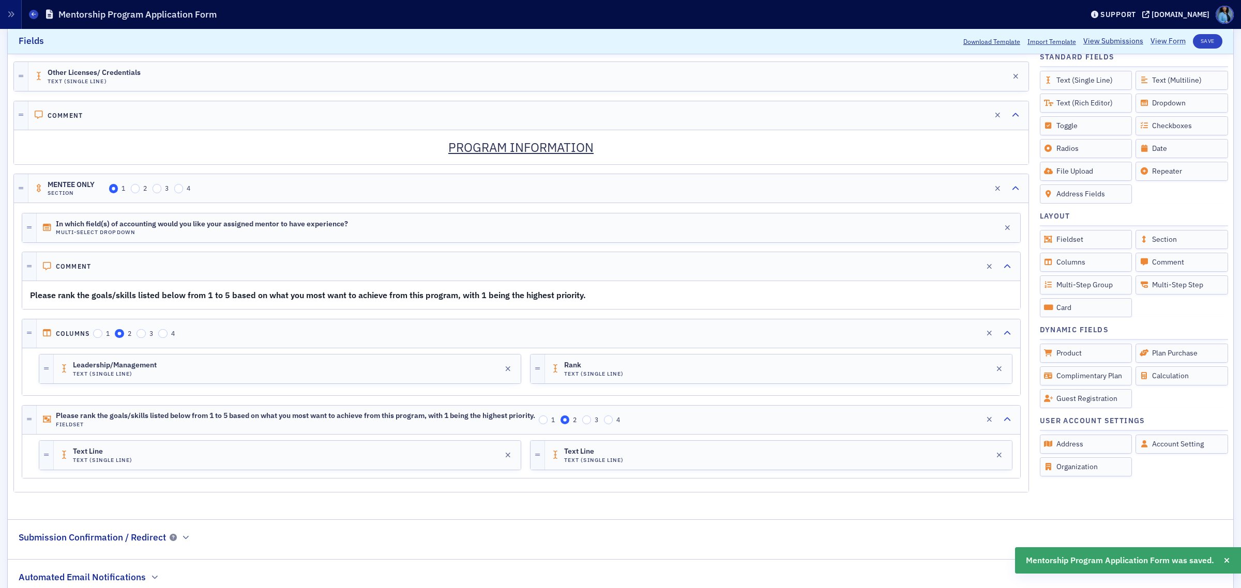
click at [1155, 41] on link "View Form" at bounding box center [1167, 41] width 35 height 11
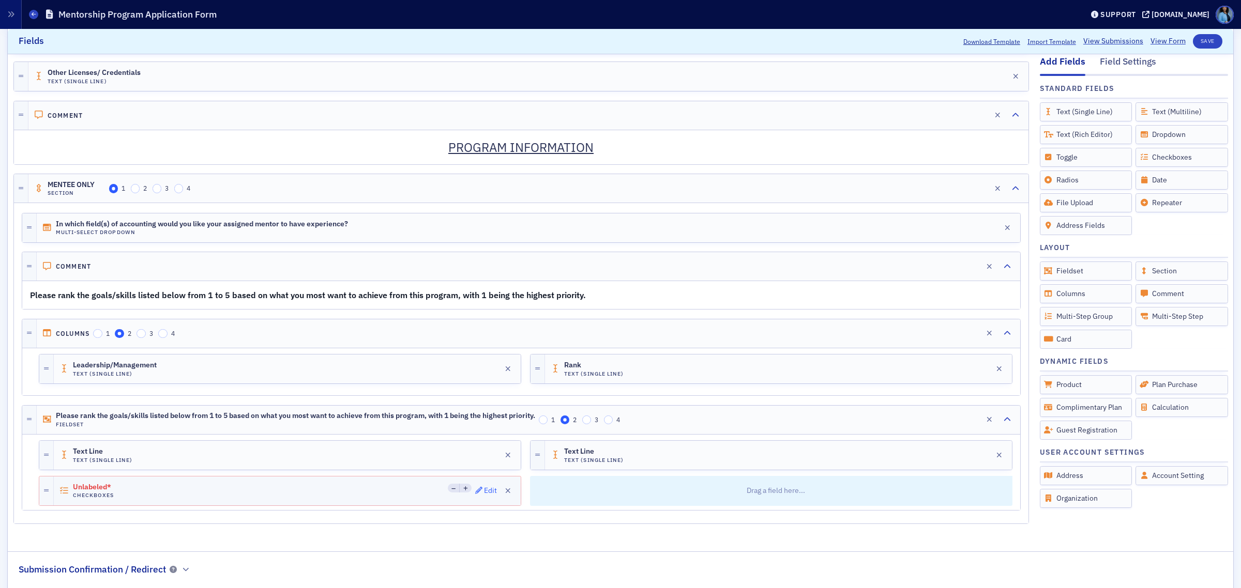
click at [478, 494] on span "Edit" at bounding box center [486, 490] width 22 height 7
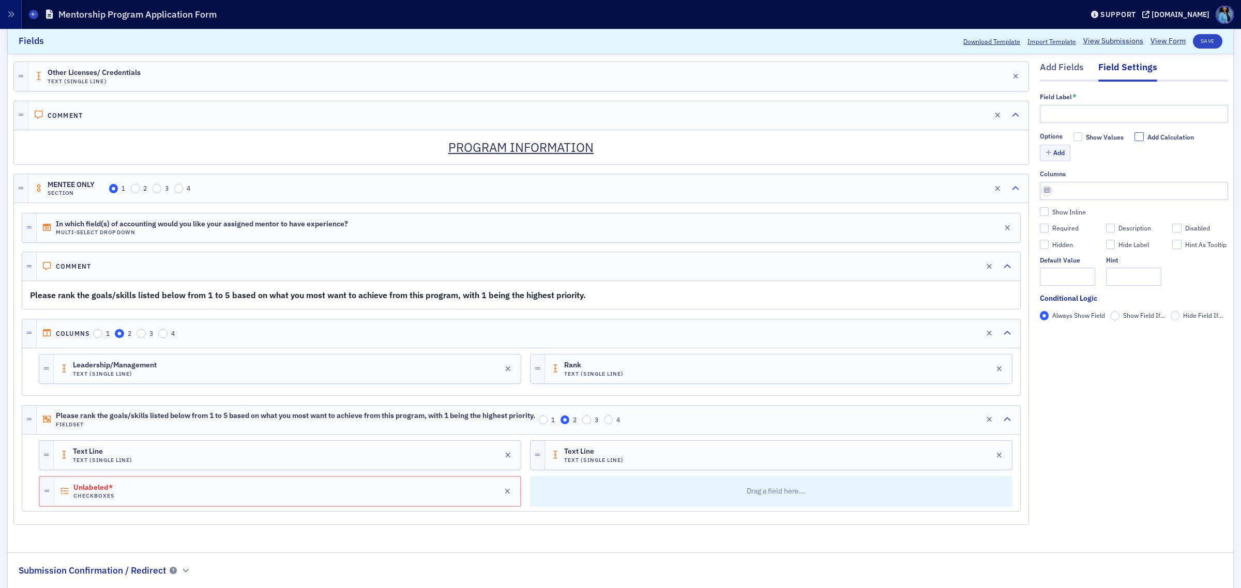
click at [1134, 137] on input "Add Calculation" at bounding box center [1138, 136] width 9 height 9
checkbox input "true"
click at [1046, 159] on button "Add" at bounding box center [1054, 153] width 31 height 16
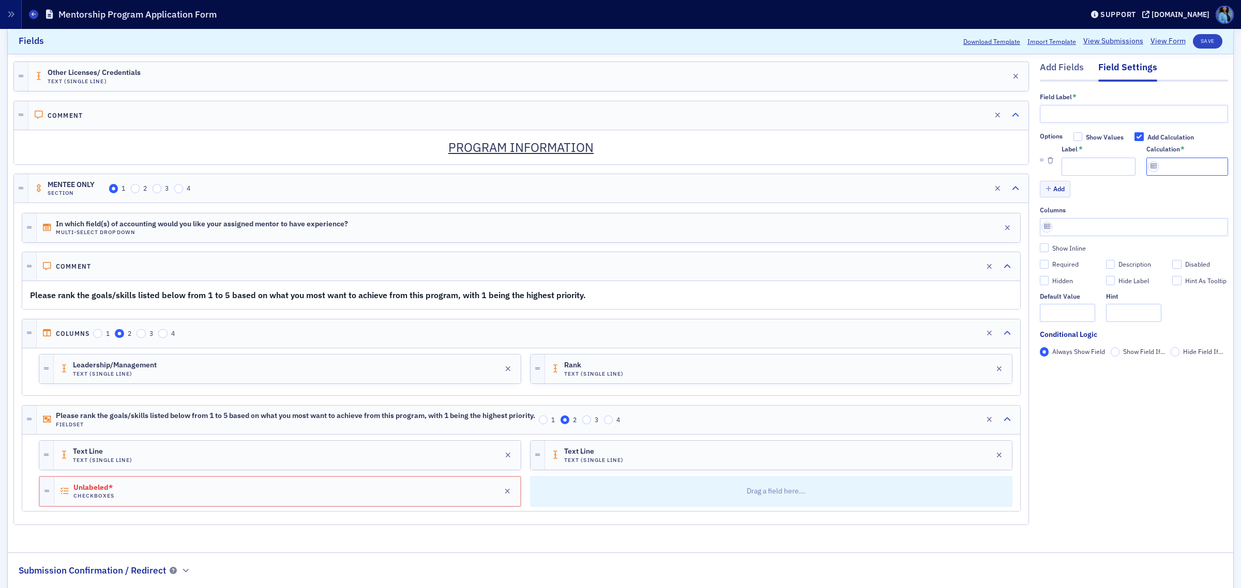
click at [1164, 166] on input "Calculation *" at bounding box center [1187, 167] width 82 height 18
click at [1074, 164] on input "Label *" at bounding box center [1098, 167] width 74 height 18
paste input "Leadership/Management"
type input "Leadership/Management"
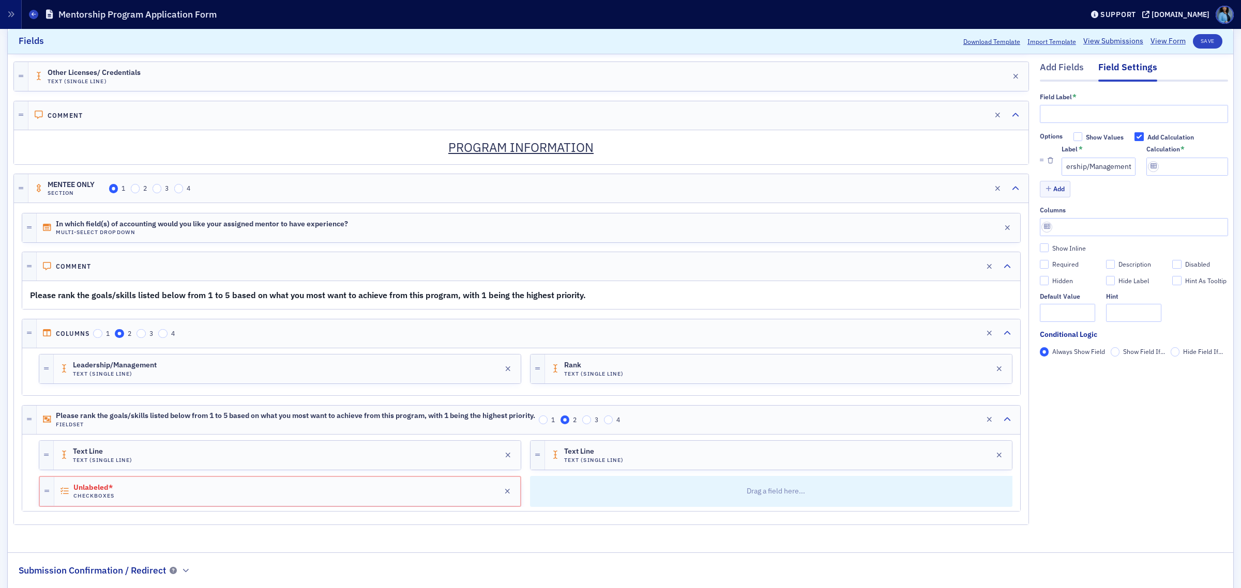
scroll to position [0, 0]
click at [1059, 115] on input "text" at bounding box center [1133, 114] width 188 height 18
paste input "Please rank the goals/skills listed below from 1 to 5 based on what you most wa…"
type input "Please rank the goals/skills listed below from 1 to 5 based on what you most wa…"
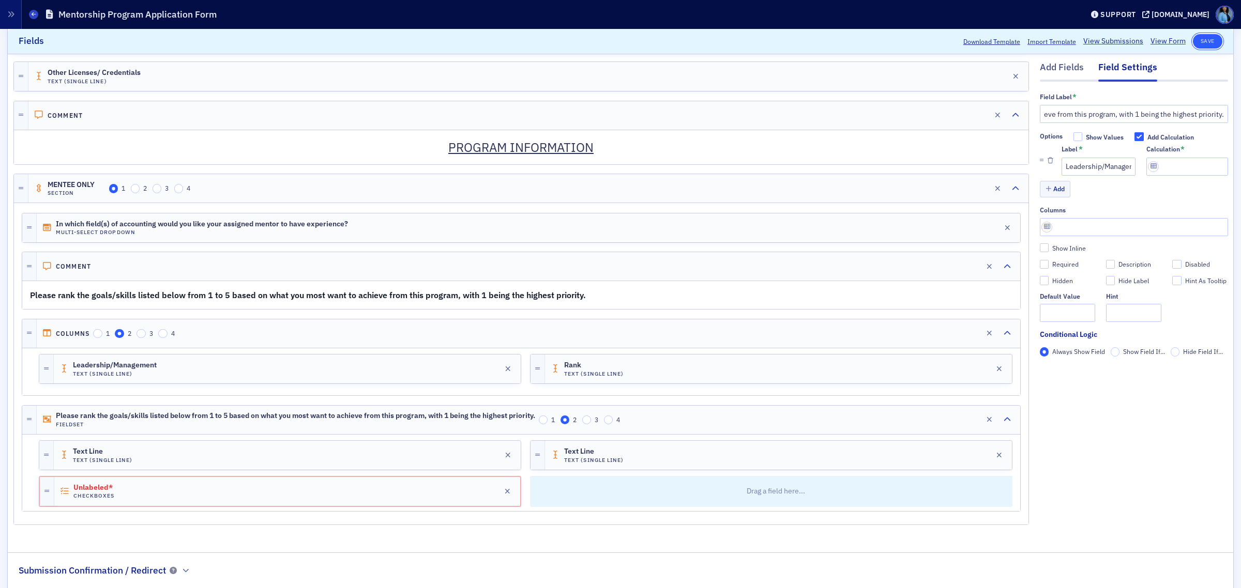
click at [1194, 45] on button "Save" at bounding box center [1206, 41] width 29 height 14
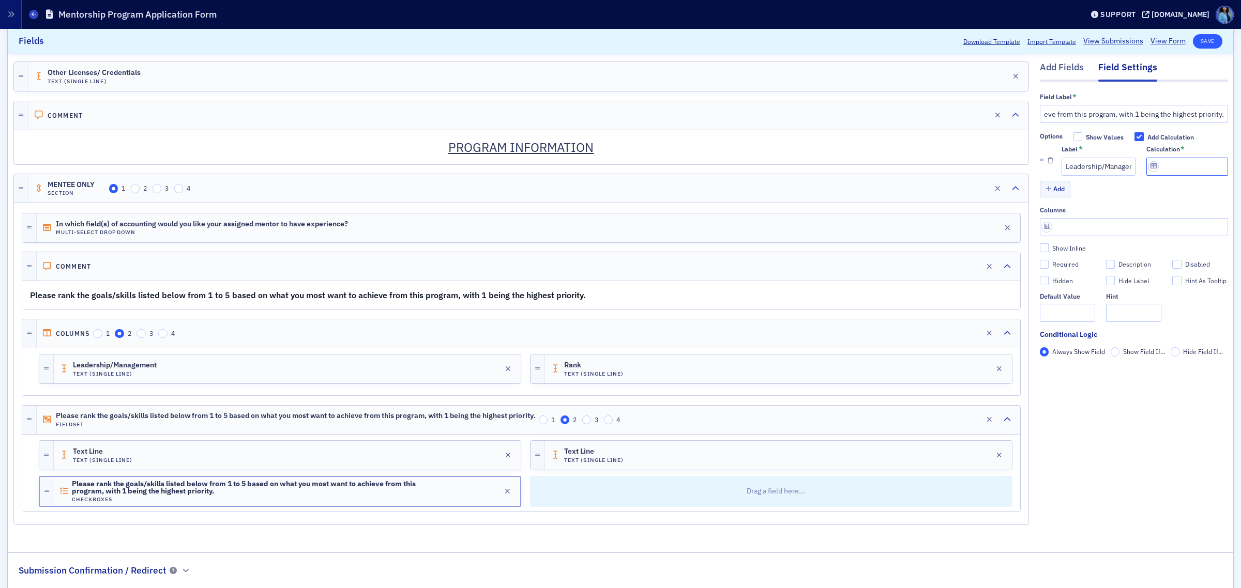
scroll to position [0, 0]
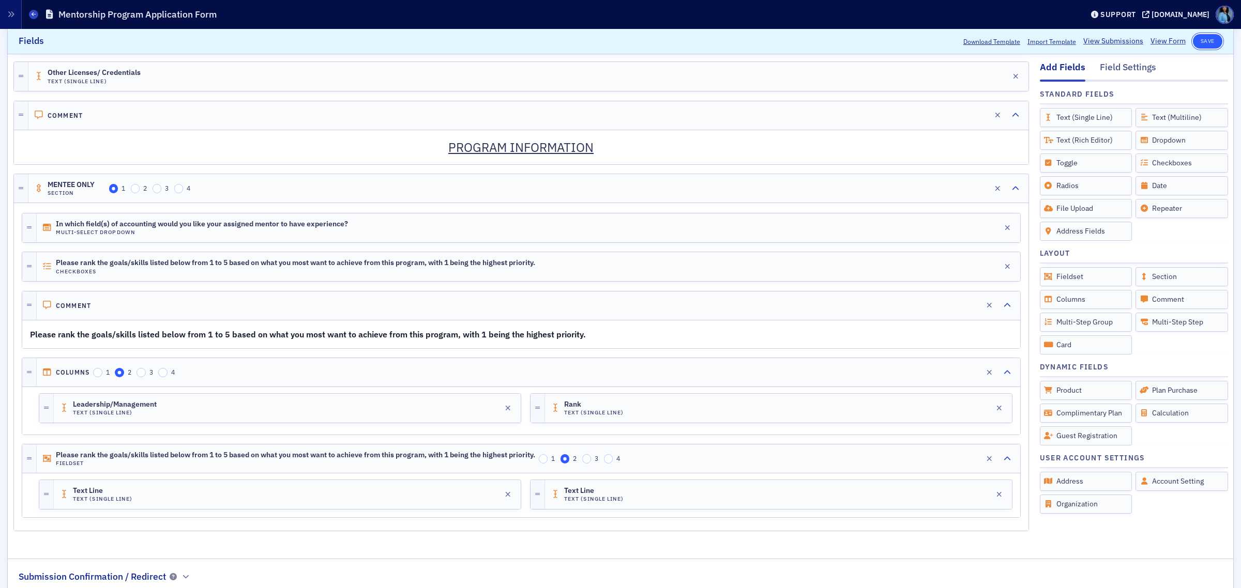
click at [1200, 43] on button "Save" at bounding box center [1206, 41] width 29 height 14
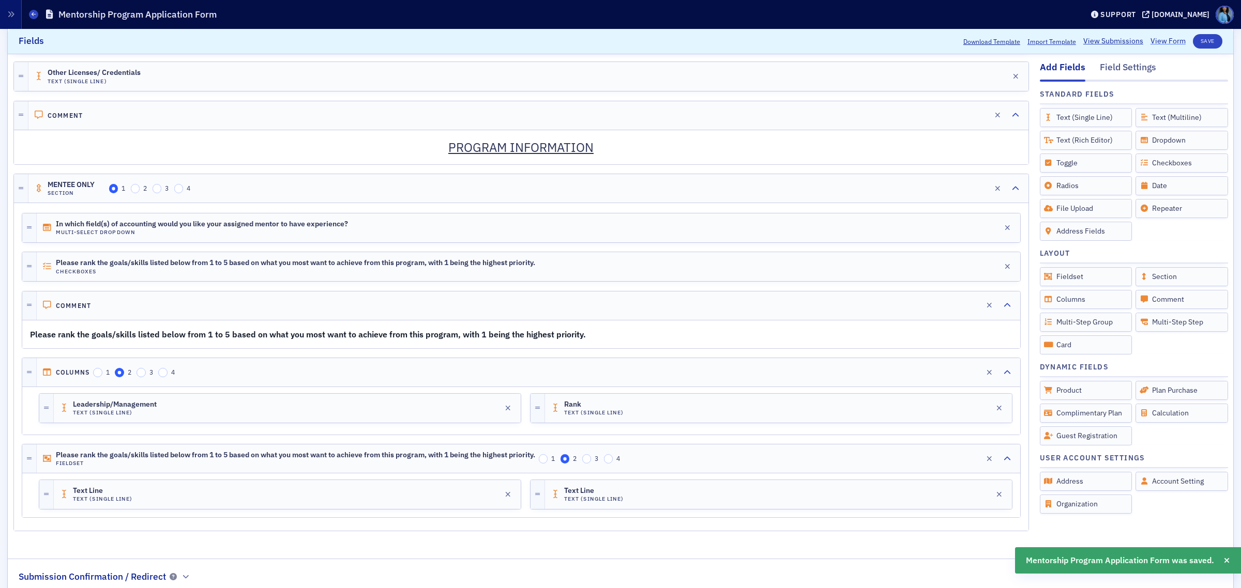
click at [1153, 40] on link "View Form" at bounding box center [1167, 41] width 35 height 11
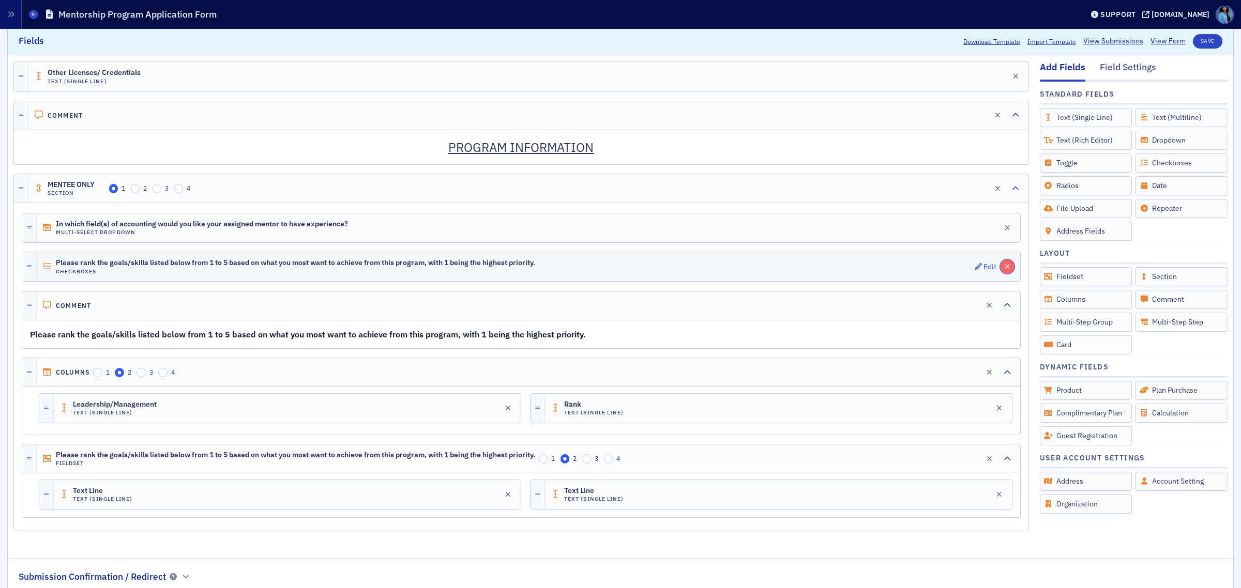
click at [1000, 270] on button "button" at bounding box center [1007, 266] width 14 height 14
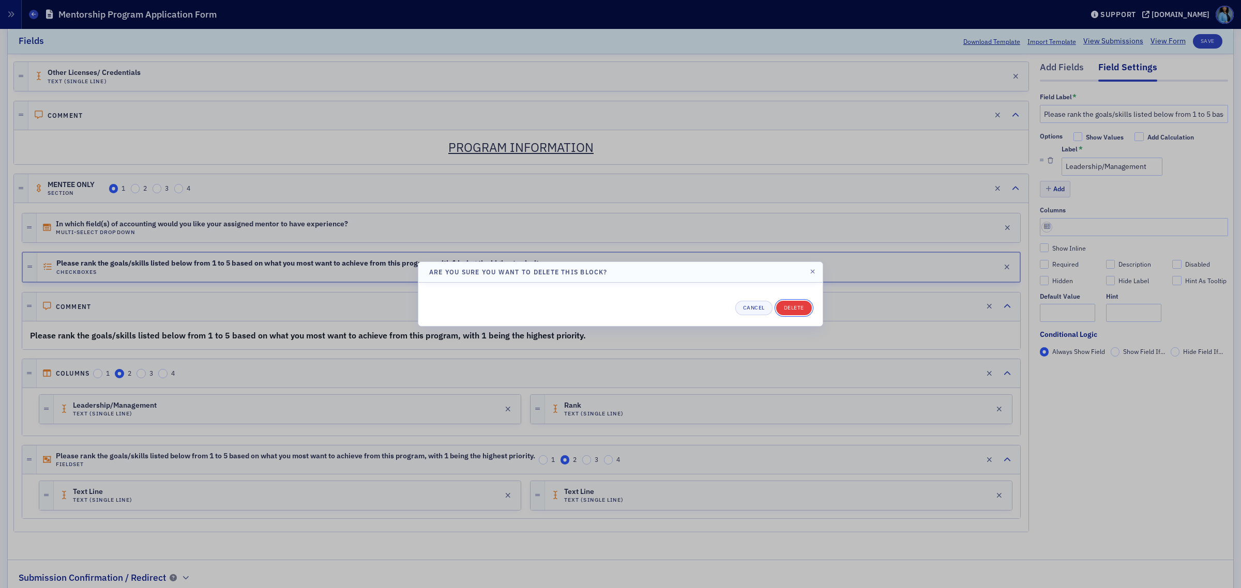
click at [784, 309] on button "Delete" at bounding box center [794, 308] width 36 height 14
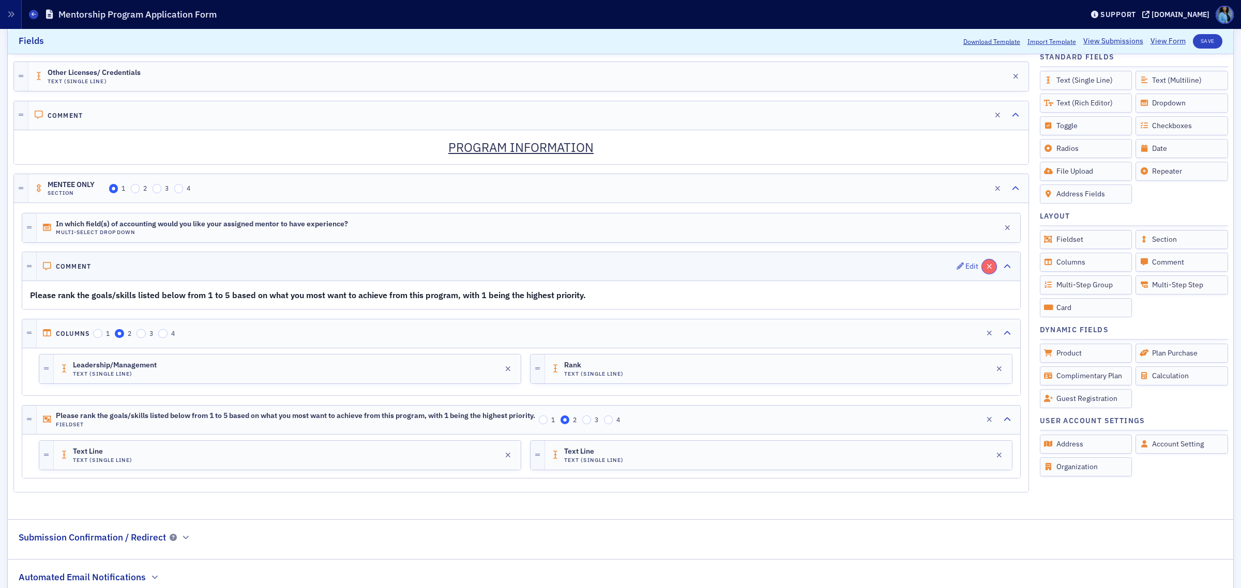
click at [986, 270] on icon "button" at bounding box center [989, 266] width 6 height 7
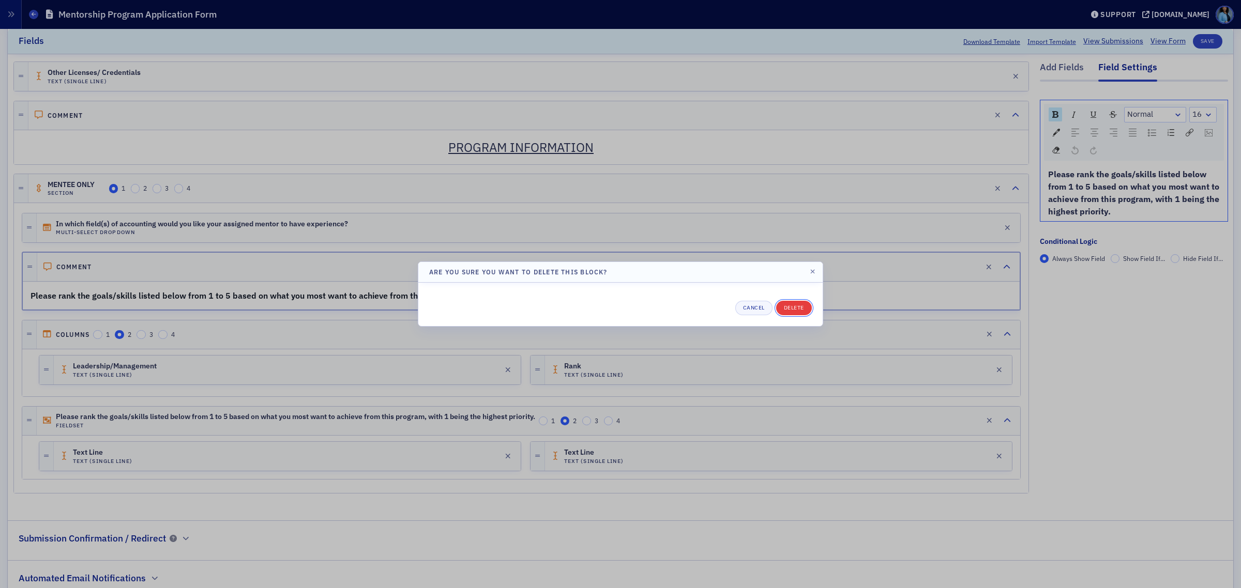
click at [787, 312] on button "Delete" at bounding box center [794, 308] width 36 height 14
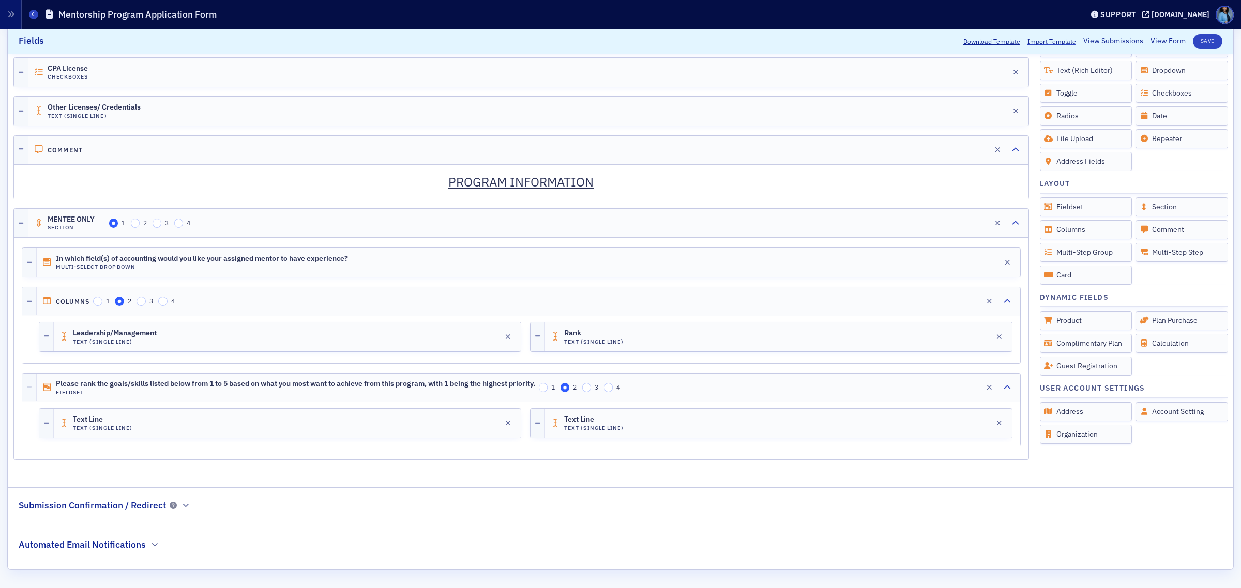
scroll to position [1076, 0]
click at [986, 298] on icon "button" at bounding box center [989, 301] width 6 height 7
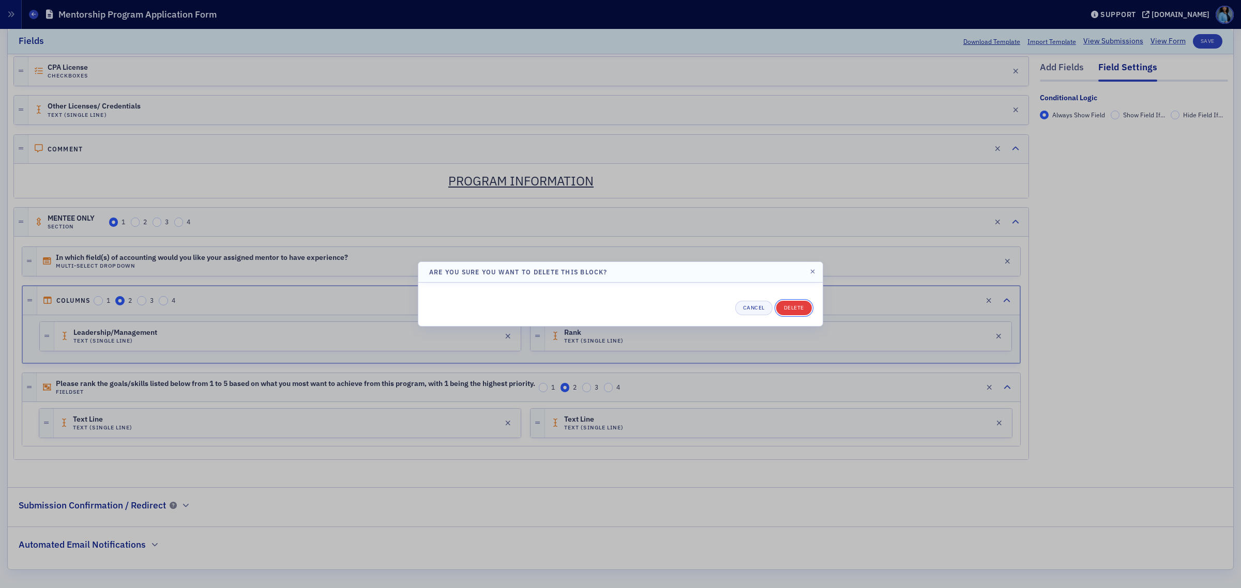
click at [789, 311] on button "Delete" at bounding box center [794, 308] width 36 height 14
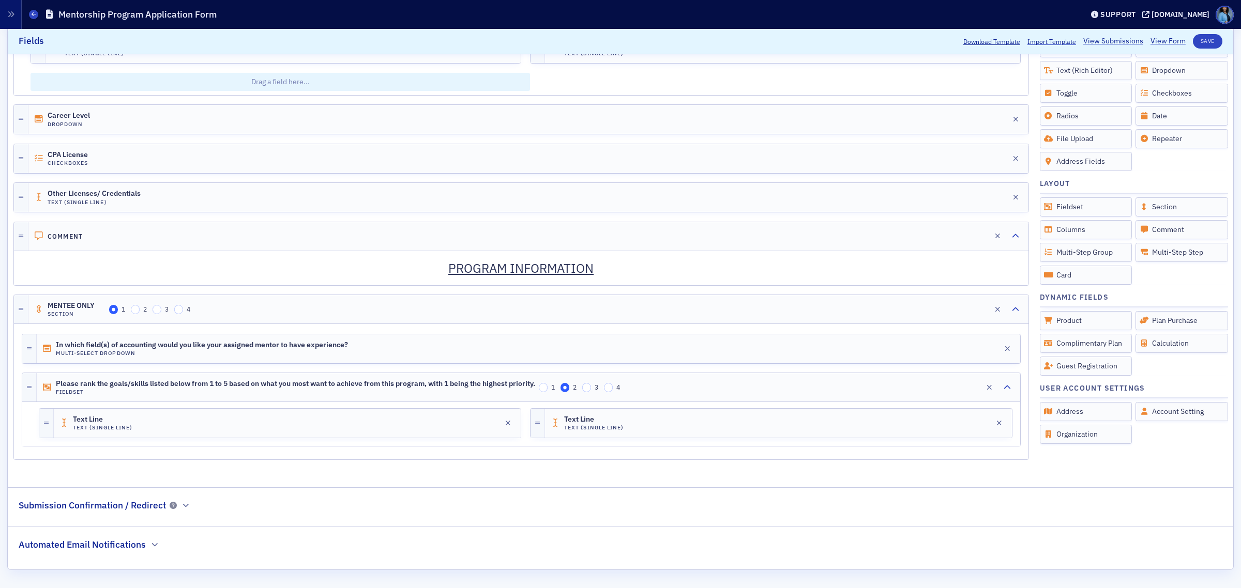
scroll to position [989, 0]
drag, startPoint x: 481, startPoint y: 422, endPoint x: 482, endPoint y: 468, distance: 46.0
click at [484, 422] on div "Edit" at bounding box center [490, 423] width 13 height 6
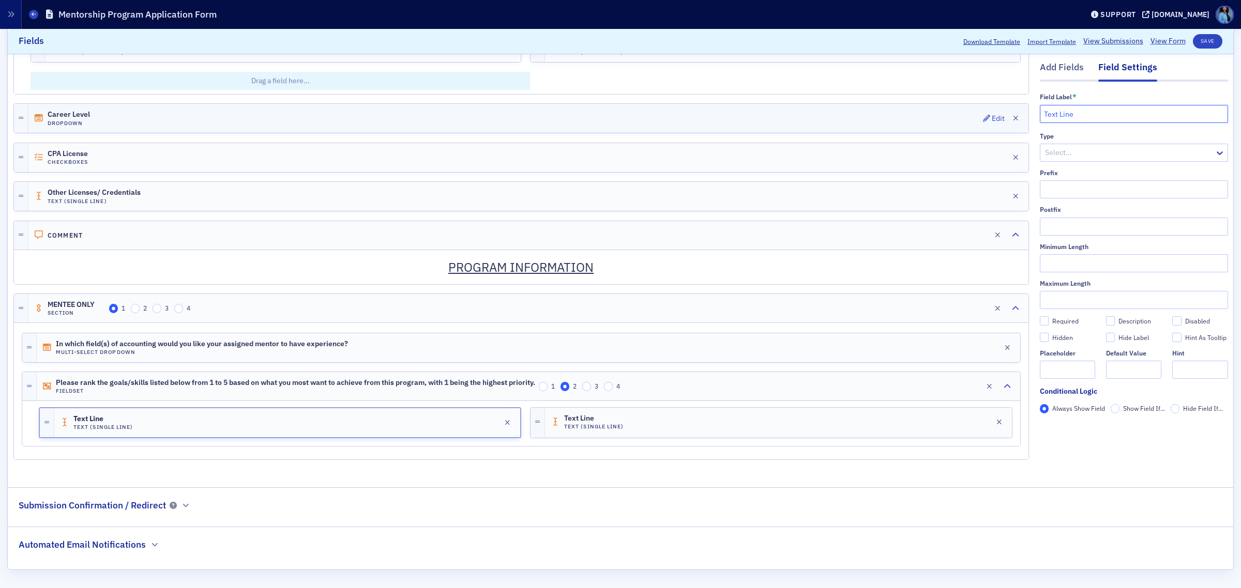
drag, startPoint x: 1075, startPoint y: 113, endPoint x: 1012, endPoint y: 121, distance: 63.7
paste input "Leadership/Management"
type input "Leadership/Management"
click at [1050, 73] on div "Add Fields" at bounding box center [1061, 70] width 44 height 19
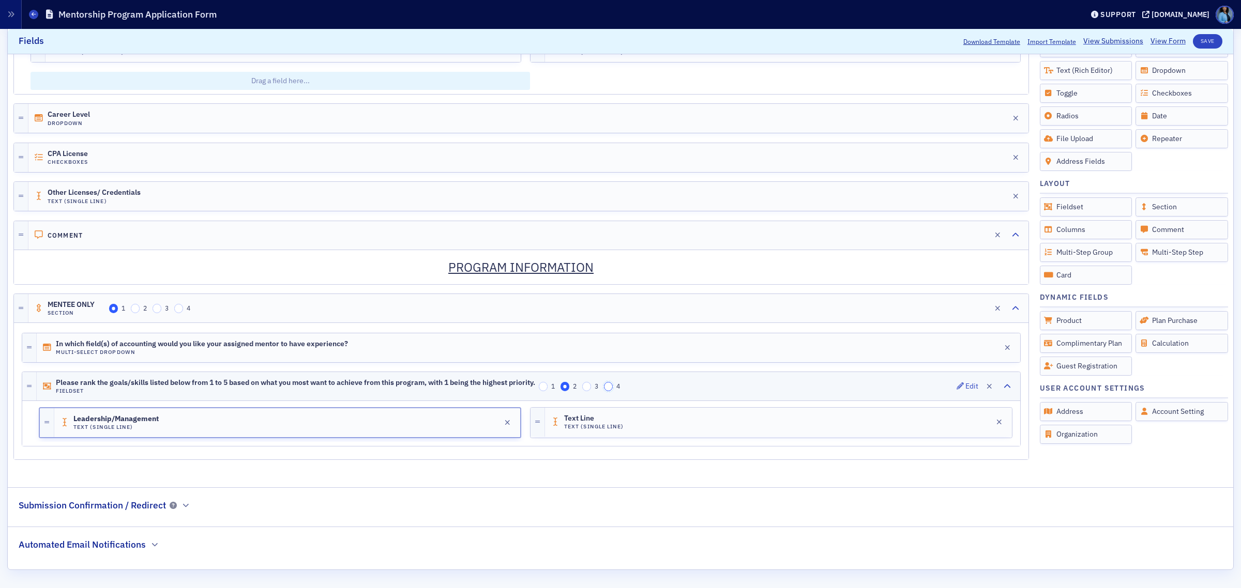
click at [613, 383] on input "4" at bounding box center [608, 386] width 9 height 9
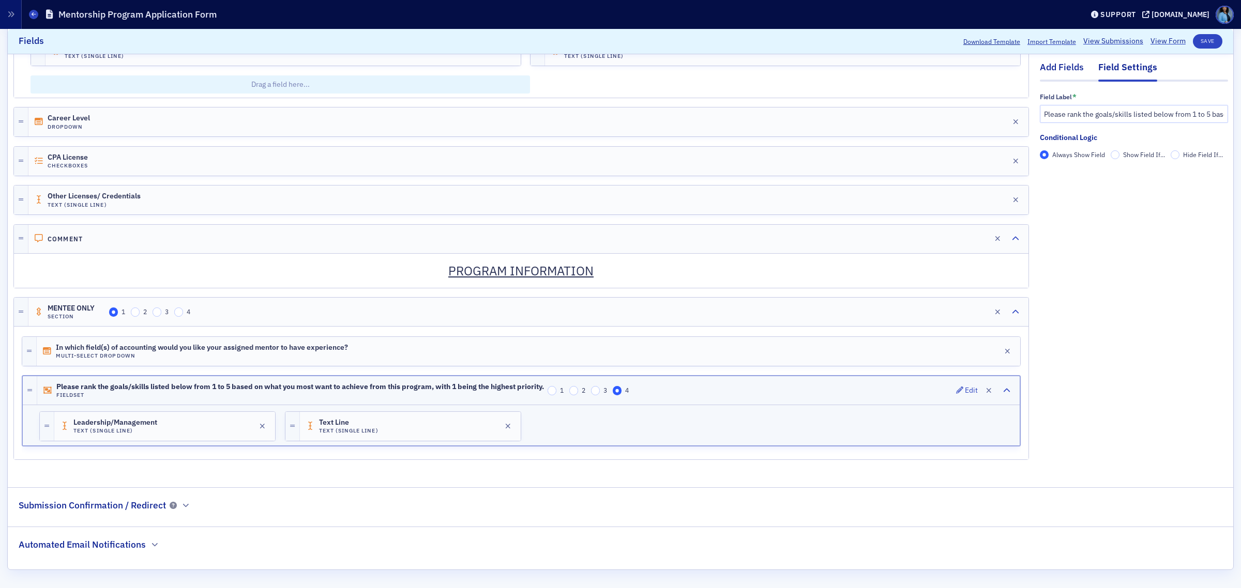
click at [1066, 68] on div "Add Fields" at bounding box center [1061, 70] width 44 height 19
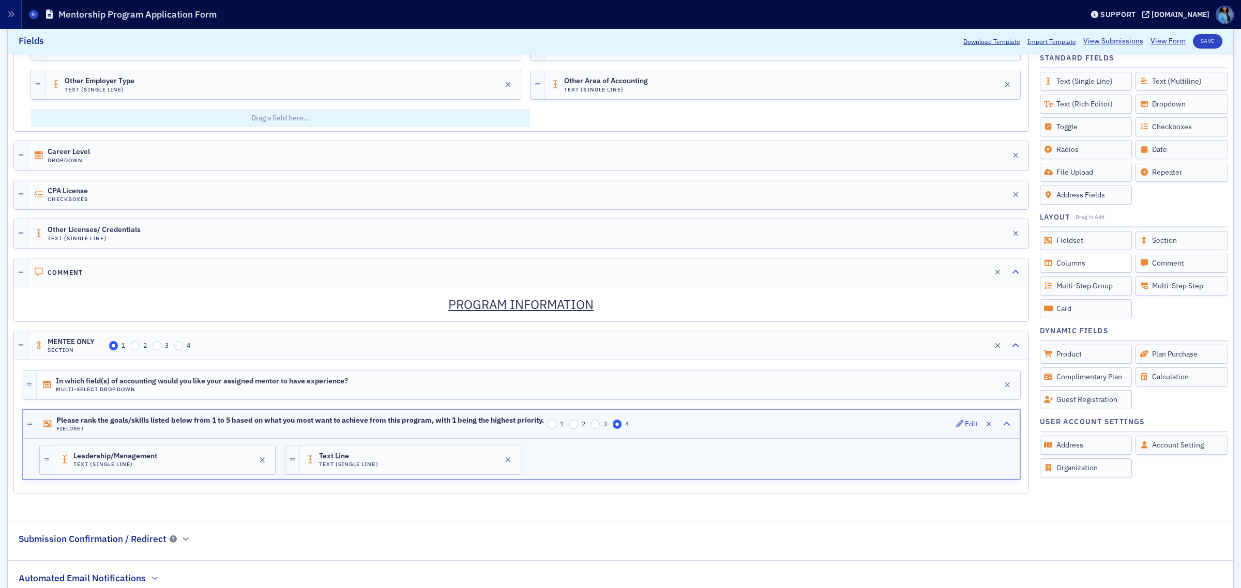
scroll to position [921, 0]
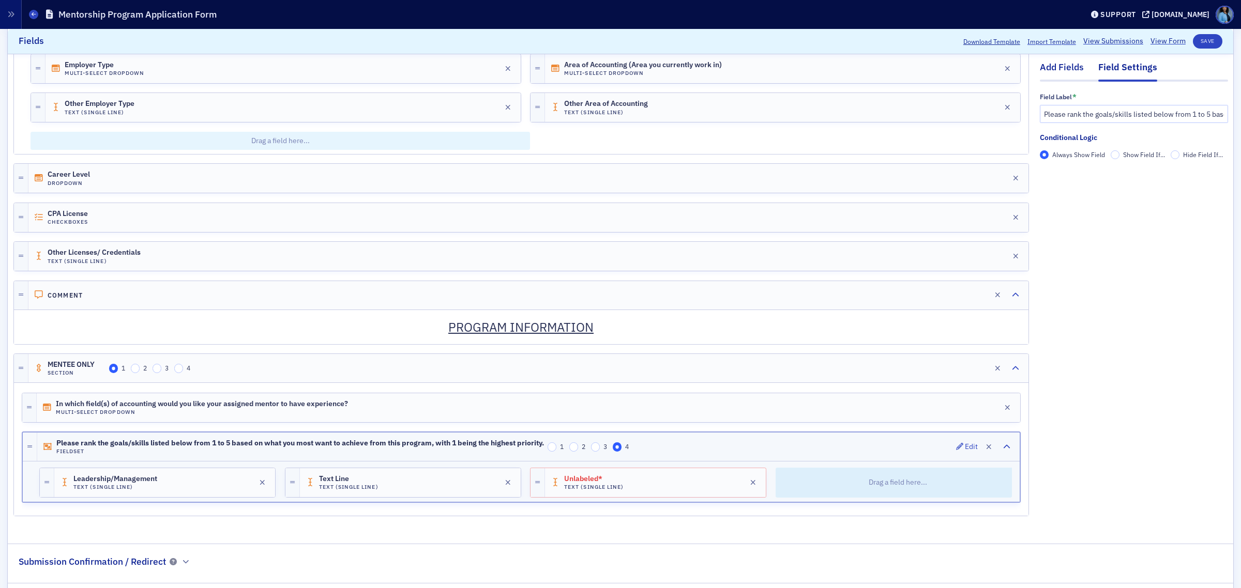
click at [1056, 65] on div "Add Fields" at bounding box center [1061, 70] width 44 height 19
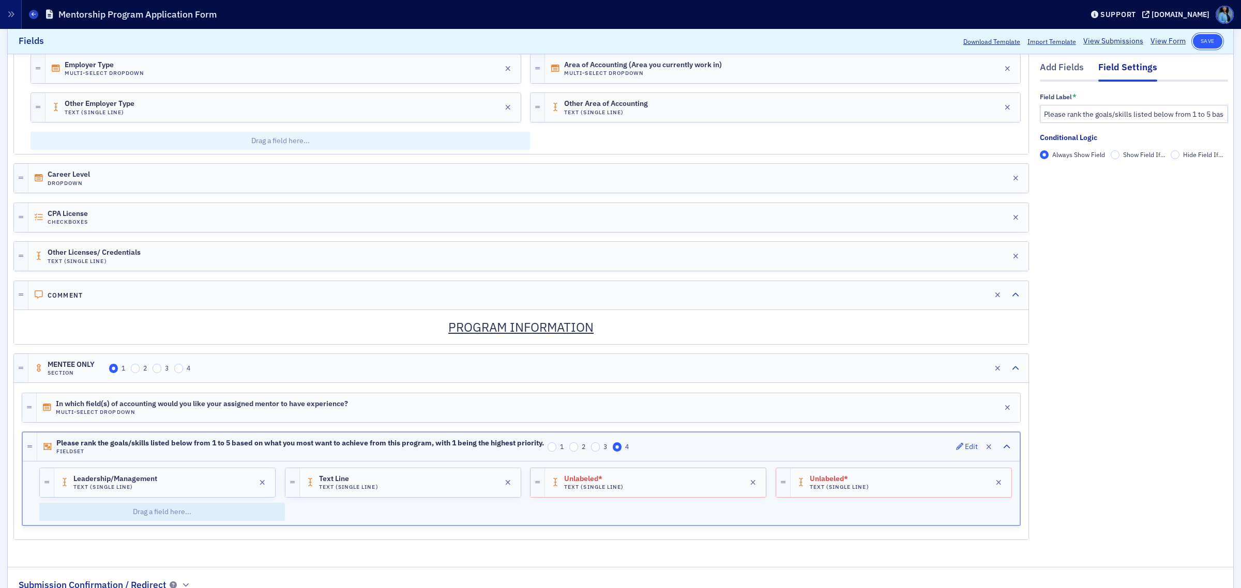
click at [1198, 39] on button "Save" at bounding box center [1206, 41] width 29 height 14
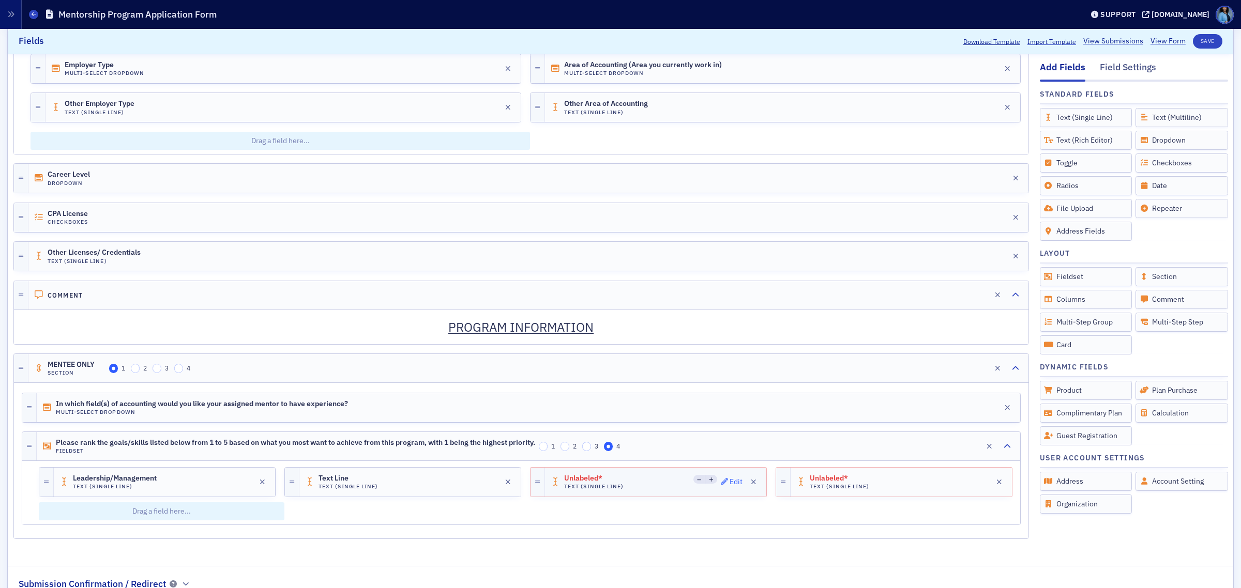
click at [721, 485] on span "Edit" at bounding box center [732, 481] width 22 height 7
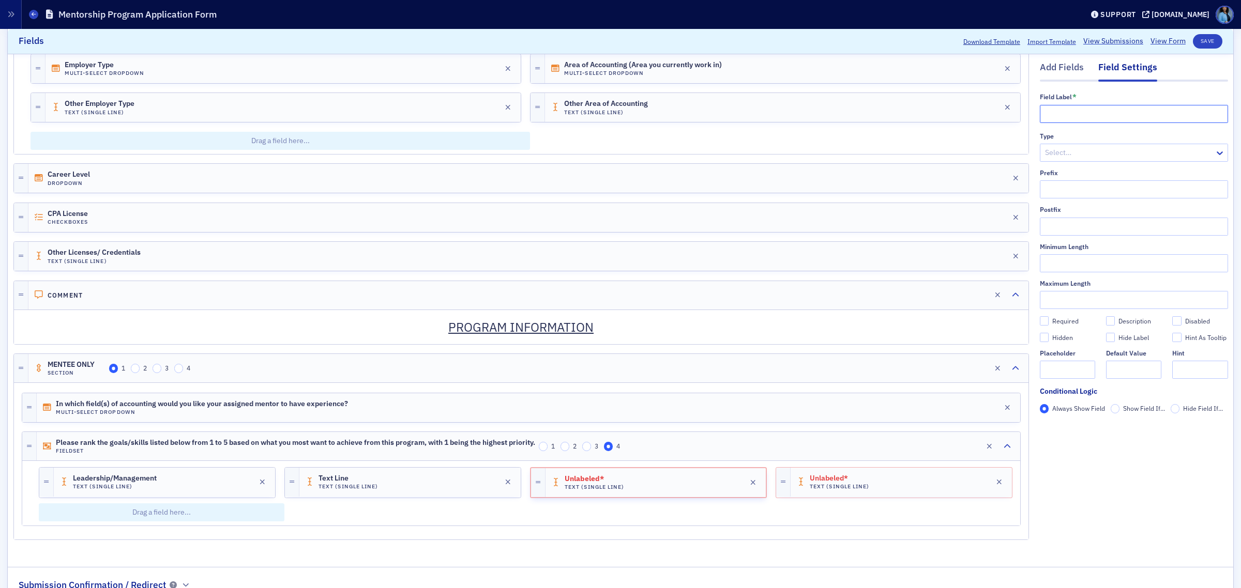
click at [1080, 119] on input "text" at bounding box center [1133, 114] width 188 height 18
paste input "Networking/Relationship Building"
type input "Networking/Relationship Building"
click at [1054, 67] on div "Add Fields" at bounding box center [1061, 70] width 44 height 19
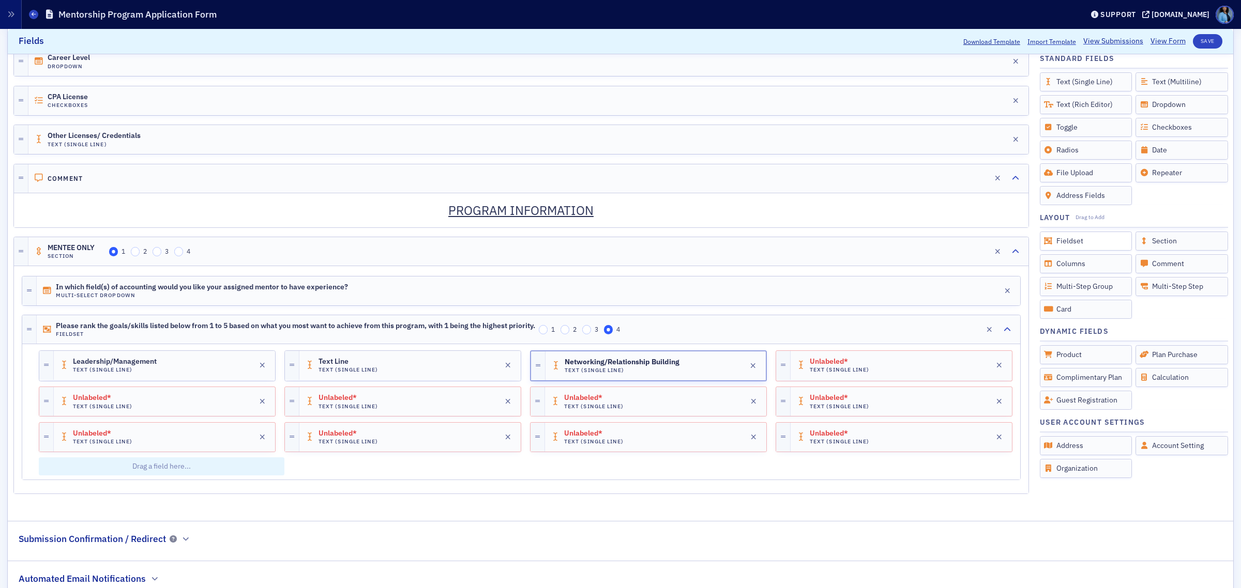
scroll to position [1016, 0]
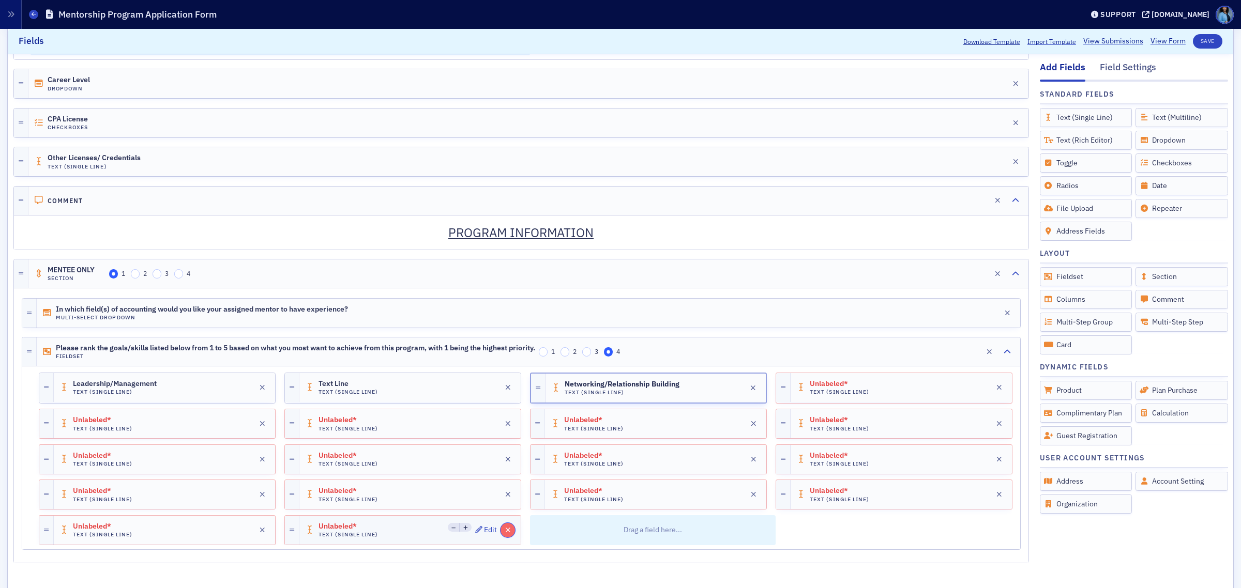
click at [505, 534] on icon "button" at bounding box center [508, 530] width 6 height 7
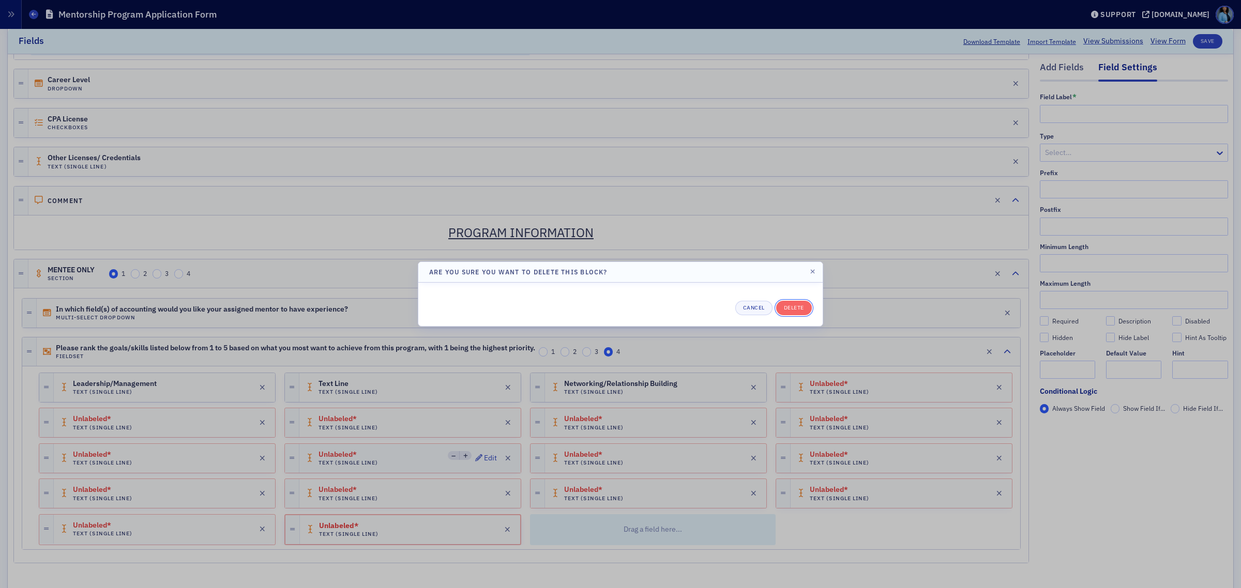
drag, startPoint x: 807, startPoint y: 312, endPoint x: 500, endPoint y: 480, distance: 350.4
click at [807, 312] on button "Delete" at bounding box center [794, 308] width 36 height 14
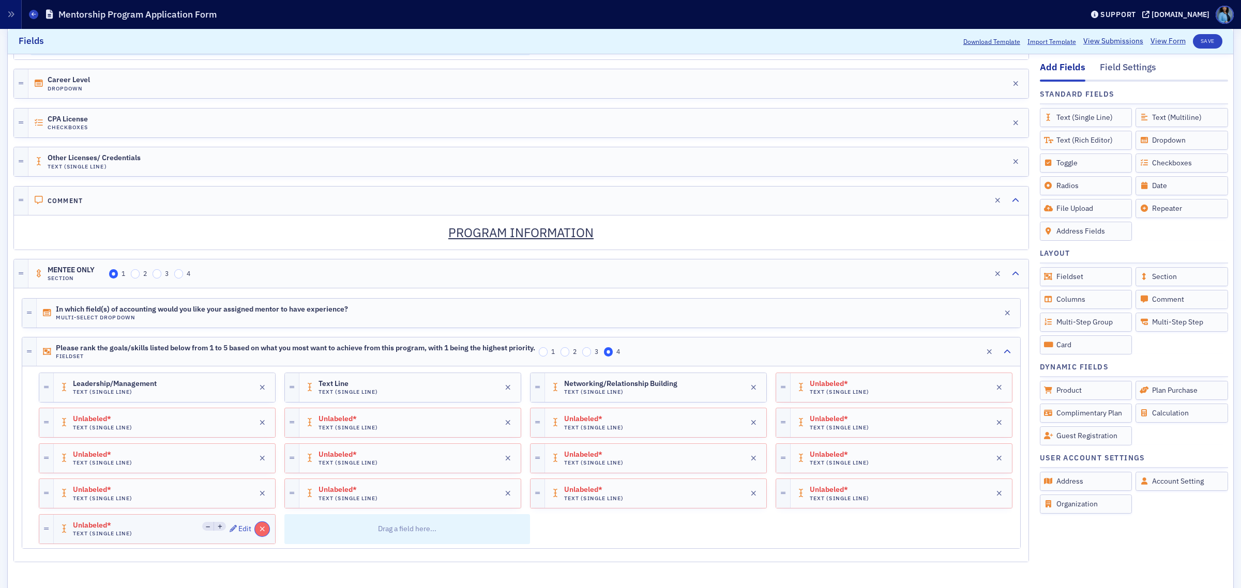
click at [266, 537] on button "button" at bounding box center [262, 529] width 14 height 14
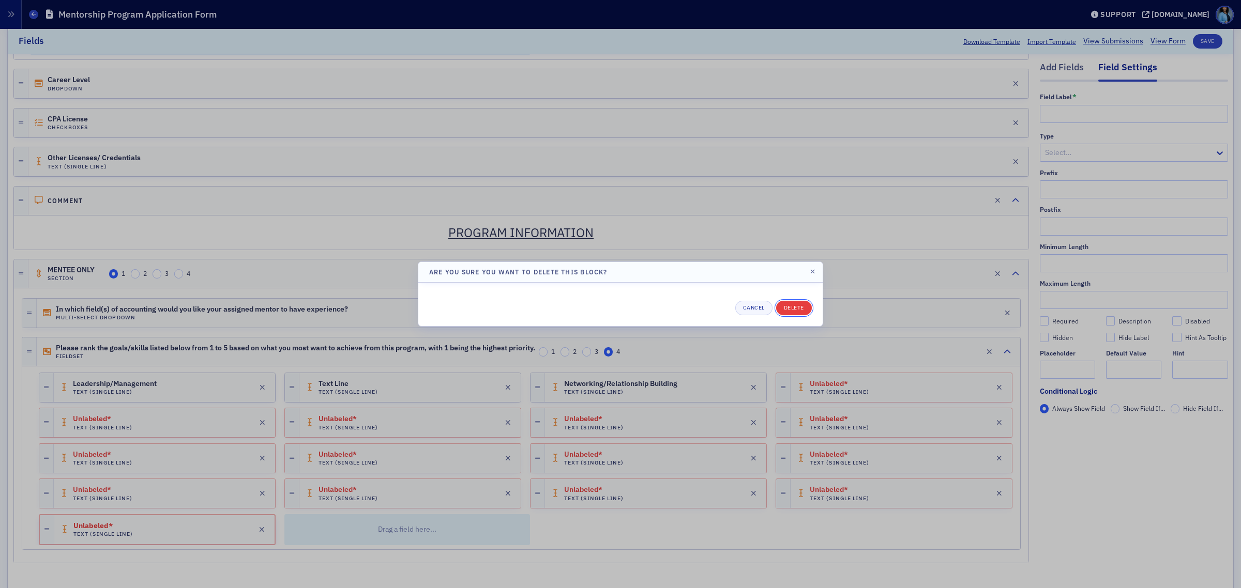
click at [802, 308] on button "Delete" at bounding box center [794, 308] width 36 height 14
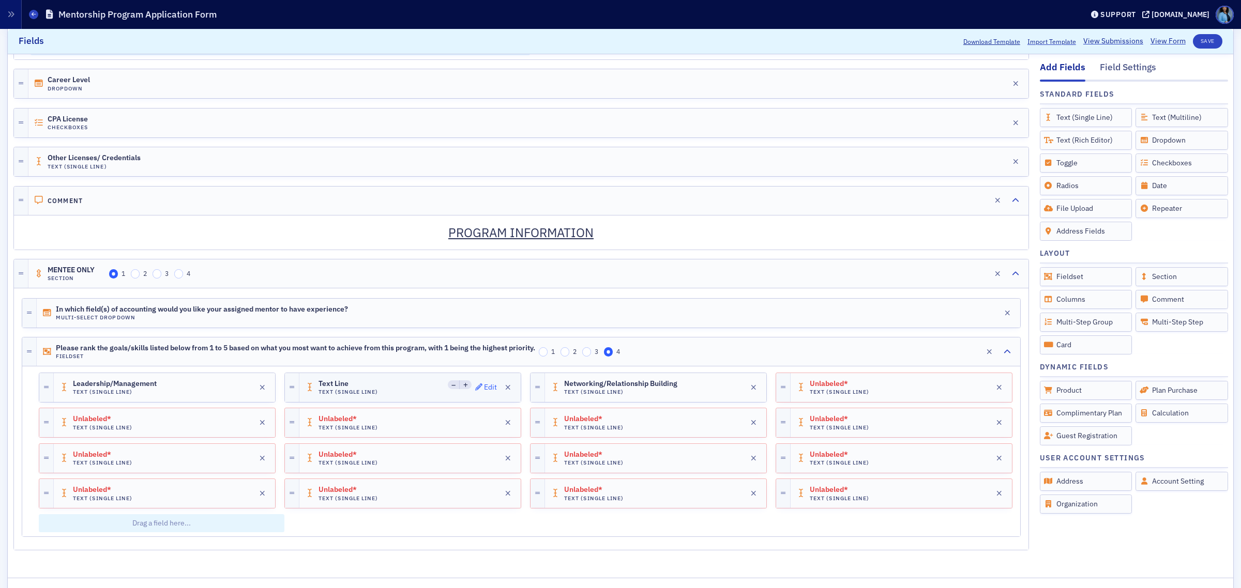
click at [475, 391] on icon "button" at bounding box center [478, 387] width 7 height 7
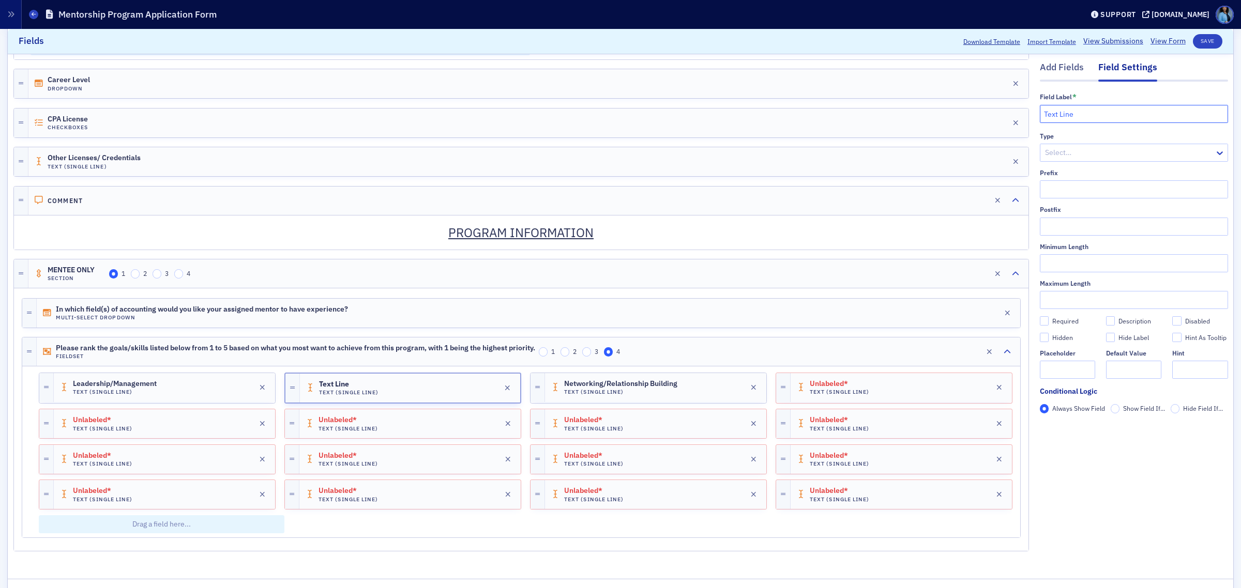
drag, startPoint x: 1075, startPoint y: 111, endPoint x: 988, endPoint y: 114, distance: 86.9
type input "Rank"
drag, startPoint x: 1060, startPoint y: 119, endPoint x: 1028, endPoint y: 119, distance: 32.6
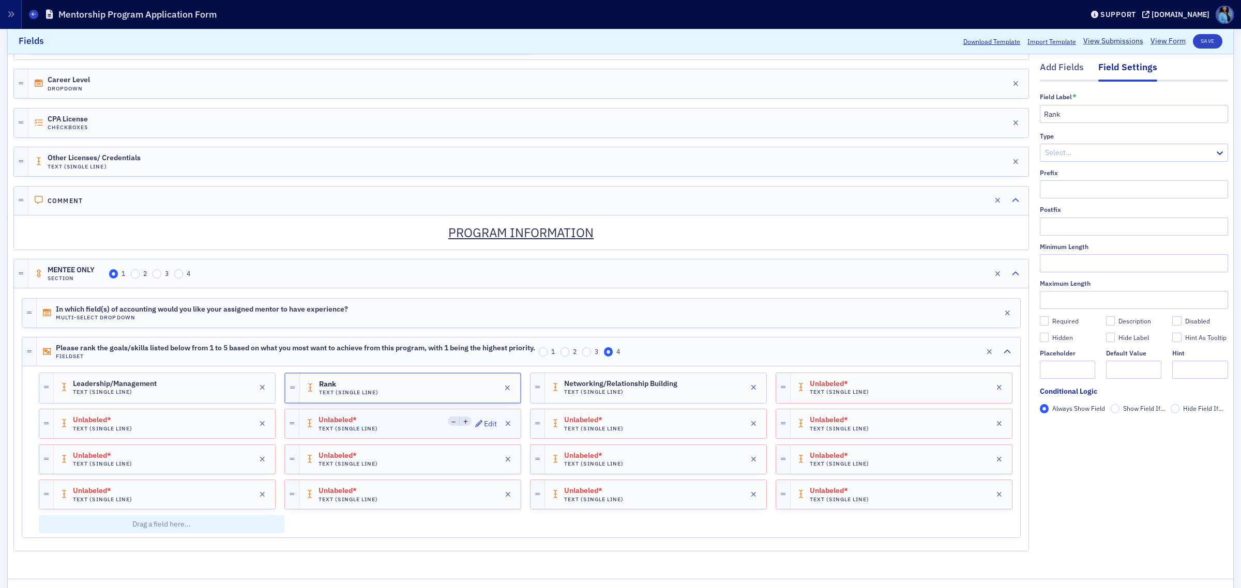
click at [402, 438] on div "Unlabeled* Text (Single Line) Edit" at bounding box center [409, 423] width 221 height 29
click at [485, 426] on div "Edit" at bounding box center [489, 424] width 13 height 6
click at [1060, 114] on input "text" at bounding box center [1133, 114] width 188 height 18
paste input "Rank"
type input "Rank"
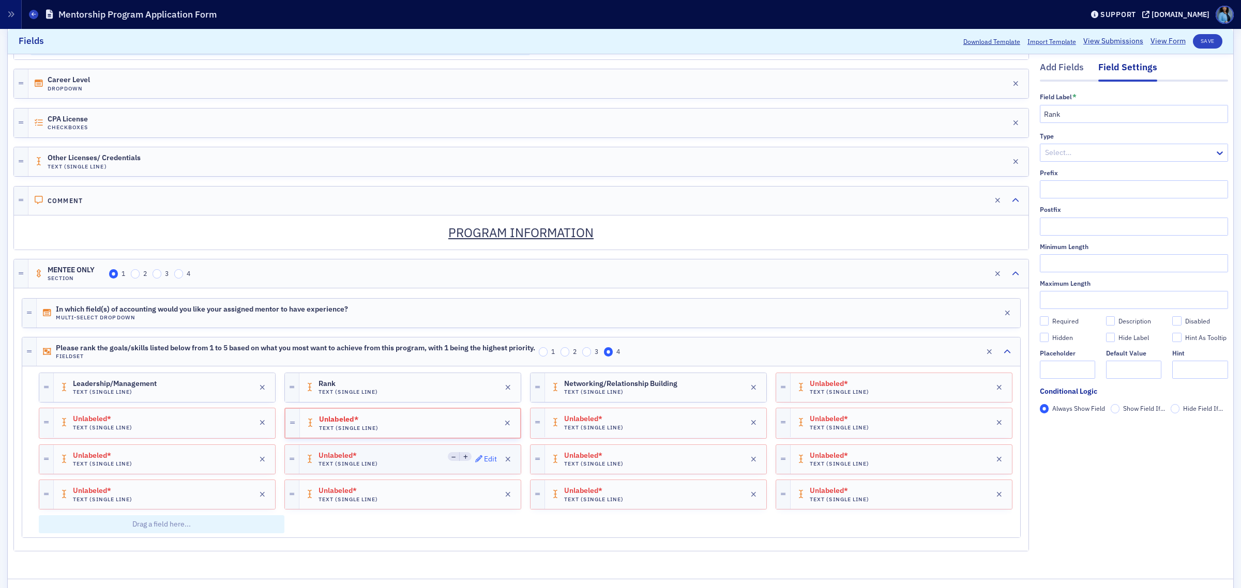
click at [480, 467] on button "Edit" at bounding box center [486, 459] width 22 height 14
click at [1047, 119] on input "text" at bounding box center [1133, 114] width 188 height 18
paste input "Rank"
type input "Rank"
click at [475, 498] on icon "button" at bounding box center [478, 494] width 7 height 7
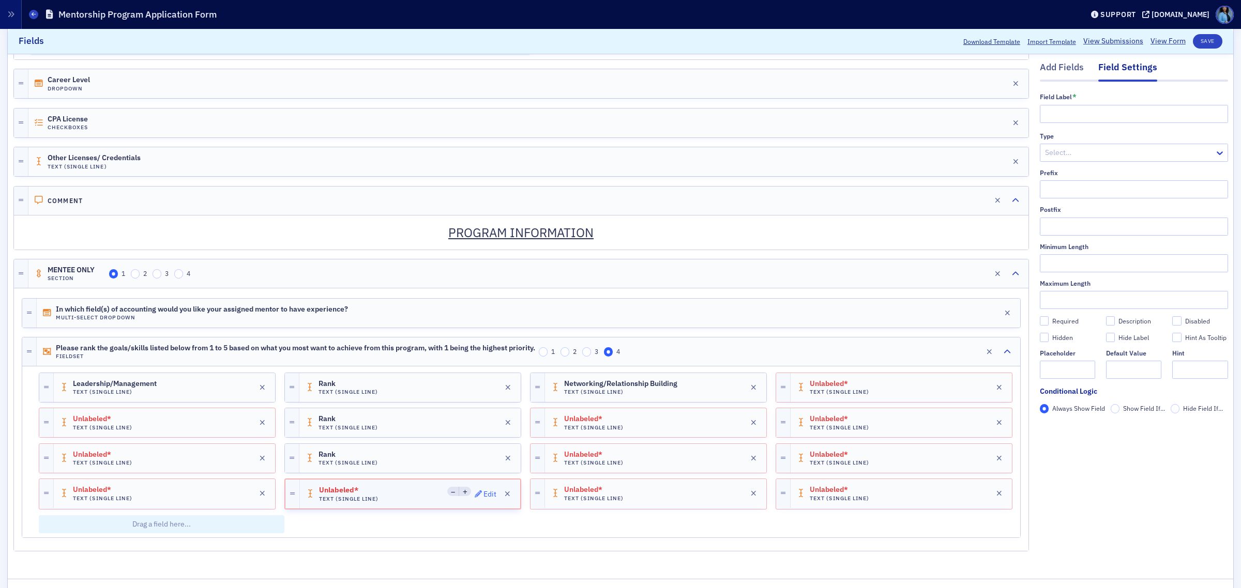
click at [476, 498] on icon "button" at bounding box center [478, 494] width 7 height 7
click at [1057, 109] on input "text" at bounding box center [1133, 114] width 188 height 18
paste input "Rank"
type input "Rank"
click at [966, 391] on span "Edit" at bounding box center [977, 387] width 22 height 7
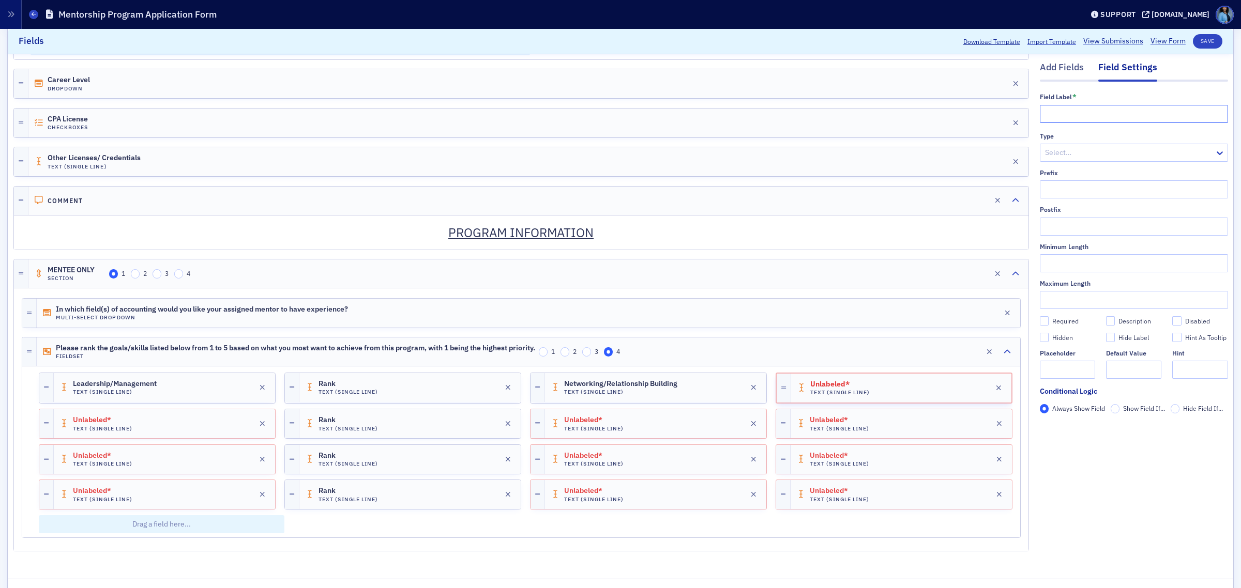
click at [1063, 112] on input "text" at bounding box center [1133, 114] width 188 height 18
paste input "Rank"
type input "Rank"
click at [966, 427] on icon "button" at bounding box center [969, 423] width 7 height 7
click at [1067, 112] on input "text" at bounding box center [1133, 114] width 188 height 18
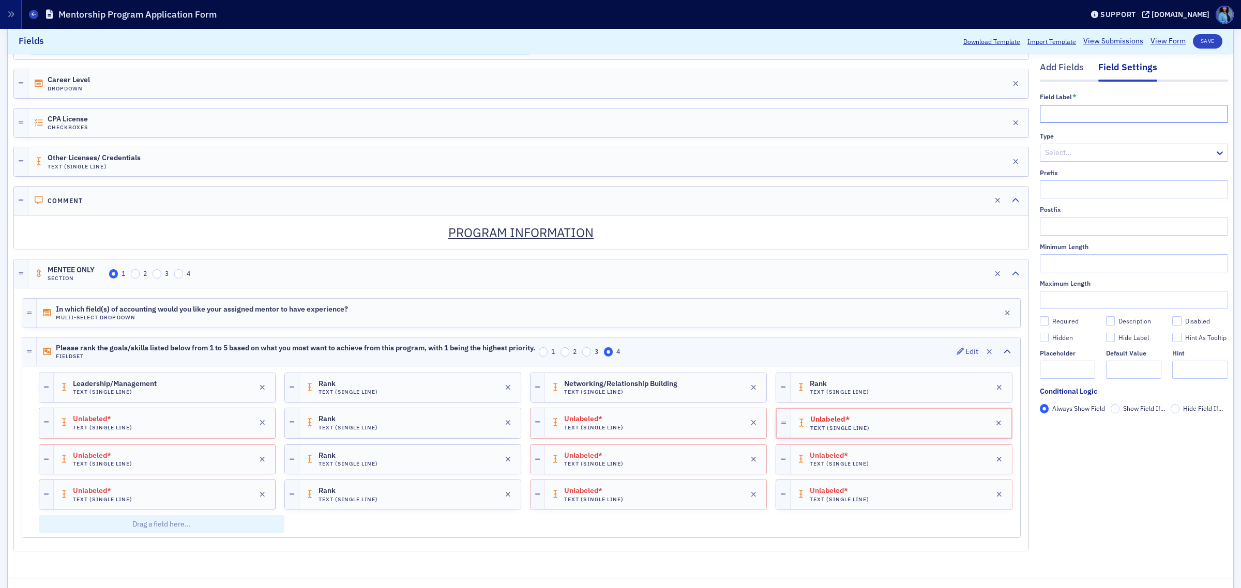
paste input "Rank"
type input "Rank"
click at [966, 463] on span "Edit" at bounding box center [977, 458] width 22 height 7
click at [1065, 114] on input "text" at bounding box center [1133, 114] width 188 height 18
paste input "Rank"
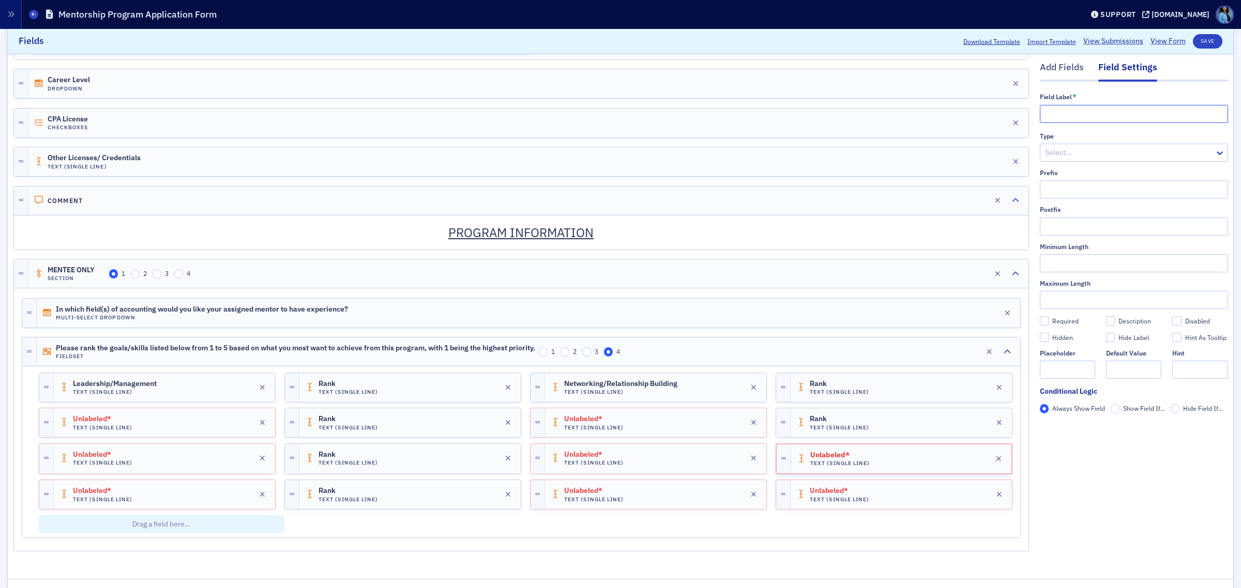
type input "Rank"
click at [966, 498] on span "Edit" at bounding box center [977, 494] width 22 height 7
click at [1062, 112] on input "text" at bounding box center [1133, 114] width 188 height 18
paste input "Rank"
type input "Rank"
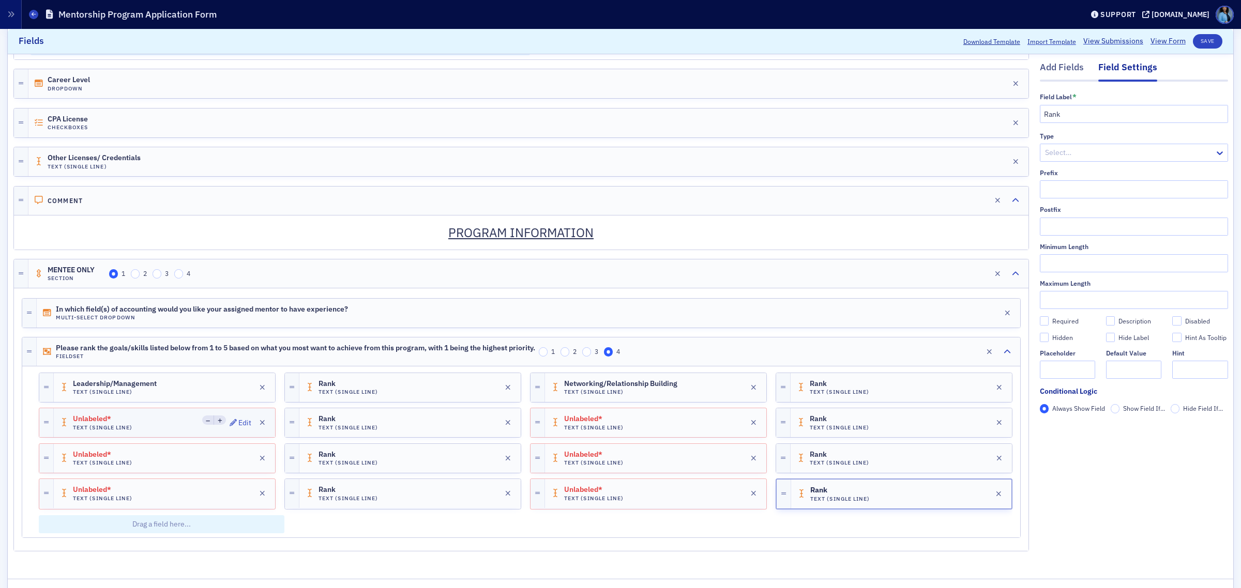
drag, startPoint x: 231, startPoint y: 432, endPoint x: 202, endPoint y: 446, distance: 32.1
click at [231, 426] on icon "button" at bounding box center [233, 422] width 7 height 7
click at [238, 426] on div "Edit" at bounding box center [244, 424] width 13 height 6
click at [1070, 106] on input "text" at bounding box center [1133, 114] width 188 height 18
paste input "Networking/Relationship Building"
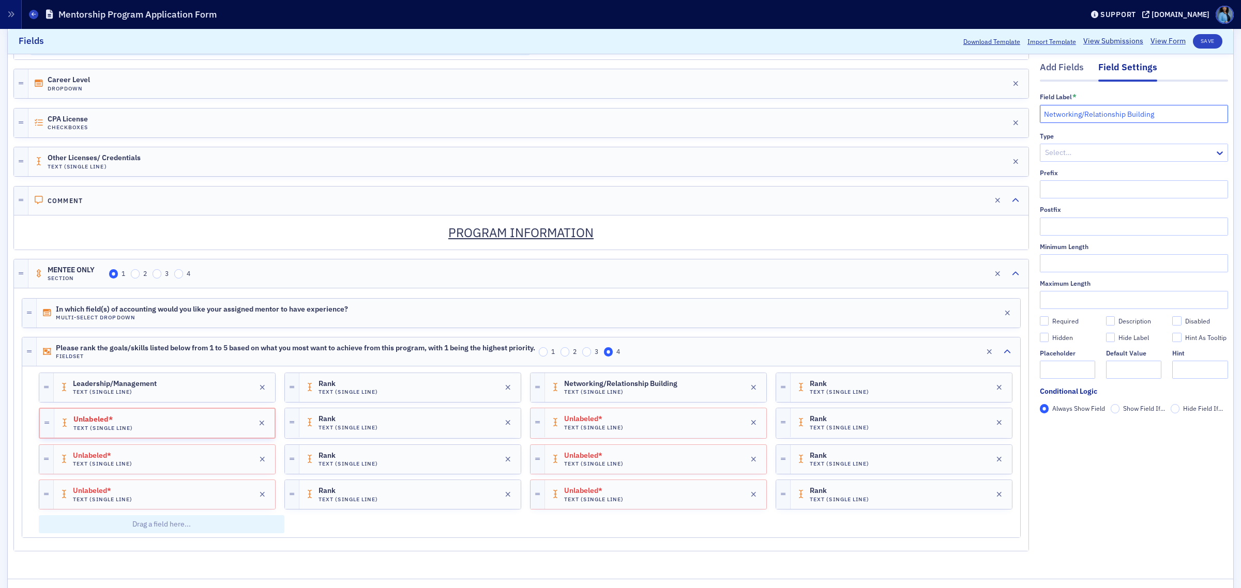
type input "Networking/Relationship Building"
click at [239, 462] on div "Edit" at bounding box center [244, 459] width 13 height 6
click at [1053, 119] on input "text" at bounding box center [1133, 114] width 188 height 18
paste input "Time Management/Organization"
type input "Time Management/Organization"
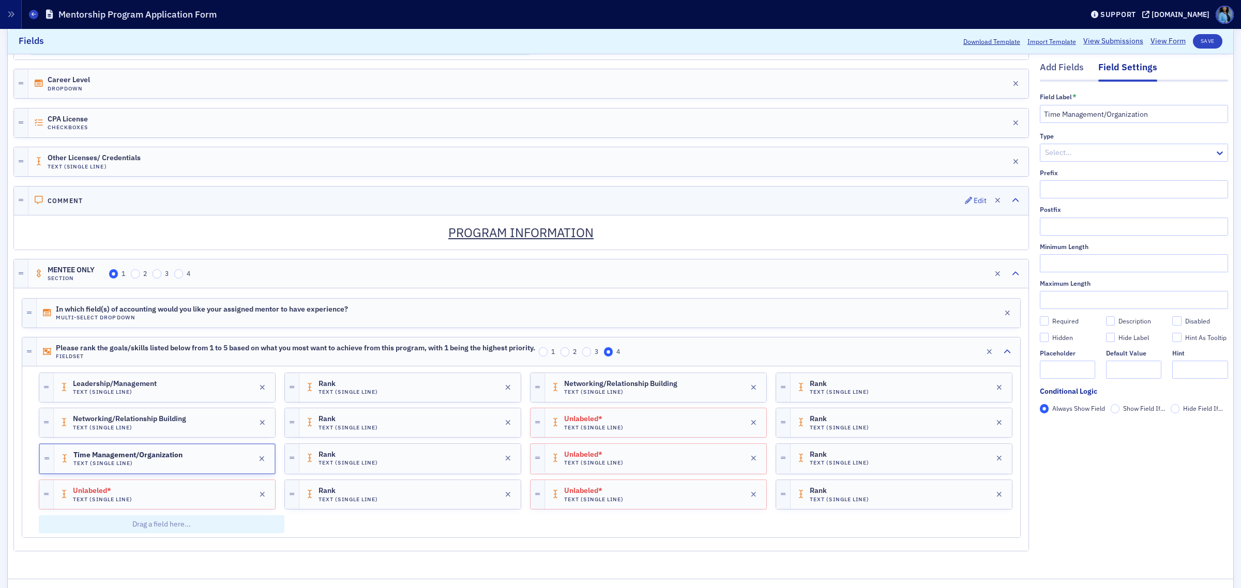
drag, startPoint x: 238, startPoint y: 501, endPoint x: 960, endPoint y: 218, distance: 775.7
click at [238, 498] on div "Edit" at bounding box center [244, 495] width 13 height 6
click at [1058, 118] on input "text" at bounding box center [1133, 114] width 188 height 18
paste input "Career Path"
type input "Career Path"
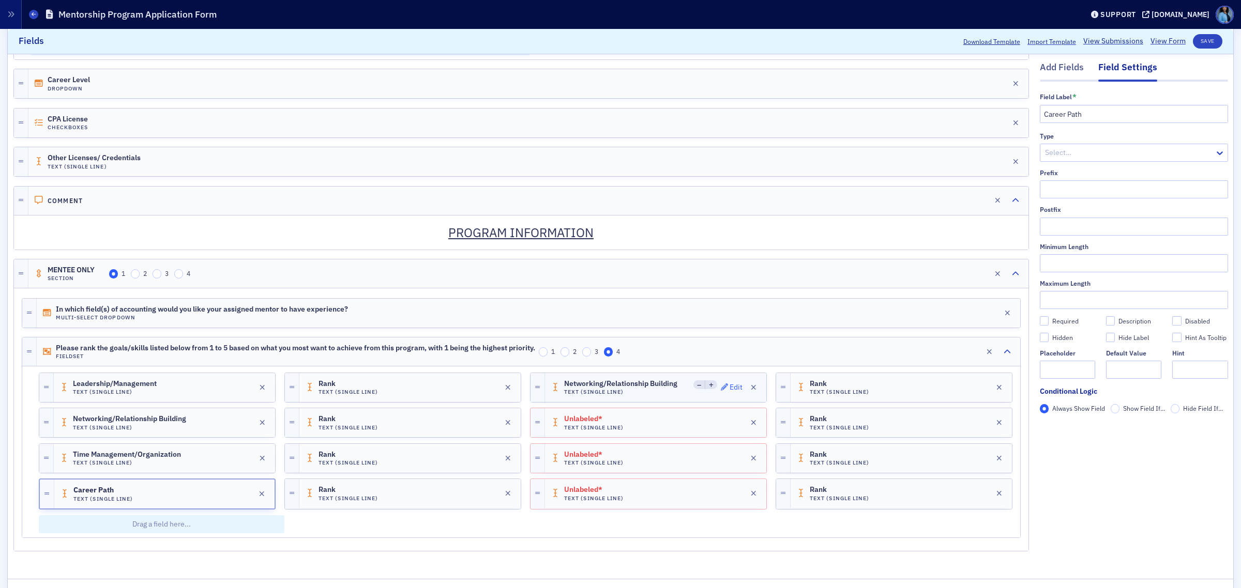
click at [729, 390] on div "Edit" at bounding box center [735, 388] width 13 height 6
drag, startPoint x: 1160, startPoint y: 109, endPoint x: 1006, endPoint y: 115, distance: 154.7
paste input "Work/Life Balance"
type input "Work/Life Balance"
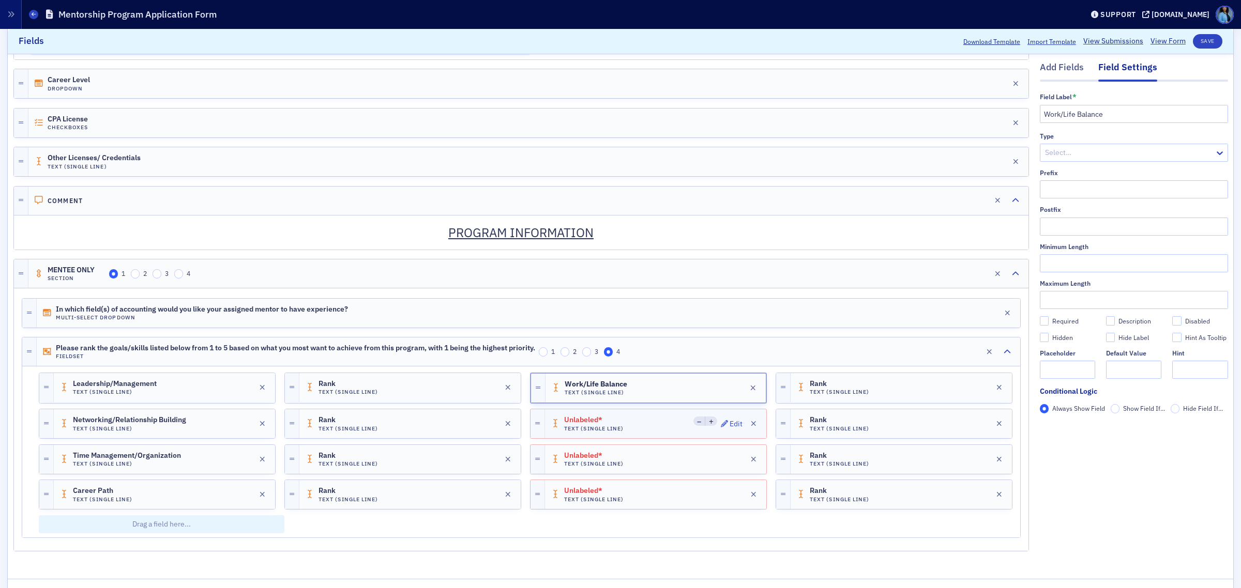
click at [635, 438] on div "Unlabeled* Text (Single Line) Edit" at bounding box center [655, 423] width 221 height 29
click at [1080, 119] on input "text" at bounding box center [1133, 114] width 188 height 18
paste input "Communication Skills"
type input "Communication Skills"
drag, startPoint x: 610, startPoint y: 461, endPoint x: 1017, endPoint y: 285, distance: 443.1
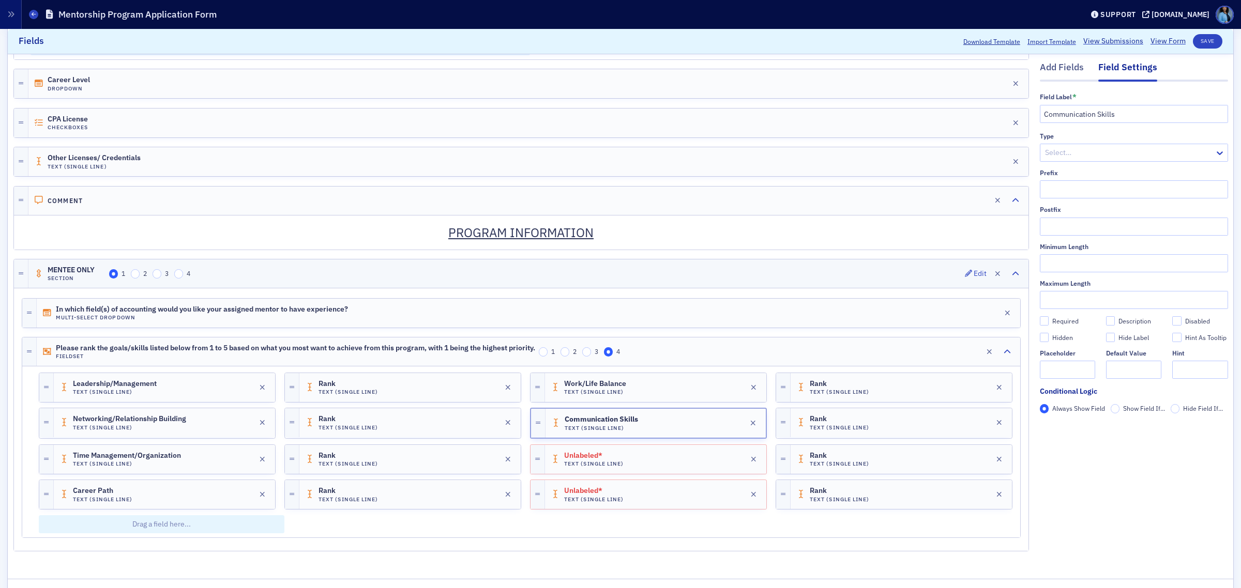
click at [610, 460] on span "Unlabeled*" at bounding box center [593, 456] width 58 height 8
click at [1085, 115] on input "text" at bounding box center [1133, 114] width 188 height 18
paste input "Problem Solving"
type input "Problem Solving"
drag, startPoint x: 722, startPoint y: 500, endPoint x: 838, endPoint y: 388, distance: 161.6
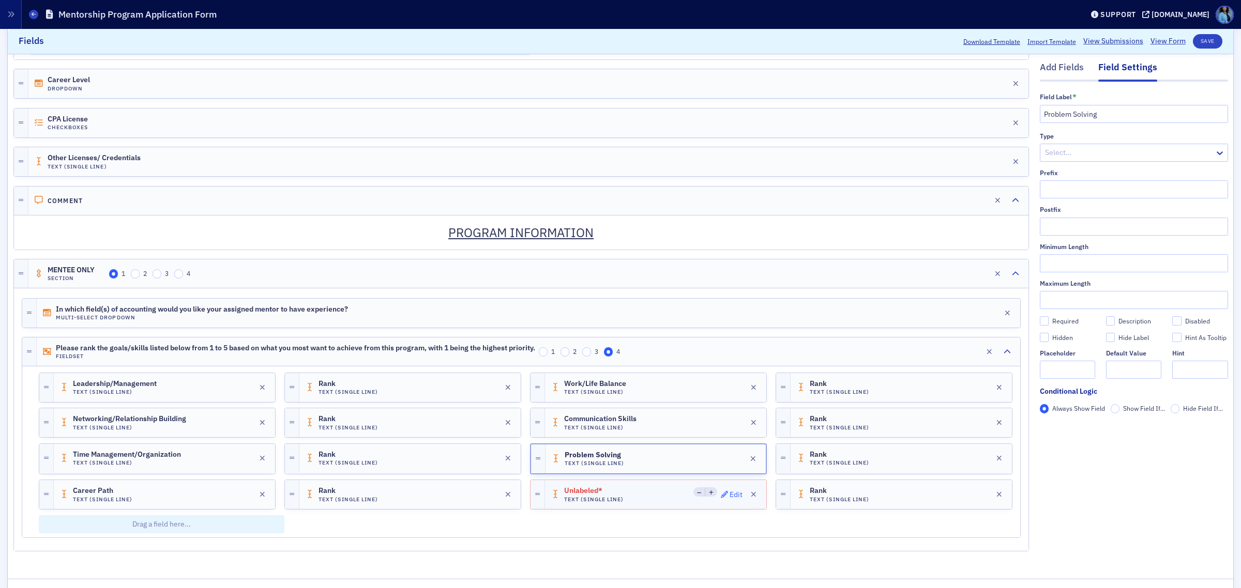
click at [729, 498] on div "Edit" at bounding box center [735, 495] width 13 height 6
click at [1061, 111] on input "text" at bounding box center [1133, 114] width 188 height 18
paste input "Client Relationship Management"
type input "Client Relationship Management"
click at [1193, 35] on button "Save" at bounding box center [1206, 41] width 29 height 14
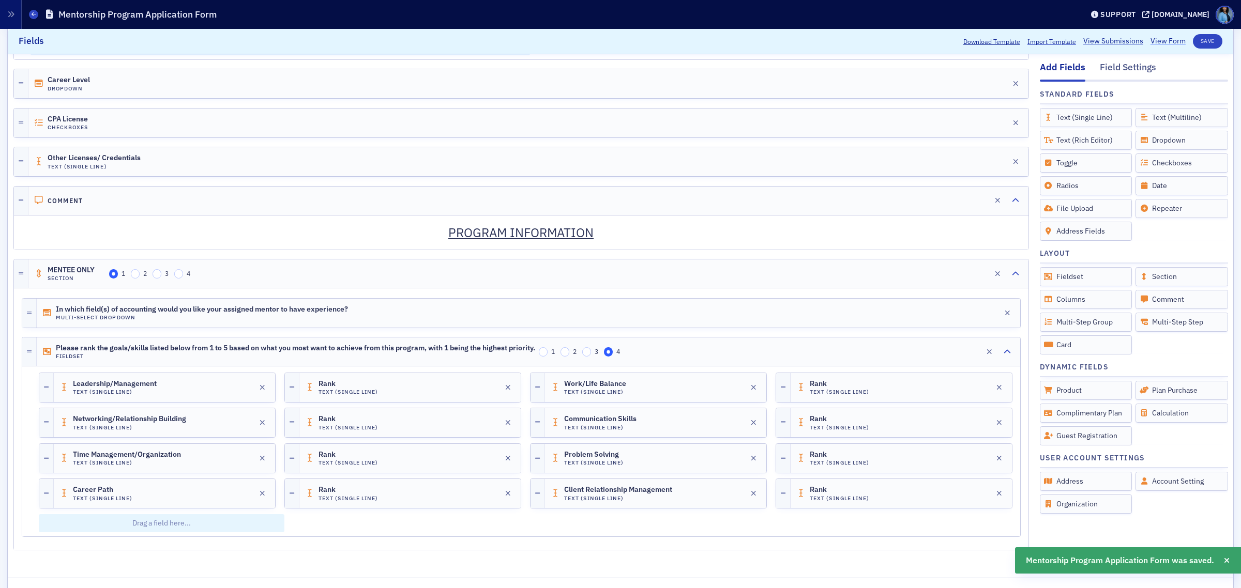
click at [1153, 39] on link "View Form" at bounding box center [1167, 41] width 35 height 11
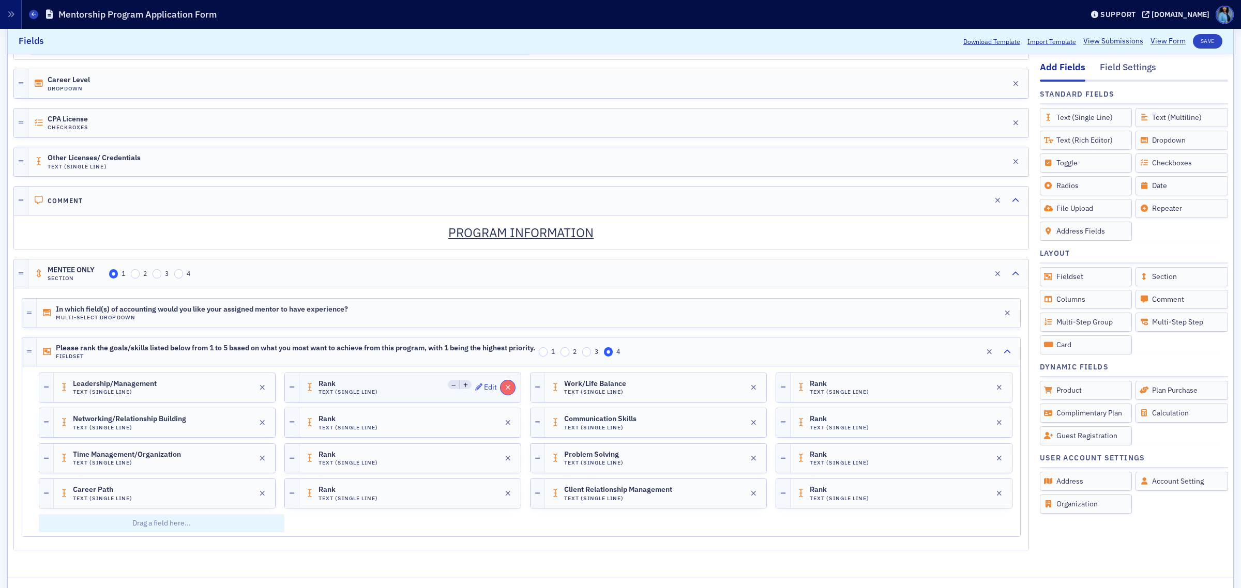
click at [505, 391] on icon "button" at bounding box center [508, 387] width 6 height 7
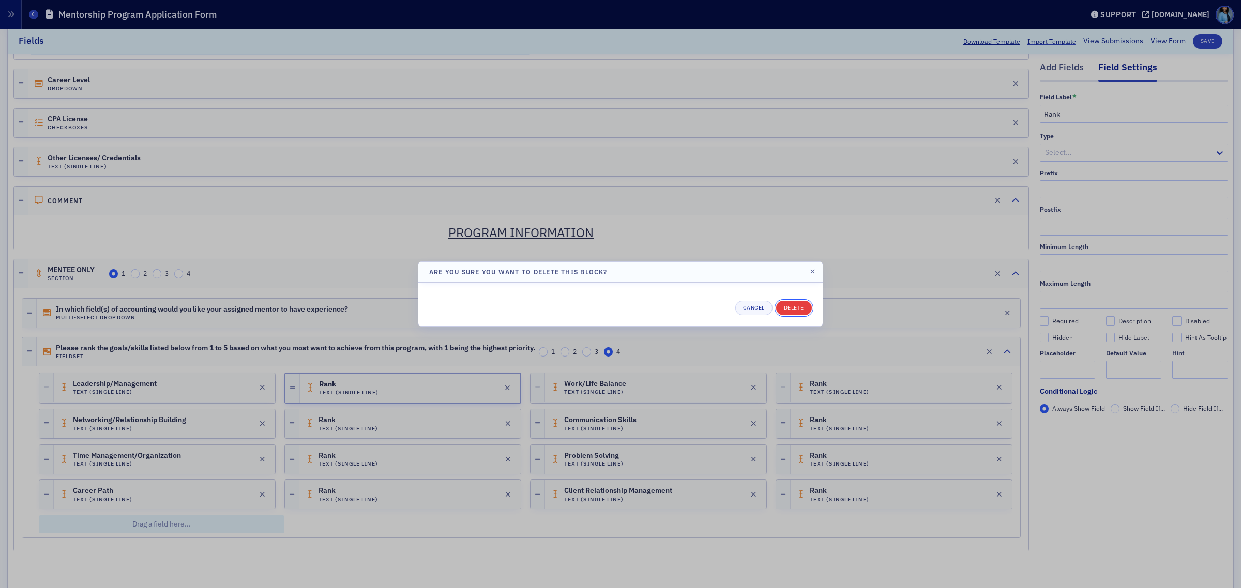
click at [795, 305] on button "Delete" at bounding box center [794, 308] width 36 height 14
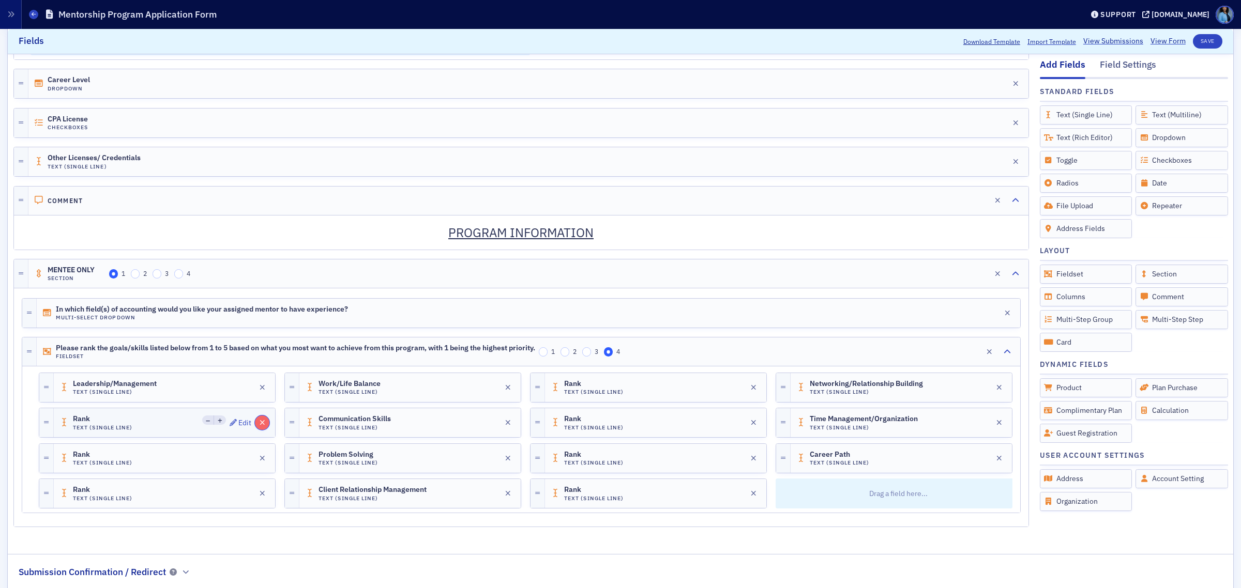
click at [262, 426] on icon "button" at bounding box center [262, 422] width 6 height 7
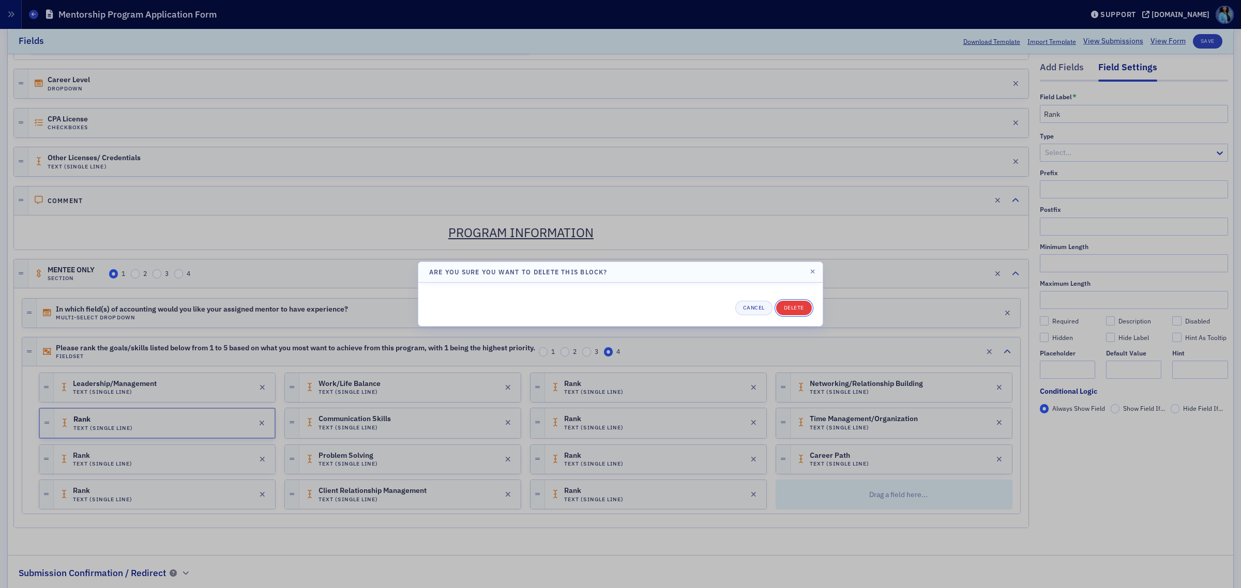
click at [804, 310] on button "Delete" at bounding box center [794, 308] width 36 height 14
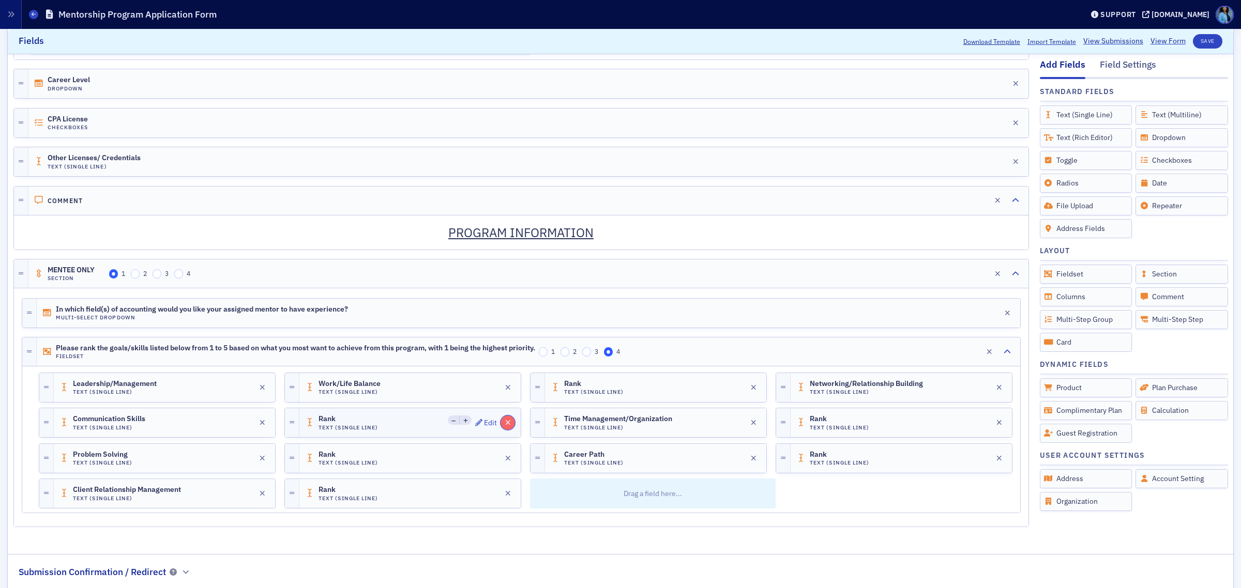
click at [505, 426] on icon "button" at bounding box center [508, 422] width 6 height 7
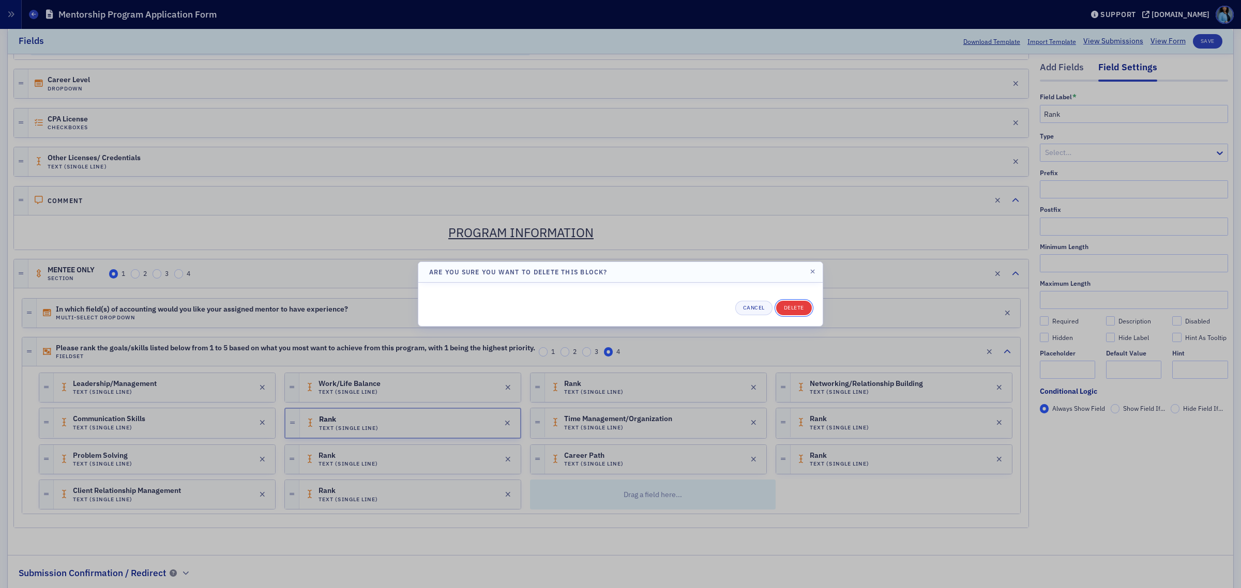
click at [799, 309] on button "Delete" at bounding box center [794, 308] width 36 height 14
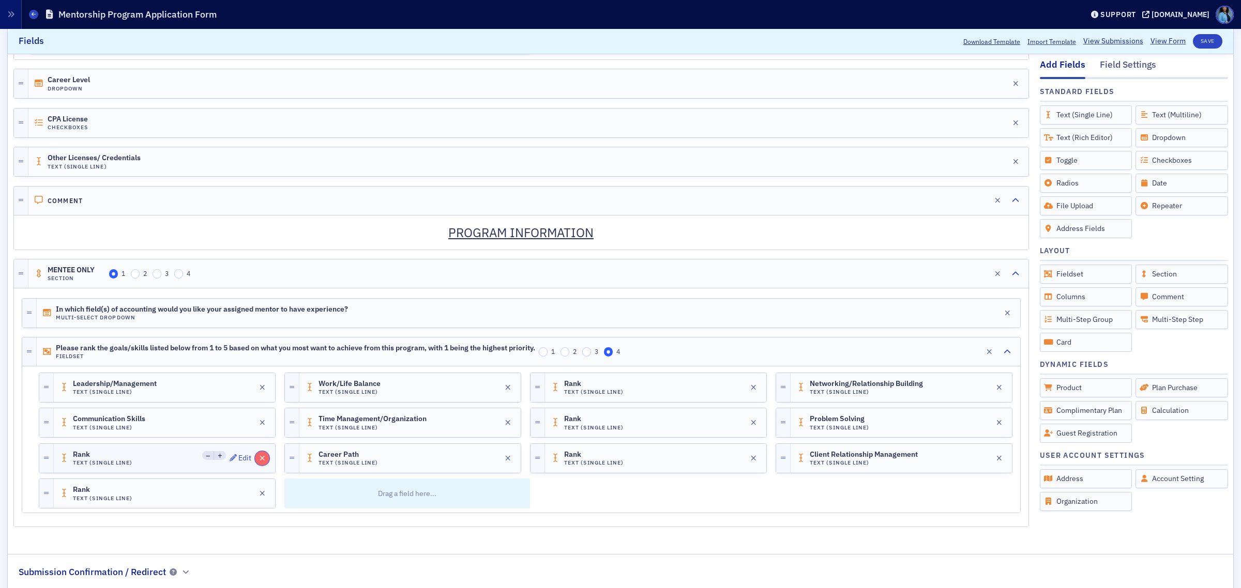
click at [256, 466] on button "button" at bounding box center [262, 458] width 14 height 14
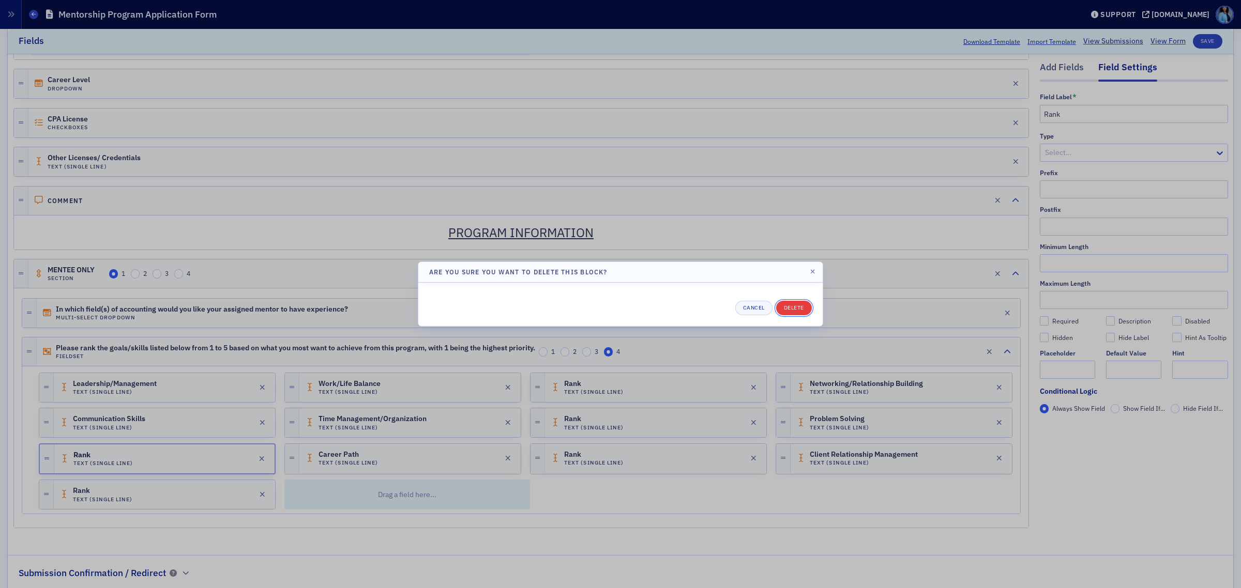
click at [795, 309] on button "Delete" at bounding box center [794, 308] width 36 height 14
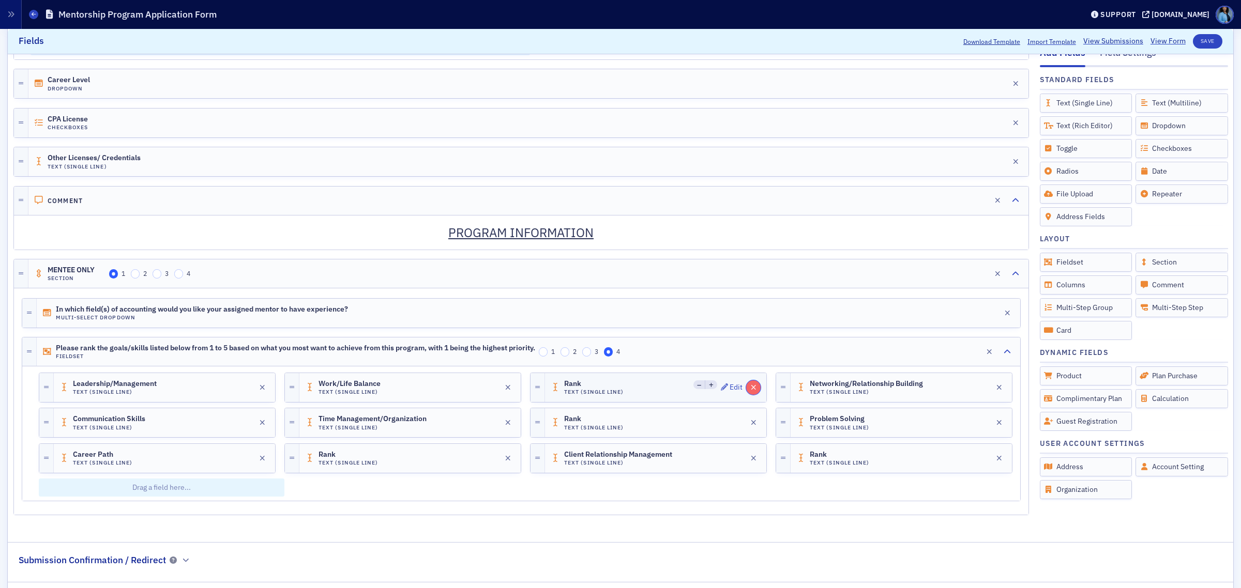
click at [751, 391] on icon "button" at bounding box center [754, 387] width 6 height 7
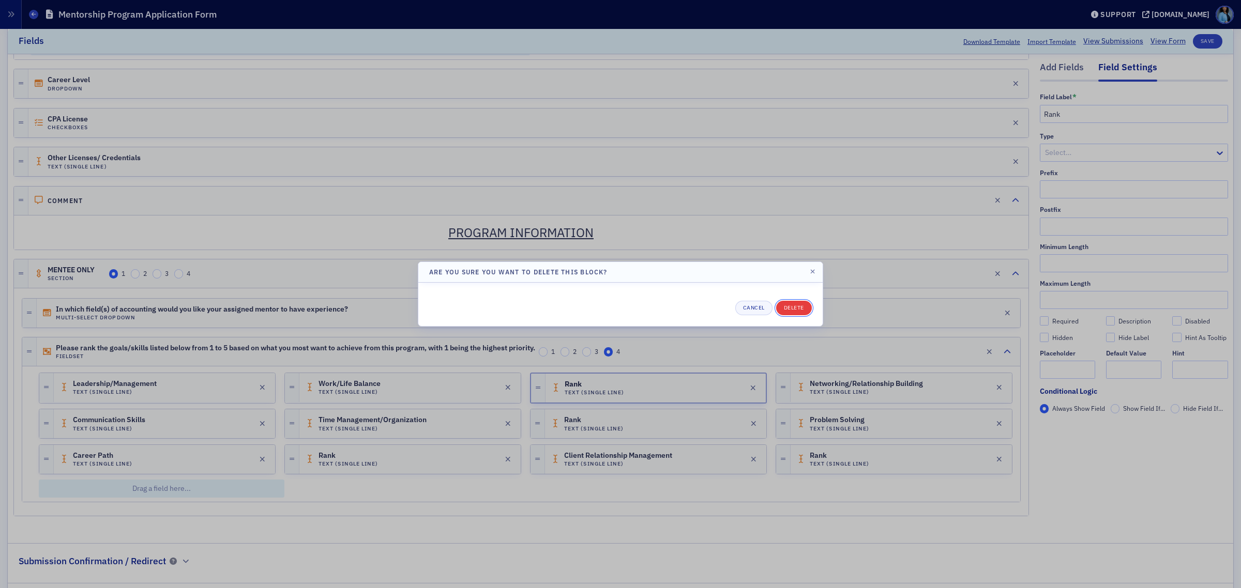
click at [789, 310] on button "Delete" at bounding box center [794, 308] width 36 height 14
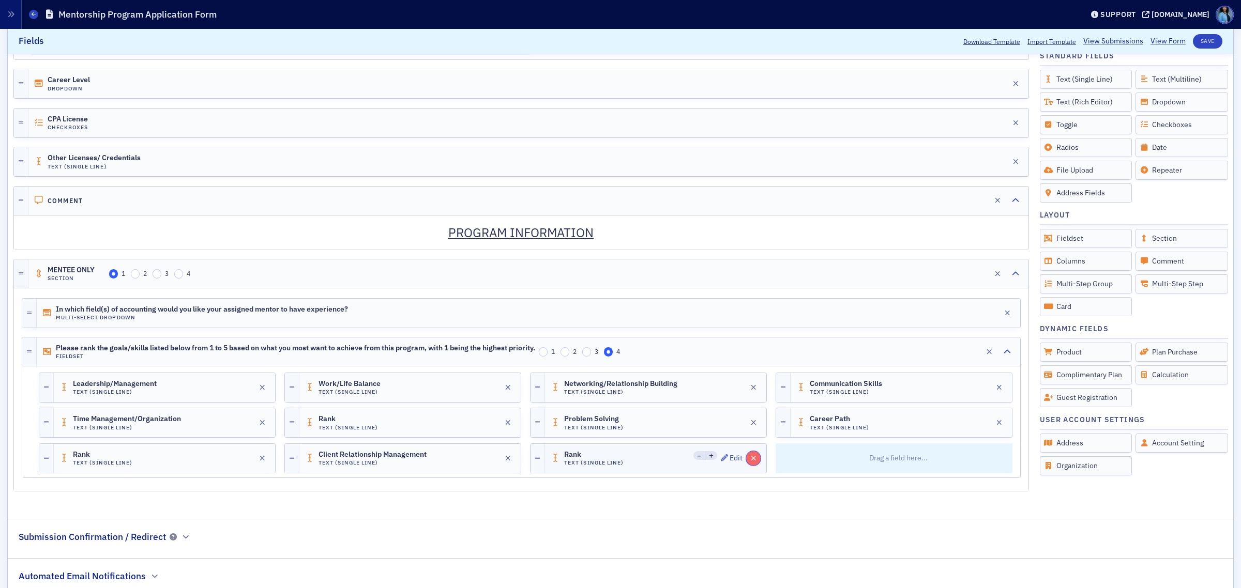
click at [751, 462] on icon "button" at bounding box center [754, 458] width 6 height 7
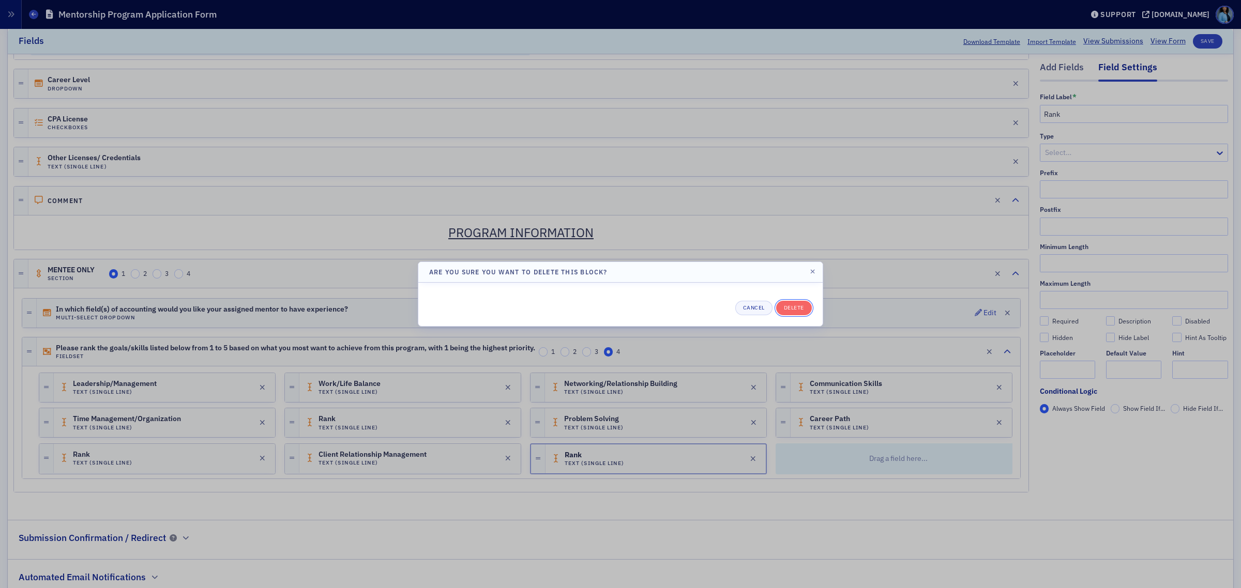
click at [778, 308] on button "Delete" at bounding box center [794, 308] width 36 height 14
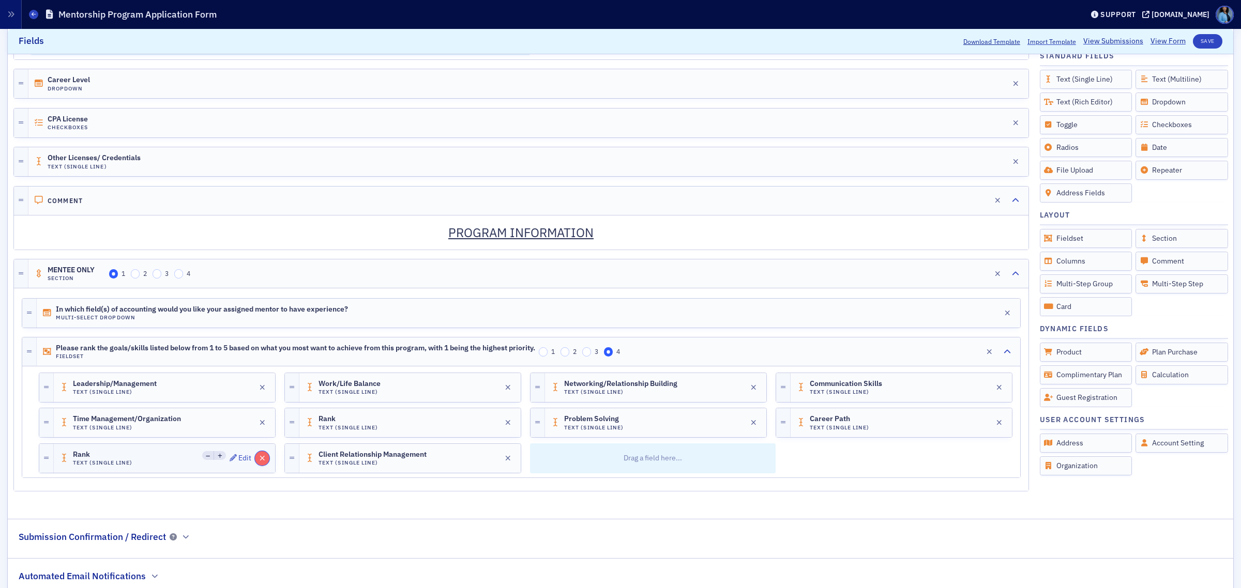
click at [259, 462] on icon "button" at bounding box center [262, 458] width 6 height 7
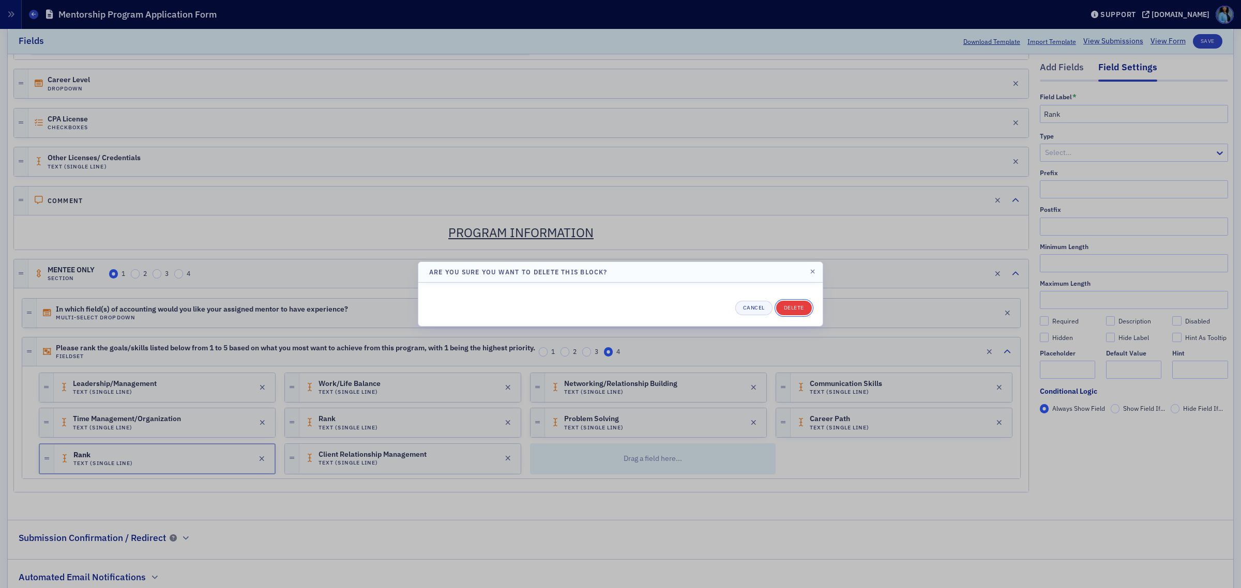
click at [797, 308] on button "Delete" at bounding box center [794, 308] width 36 height 14
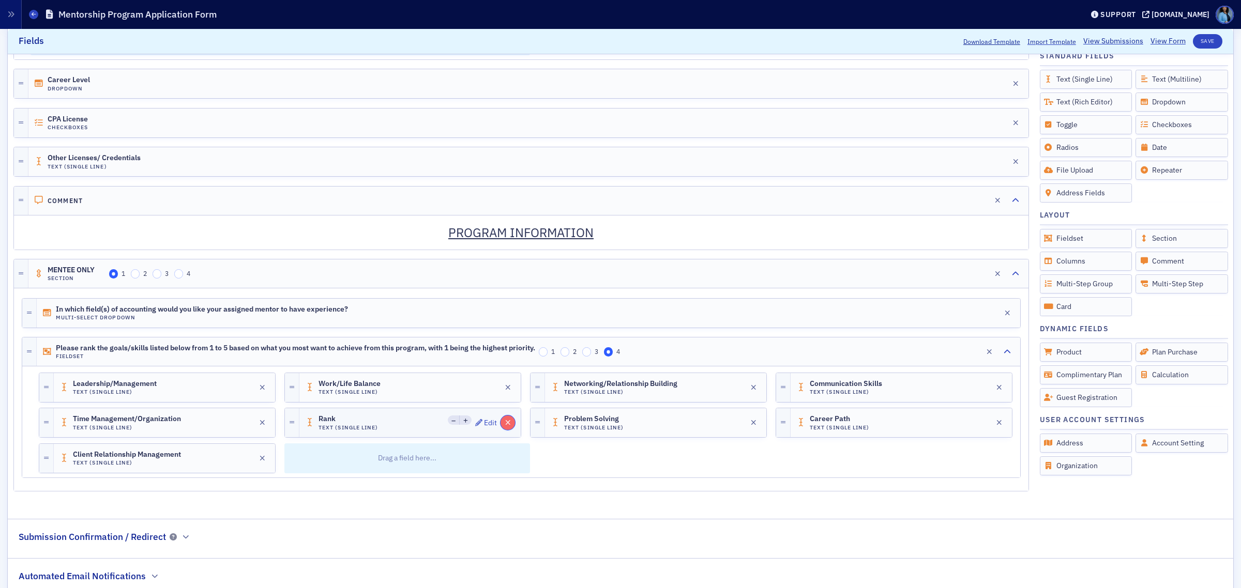
click at [505, 426] on icon "button" at bounding box center [508, 422] width 6 height 7
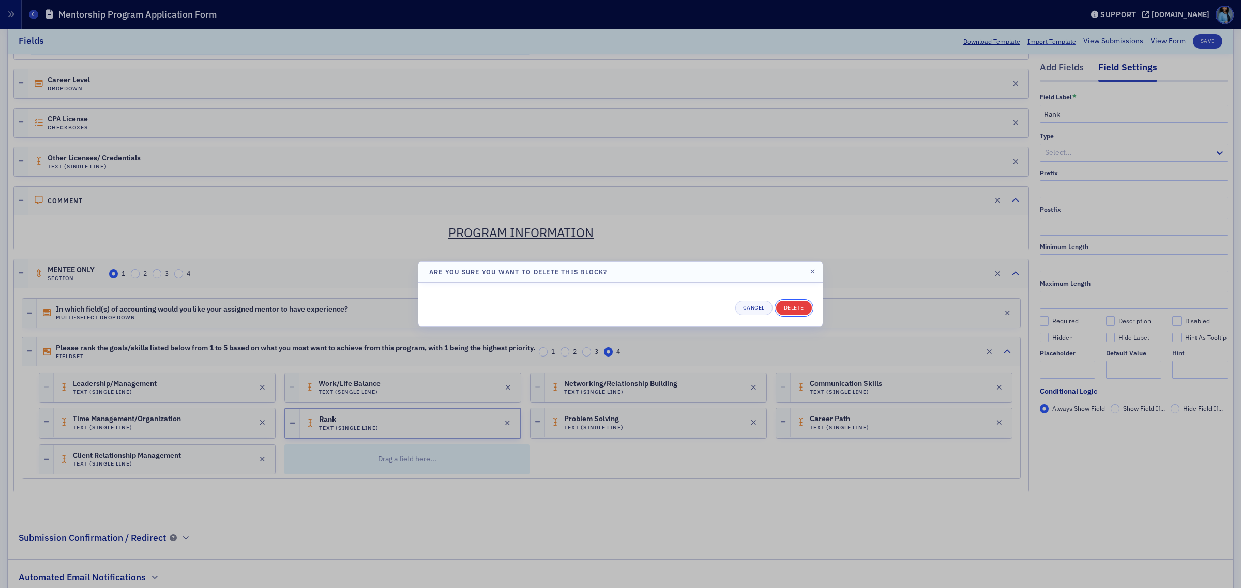
click at [790, 314] on button "Delete" at bounding box center [794, 308] width 36 height 14
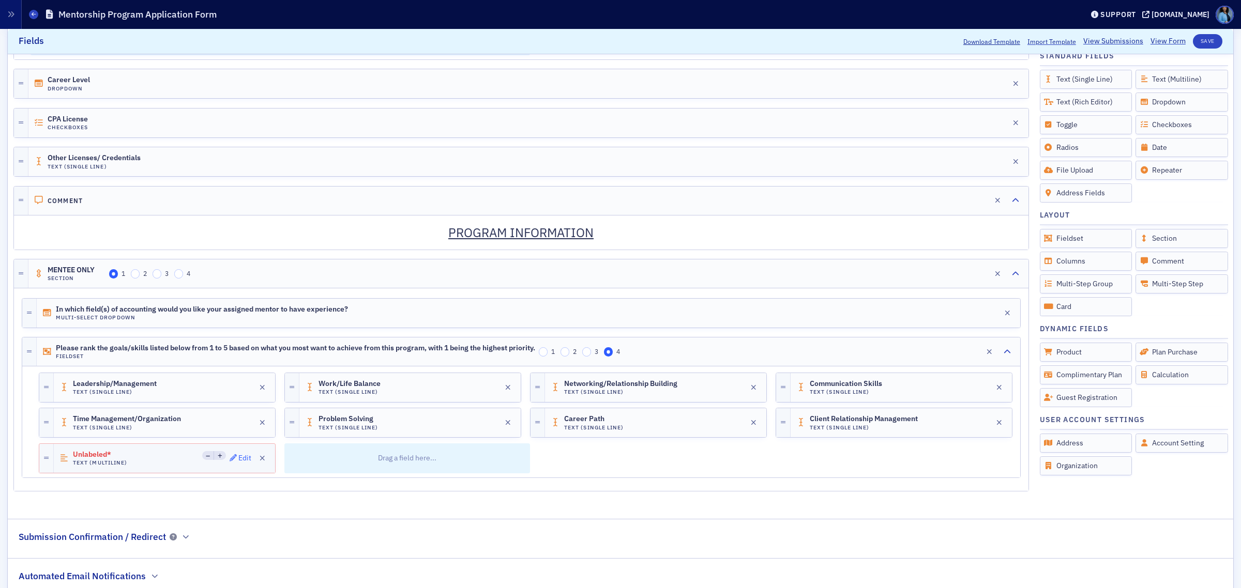
click at [238, 461] on div "Edit" at bounding box center [244, 458] width 13 height 6
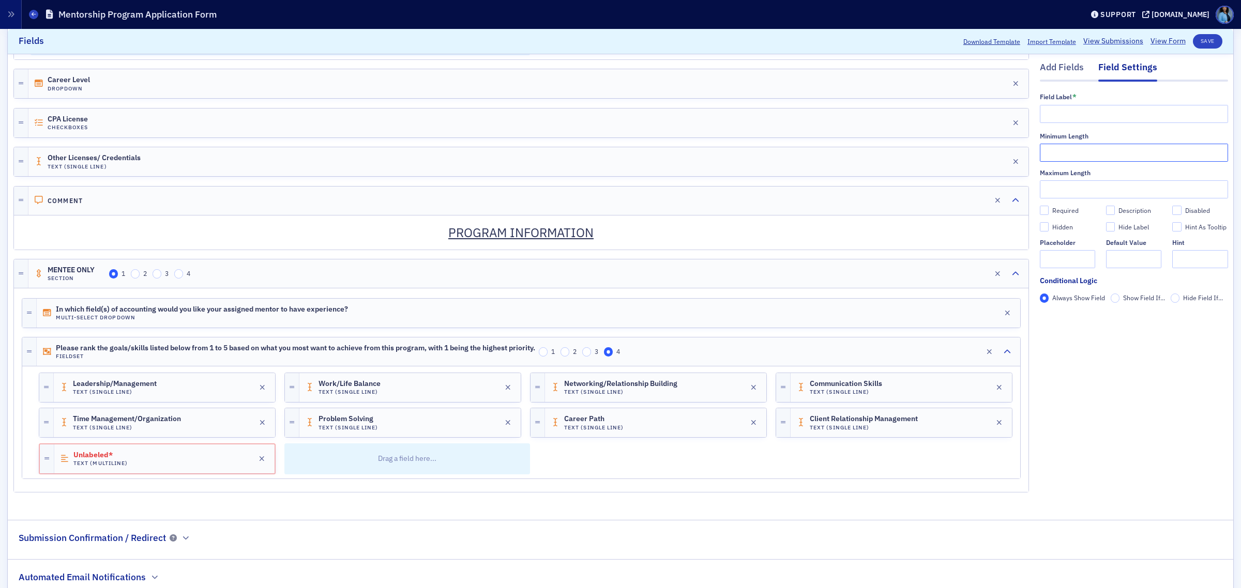
click at [1108, 156] on input "text" at bounding box center [1133, 153] width 188 height 18
click at [1060, 252] on input "text" at bounding box center [1066, 259] width 55 height 18
click at [1059, 110] on input "text" at bounding box center [1133, 114] width 188 height 18
type input "Multi line"
click at [1066, 157] on input "text" at bounding box center [1133, 153] width 188 height 18
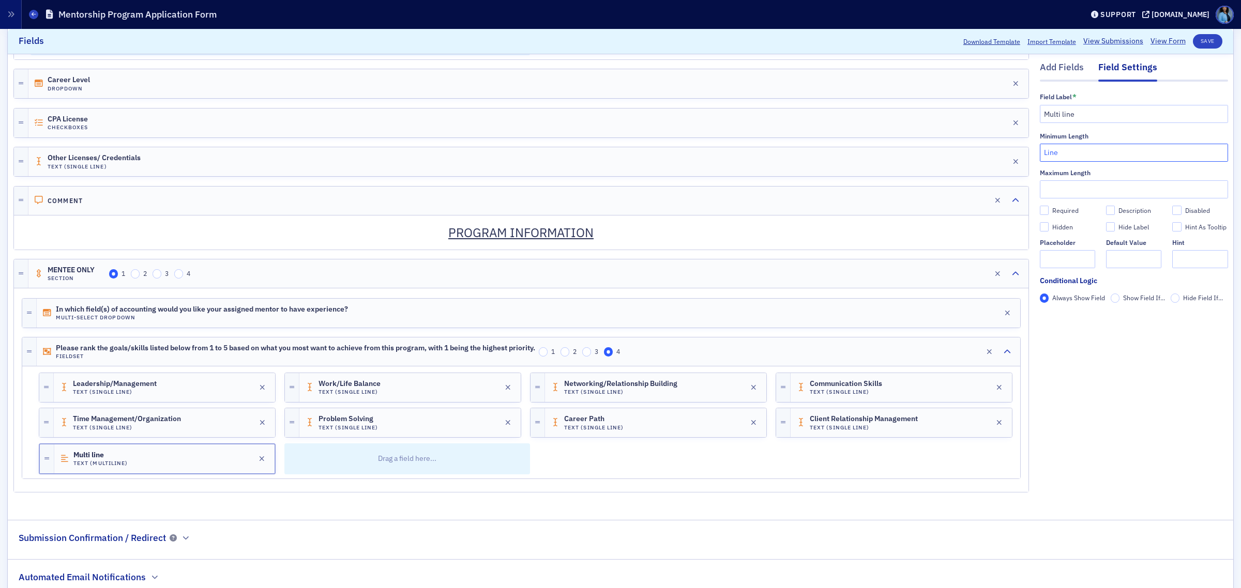
type input "Line"
click at [1106, 208] on input "Description" at bounding box center [1110, 210] width 9 height 9
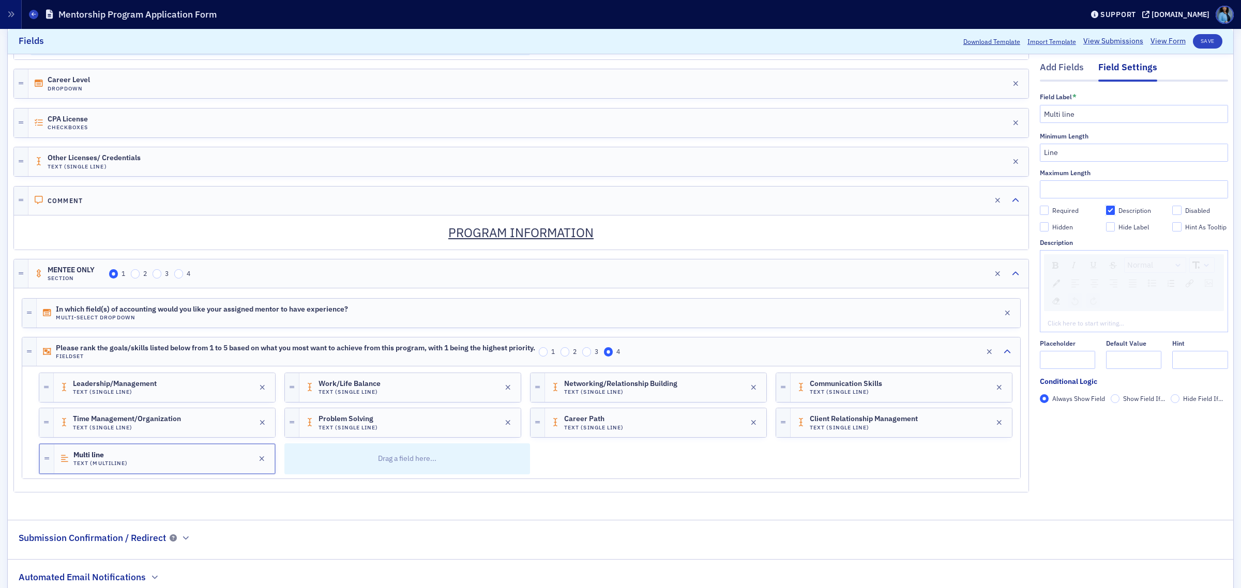
click at [1106, 210] on input "Description" at bounding box center [1110, 210] width 9 height 9
checkbox input "false"
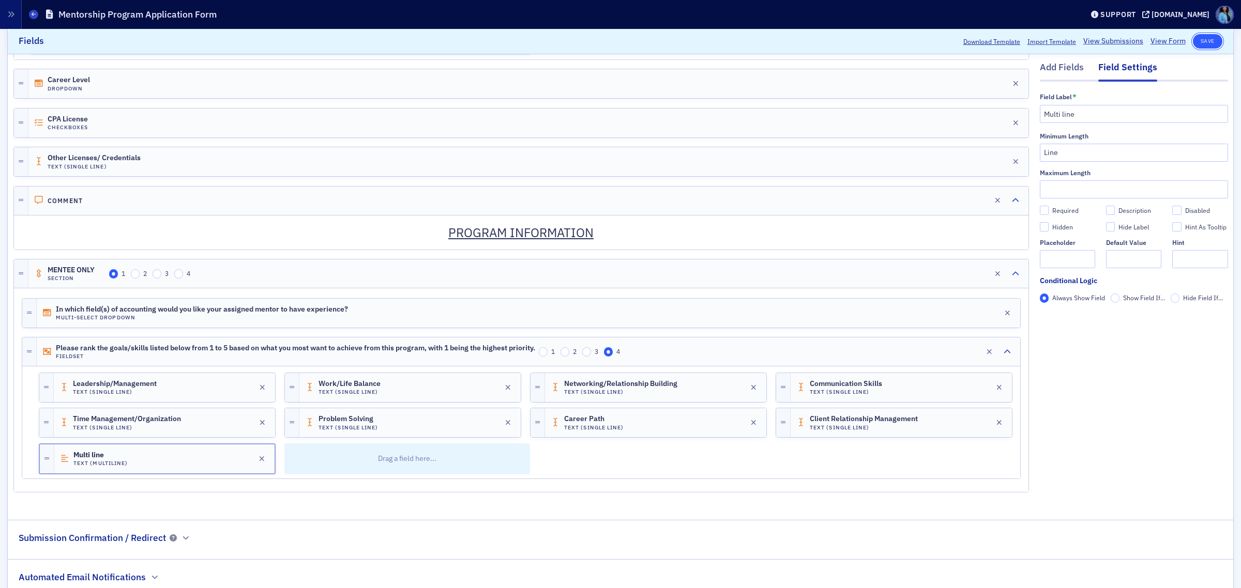
click at [1199, 38] on button "Save" at bounding box center [1206, 41] width 29 height 14
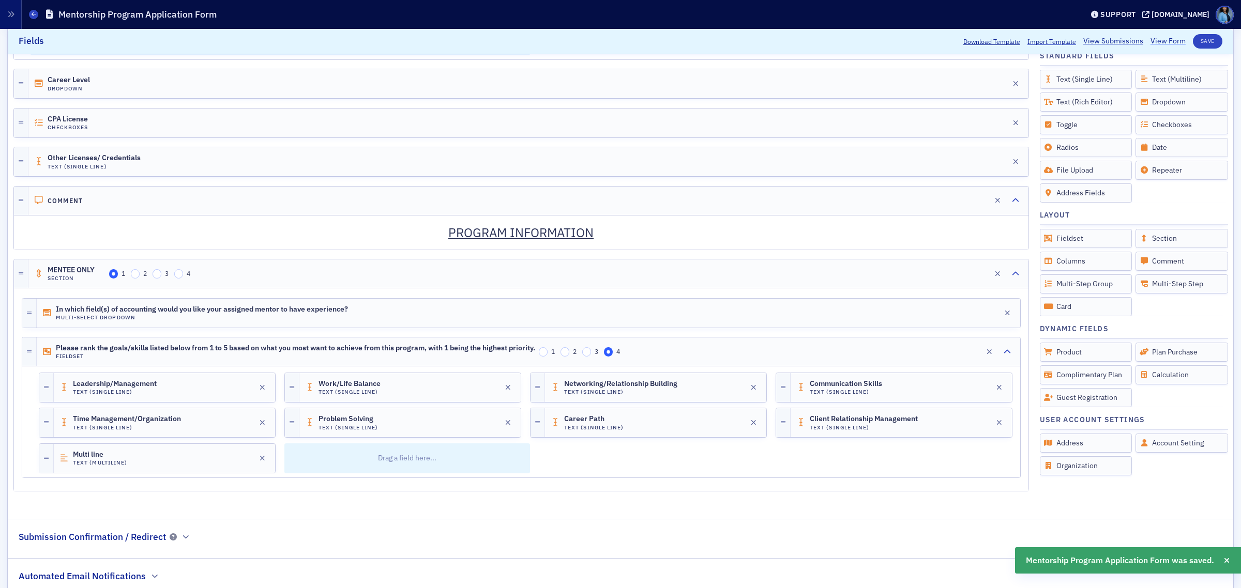
click at [1159, 40] on link "View Form" at bounding box center [1167, 41] width 35 height 11
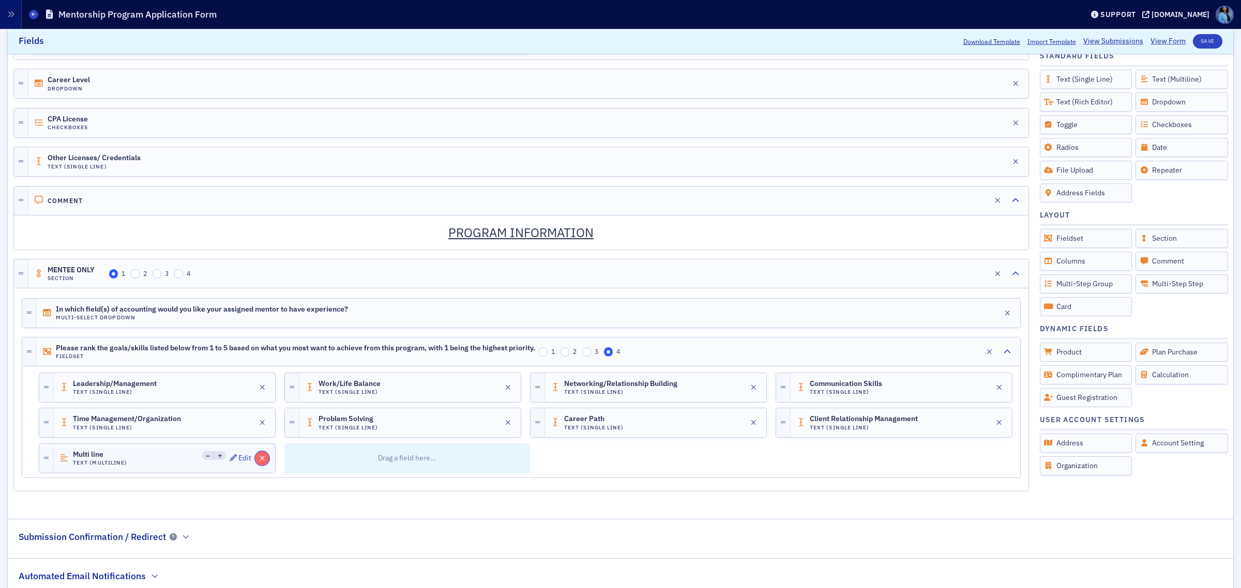
click at [260, 462] on icon "button" at bounding box center [262, 458] width 6 height 7
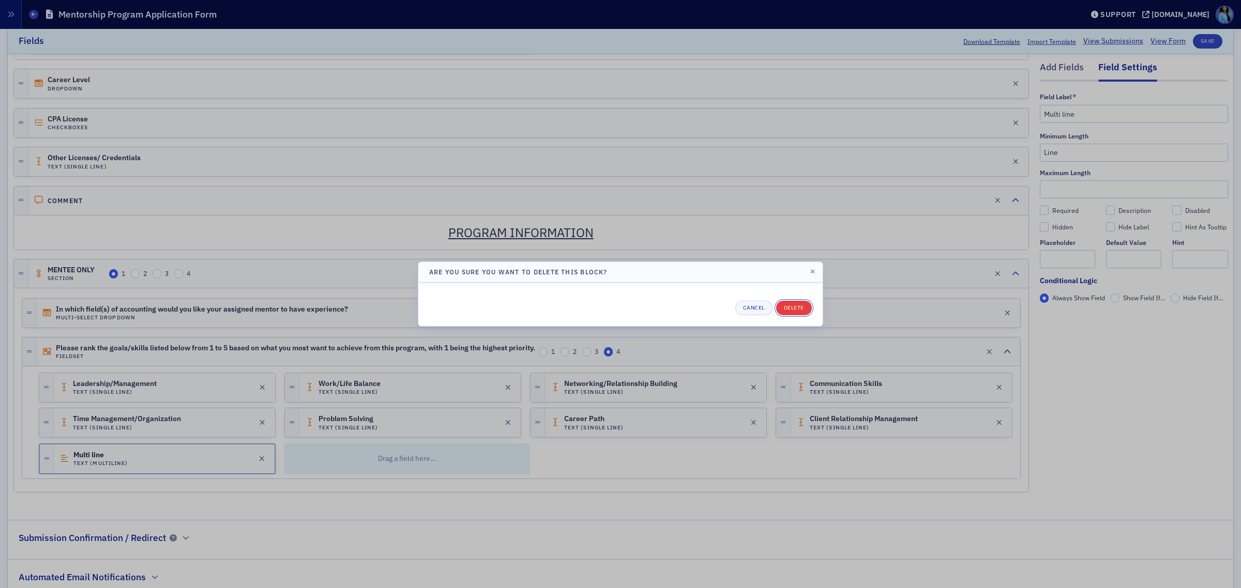
click at [800, 311] on button "Delete" at bounding box center [794, 308] width 36 height 14
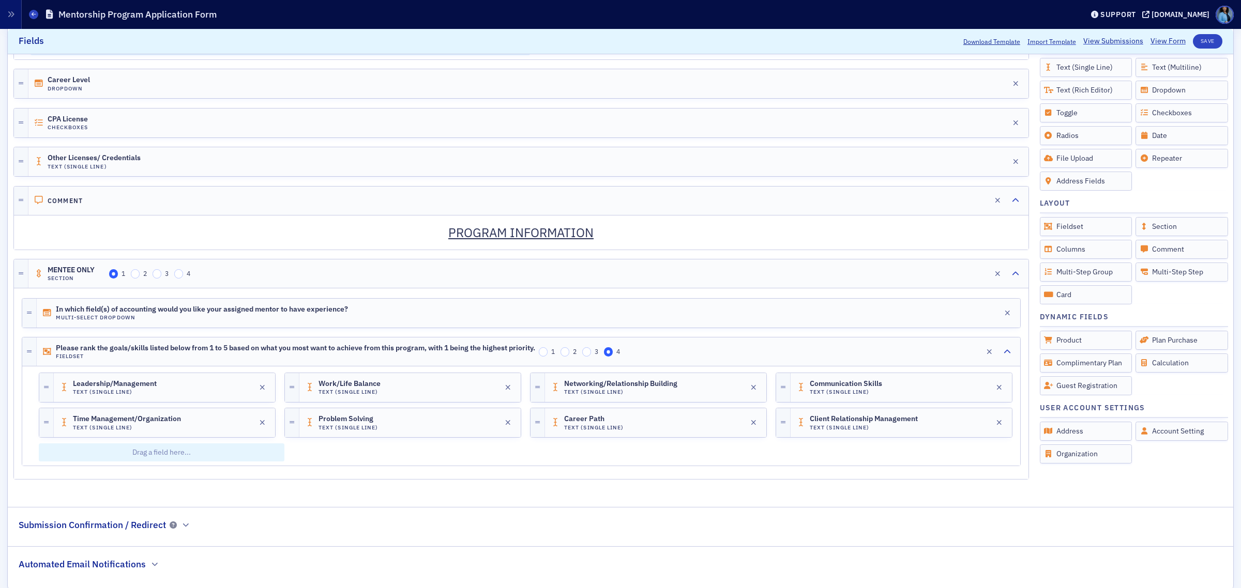
scroll to position [1045, 0]
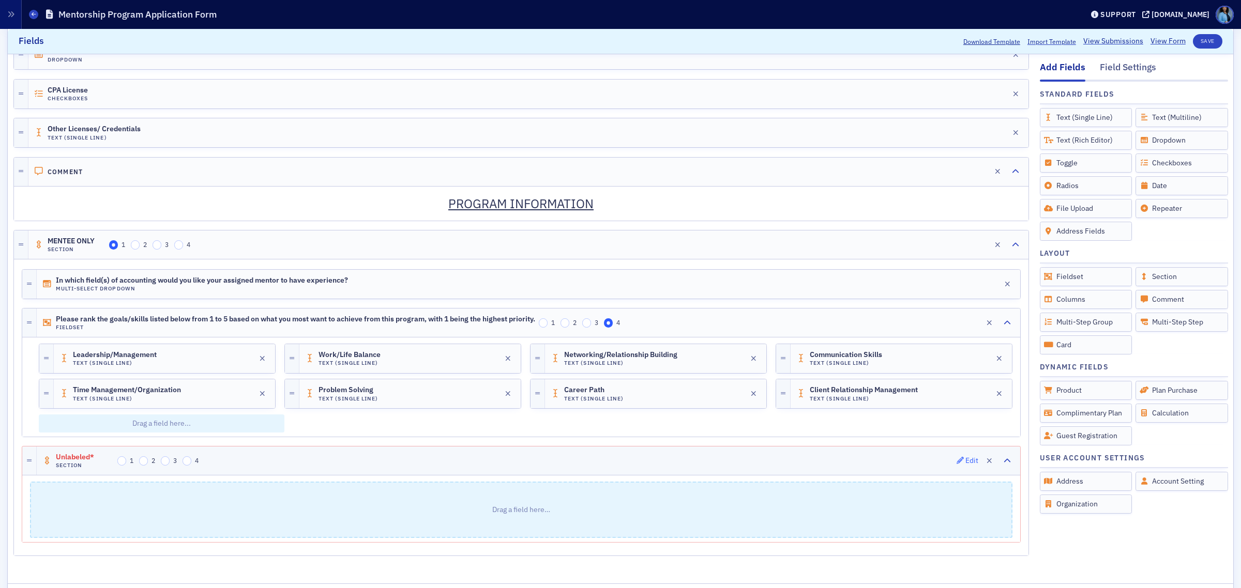
click at [965, 464] on div "Edit" at bounding box center [971, 461] width 13 height 6
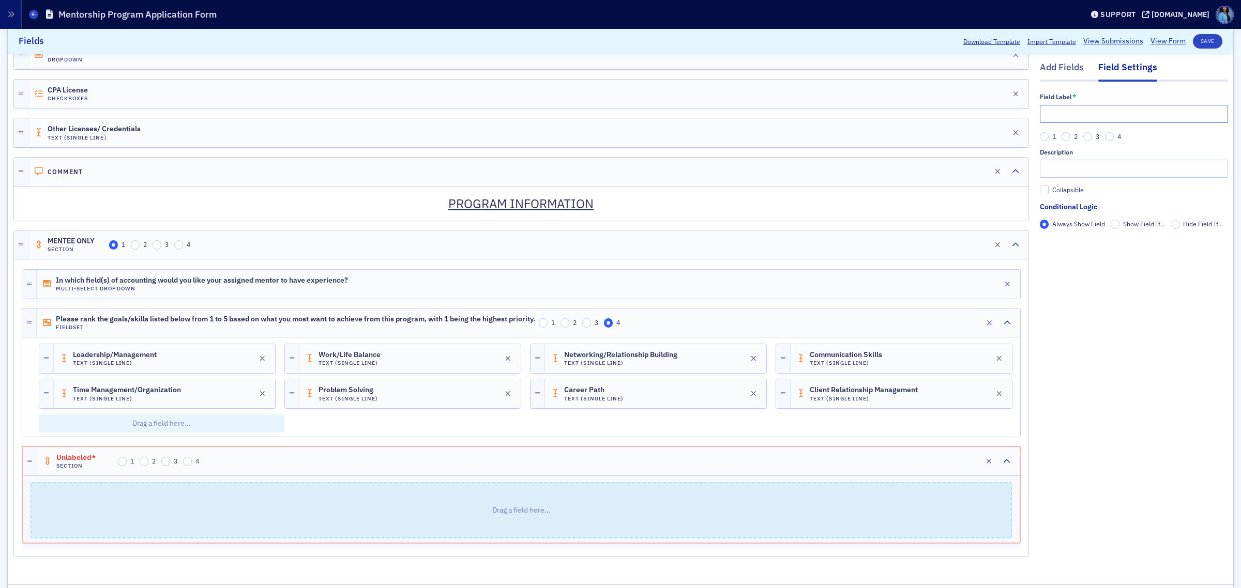
click at [1077, 107] on input "text" at bounding box center [1133, 114] width 188 height 18
type input "MENTOR ONLY"
click at [1061, 71] on div "Add Fields" at bounding box center [1061, 70] width 44 height 19
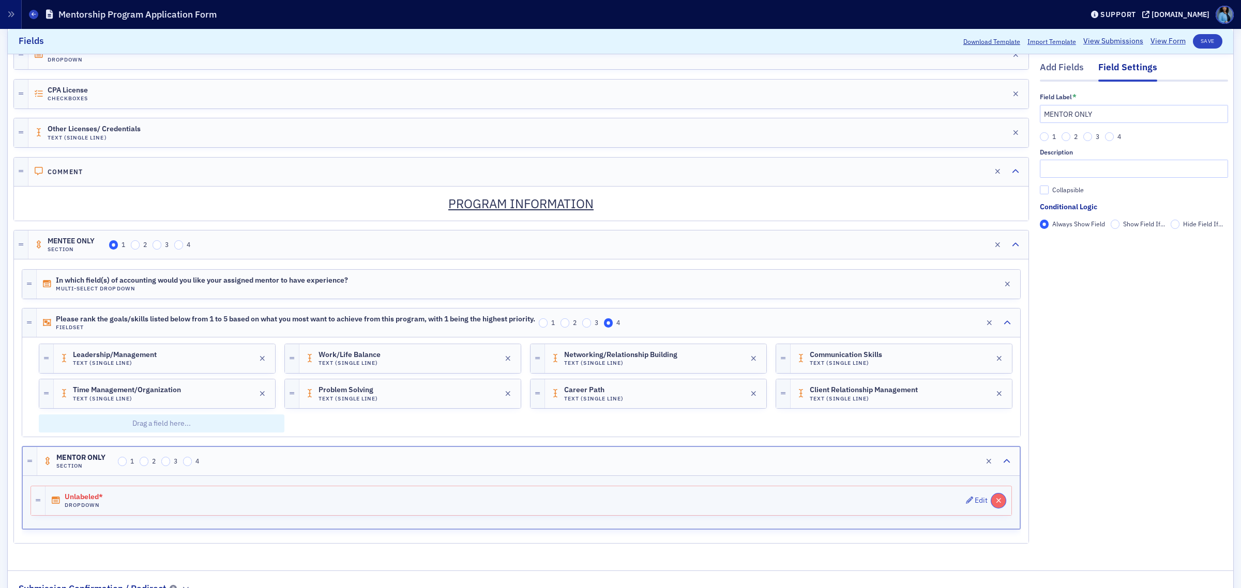
click at [996, 504] on icon "button" at bounding box center [999, 500] width 6 height 7
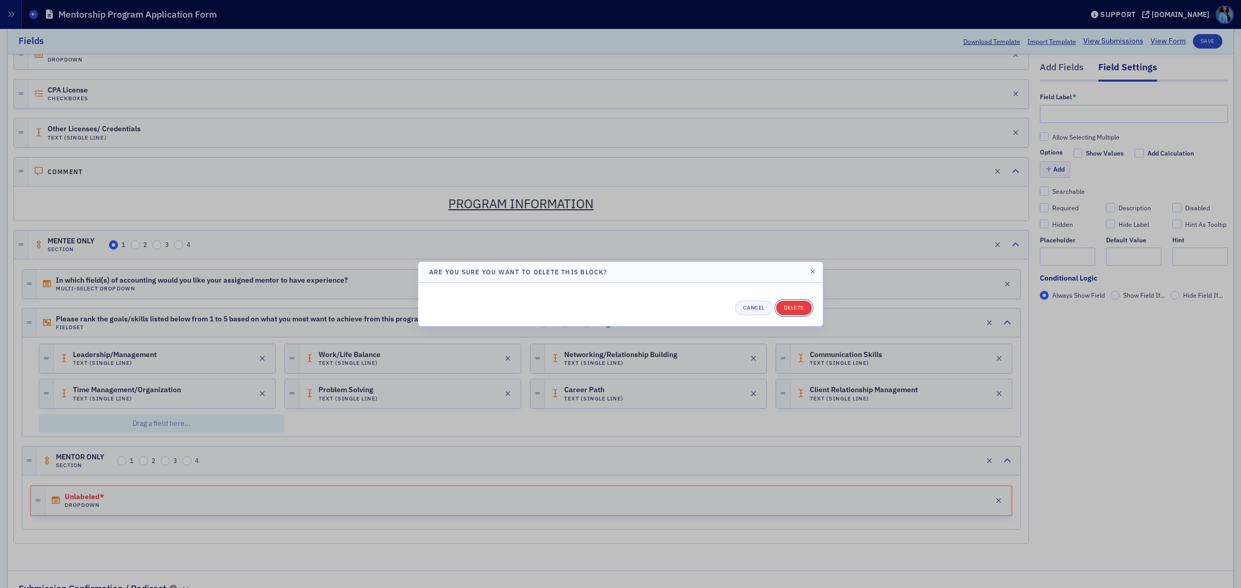
click at [797, 308] on button "Delete" at bounding box center [794, 308] width 36 height 14
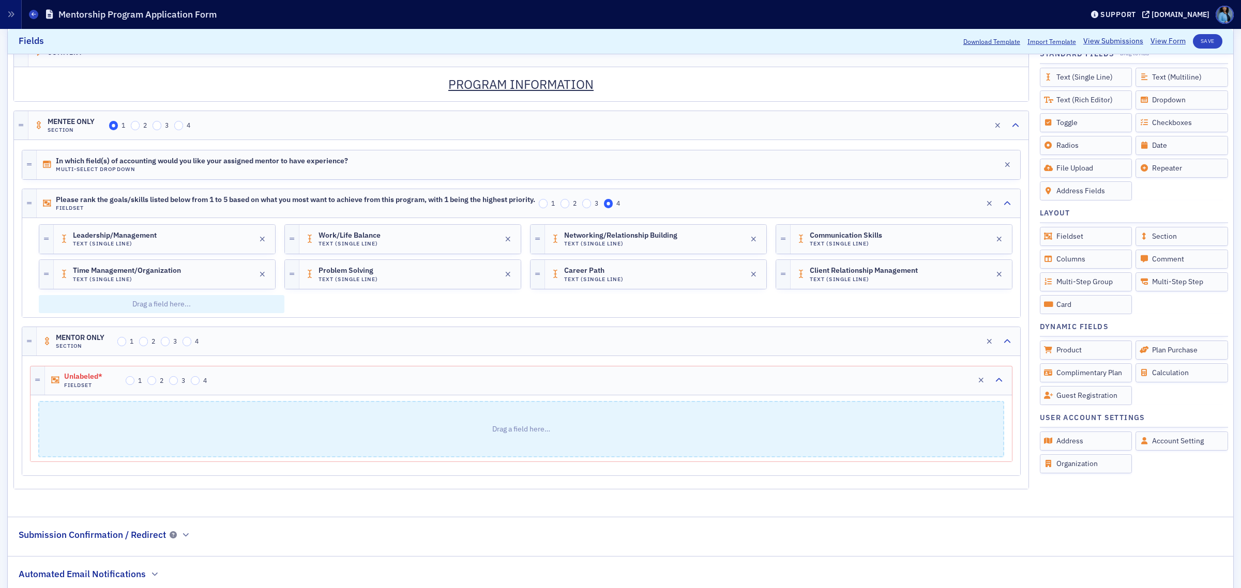
scroll to position [1203, 0]
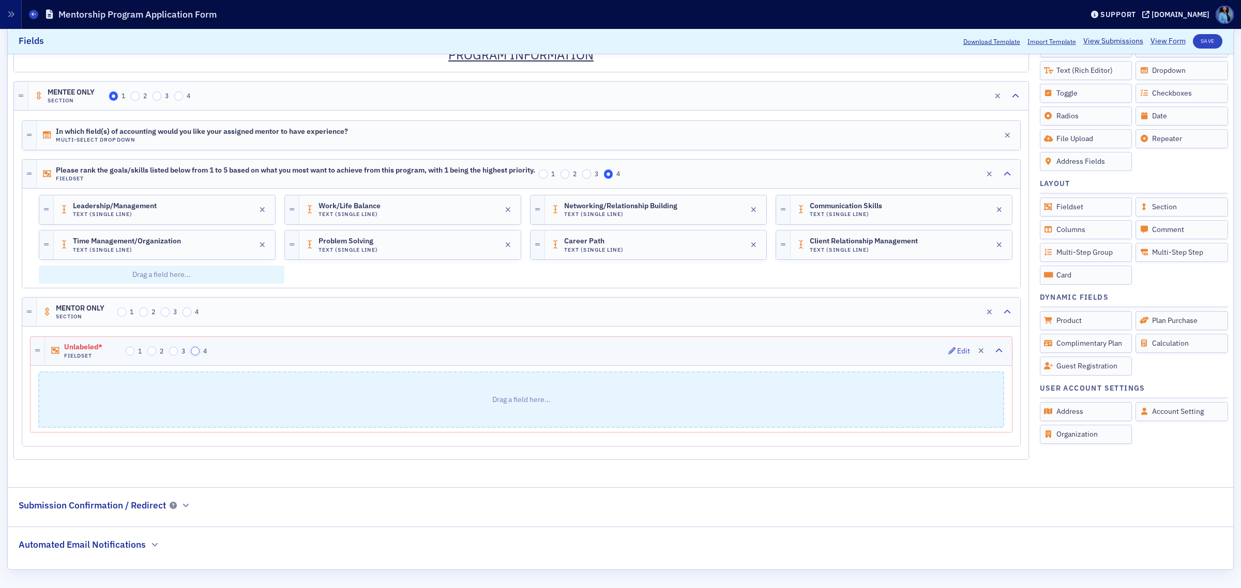
click at [195, 351] on input "4" at bounding box center [195, 351] width 9 height 9
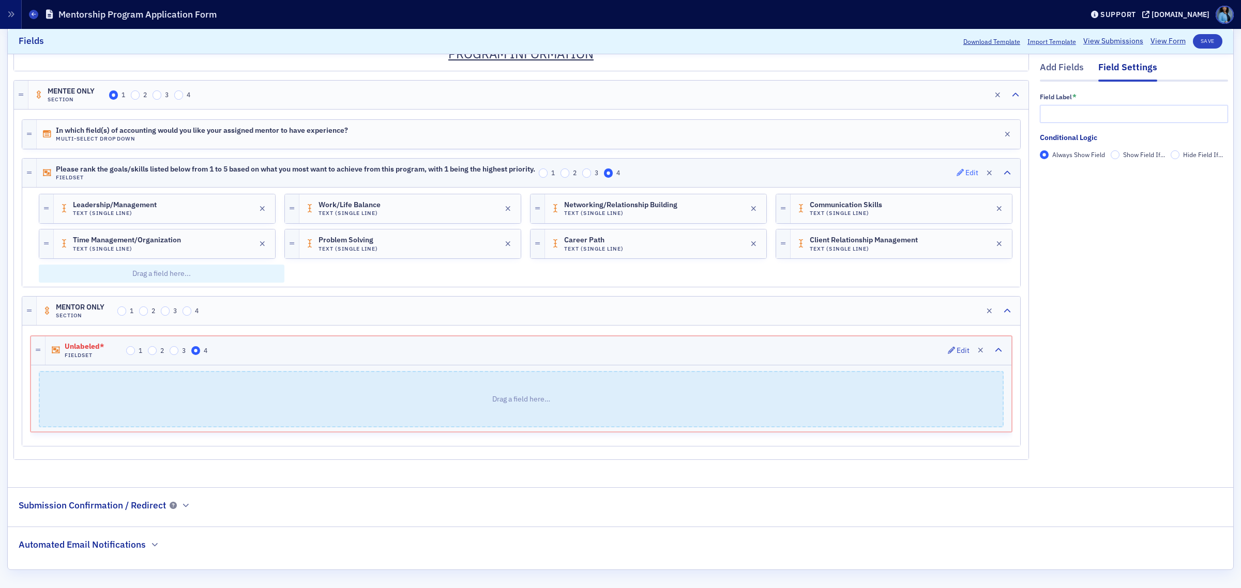
click at [956, 169] on icon "button" at bounding box center [959, 172] width 7 height 7
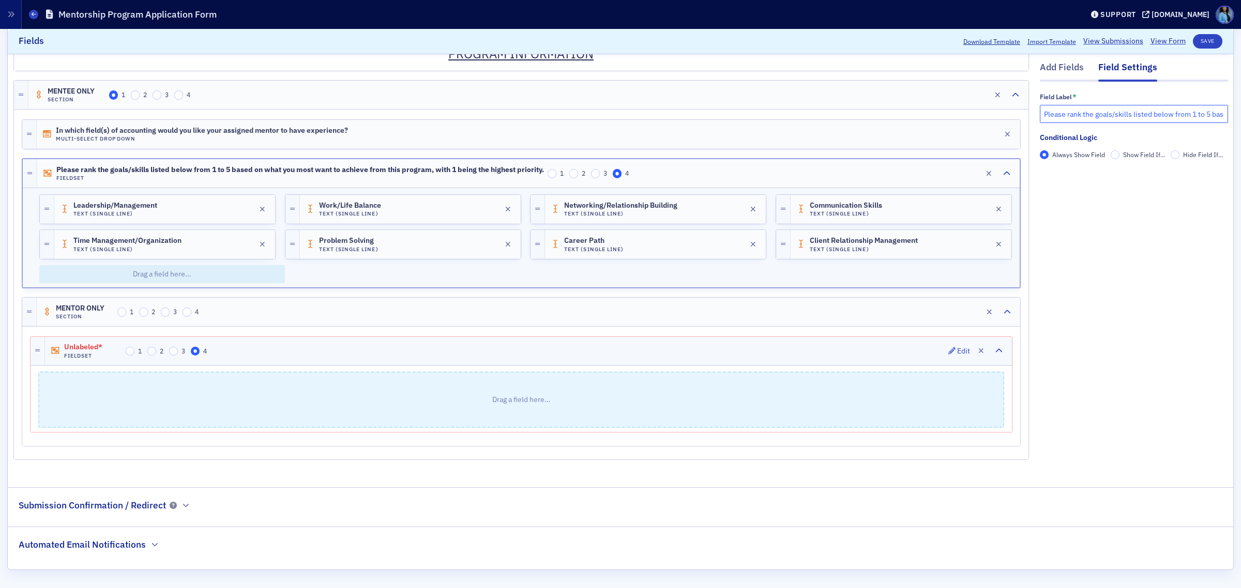
click at [1200, 109] on input "Please rank the goals/skills listed below from 1 to 5 based on what you most wa…" at bounding box center [1133, 114] width 188 height 18
type input "Please rank the goals/skills listed below from 1 to 8 based on what you most wa…"
drag, startPoint x: 937, startPoint y: 348, endPoint x: 1029, endPoint y: 272, distance: 119.3
click at [948, 348] on icon "button" at bounding box center [951, 350] width 7 height 7
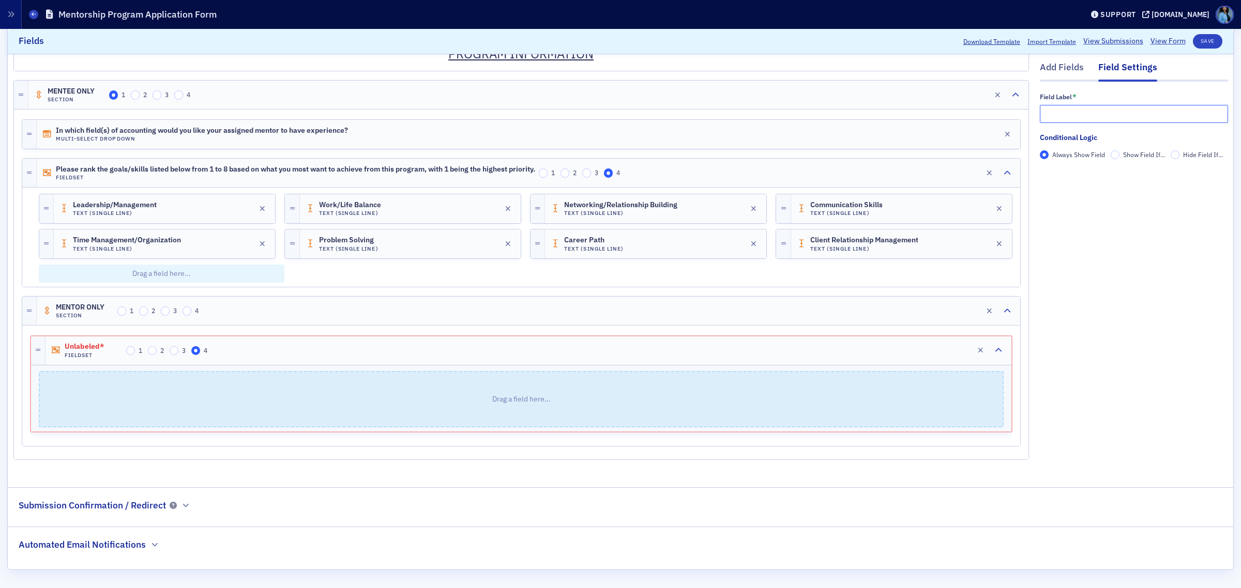
click at [1083, 120] on input "text" at bounding box center [1133, 114] width 188 height 18
paste input "Please rank the areas listed below from 1 to 8, based on where you feel most co…"
type input "Please rank the areas listed below from 1 to 8, based on where you feel most co…"
click at [1050, 71] on div "Add Fields" at bounding box center [1061, 70] width 44 height 19
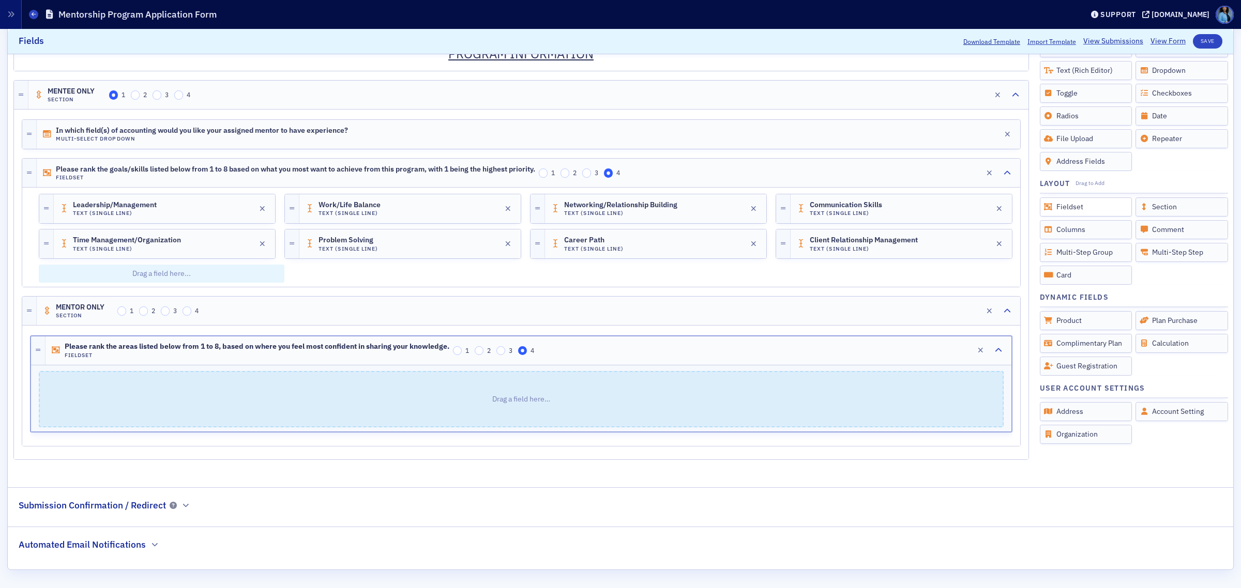
scroll to position [1138, 0]
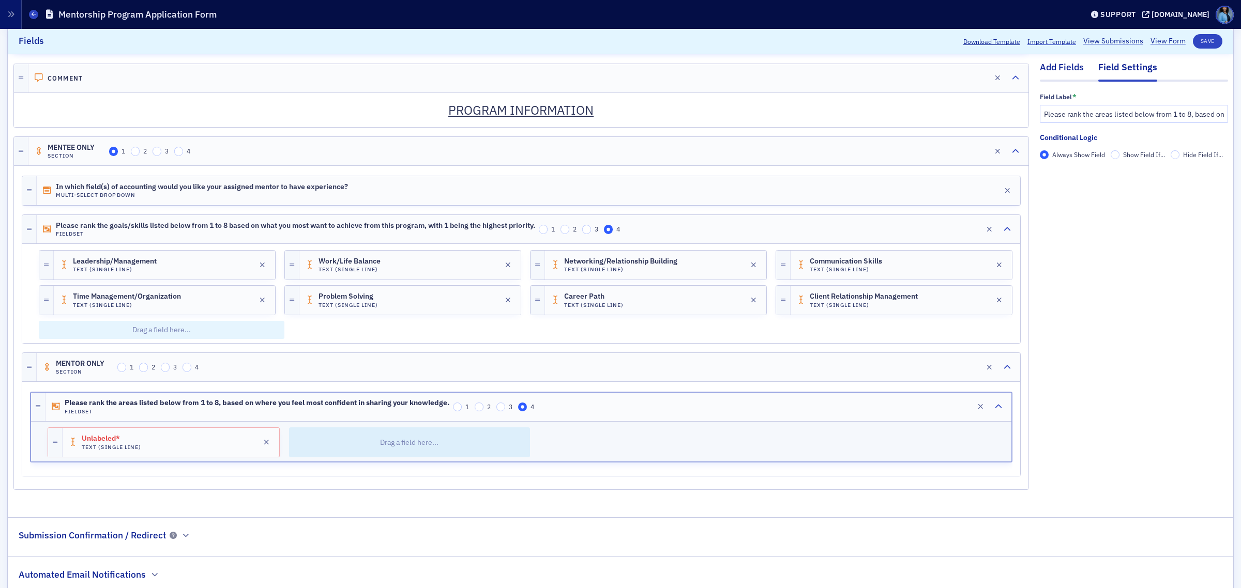
click at [1058, 71] on div "Add Fields" at bounding box center [1061, 70] width 44 height 19
drag, startPoint x: 1053, startPoint y: 65, endPoint x: 1052, endPoint y: 73, distance: 7.8
click at [1052, 65] on div "Add Fields" at bounding box center [1061, 70] width 44 height 19
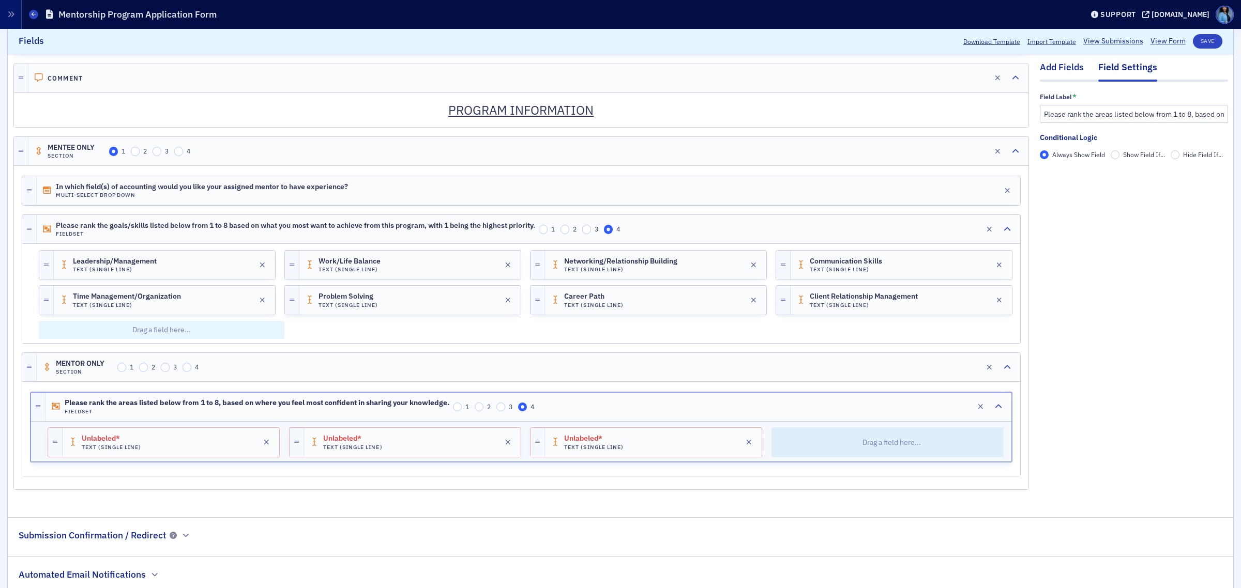
click at [1045, 63] on div "Add Fields" at bounding box center [1061, 70] width 44 height 19
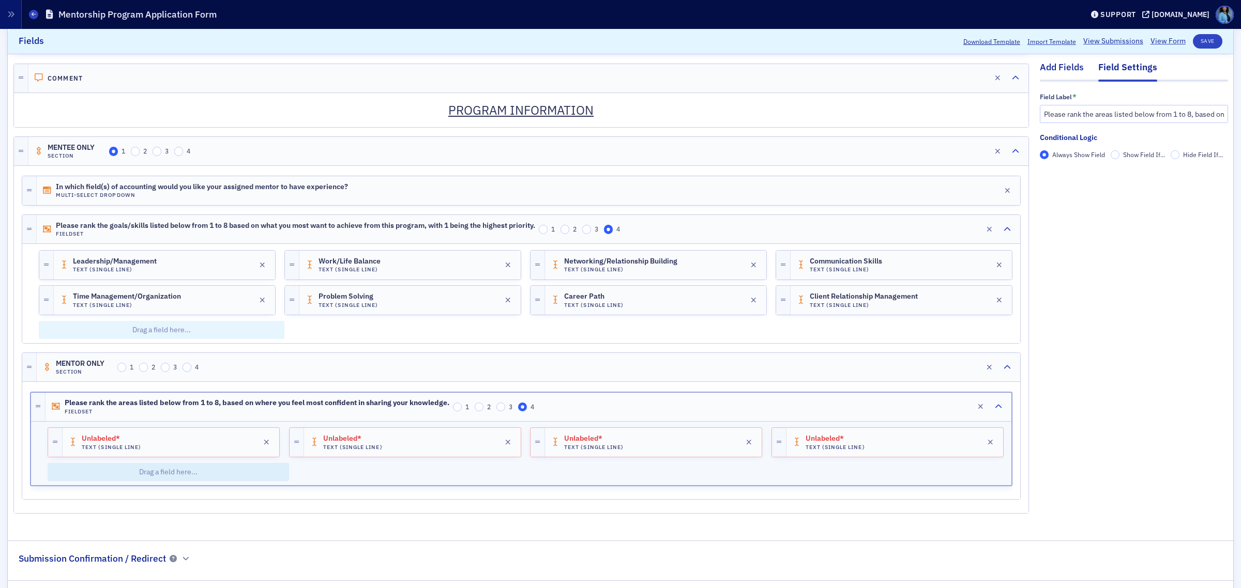
click at [1057, 69] on div "Add Fields" at bounding box center [1061, 70] width 44 height 19
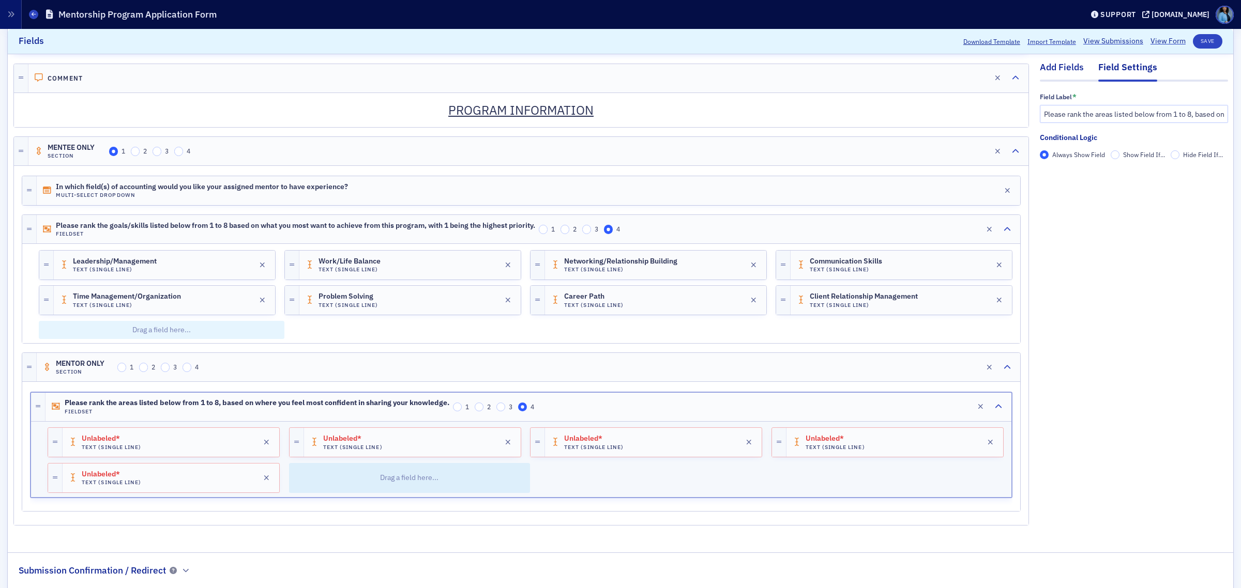
drag, startPoint x: 1050, startPoint y: 66, endPoint x: 1050, endPoint y: 75, distance: 9.3
click at [1049, 66] on div "Add Fields" at bounding box center [1061, 70] width 44 height 19
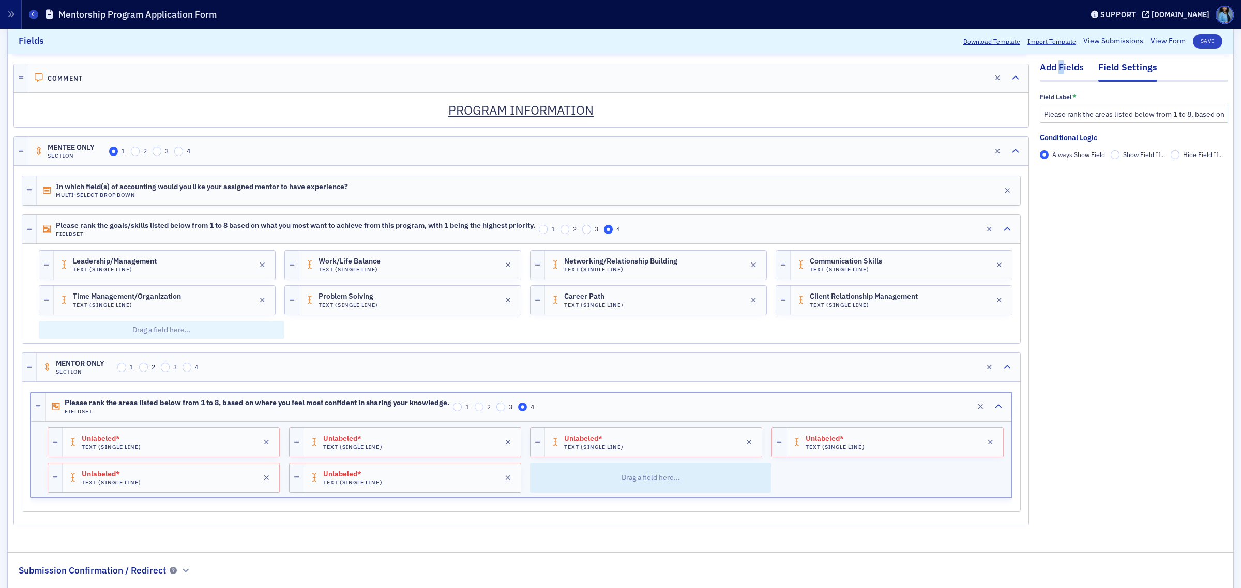
drag, startPoint x: 1052, startPoint y: 58, endPoint x: 1050, endPoint y: 71, distance: 13.7
click at [1050, 61] on div "Add Fields Field Settings Field Label * Please rank the areas listed below from…" at bounding box center [1133, 126] width 188 height 145
click at [1053, 70] on div "Add Fields" at bounding box center [1061, 70] width 44 height 19
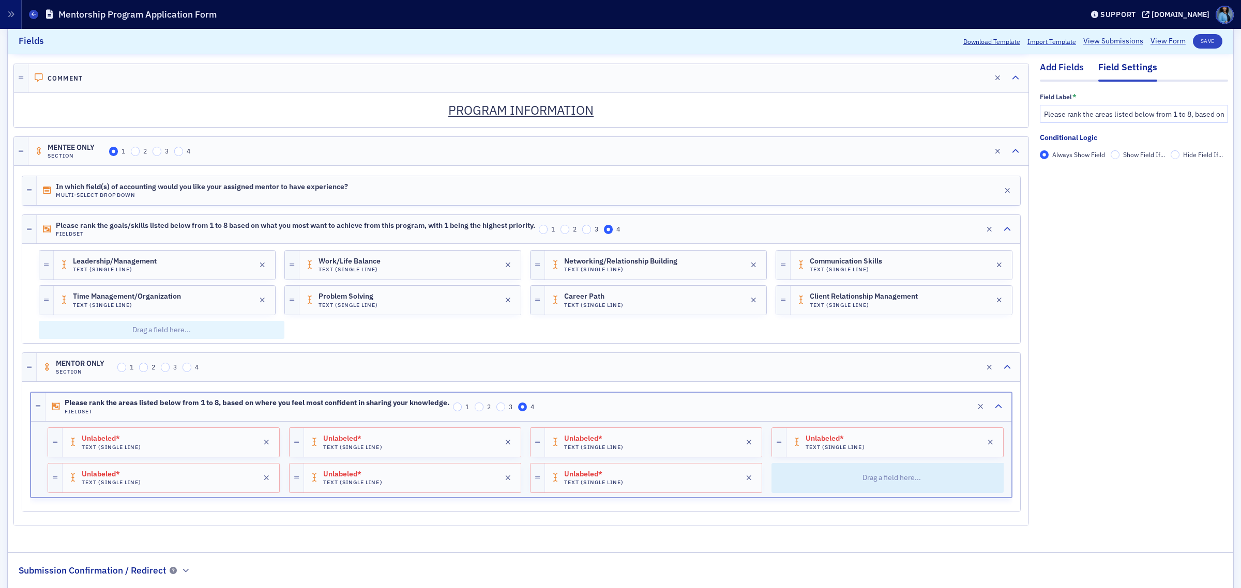
click at [1064, 70] on div "Add Fields" at bounding box center [1061, 70] width 44 height 19
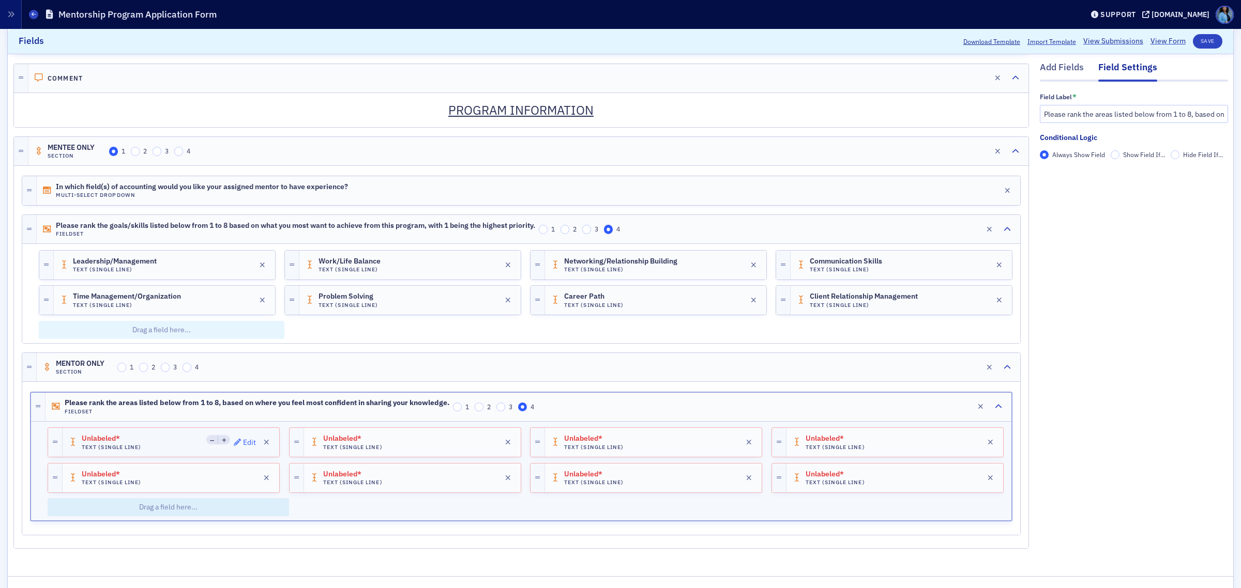
click at [243, 446] on div "Edit" at bounding box center [249, 443] width 13 height 6
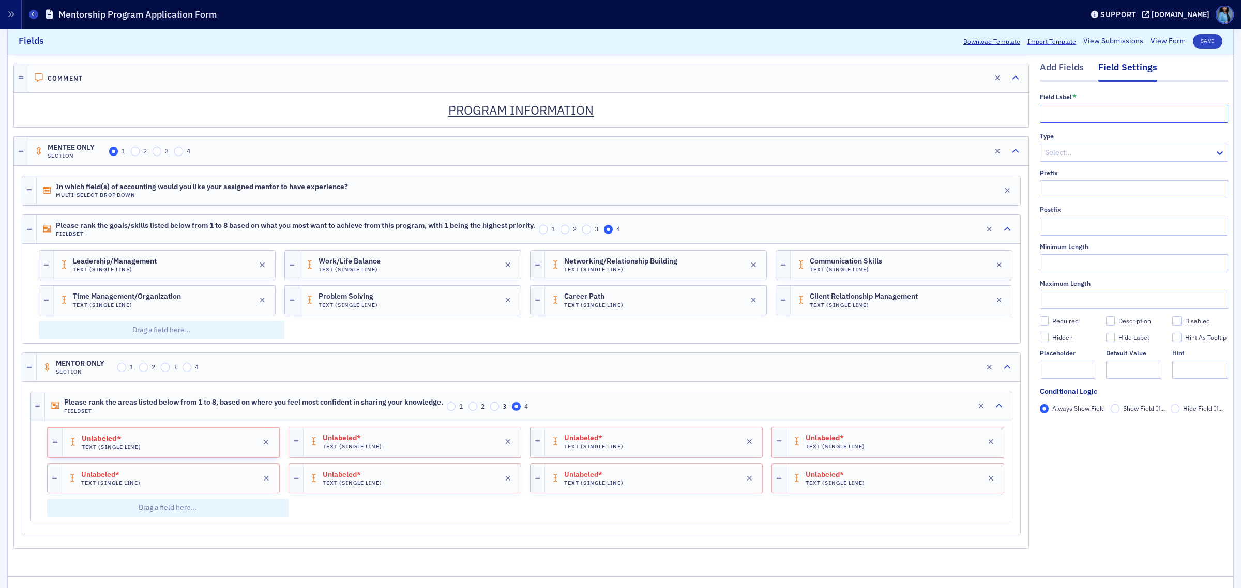
click at [1077, 111] on input "text" at bounding box center [1133, 114] width 188 height 18
paste input "Leadership/Management"
type input "Leadership/Management"
drag, startPoint x: 407, startPoint y: 451, endPoint x: 1020, endPoint y: 154, distance: 681.1
click at [407, 451] on div "Unlabeled* Text (Single Line) Edit" at bounding box center [411, 441] width 217 height 29
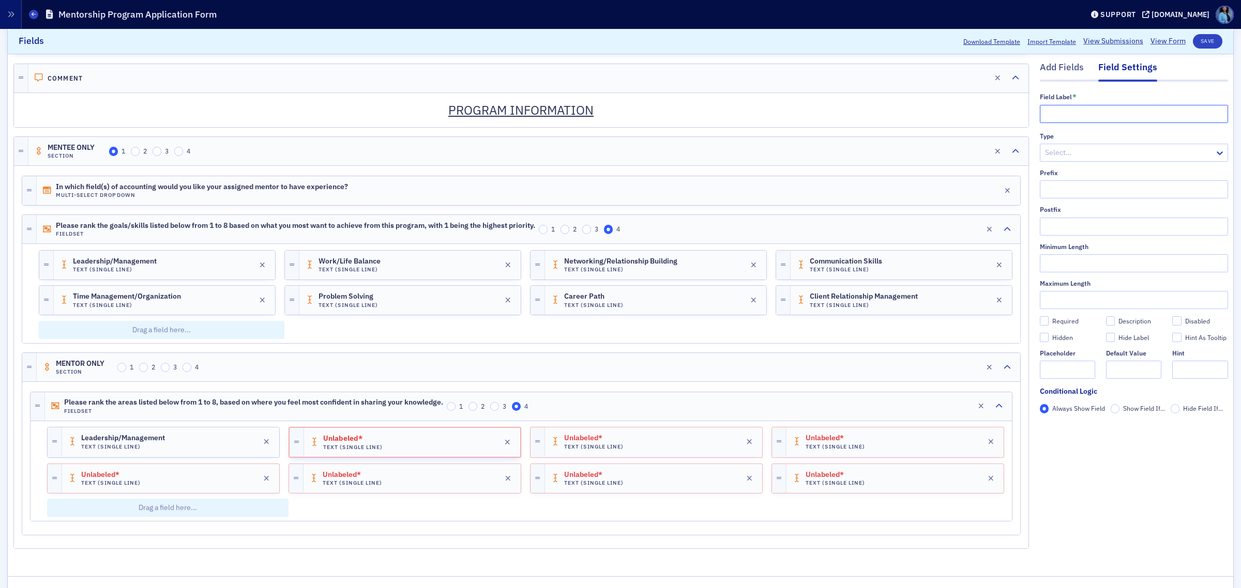
click at [1082, 116] on input "text" at bounding box center [1133, 114] width 188 height 18
paste input "Work/Life Balance"
type input "Work/Life Balance"
click at [635, 455] on div "Unlabeled* Text (Single Line) Edit" at bounding box center [653, 441] width 217 height 29
click at [1085, 112] on input "text" at bounding box center [1133, 114] width 188 height 18
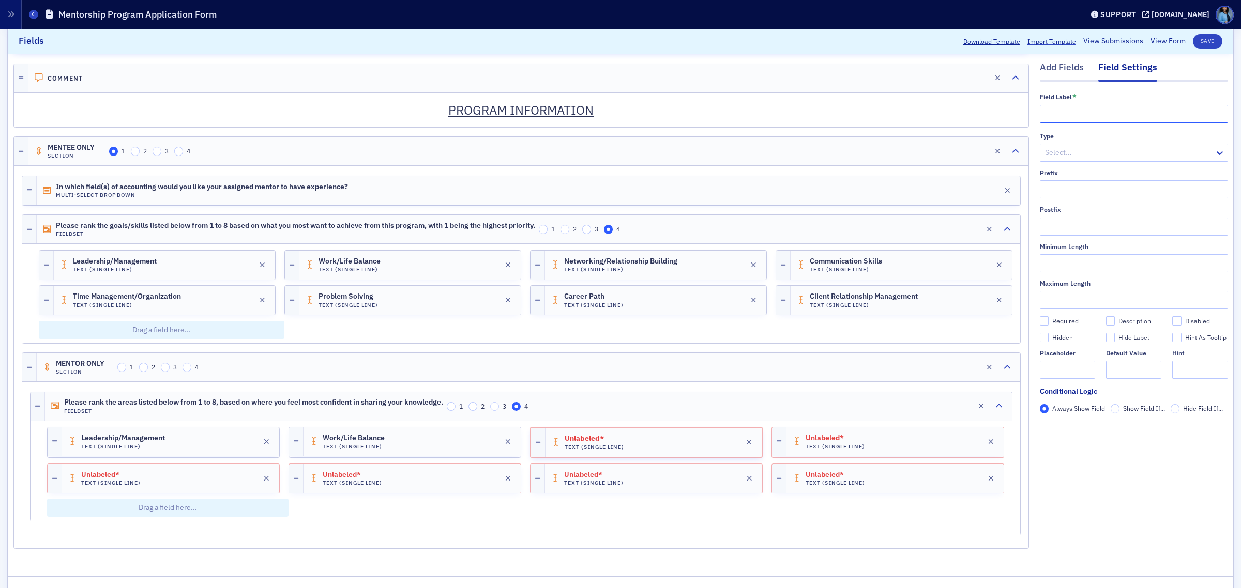
paste input "Networking/Relationship Building"
type input "Networking/Relationship Building"
click at [833, 442] on span "Unlabeled*" at bounding box center [834, 438] width 58 height 8
click at [1081, 115] on input "text" at bounding box center [1133, 114] width 188 height 18
paste input "Communication Skills"
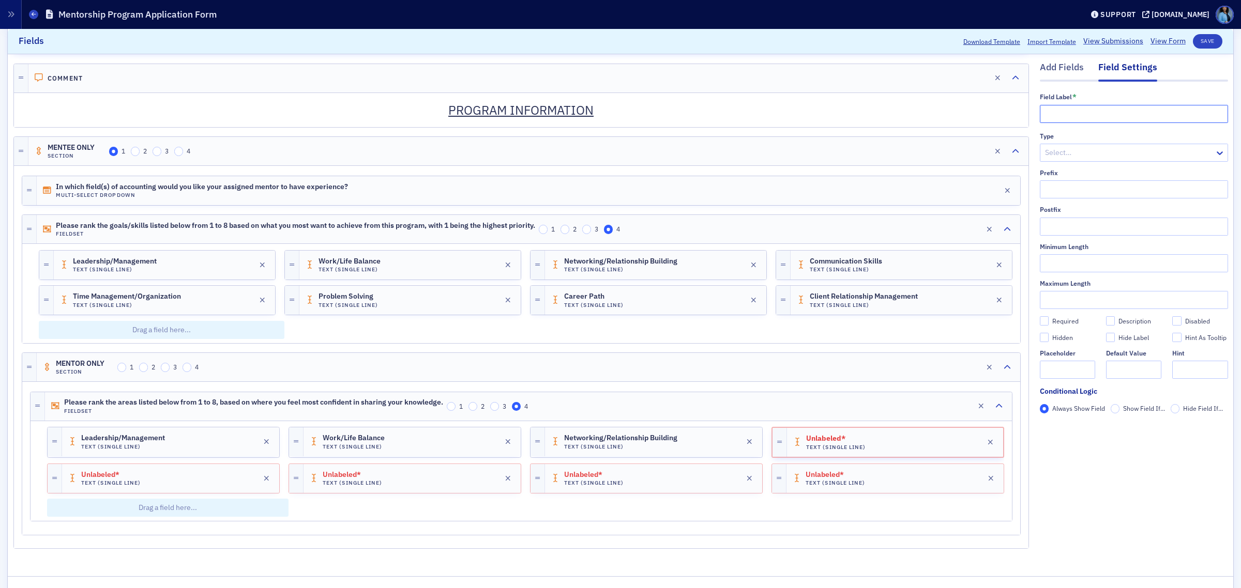
type input "Communication Skills"
click at [174, 493] on div "Unlabeled* Text (Single Line) Edit" at bounding box center [170, 478] width 217 height 29
click at [1135, 116] on input "text" at bounding box center [1133, 114] width 188 height 18
paste input "Time Management/Organization"
type input "Time Management/Organization"
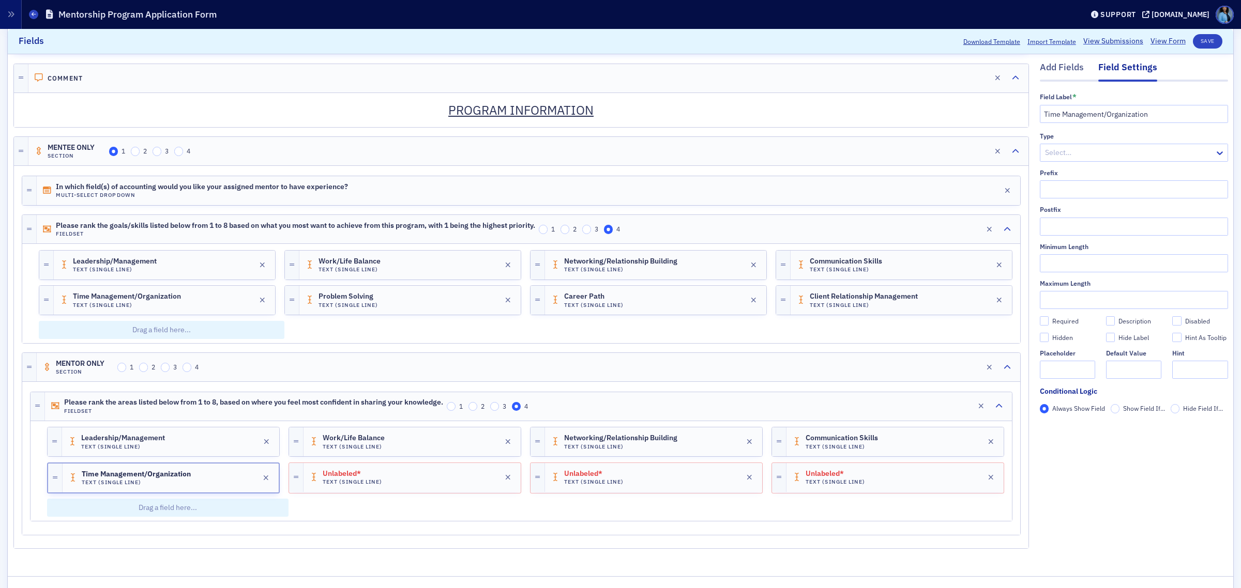
drag, startPoint x: 394, startPoint y: 494, endPoint x: 853, endPoint y: 340, distance: 484.2
click at [394, 492] on div "Unlabeled* Text (Single Line) Edit" at bounding box center [411, 477] width 217 height 29
click at [1065, 110] on input "text" at bounding box center [1133, 114] width 188 height 18
paste input "Problem Solving"
type input "Problem Solving"
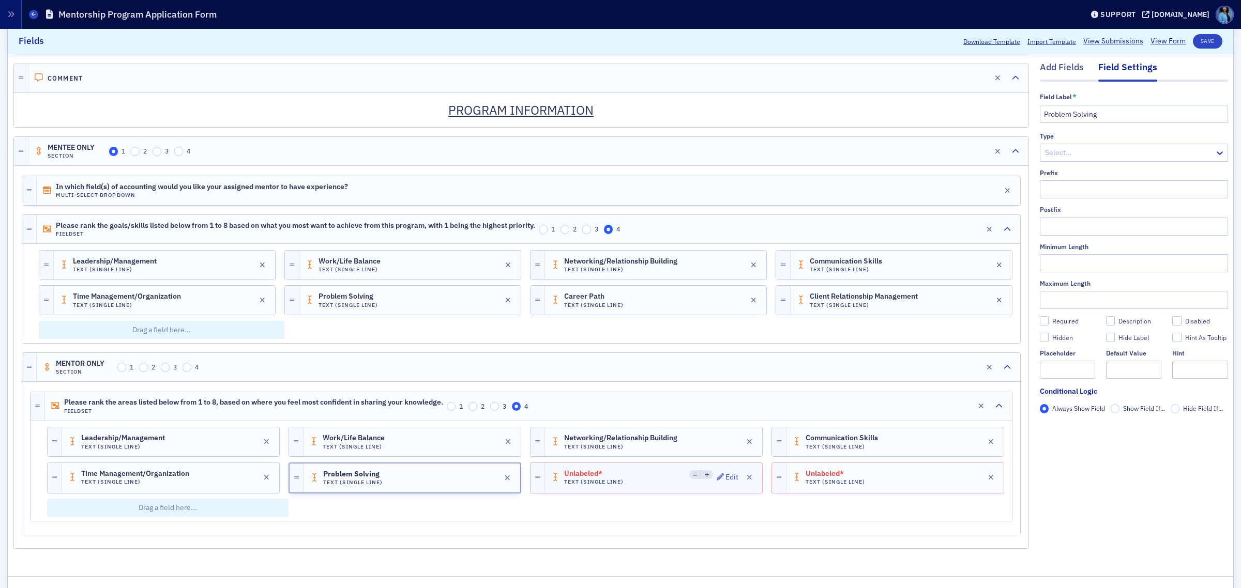
click at [614, 485] on h4 "Text (Single Line)" at bounding box center [593, 482] width 59 height 7
click at [634, 487] on div "Unlabeled* Text (Single Line) Edit" at bounding box center [653, 478] width 216 height 29
click at [1067, 112] on input "text" at bounding box center [1133, 114] width 188 height 18
paste input "Career Path"
type input "Career Path"
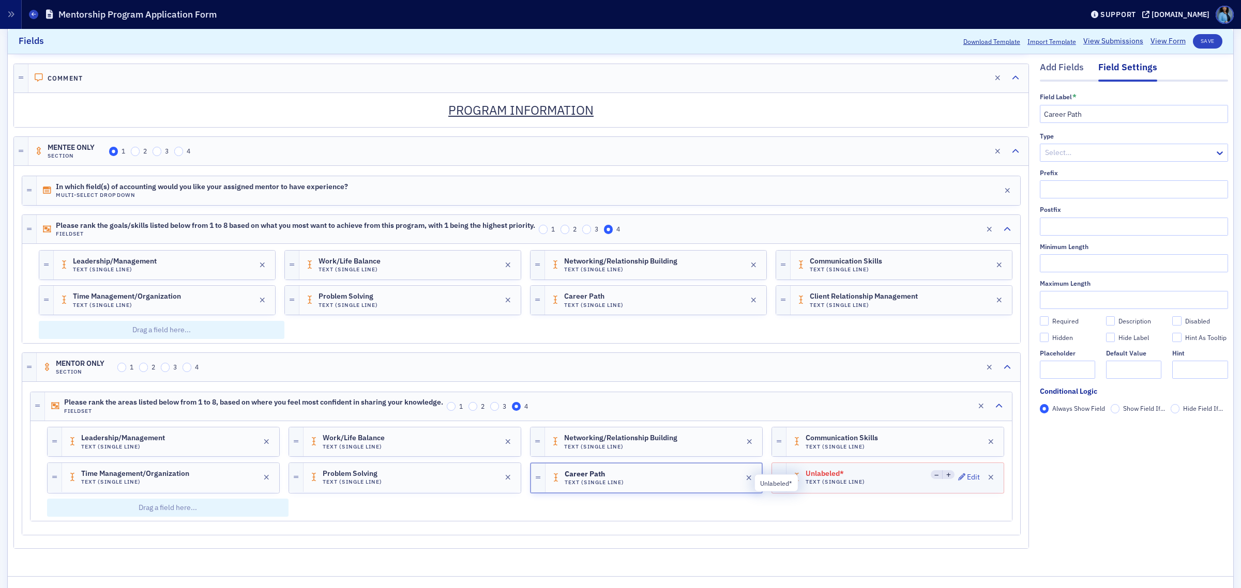
drag, startPoint x: 818, startPoint y: 485, endPoint x: 876, endPoint y: 476, distance: 58.6
click at [818, 478] on span "Unlabeled*" at bounding box center [834, 474] width 58 height 8
click at [1077, 112] on input "text" at bounding box center [1133, 114] width 188 height 18
paste input "Client Relationship Management"
type input "Client Relationship Management"
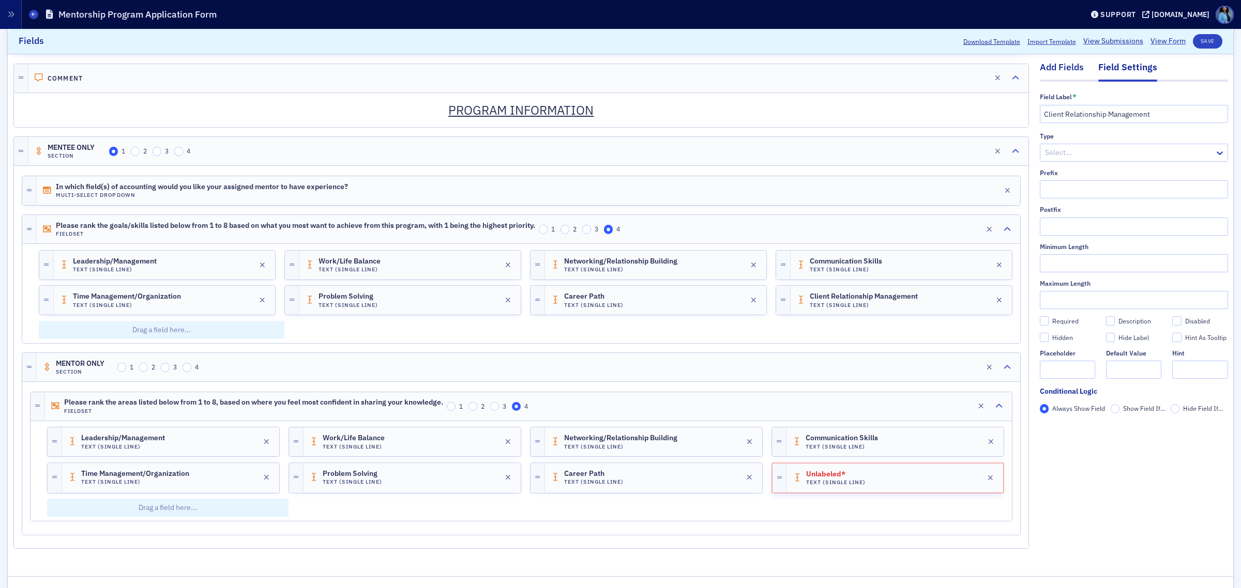
click at [1047, 71] on div "Add Fields" at bounding box center [1061, 70] width 44 height 19
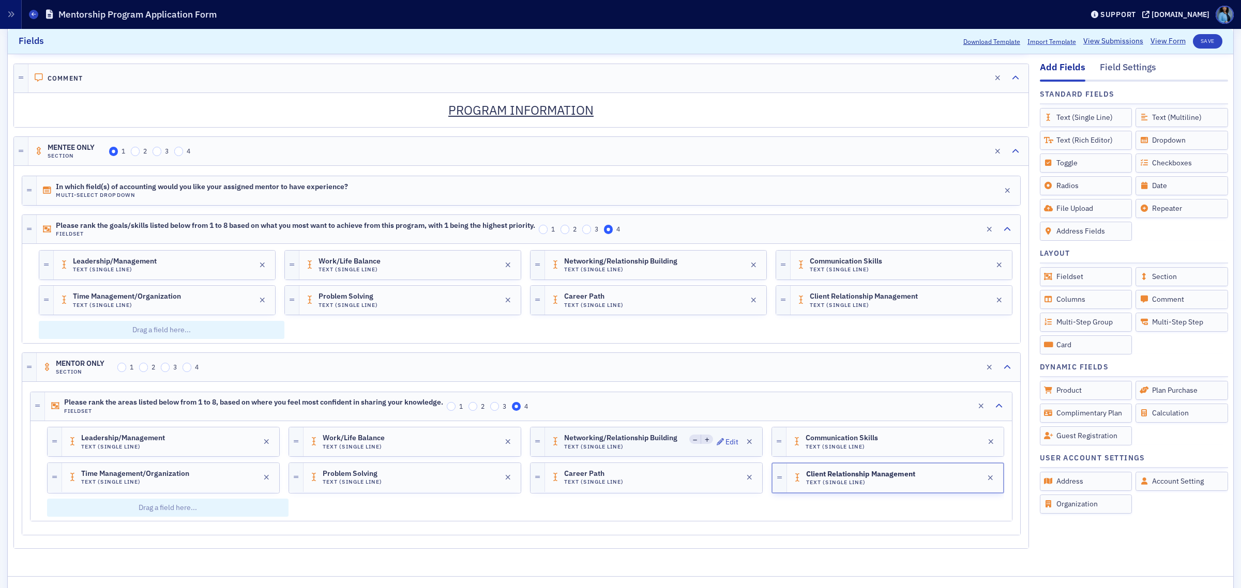
scroll to position [1203, 0]
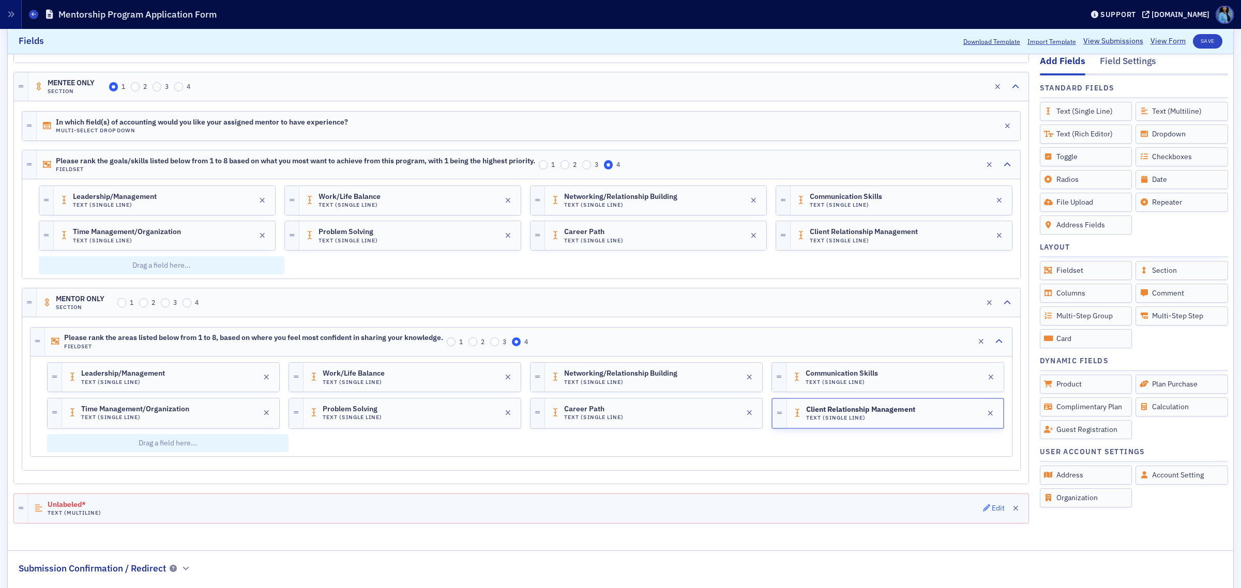
drag, startPoint x: 975, startPoint y: 517, endPoint x: 977, endPoint y: 511, distance: 6.7
click at [983, 512] on icon "button" at bounding box center [986, 507] width 7 height 7
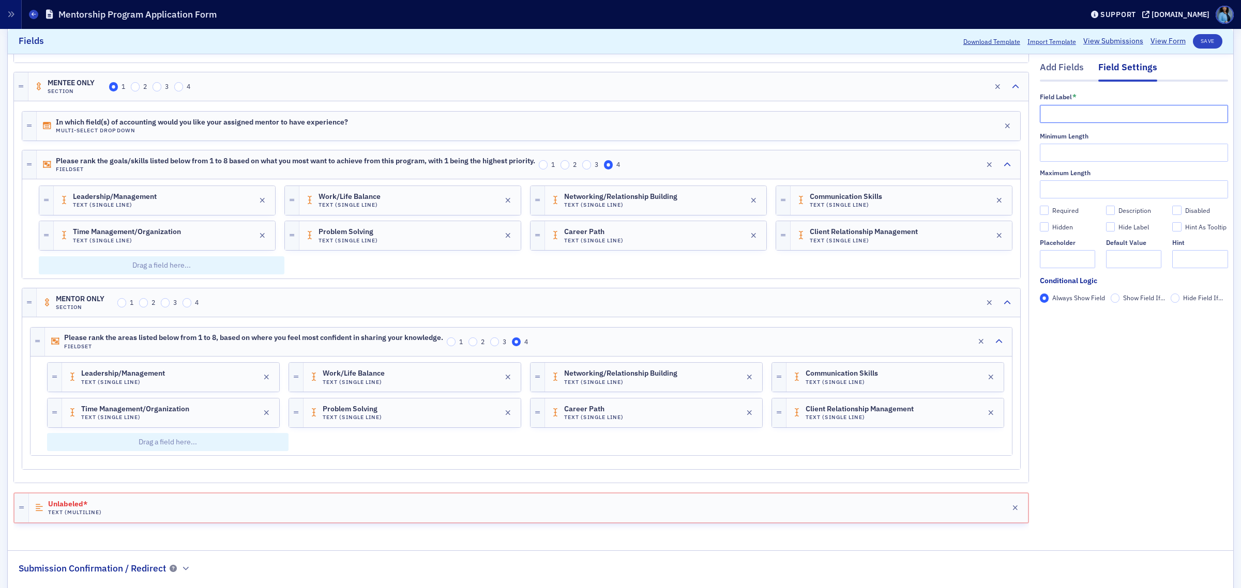
click at [1078, 110] on input "text" at bounding box center [1133, 114] width 188 height 18
paste input "Describe in a single sentence your reason for completing this application to be…"
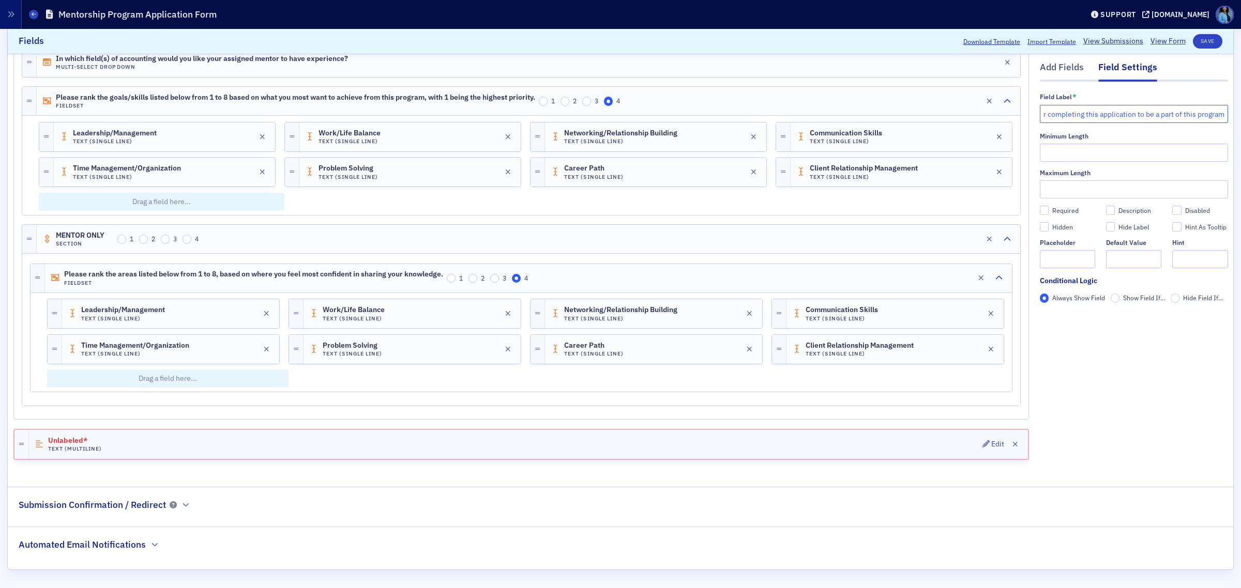
scroll to position [1276, 0]
type input "Describe in a single sentence your reason for completing this application to be…"
click at [1039, 207] on input "Required" at bounding box center [1043, 210] width 9 height 9
checkbox input "true"
type input "required"
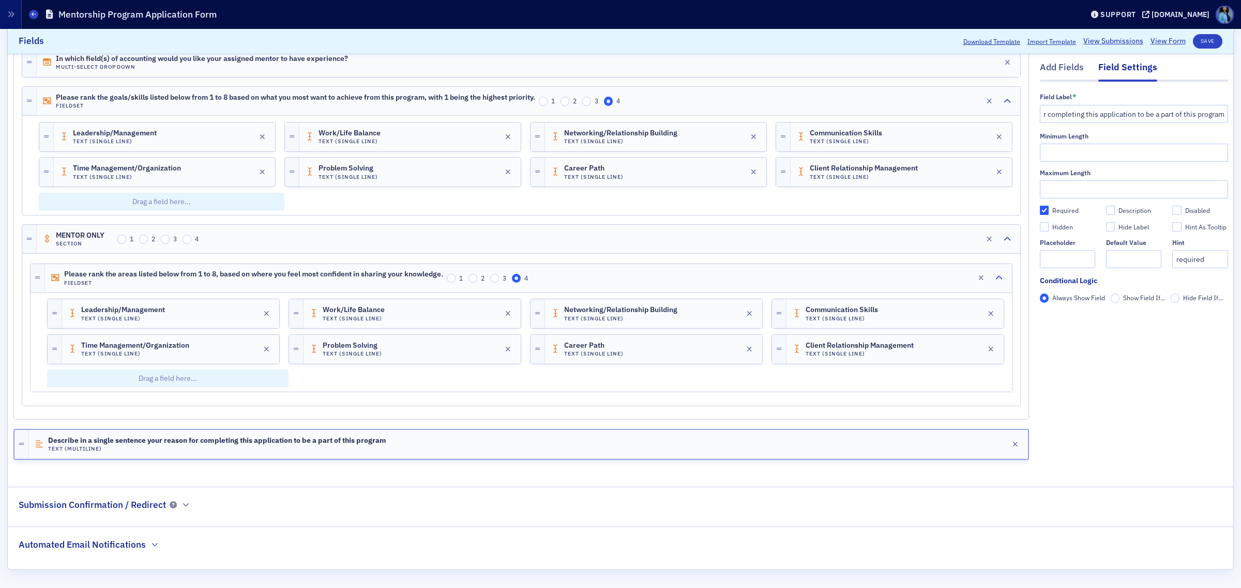
scroll to position [0, 0]
click at [1198, 42] on button "Save" at bounding box center [1206, 41] width 29 height 14
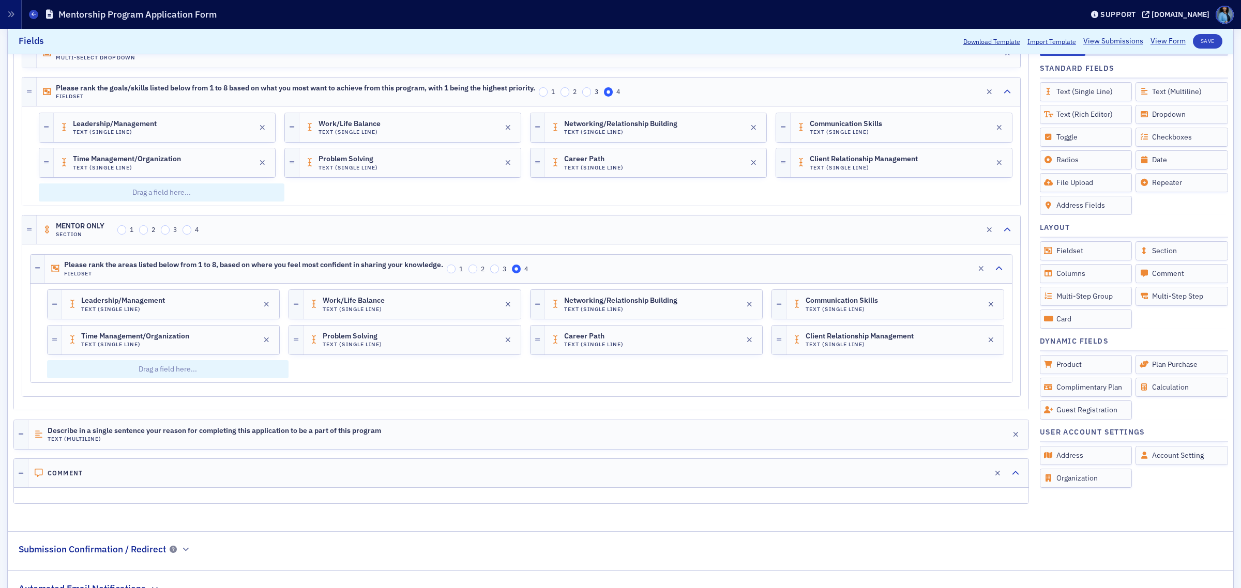
drag, startPoint x: 960, startPoint y: 481, endPoint x: 1011, endPoint y: 280, distance: 207.0
click at [965, 477] on icon "button" at bounding box center [968, 472] width 7 height 7
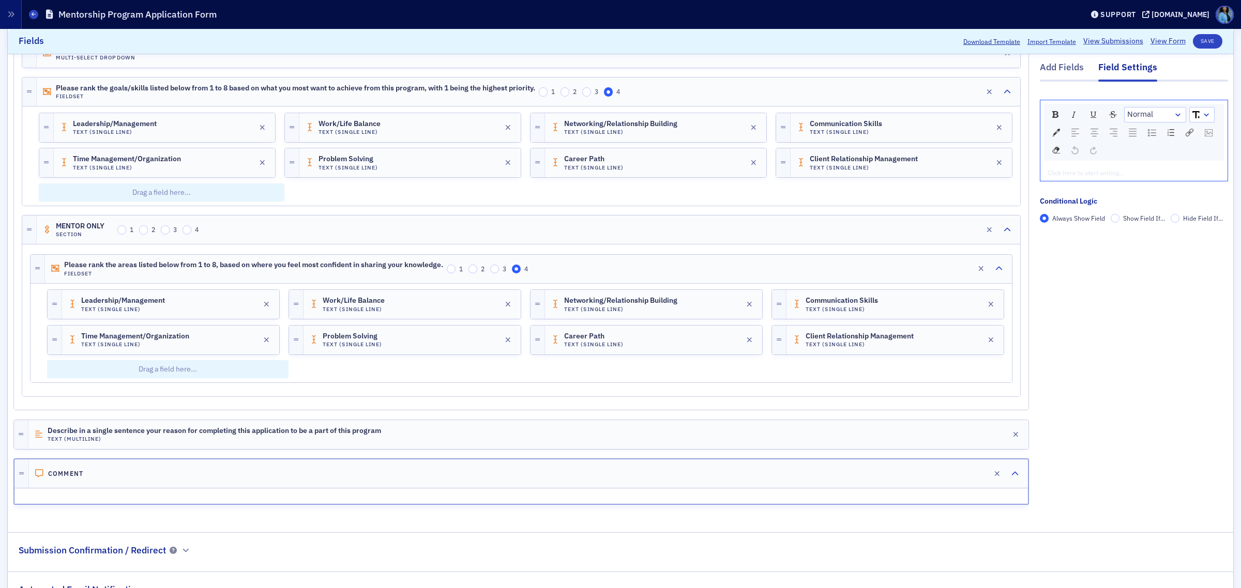
click at [1061, 173] on div "rdw-editor" at bounding box center [1134, 172] width 172 height 9
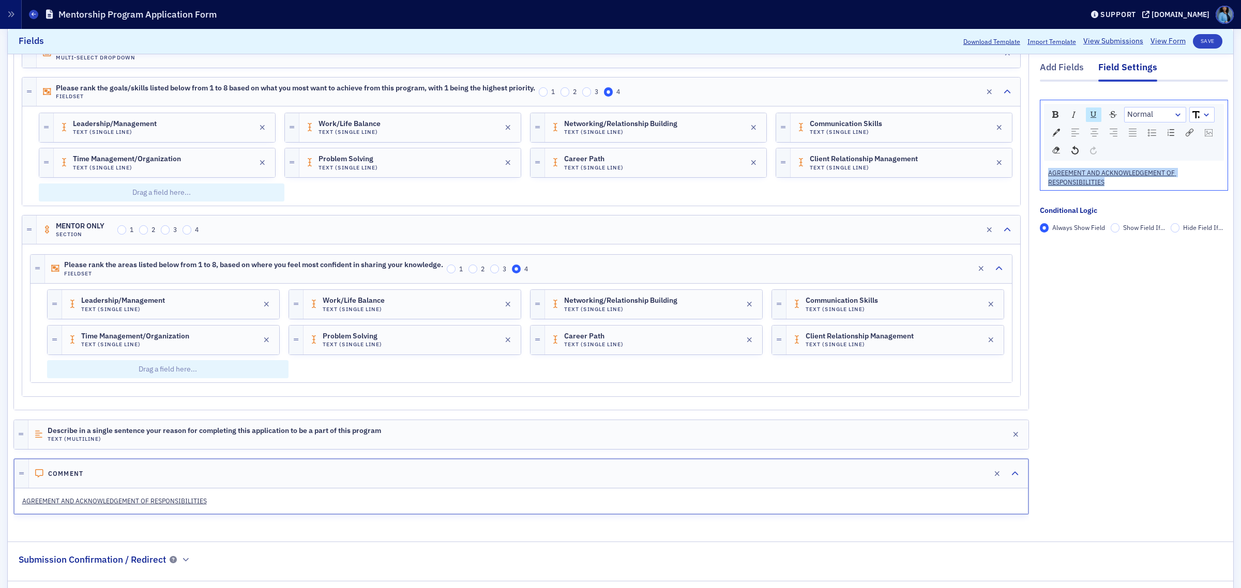
drag, startPoint x: 1125, startPoint y: 182, endPoint x: 1028, endPoint y: 174, distance: 98.1
click at [1090, 130] on img "rdw-textalign-control" at bounding box center [1094, 133] width 8 height 8
click at [1200, 114] on link "rdw-dropdown" at bounding box center [1201, 115] width 24 height 14
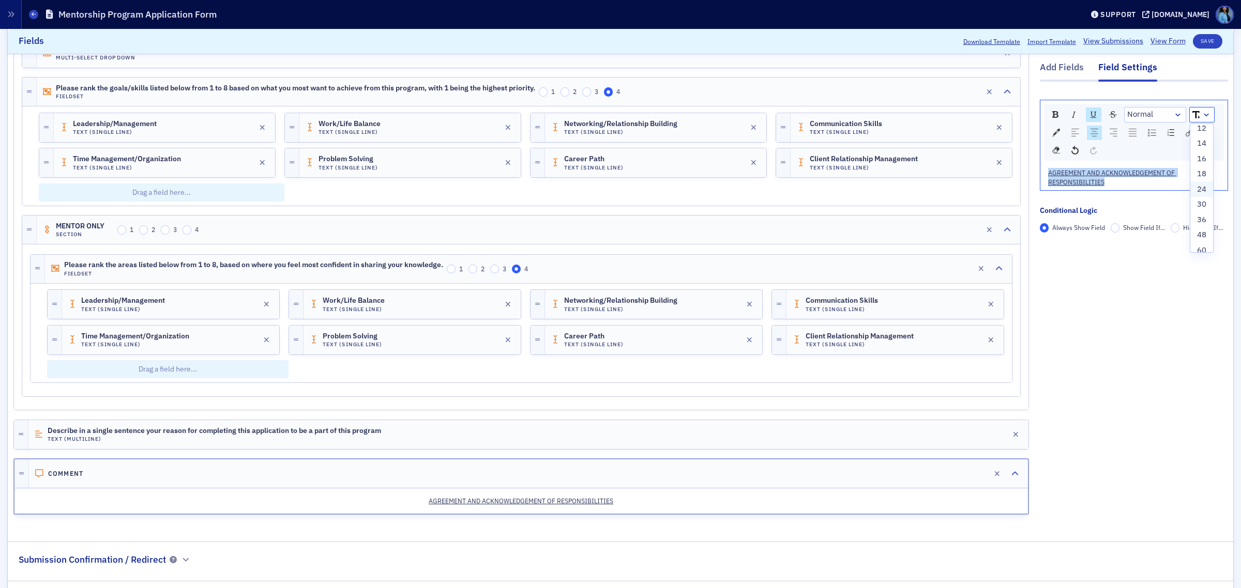
click at [1190, 189] on li "24" at bounding box center [1201, 189] width 23 height 16
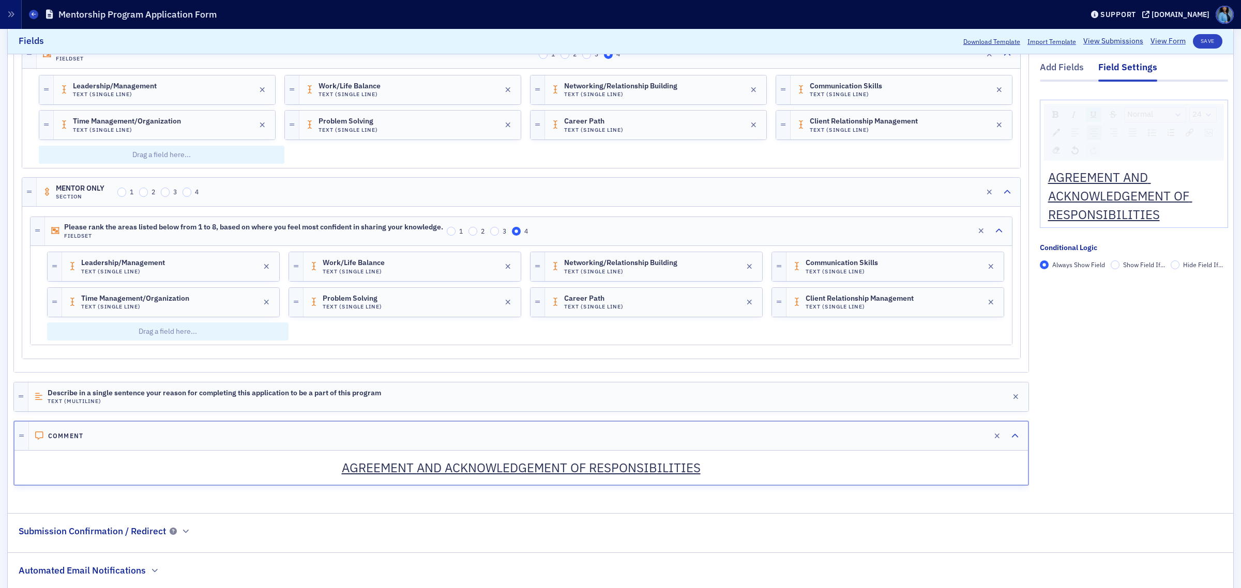
scroll to position [1350, 0]
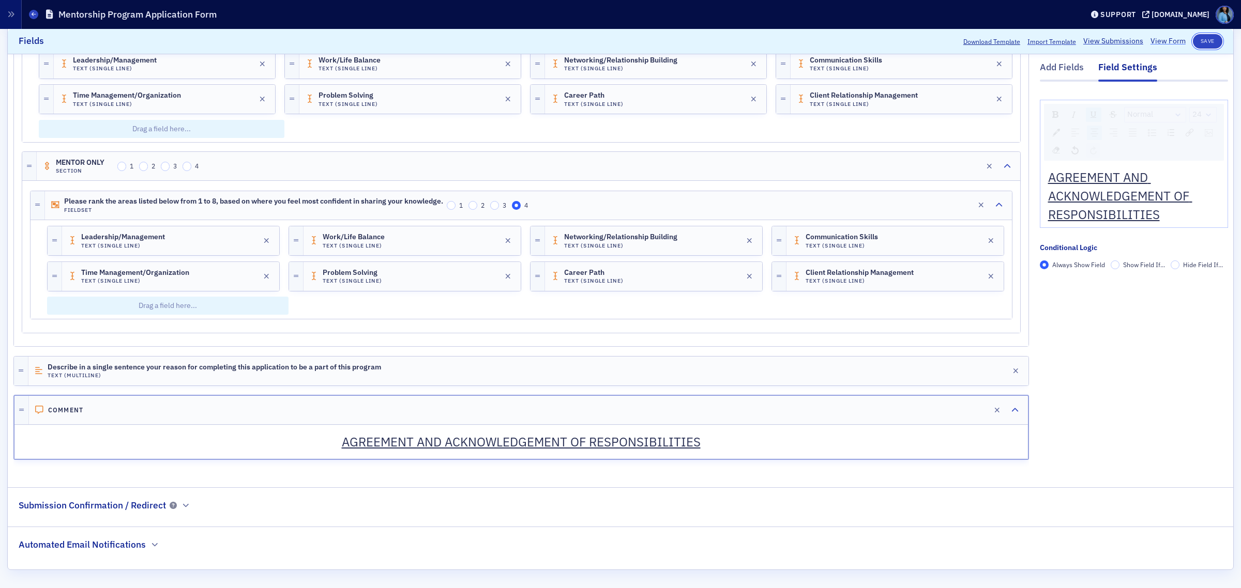
drag, startPoint x: 1193, startPoint y: 43, endPoint x: 1159, endPoint y: 40, distance: 33.7
click at [1193, 42] on button "Save" at bounding box center [1206, 41] width 29 height 14
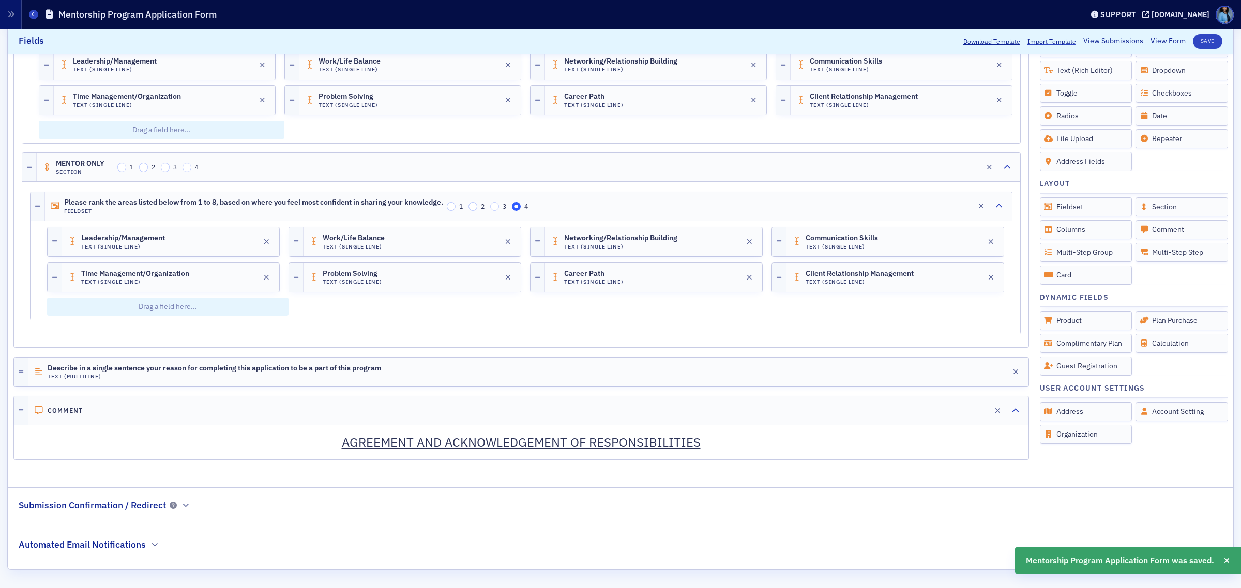
drag, startPoint x: 1158, startPoint y: 35, endPoint x: 1149, endPoint y: 42, distance: 11.5
click at [1150, 42] on link "View Form" at bounding box center [1167, 41] width 35 height 11
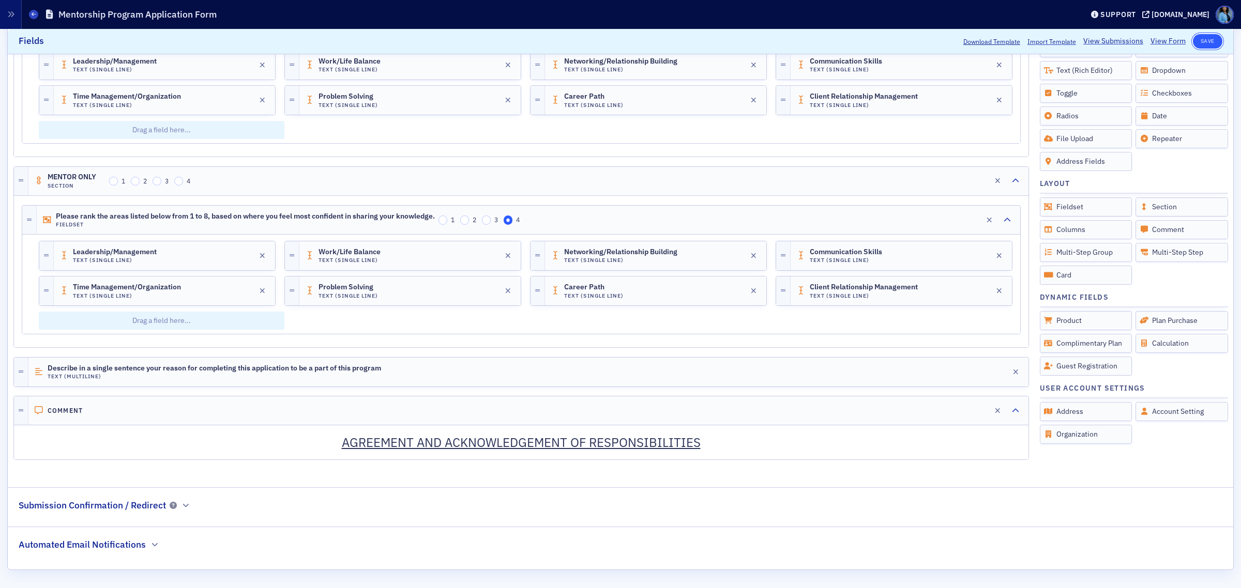
click at [1198, 42] on button "Save" at bounding box center [1206, 41] width 29 height 14
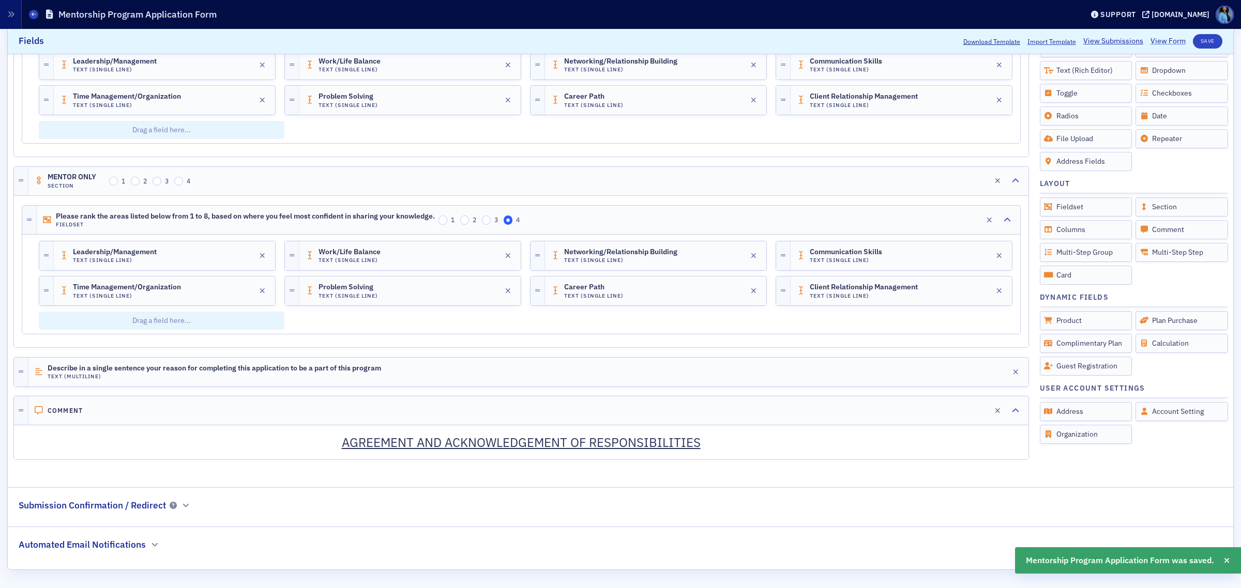
click at [1152, 44] on link "View Form" at bounding box center [1167, 41] width 35 height 11
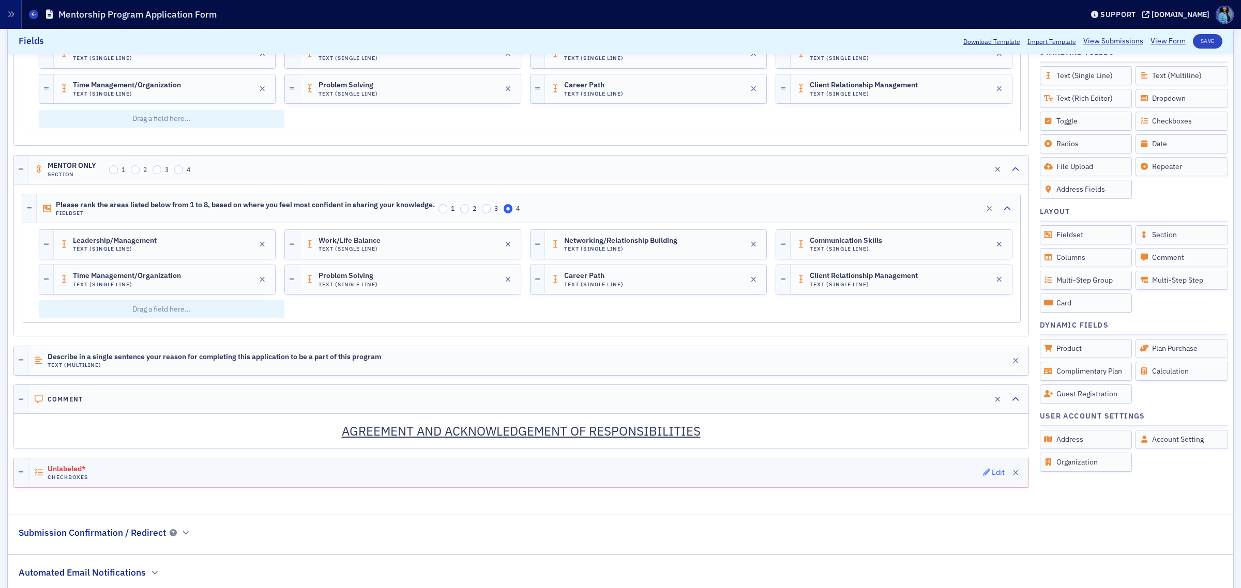
click at [991, 476] on div "Edit" at bounding box center [997, 473] width 13 height 6
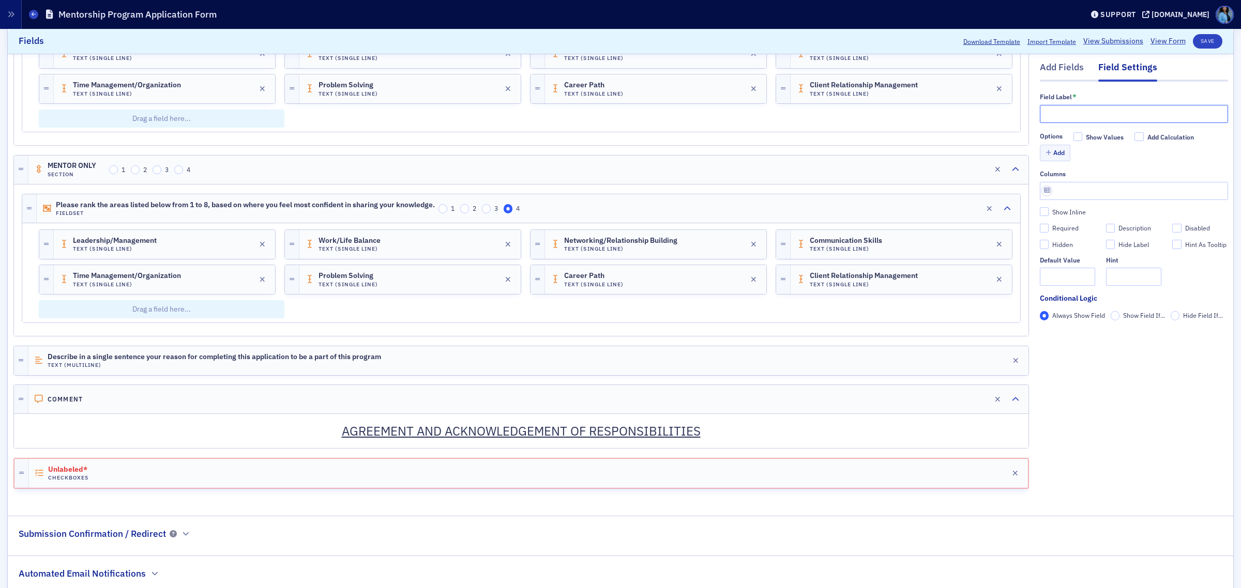
click at [1052, 115] on input "text" at bounding box center [1133, 114] width 188 height 18
paste input "I understand that by submitting this application I am expressing my commitment …"
type input "I understand that by submitting this application I am expressing my commitment …"
click at [1039, 230] on input "Required" at bounding box center [1043, 228] width 9 height 9
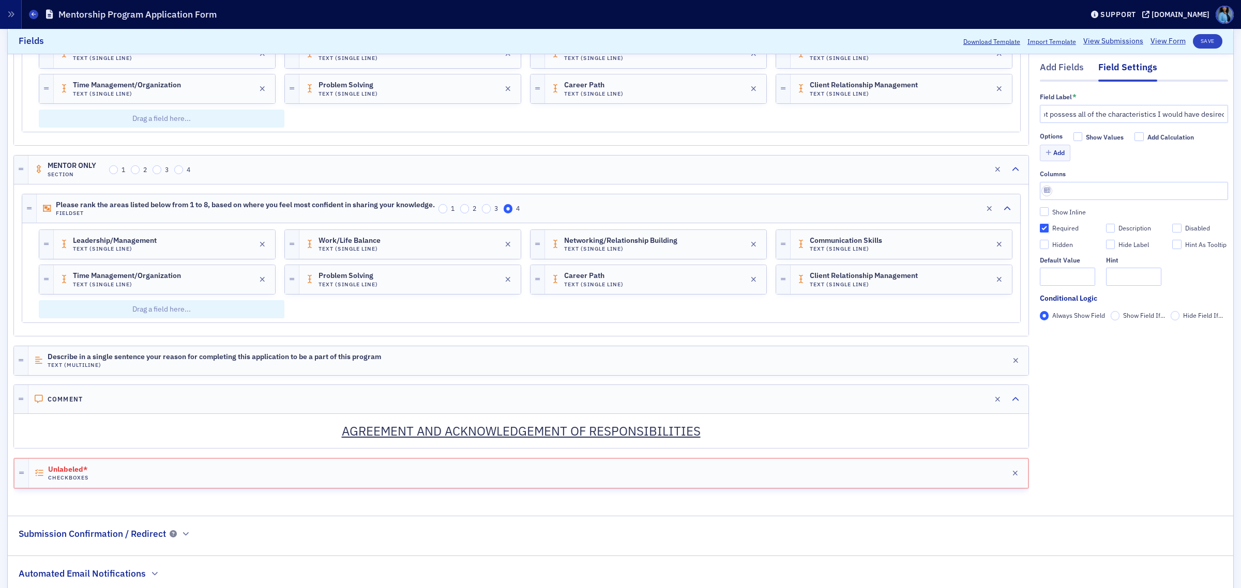
checkbox input "true"
type input "required"
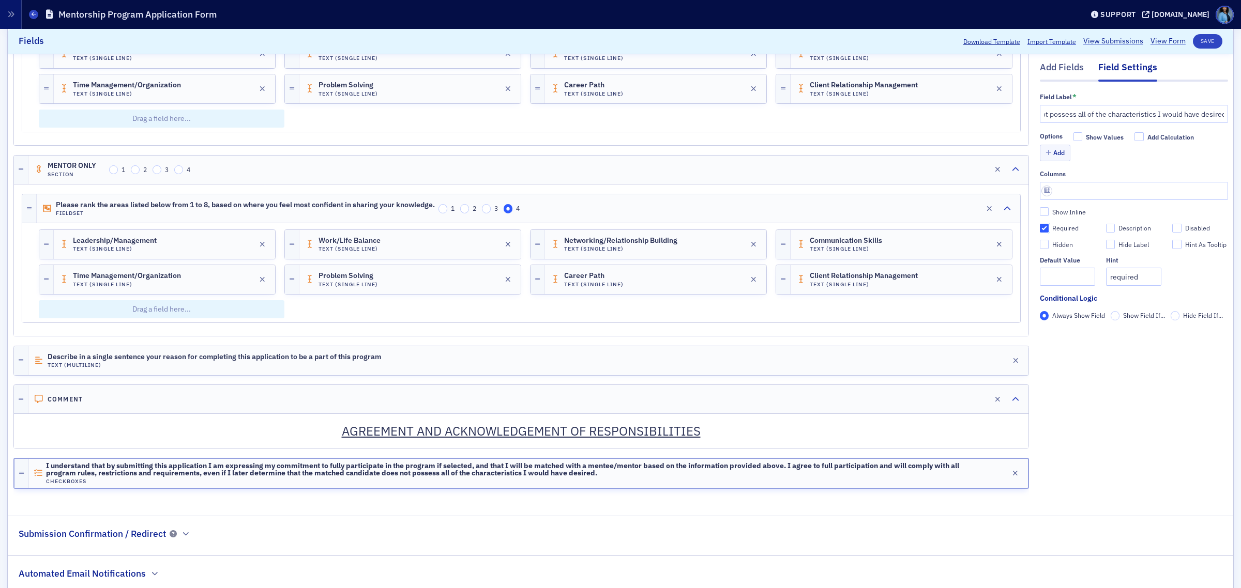
scroll to position [0, 0]
click at [1058, 74] on div "Add Fields" at bounding box center [1061, 70] width 44 height 19
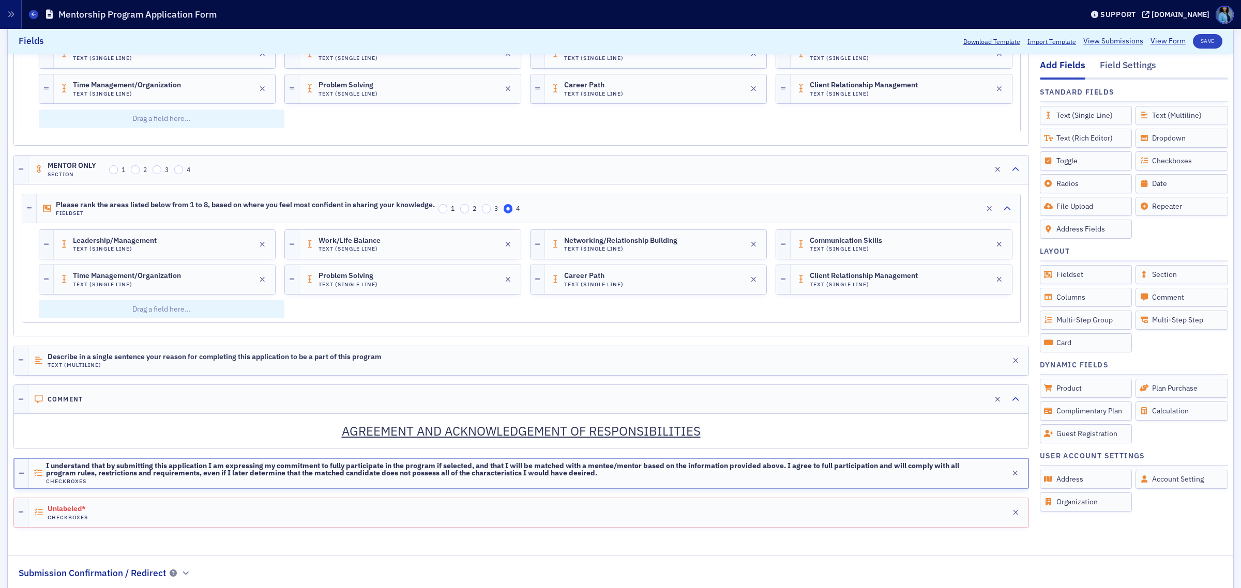
drag, startPoint x: 980, startPoint y: 525, endPoint x: 1016, endPoint y: 455, distance: 78.6
click at [983, 516] on icon "button" at bounding box center [986, 512] width 7 height 7
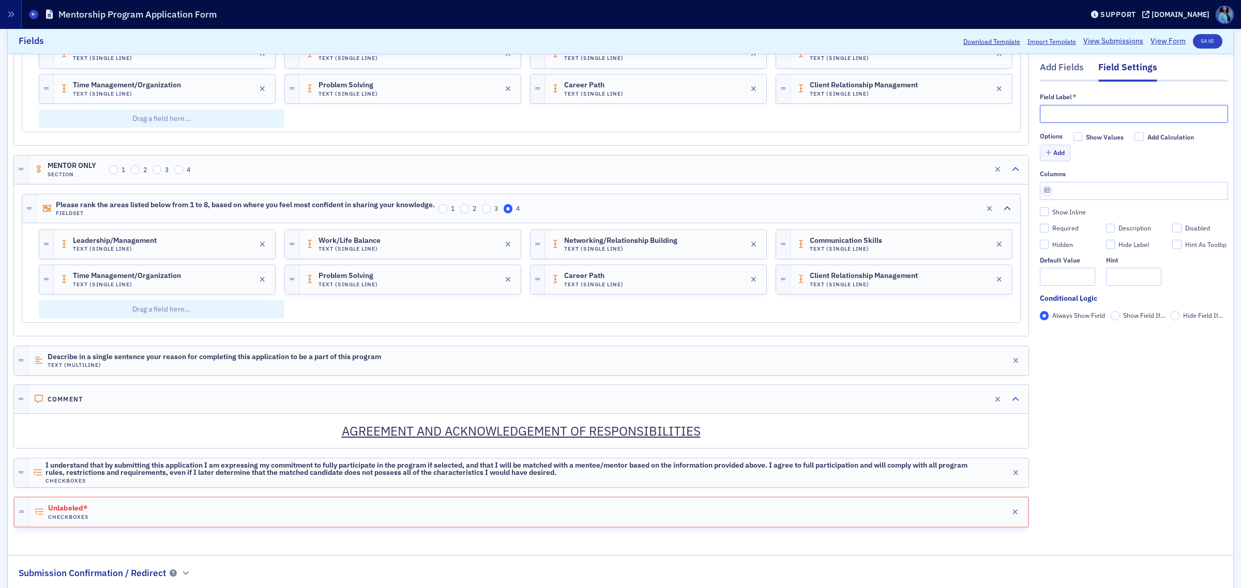
click at [1063, 113] on input "text" at bounding box center [1133, 114] width 188 height 18
paste input "I understand that this is a professional program, and I agree to conduct myself…"
type input "I understand that this is a professional program, and I agree to conduct myself…"
click at [1039, 231] on input "Required" at bounding box center [1043, 228] width 9 height 9
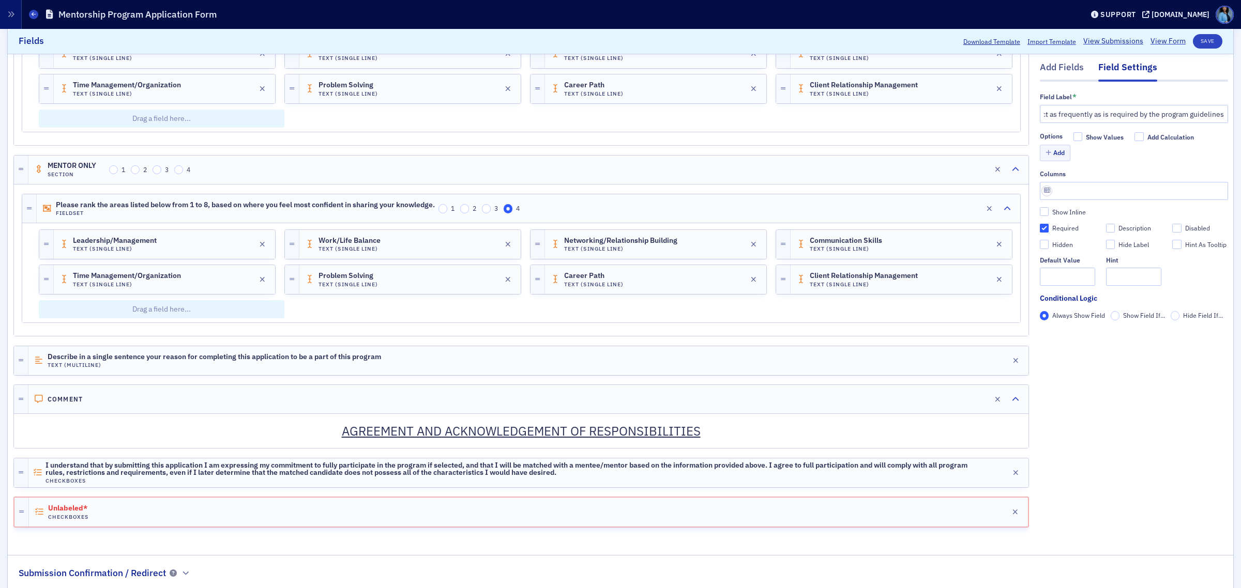
checkbox input "true"
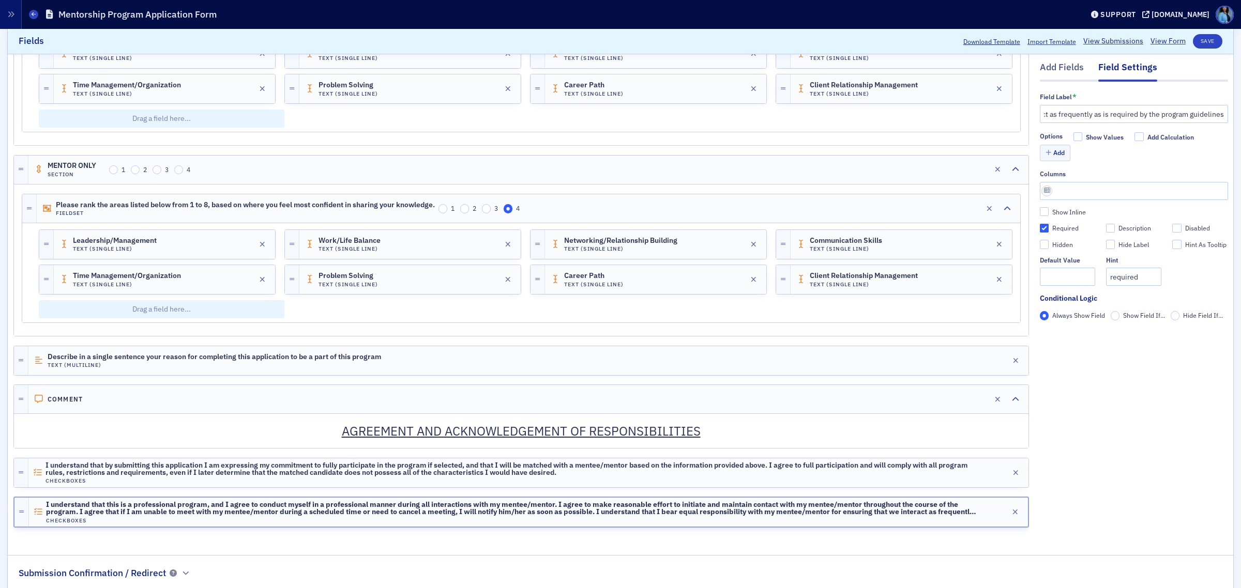
type input "required"
click at [1198, 44] on button "Save" at bounding box center [1206, 41] width 29 height 14
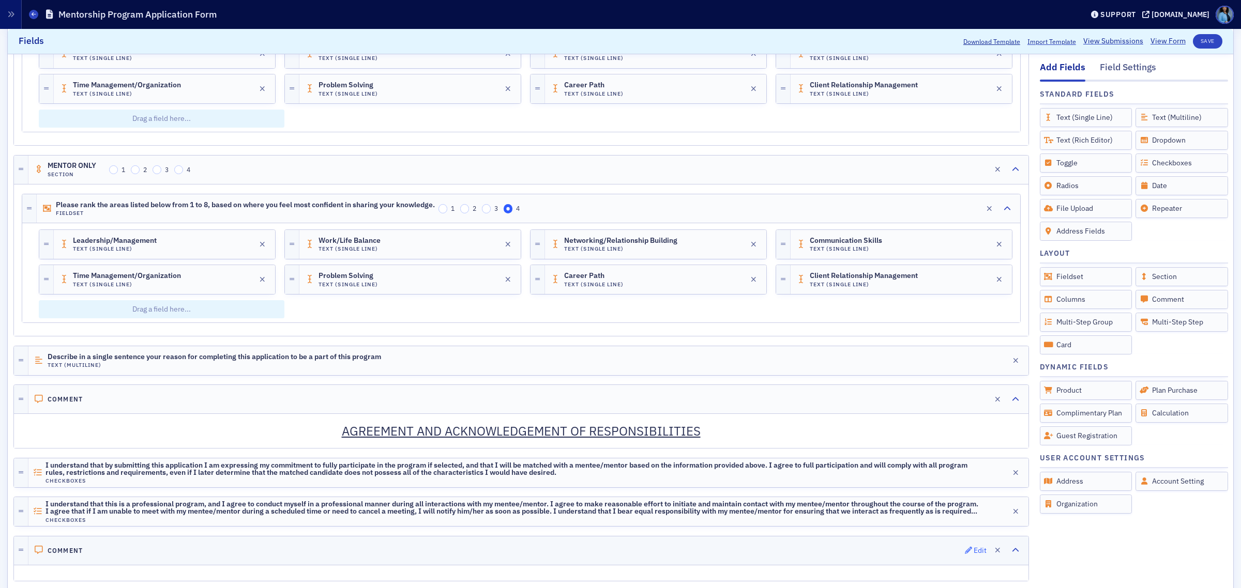
drag, startPoint x: 958, startPoint y: 562, endPoint x: 960, endPoint y: 557, distance: 5.8
click at [965, 554] on icon "button" at bounding box center [968, 550] width 7 height 7
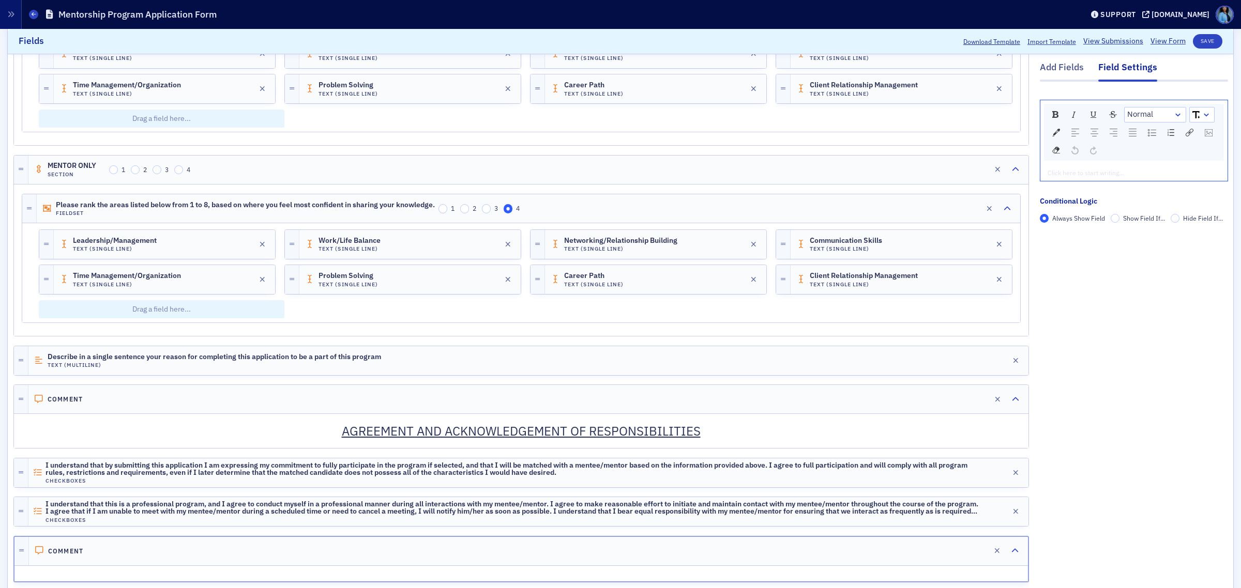
click at [1067, 169] on div "rdw-editor" at bounding box center [1134, 172] width 172 height 9
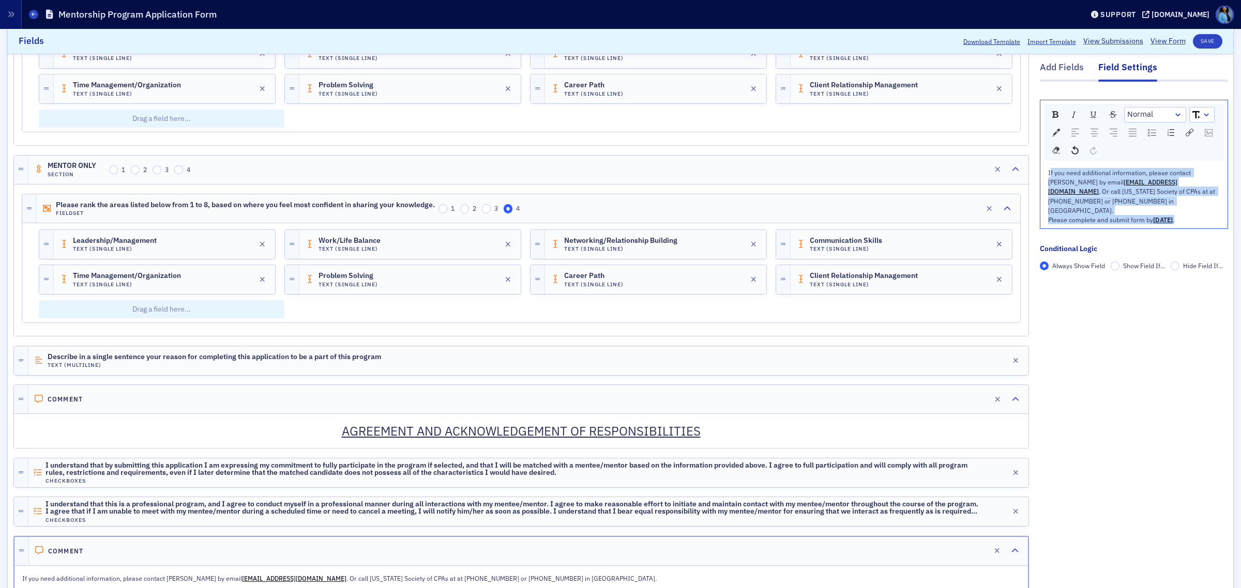
drag, startPoint x: 1039, startPoint y: 172, endPoint x: 1199, endPoint y: 218, distance: 166.1
click at [1199, 218] on div "If you need additional information, please contact Whitney Mayo by email member…" at bounding box center [1133, 196] width 187 height 64
click at [1199, 216] on div "Please complete and submit form by August 31, 2025 ." at bounding box center [1134, 220] width 172 height 9
drag, startPoint x: 1122, startPoint y: 198, endPoint x: 1022, endPoint y: 169, distance: 104.0
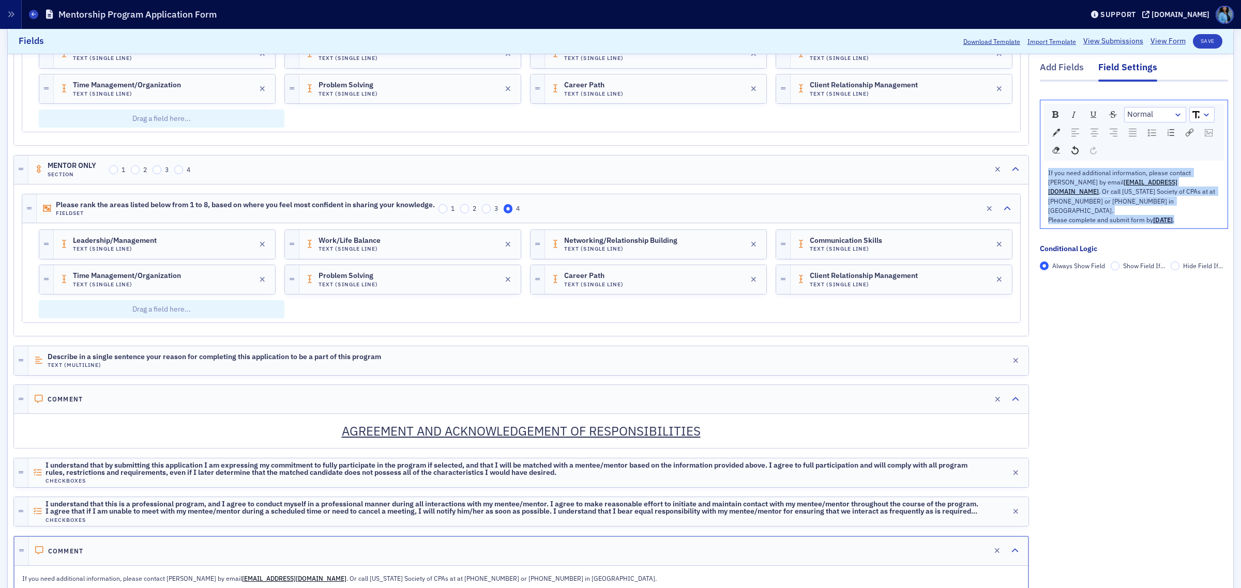
click at [1202, 112] on div "rdw-dropdown" at bounding box center [1206, 115] width 8 height 10
click at [1190, 226] on li "16" at bounding box center [1201, 224] width 23 height 16
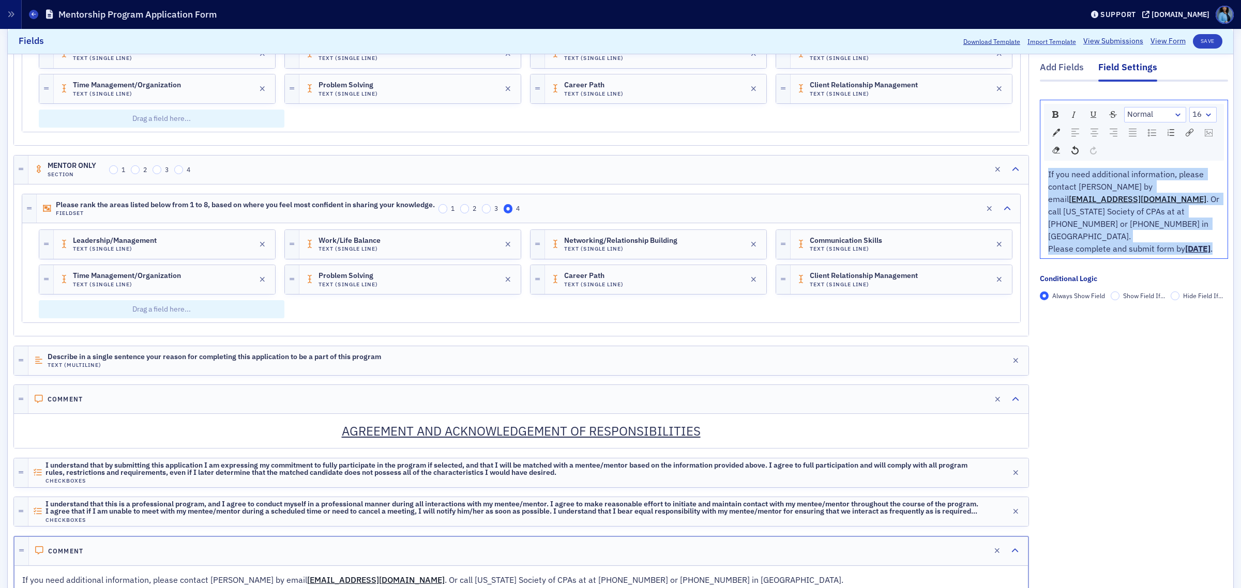
click at [1141, 252] on div "Please complete and submit form by August 31, 2025 ." at bounding box center [1134, 248] width 172 height 12
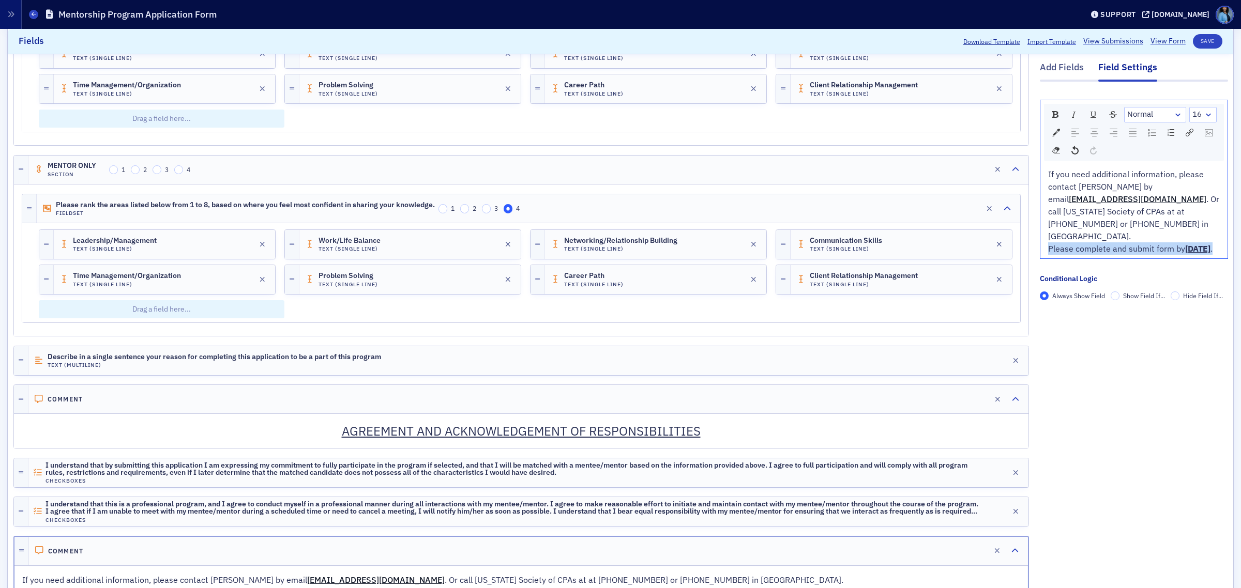
drag, startPoint x: 1037, startPoint y: 236, endPoint x: 1085, endPoint y: 250, distance: 49.9
click at [1084, 252] on div "Please complete and submit form by August 31, 2025 ." at bounding box center [1134, 248] width 172 height 12
click at [1090, 130] on img "rdw-textalign-control" at bounding box center [1094, 133] width 8 height 8
click at [1150, 252] on div "Please complete and submit form by August 31, 2025 ." at bounding box center [1133, 248] width 164 height 12
drag, startPoint x: 1176, startPoint y: 235, endPoint x: 1180, endPoint y: 247, distance: 12.6
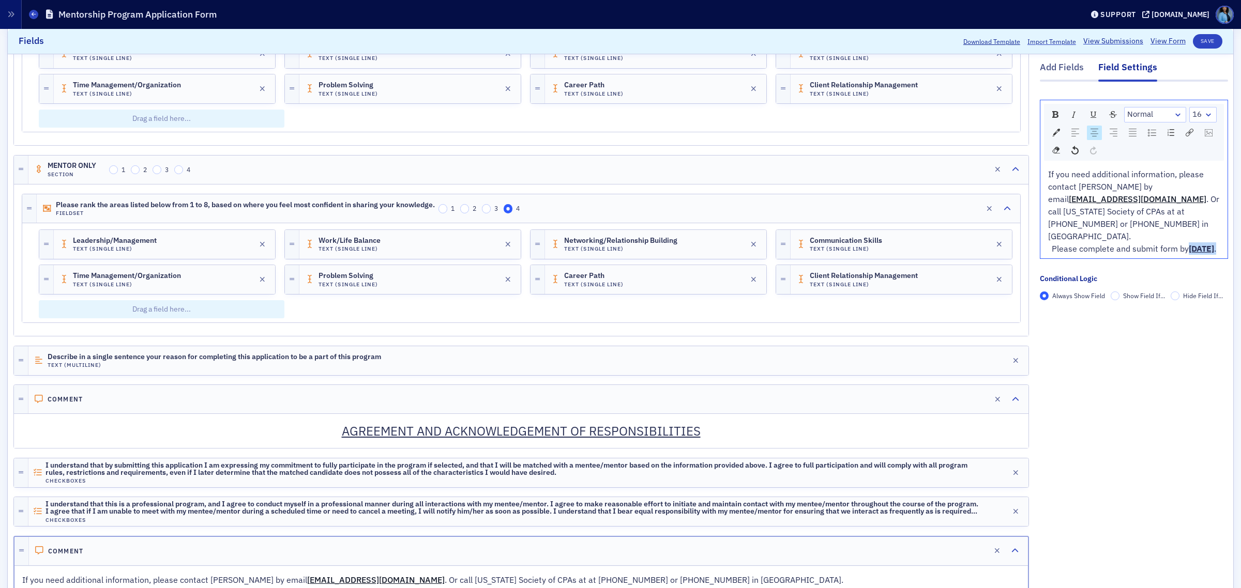
click at [1180, 247] on div "Please complete and submit form by August 31, 2025 ." at bounding box center [1133, 248] width 164 height 12
click at [1052, 132] on img "rdw-color-picker" at bounding box center [1056, 133] width 8 height 8
click at [1131, 196] on span "rdw-color-picker" at bounding box center [1136, 201] width 11 height 11
click at [1115, 252] on div "Please complete and submit form by August 31, 2025 ." at bounding box center [1133, 248] width 164 height 12
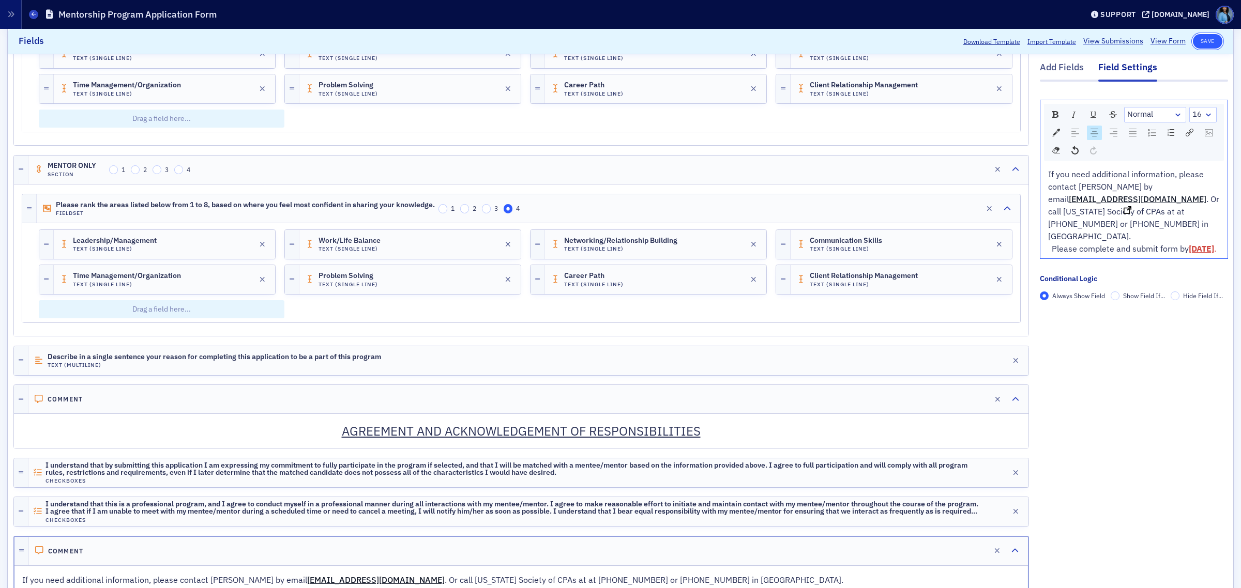
click at [1198, 39] on button "Save" at bounding box center [1206, 41] width 29 height 14
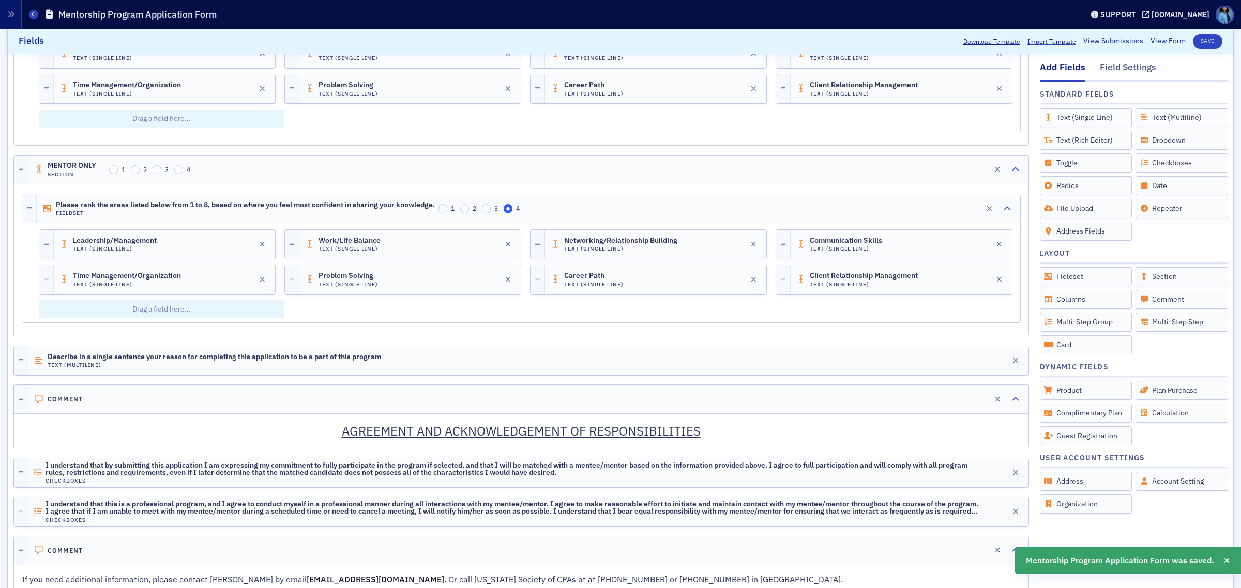
click at [1154, 41] on link "View Form" at bounding box center [1167, 41] width 35 height 11
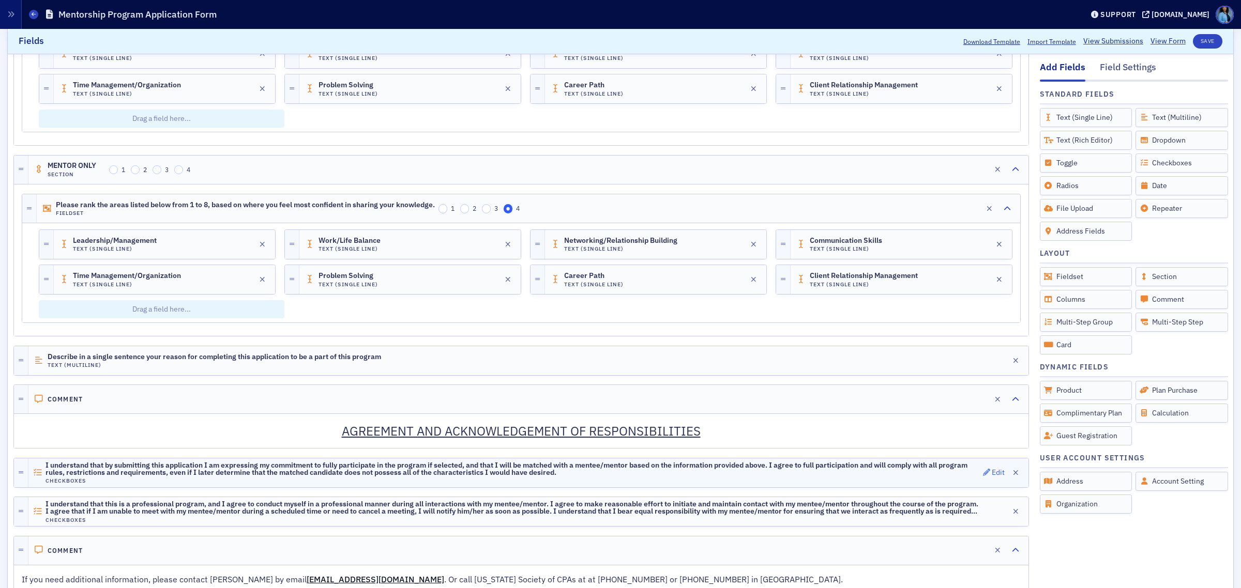
click at [983, 476] on icon "button" at bounding box center [986, 472] width 7 height 7
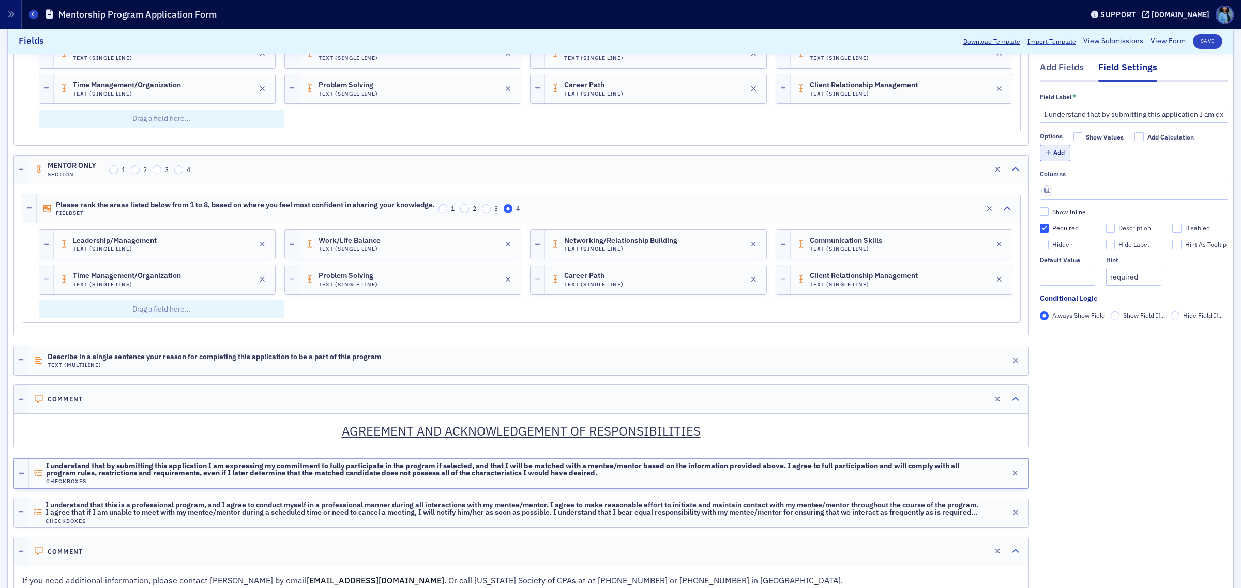
click at [1053, 159] on button "Add" at bounding box center [1054, 153] width 31 height 16
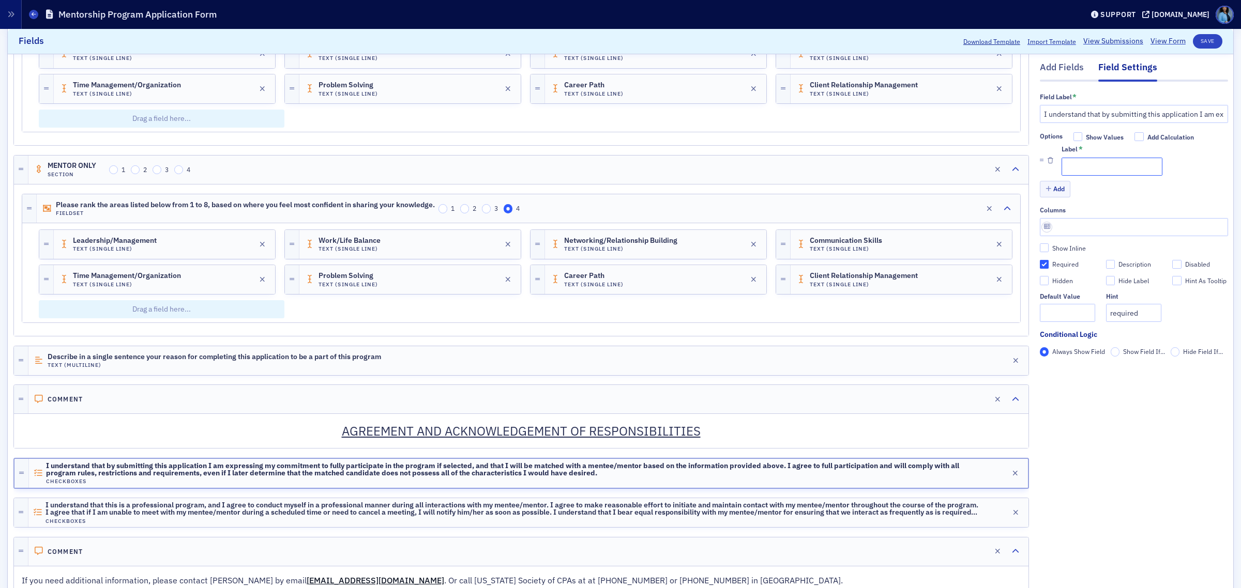
click at [1074, 166] on input "Label *" at bounding box center [1111, 167] width 101 height 18
paste input "I understand that by submitting this application I am expressing my commitment …"
type input "I understand that by submitting this application I am expressing my commitment …"
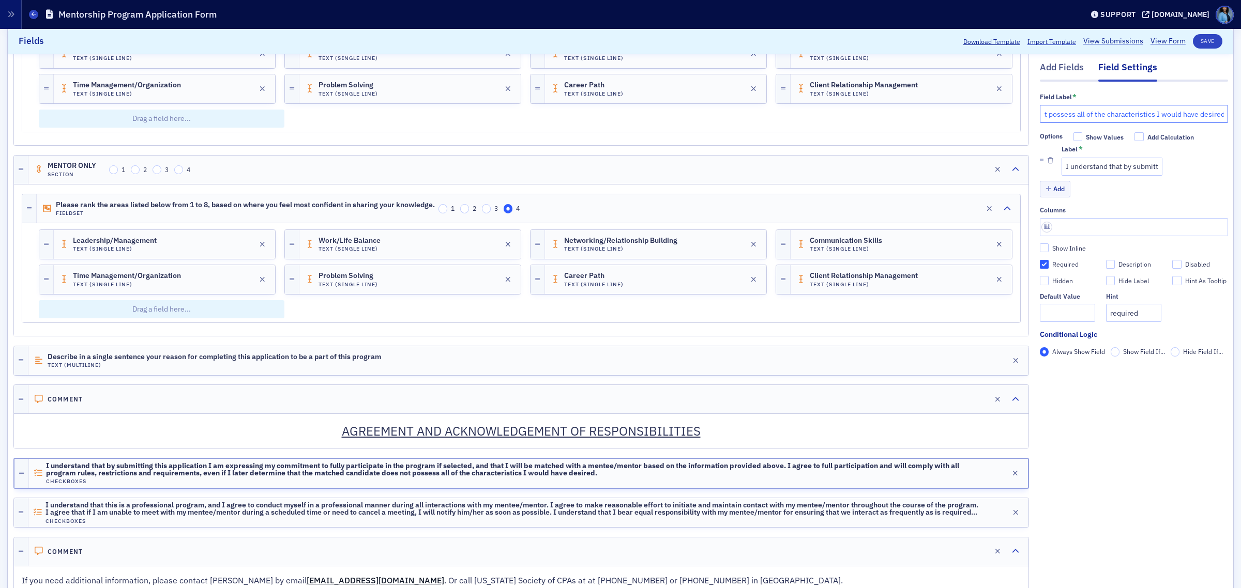
drag, startPoint x: 1033, startPoint y: 117, endPoint x: 1227, endPoint y: 126, distance: 194.0
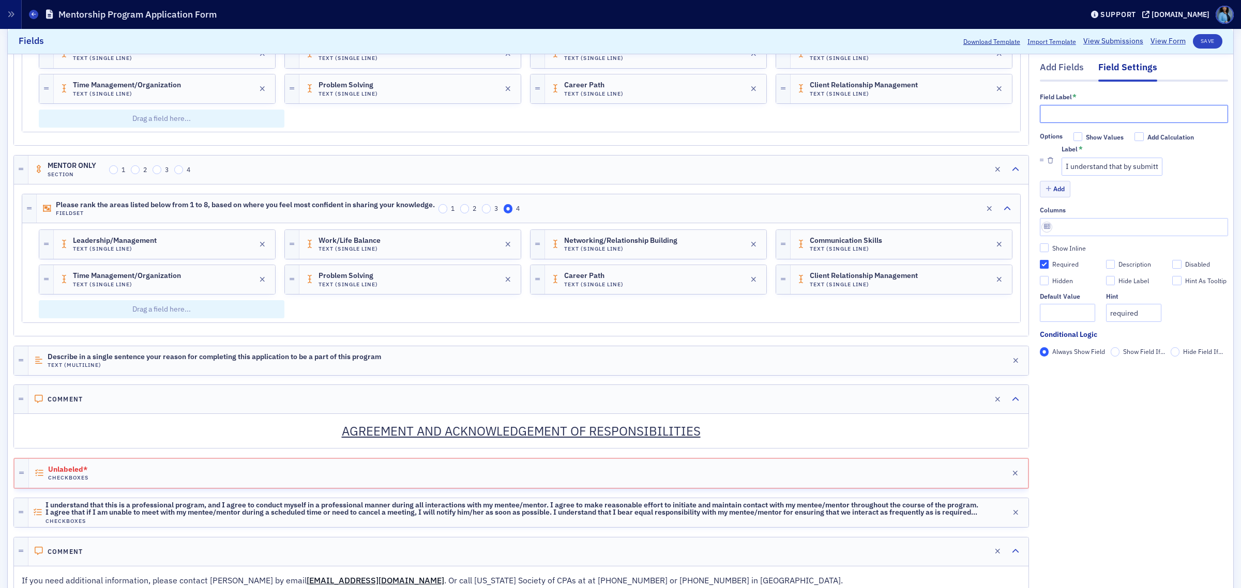
click at [1101, 119] on input "text" at bounding box center [1133, 114] width 188 height 18
paste input "Agreement"
type input "Agreement"
click at [1195, 42] on button "Save" at bounding box center [1206, 41] width 29 height 14
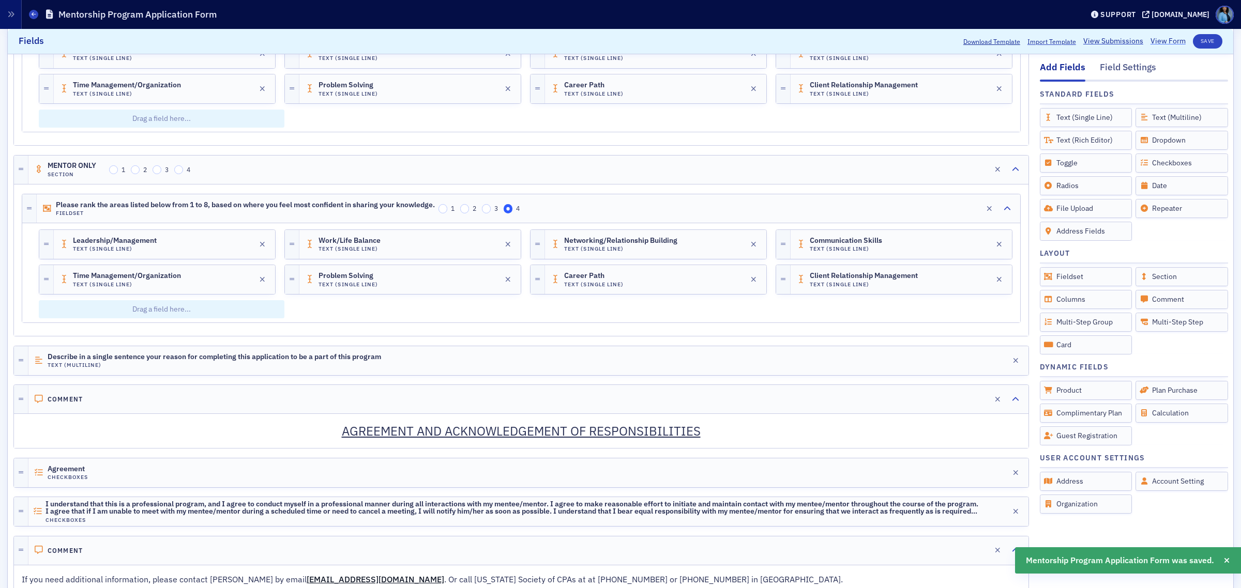
click at [1158, 43] on link "View Form" at bounding box center [1167, 41] width 35 height 11
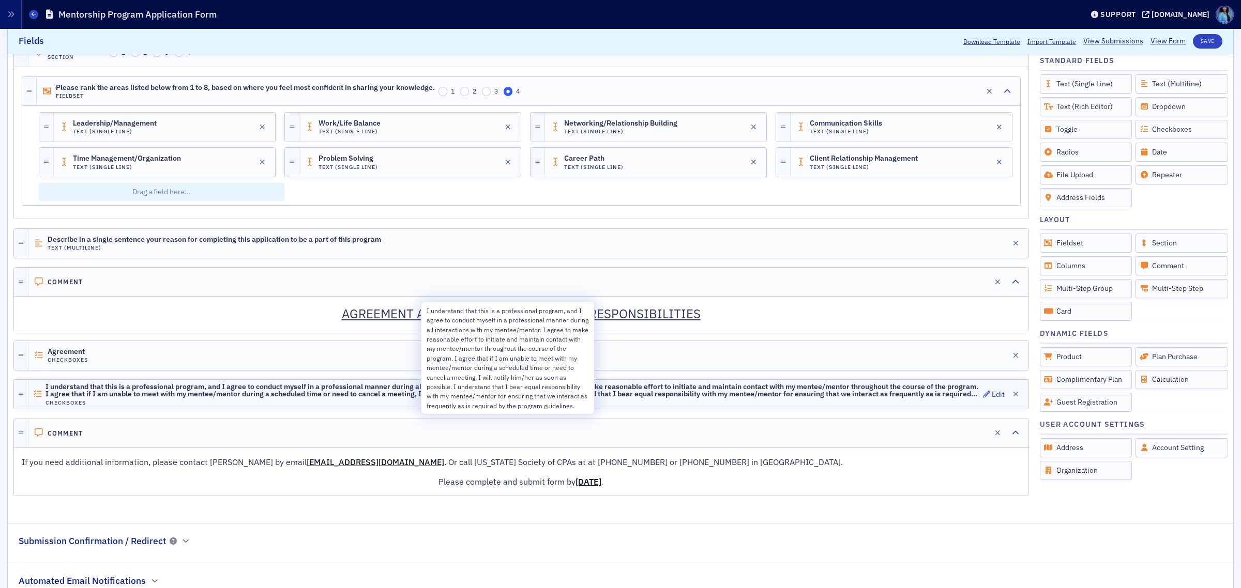
scroll to position [1479, 0]
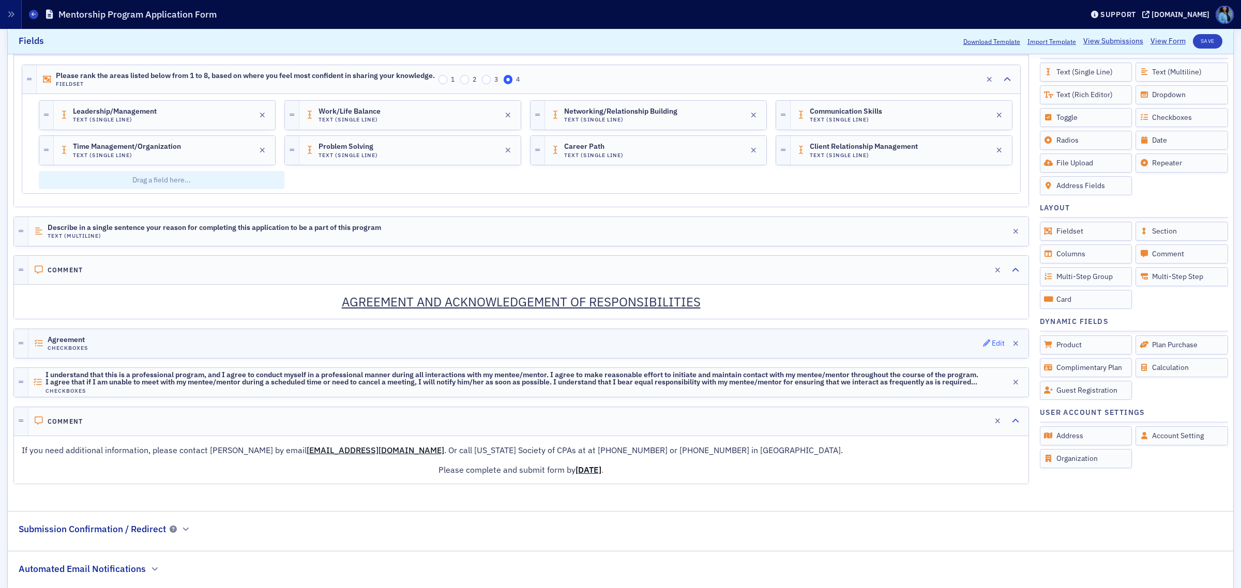
click at [972, 353] on div "Agreement Checkboxes Edit" at bounding box center [528, 343] width 1000 height 29
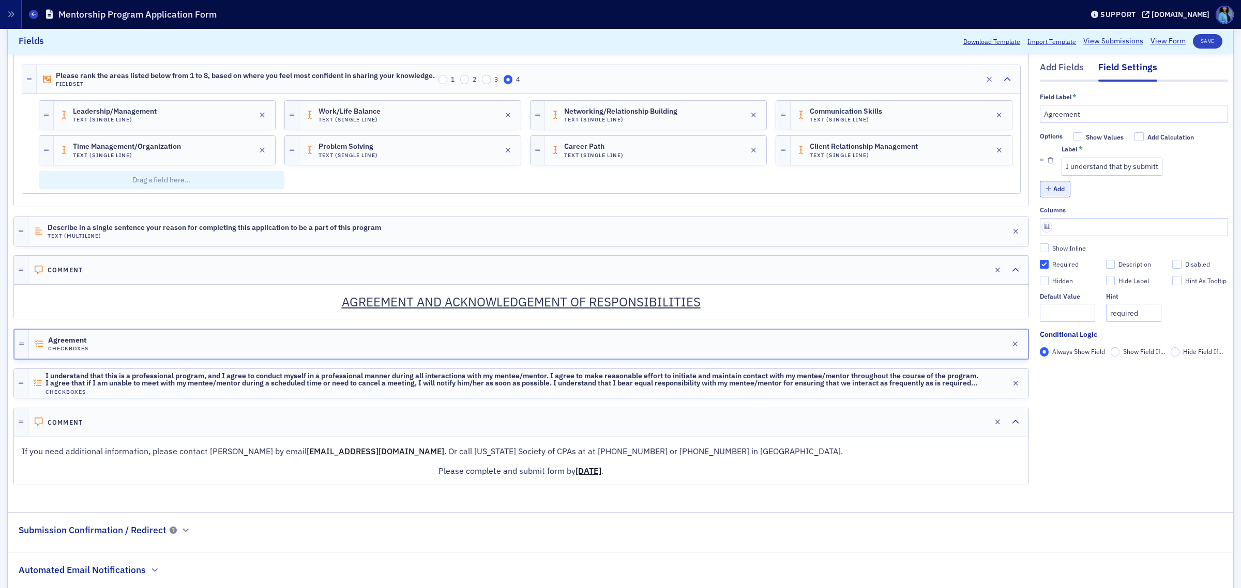
click at [1048, 194] on button "Add" at bounding box center [1054, 189] width 31 height 16
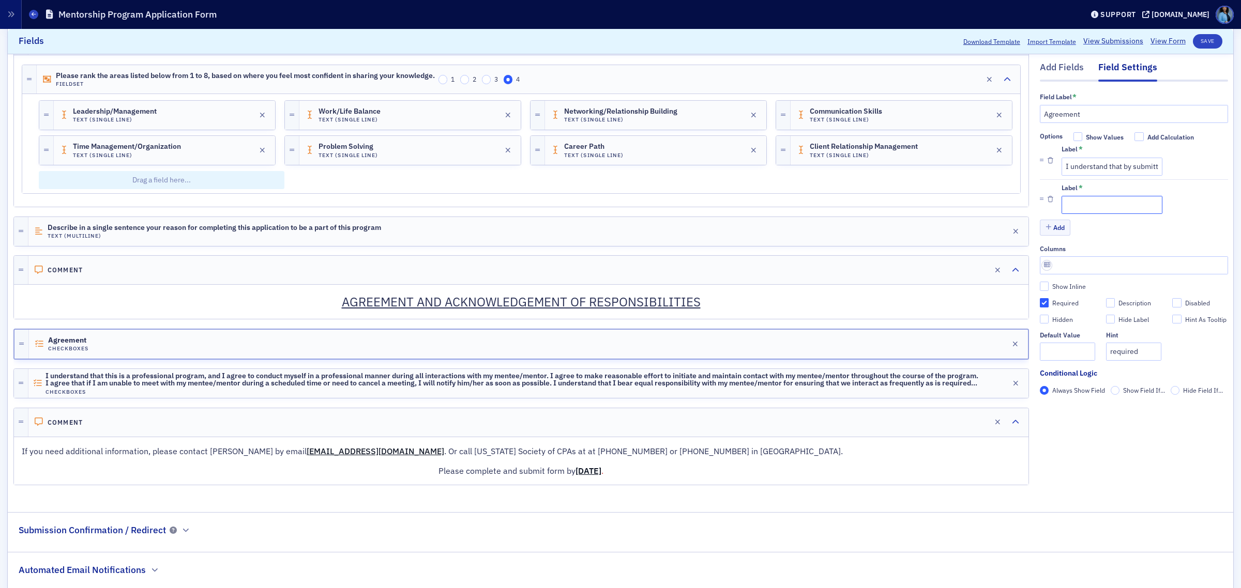
click at [1065, 205] on input "Label *" at bounding box center [1111, 205] width 101 height 18
paste input "I understand that this is a professional program, and I agree to conduct myself…"
type input "I understand that this is a professional program, and I agree to conduct myself…"
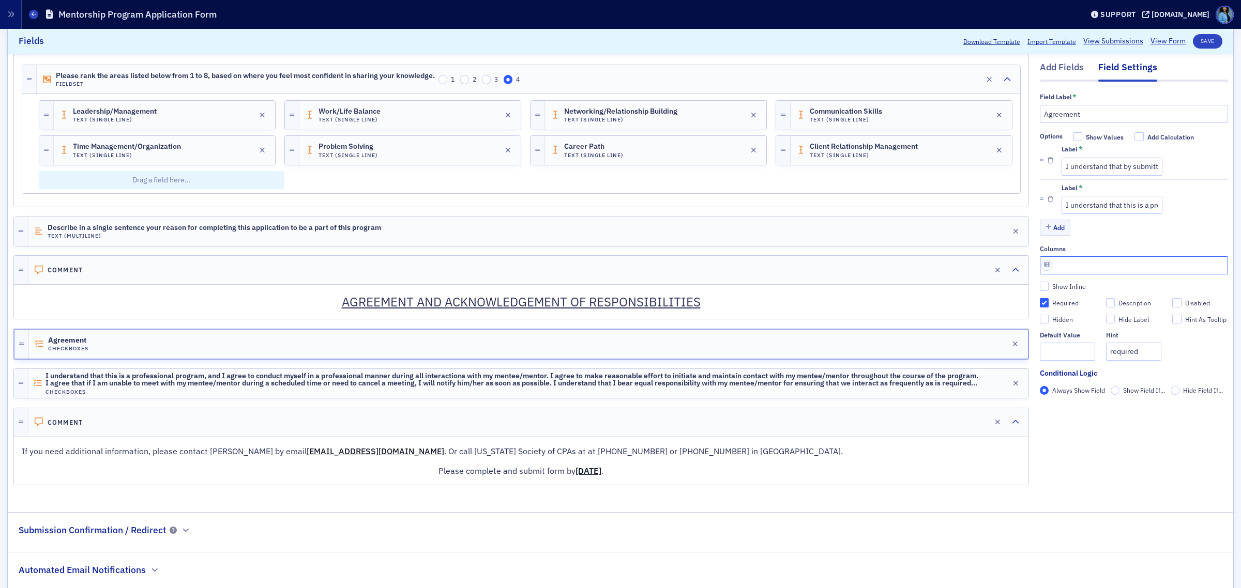
click at [1047, 263] on input "text" at bounding box center [1133, 265] width 188 height 18
click at [1039, 265] on input "text" at bounding box center [1133, 265] width 188 height 18
click at [1200, 42] on button "Save" at bounding box center [1206, 41] width 29 height 14
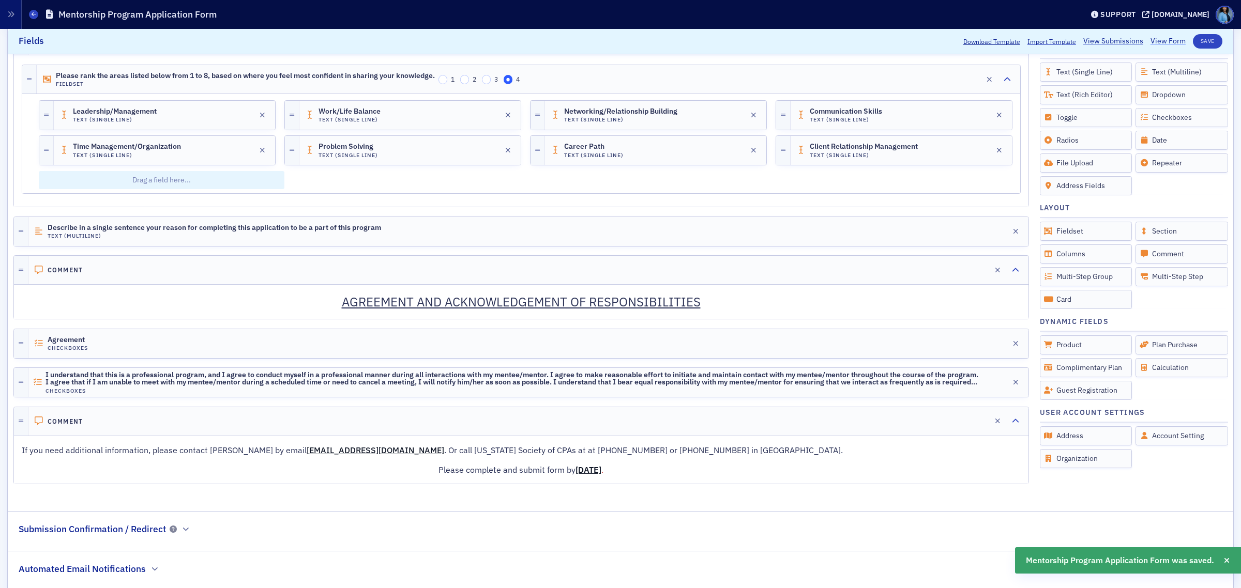
click at [1154, 40] on link "View Form" at bounding box center [1167, 41] width 35 height 11
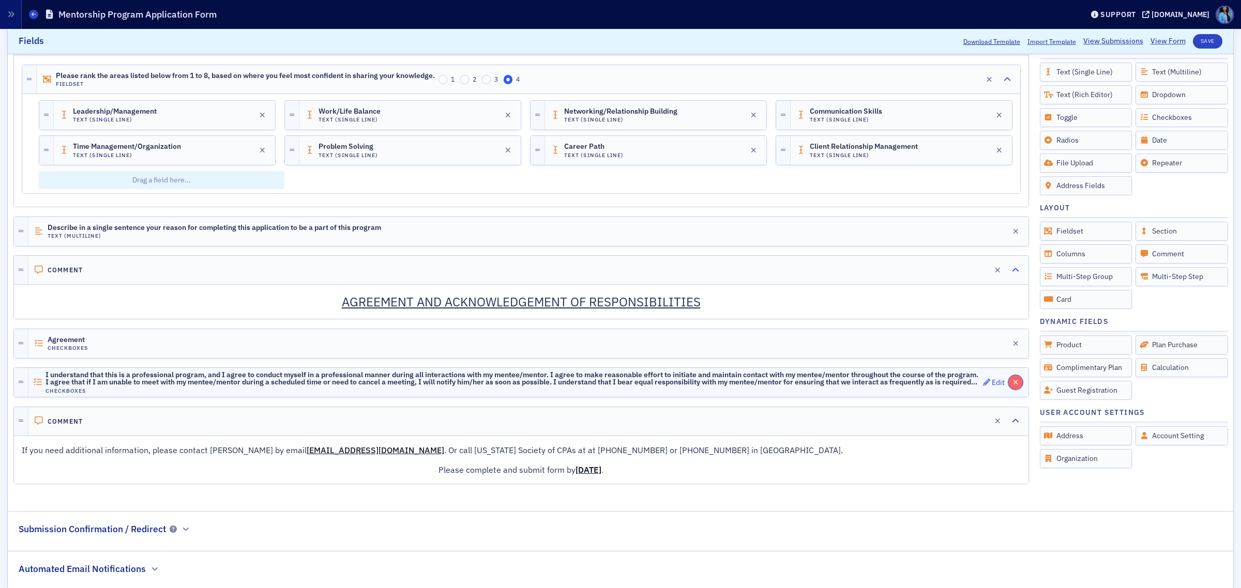
click at [1013, 386] on icon "button" at bounding box center [1016, 382] width 6 height 7
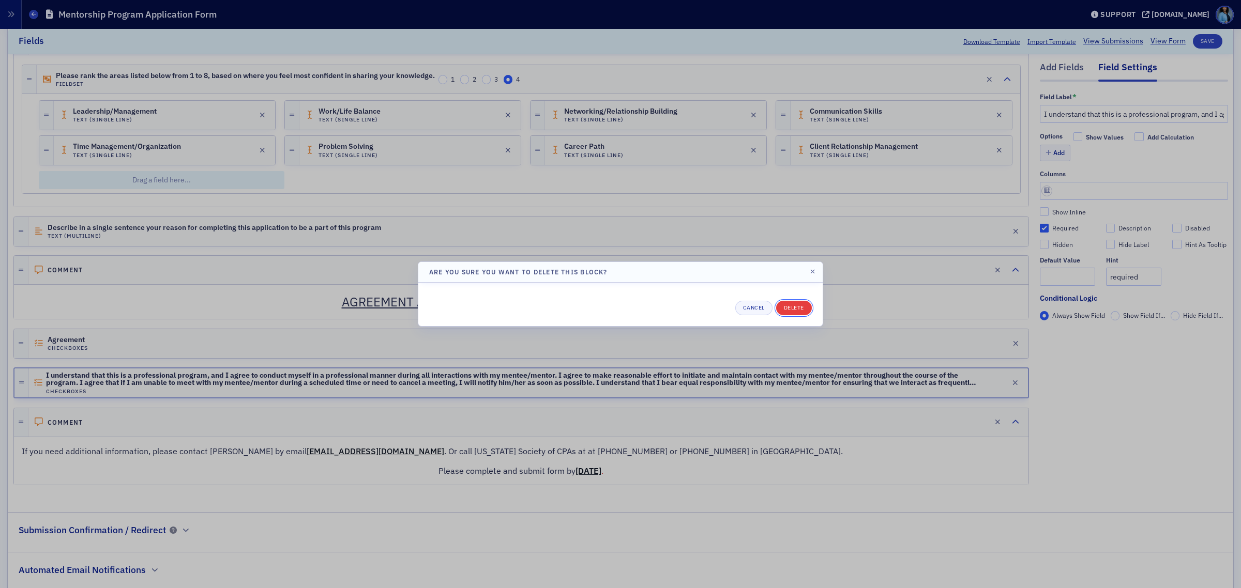
click at [790, 308] on button "Delete" at bounding box center [794, 308] width 36 height 14
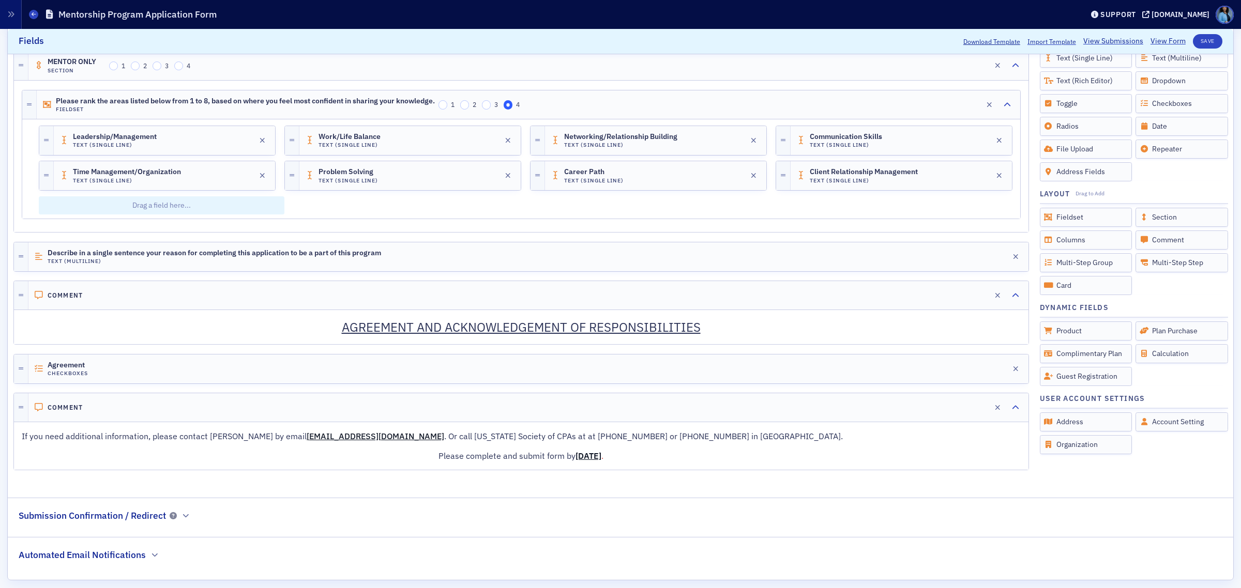
scroll to position [1476, 0]
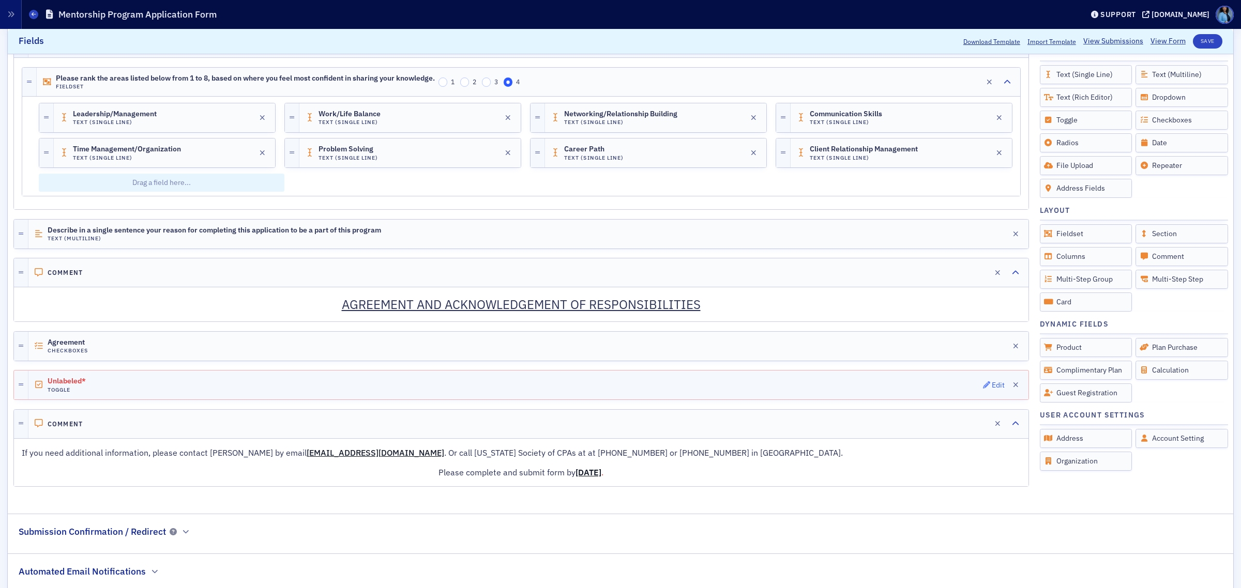
click at [983, 392] on button "Edit" at bounding box center [994, 385] width 22 height 14
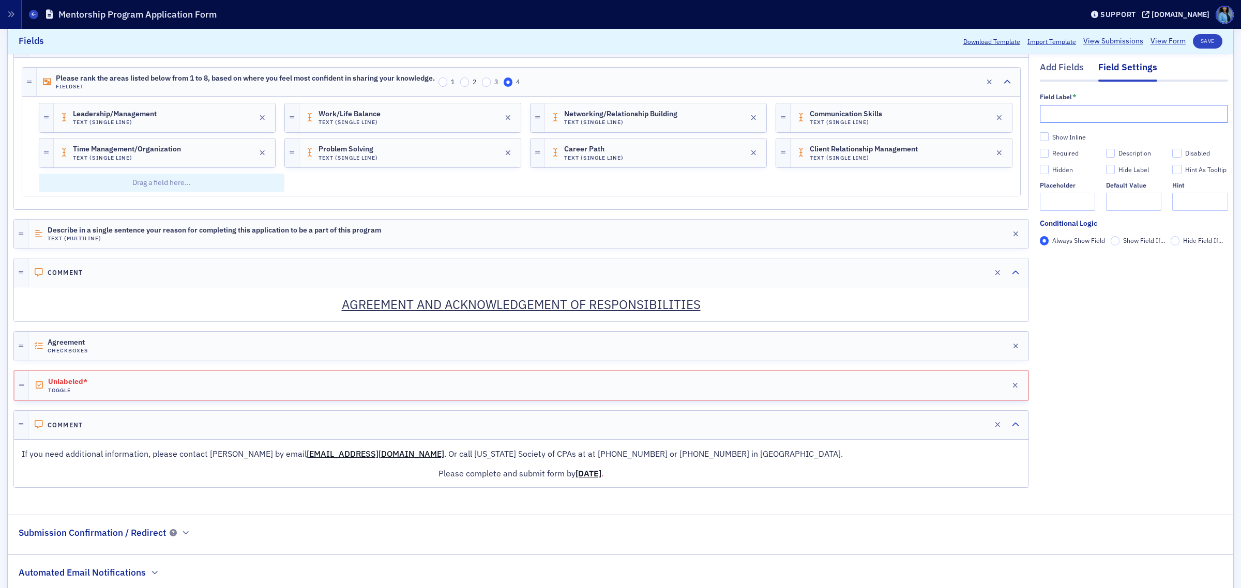
click at [1060, 118] on input "text" at bounding box center [1133, 114] width 188 height 18
paste input "I understand that by submitting this application I am expressing my commitment …"
type input "I understand that by submitting this application I am expressing my commitment …"
click at [1192, 42] on button "Save" at bounding box center [1206, 41] width 29 height 14
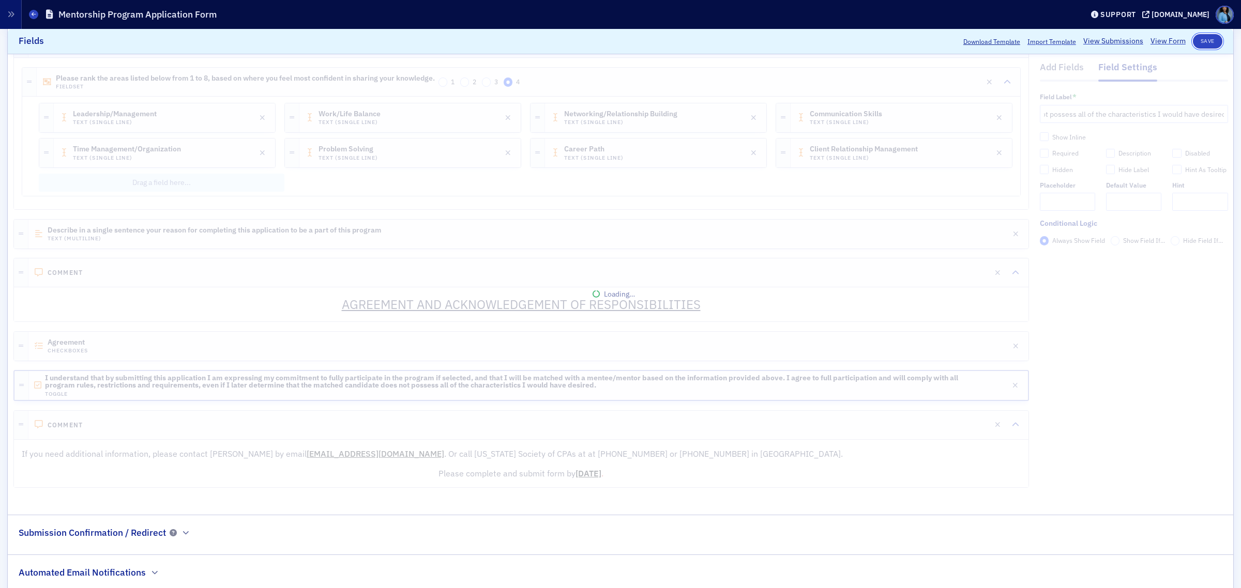
scroll to position [0, 0]
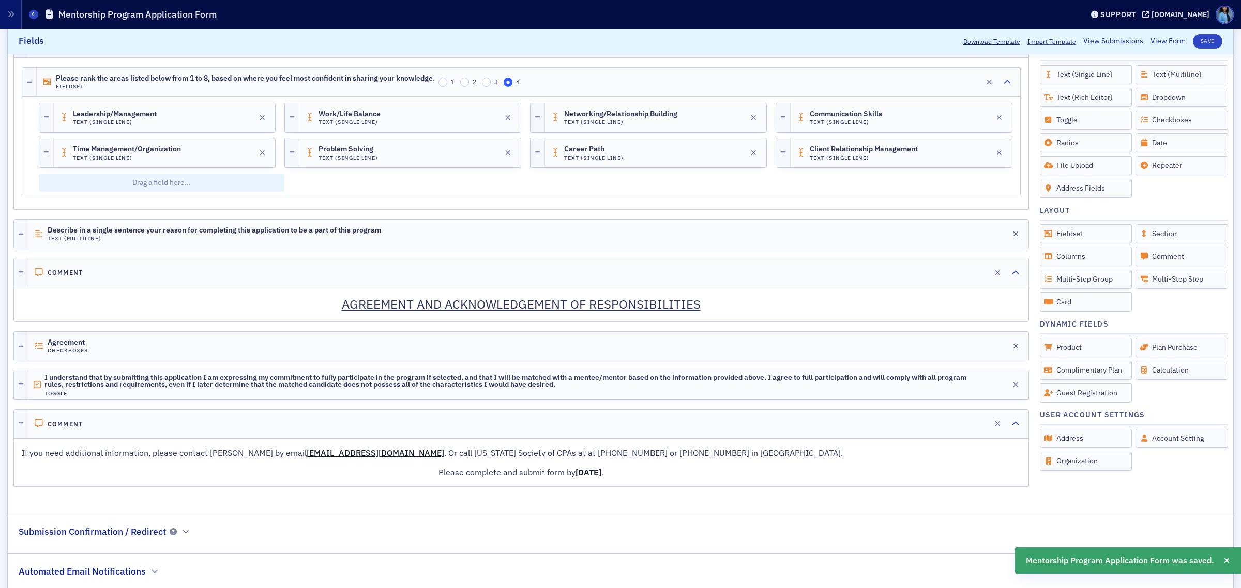
click at [1151, 37] on link "View Form" at bounding box center [1167, 41] width 35 height 11
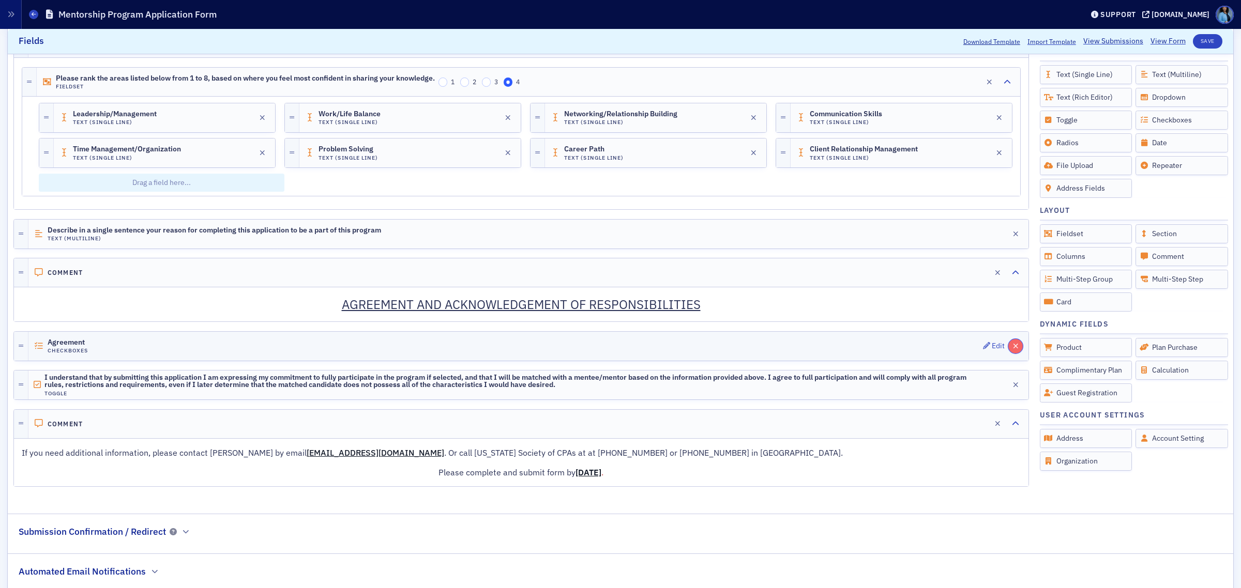
click at [1013, 350] on icon "button" at bounding box center [1016, 346] width 6 height 7
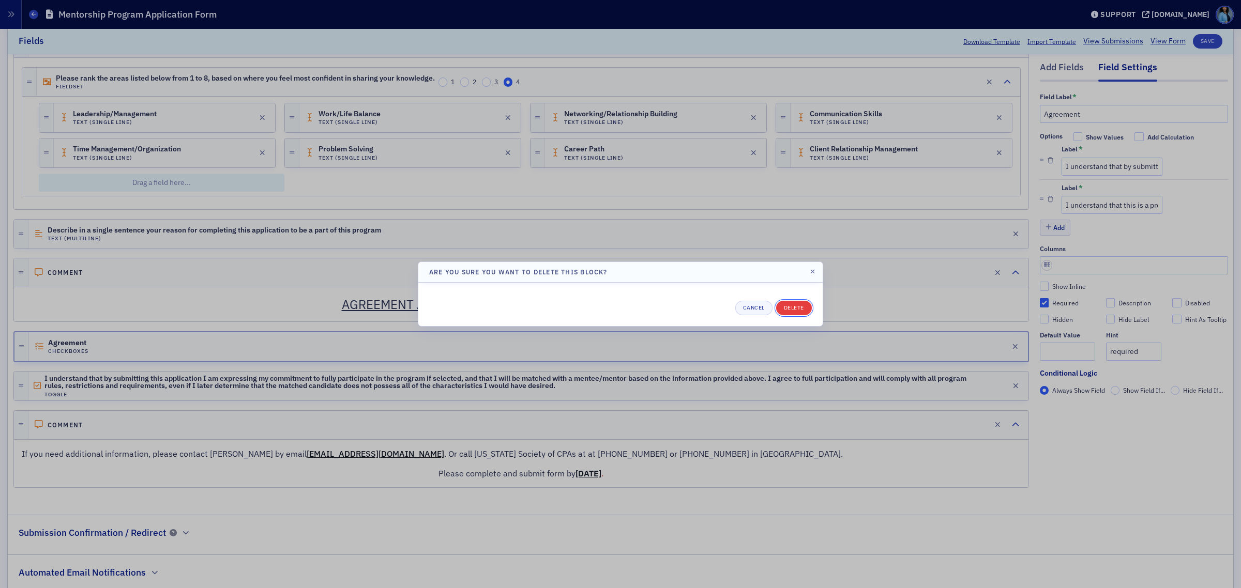
click at [790, 308] on button "Delete" at bounding box center [794, 308] width 36 height 14
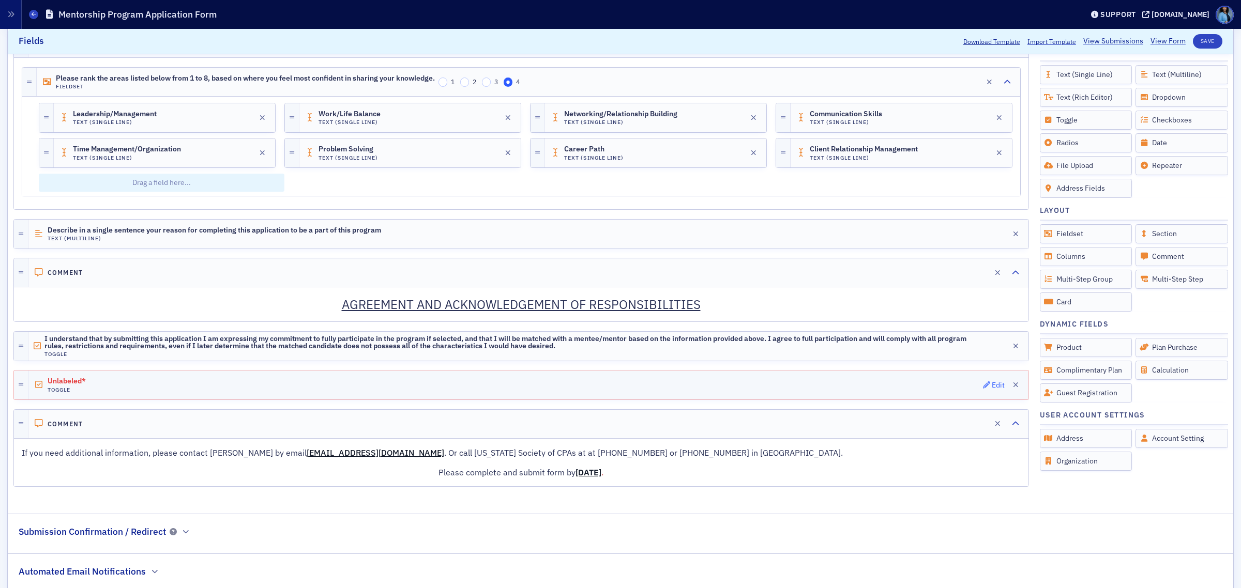
click at [983, 389] on icon "button" at bounding box center [986, 384] width 7 height 7
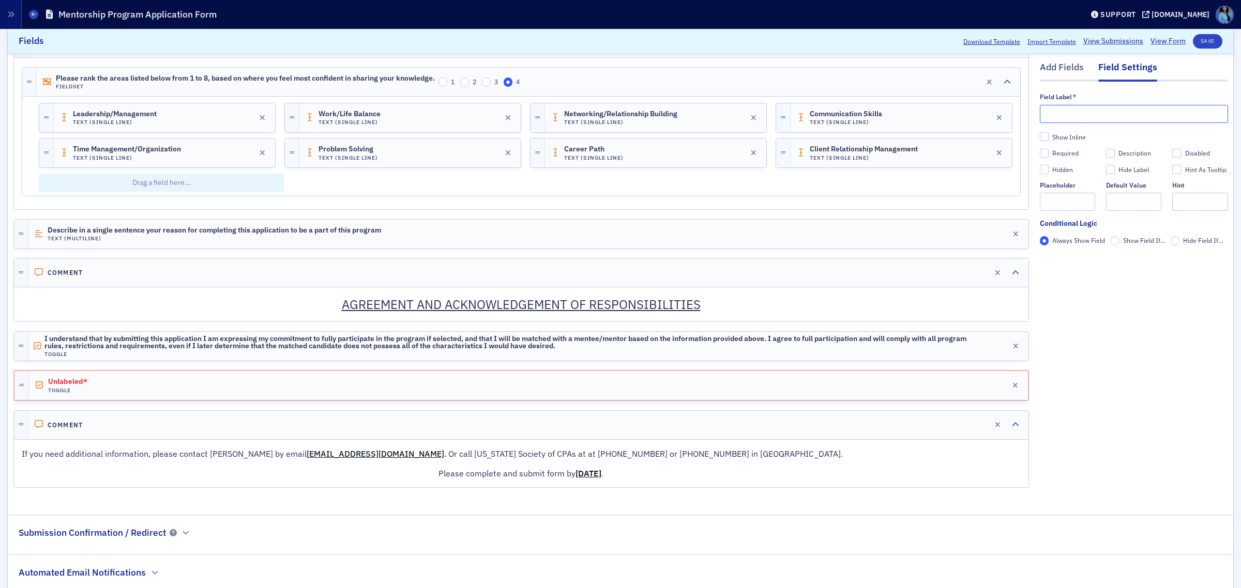
click at [1092, 119] on input "text" at bounding box center [1133, 114] width 188 height 18
paste input "I understand that this is a professional program, and I agree to conduct myself…"
type input "I understand that this is a professional program, and I agree to conduct myself…"
click at [1039, 154] on input "Required" at bounding box center [1043, 153] width 9 height 9
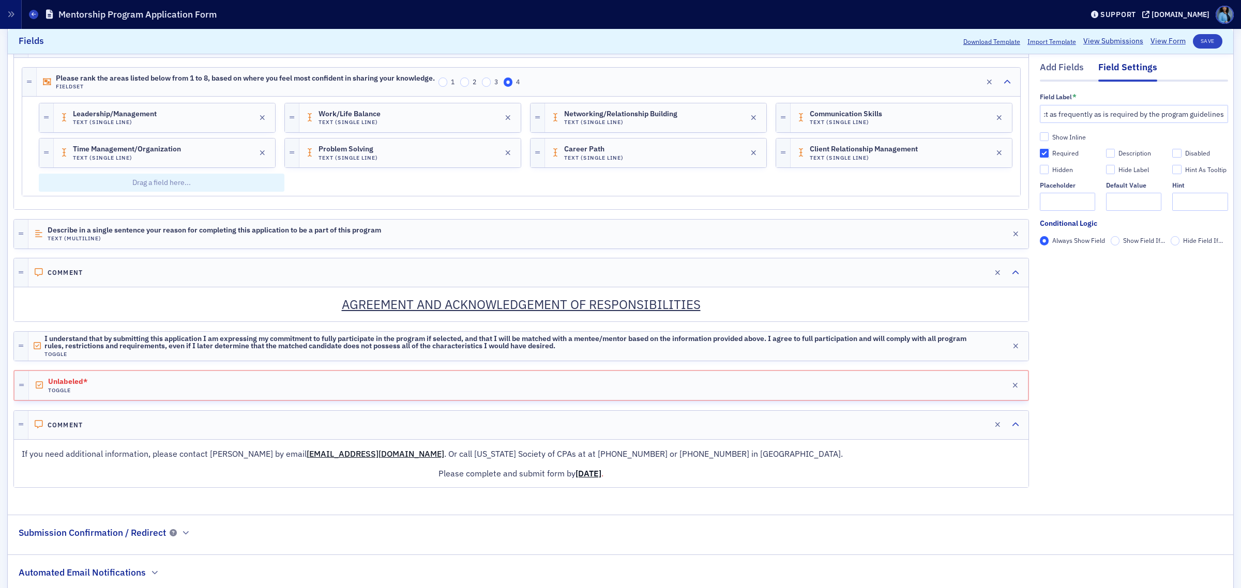
checkbox input "true"
type input "required"
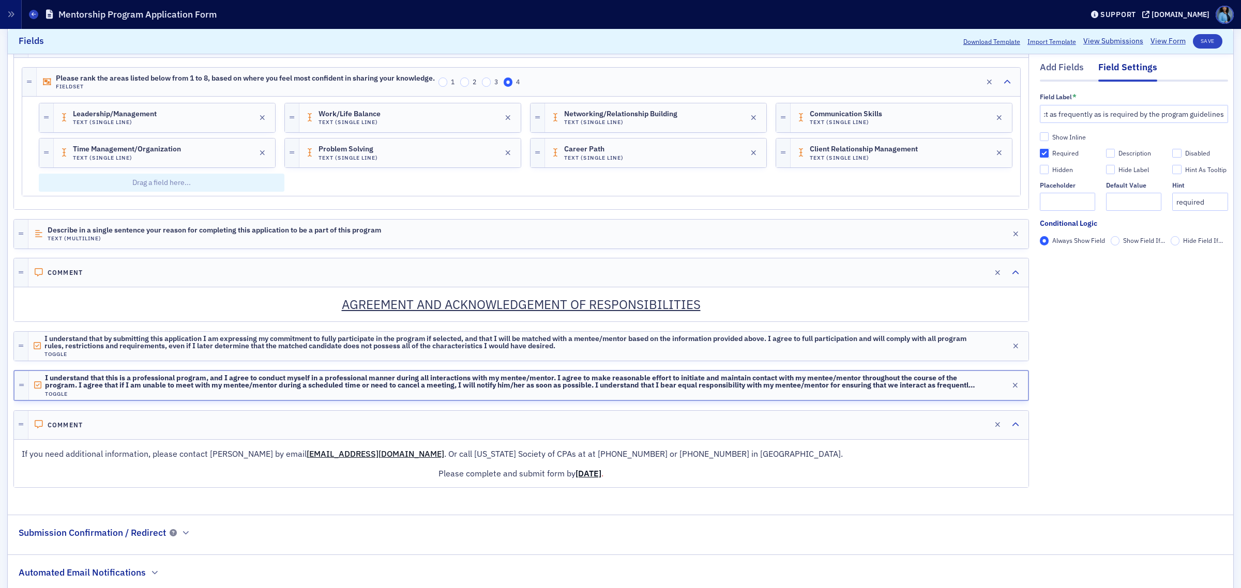
scroll to position [0, 0]
click at [902, 358] on h4 "Toggle" at bounding box center [511, 354] width 935 height 7
click at [1039, 154] on input "Required" at bounding box center [1043, 153] width 9 height 9
checkbox input "true"
type input "required"
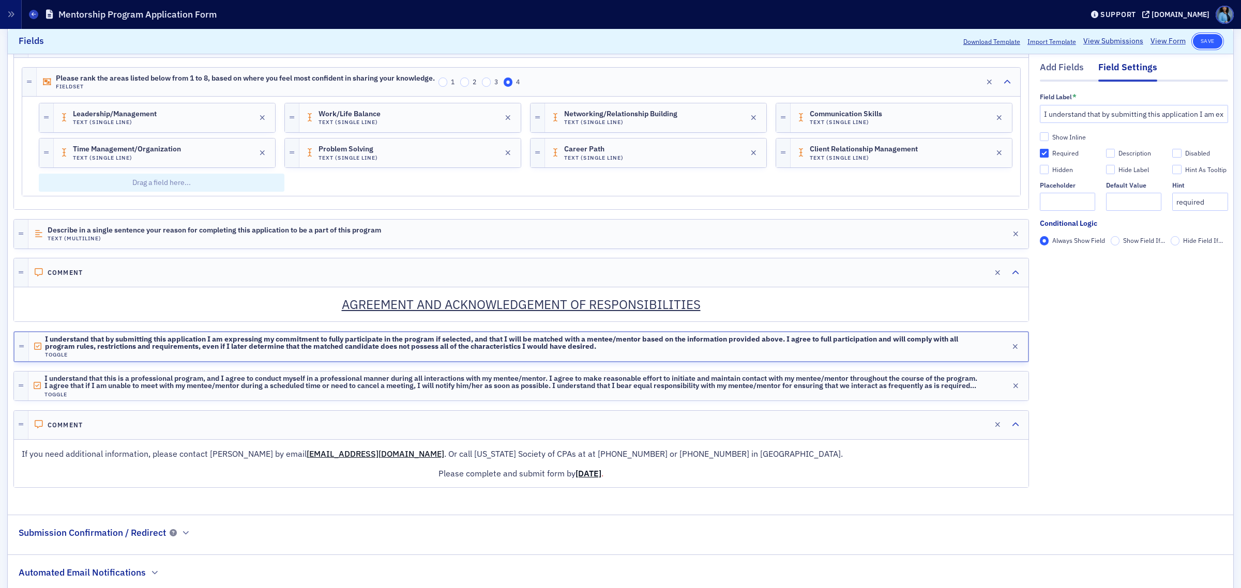
click at [1200, 44] on button "Save" at bounding box center [1206, 41] width 29 height 14
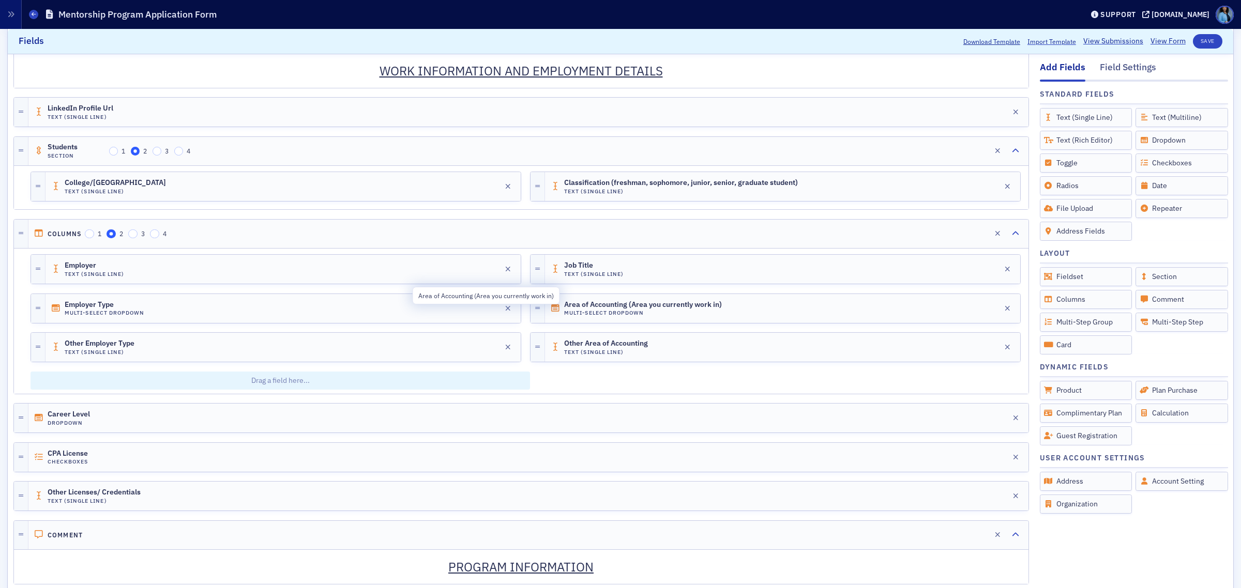
scroll to position [701, 0]
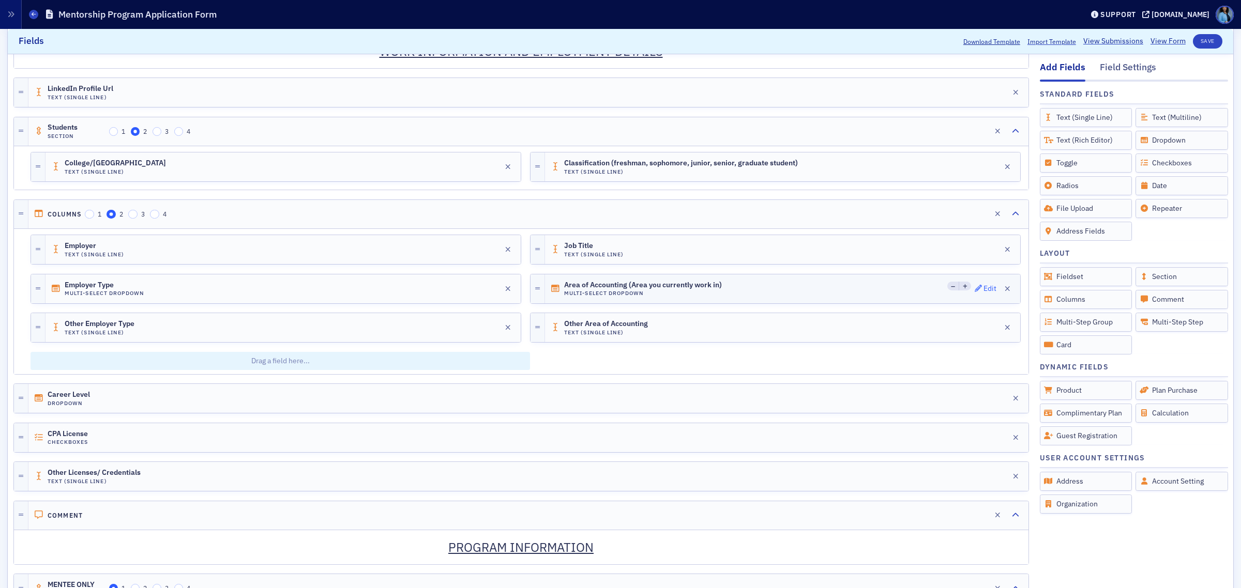
click at [983, 292] on div "Edit" at bounding box center [989, 289] width 13 height 6
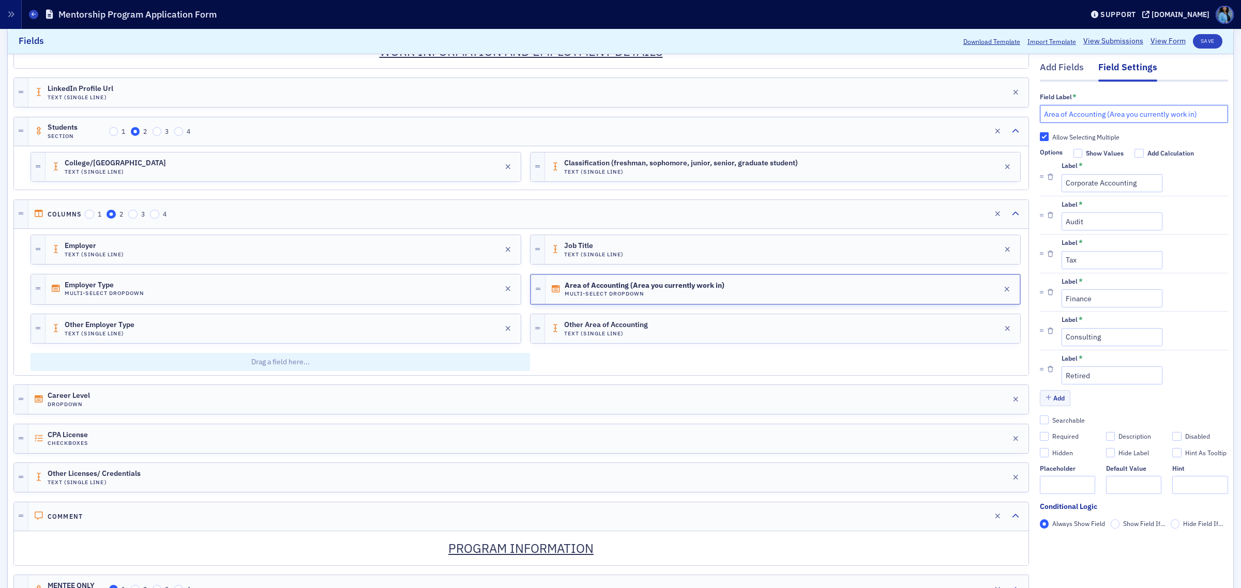
drag, startPoint x: 1190, startPoint y: 117, endPoint x: 1097, endPoint y: 120, distance: 92.6
click at [1097, 120] on input "Area of Accounting (Area you currently work in)" at bounding box center [1133, 114] width 188 height 18
type input "Area of Accounting"
click at [1175, 484] on input "text" at bounding box center [1199, 486] width 55 height 18
paste input "(Area you currently work in)"
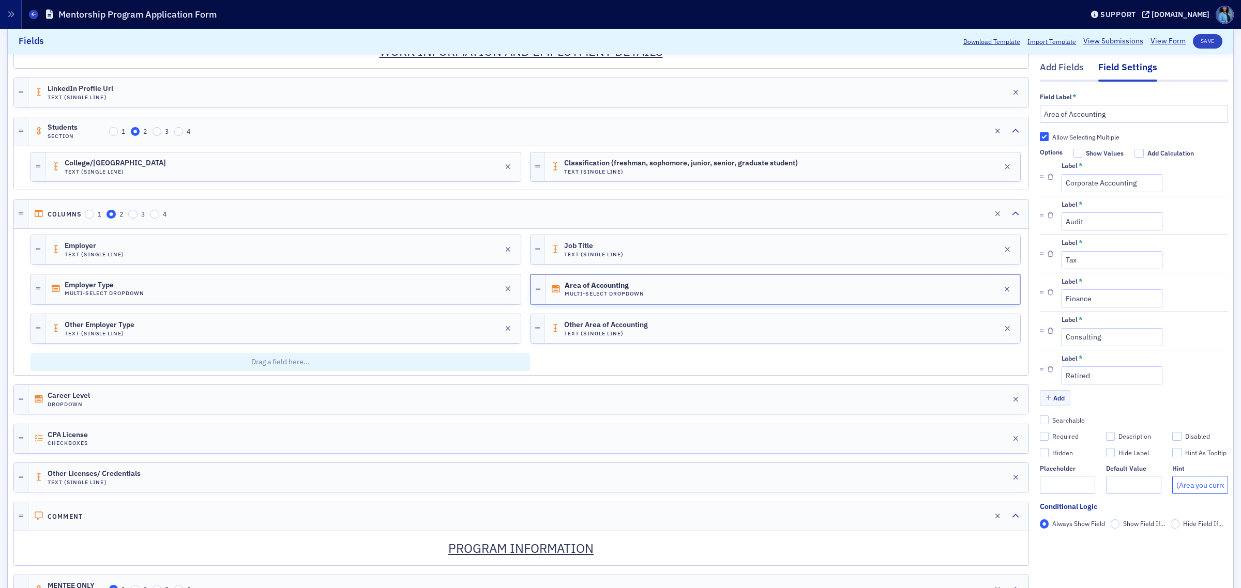
scroll to position [0, 42]
type input "(Area you currently work in)"
click at [1198, 41] on button "Save" at bounding box center [1206, 41] width 29 height 14
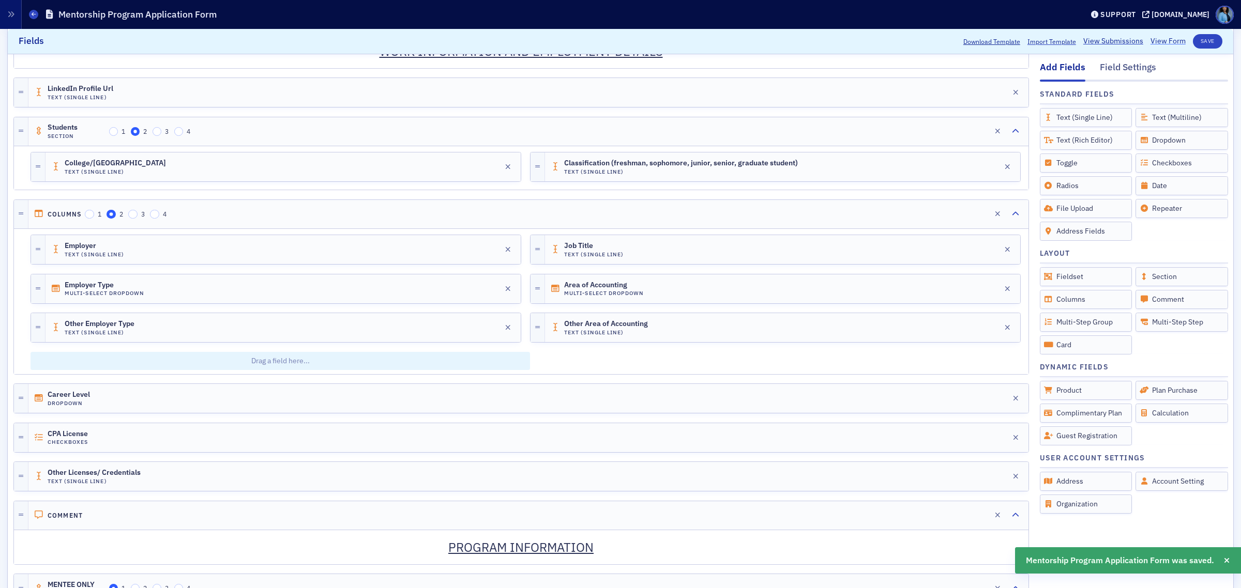
click at [1158, 40] on link "View Form" at bounding box center [1167, 41] width 35 height 11
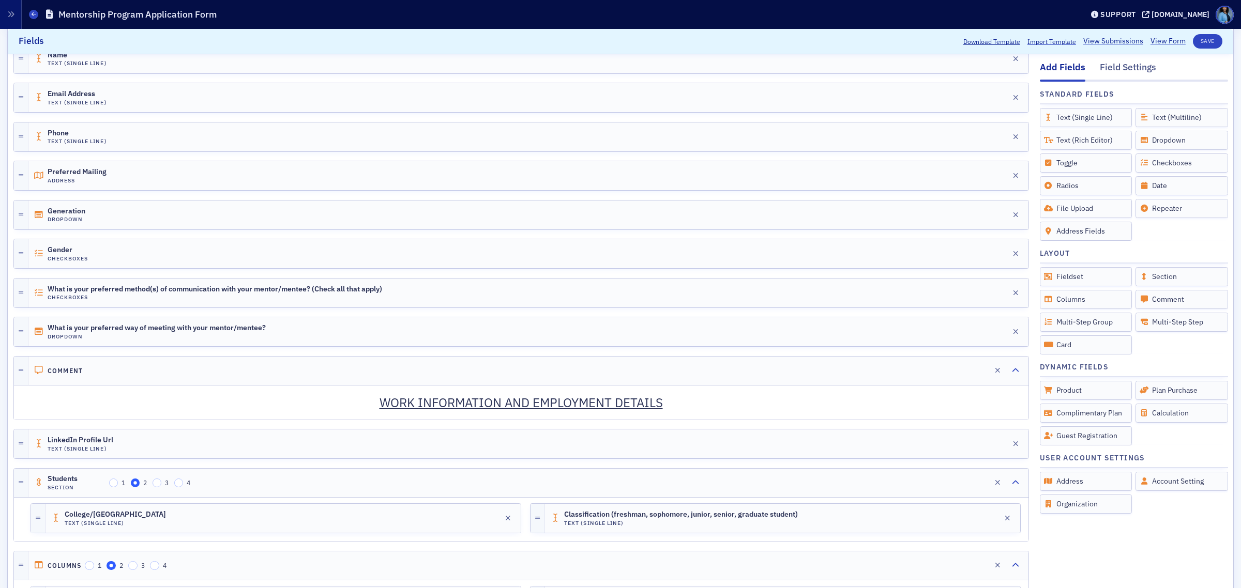
scroll to position [378, 0]
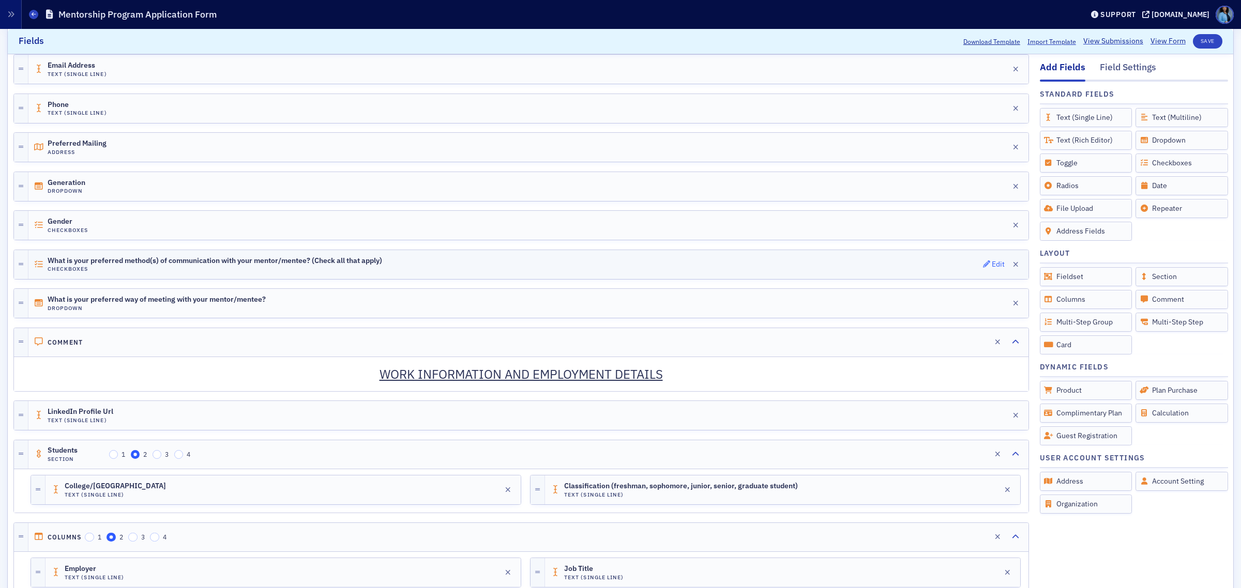
click at [983, 267] on icon "button" at bounding box center [986, 264] width 7 height 7
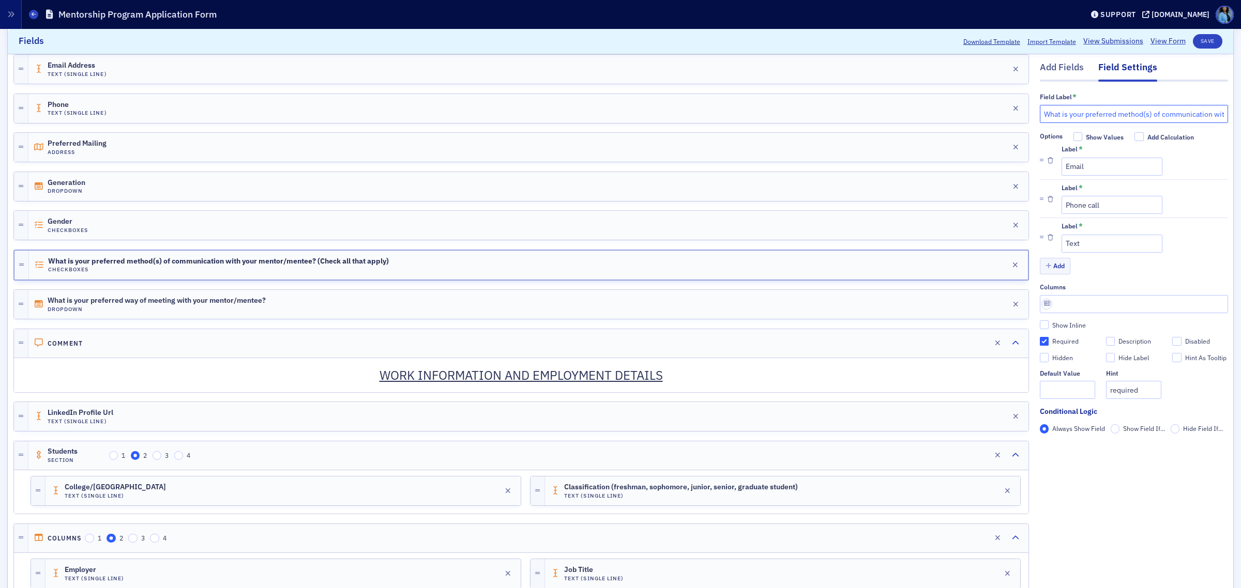
click at [1190, 112] on input "What is your preferred method(s) of communication with your mentor/mentee? (Che…" at bounding box center [1133, 114] width 188 height 18
drag, startPoint x: 1215, startPoint y: 112, endPoint x: 1144, endPoint y: 116, distance: 70.9
click at [1144, 116] on input "What is your preferred method(s) of communication with your mentor/mentee? (Che…" at bounding box center [1133, 114] width 188 height 18
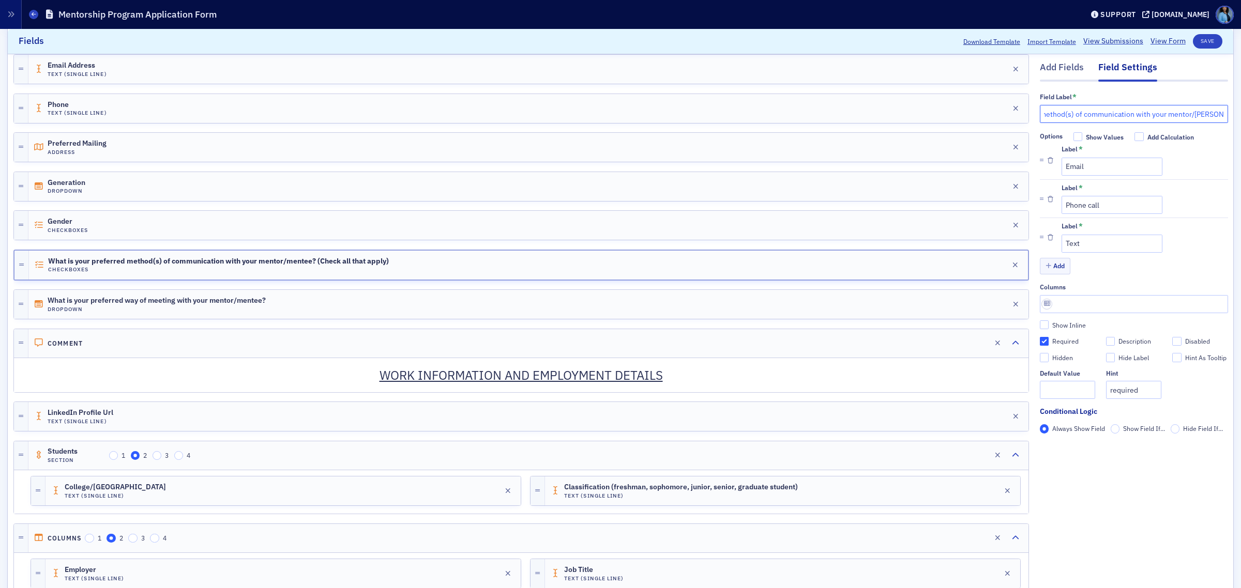
type input "What is your preferred method(s) of communication with your mentor/[PERSON_NAME…"
drag, startPoint x: 1133, startPoint y: 391, endPoint x: 1070, endPoint y: 386, distance: 62.7
click at [1070, 386] on div "Default Value Hint required" at bounding box center [1133, 384] width 188 height 29
paste input "(Check all that apply)"
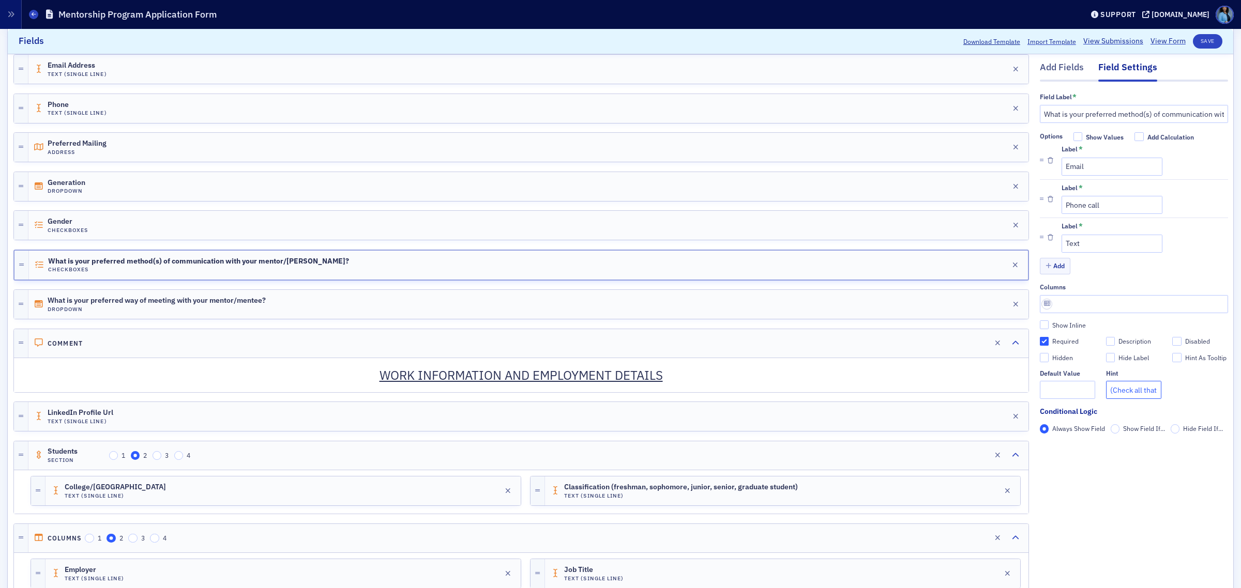
scroll to position [0, 21]
type input "(Check all that apply)"
click at [1200, 47] on button "Save" at bounding box center [1206, 41] width 29 height 14
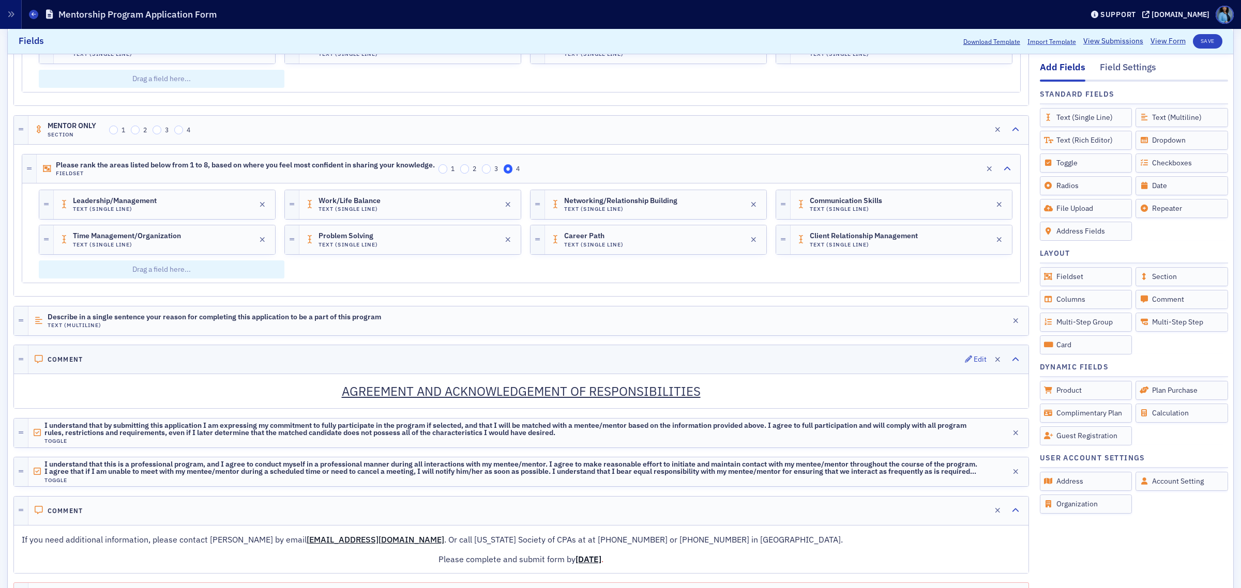
scroll to position [1541, 0]
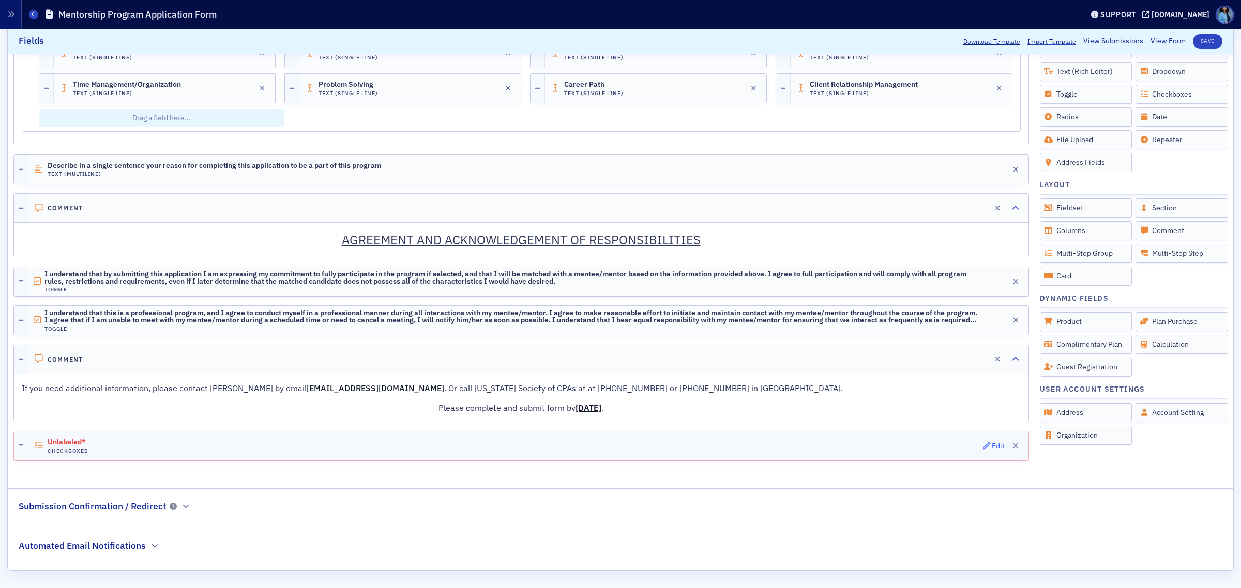
click at [983, 450] on icon "button" at bounding box center [986, 445] width 7 height 7
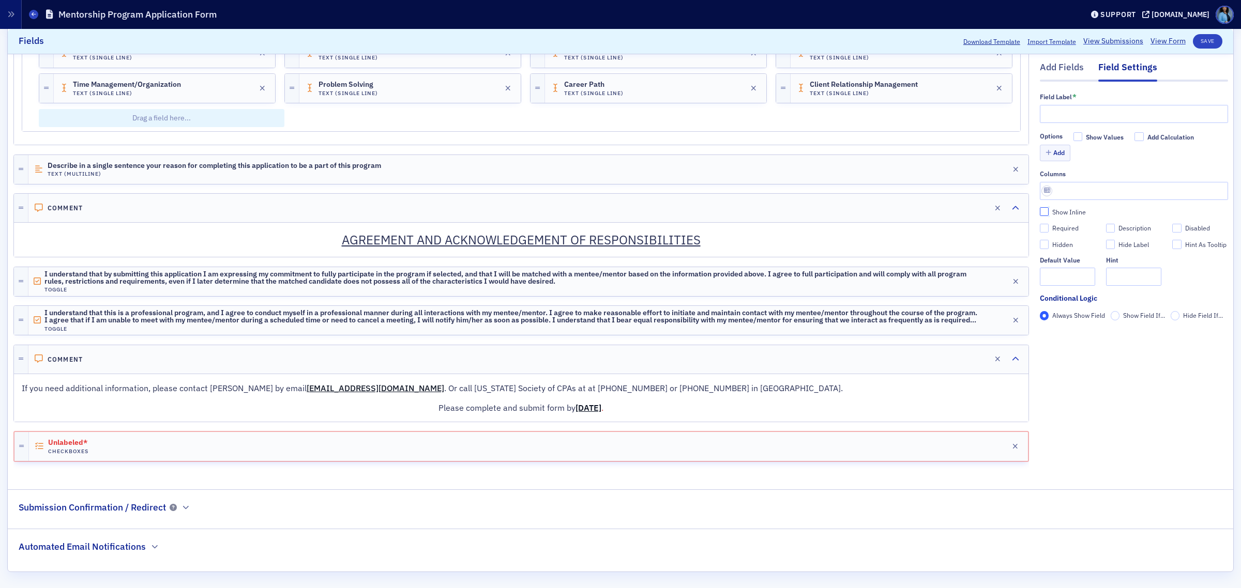
click at [1039, 213] on input "Show Inline" at bounding box center [1043, 211] width 9 height 9
checkbox input "true"
click at [1134, 138] on input "Add Calculation" at bounding box center [1138, 136] width 9 height 9
checkbox input "true"
click at [1047, 150] on button "Add" at bounding box center [1054, 153] width 31 height 16
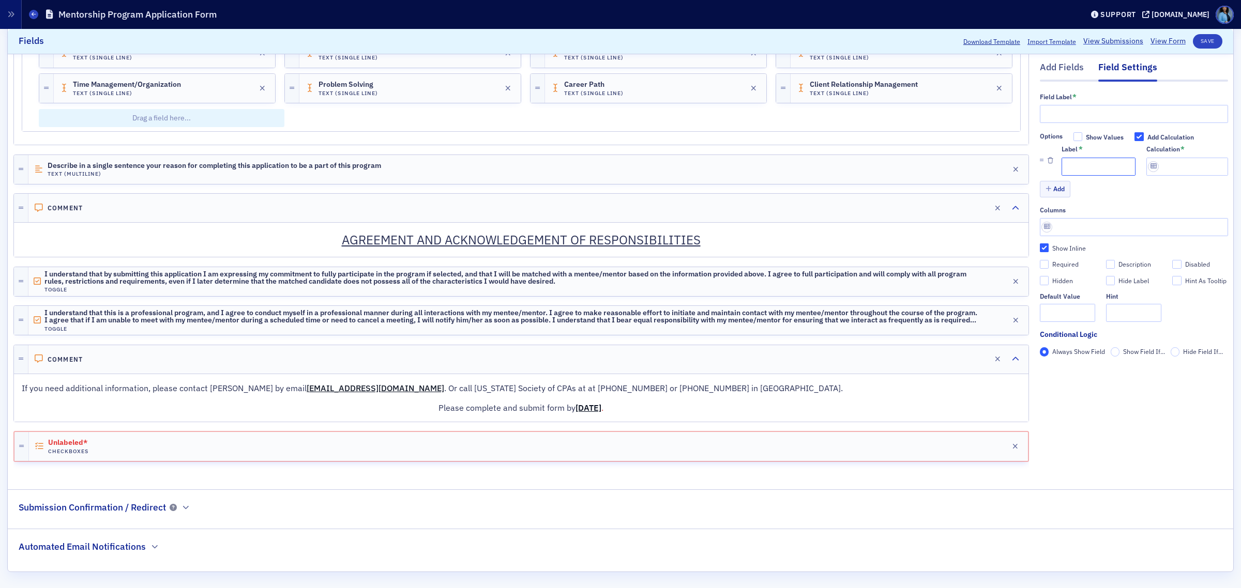
click at [1073, 169] on input "Label *" at bounding box center [1098, 167] width 74 height 18
paste input "Leadership/Management"
type input "Leadership/Management"
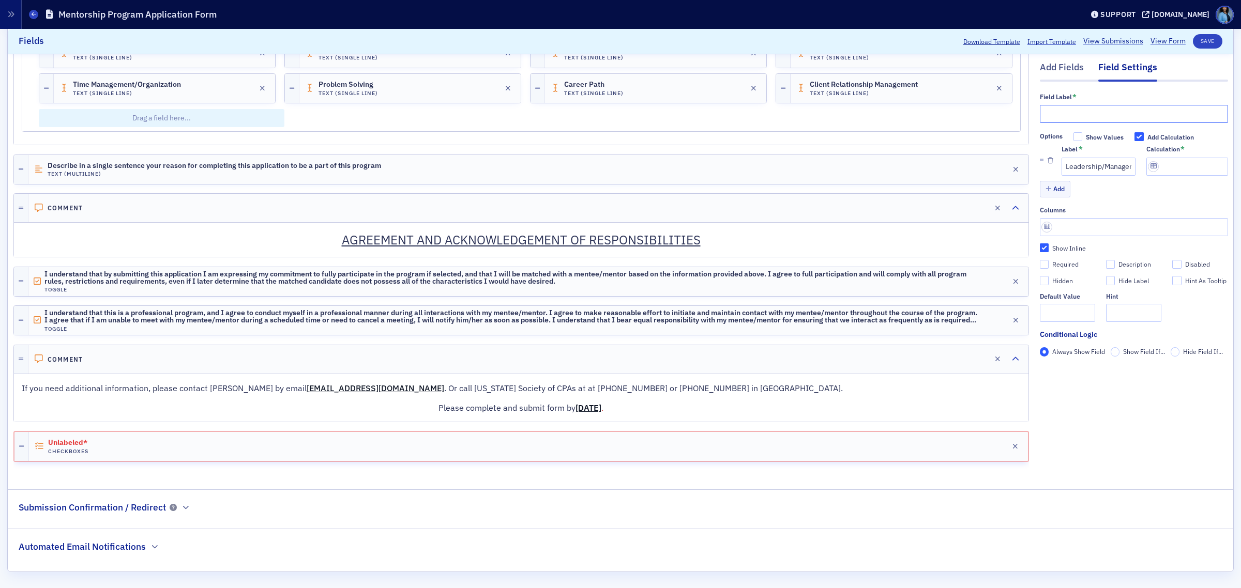
click at [1111, 114] on input "text" at bounding box center [1133, 114] width 188 height 18
paste input "Please rank the areas listed below from 1 to 8, based on where you feel most co…"
type input "Please rank the areas listed below from 1 to 8, based on where you feel most co…"
click at [1052, 190] on button "Add" at bounding box center [1054, 189] width 31 height 16
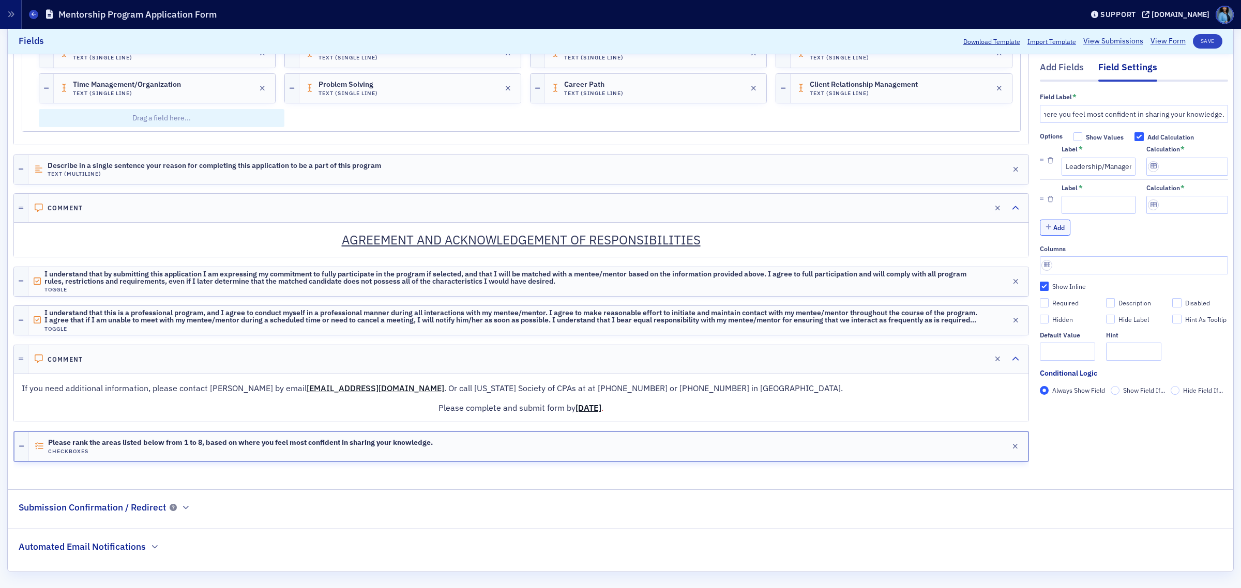
scroll to position [0, 0]
click at [1073, 204] on input "Label *" at bounding box center [1098, 205] width 74 height 18
paste input "Networking/Relationship Building"
type input "Networking/Relationship Building"
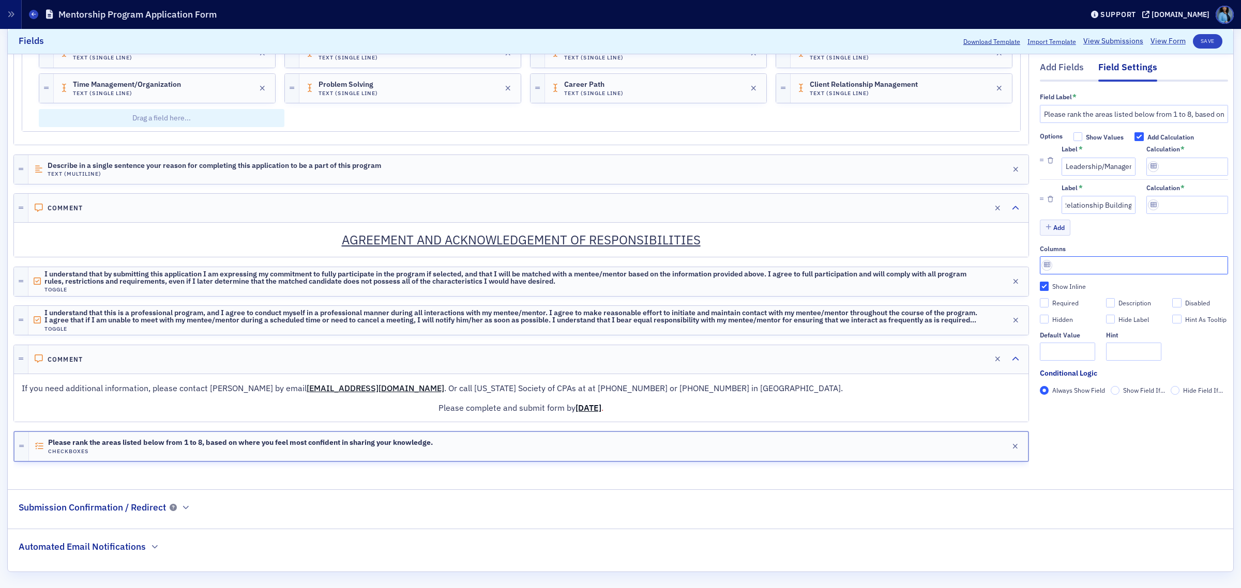
scroll to position [0, 0]
click at [1042, 263] on input "text" at bounding box center [1133, 265] width 188 height 18
click at [1039, 287] on input "Show Inline" at bounding box center [1043, 286] width 9 height 9
checkbox input "false"
click at [1049, 272] on input "text" at bounding box center [1133, 265] width 188 height 18
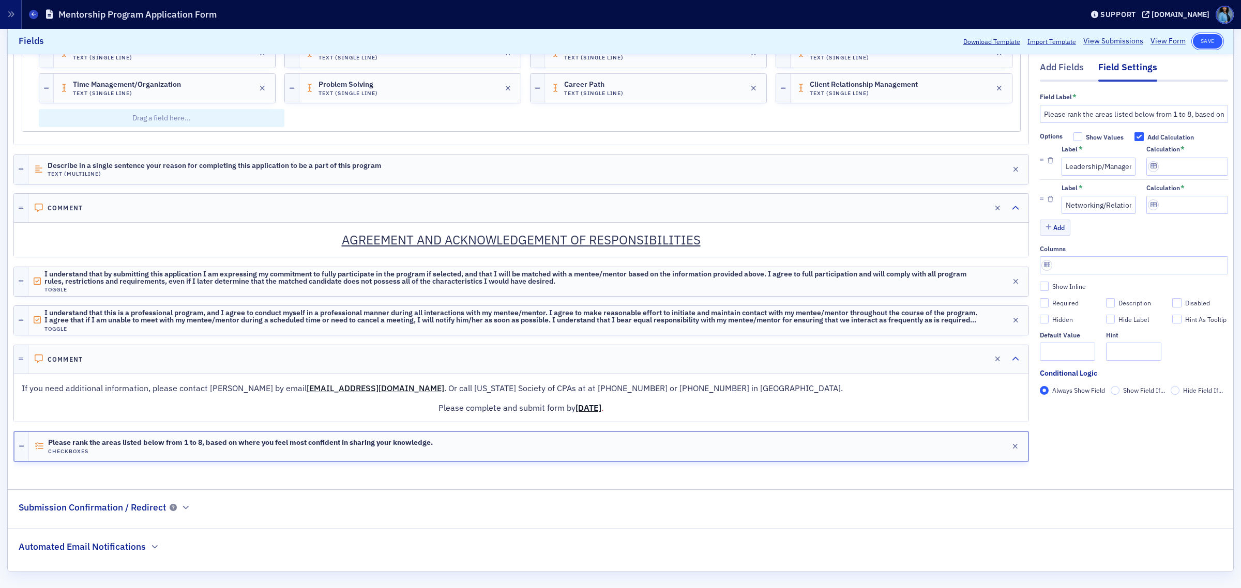
click at [1201, 42] on button "Save" at bounding box center [1206, 41] width 29 height 14
click at [1173, 172] on input "Calculation *" at bounding box center [1187, 167] width 82 height 18
type input "1"
click at [1158, 202] on input "Calculation *" at bounding box center [1187, 205] width 82 height 18
type input "1"
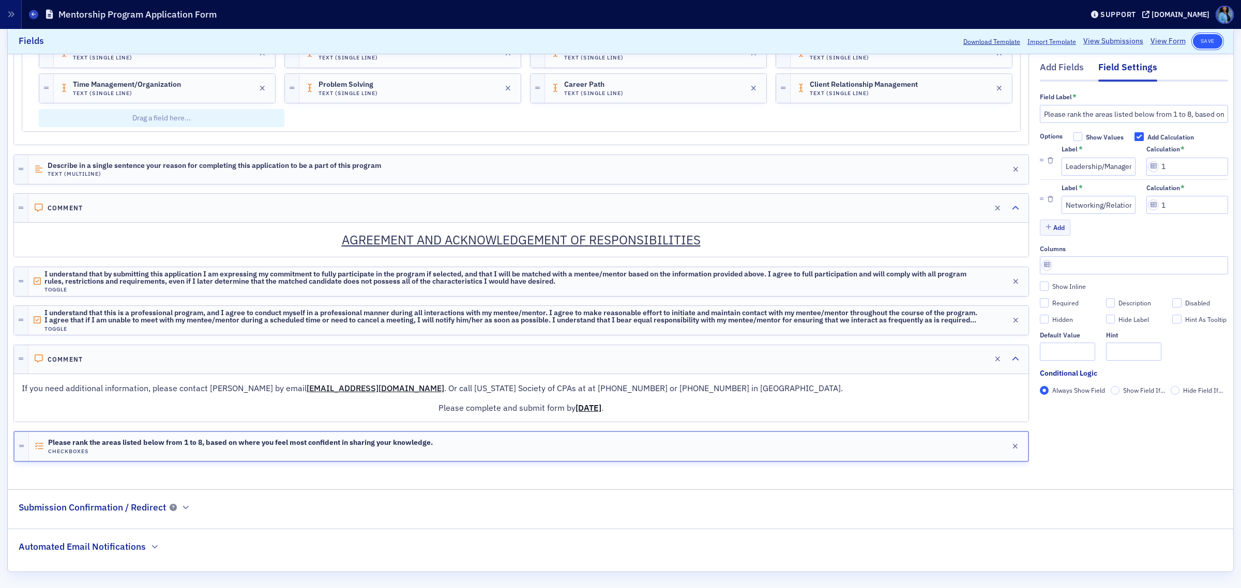
click at [1200, 47] on button "Save" at bounding box center [1206, 41] width 29 height 14
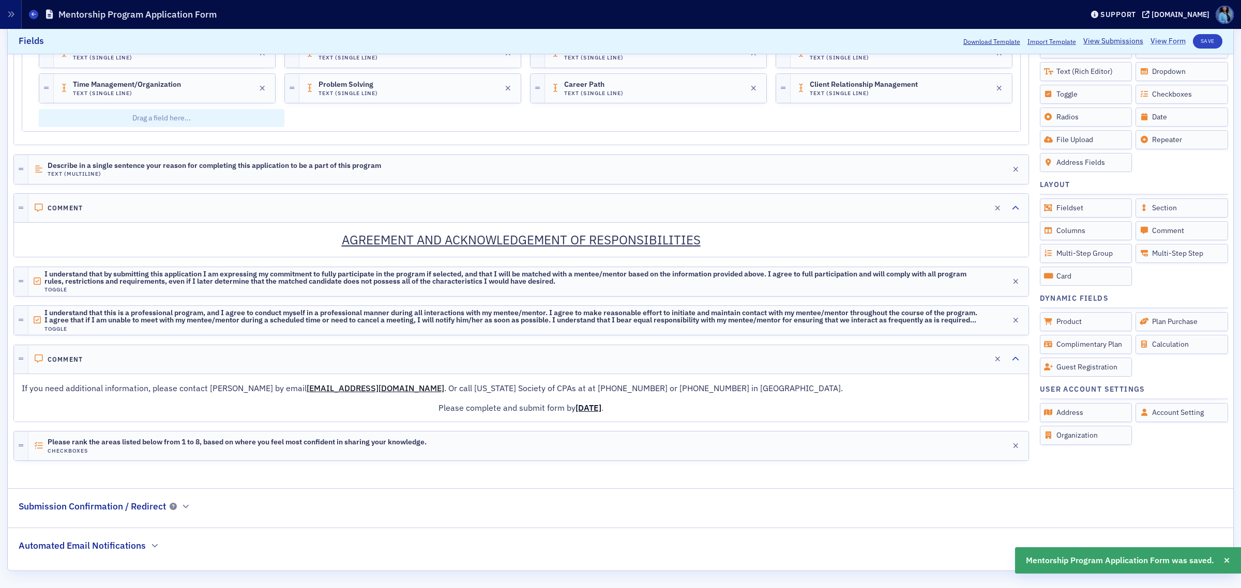
click at [1159, 44] on link "View Form" at bounding box center [1167, 41] width 35 height 11
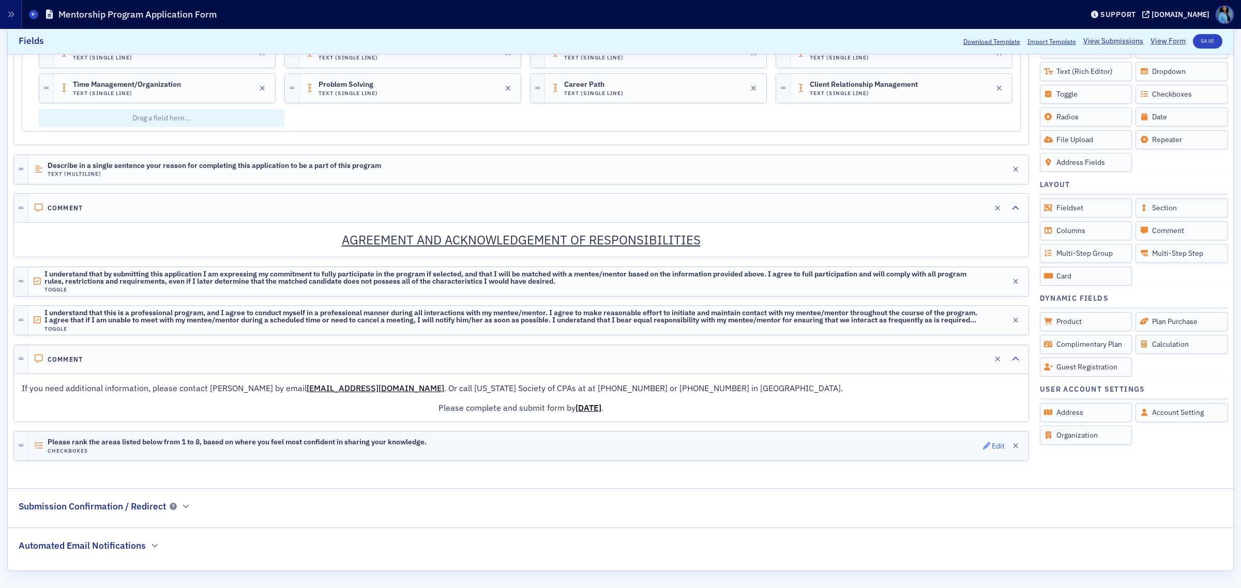
click at [991, 449] on div "Edit" at bounding box center [997, 446] width 13 height 6
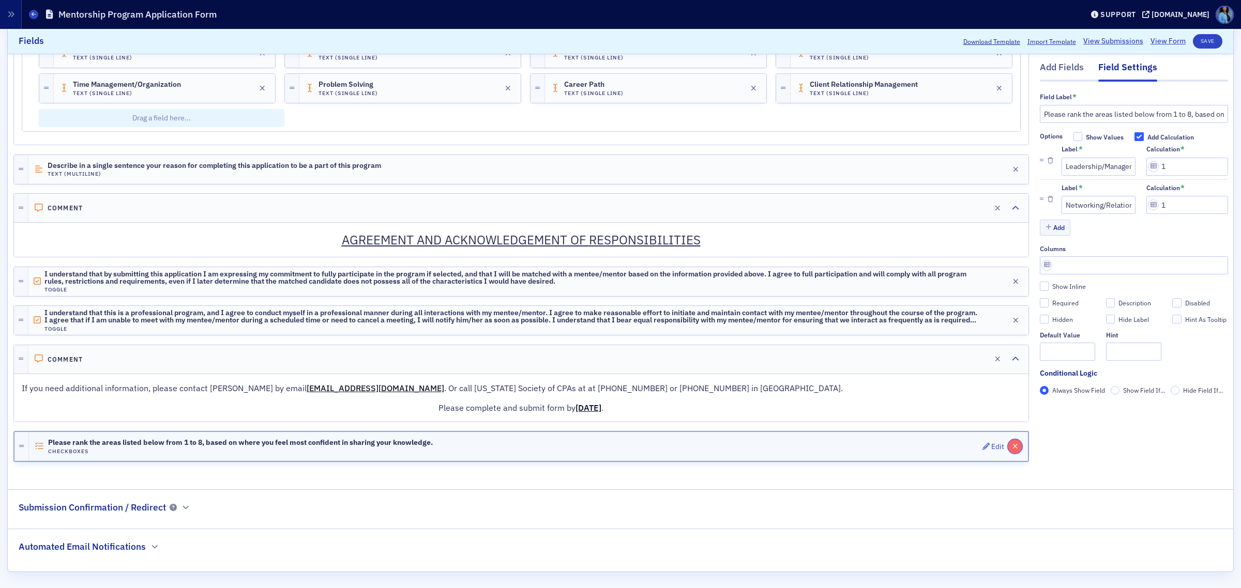
click at [1012, 450] on icon "button" at bounding box center [1015, 446] width 6 height 7
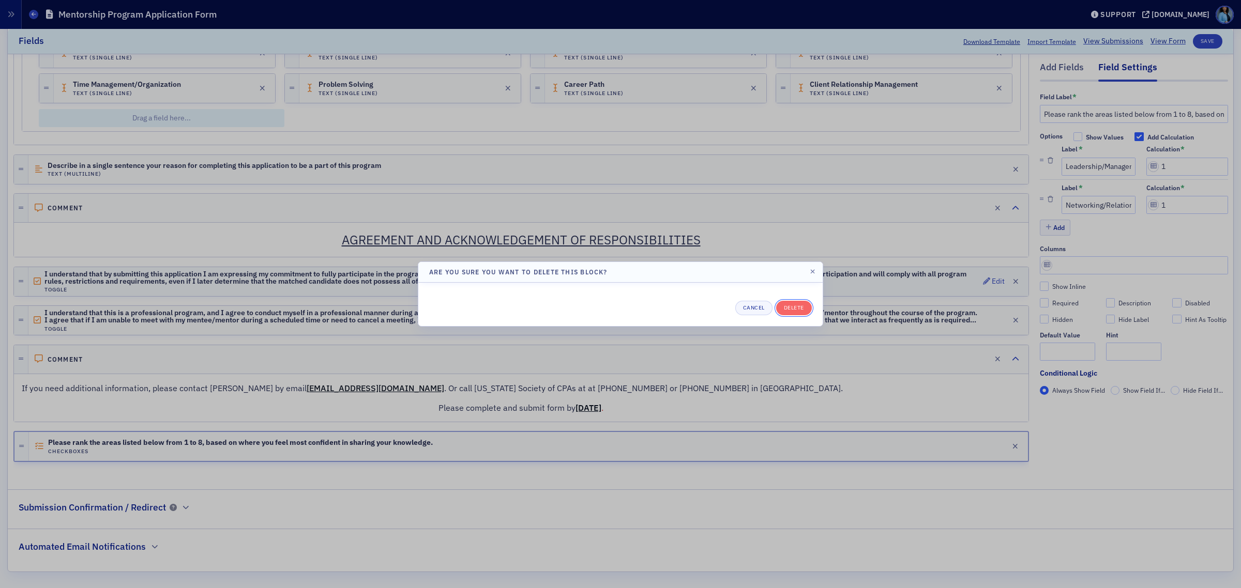
click at [802, 310] on button "Delete" at bounding box center [794, 308] width 36 height 14
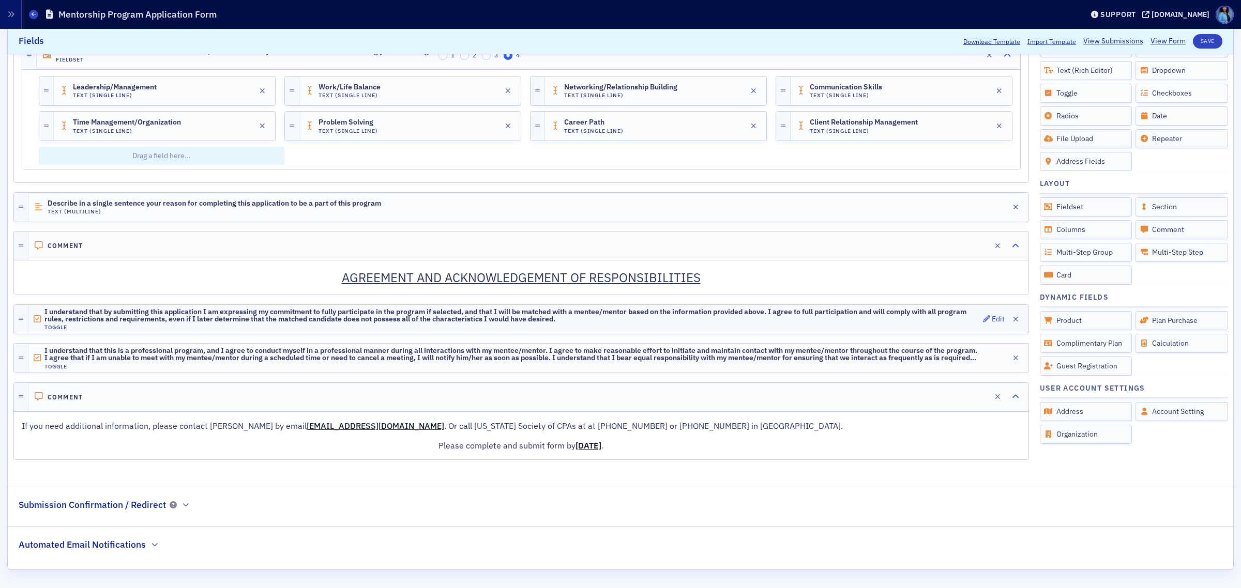
scroll to position [1516, 0]
click at [152, 83] on span "Leadership/Management" at bounding box center [115, 87] width 84 height 8
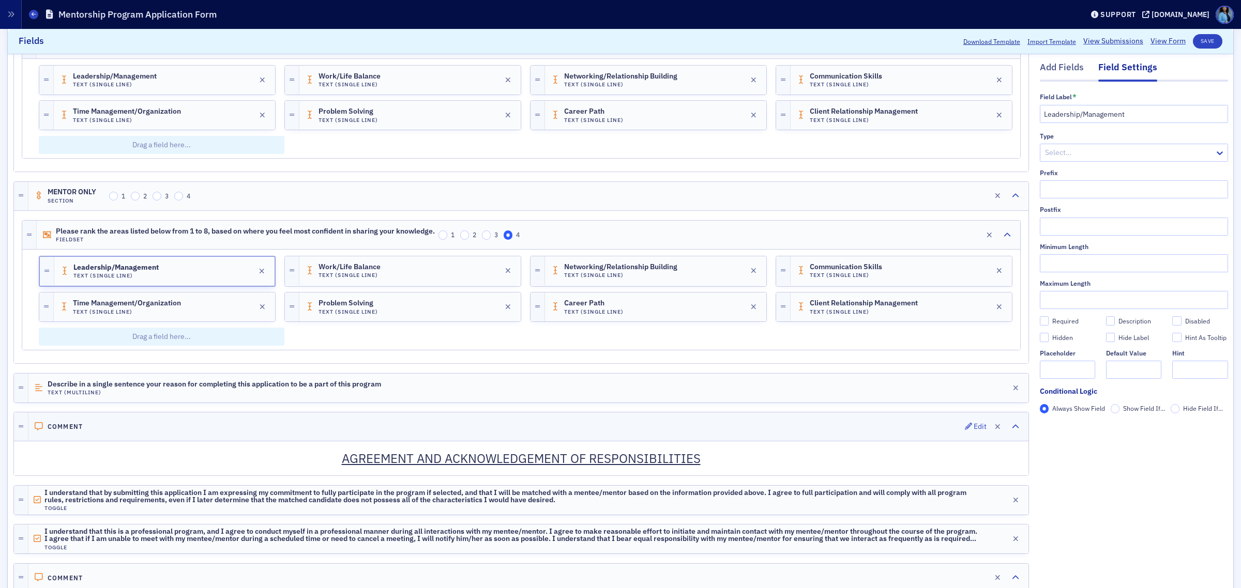
scroll to position [1322, 0]
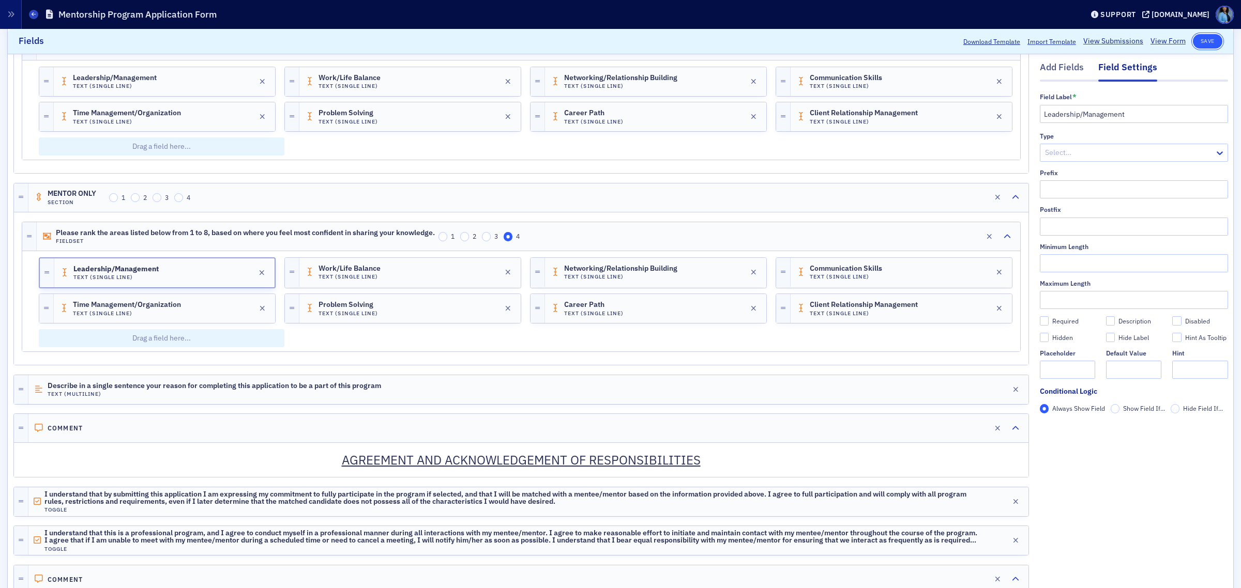
click at [1199, 39] on button "Save" at bounding box center [1206, 41] width 29 height 14
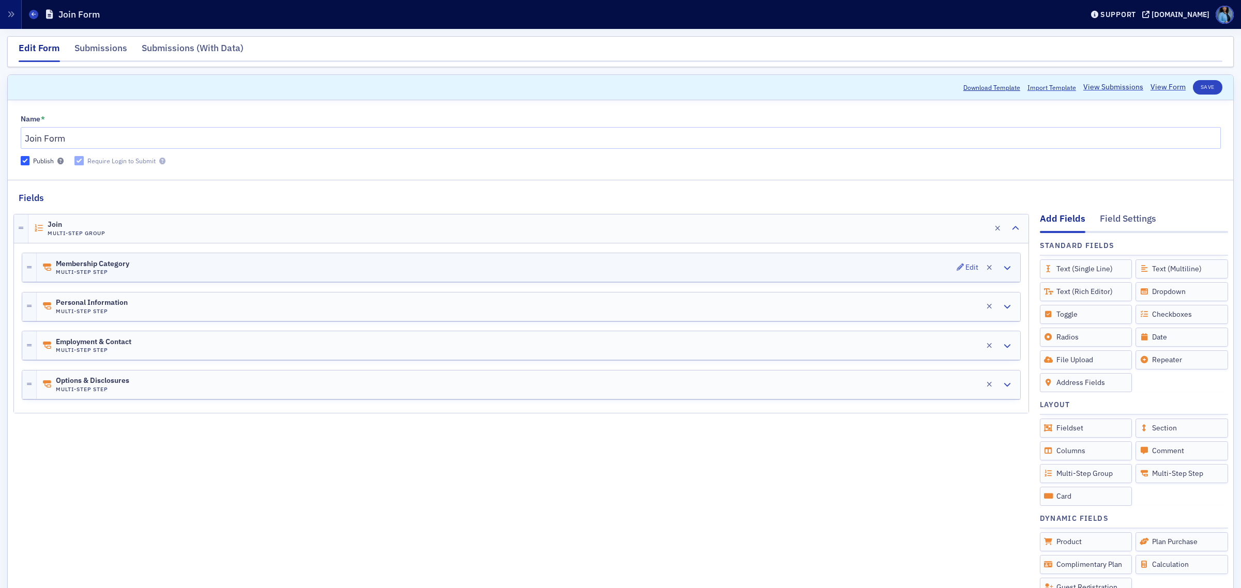
click at [109, 269] on h4 "Multi-Step Step" at bounding box center [92, 272] width 73 height 7
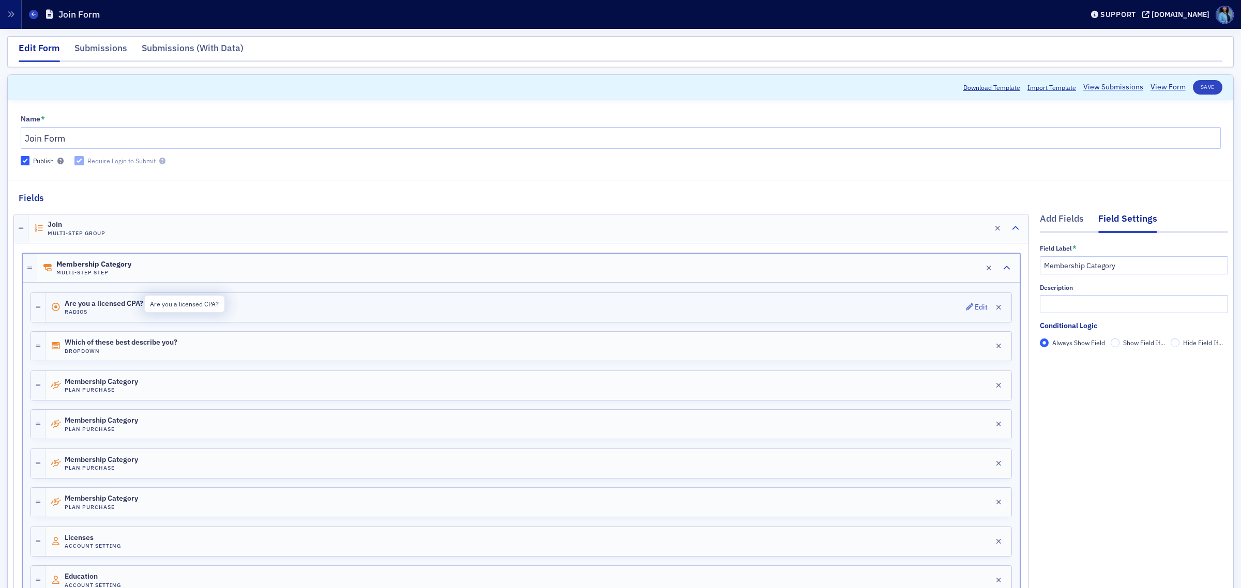
click at [115, 304] on span "Are you a licensed CPA?" at bounding box center [104, 304] width 79 height 8
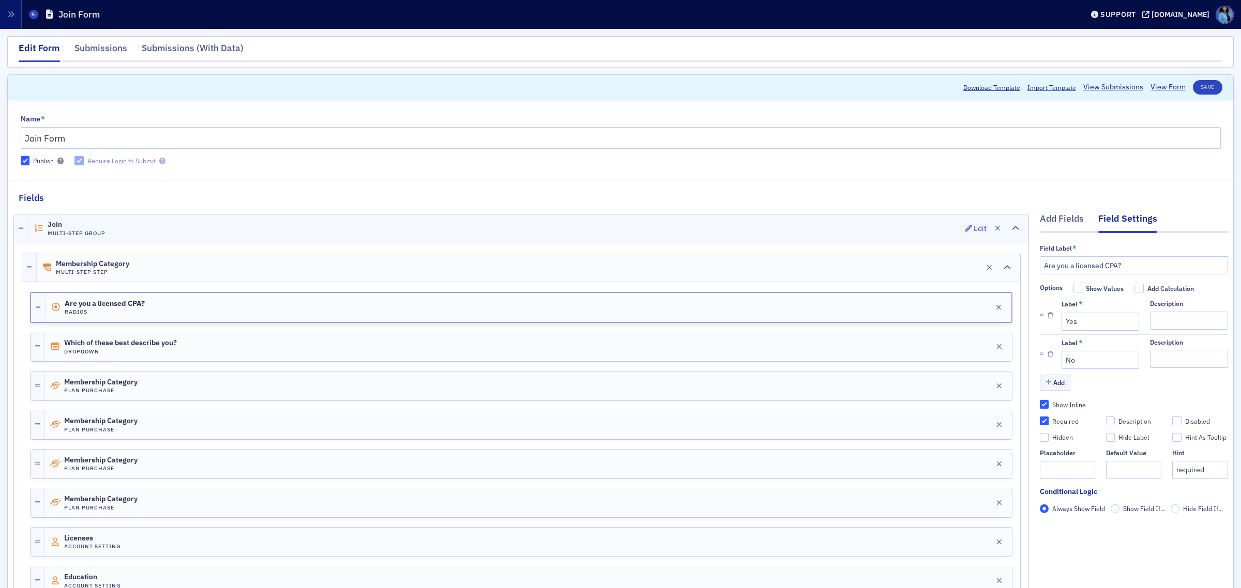
click at [668, 233] on div "Join Multi-Step Group Edit" at bounding box center [528, 229] width 1000 height 28
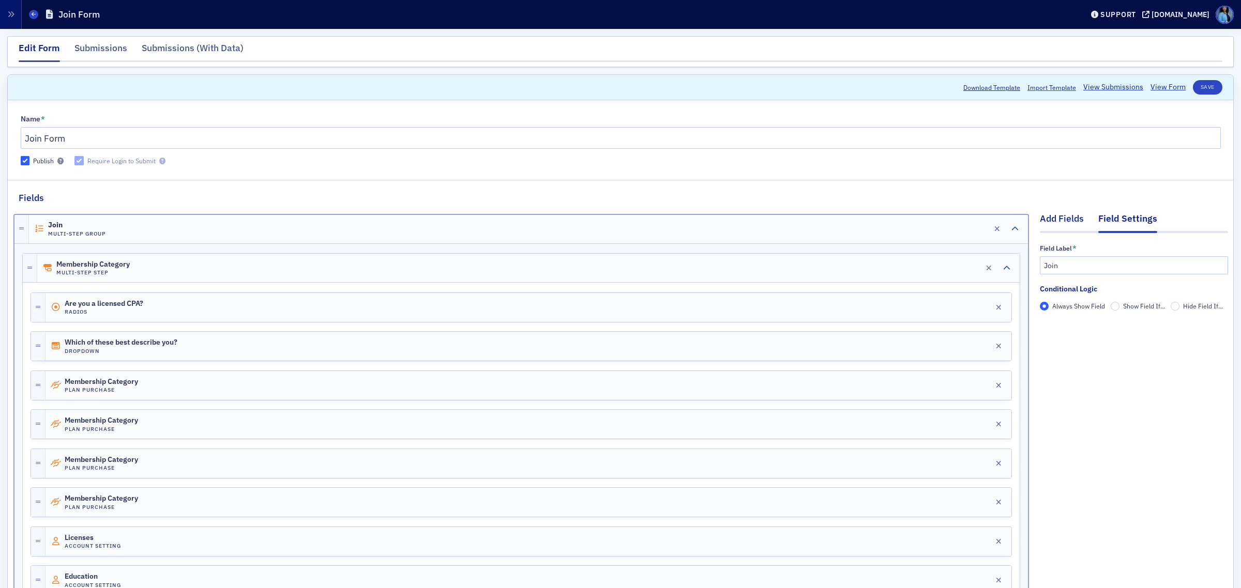
click at [1064, 220] on div "Add Fields" at bounding box center [1061, 221] width 44 height 19
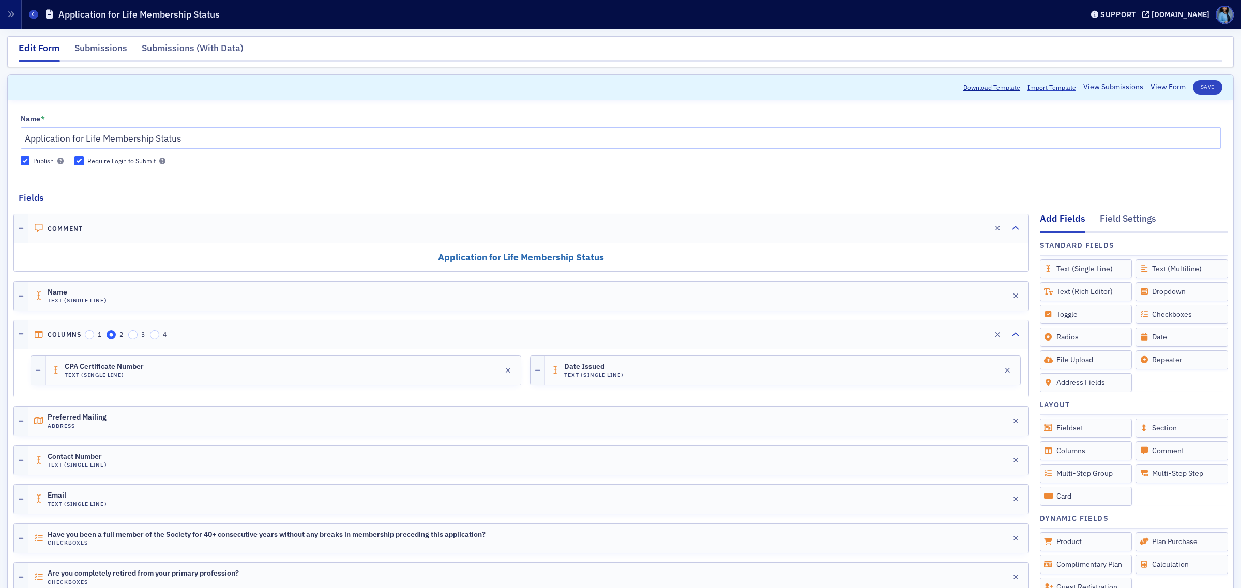
click at [1160, 89] on link "View Form" at bounding box center [1167, 87] width 35 height 11
click at [1151, 91] on link "View Form" at bounding box center [1167, 87] width 35 height 11
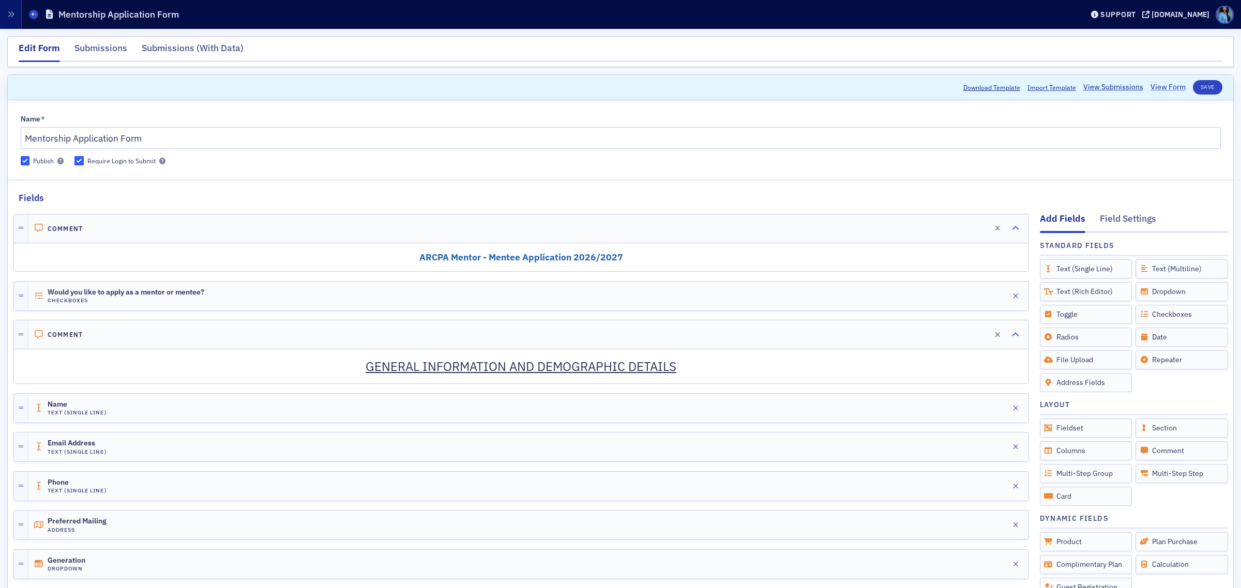
click at [1150, 91] on link "View Form" at bounding box center [1167, 87] width 35 height 11
click at [1164, 85] on link "View Form" at bounding box center [1167, 87] width 35 height 11
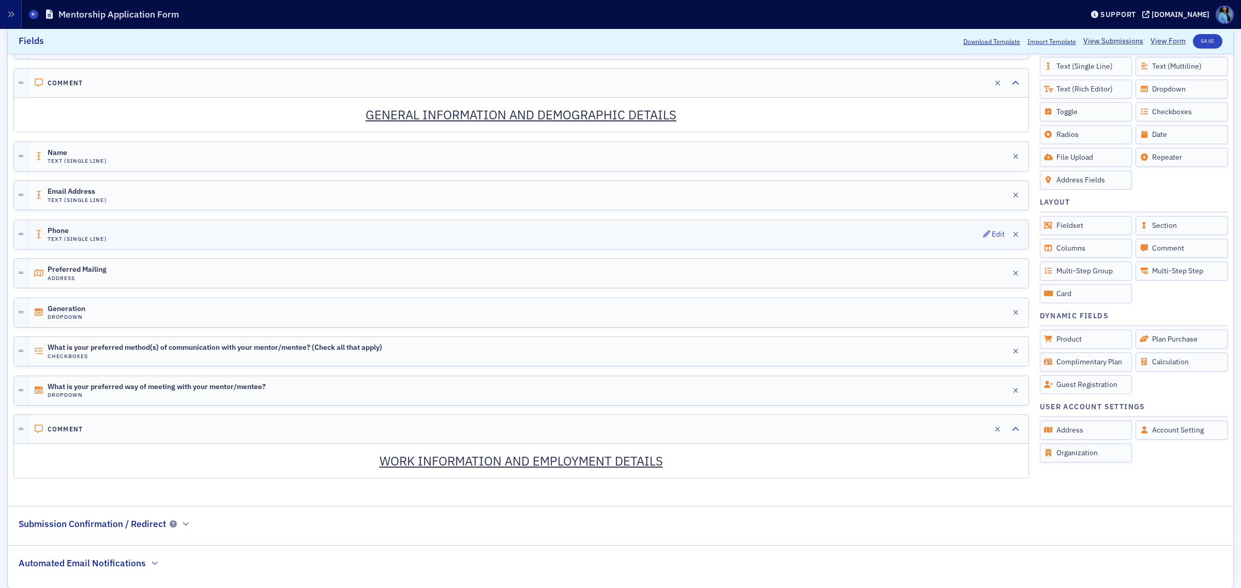
scroll to position [258, 0]
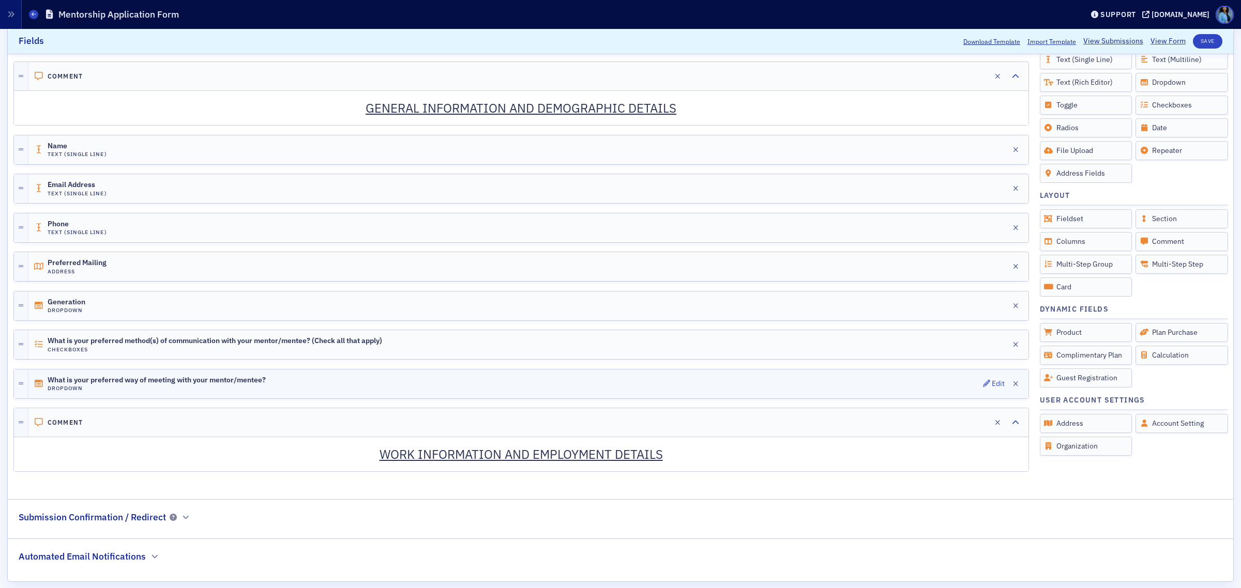
click at [417, 393] on div "What is your preferred way of meeting with your mentor/mentee? Dropdown Edit" at bounding box center [528, 384] width 1000 height 29
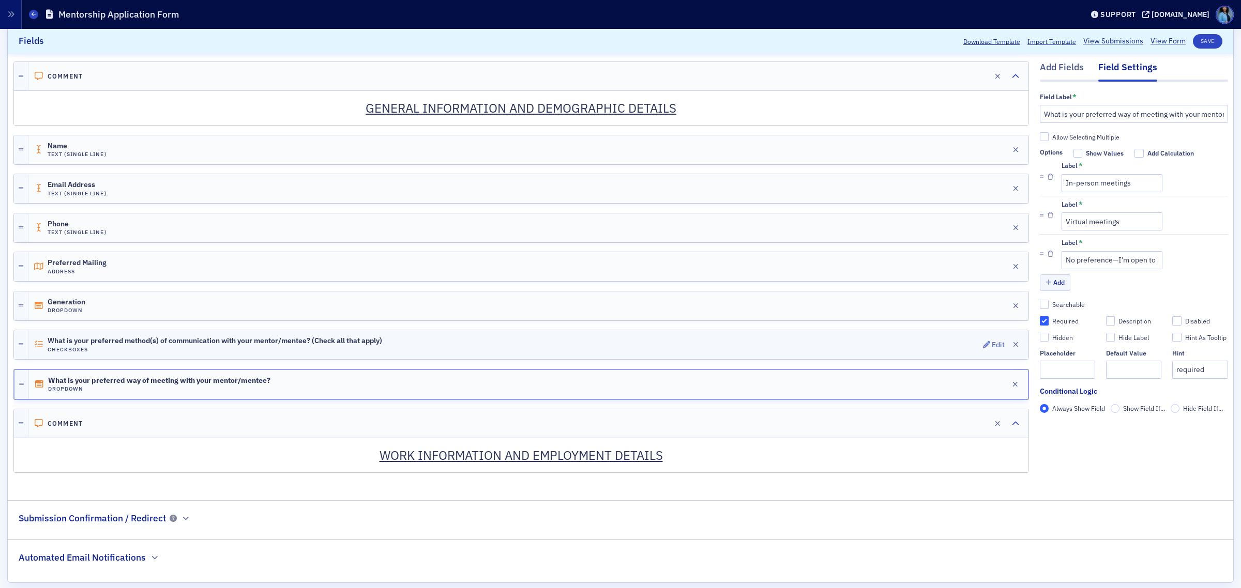
click at [445, 353] on div "What is your preferred method(s) of communication with your mentor/mentee? (Che…" at bounding box center [528, 344] width 1000 height 29
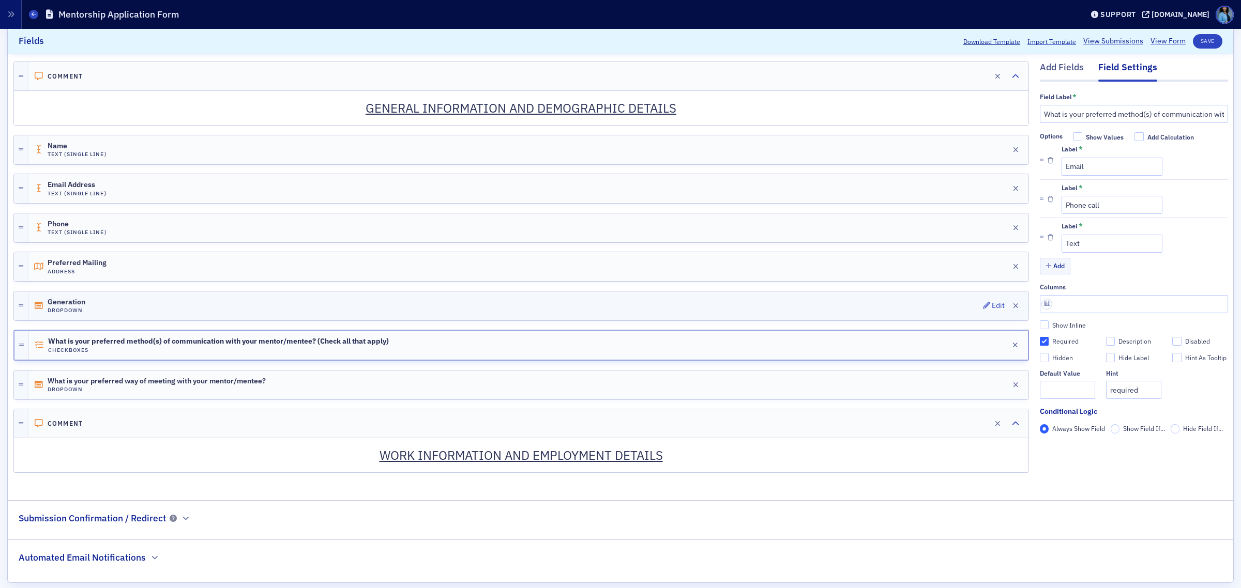
click at [466, 316] on div "Generation Dropdown Edit" at bounding box center [528, 306] width 1000 height 29
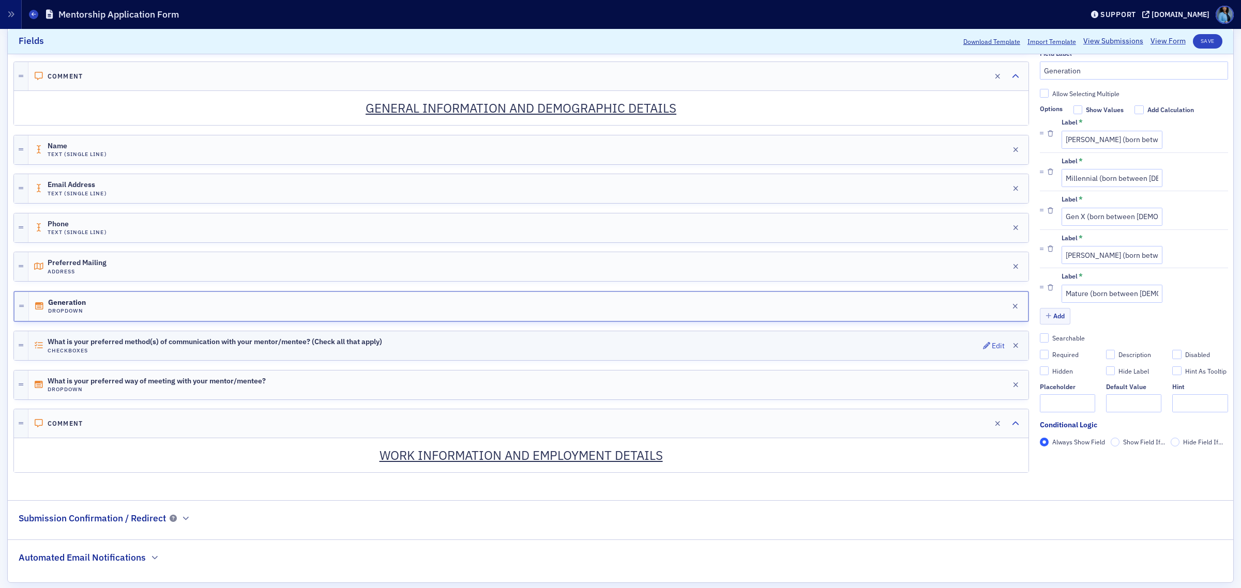
click at [442, 344] on div "What is your preferred method(s) of communication with your mentor/mentee? (Che…" at bounding box center [528, 345] width 1000 height 29
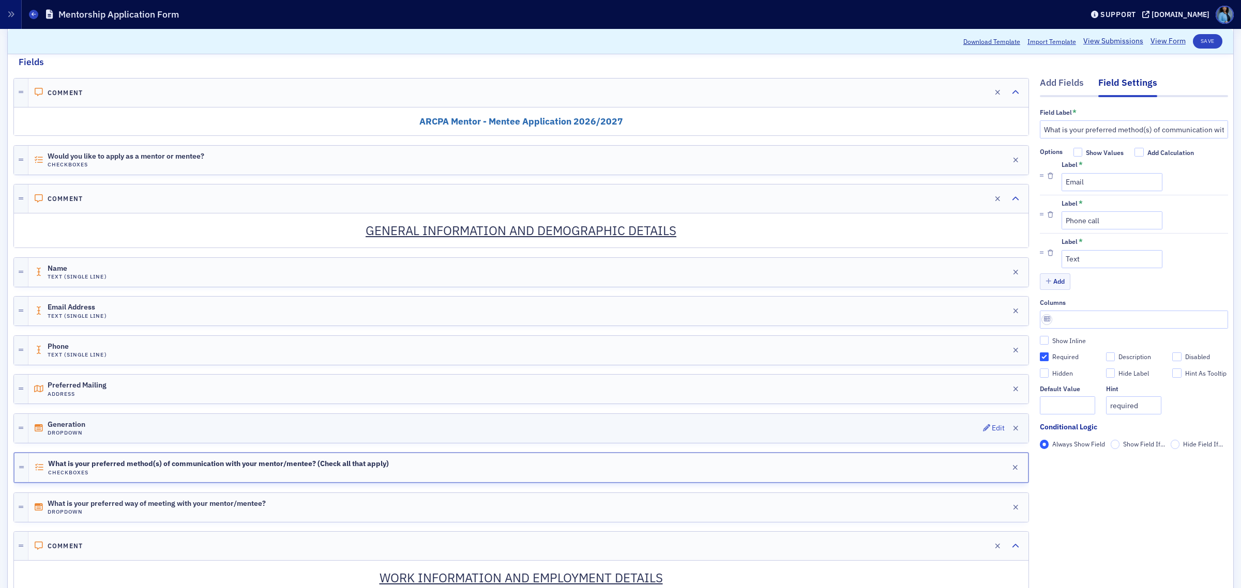
scroll to position [129, 0]
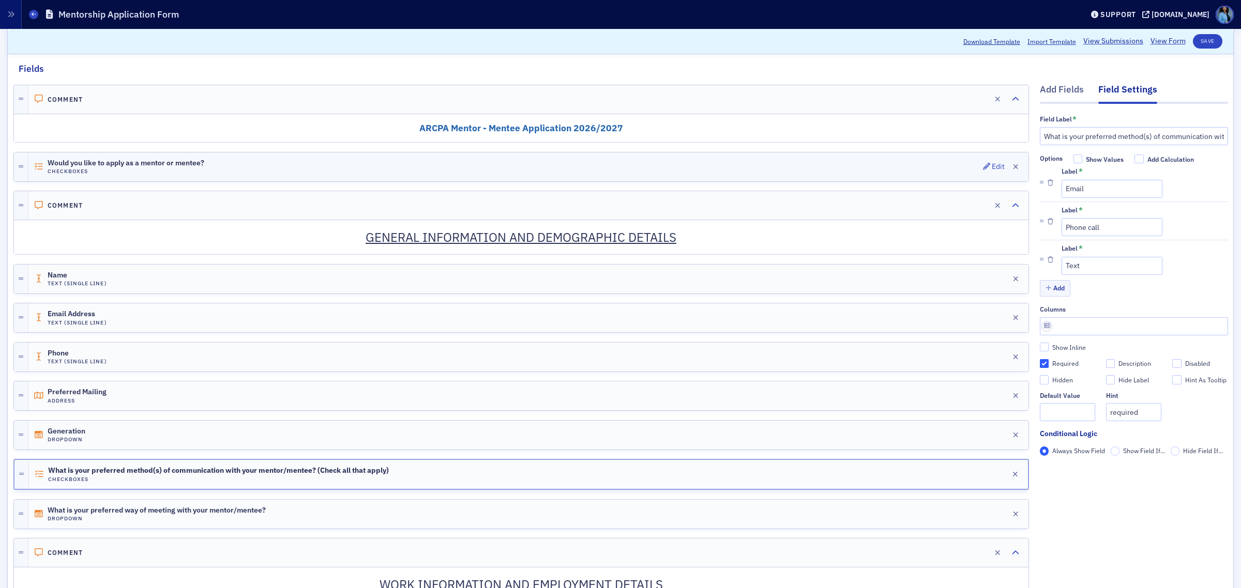
click at [281, 177] on div "Would you like to apply as a mentor or mentee? Checkboxes Edit" at bounding box center [528, 166] width 1000 height 29
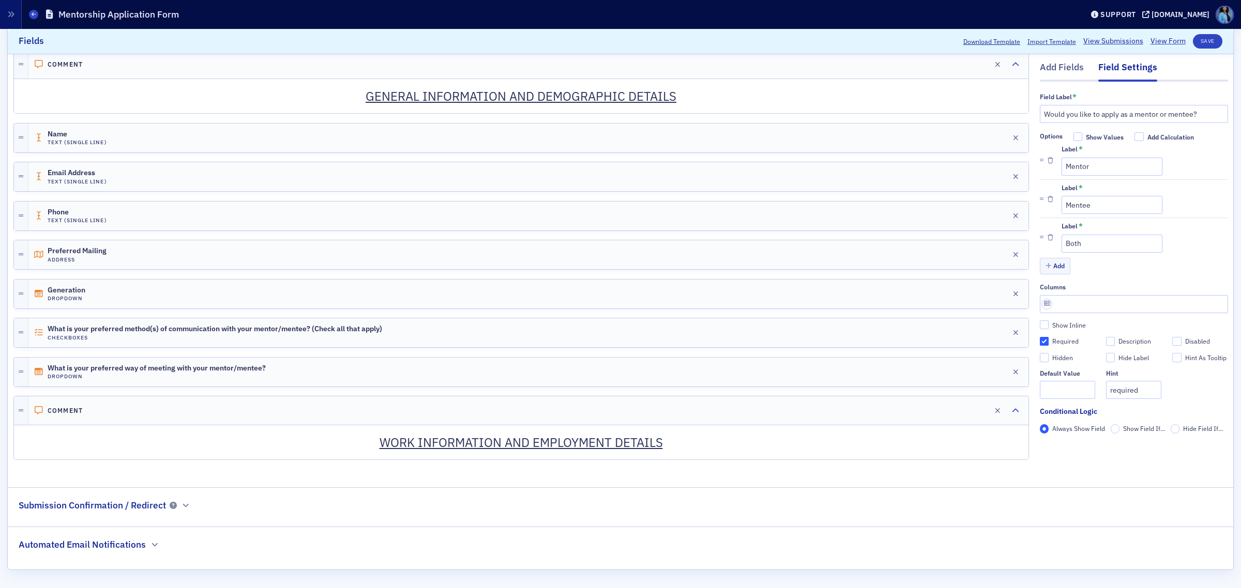
scroll to position [274, 0]
click at [1154, 42] on link "View Form" at bounding box center [1167, 41] width 35 height 11
click at [1195, 37] on button "Save" at bounding box center [1206, 41] width 29 height 14
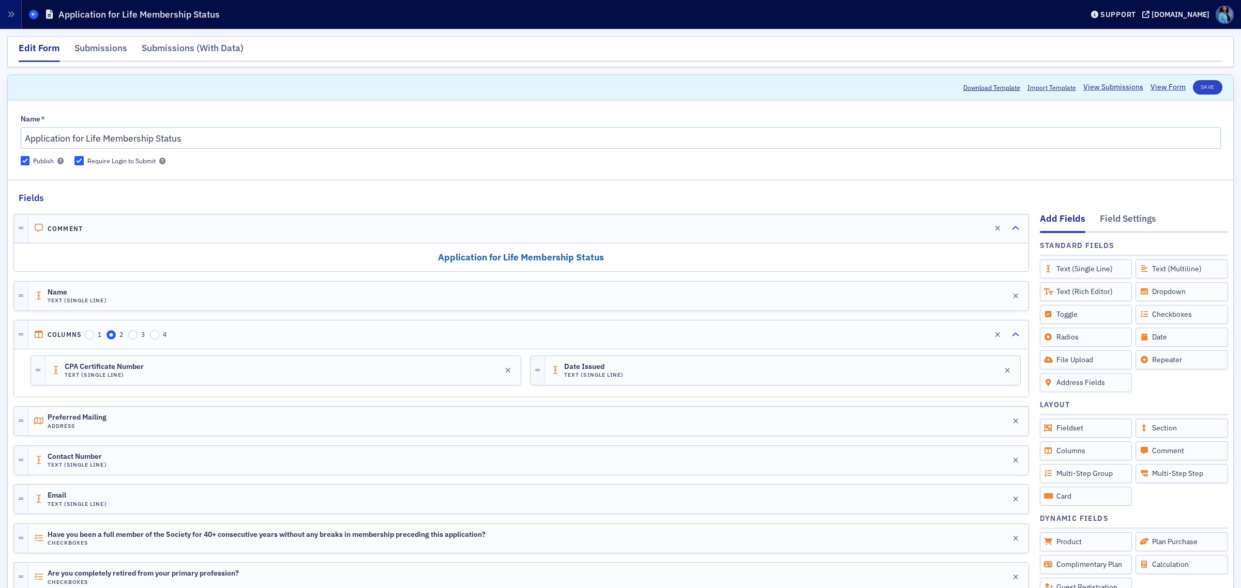
click at [32, 13] on icon at bounding box center [34, 14] width 4 height 5
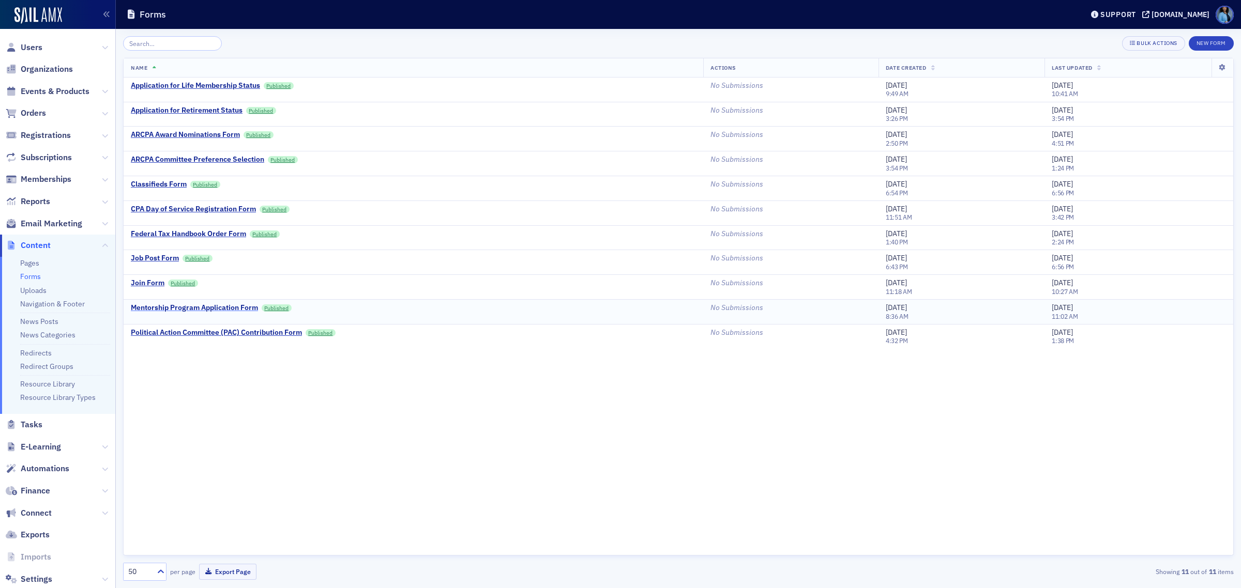
click at [201, 309] on div "Mentorship Program Application Form" at bounding box center [194, 307] width 127 height 9
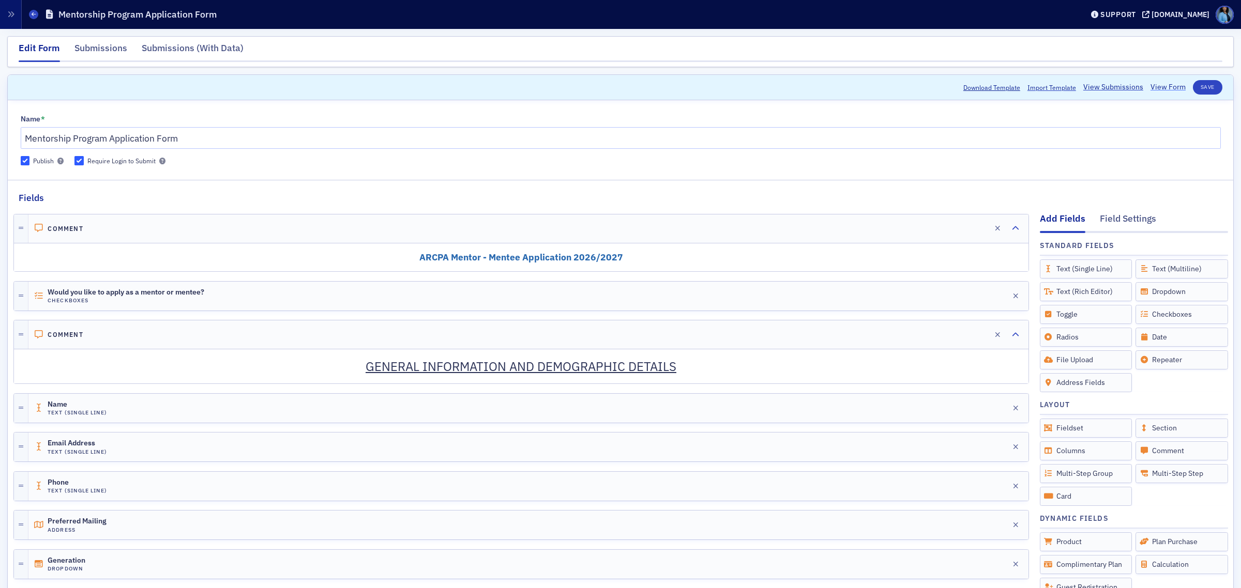
click at [1158, 89] on link "View Form" at bounding box center [1167, 87] width 35 height 11
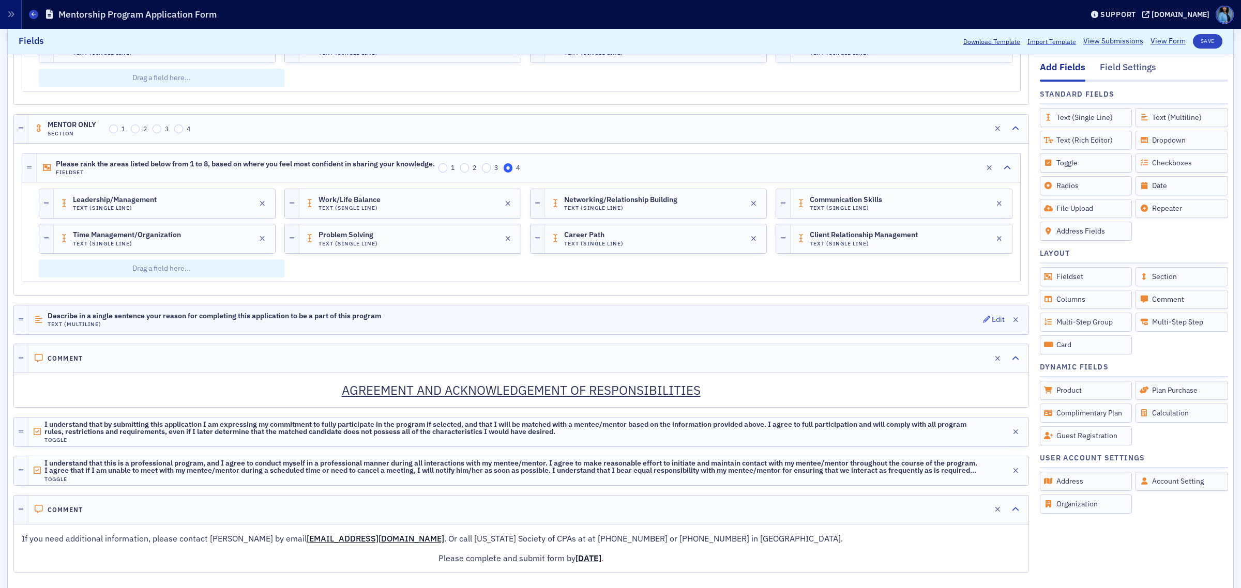
scroll to position [1515, 0]
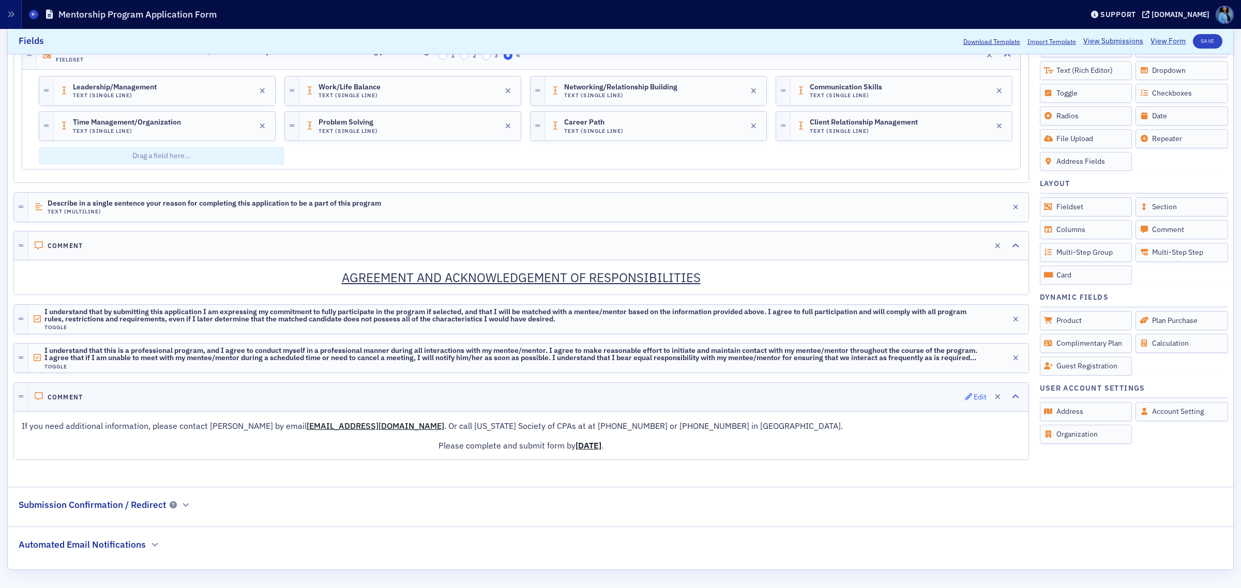
click at [973, 399] on div "Edit" at bounding box center [979, 397] width 13 height 6
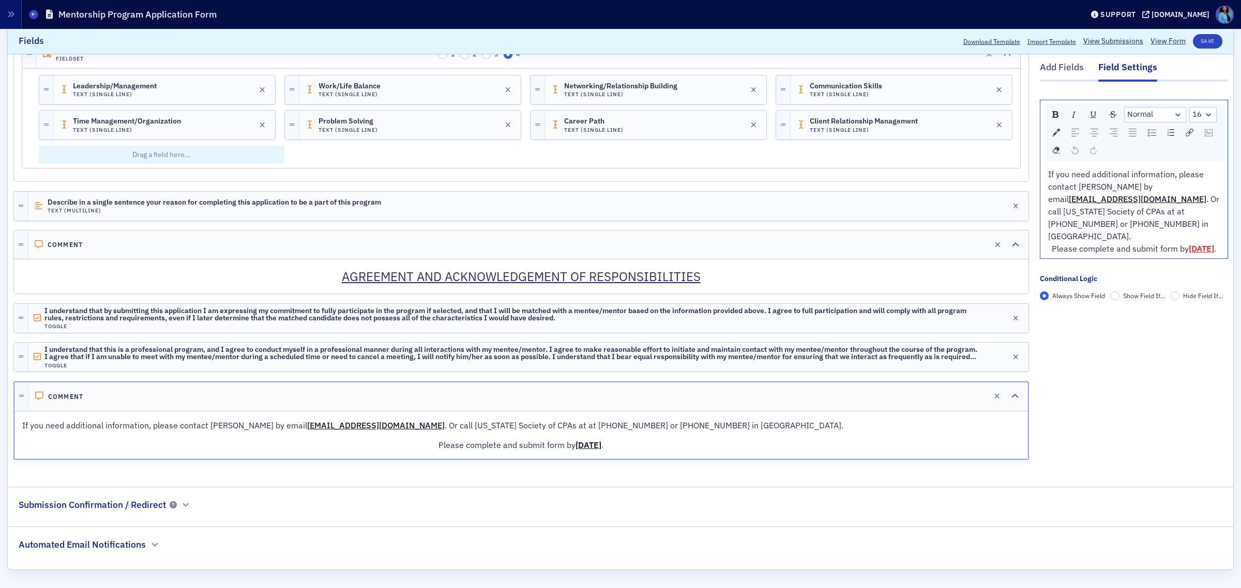
click at [1214, 247] on span "." at bounding box center [1215, 248] width 2 height 10
click at [1192, 34] on div "Download Template Import Template View Submissions View Form Save" at bounding box center [1089, 41] width 266 height 14
click at [1198, 44] on button "Save" at bounding box center [1206, 41] width 29 height 14
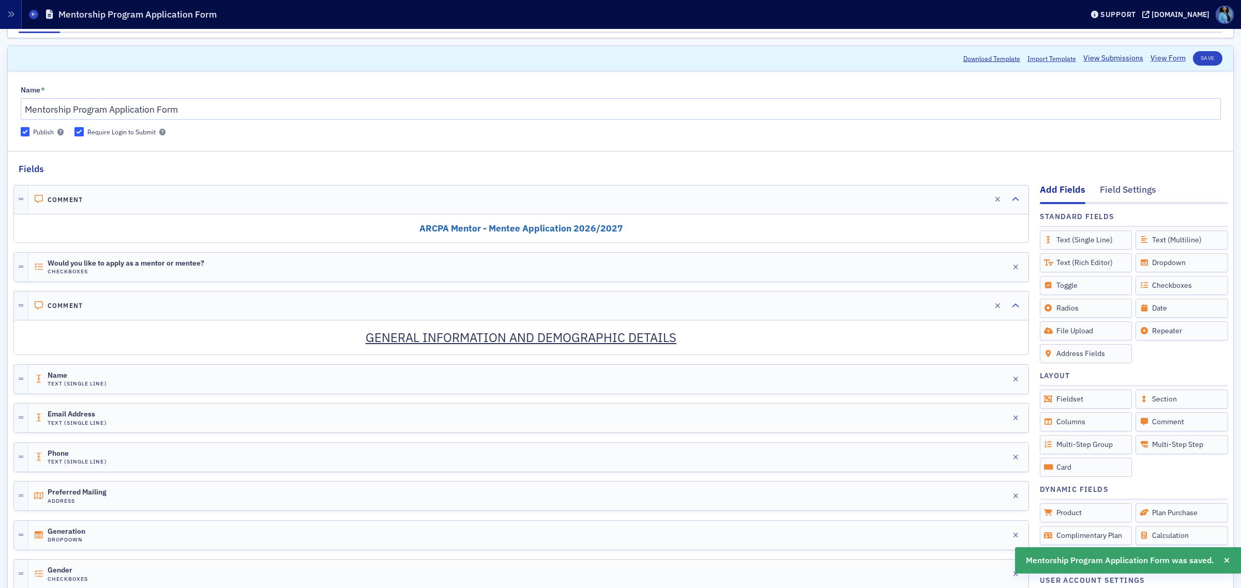
scroll to position [0, 0]
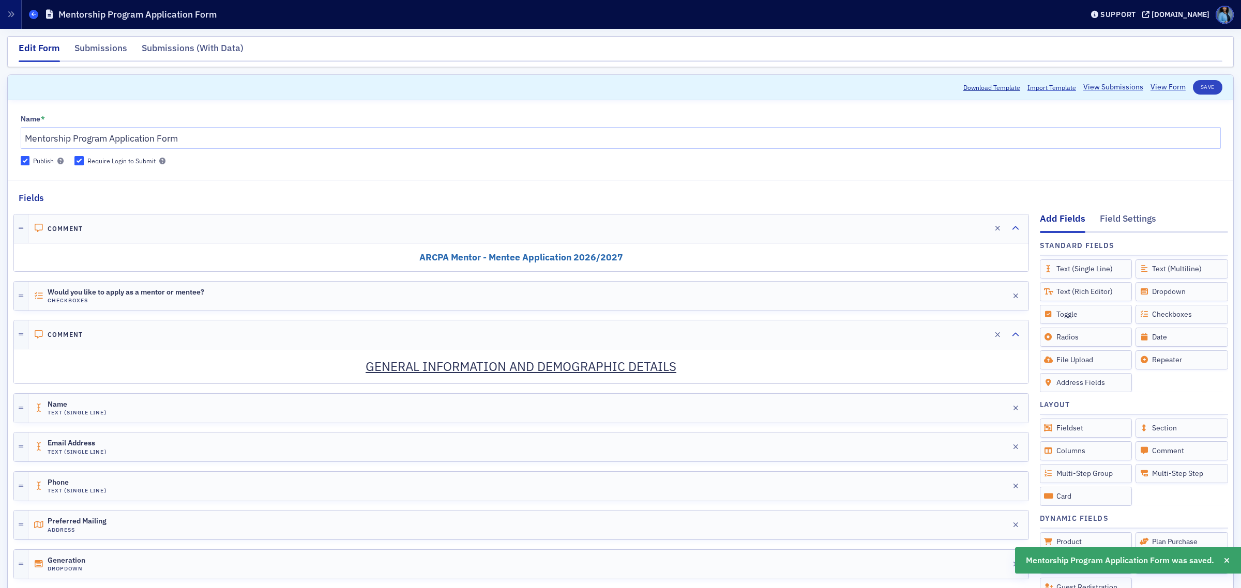
click at [33, 13] on icon at bounding box center [34, 14] width 4 height 5
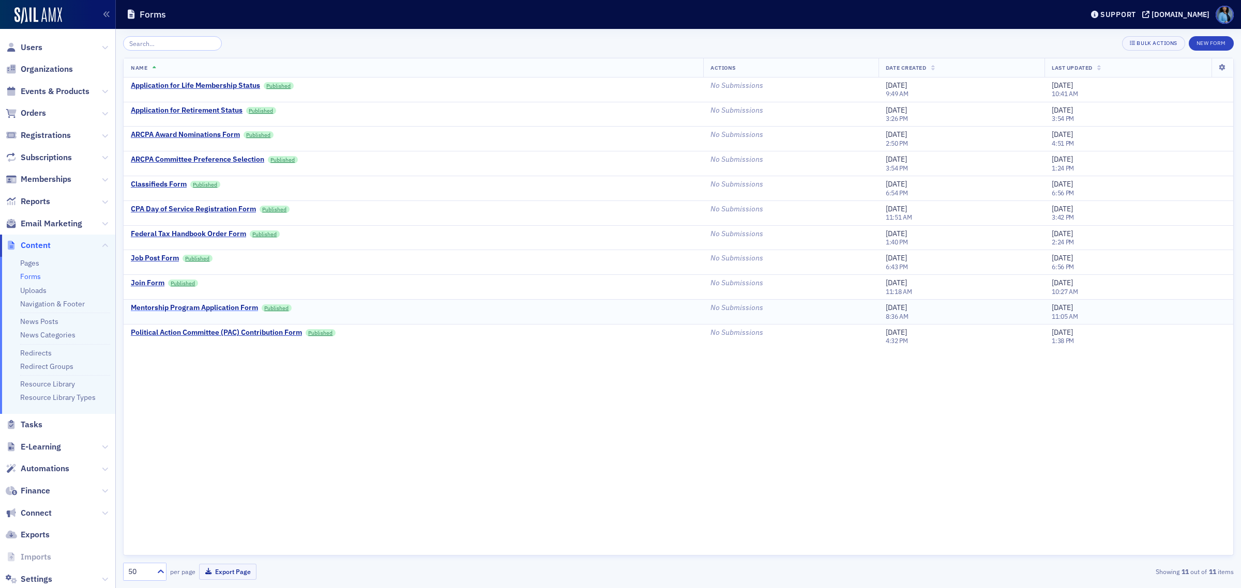
click at [201, 310] on div "Mentorship Program Application Form" at bounding box center [194, 307] width 127 height 9
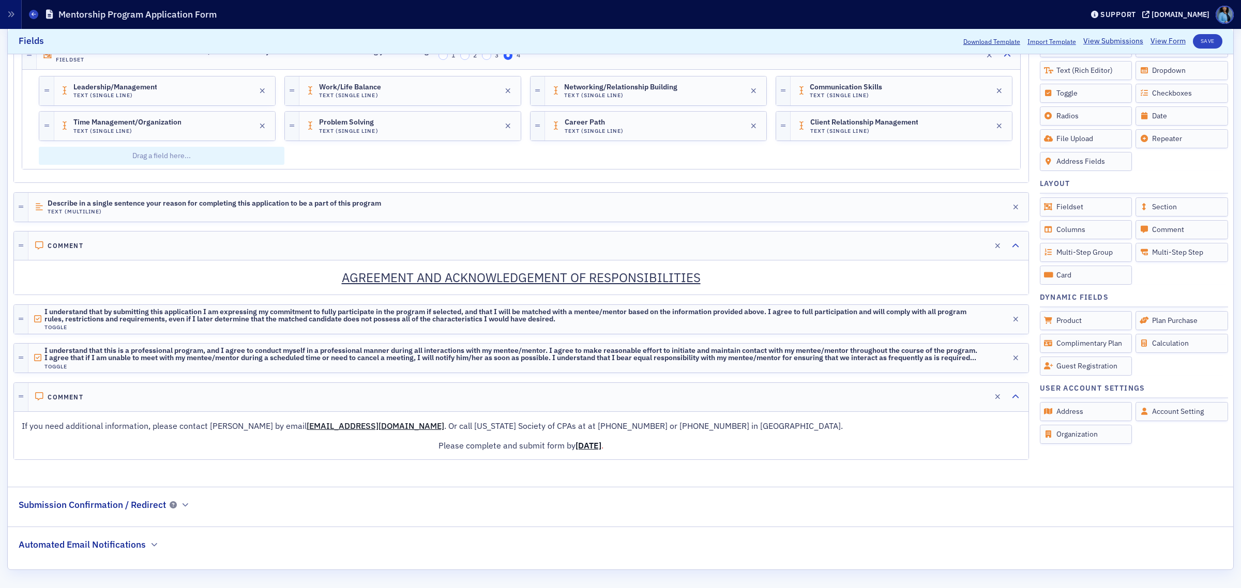
scroll to position [1515, 0]
click at [134, 511] on h2 "Submission Confirmation / Redirect" at bounding box center [92, 504] width 147 height 13
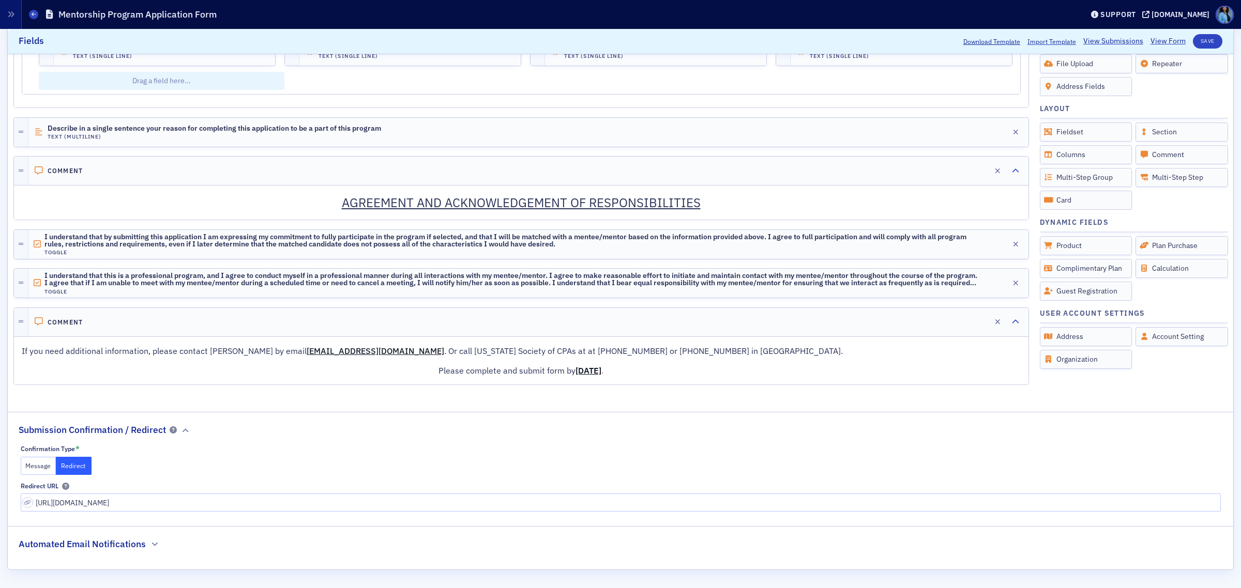
click at [32, 461] on button "Message" at bounding box center [39, 466] width 36 height 18
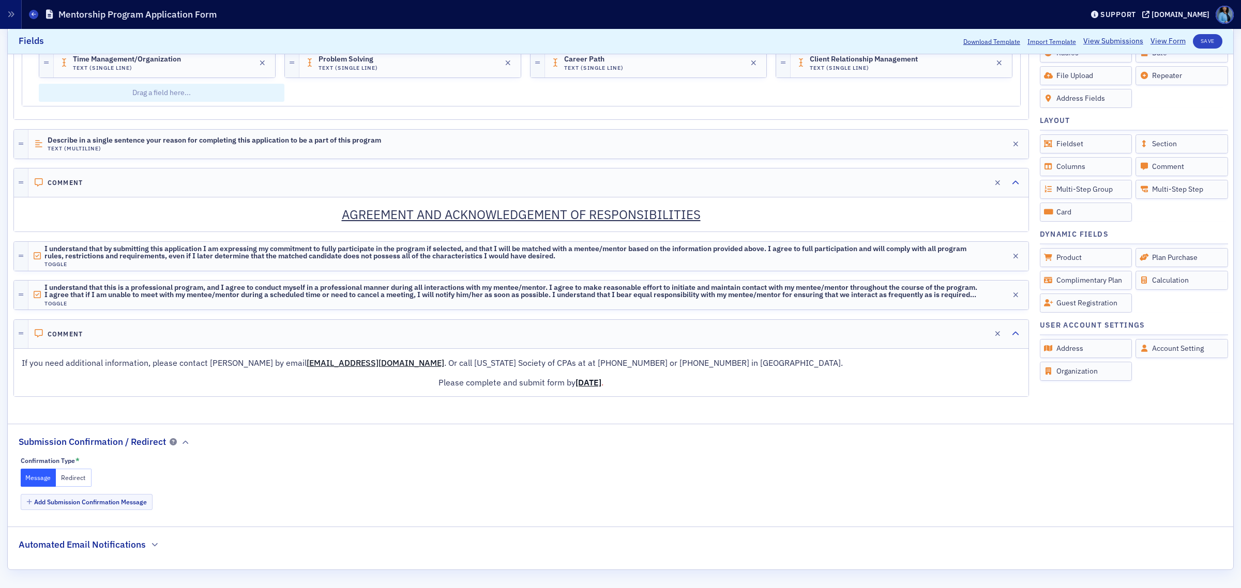
scroll to position [1579, 0]
click at [79, 504] on button "Add Submission Confirmation Message" at bounding box center [87, 502] width 132 height 16
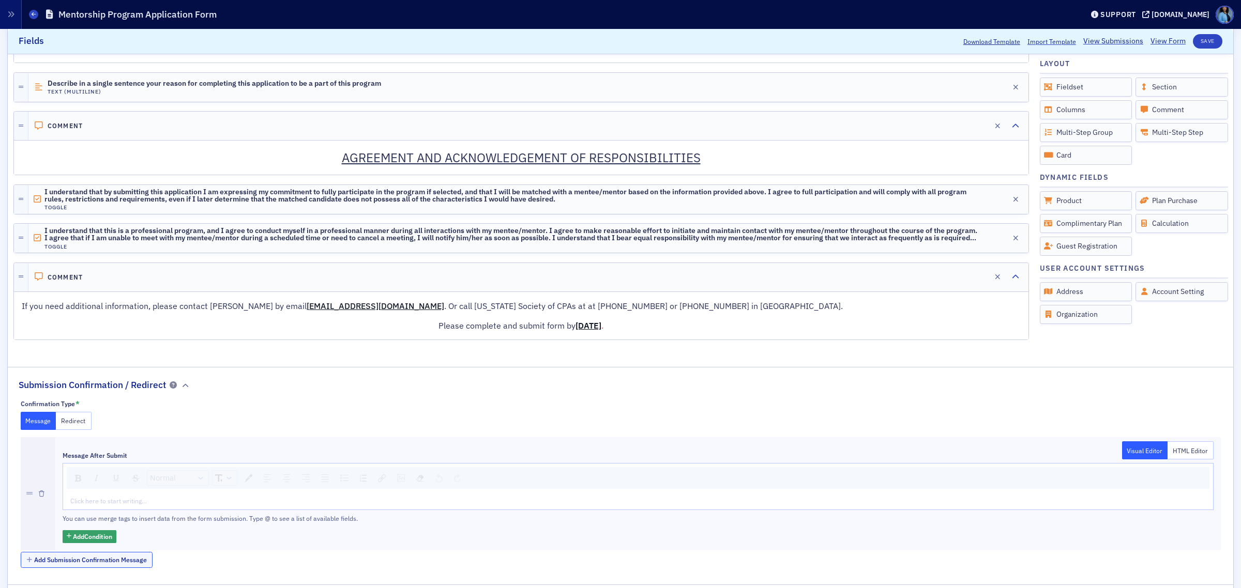
scroll to position [1694, 0]
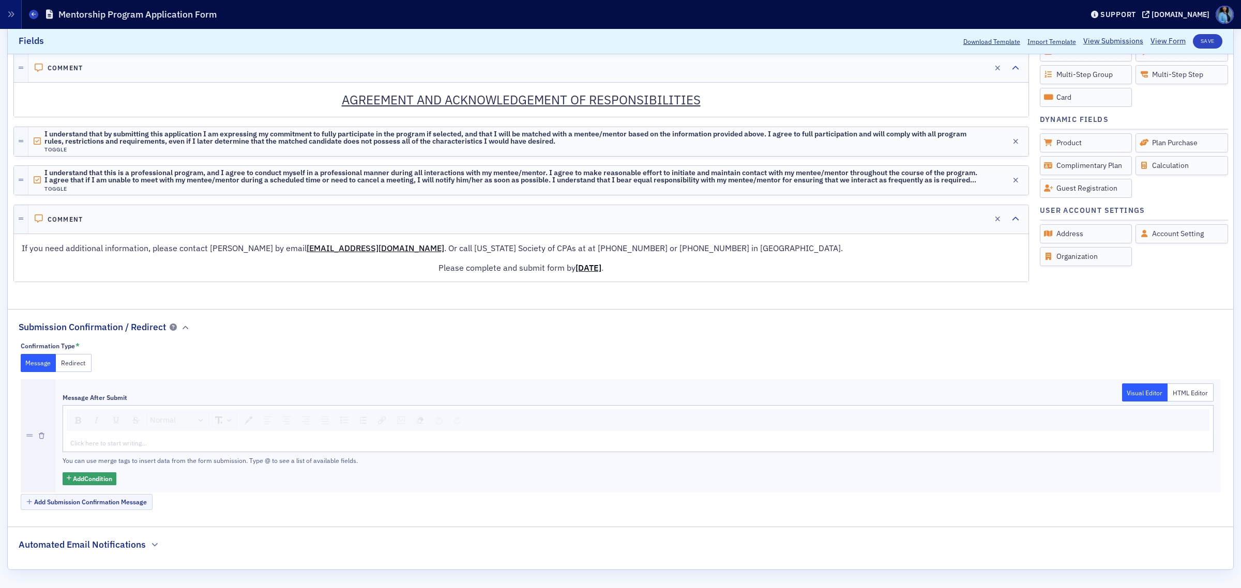
click at [128, 447] on div "rdw-editor" at bounding box center [638, 442] width 1135 height 9
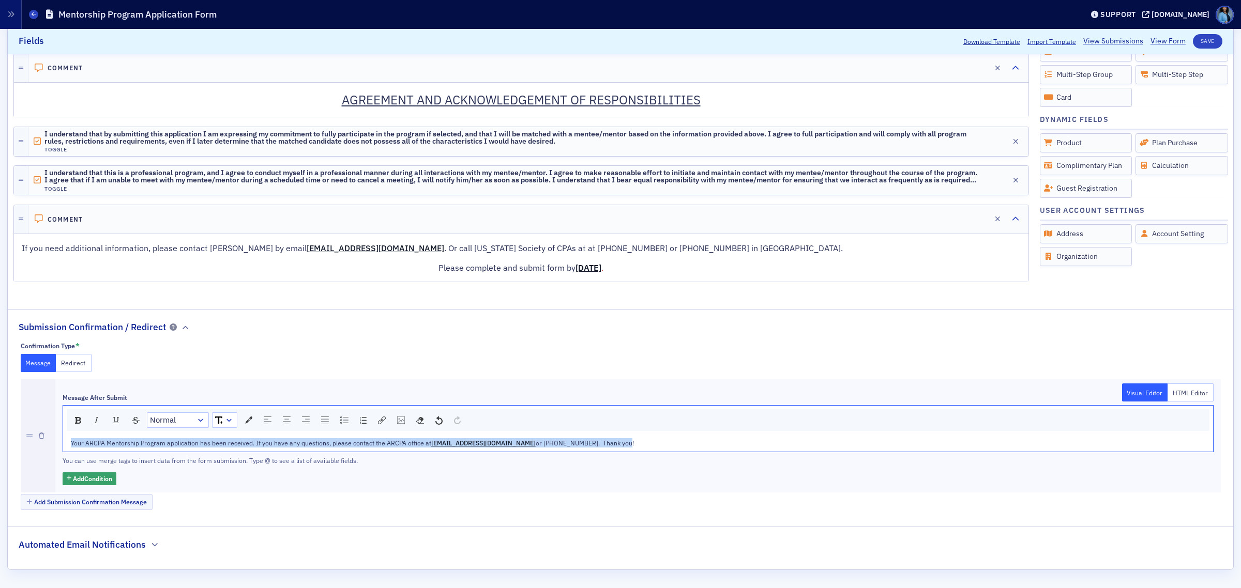
drag, startPoint x: 596, startPoint y: 445, endPoint x: 61, endPoint y: 446, distance: 535.0
click at [61, 446] on div "Message After Submit Visual Editor HTML Editor Normal Your ARCPA Mentorship Pro…" at bounding box center [637, 435] width 1165 height 113
click at [230, 420] on div "rdw-dropdown" at bounding box center [229, 420] width 8 height 10
click at [221, 533] on li "16" at bounding box center [224, 530] width 23 height 16
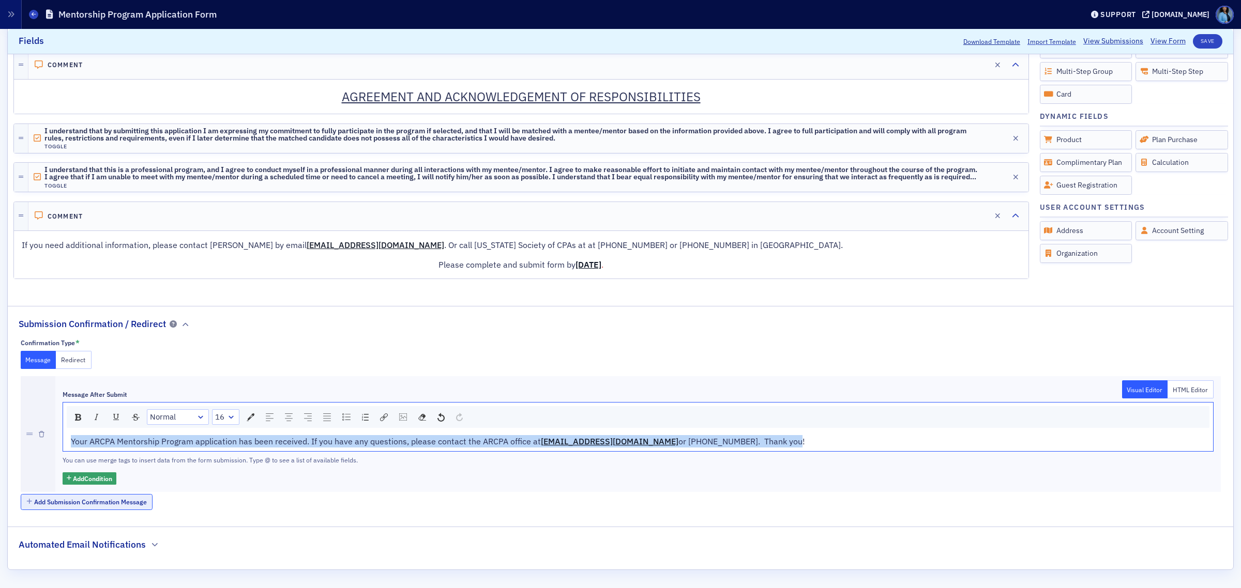
click at [93, 506] on button "Add Submission Confirmation Message" at bounding box center [87, 502] width 132 height 16
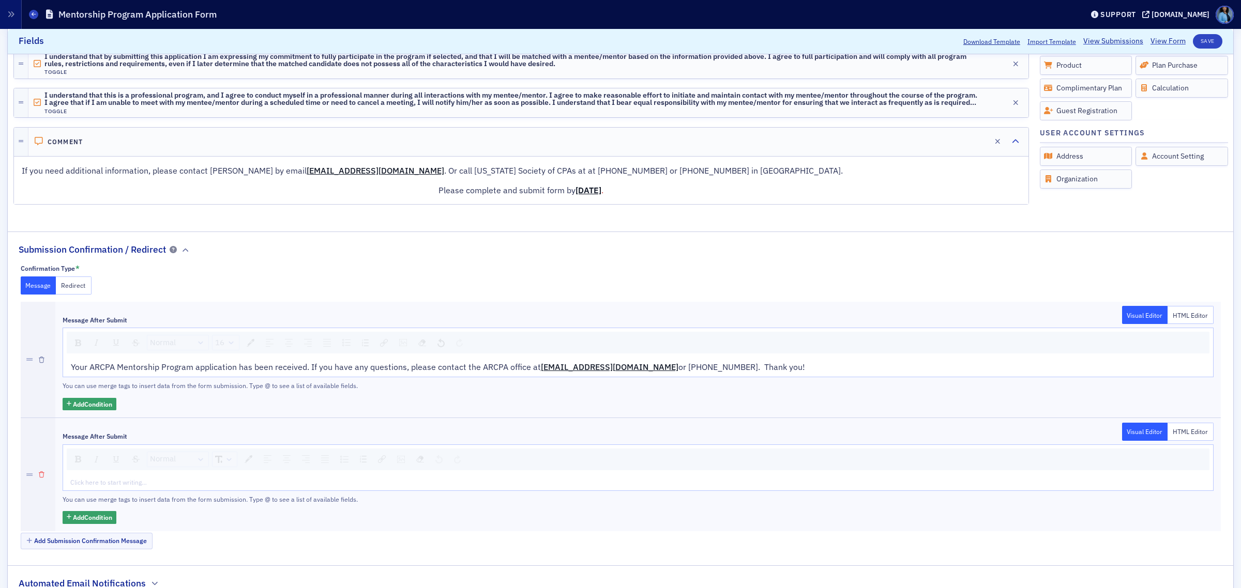
click at [40, 478] on icon "button" at bounding box center [42, 475] width 6 height 6
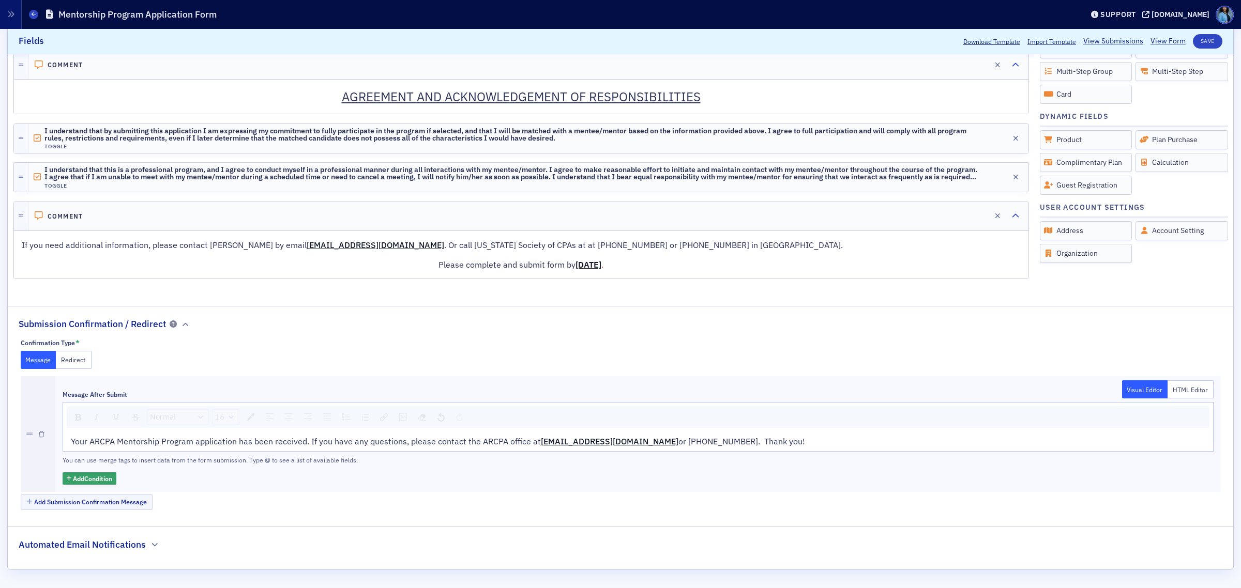
scroll to position [1696, 0]
click at [84, 547] on h2 "Automated Email Notifications" at bounding box center [82, 544] width 127 height 13
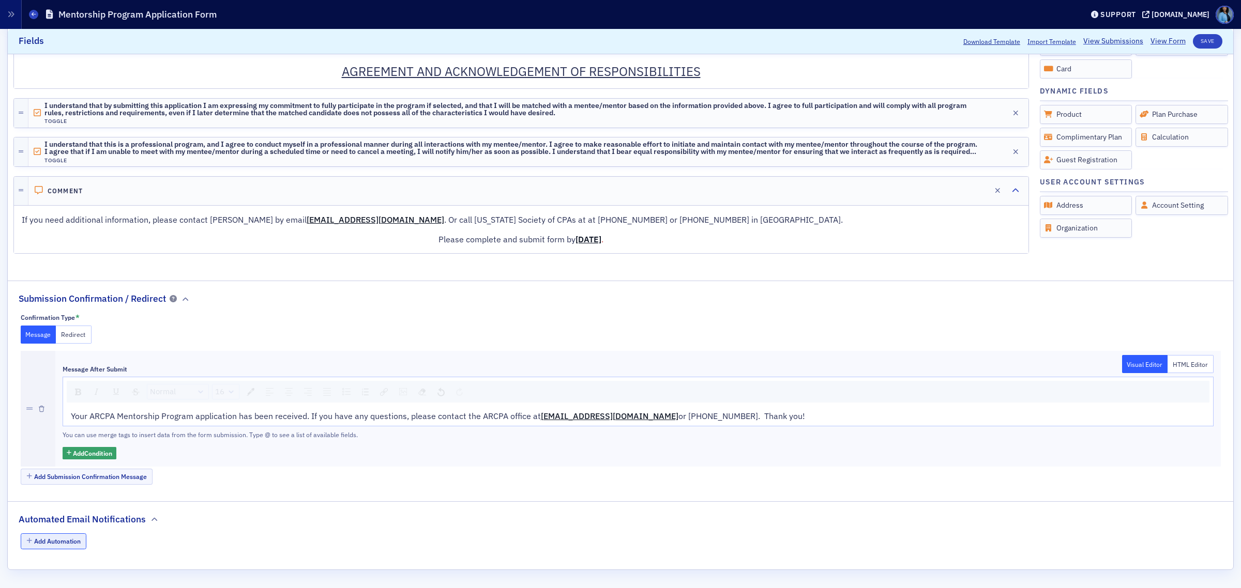
click at [64, 544] on button "Add Automation" at bounding box center [54, 541] width 66 height 16
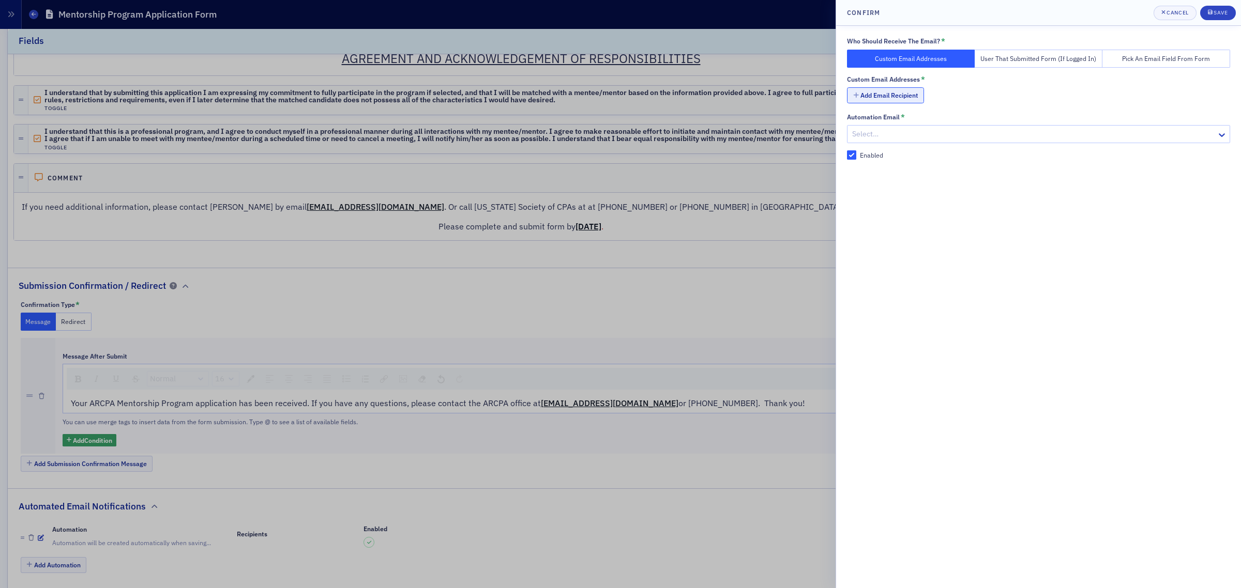
click at [915, 99] on button "Add Email Recipient" at bounding box center [885, 95] width 77 height 16
click at [916, 97] on input "text" at bounding box center [1049, 96] width 361 height 18
type input "[EMAIL_ADDRESS][DOMAIN_NAME]"
click at [910, 165] on div "Loading..." at bounding box center [1021, 157] width 348 height 15
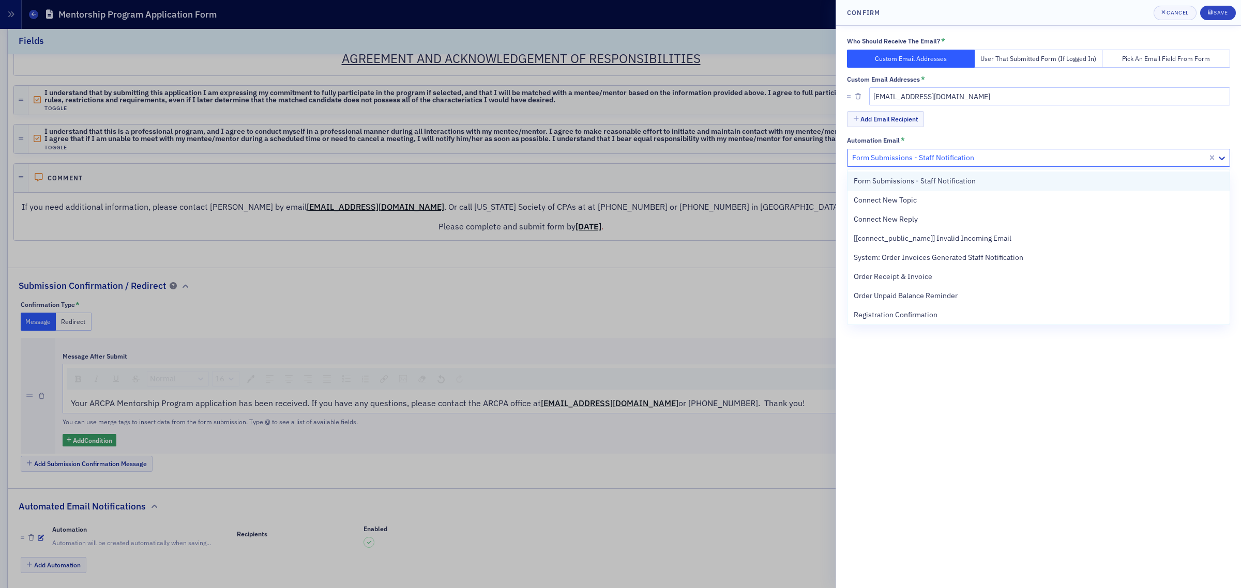
click at [903, 185] on span "Form Submissions - Staff Notification" at bounding box center [914, 181] width 122 height 11
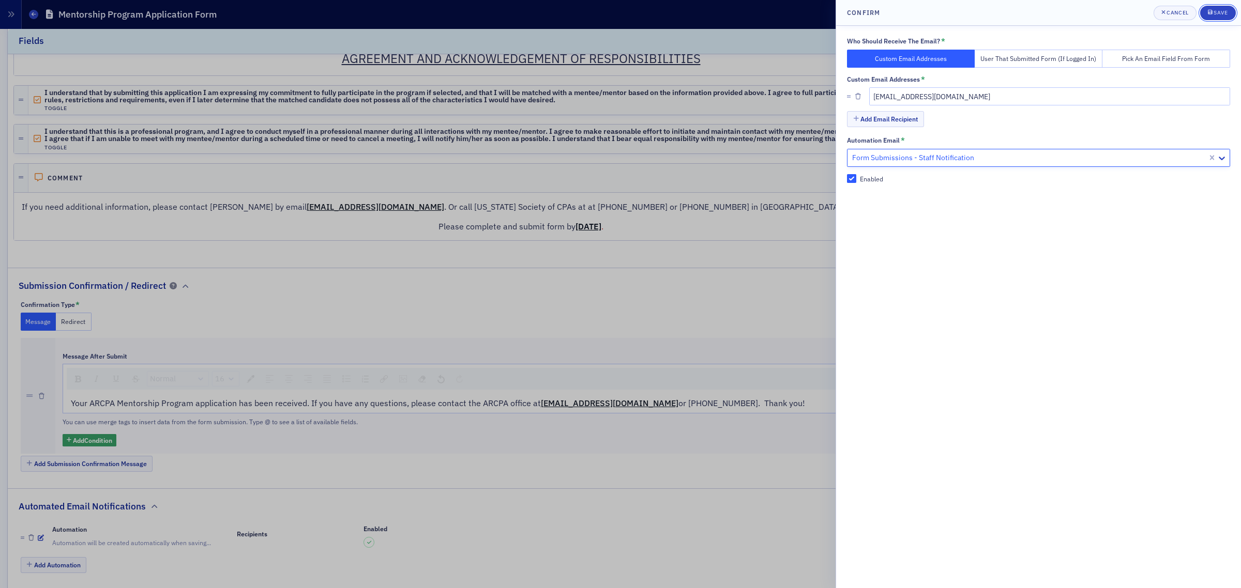
click at [1220, 14] on span "Save" at bounding box center [1217, 13] width 20 height 8
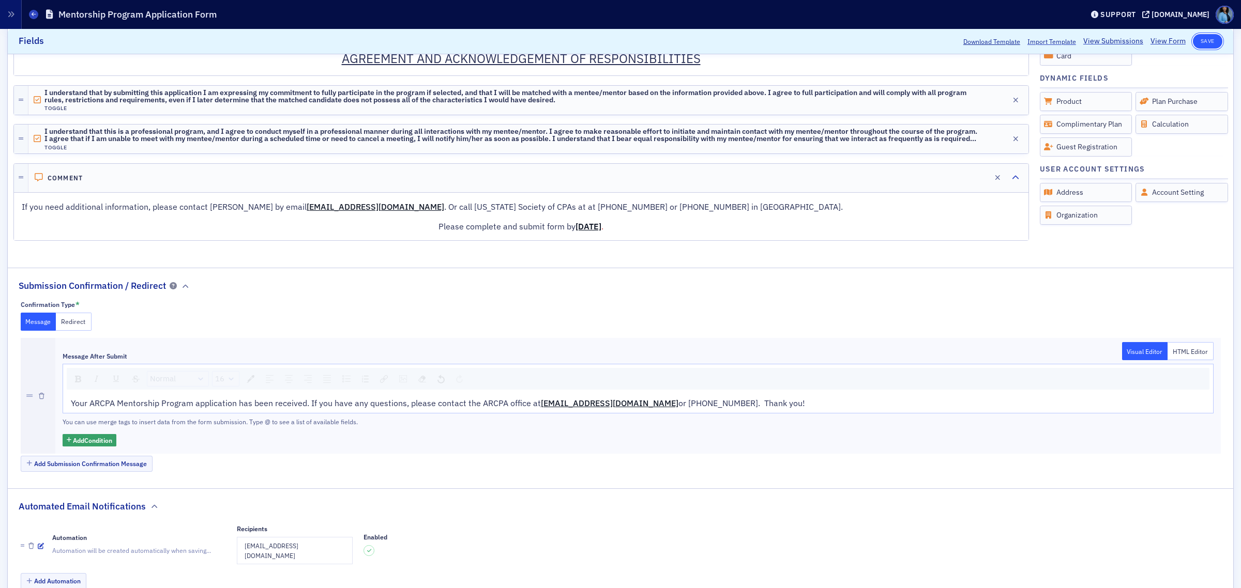
click at [1203, 43] on button "Save" at bounding box center [1206, 41] width 29 height 14
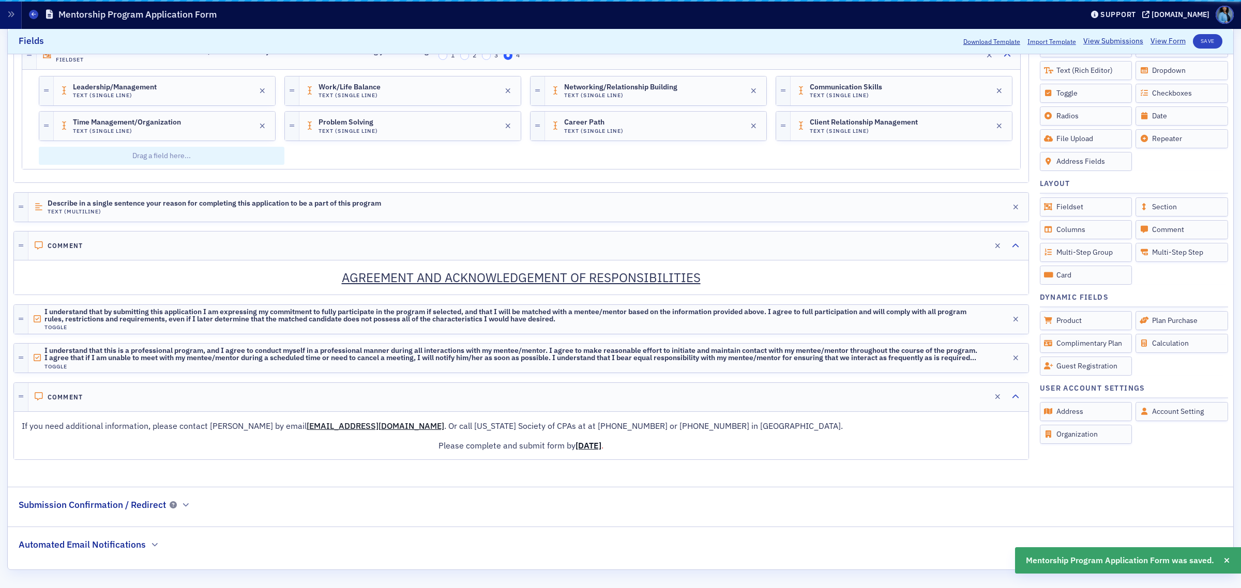
scroll to position [1516, 0]
